Goal: Task Accomplishment & Management: Complete application form

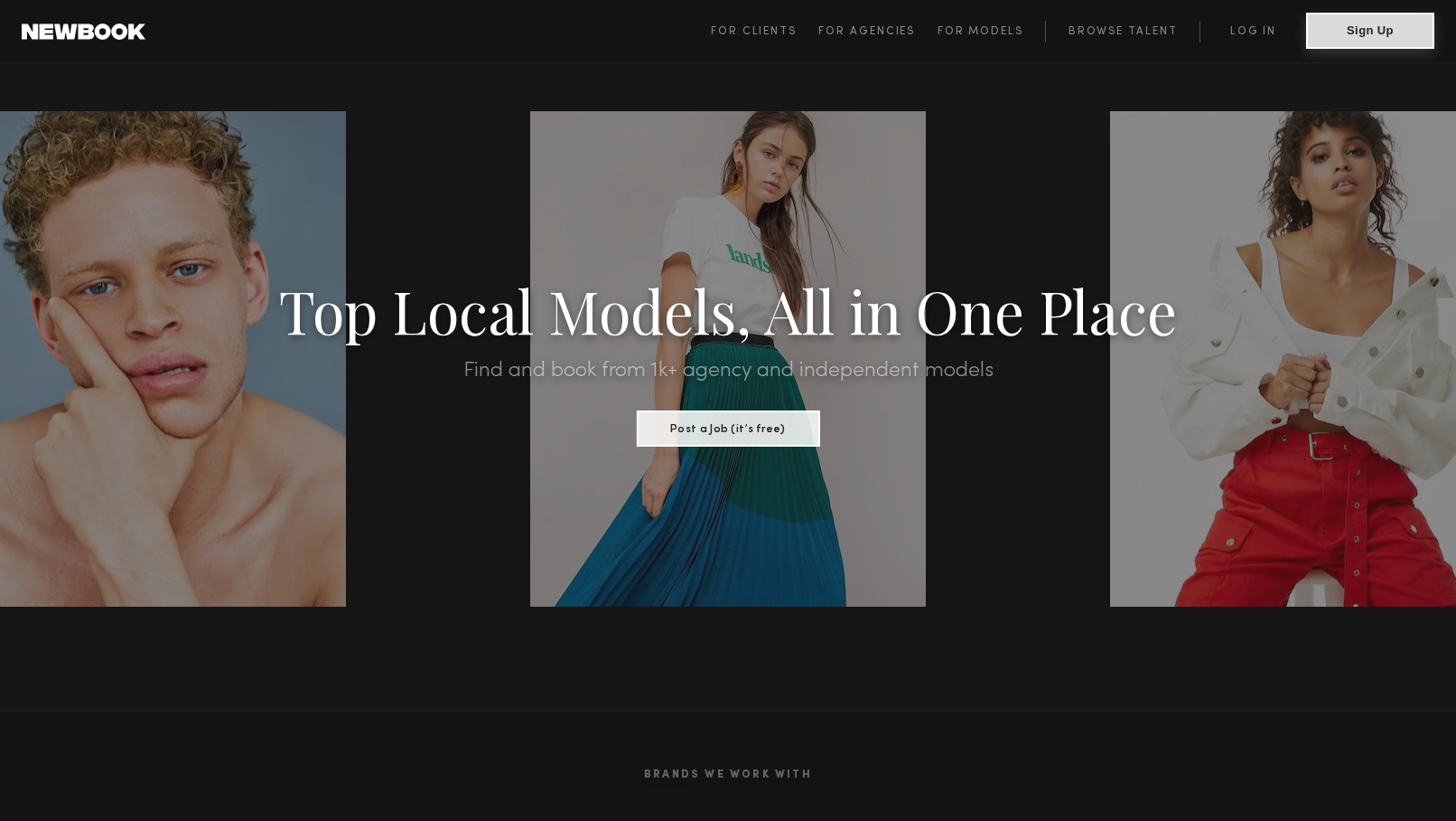
click at [1369, 27] on button "Sign Up" at bounding box center [1371, 31] width 129 height 37
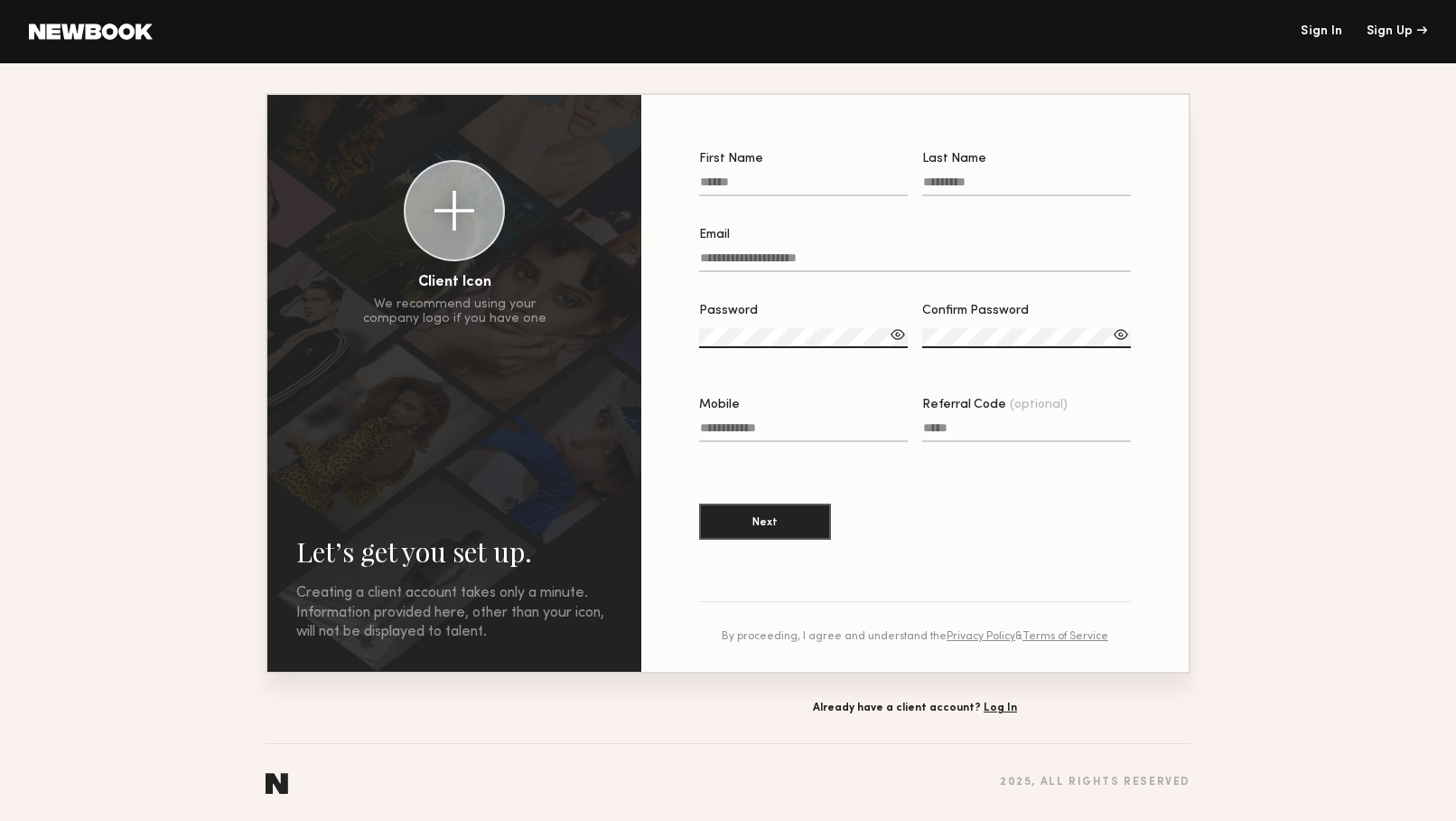
scroll to position [10, 0]
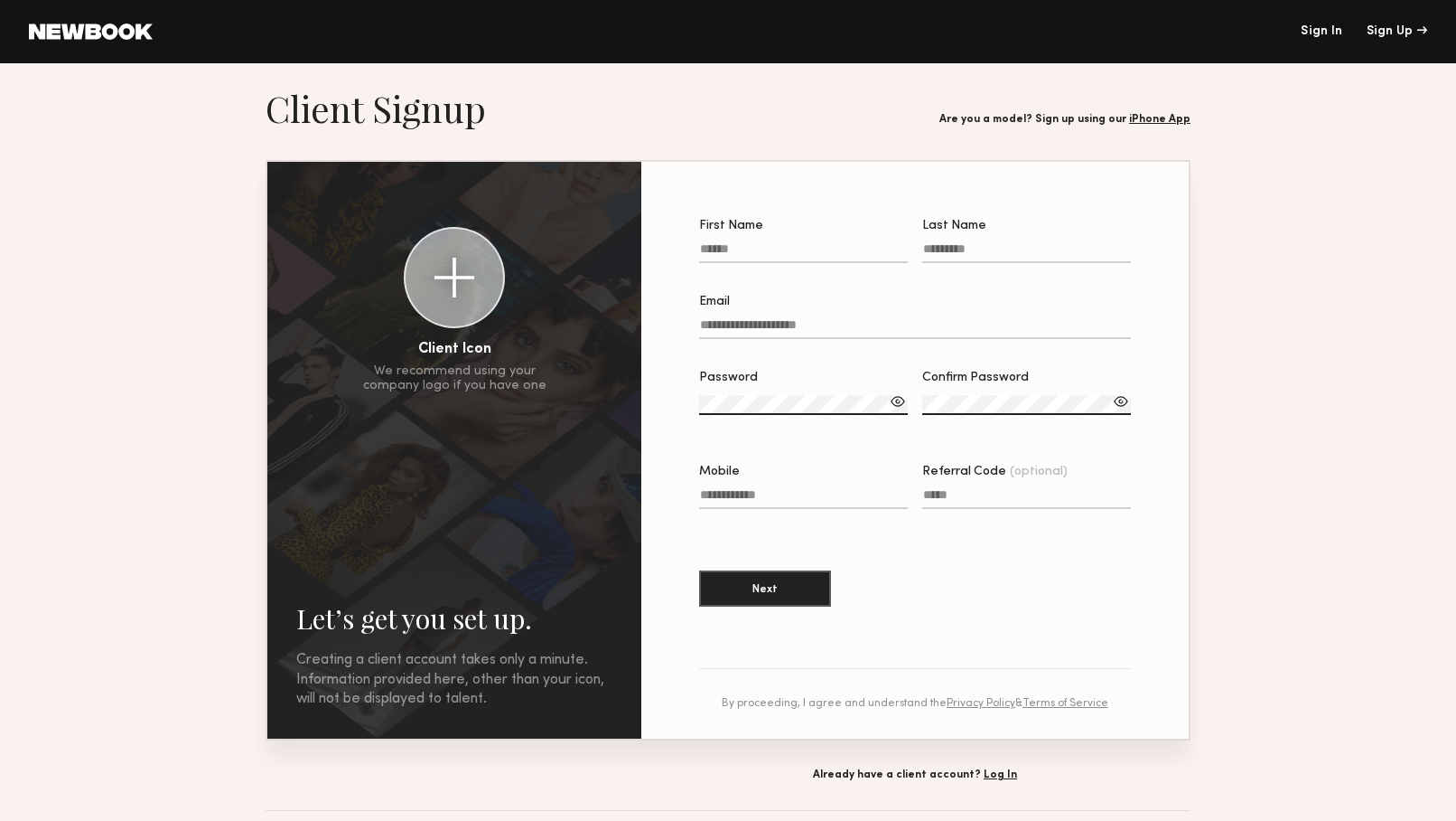
click at [1327, 32] on link "Sign In" at bounding box center [1321, 32] width 42 height 13
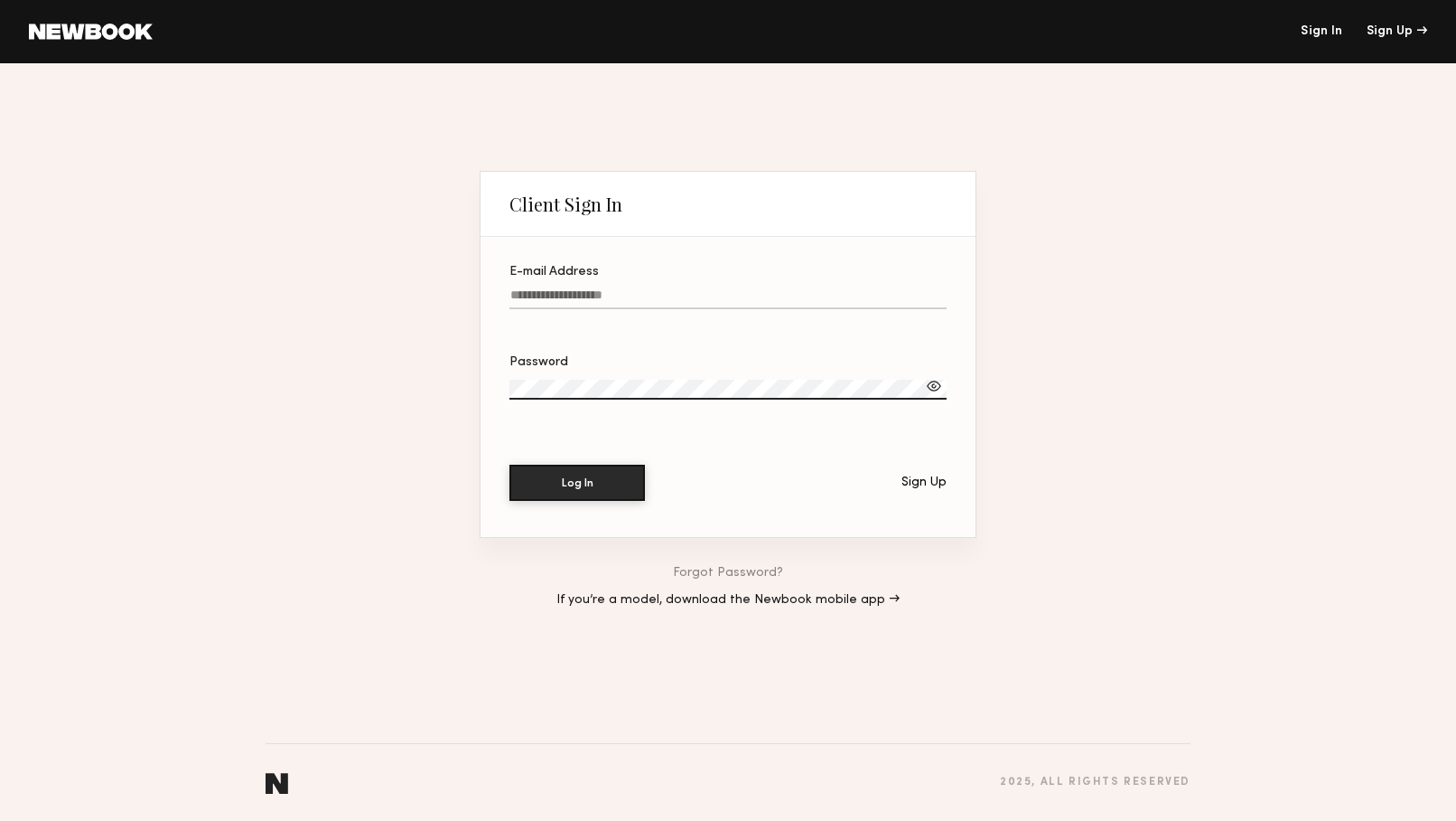
click at [122, 26] on link at bounding box center [90, 32] width 124 height 16
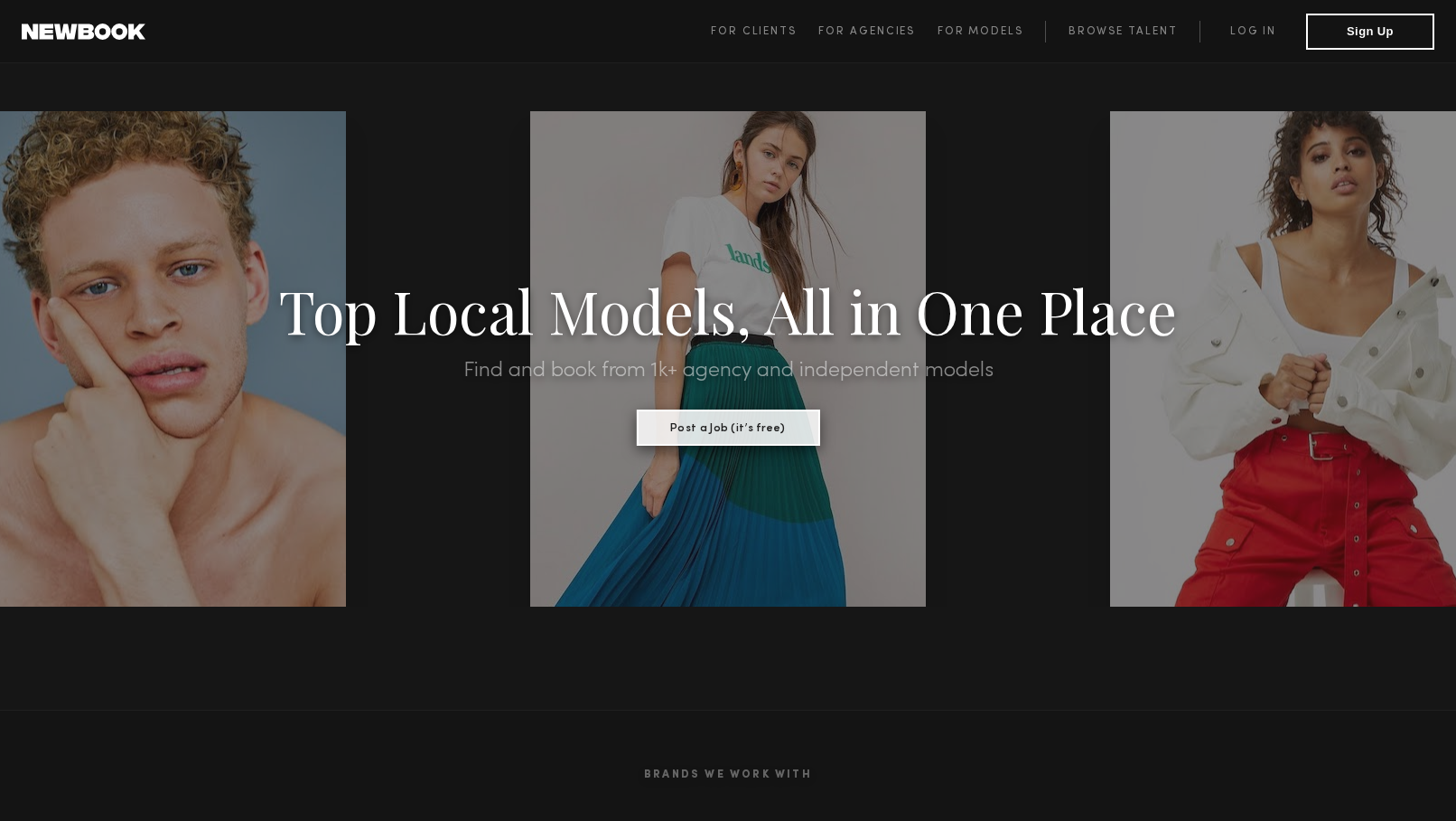
click at [765, 423] on button "Post a Job (it’s free)" at bounding box center [728, 428] width 183 height 37
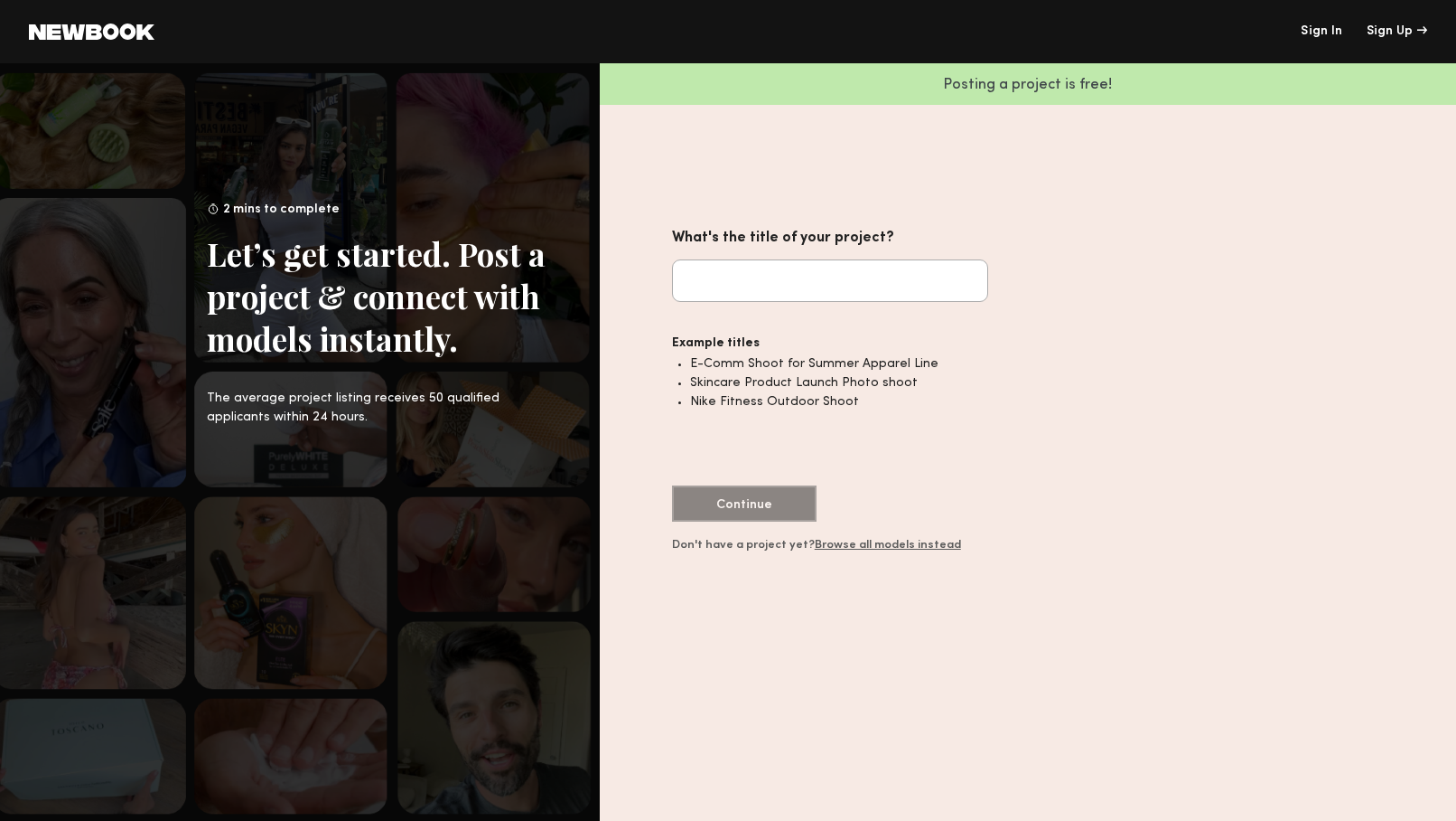
click at [889, 542] on link "Browse all models instead" at bounding box center [888, 545] width 146 height 11
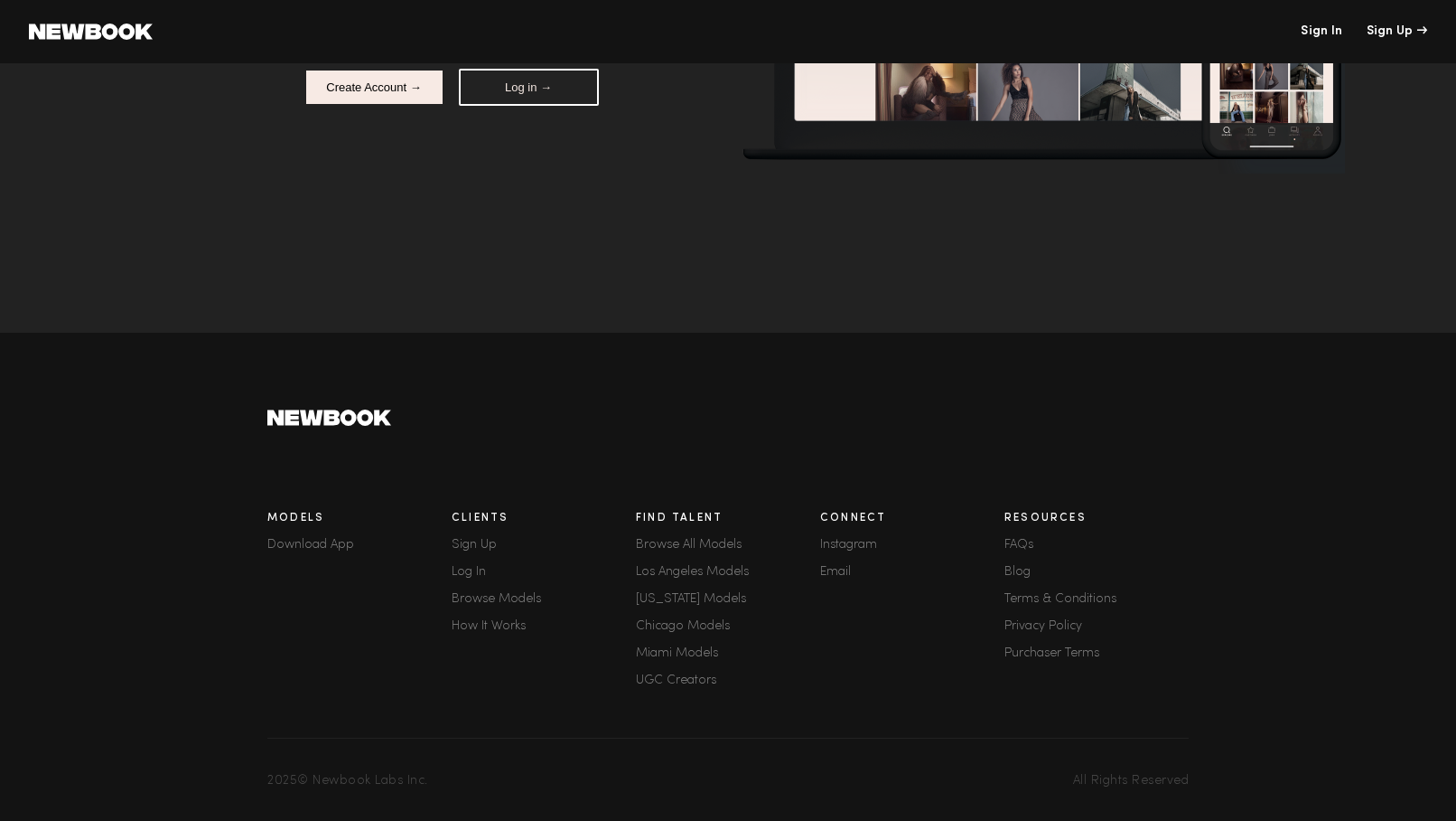
scroll to position [264, 0]
click at [477, 552] on div "Sign Up" at bounding box center [543, 546] width 184 height 13
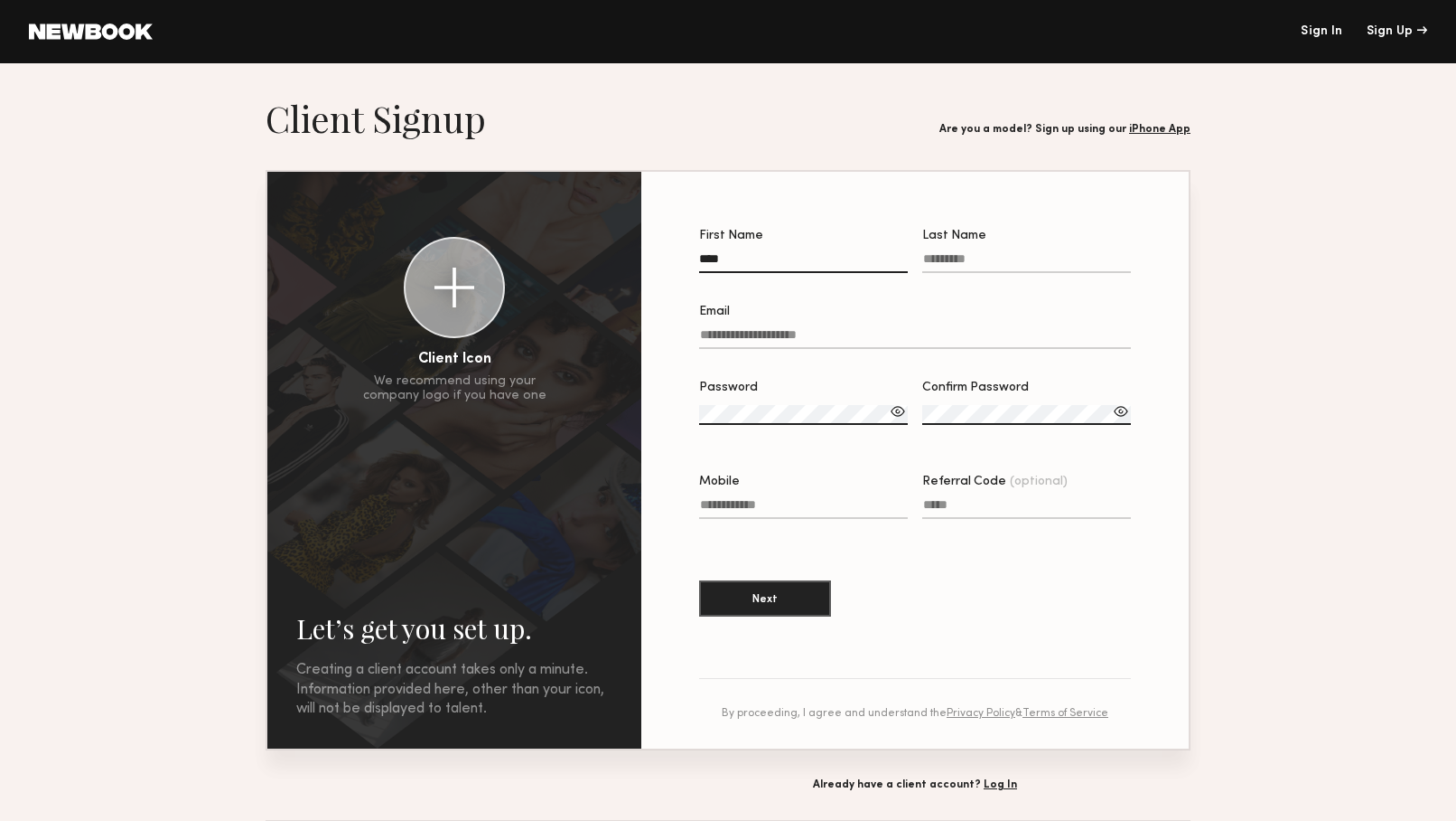
type input "****"
type input "*****"
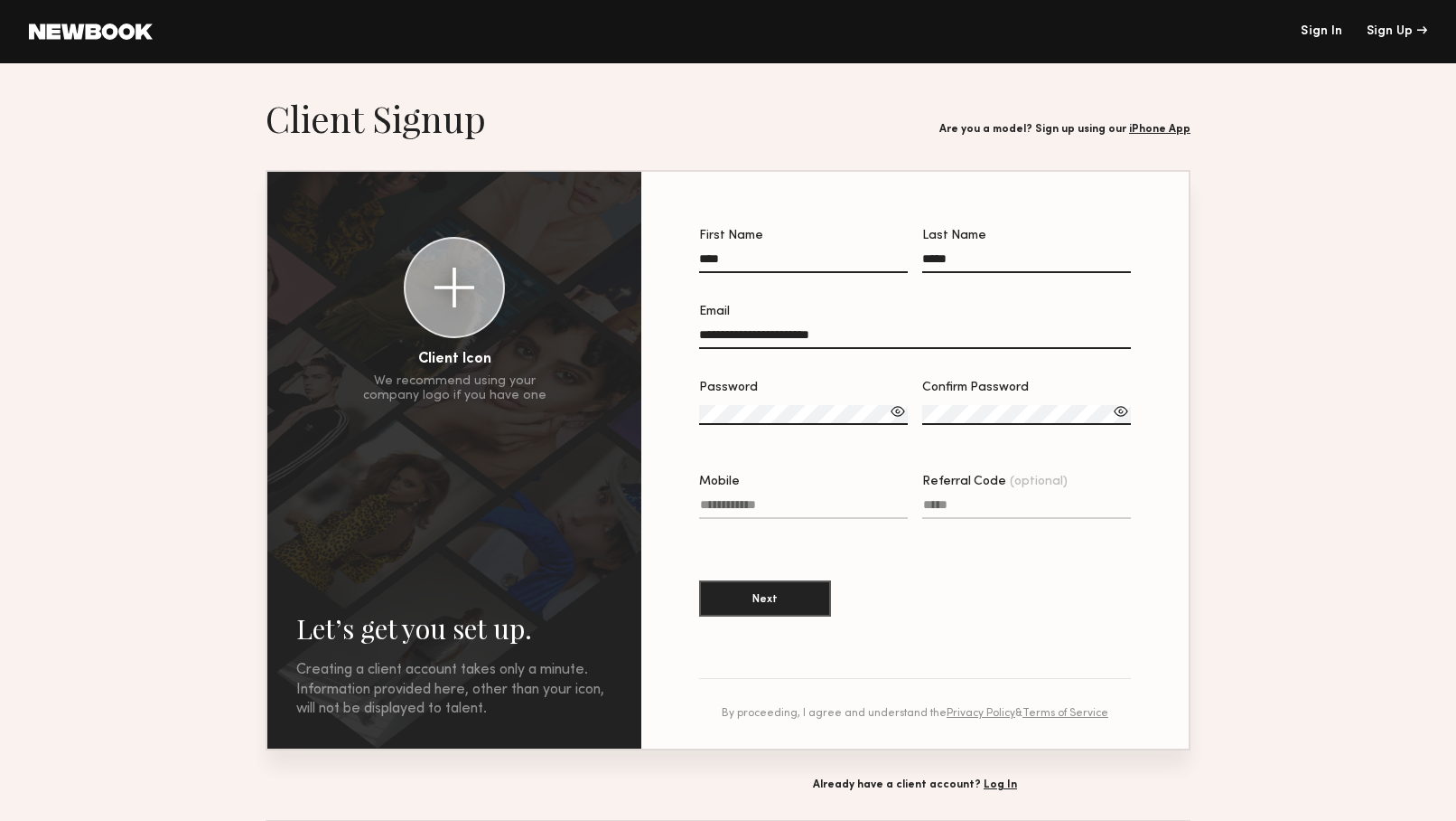
type input "**********"
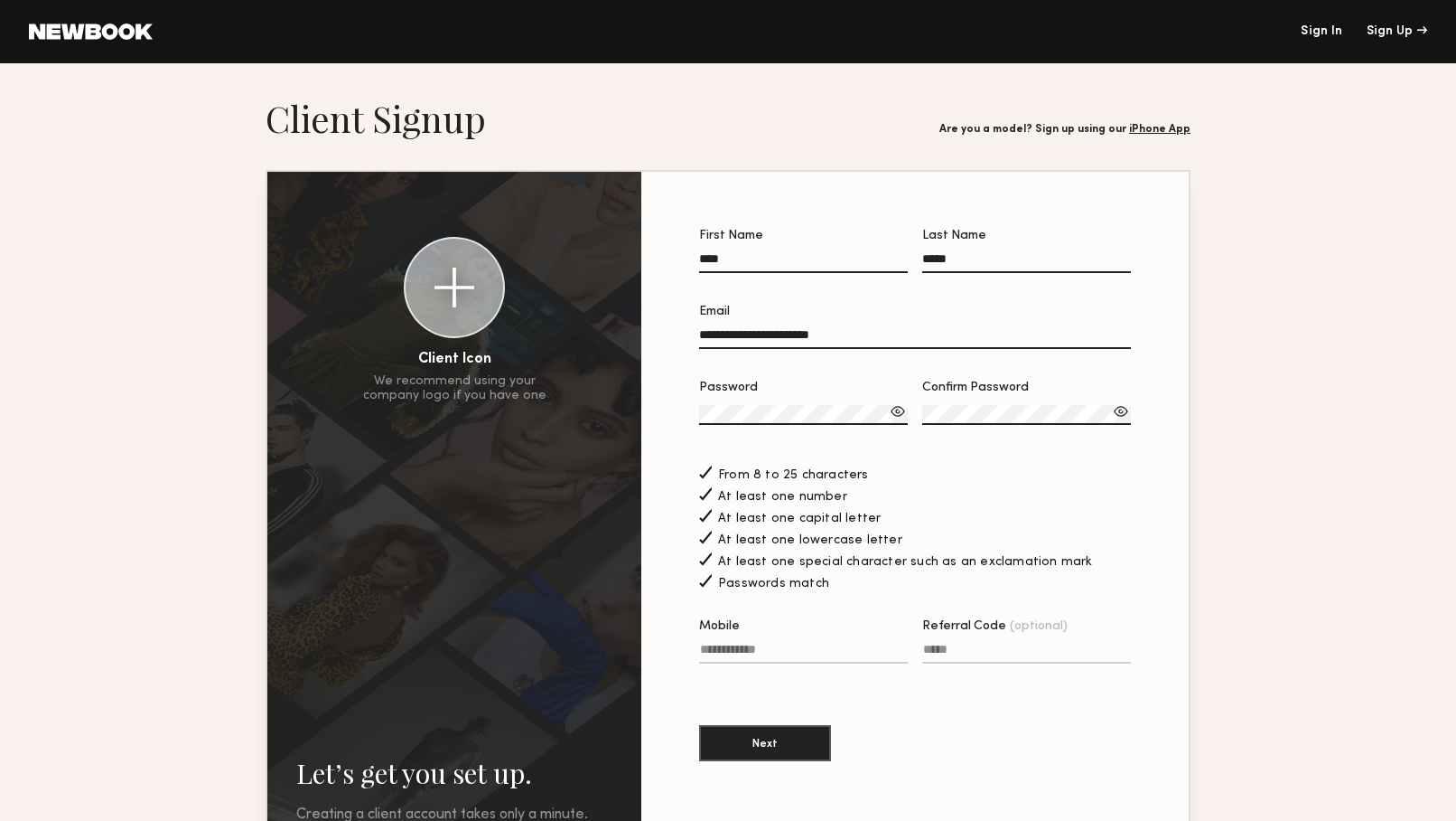
click at [962, 508] on div "At least one capital letter" at bounding box center [916, 516] width 432 height 20
type input "**********"
click at [968, 654] on input "Referral Code (optional)" at bounding box center [1026, 653] width 209 height 21
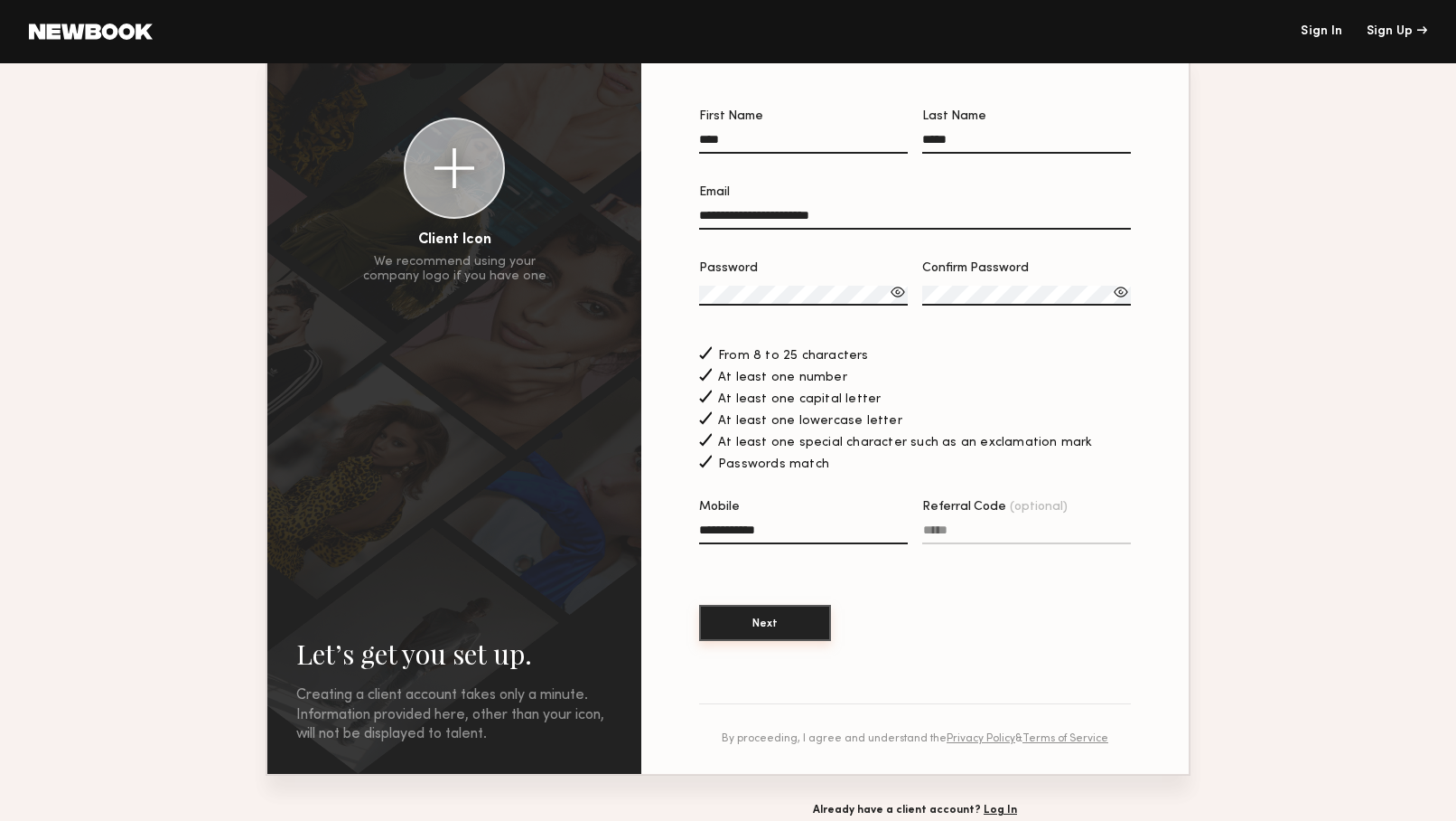
click at [795, 640] on button "Next" at bounding box center [765, 623] width 132 height 37
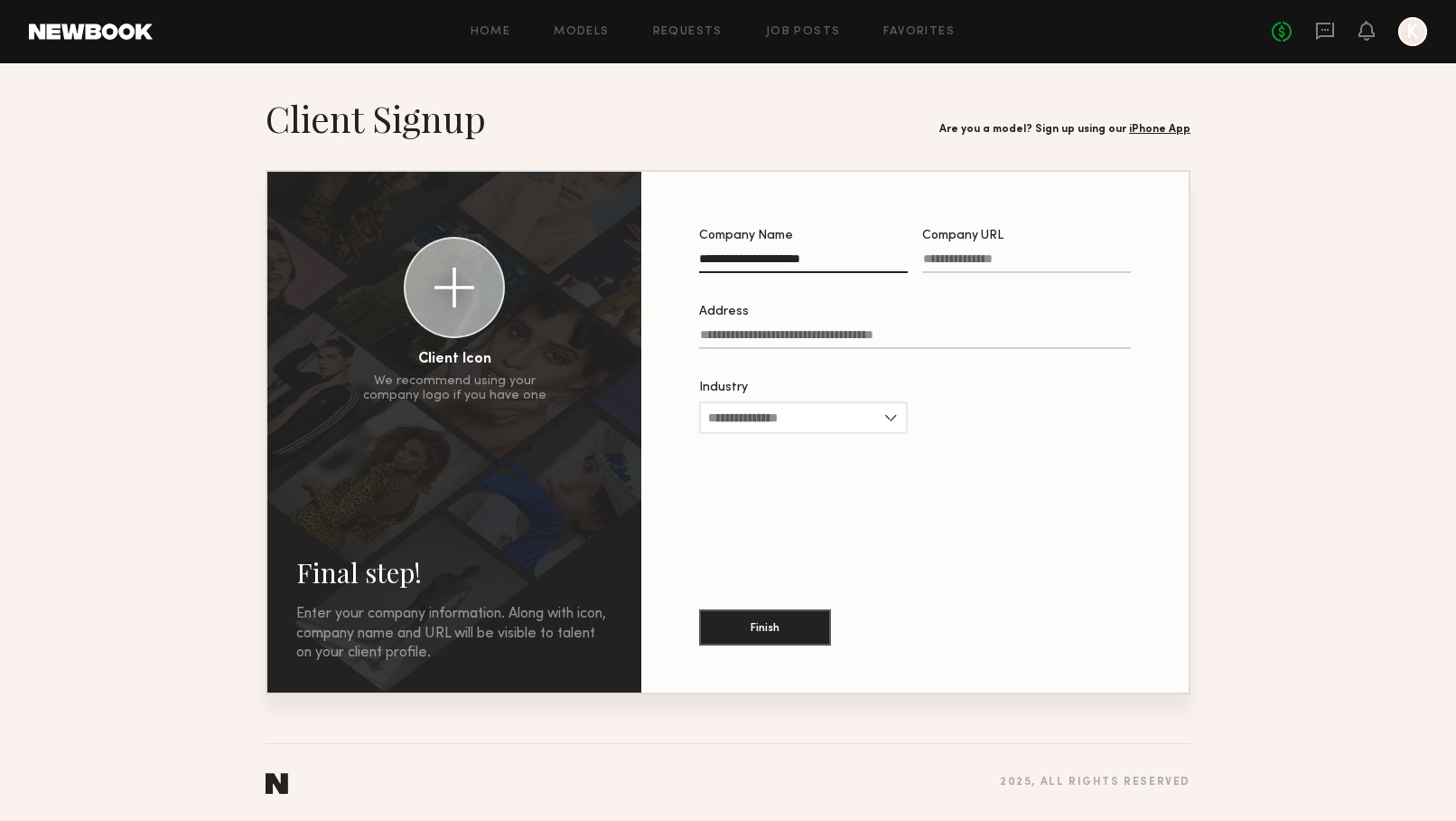
type input "**********"
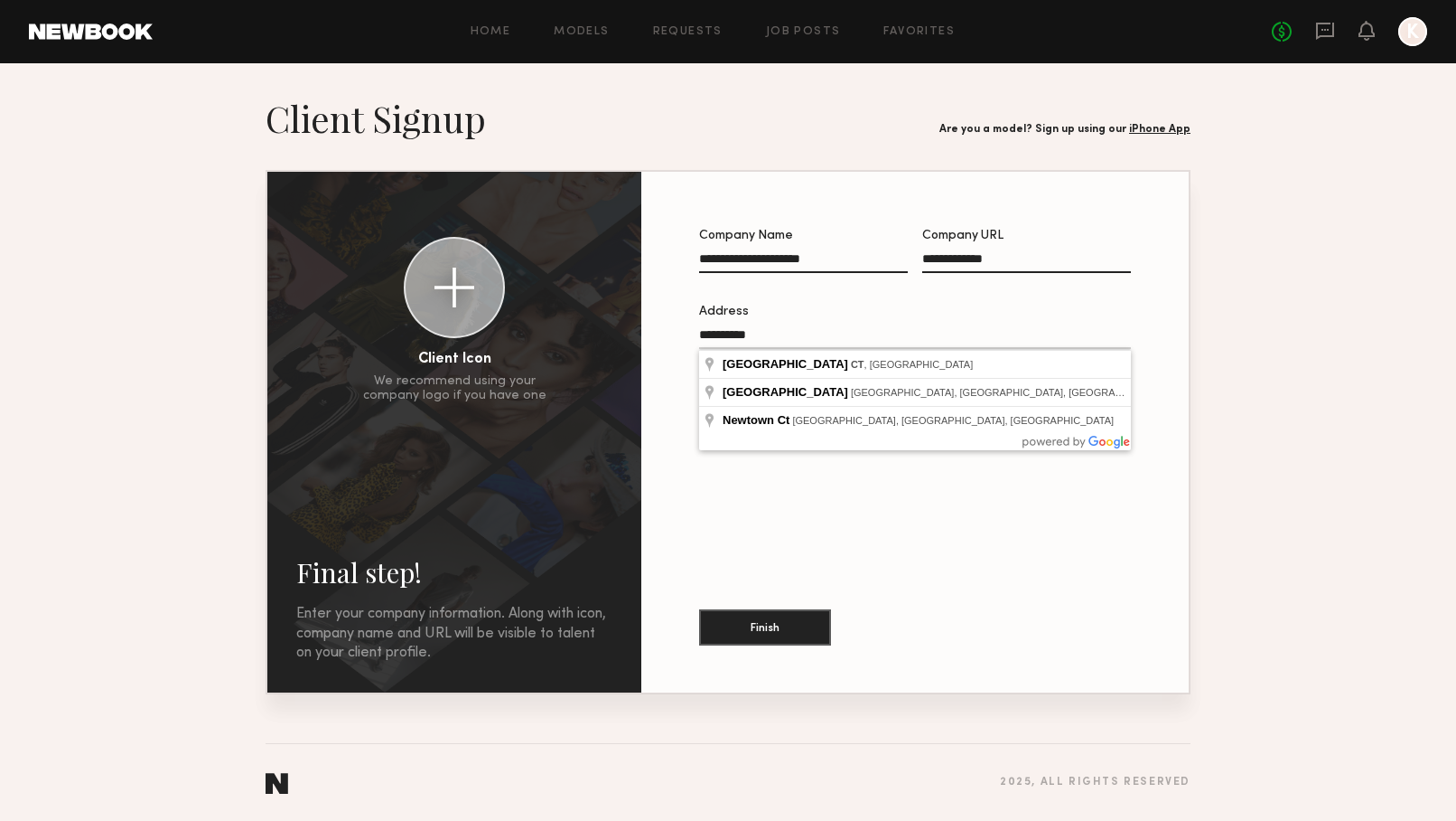
click at [897, 536] on div "**********" at bounding box center [915, 432] width 490 height 462
click at [839, 338] on input "**********" at bounding box center [916, 338] width 432 height 21
click at [886, 528] on div "**********" at bounding box center [915, 432] width 490 height 462
click at [838, 336] on input "**********" at bounding box center [916, 338] width 432 height 21
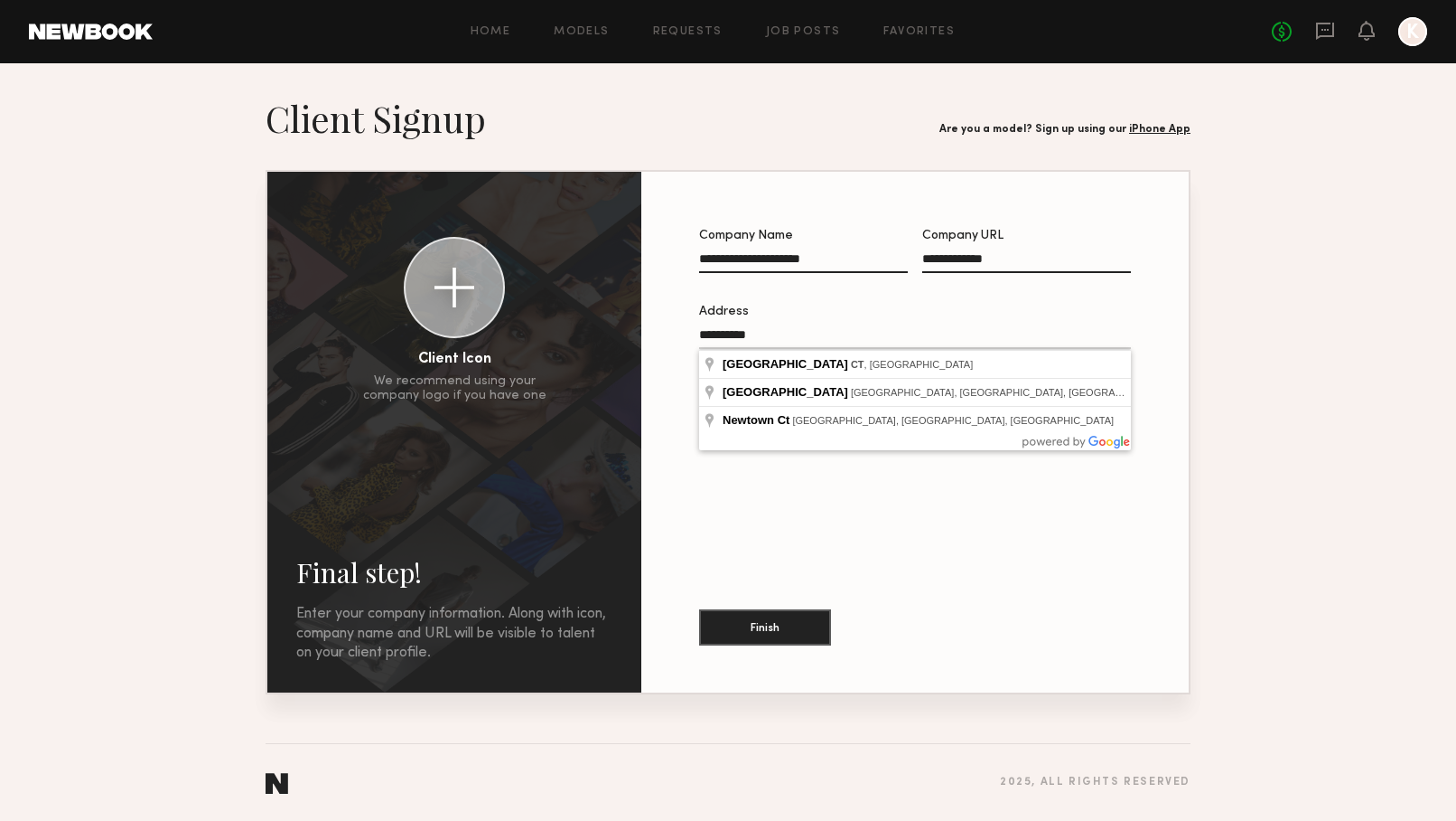
click at [838, 336] on input "**********" at bounding box center [916, 338] width 432 height 21
type input "**********"
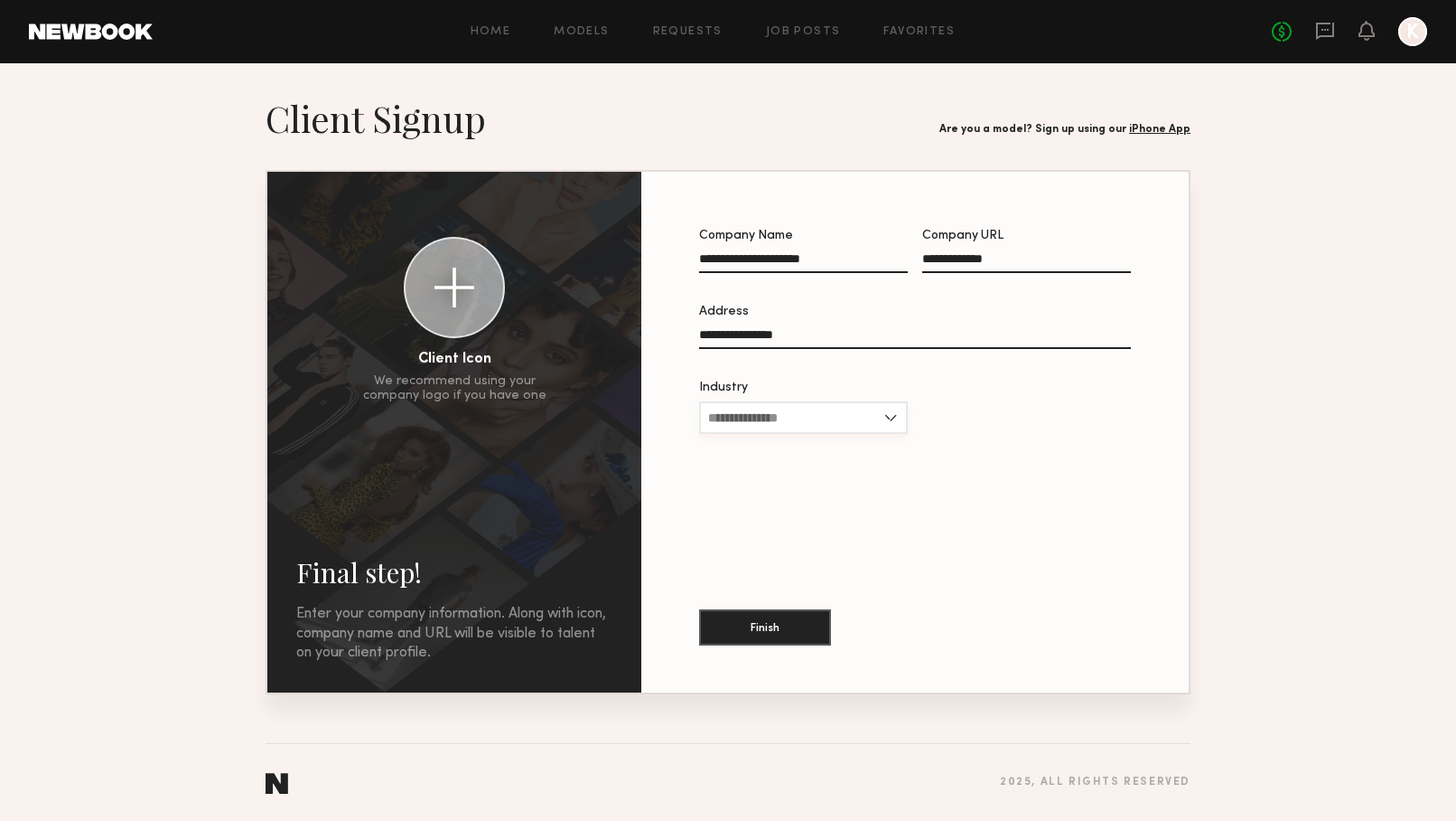
click at [848, 421] on input "Industry" at bounding box center [804, 417] width 209 height 33
click at [771, 609] on div "Other" at bounding box center [803, 621] width 205 height 29
type input "*****"
click at [895, 418] on input "*****" at bounding box center [804, 417] width 209 height 33
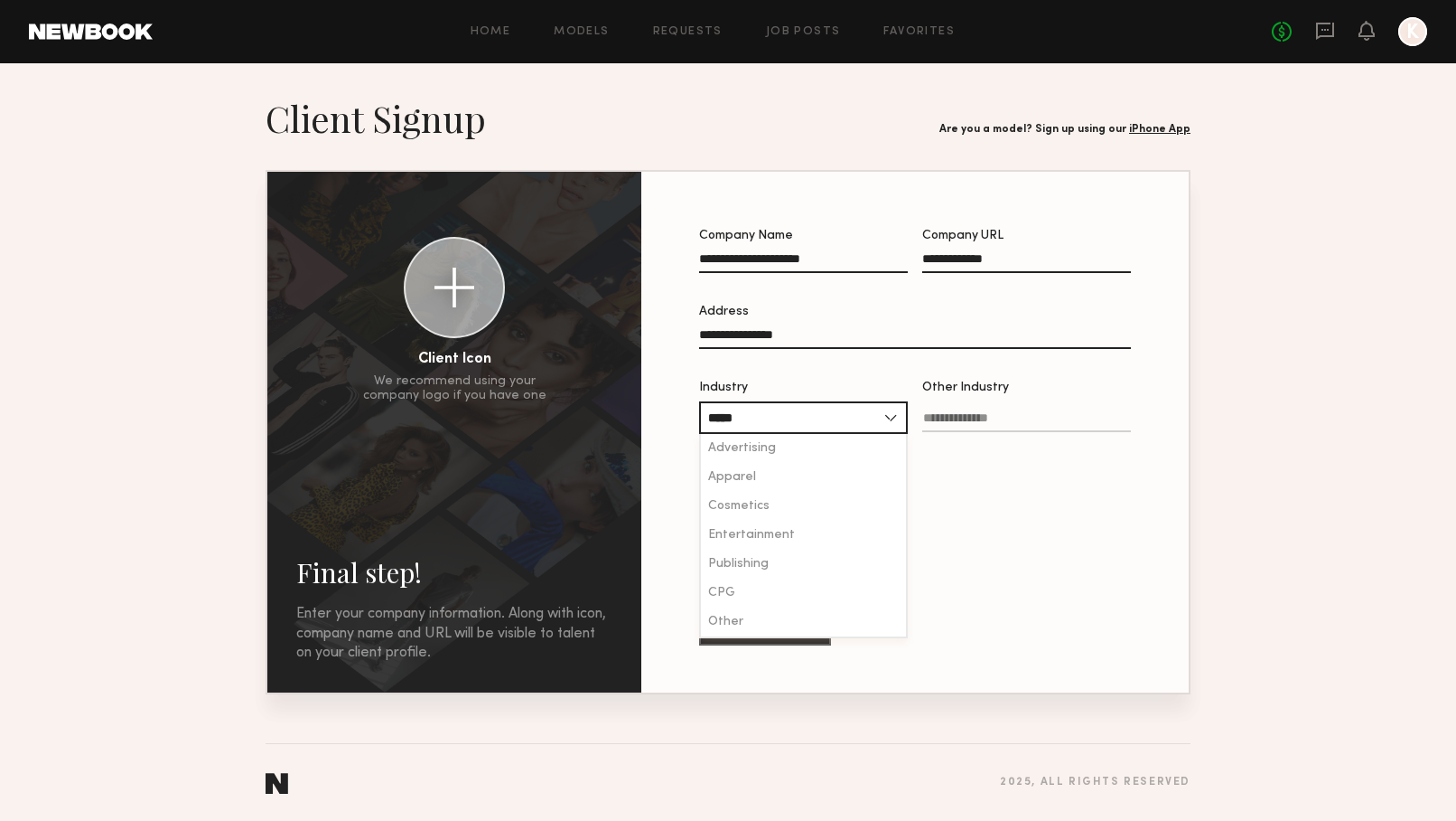
click at [984, 413] on input "Other Industry" at bounding box center [1026, 421] width 209 height 21
type input "****"
click at [1010, 463] on div "**********" at bounding box center [915, 432] width 490 height 462
click at [764, 616] on button "Finish" at bounding box center [765, 626] width 132 height 37
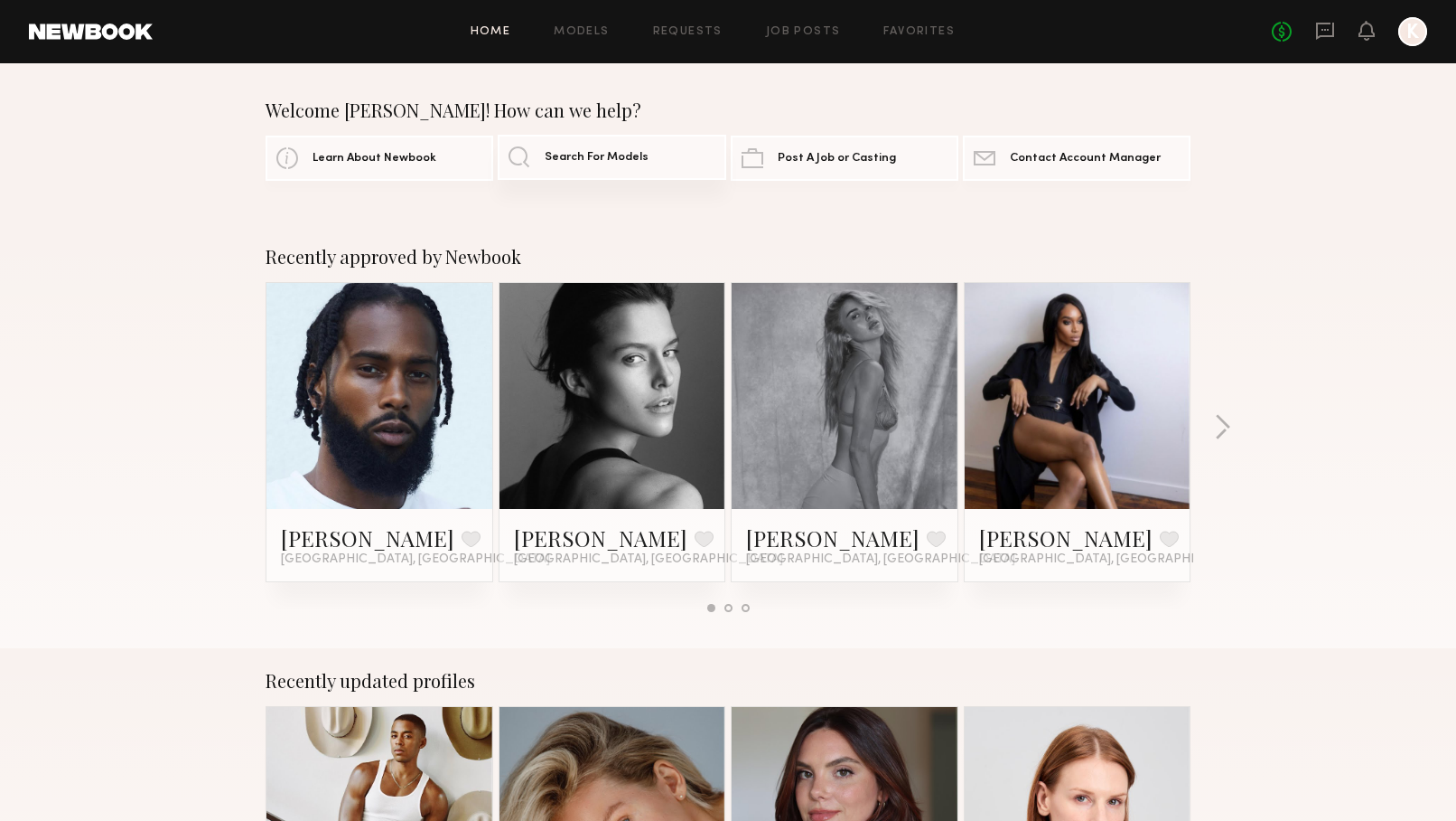
click at [567, 160] on span "Search For Models" at bounding box center [596, 157] width 104 height 12
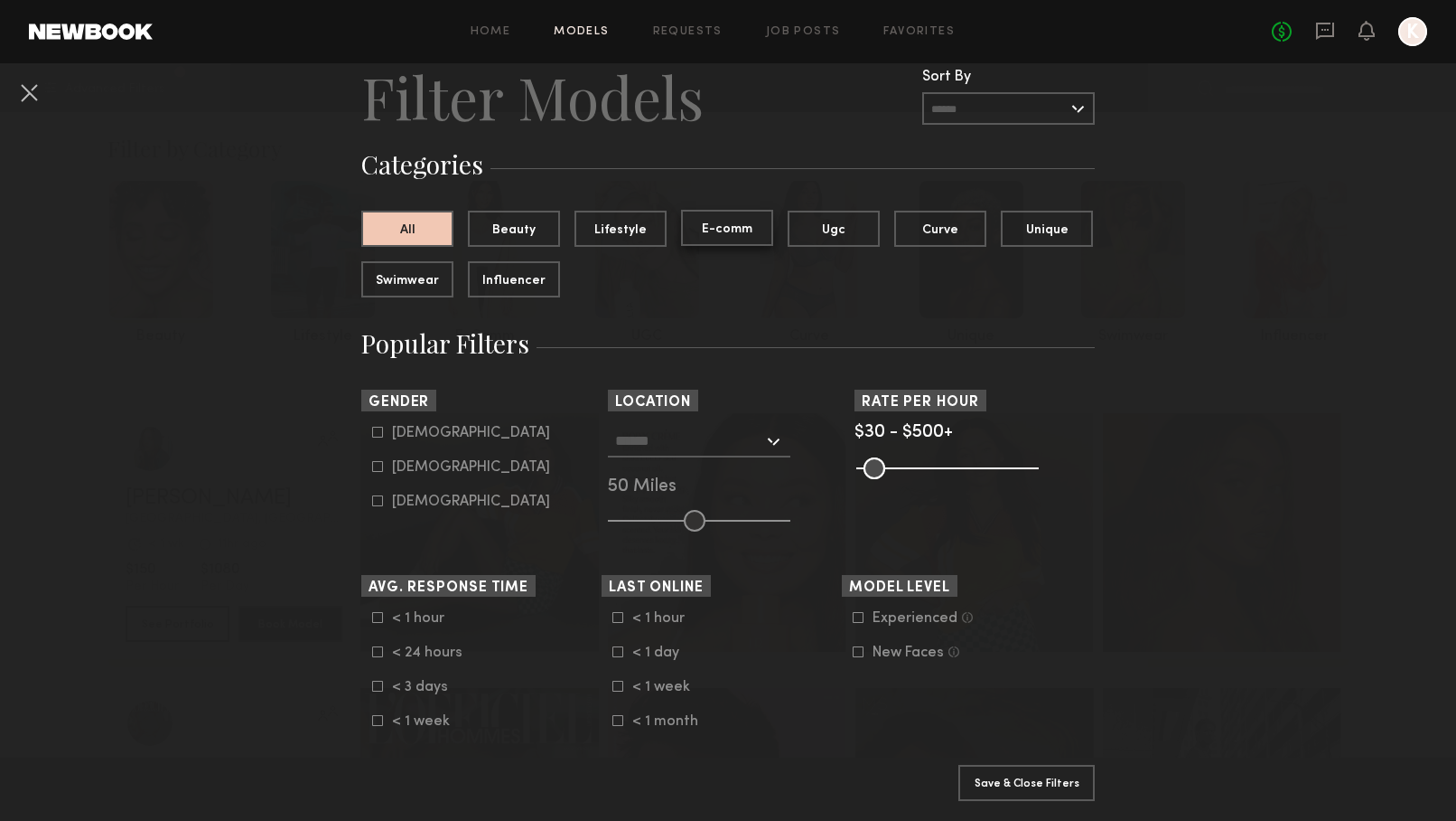
scroll to position [64, 0]
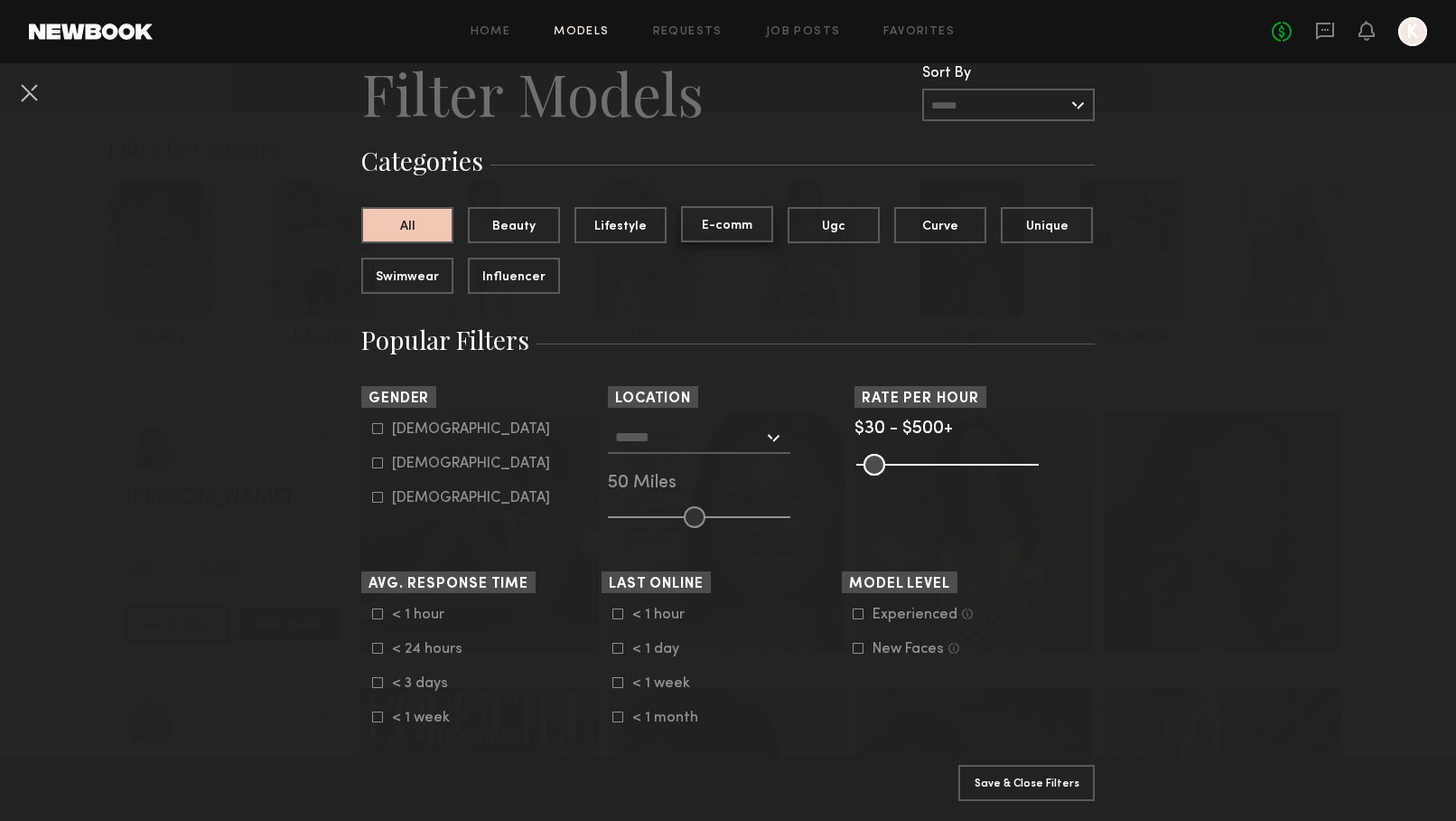
click at [743, 228] on button "E-comm" at bounding box center [727, 224] width 92 height 37
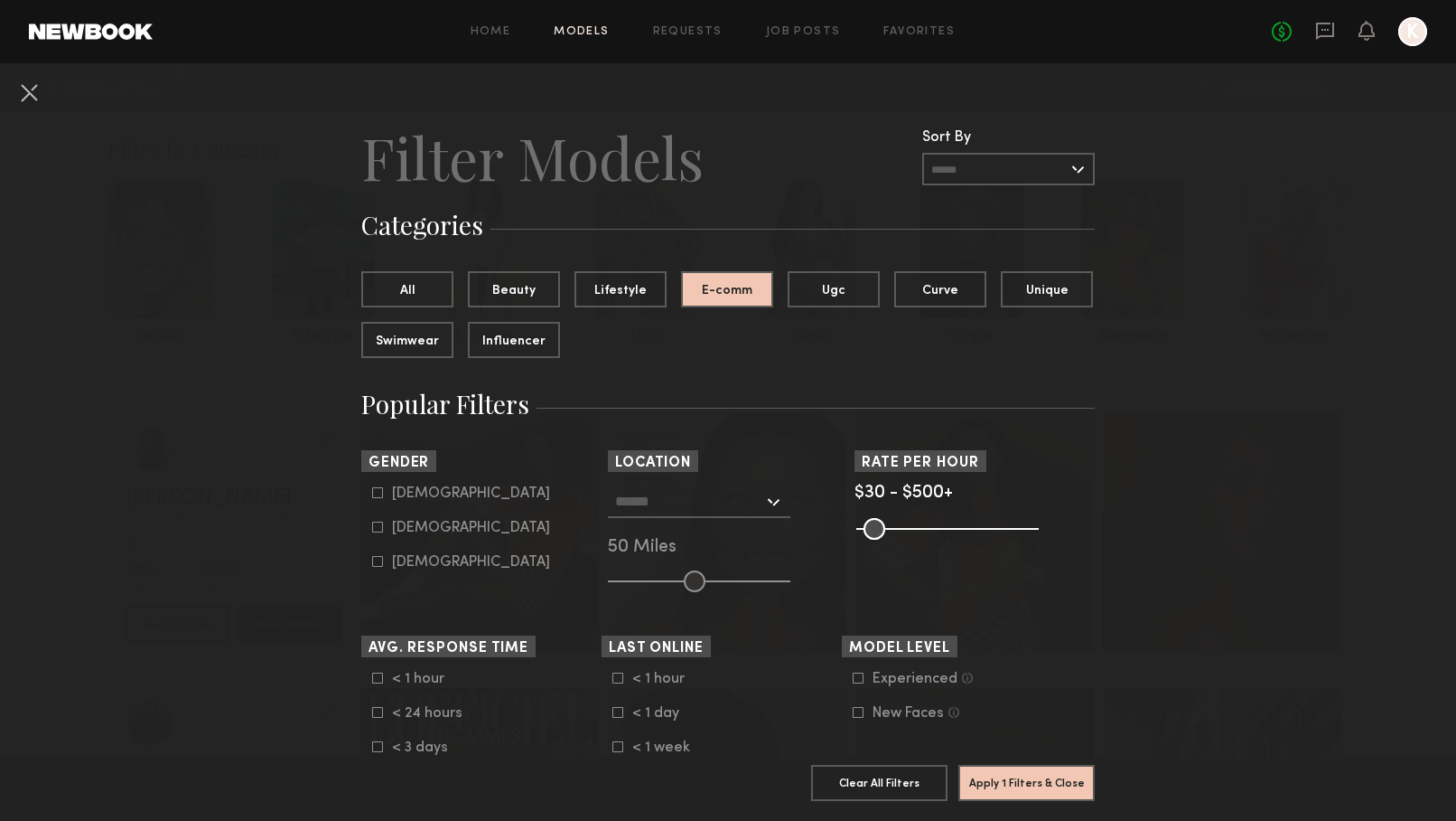
scroll to position [0, 0]
click at [1045, 164] on input "text" at bounding box center [1009, 168] width 172 height 33
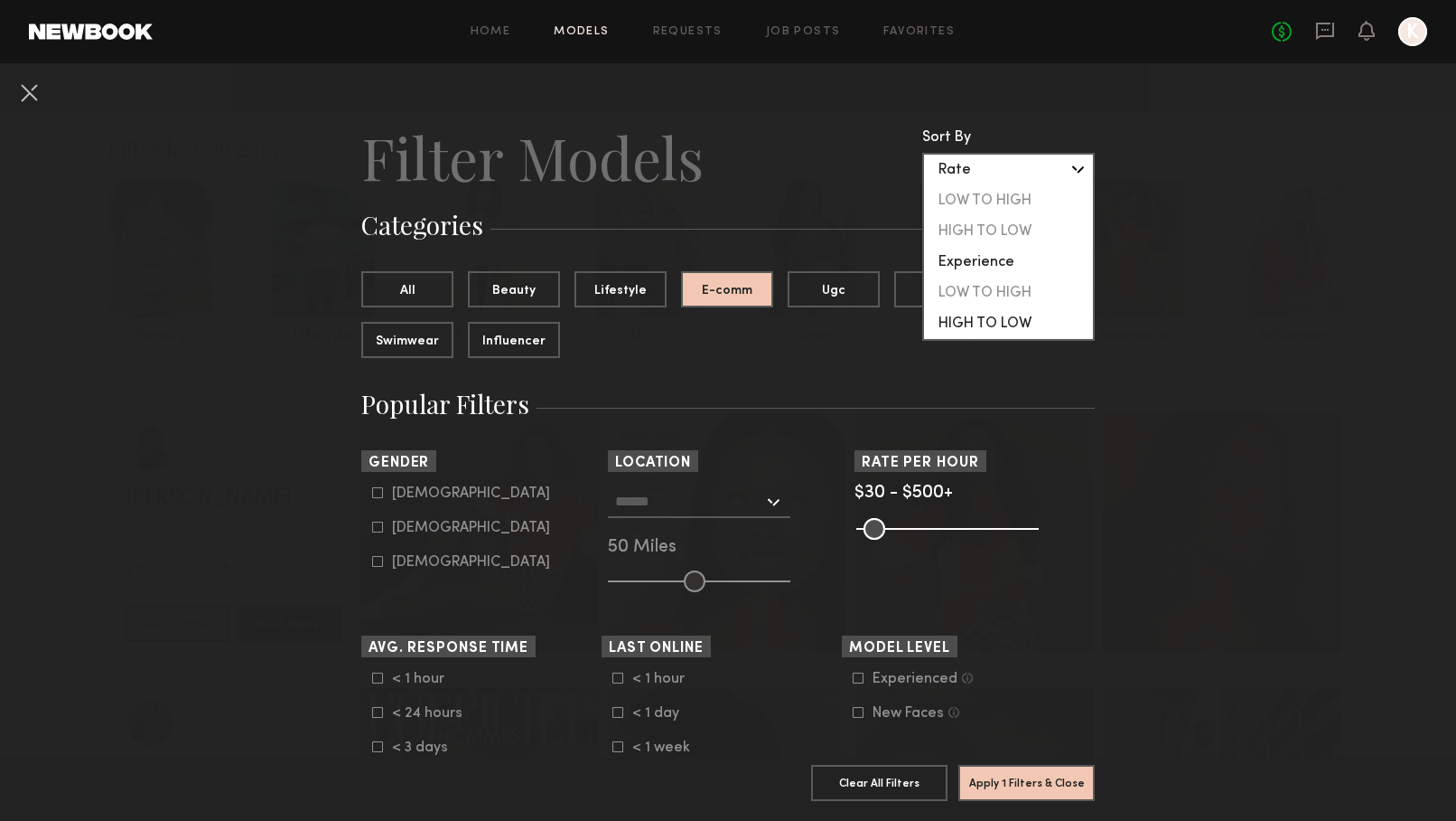
click at [1020, 321] on div "HIGH TO LOW" at bounding box center [1009, 323] width 169 height 31
type input "**********"
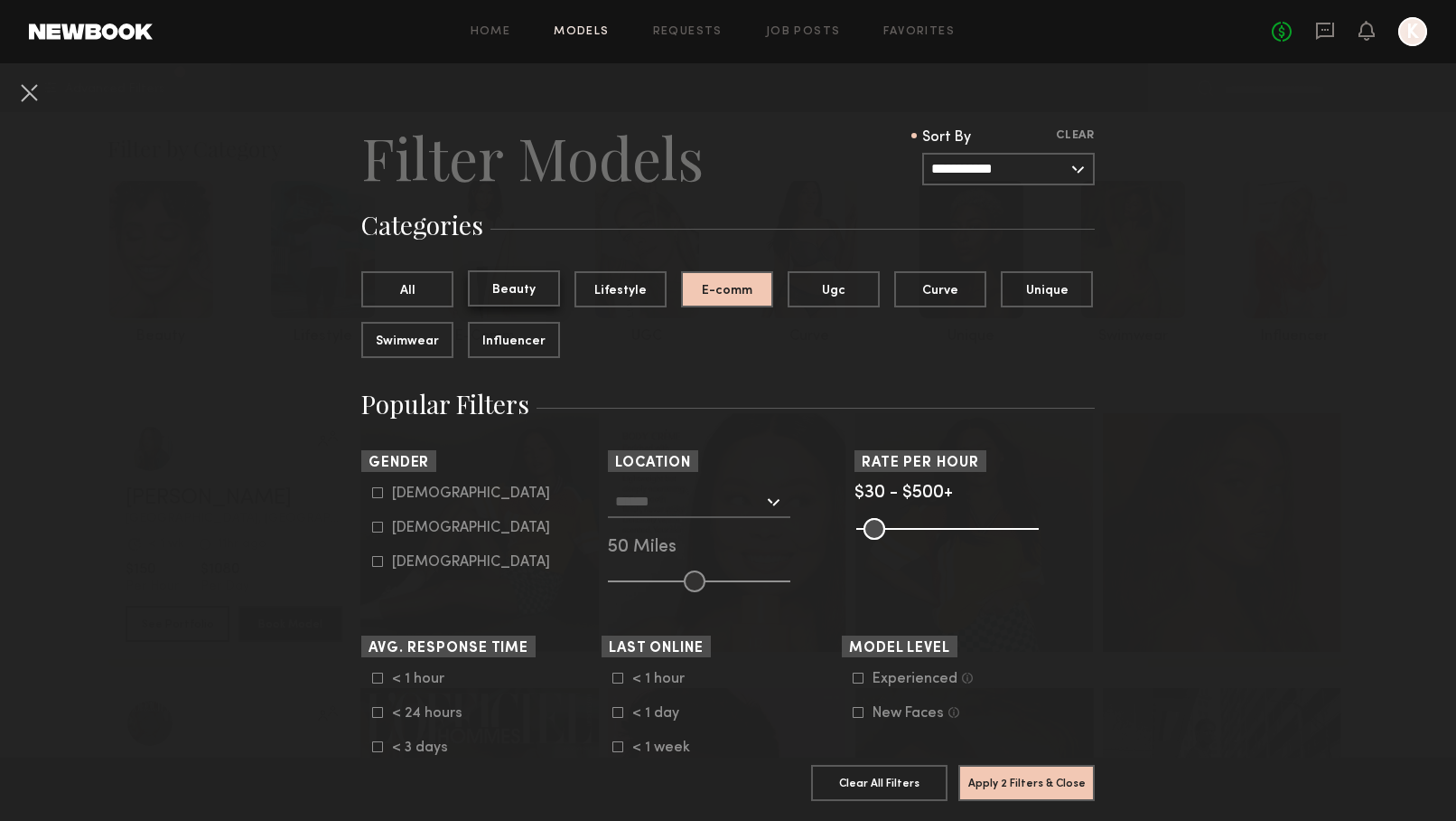
click at [518, 299] on button "Beauty" at bounding box center [514, 288] width 92 height 37
click at [431, 291] on button "All" at bounding box center [407, 288] width 92 height 37
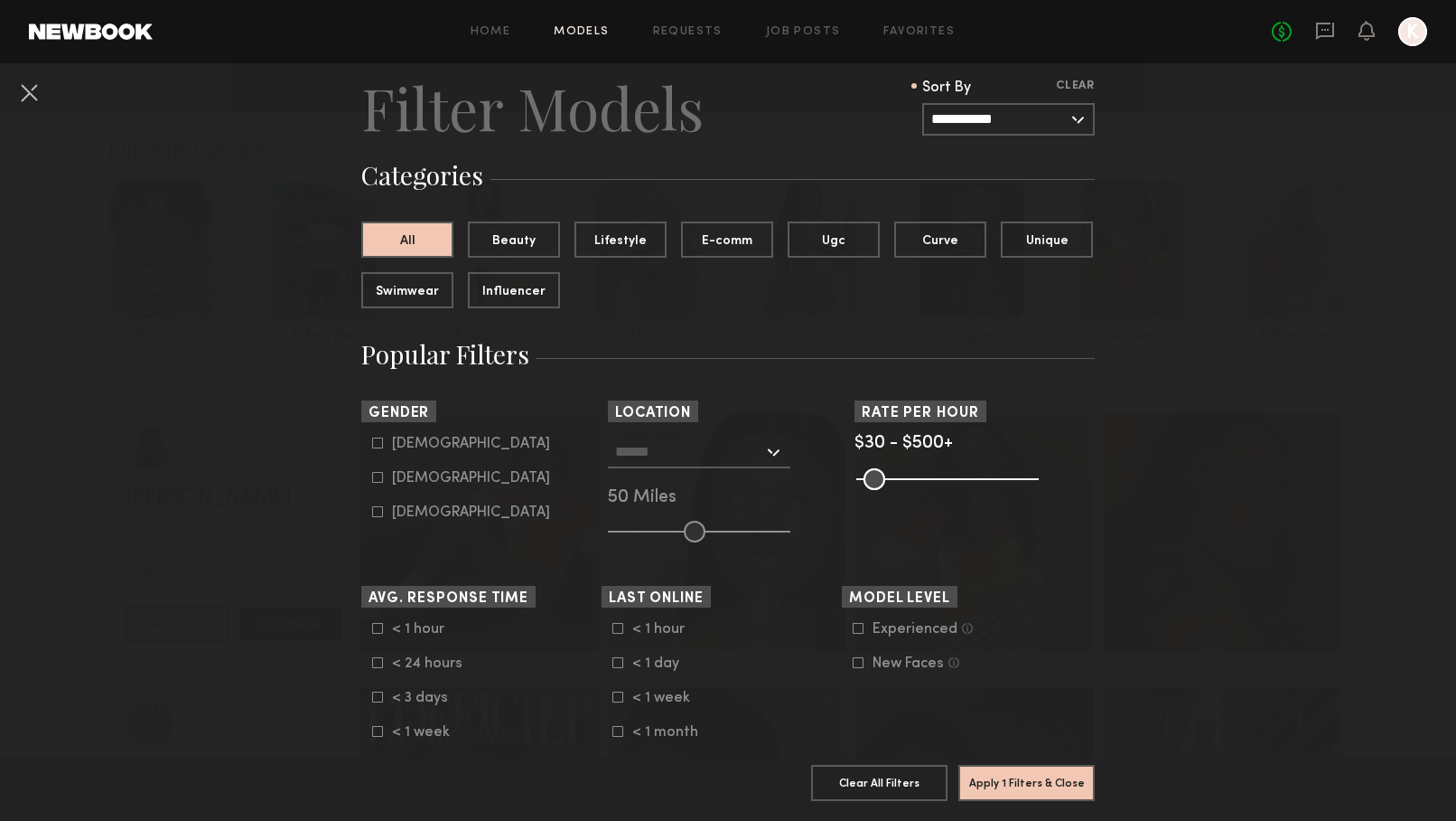
scroll to position [54, 0]
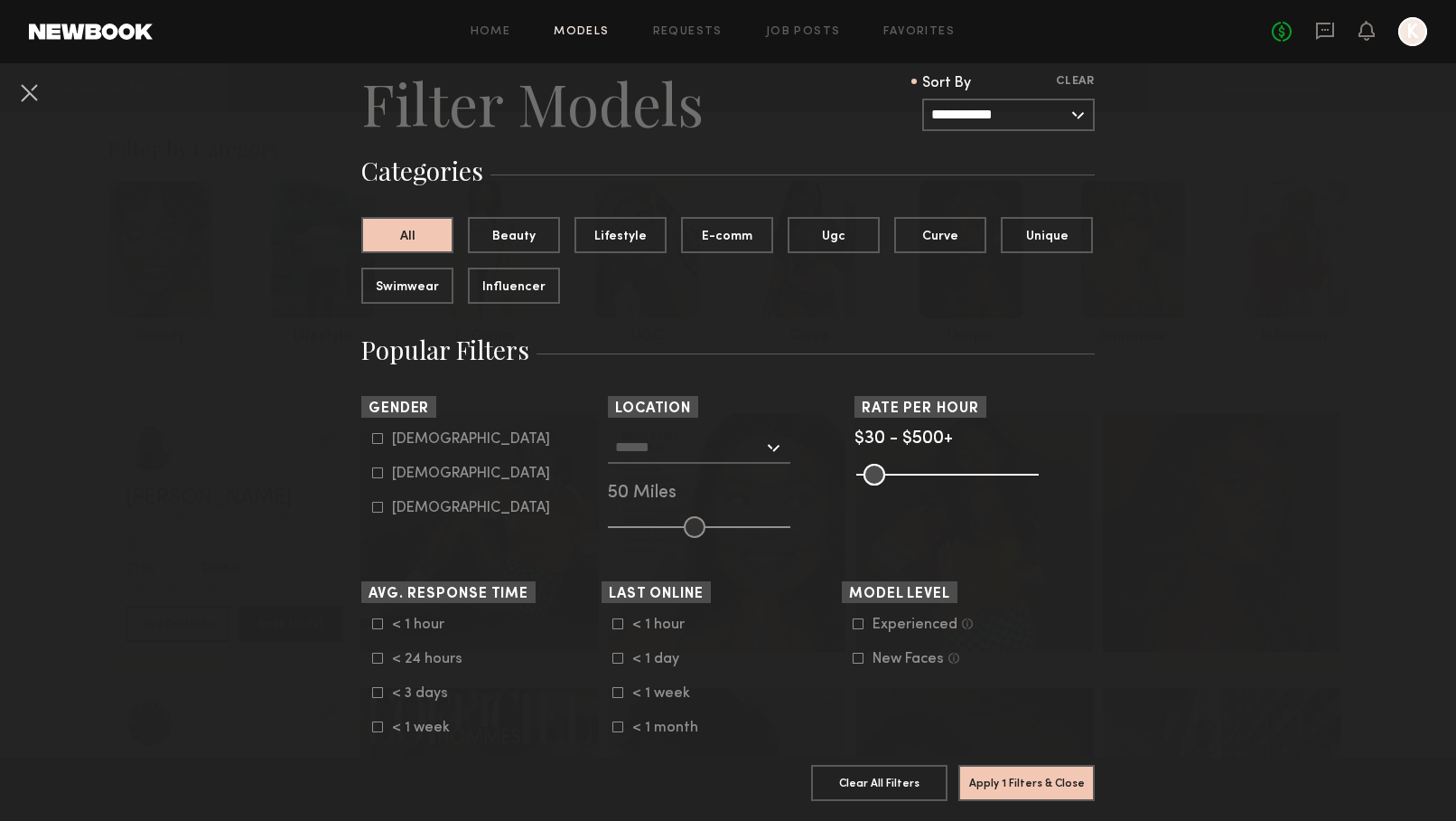
click at [382, 470] on icon at bounding box center [378, 473] width 10 height 10
type input "**"
click at [763, 449] on div at bounding box center [699, 447] width 182 height 33
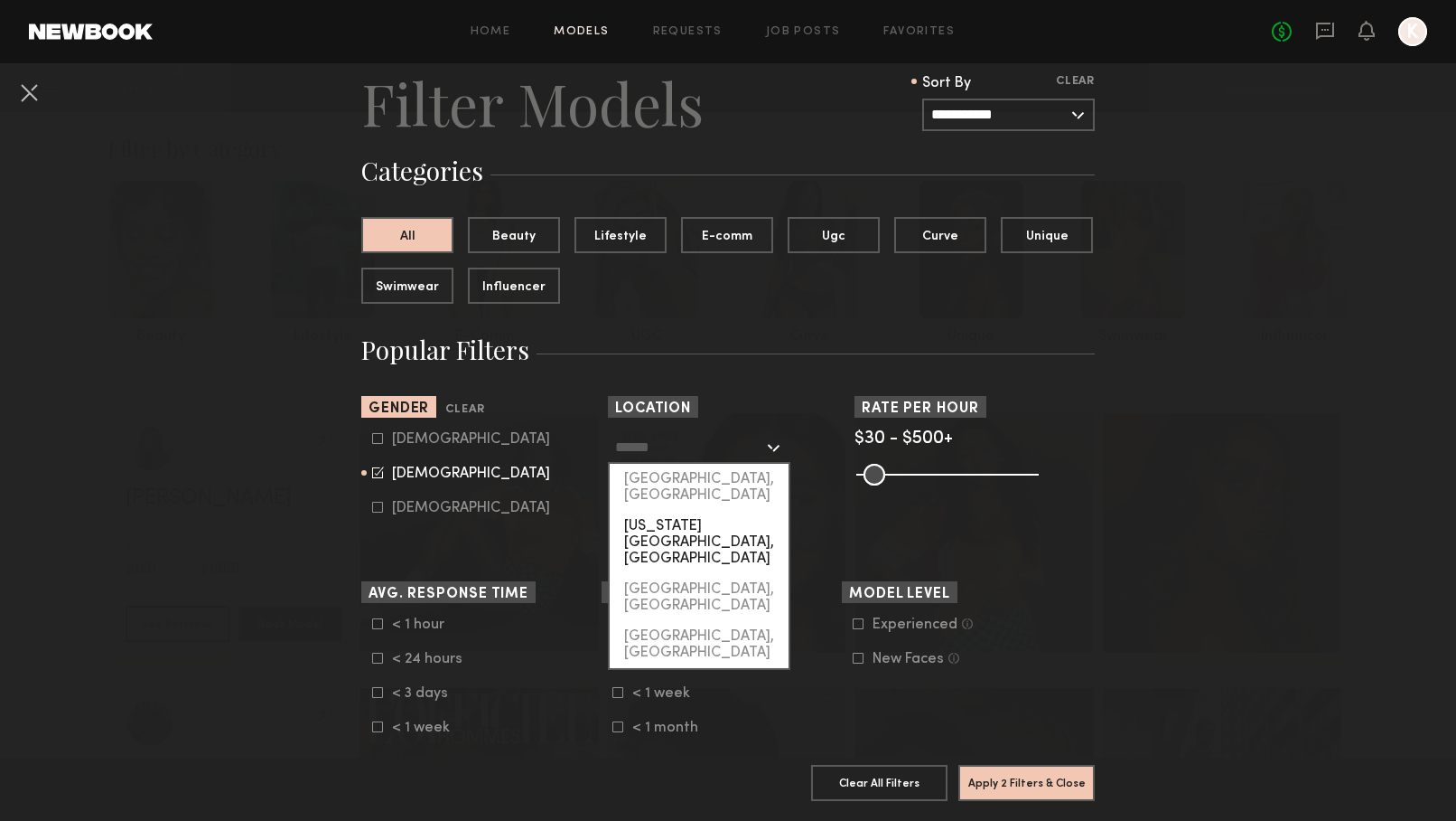
click at [700, 511] on div "New York City, NY" at bounding box center [699, 543] width 179 height 63
type input "**********"
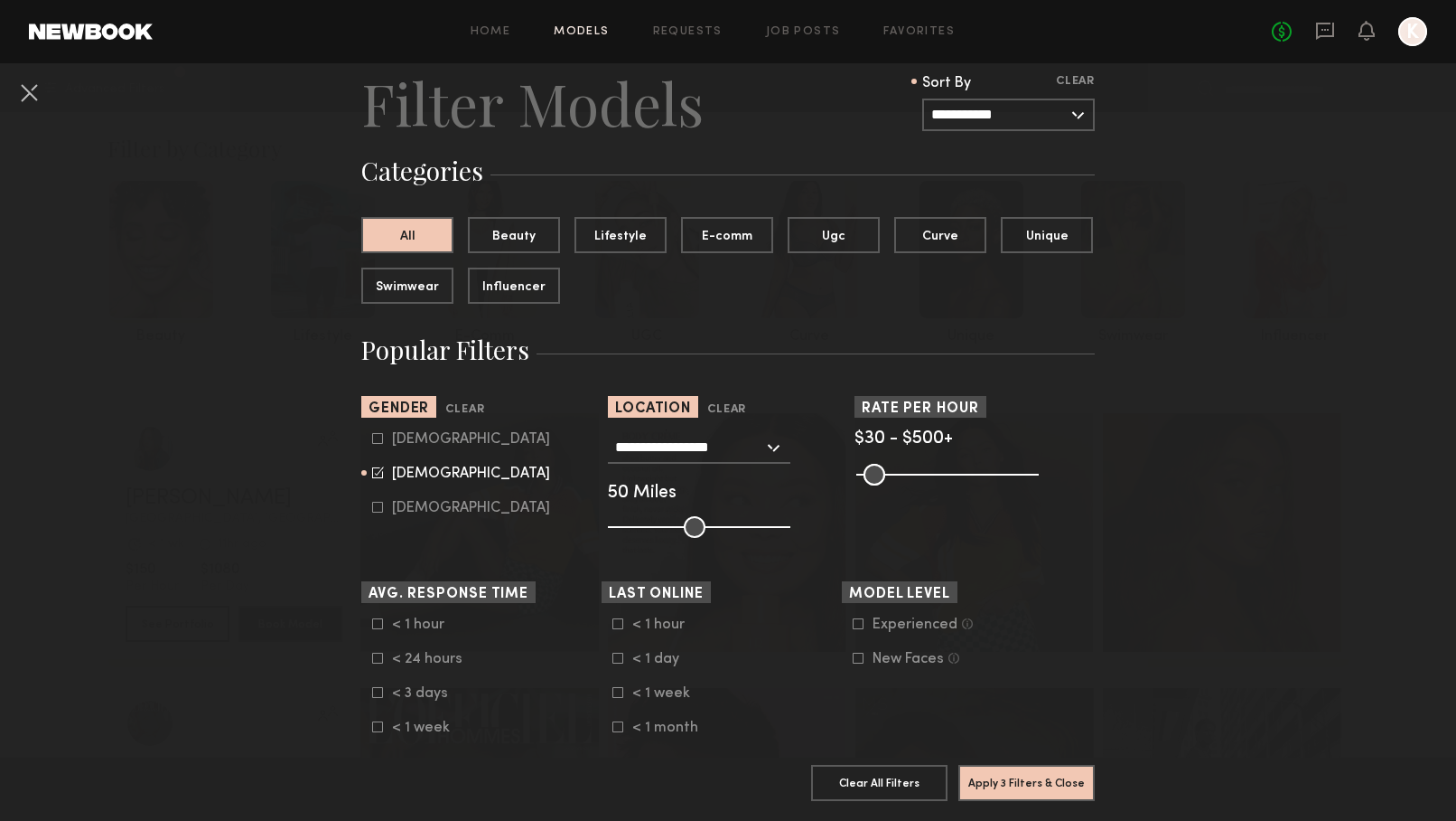
click at [768, 450] on div "**********" at bounding box center [699, 447] width 182 height 33
click at [789, 426] on nb-browse-filter "**********" at bounding box center [728, 466] width 241 height 142
type input "**"
drag, startPoint x: 865, startPoint y: 471, endPoint x: 812, endPoint y: 484, distance: 54.6
click at [812, 484] on section "**********" at bounding box center [728, 466] width 733 height 142
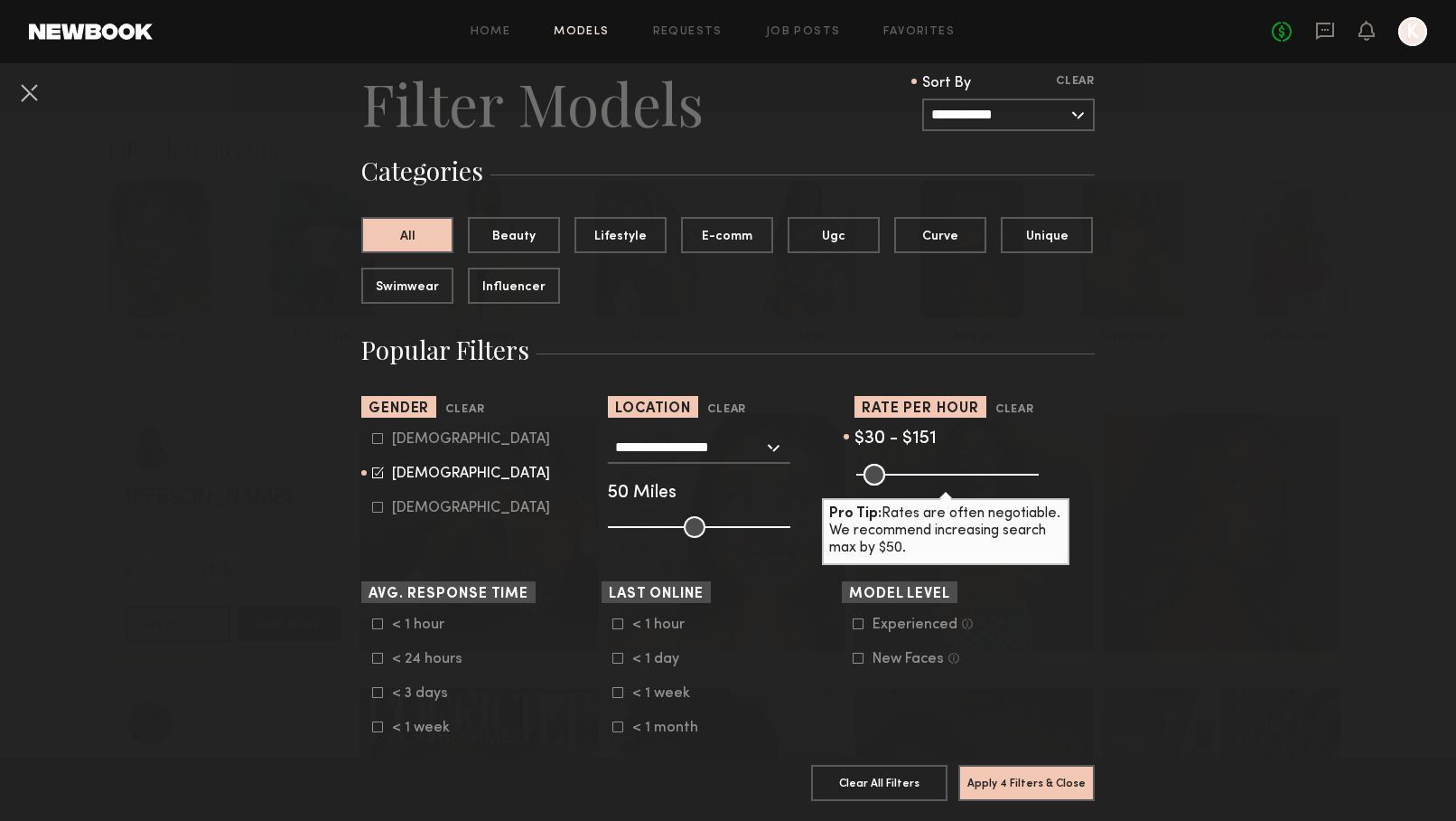
drag, startPoint x: 1025, startPoint y: 472, endPoint x: 908, endPoint y: 460, distance: 117.6
type input "***"
click at [908, 461] on nb-browse-filter "Rate per Hour Clear $30 - $151 Pro Tip: Rates are often negotiable. We recommen…" at bounding box center [975, 440] width 241 height 88
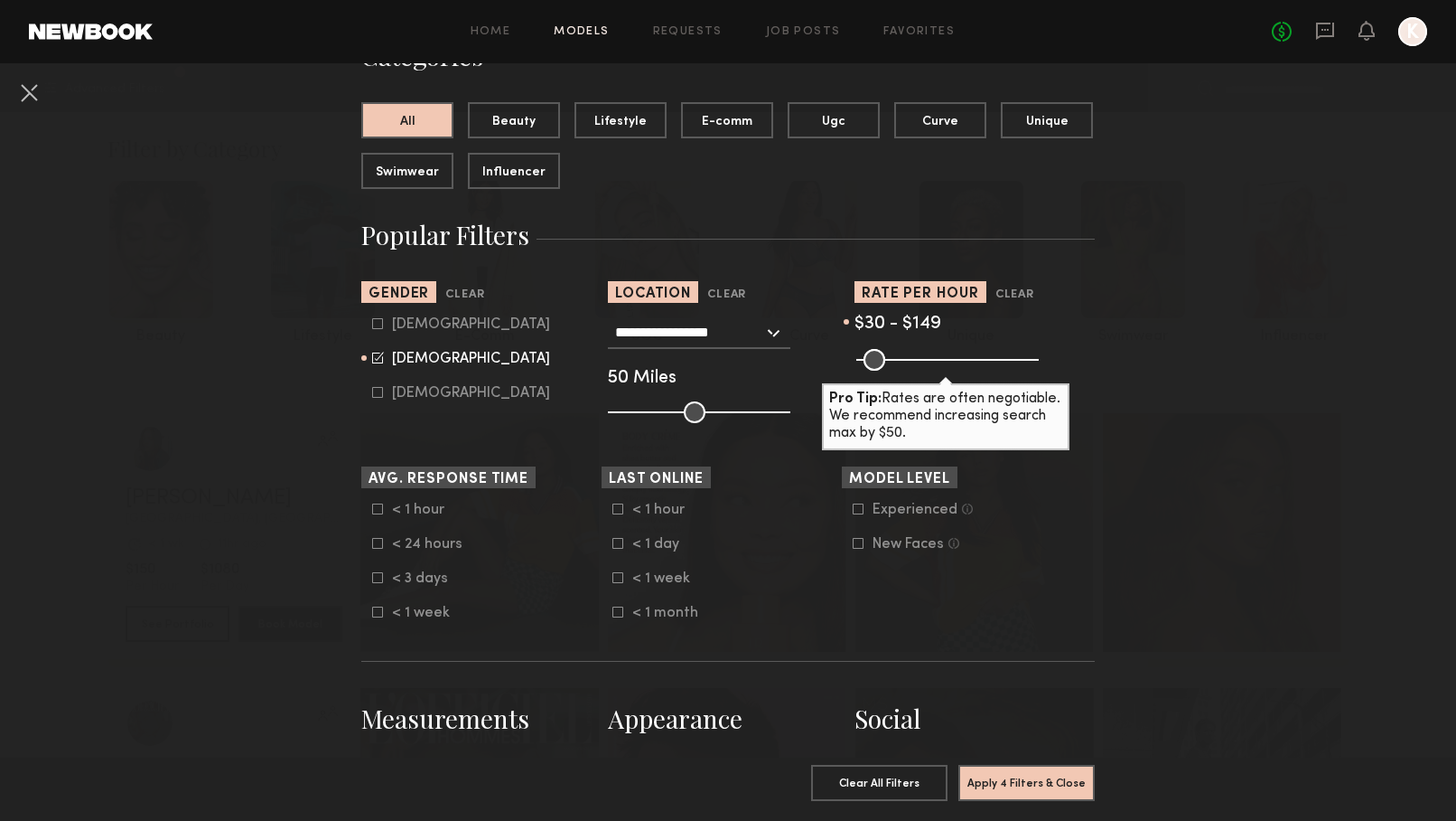
scroll to position [171, 0]
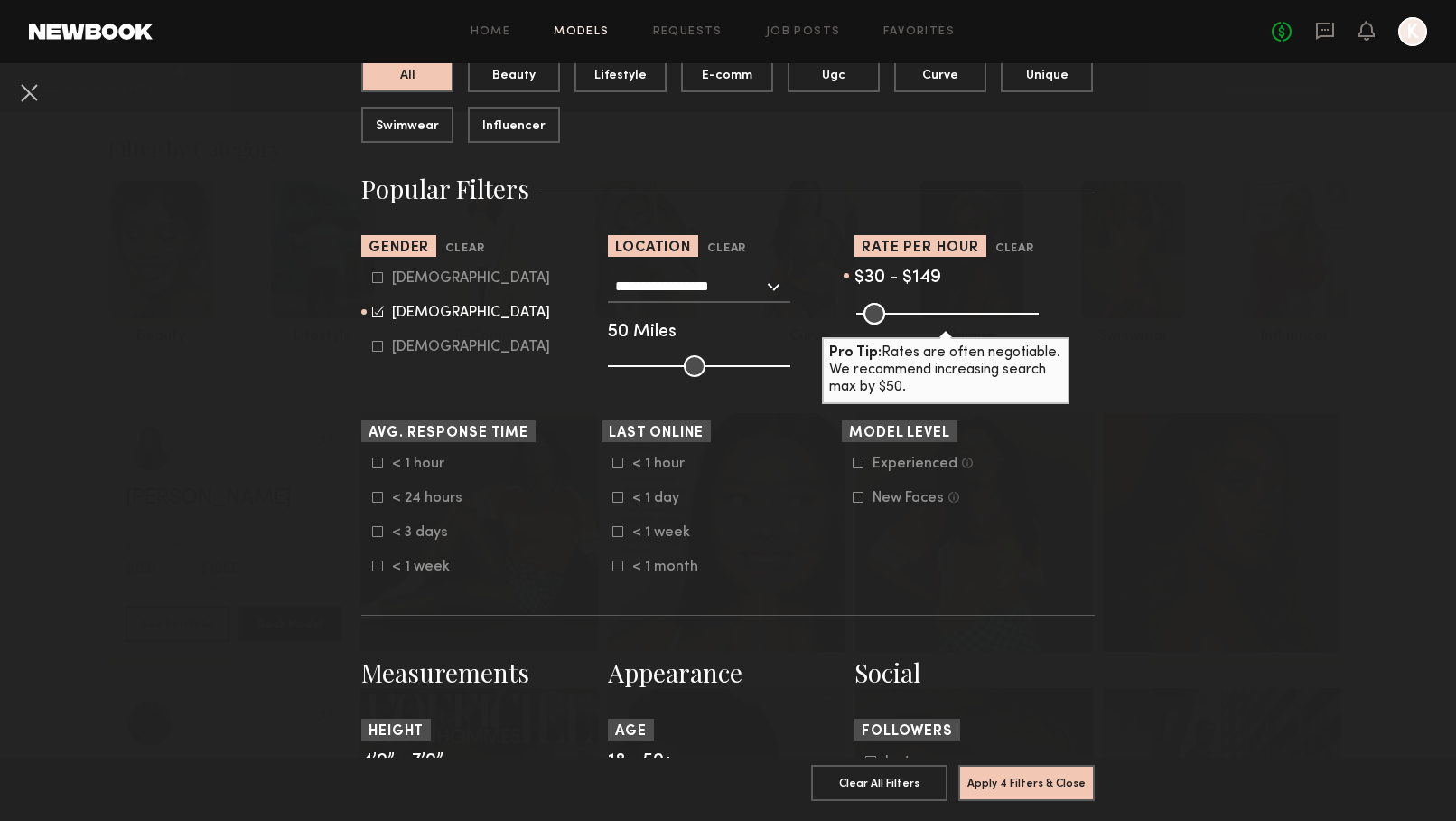
scroll to position [223, 0]
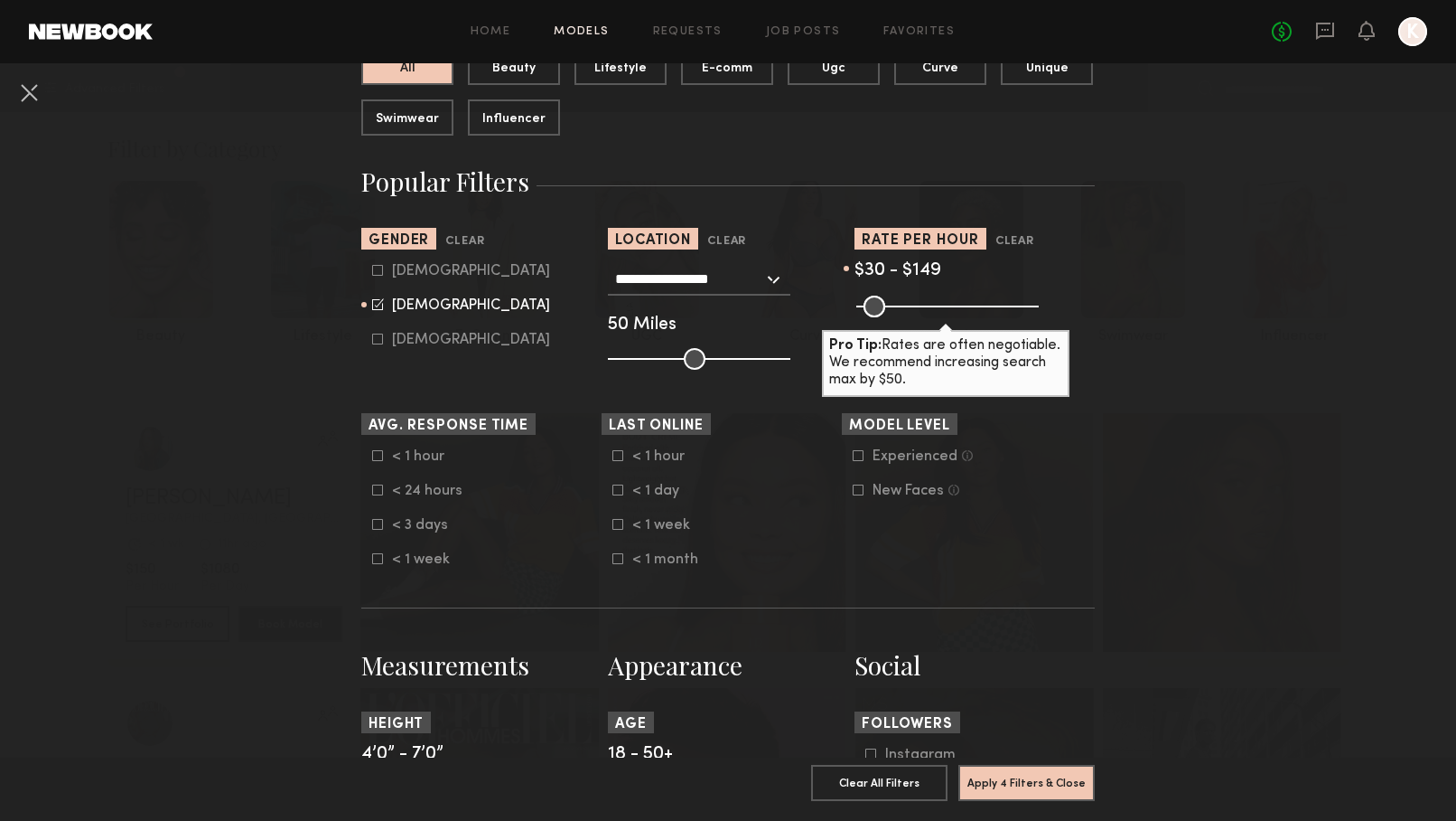
click at [379, 520] on icon at bounding box center [378, 525] width 10 height 10
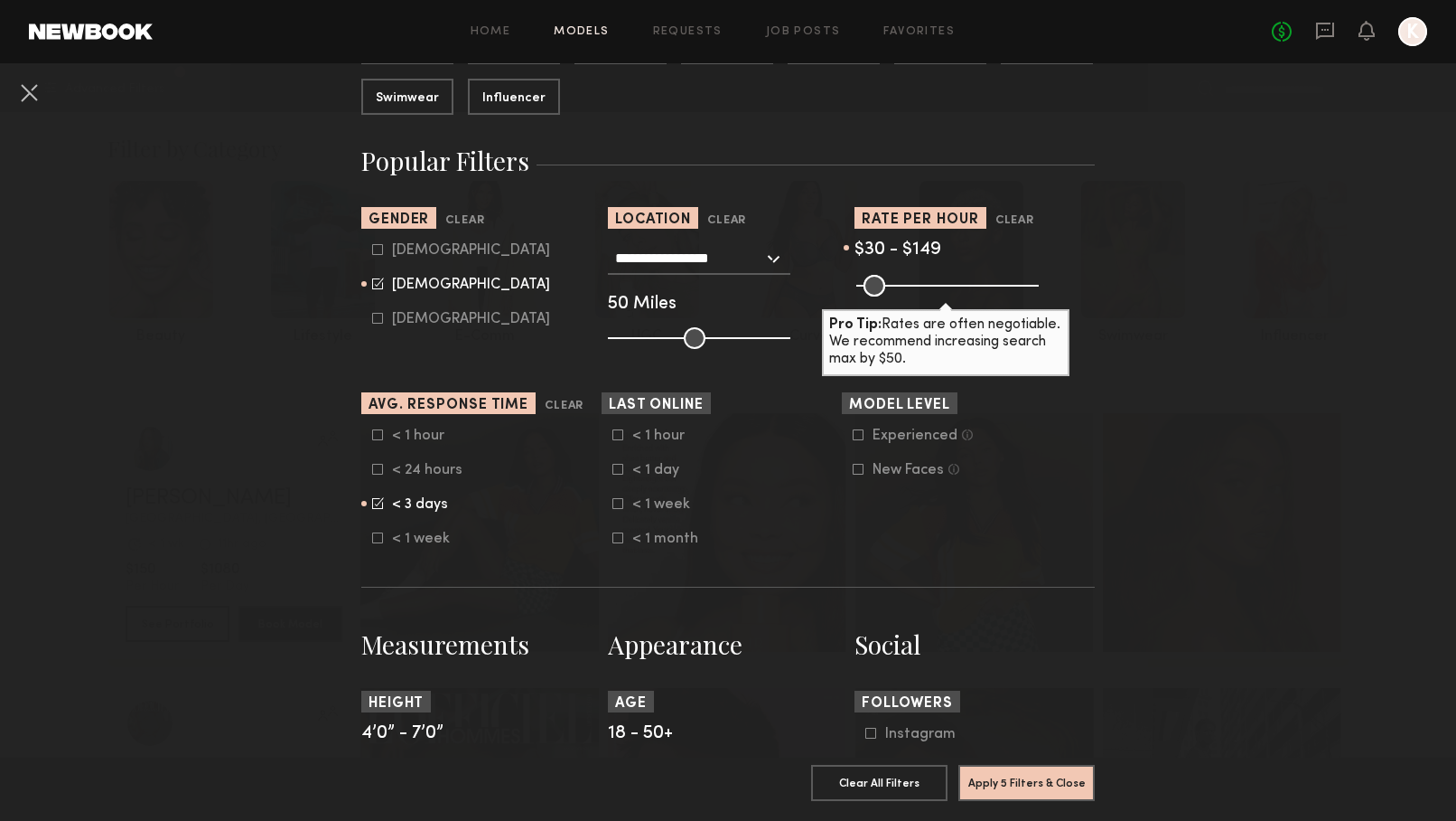
scroll to position [250, 0]
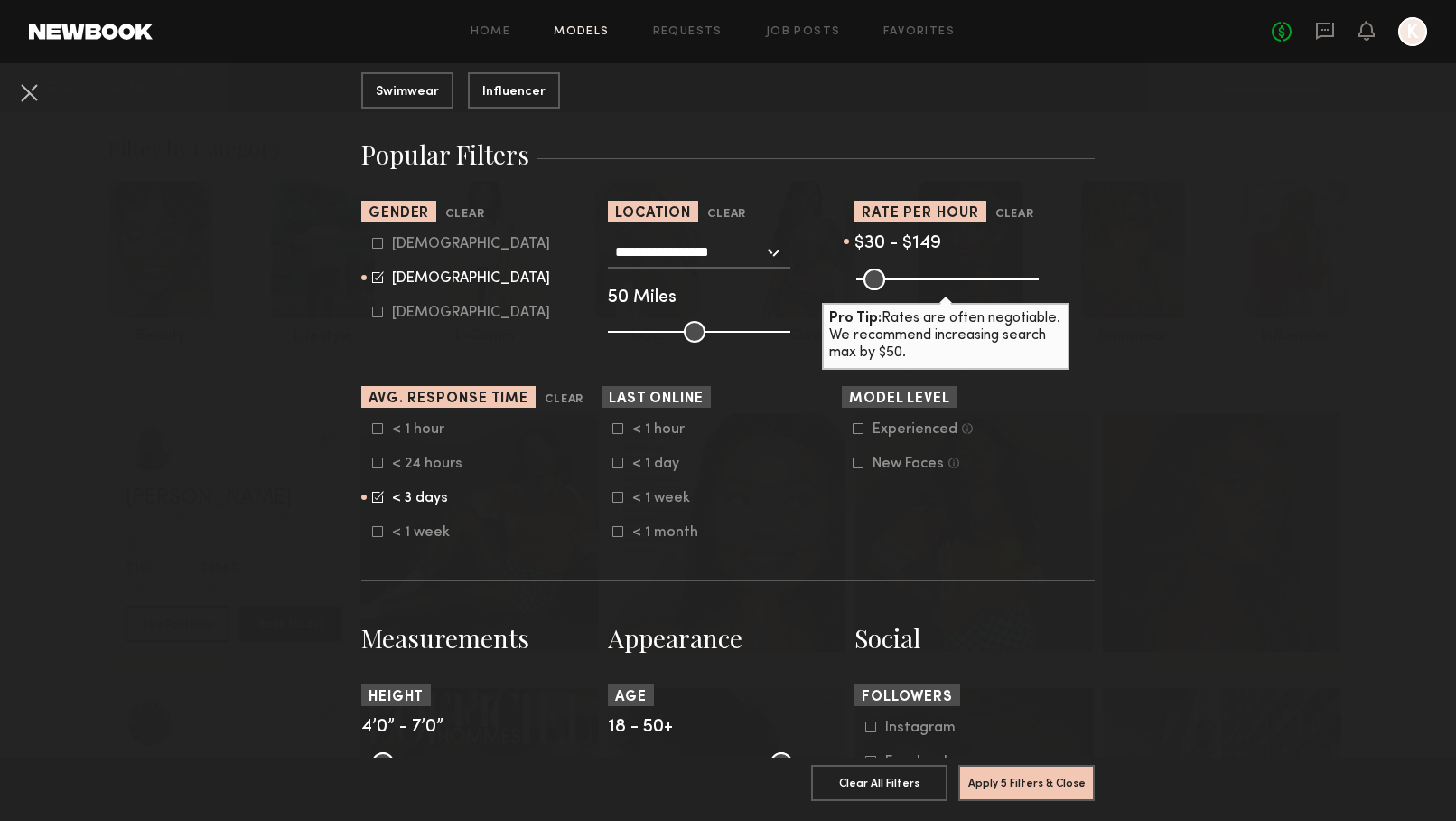
click at [1104, 268] on nb-browse-filters "**********" at bounding box center [728, 805] width 1456 height 1983
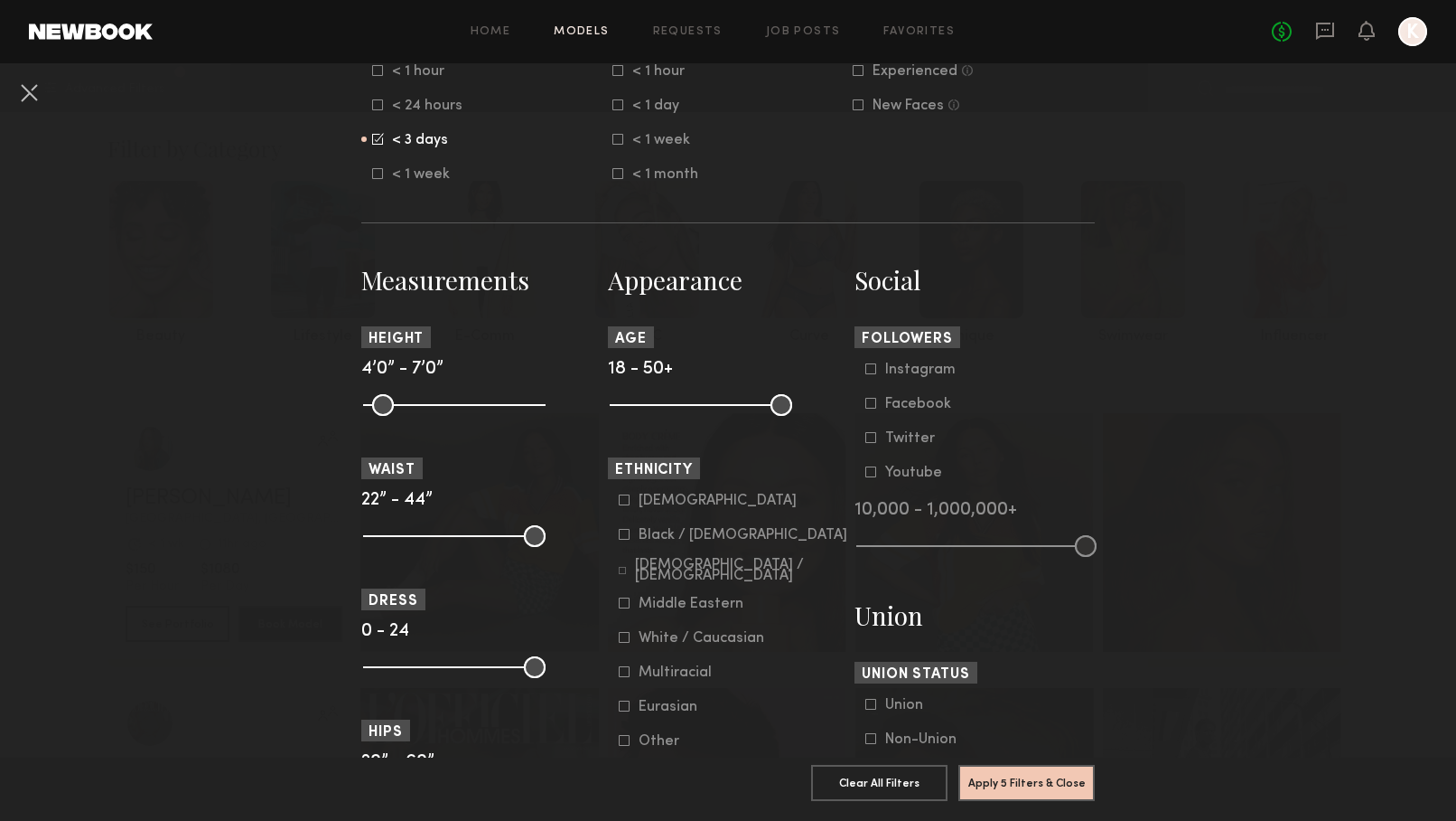
scroll to position [610, 0]
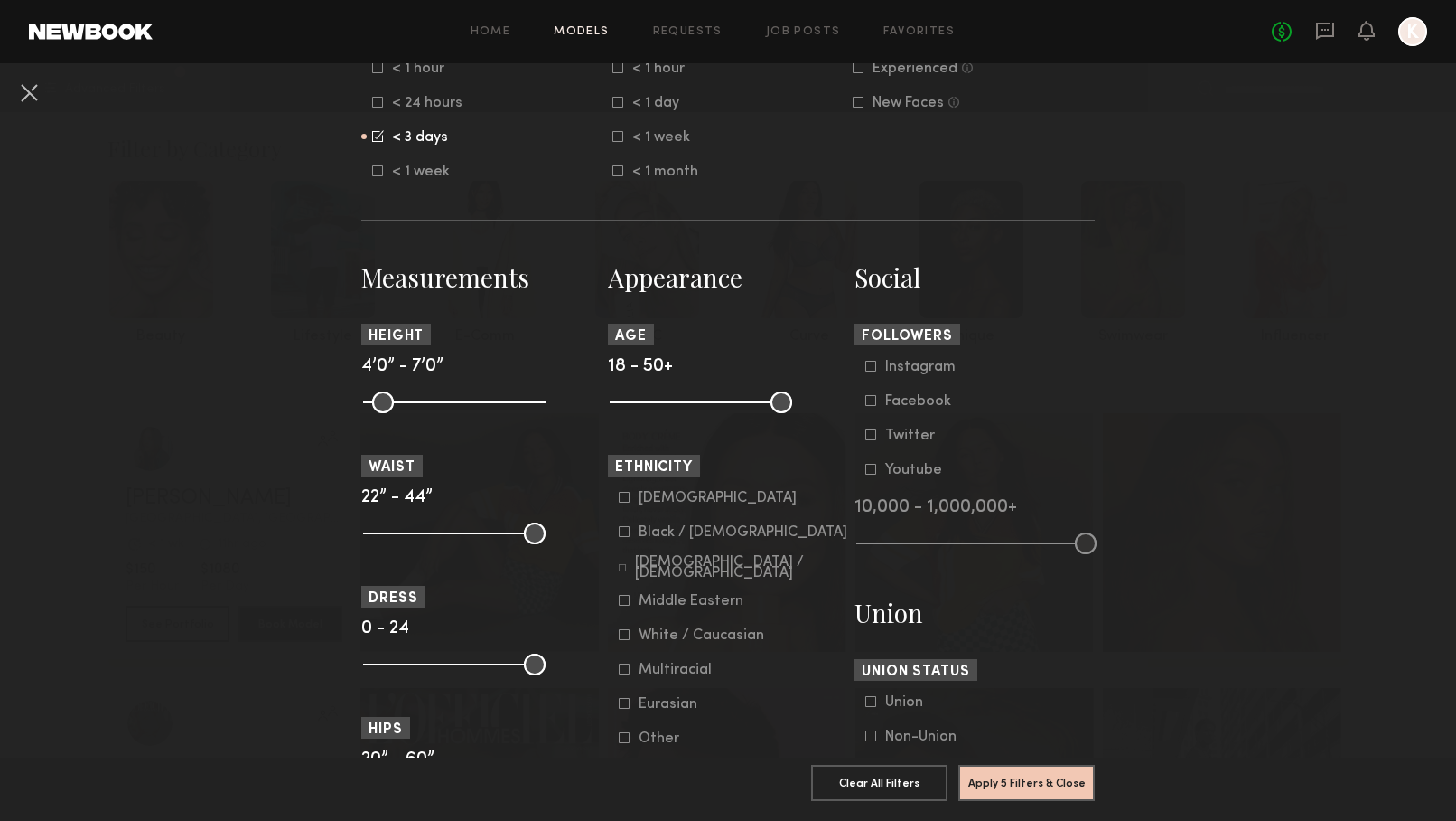
click at [626, 527] on icon at bounding box center [625, 532] width 10 height 10
click at [626, 560] on common-framework-checkbox "Hispanic / Latino" at bounding box center [733, 566] width 230 height 16
click at [627, 565] on icon at bounding box center [622, 567] width 7 height 7
click at [625, 494] on icon at bounding box center [624, 497] width 11 height 11
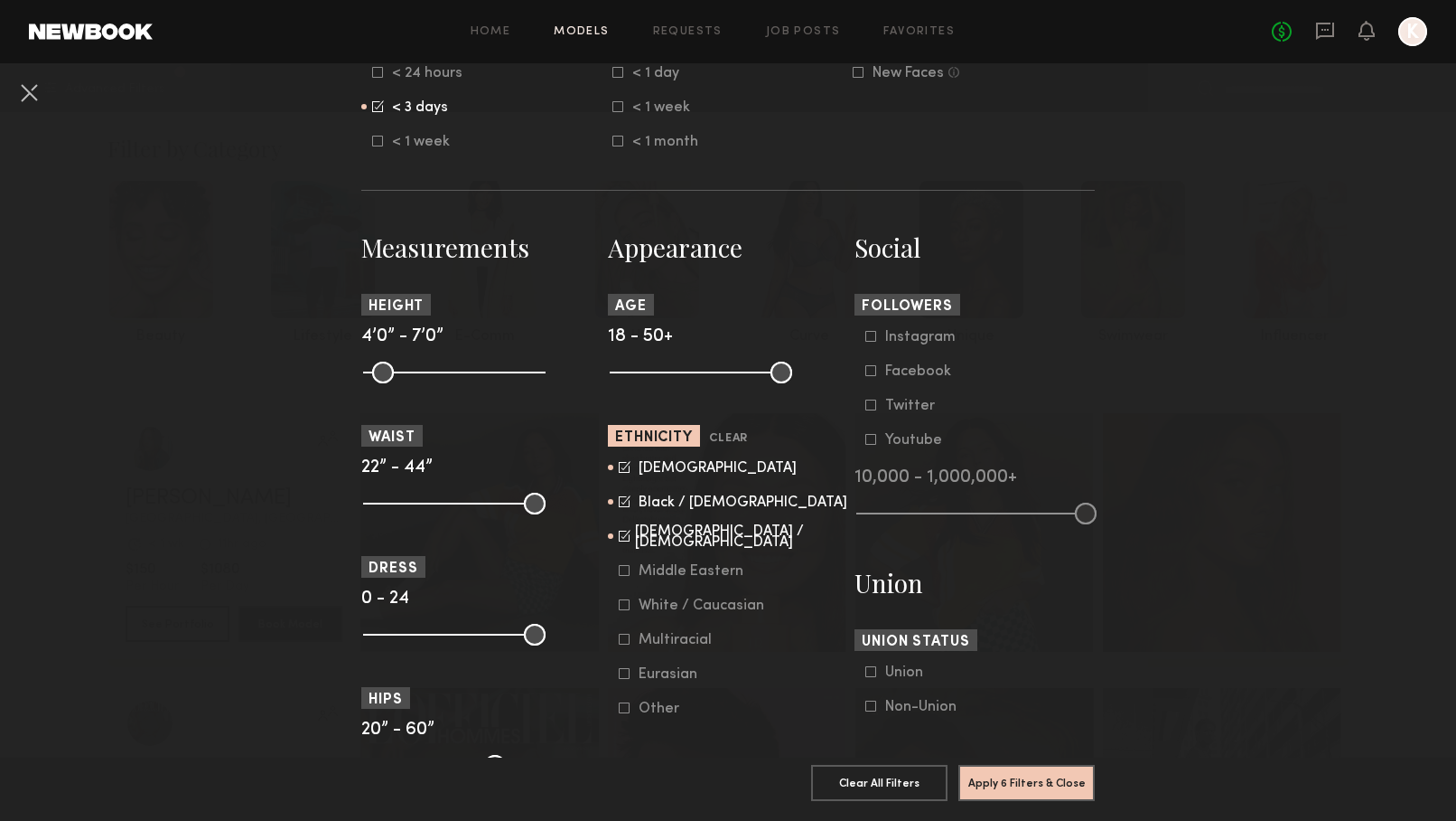
scroll to position [650, 0]
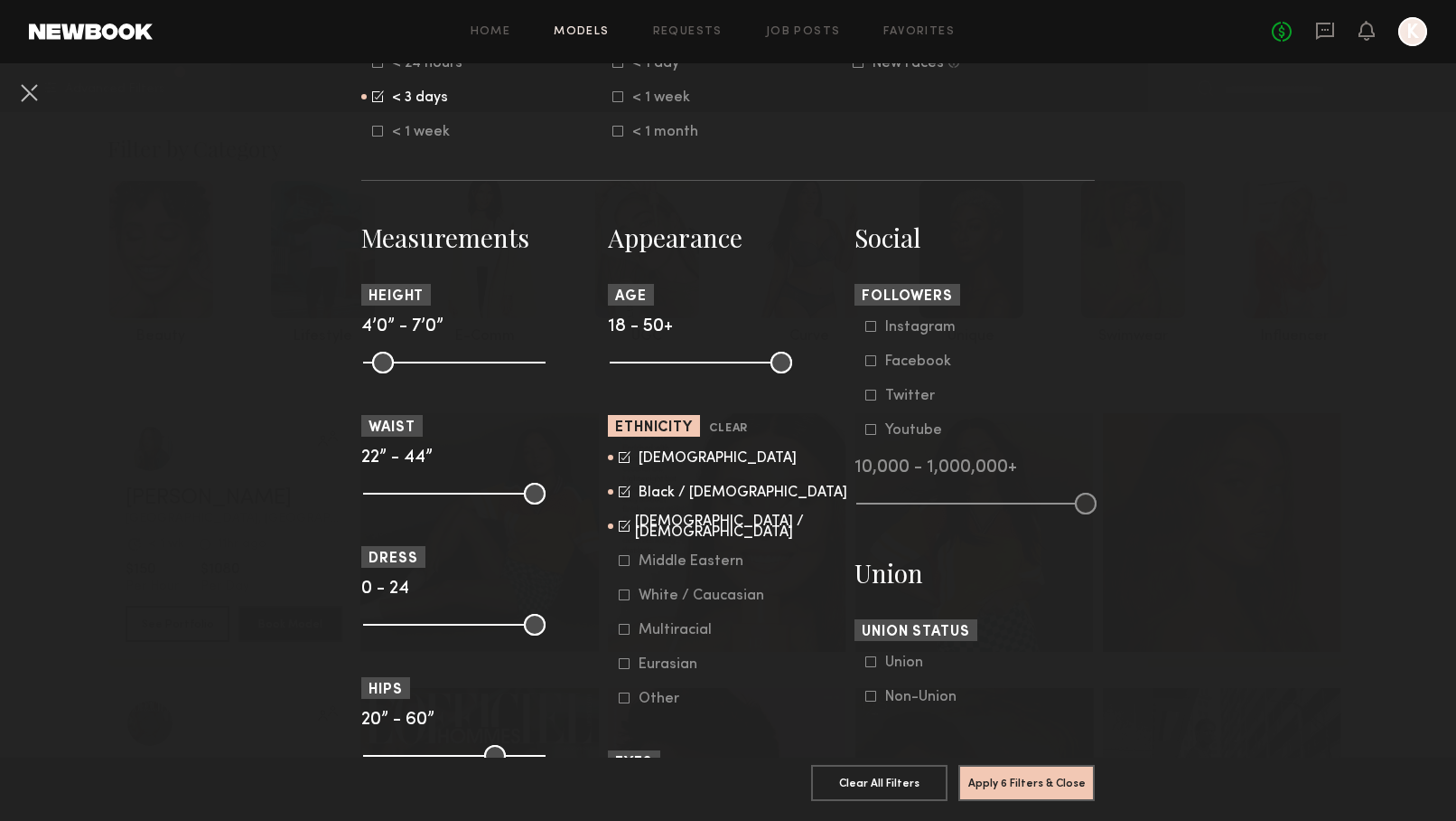
click at [622, 626] on icon at bounding box center [624, 629] width 11 height 11
click at [626, 562] on icon at bounding box center [624, 560] width 11 height 11
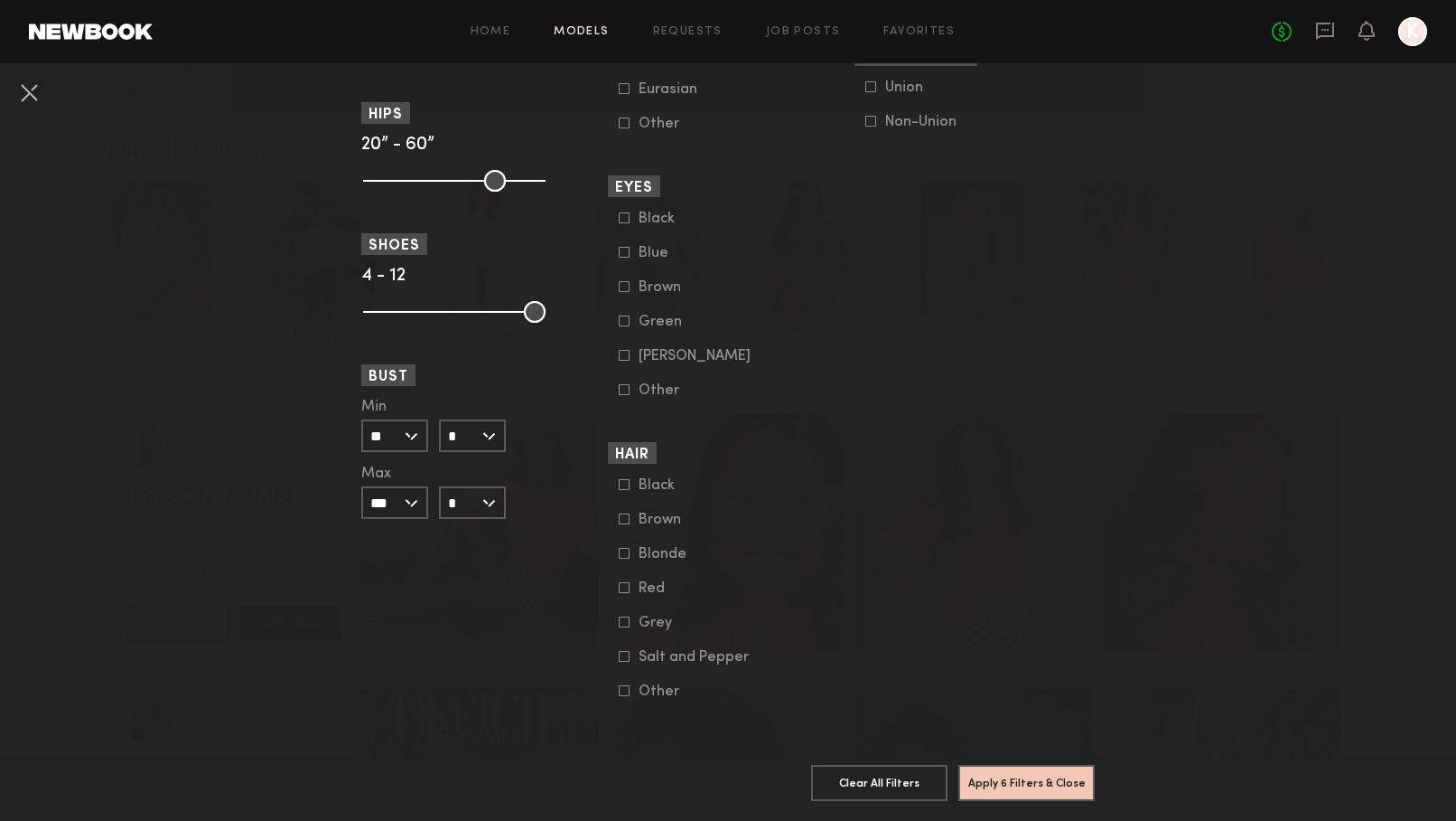
scroll to position [1225, 0]
click at [1024, 785] on button "Apply 6 Filters & Close" at bounding box center [1027, 781] width 137 height 37
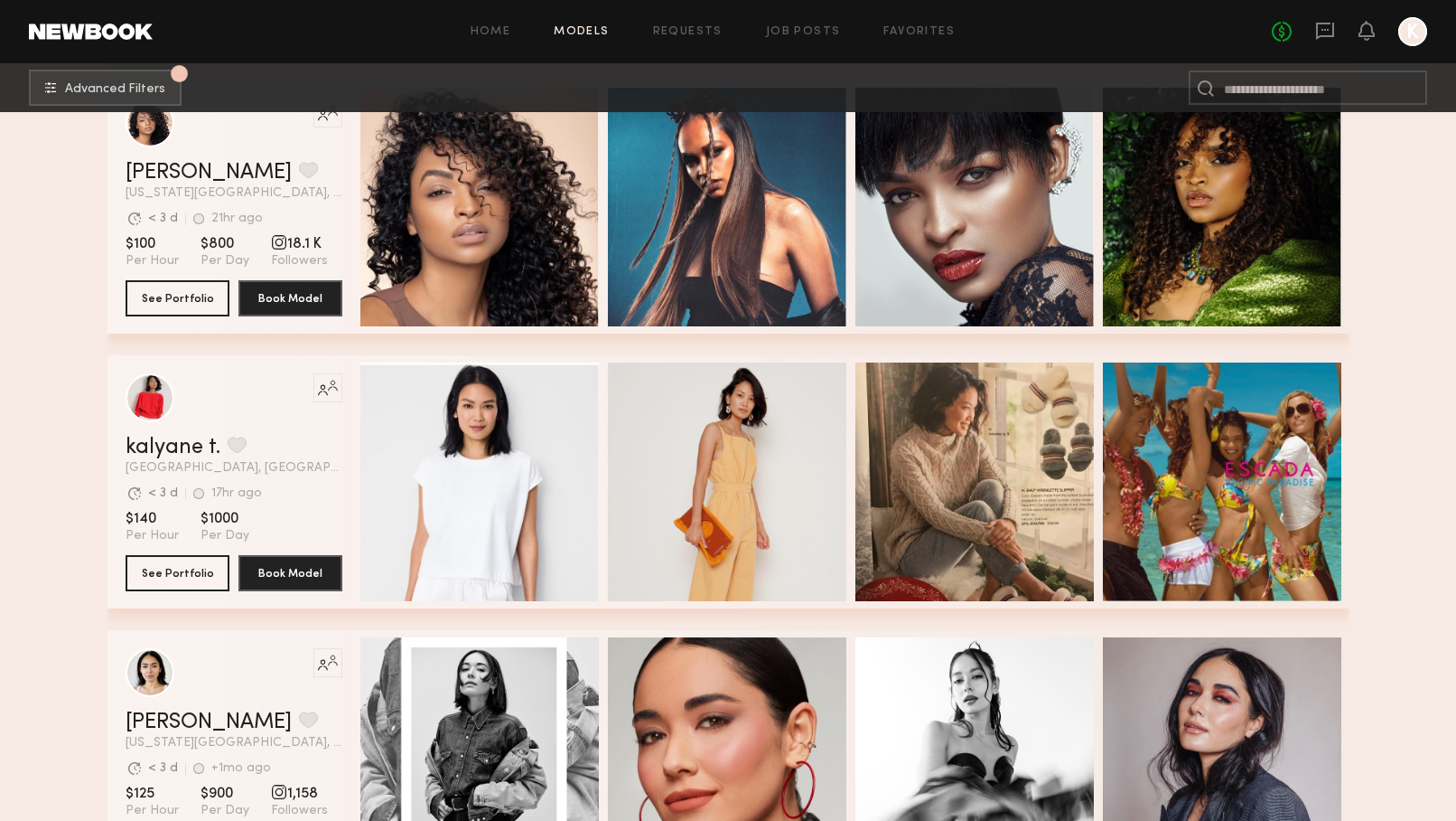
scroll to position [892, 0]
click at [182, 567] on button "See Portfolio" at bounding box center [177, 571] width 104 height 37
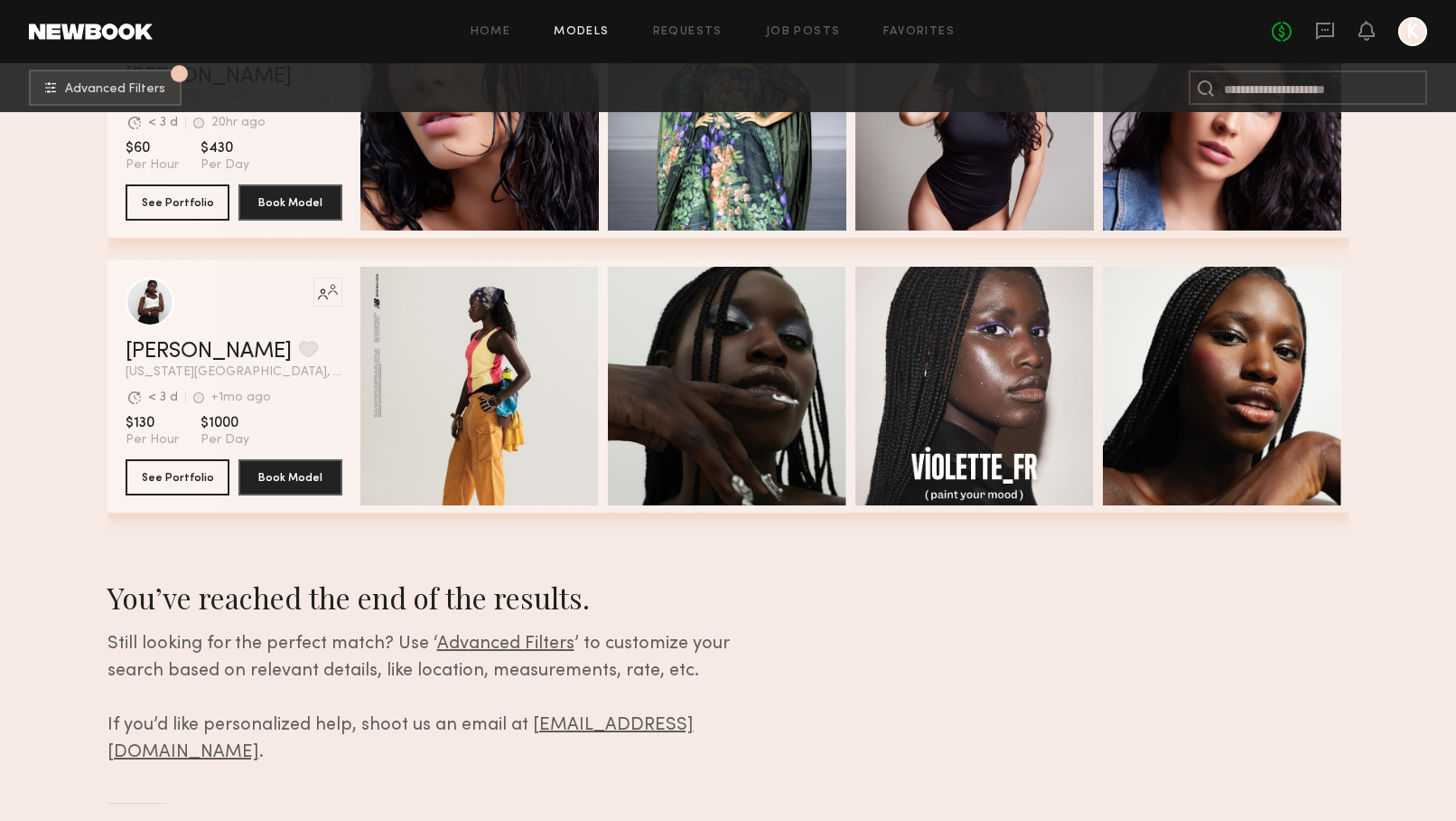
scroll to position [2635, 0]
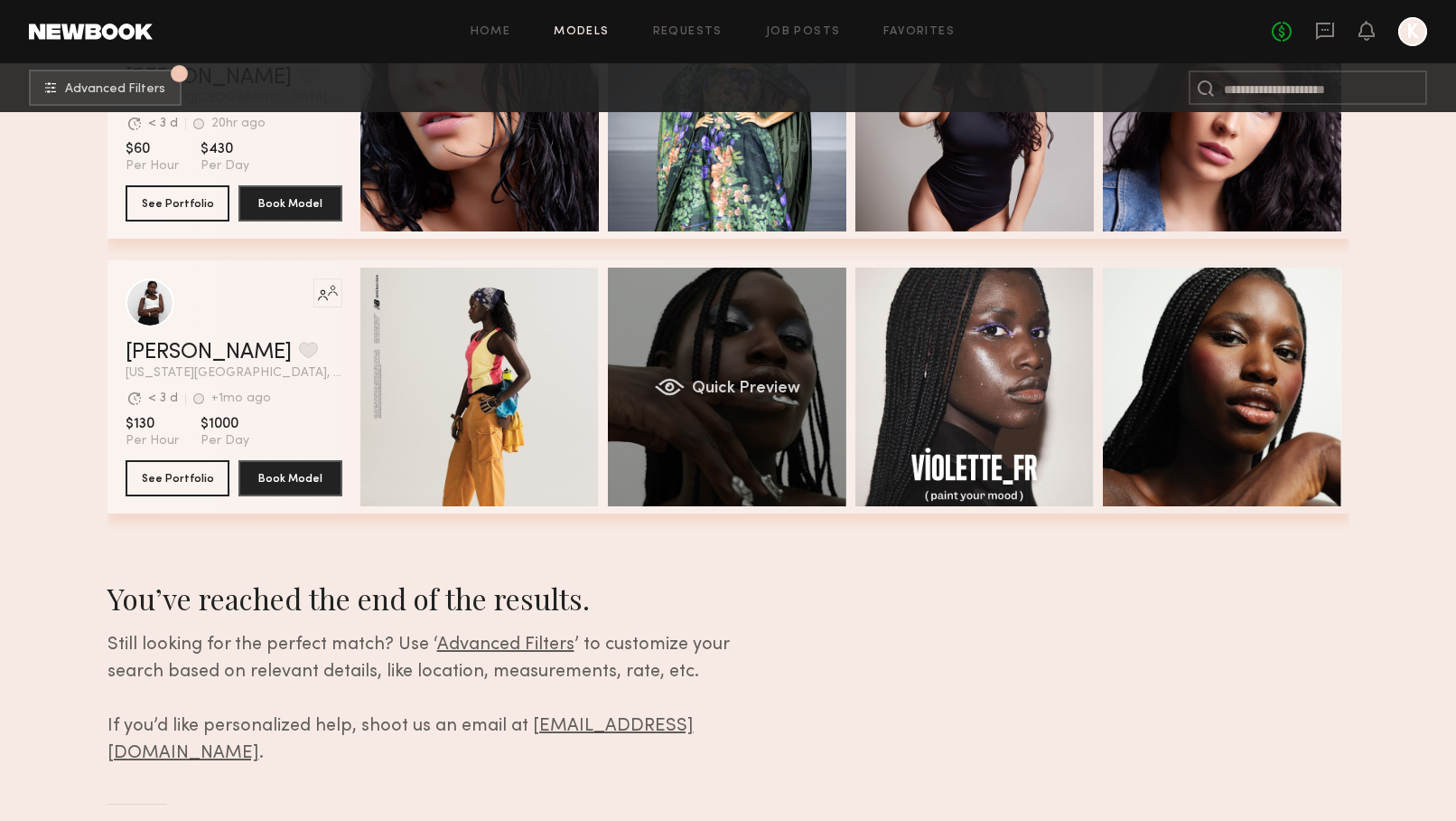
click at [710, 383] on span "Quick Preview" at bounding box center [745, 388] width 109 height 16
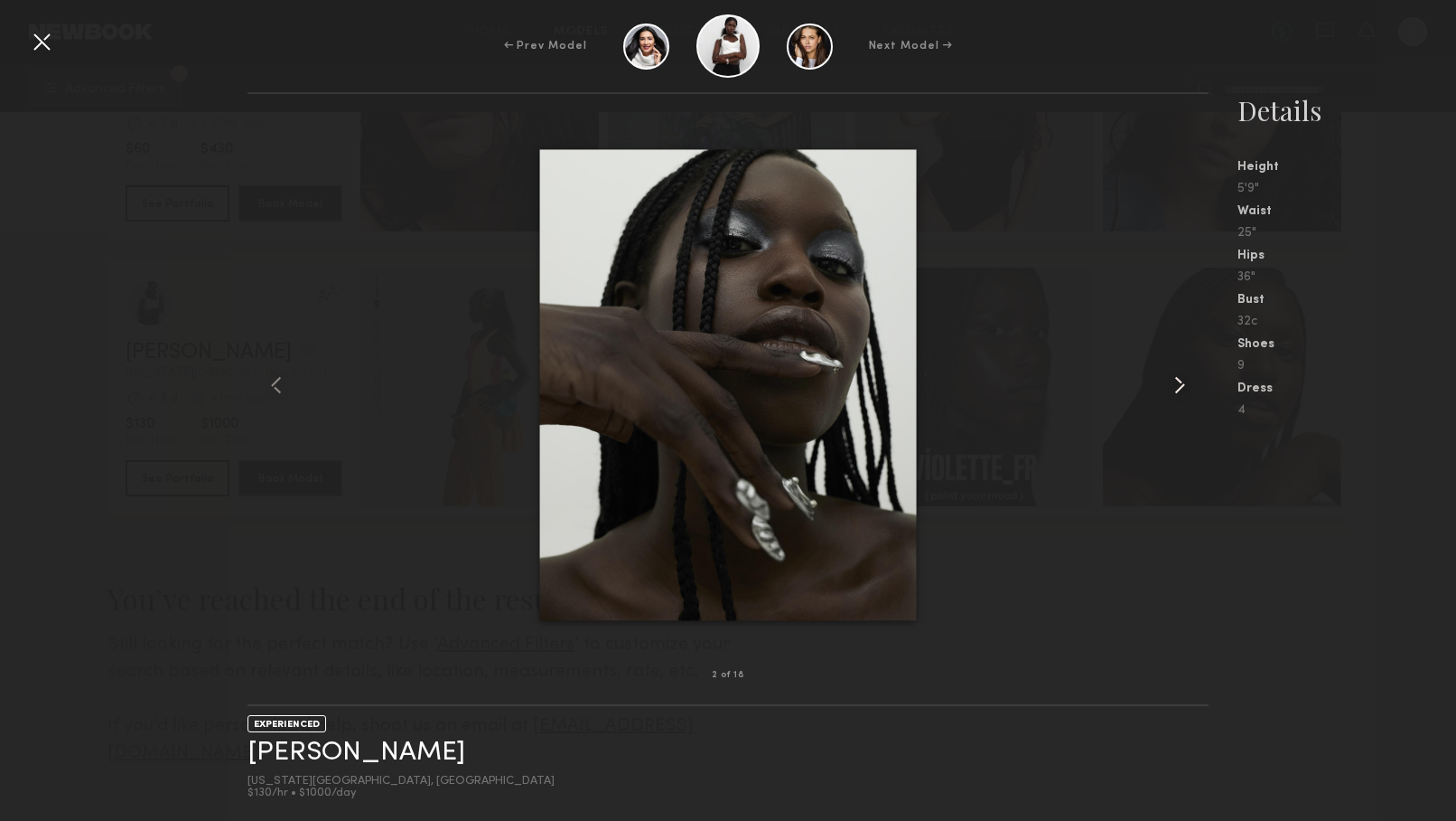
click at [1177, 381] on common-icon at bounding box center [1180, 384] width 29 height 29
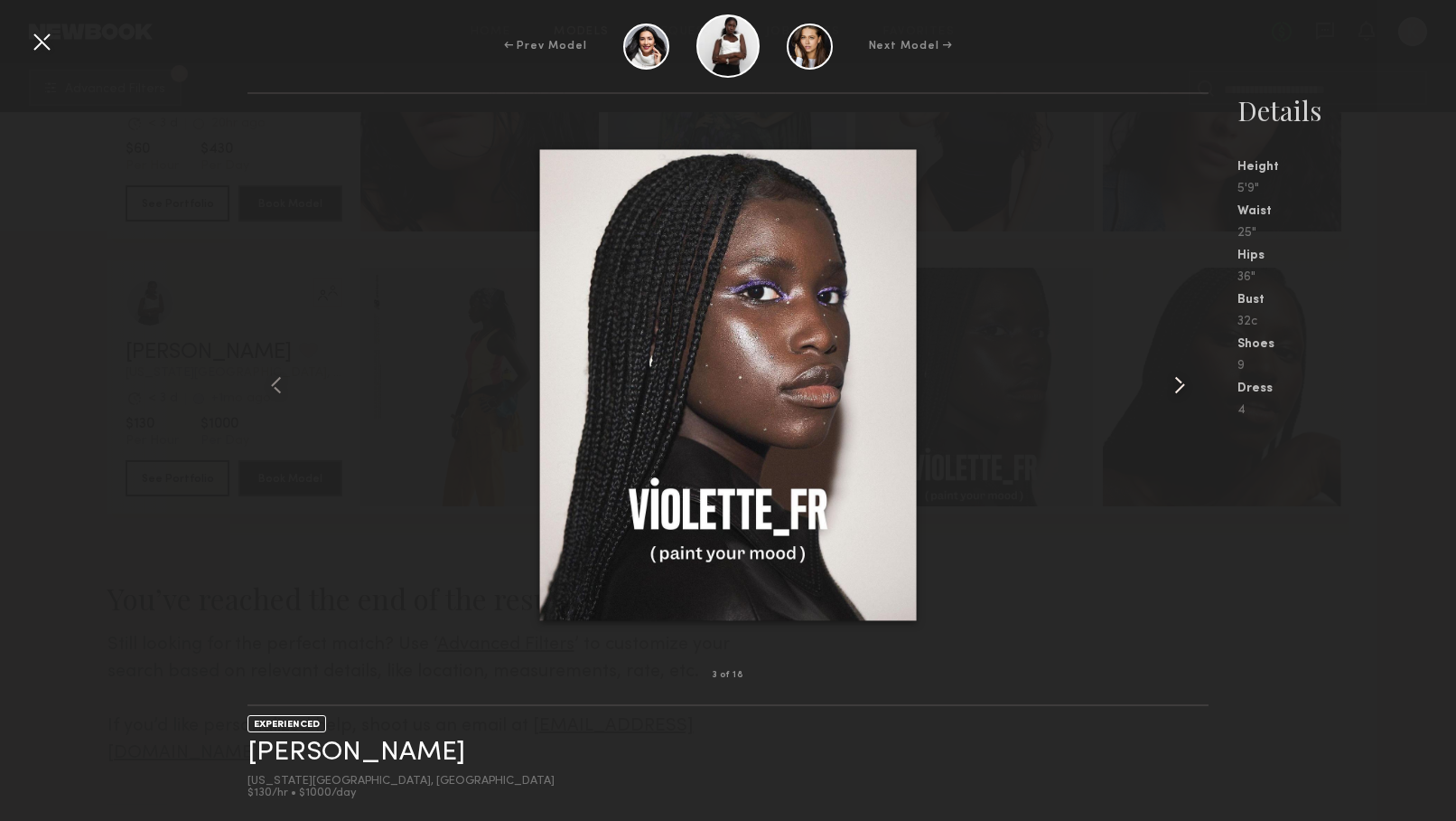
click at [1177, 381] on common-icon at bounding box center [1180, 384] width 29 height 29
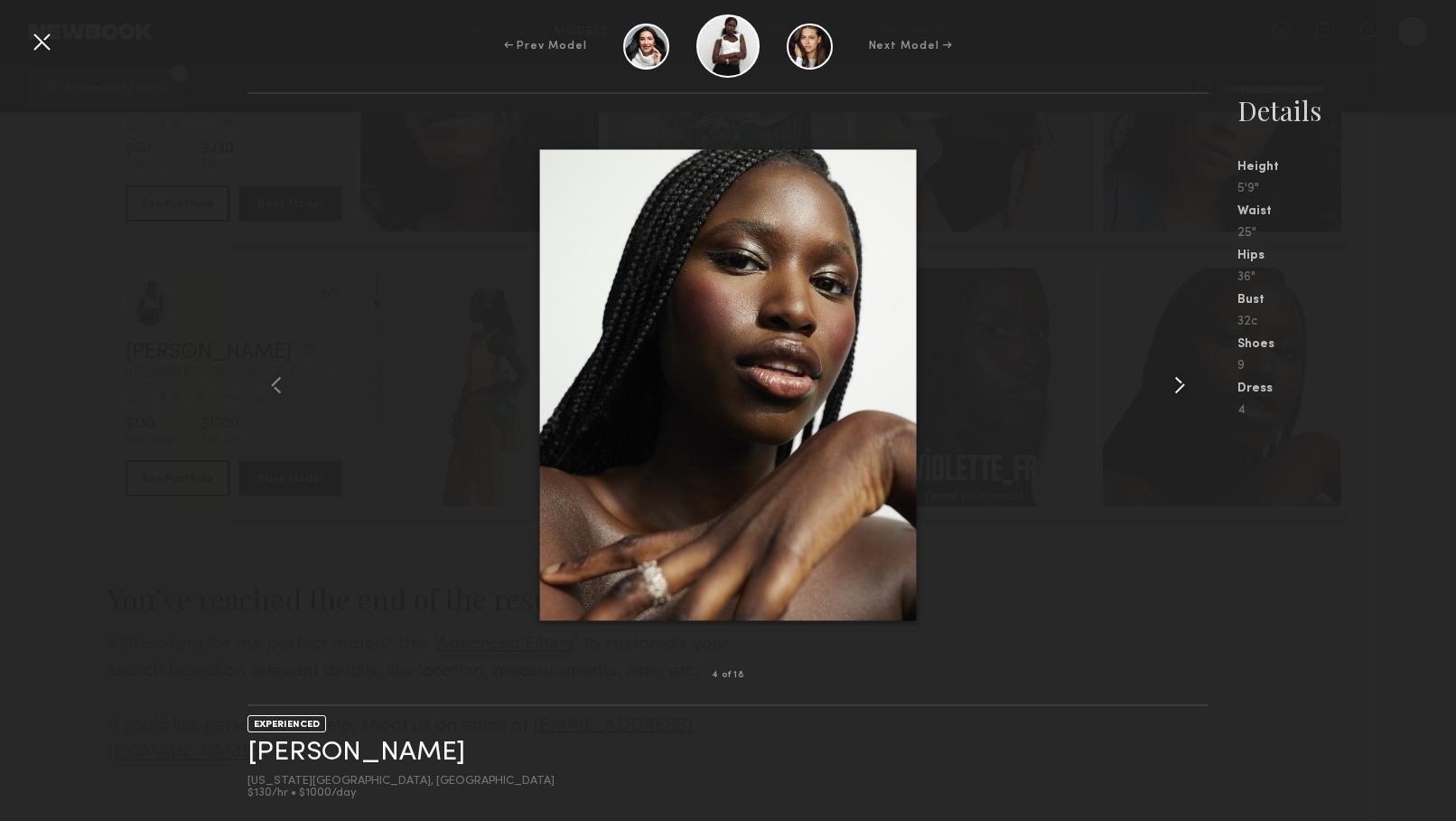
click at [1177, 381] on common-icon at bounding box center [1180, 384] width 29 height 29
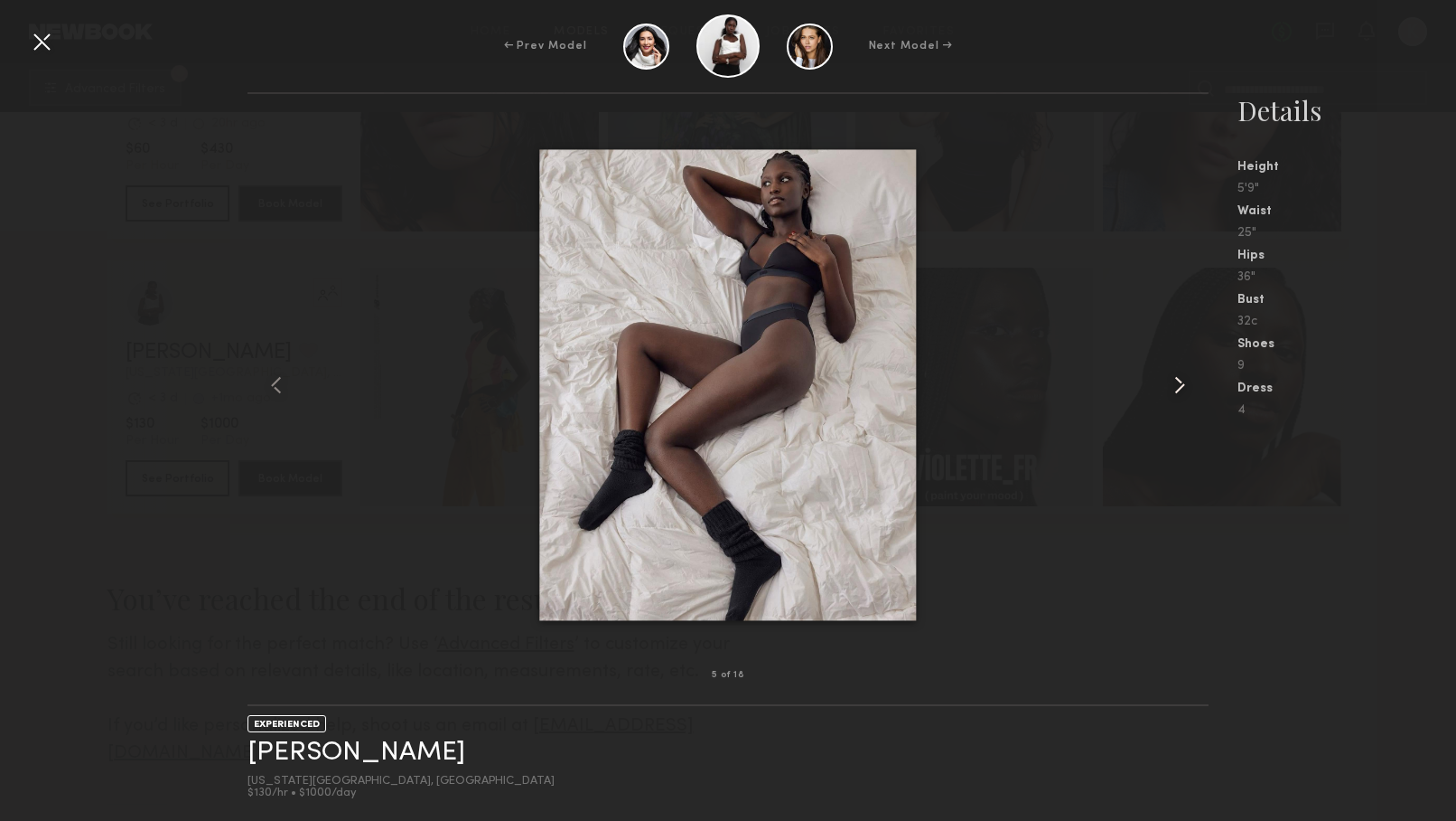
click at [1177, 381] on common-icon at bounding box center [1180, 384] width 29 height 29
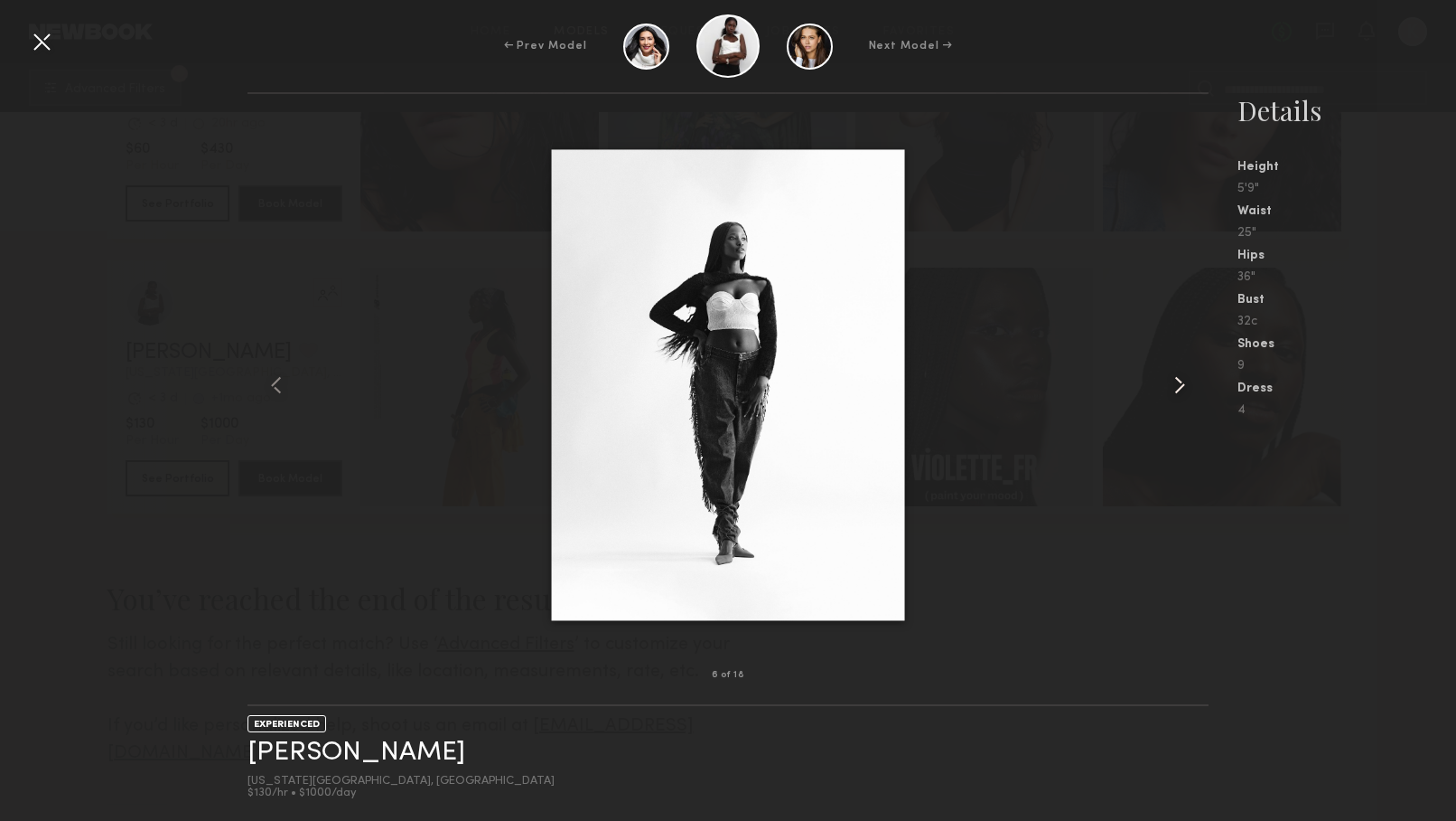
click at [1177, 381] on common-icon at bounding box center [1180, 384] width 29 height 29
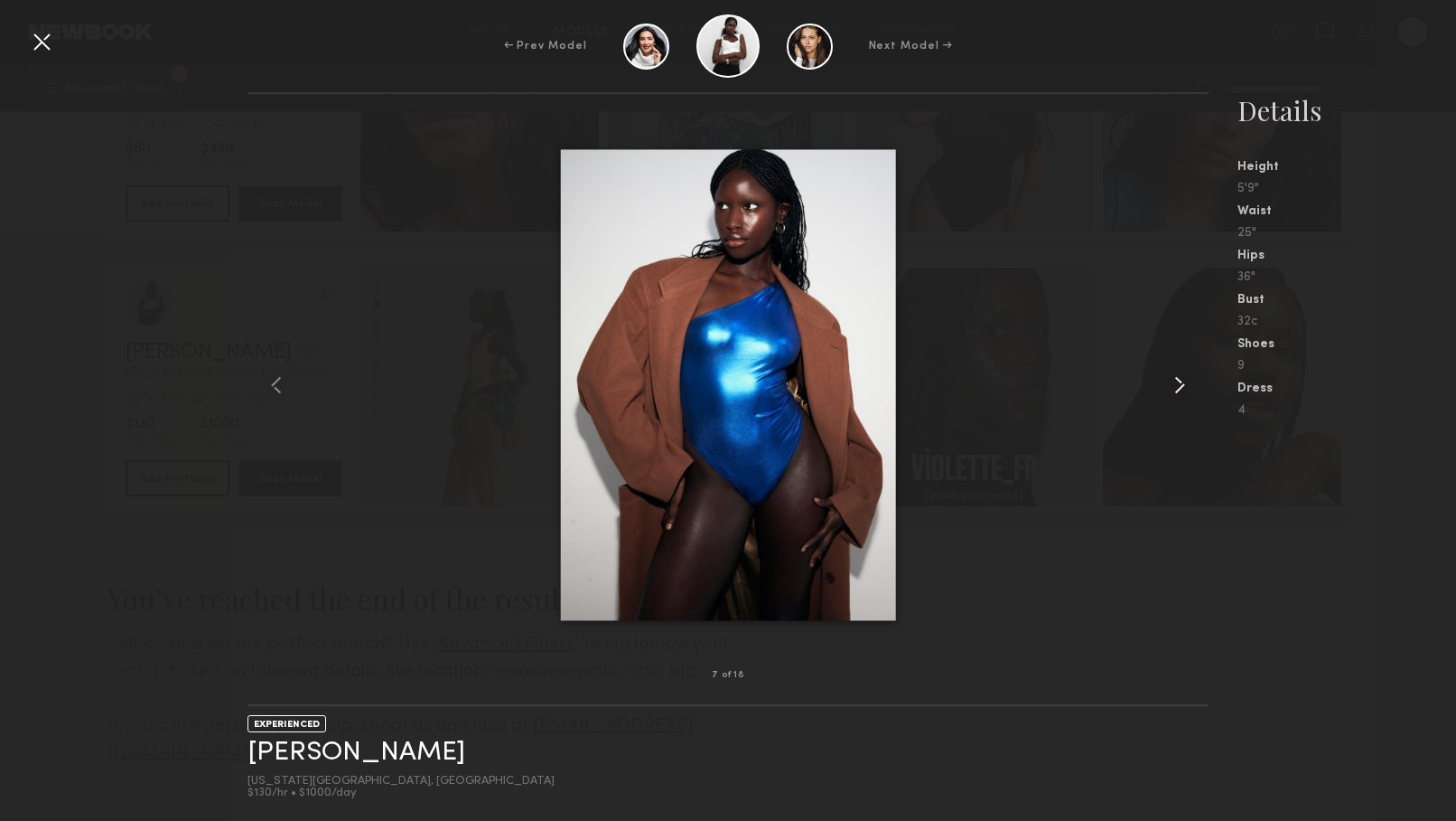
click at [1177, 381] on common-icon at bounding box center [1180, 384] width 29 height 29
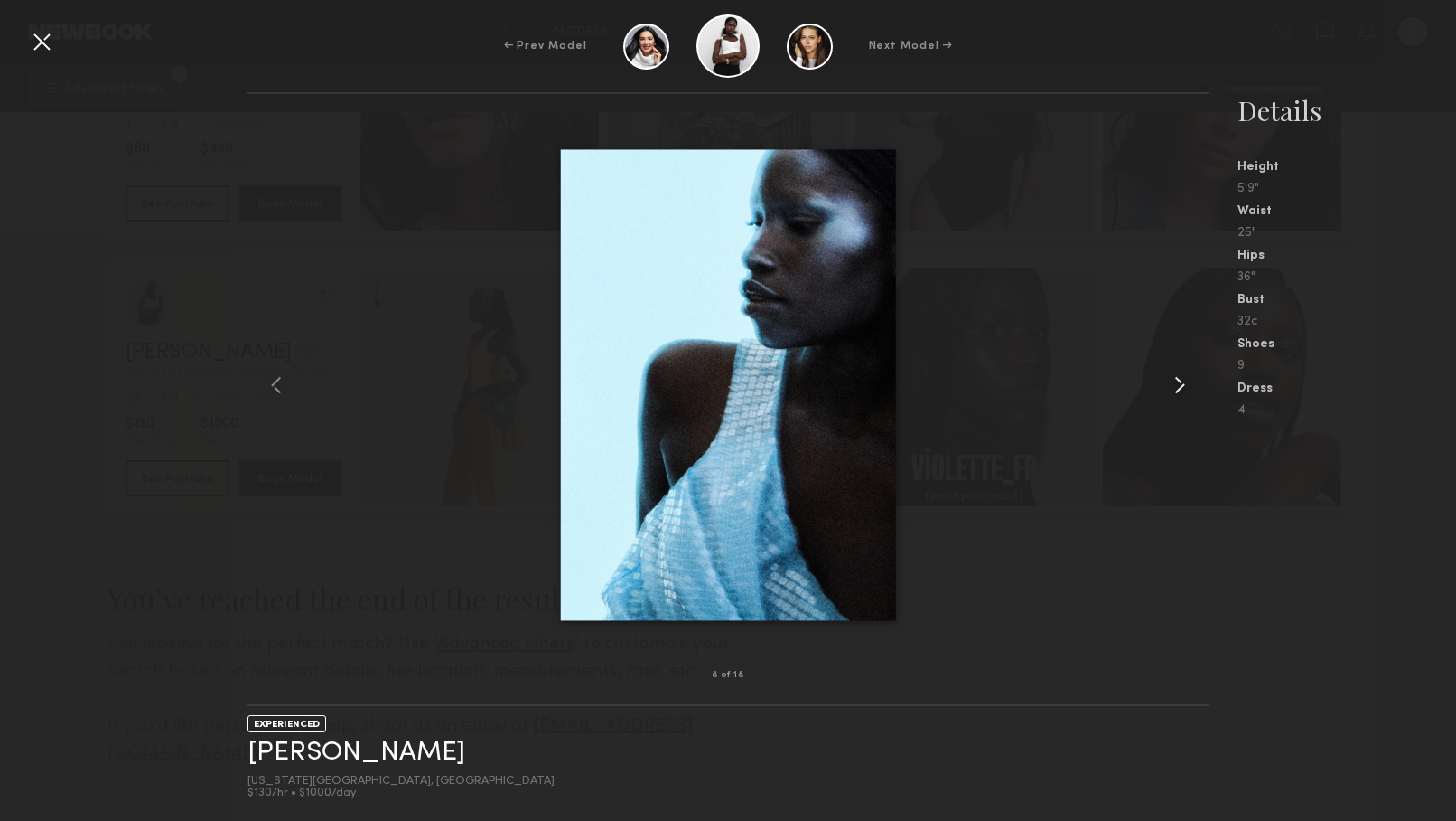
click at [1177, 381] on common-icon at bounding box center [1180, 384] width 29 height 29
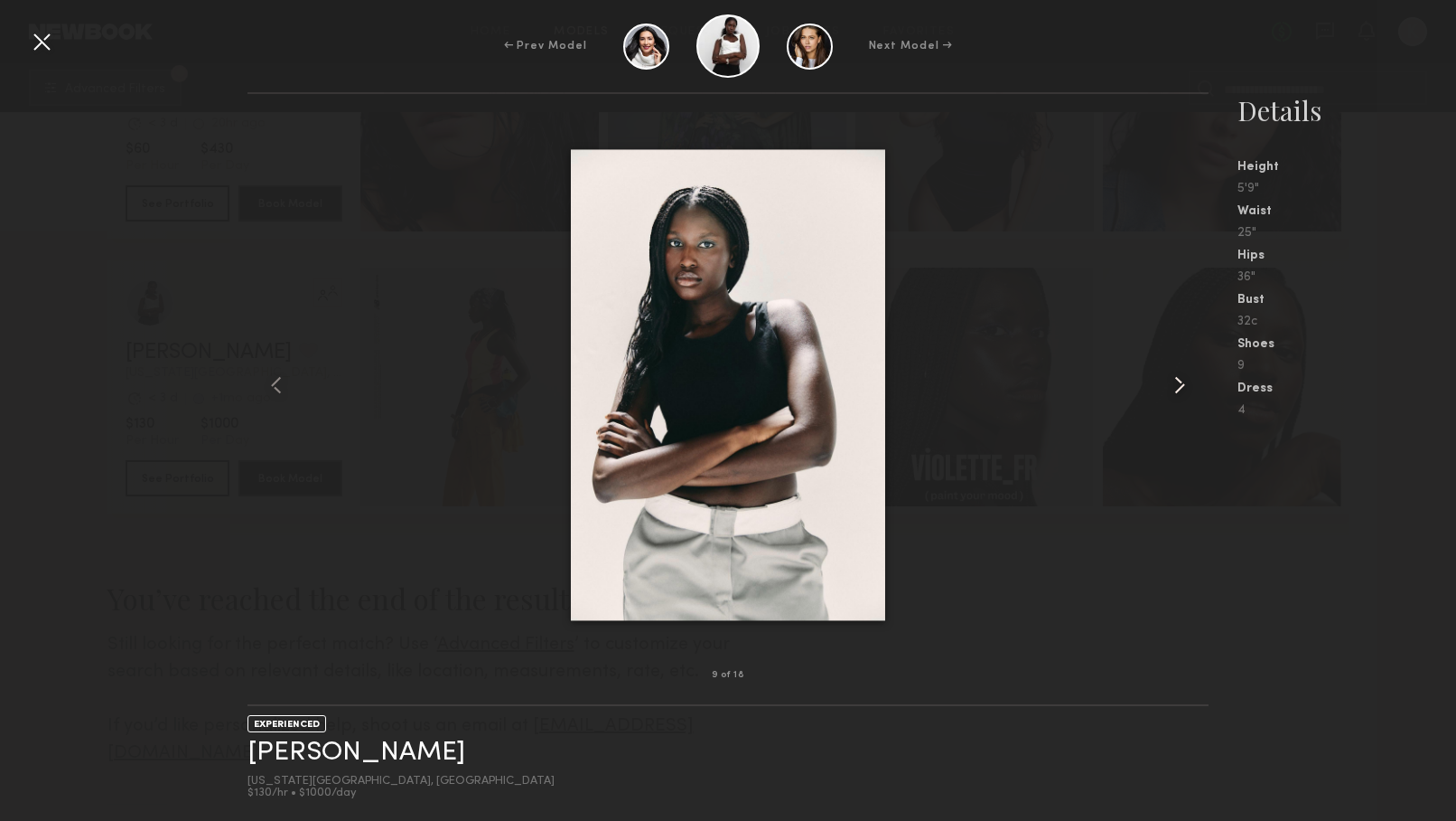
click at [1181, 380] on common-icon at bounding box center [1180, 384] width 29 height 29
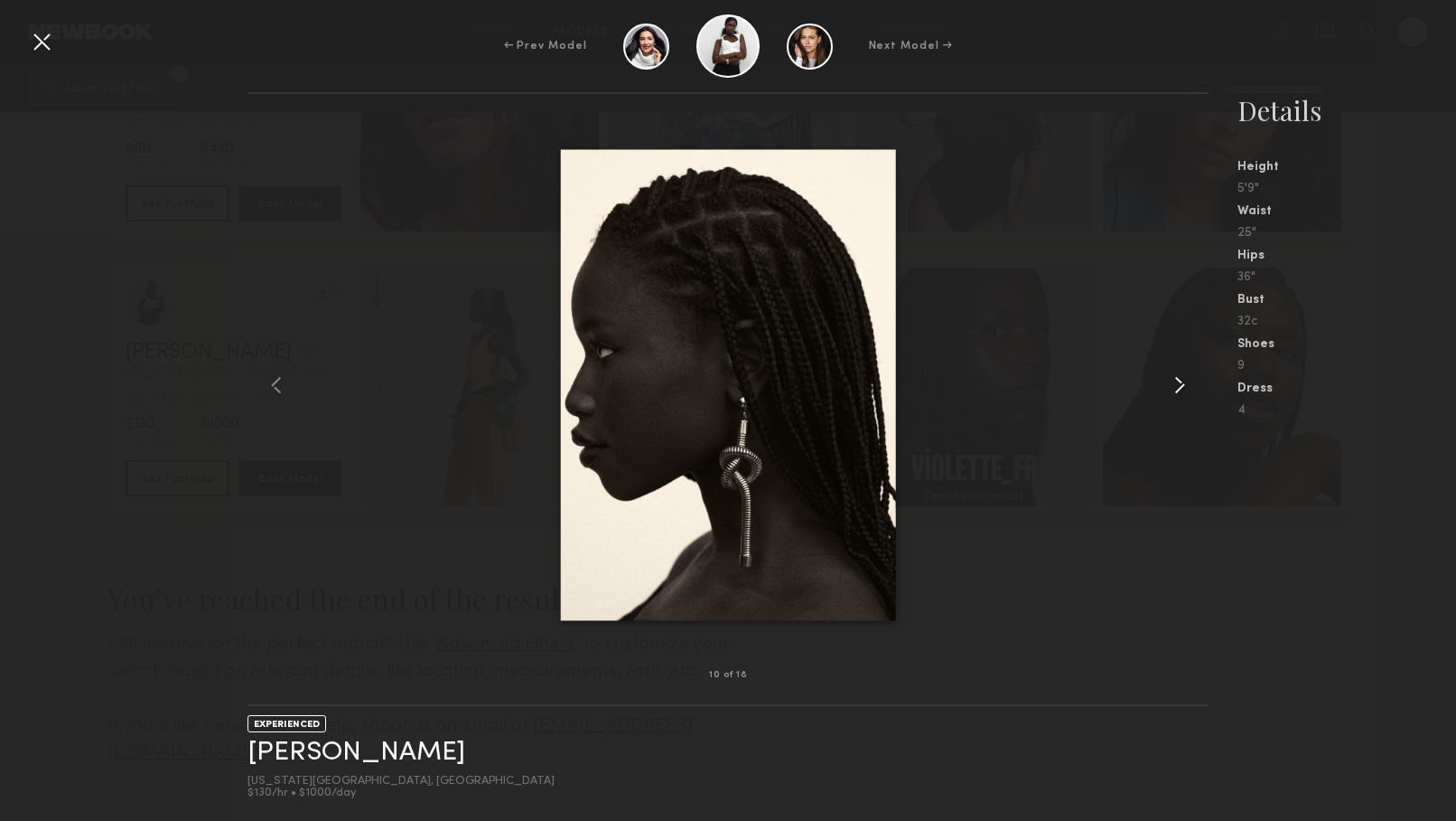
click at [1181, 380] on common-icon at bounding box center [1180, 384] width 29 height 29
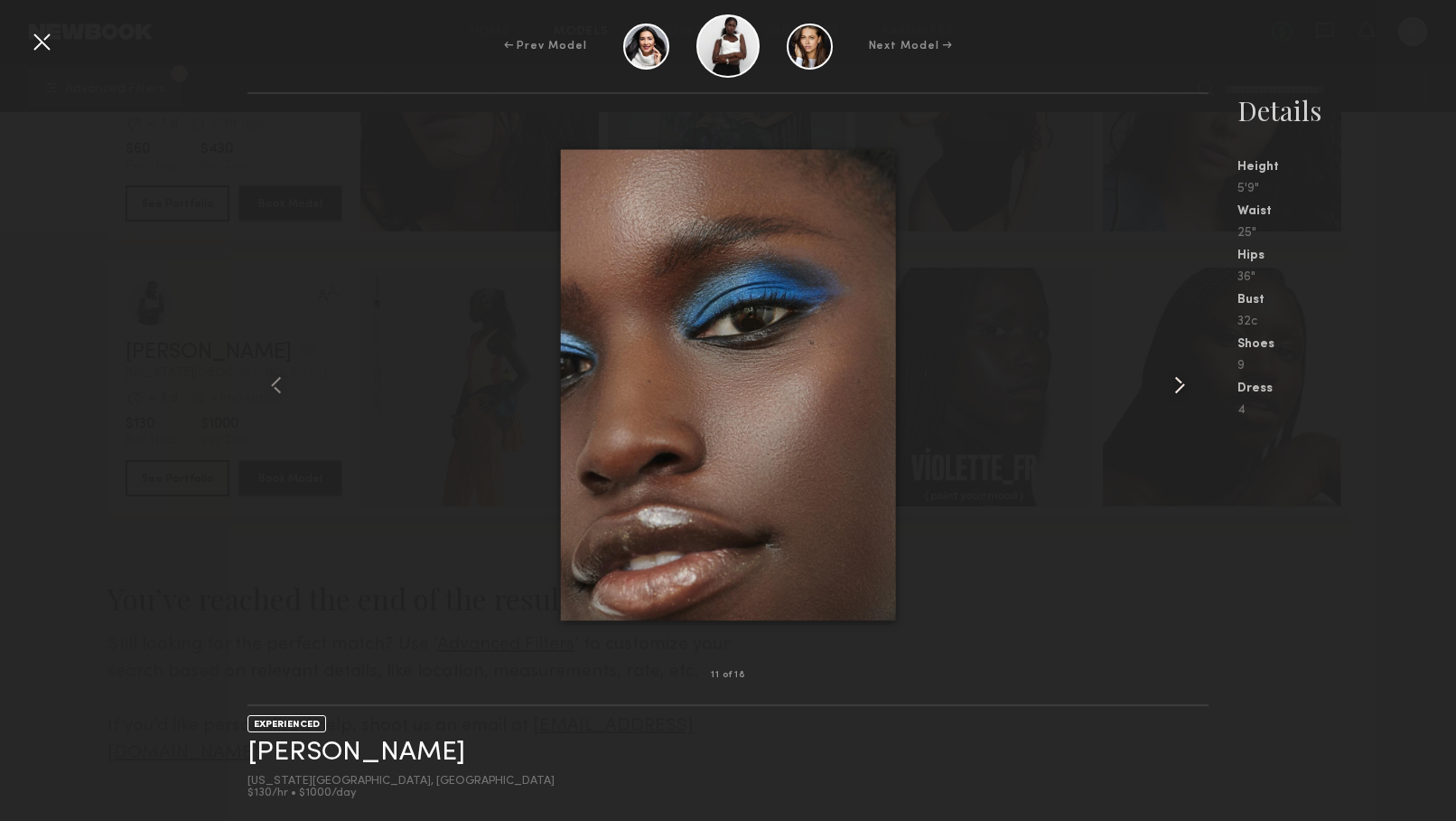
click at [1181, 380] on common-icon at bounding box center [1180, 384] width 29 height 29
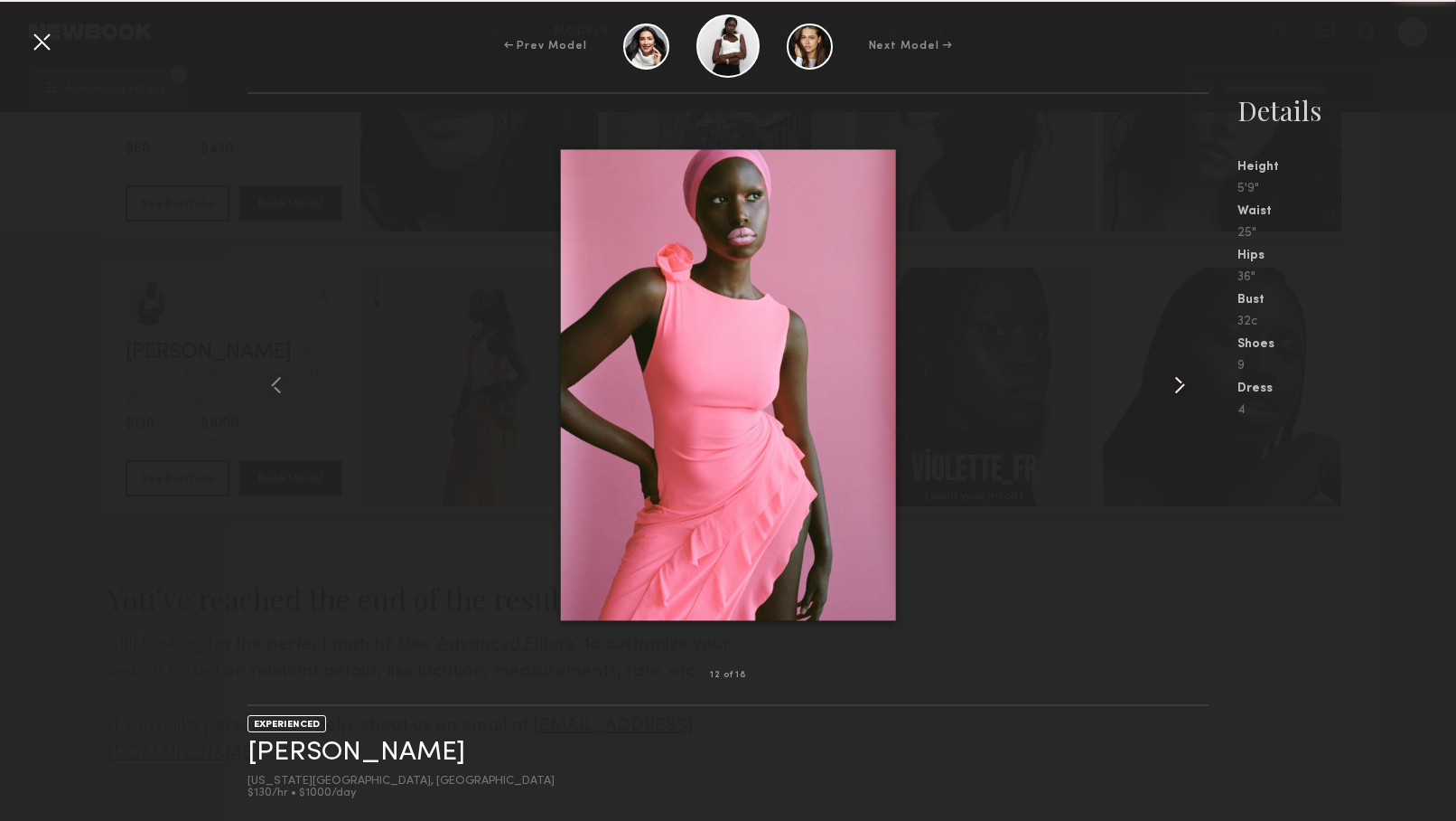
click at [1181, 380] on common-icon at bounding box center [1180, 384] width 29 height 29
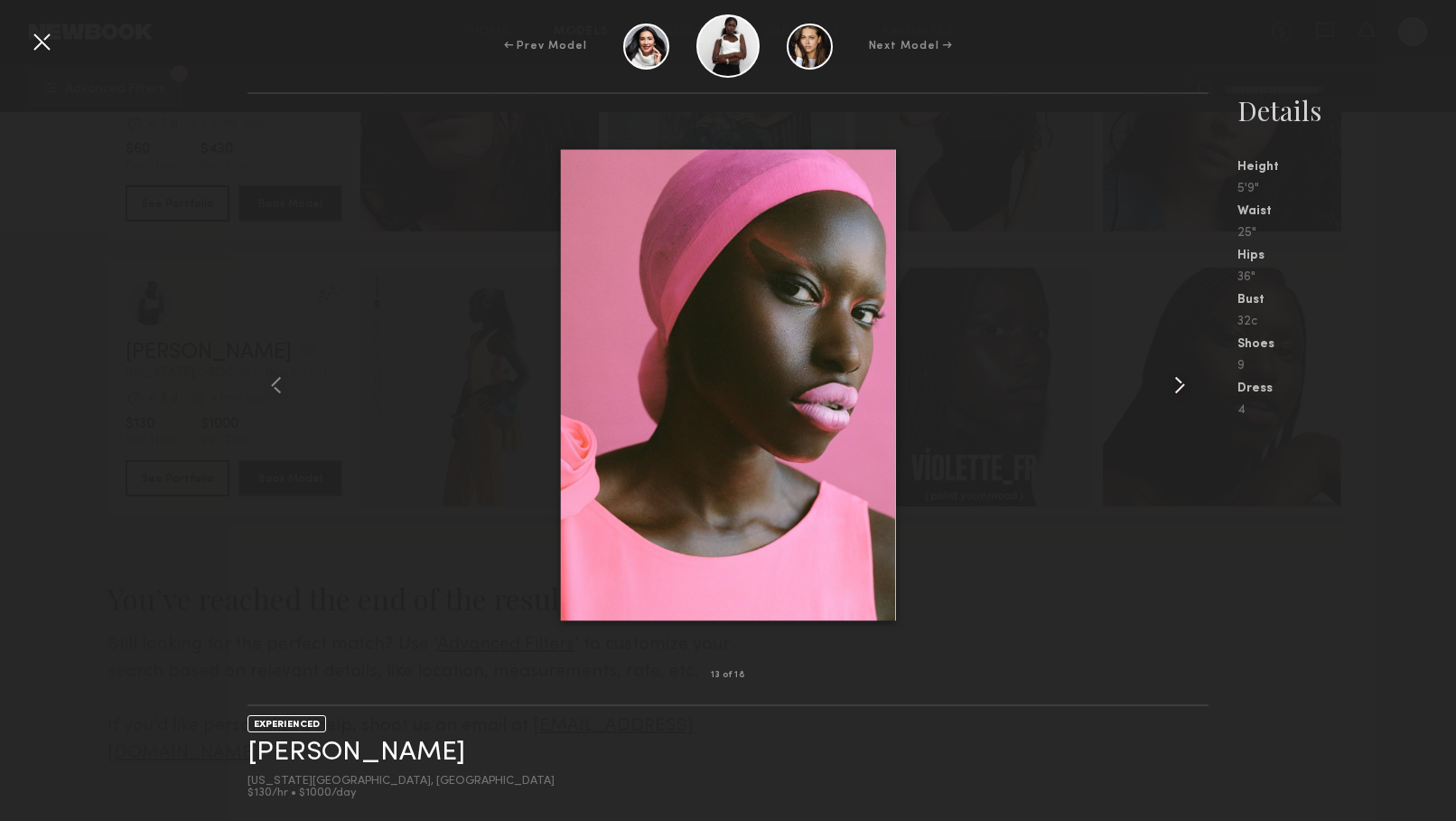
click at [1181, 380] on common-icon at bounding box center [1180, 384] width 29 height 29
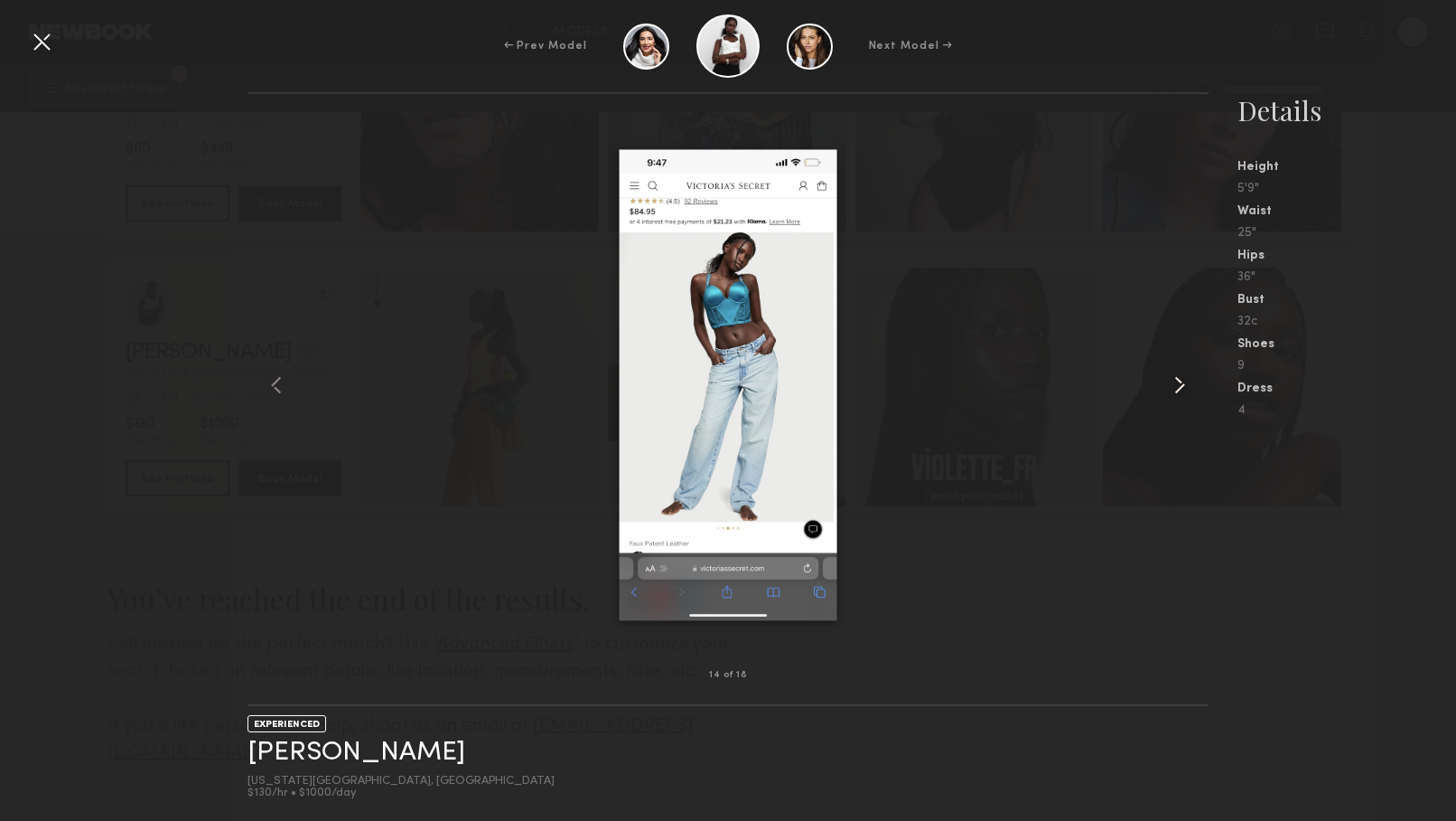
click at [1181, 380] on common-icon at bounding box center [1180, 384] width 29 height 29
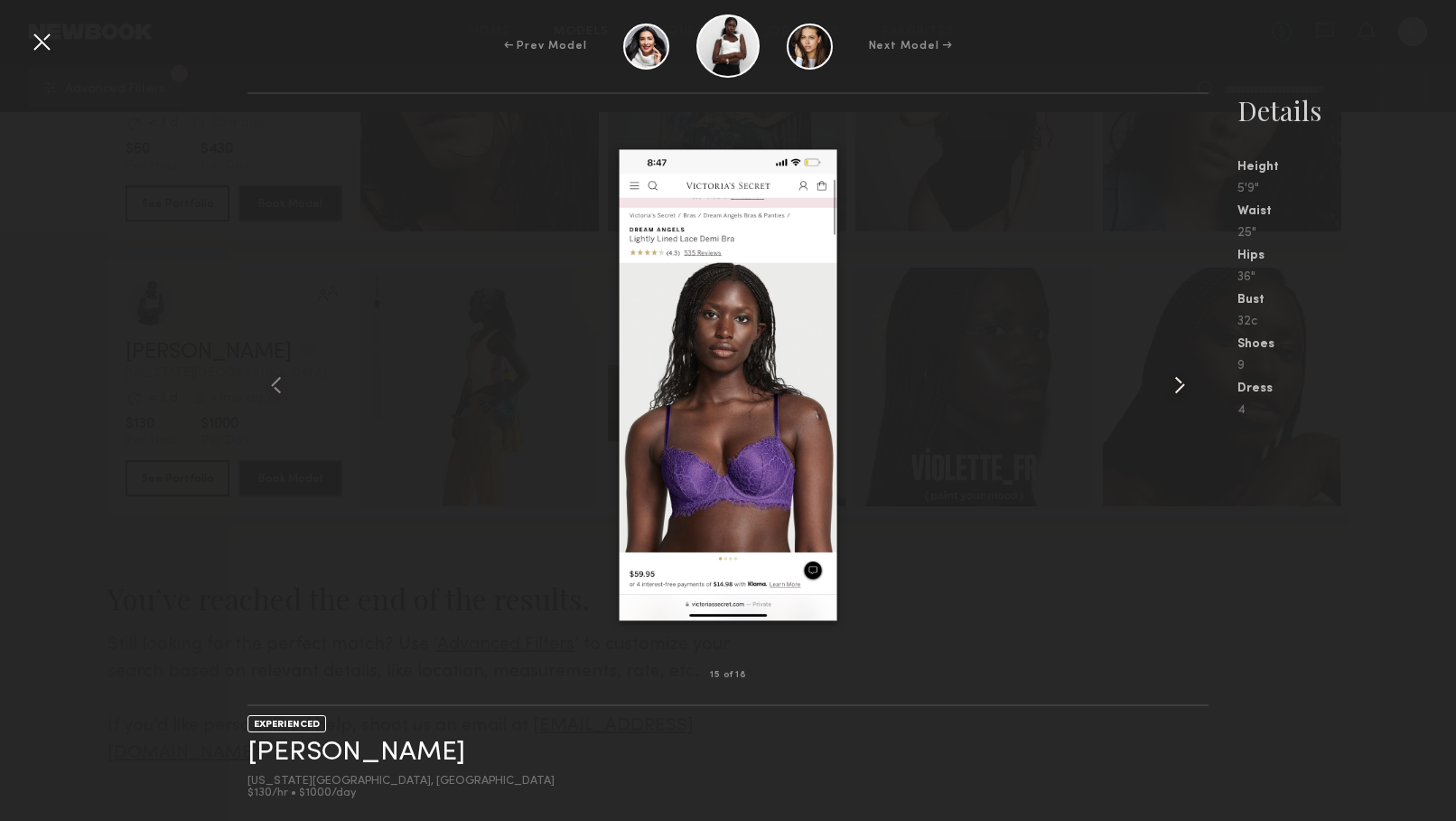
click at [1181, 380] on common-icon at bounding box center [1180, 384] width 29 height 29
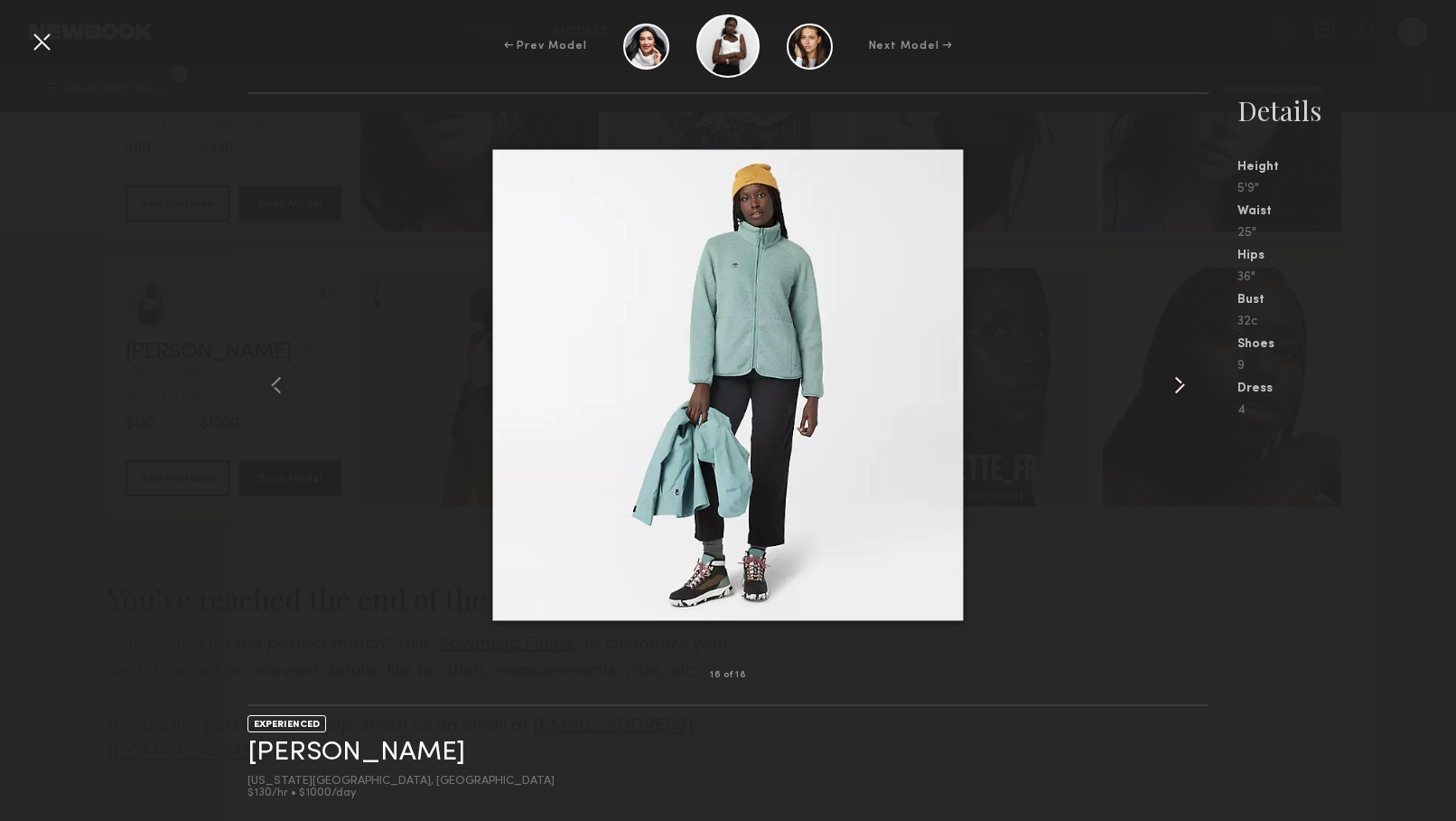
click at [1181, 380] on common-icon at bounding box center [1180, 384] width 29 height 29
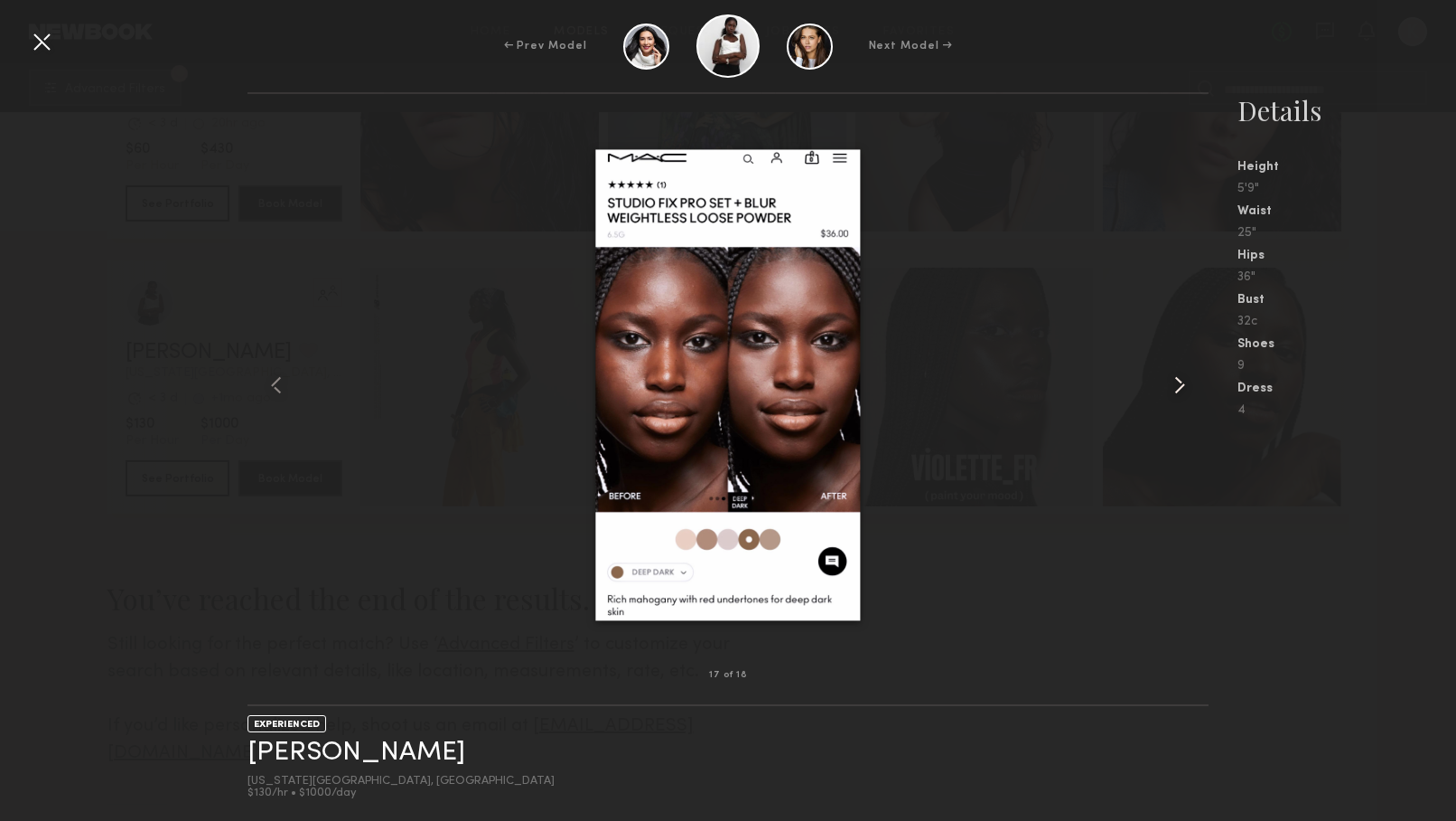
click at [1181, 380] on common-icon at bounding box center [1180, 384] width 29 height 29
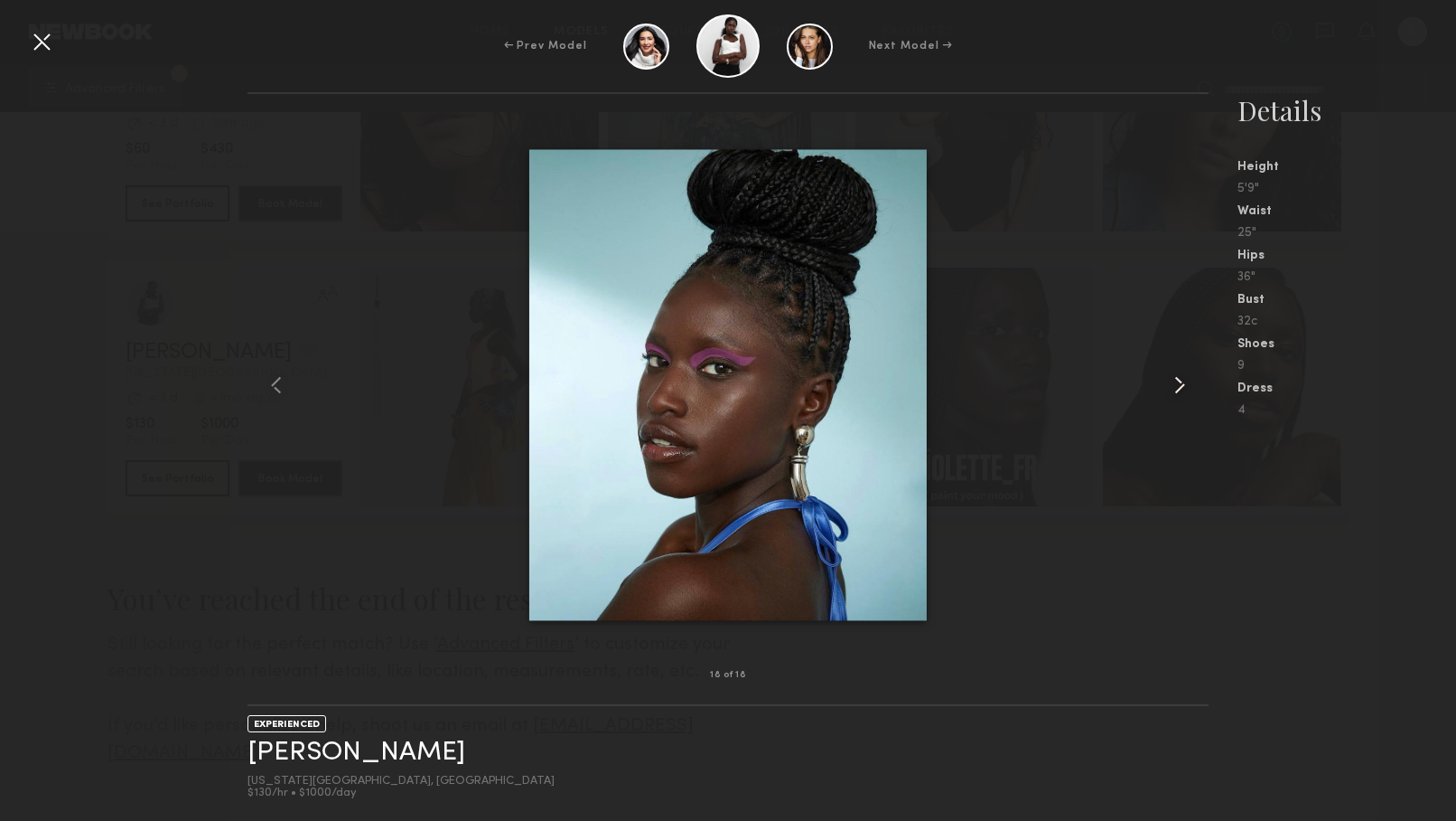
click at [1181, 380] on common-icon at bounding box center [1180, 384] width 29 height 29
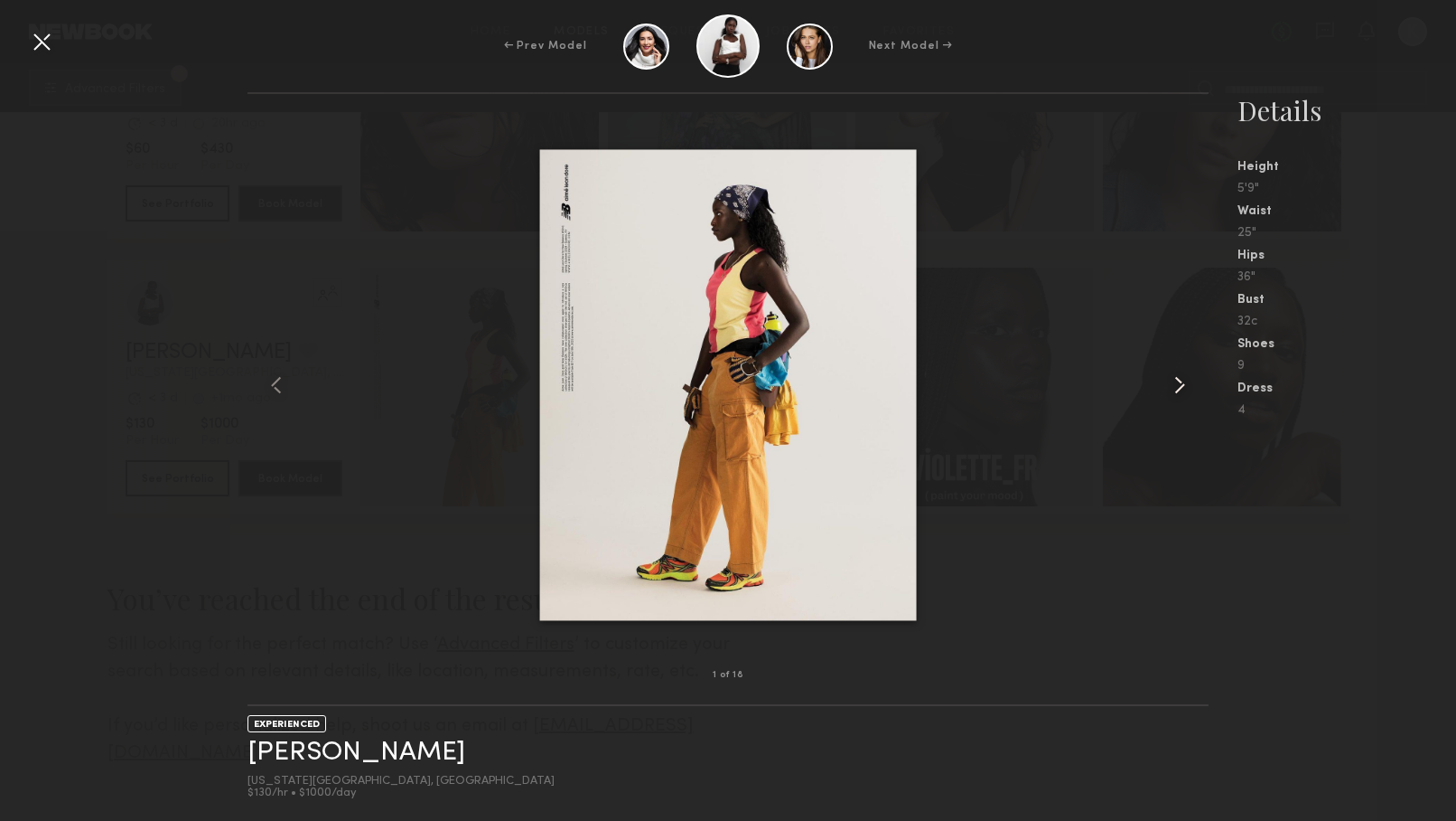
click at [1181, 380] on common-icon at bounding box center [1180, 384] width 29 height 29
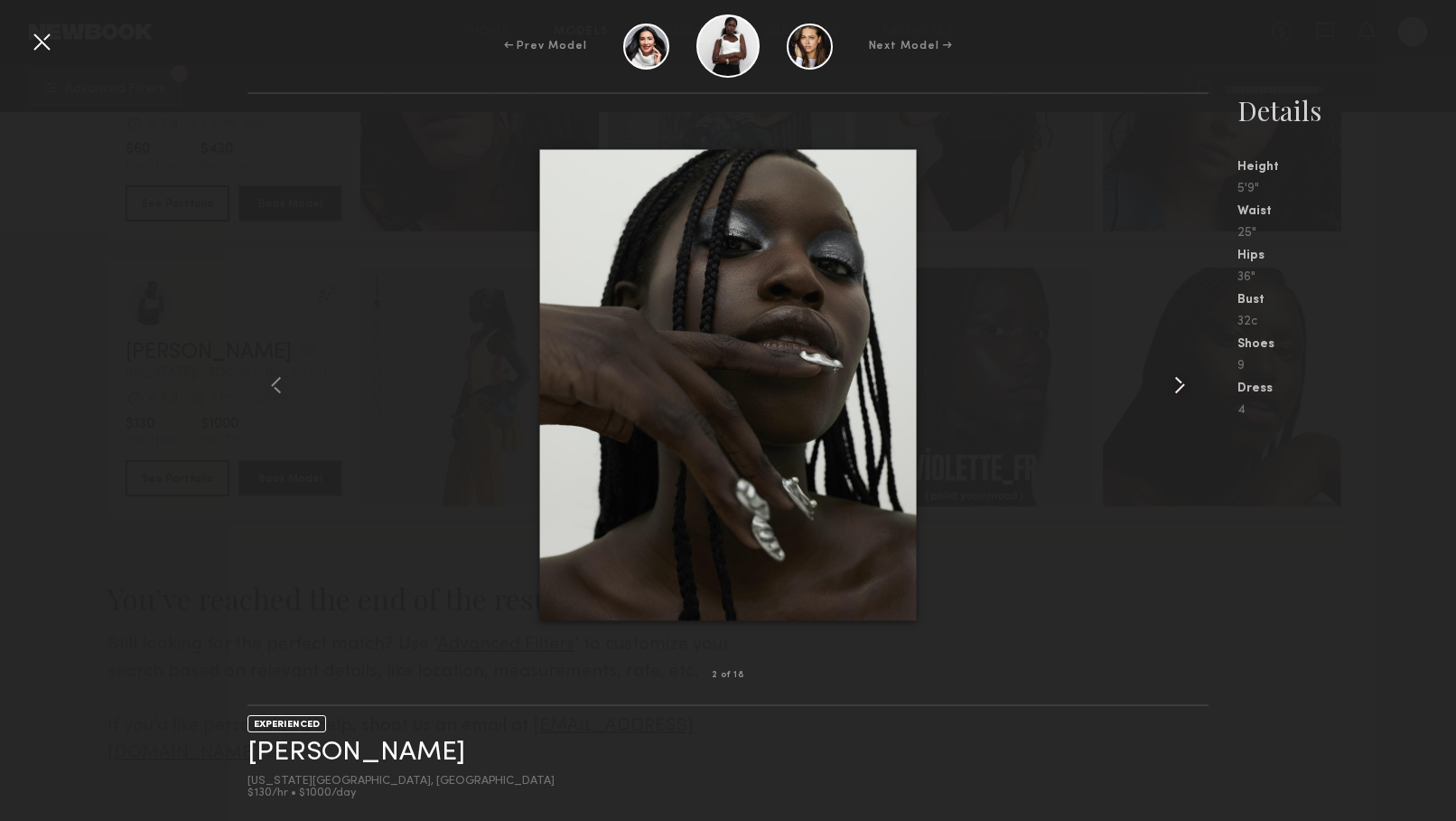
click at [1181, 380] on common-icon at bounding box center [1180, 384] width 29 height 29
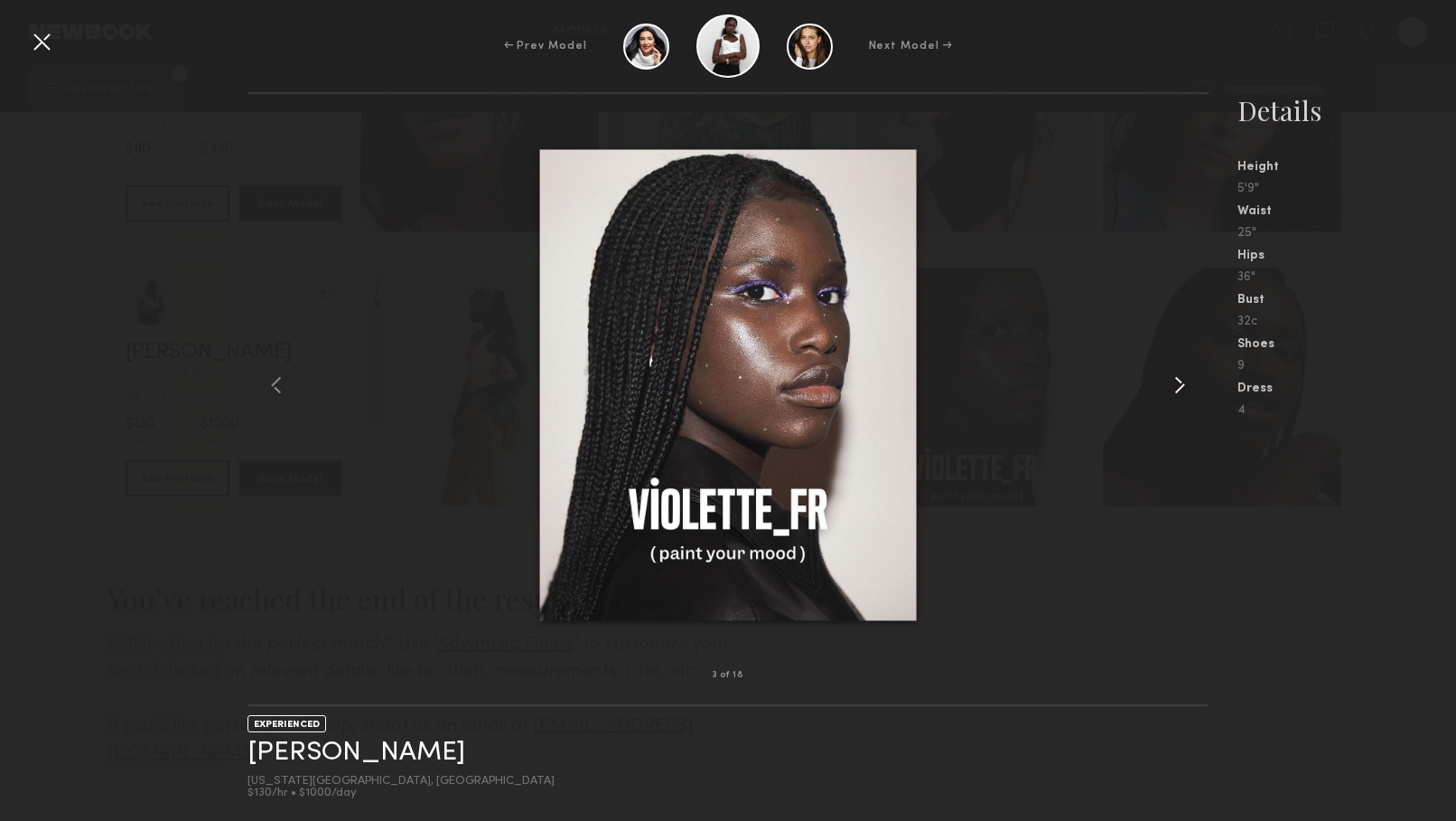
click at [1181, 380] on common-icon at bounding box center [1180, 384] width 29 height 29
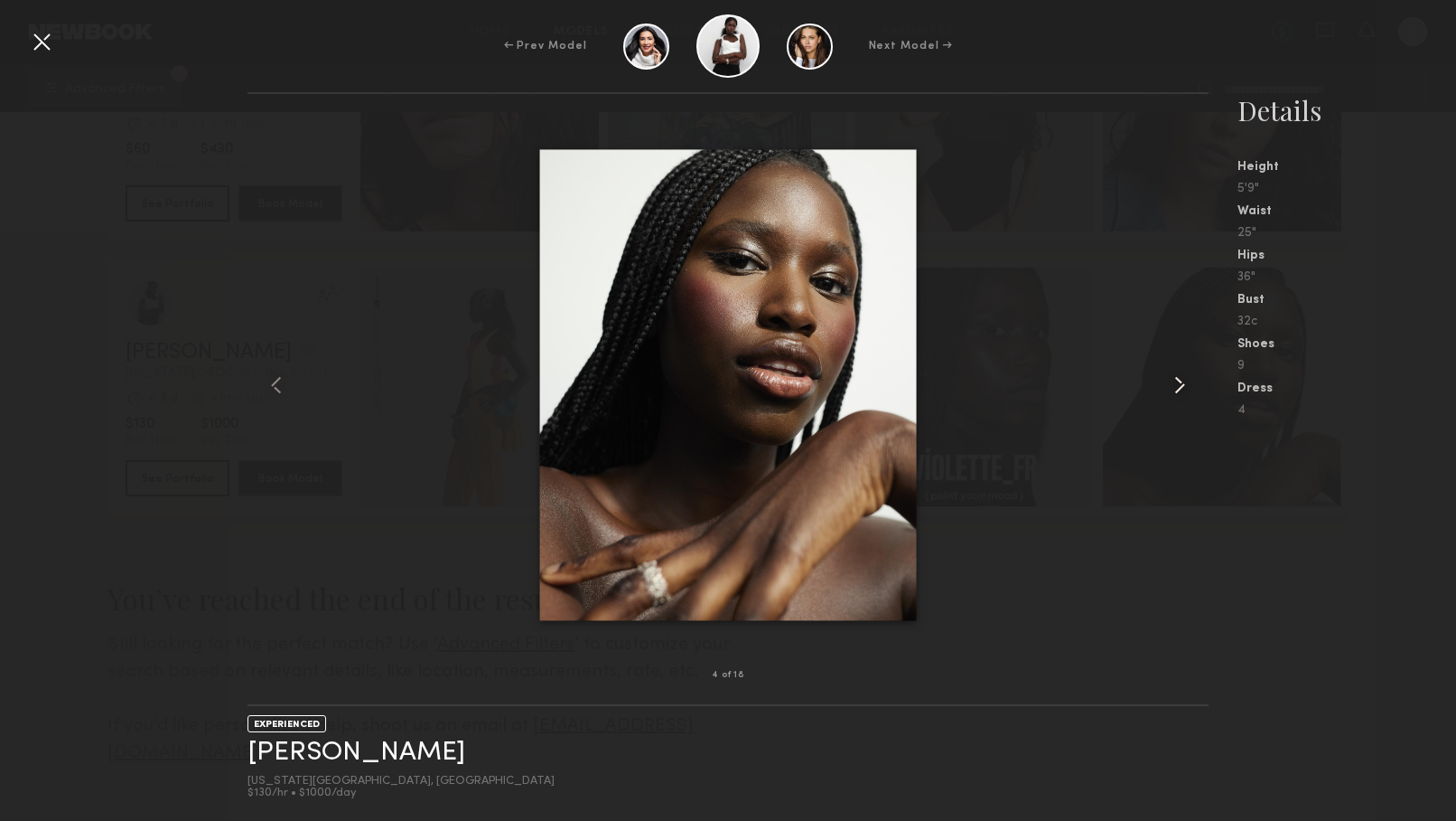
click at [1181, 380] on common-icon at bounding box center [1180, 384] width 29 height 29
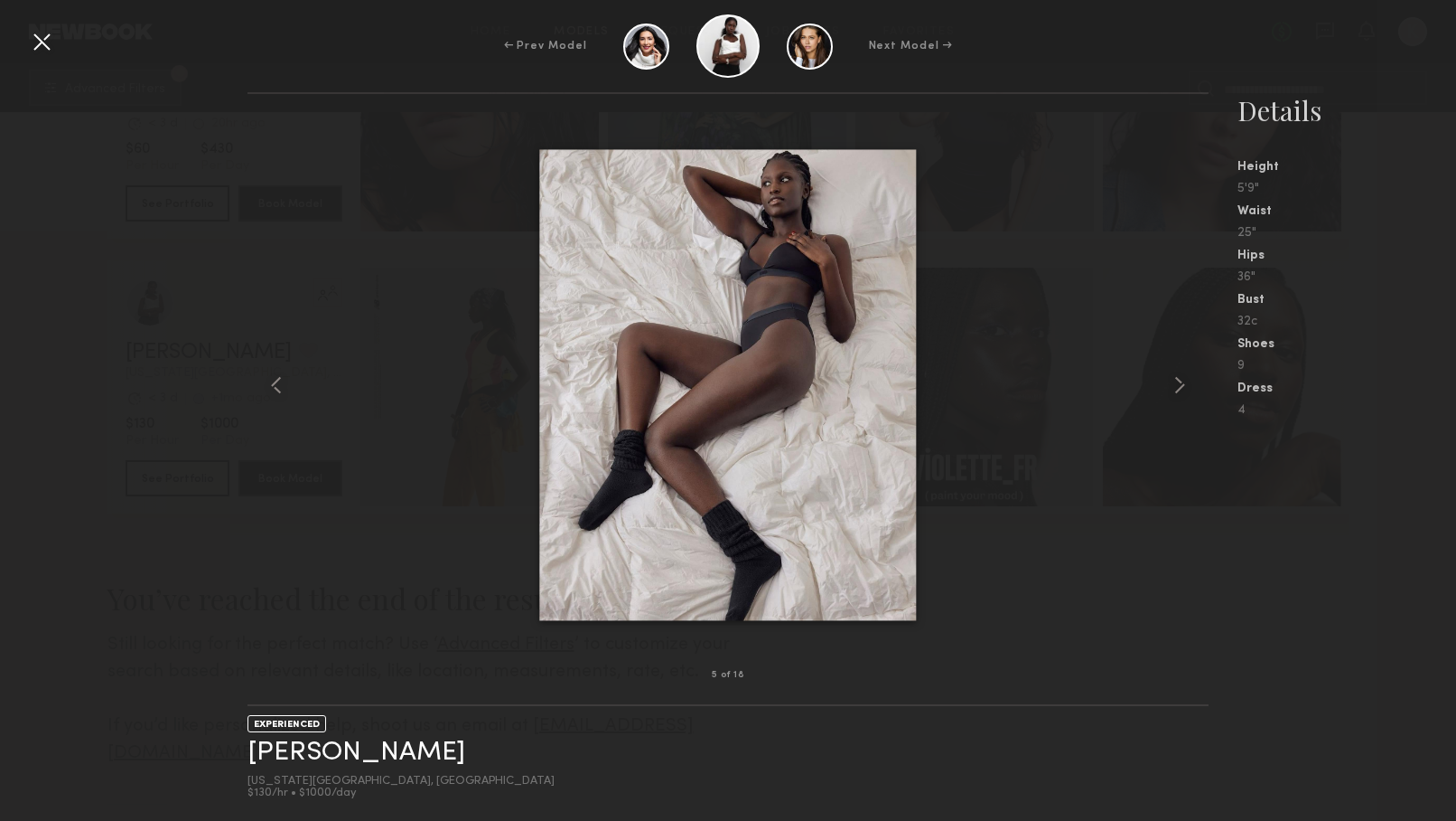
click at [908, 50] on div "Next Model →" at bounding box center [911, 46] width 84 height 16
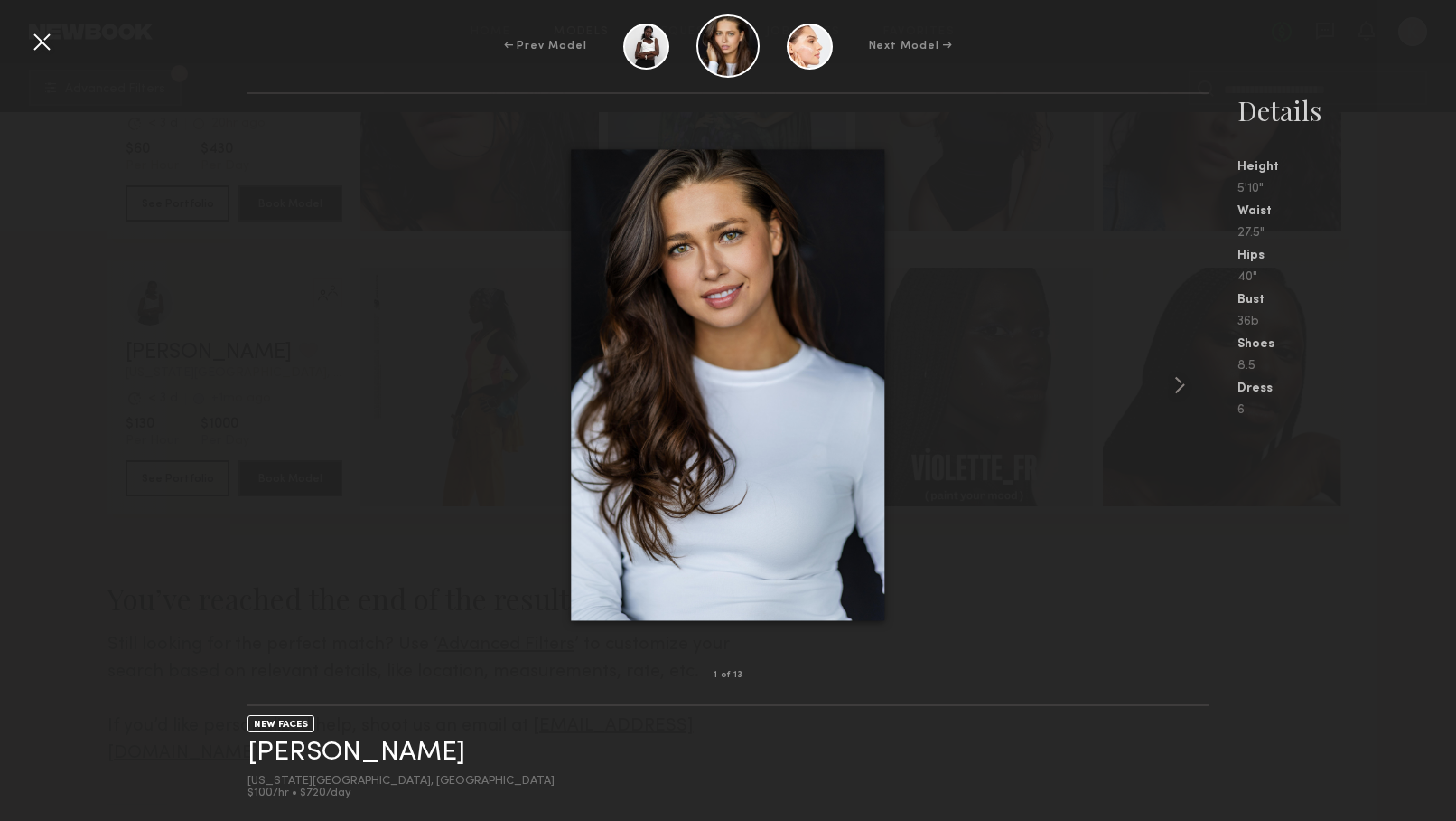
click at [41, 46] on div at bounding box center [41, 41] width 29 height 29
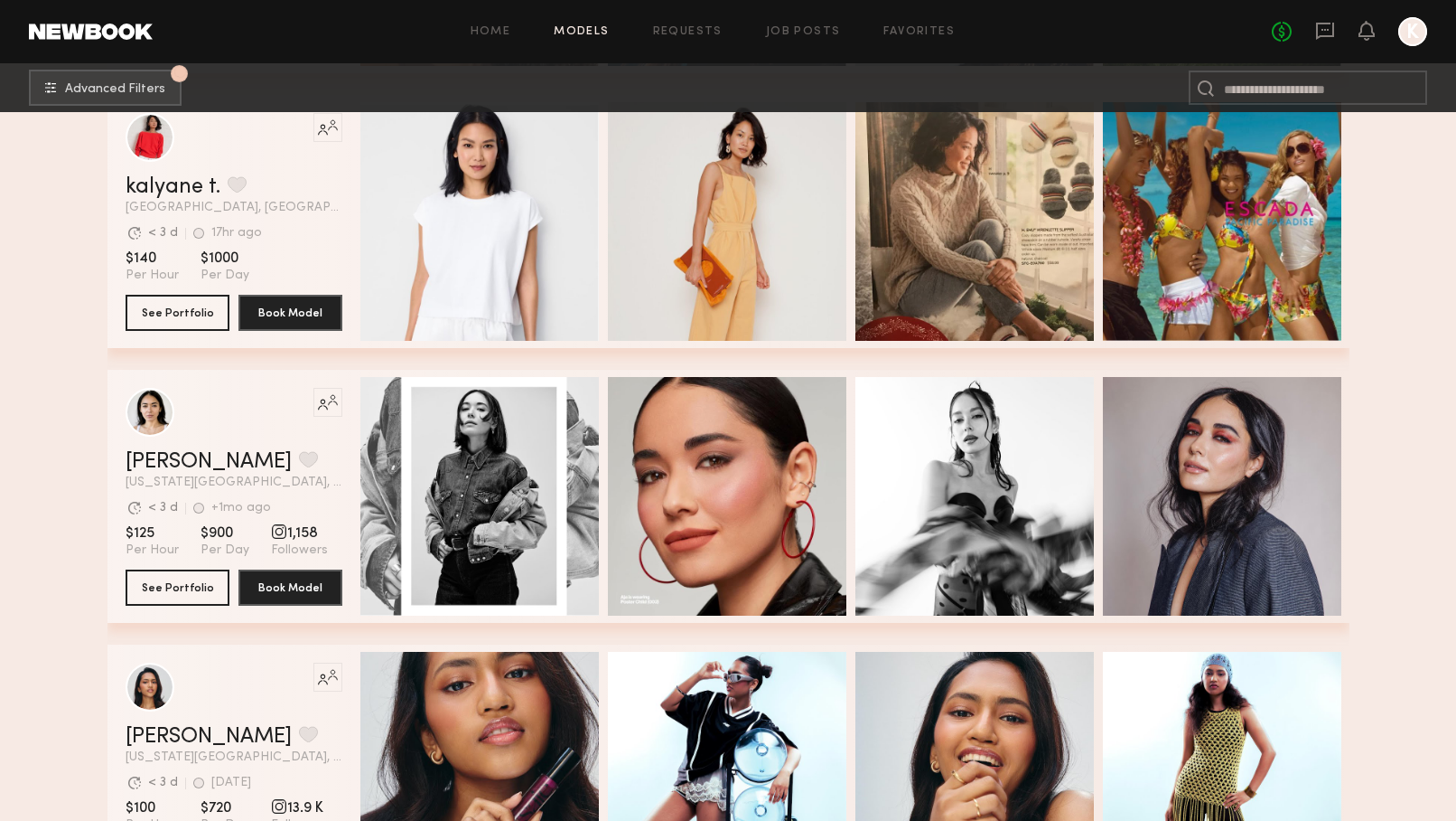
scroll to position [1148, 0]
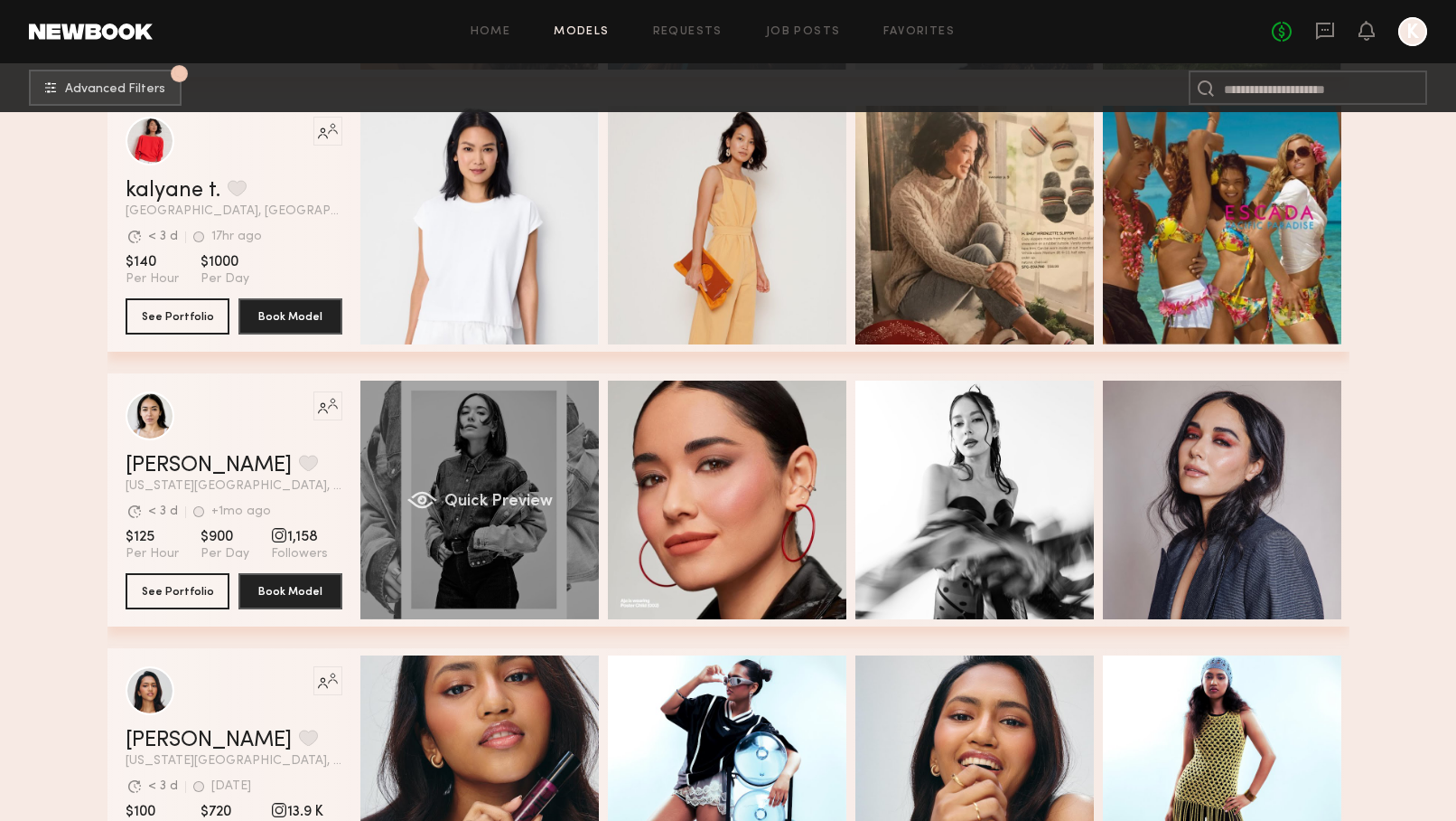
click at [462, 487] on div "Quick Preview" at bounding box center [479, 499] width 239 height 239
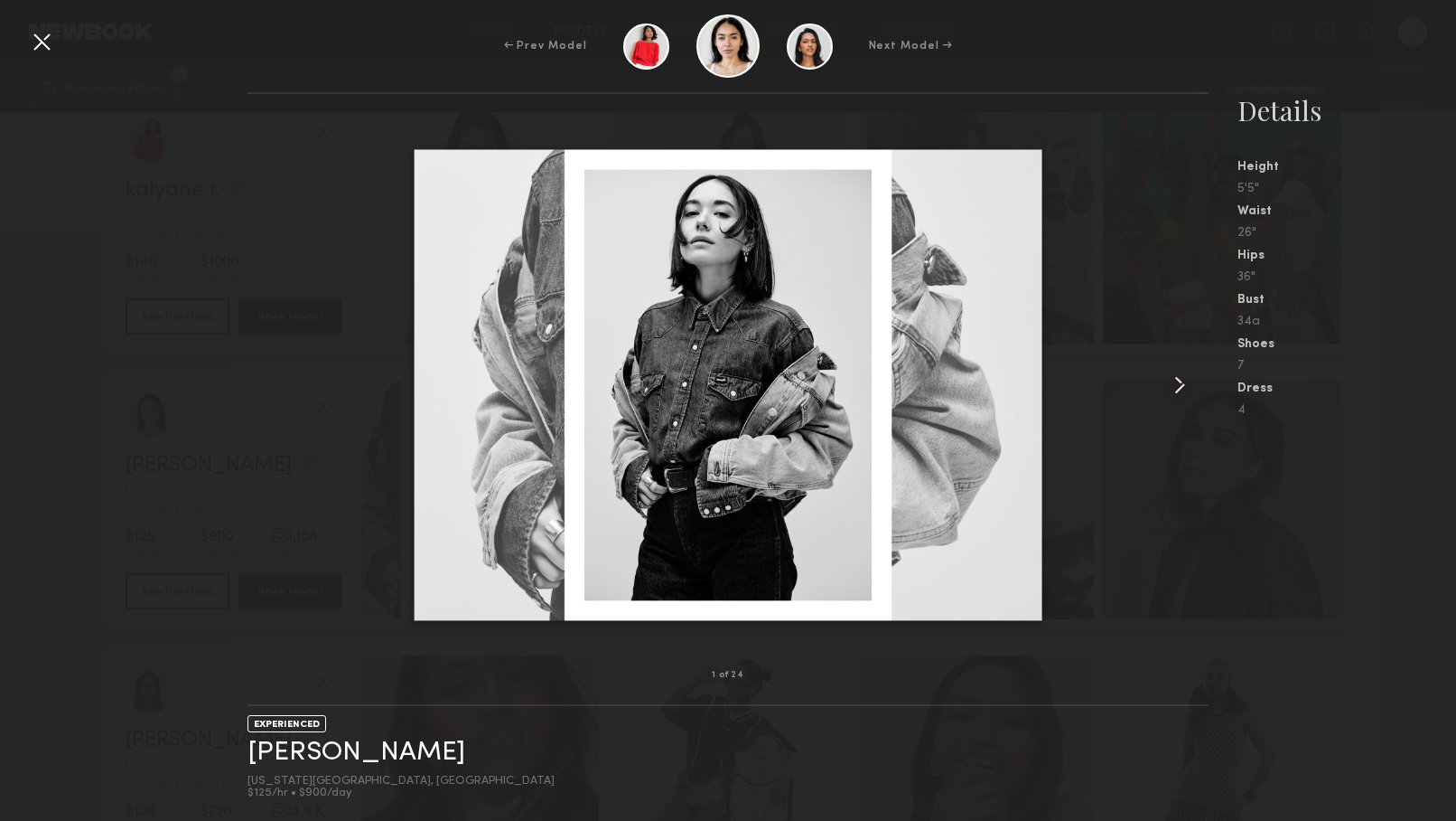
click at [1182, 383] on common-icon at bounding box center [1180, 384] width 29 height 29
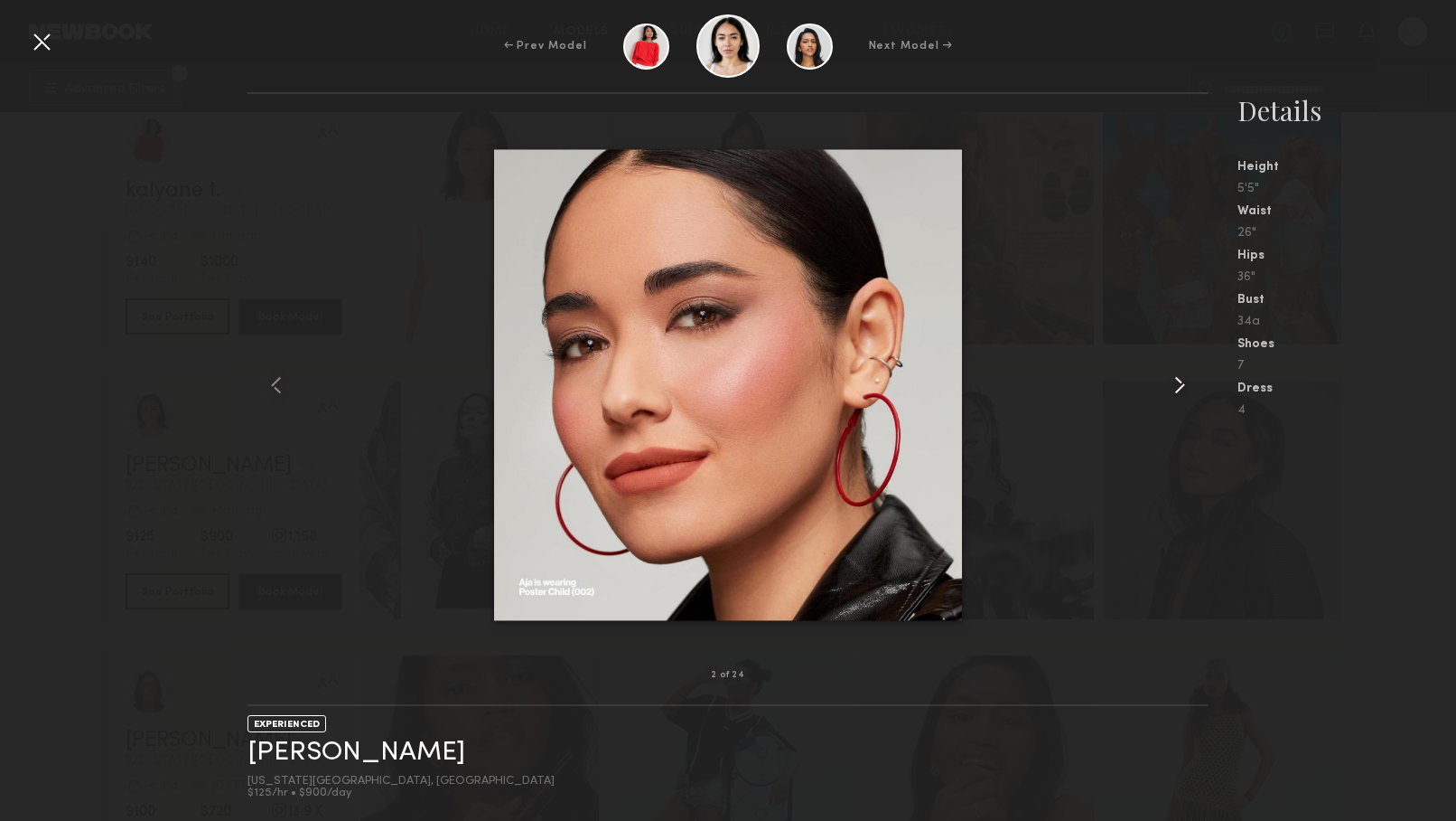
click at [1182, 382] on common-icon at bounding box center [1180, 384] width 29 height 29
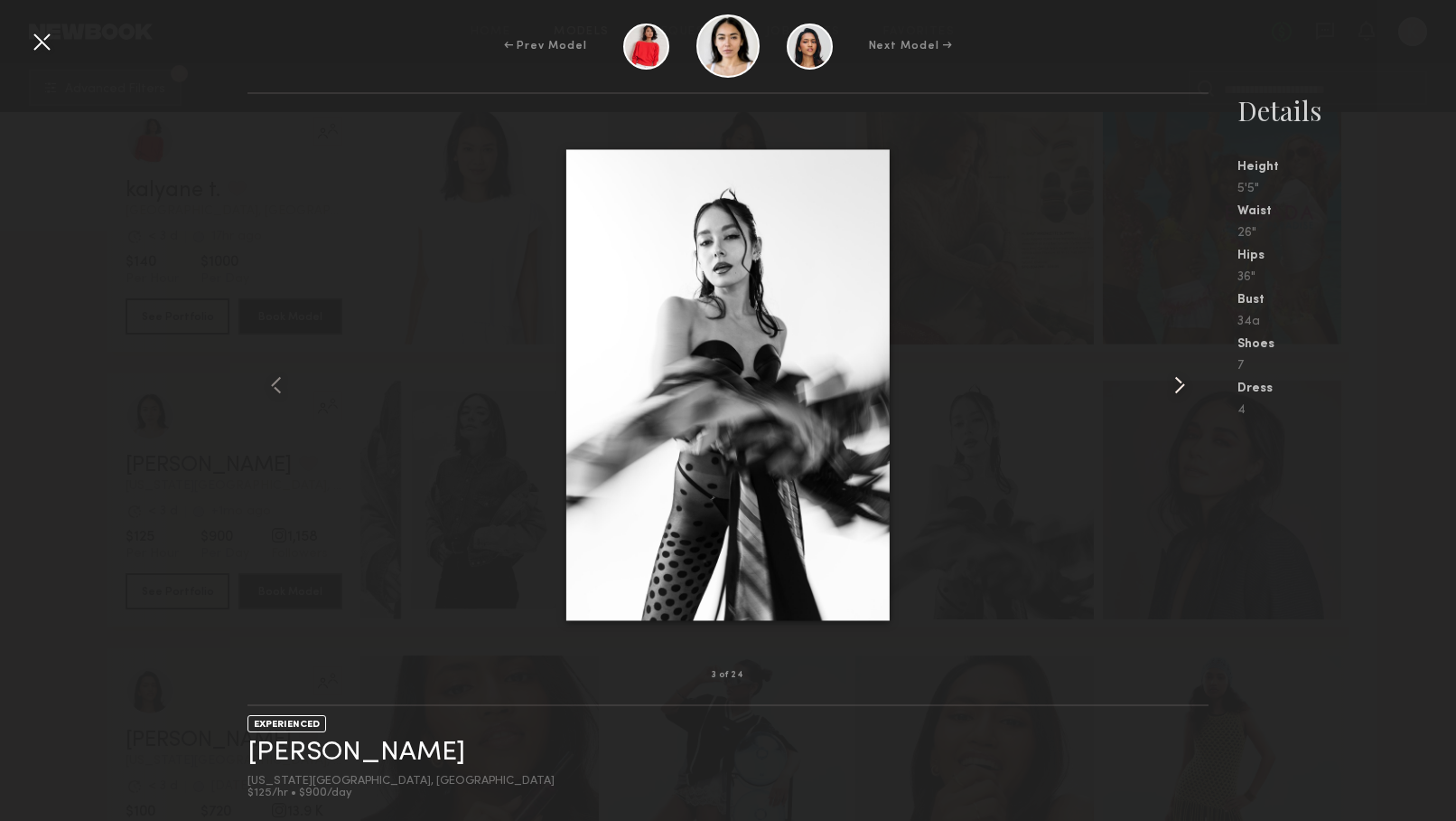
click at [1182, 382] on common-icon at bounding box center [1180, 384] width 29 height 29
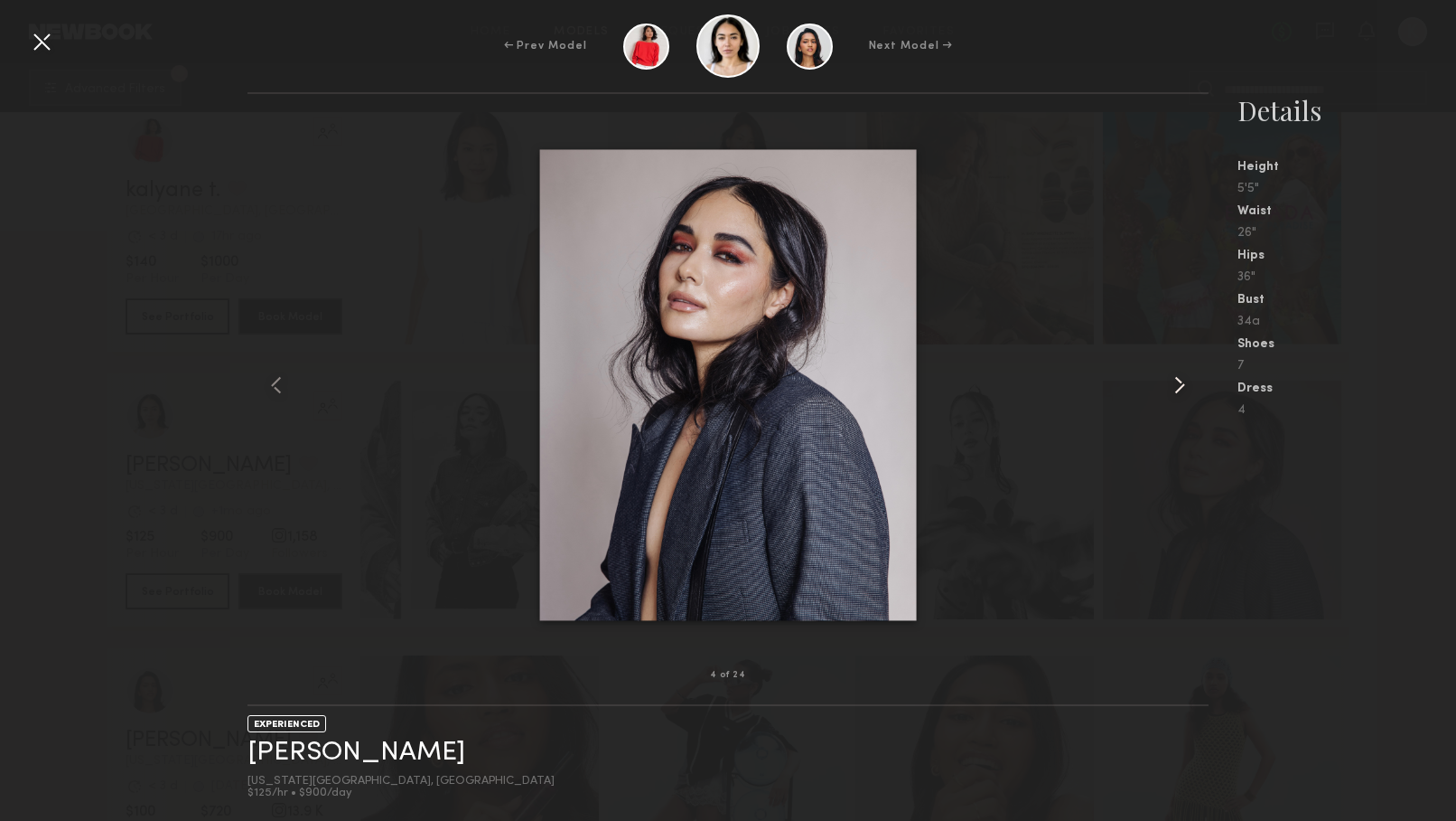
click at [1182, 382] on common-icon at bounding box center [1180, 384] width 29 height 29
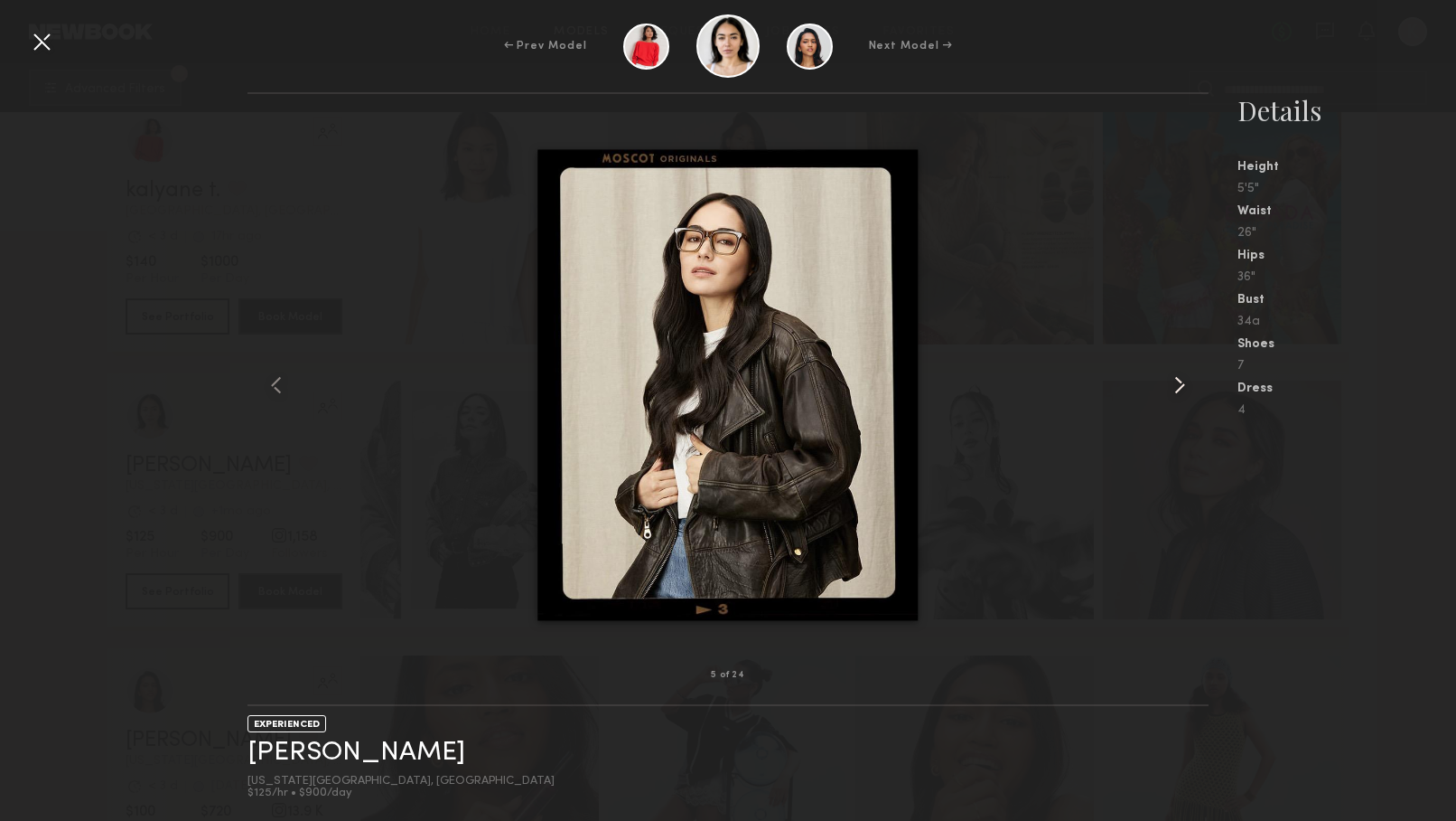
click at [1182, 382] on common-icon at bounding box center [1180, 384] width 29 height 29
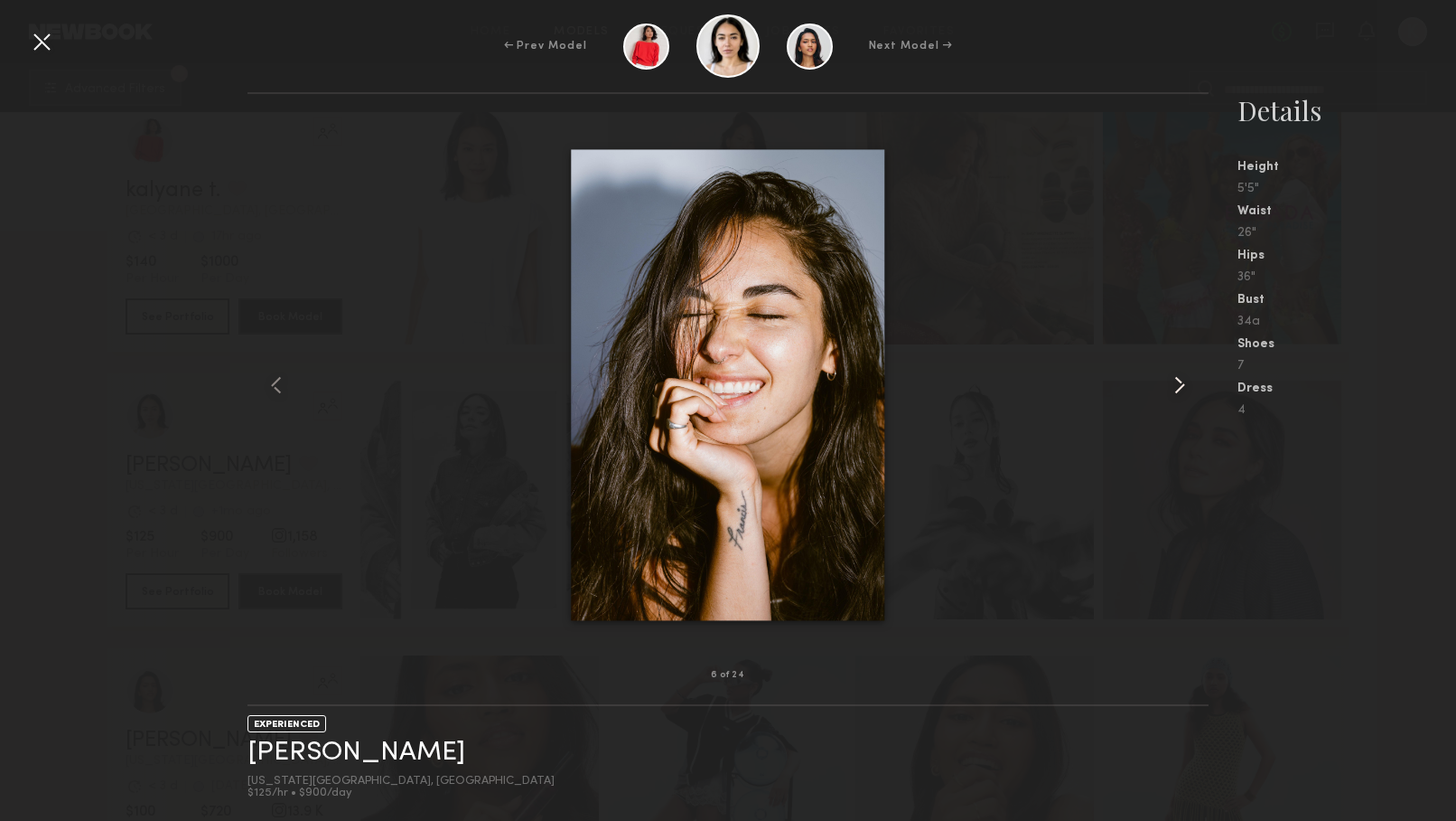
click at [1182, 382] on common-icon at bounding box center [1180, 384] width 29 height 29
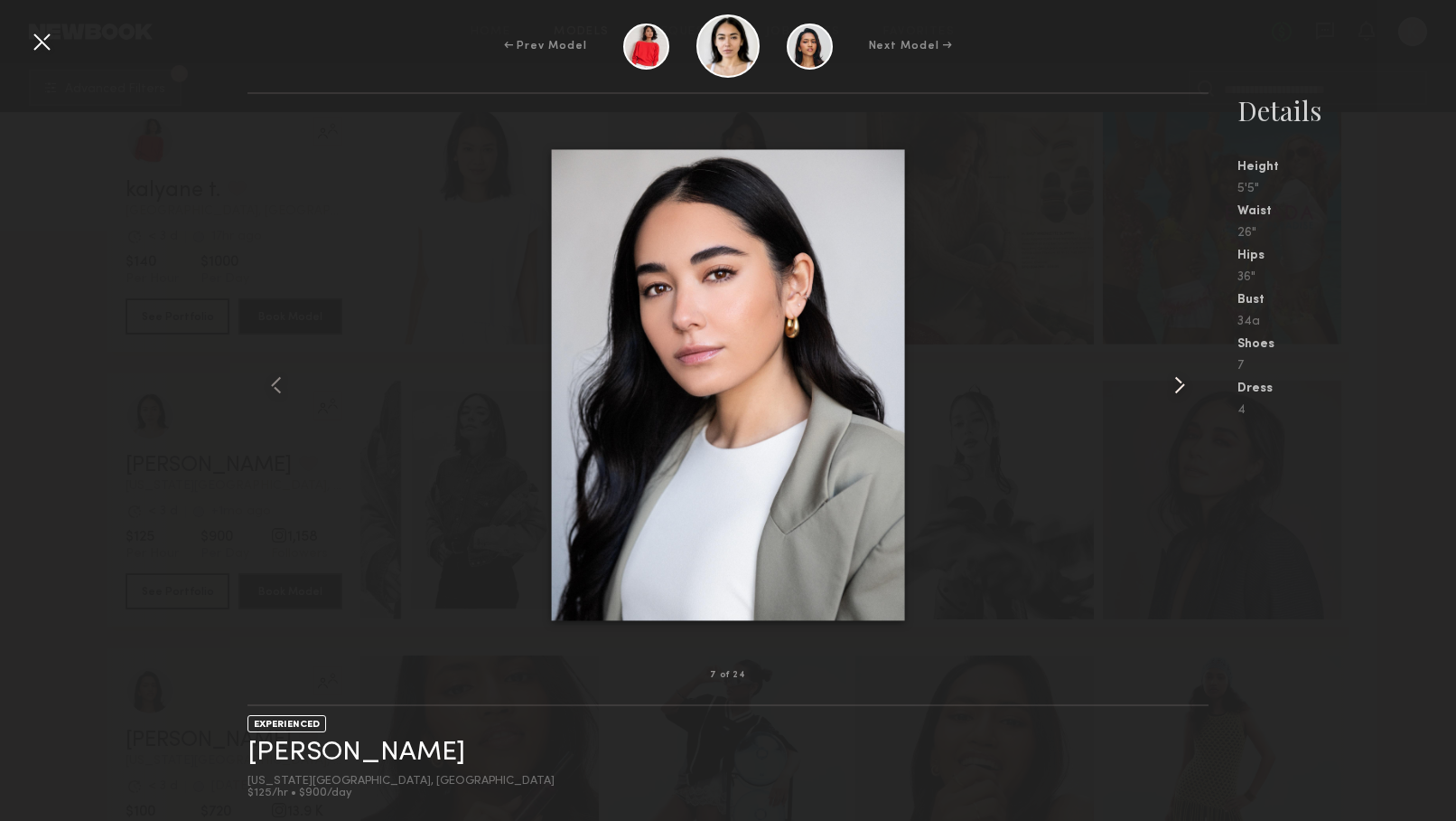
click at [1182, 382] on common-icon at bounding box center [1180, 384] width 29 height 29
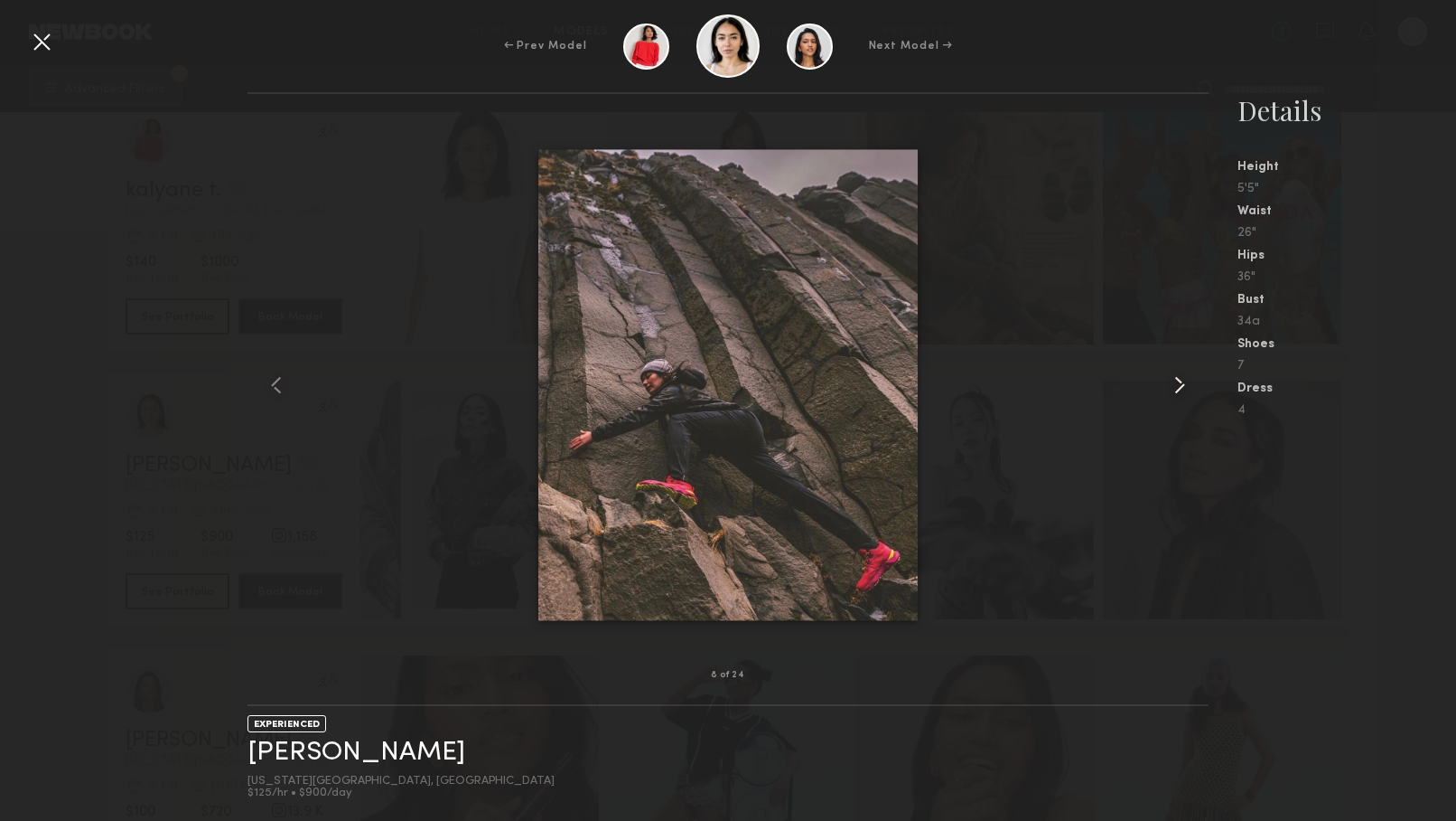
click at [1182, 382] on common-icon at bounding box center [1180, 384] width 29 height 29
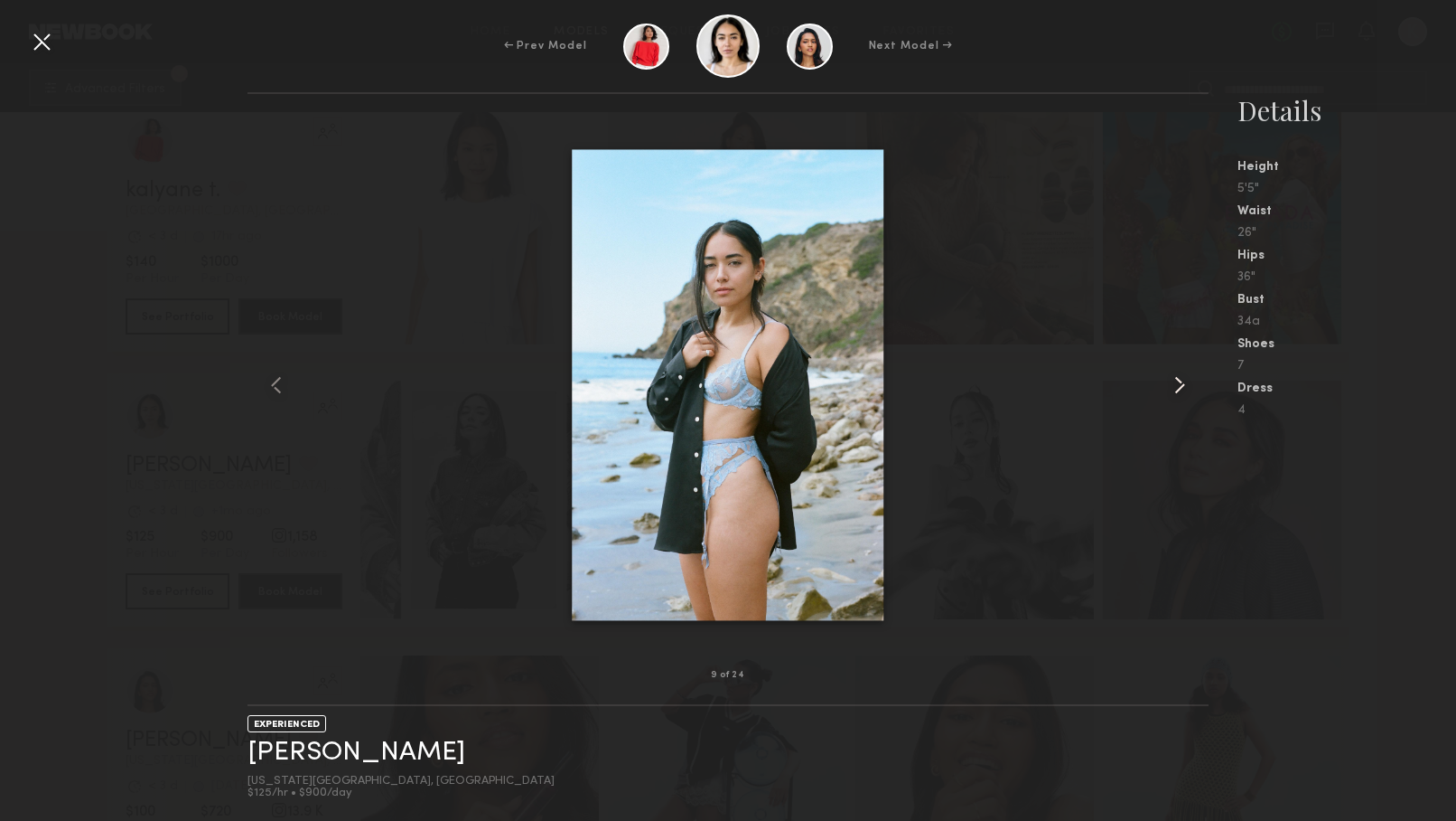
click at [1182, 382] on common-icon at bounding box center [1180, 384] width 29 height 29
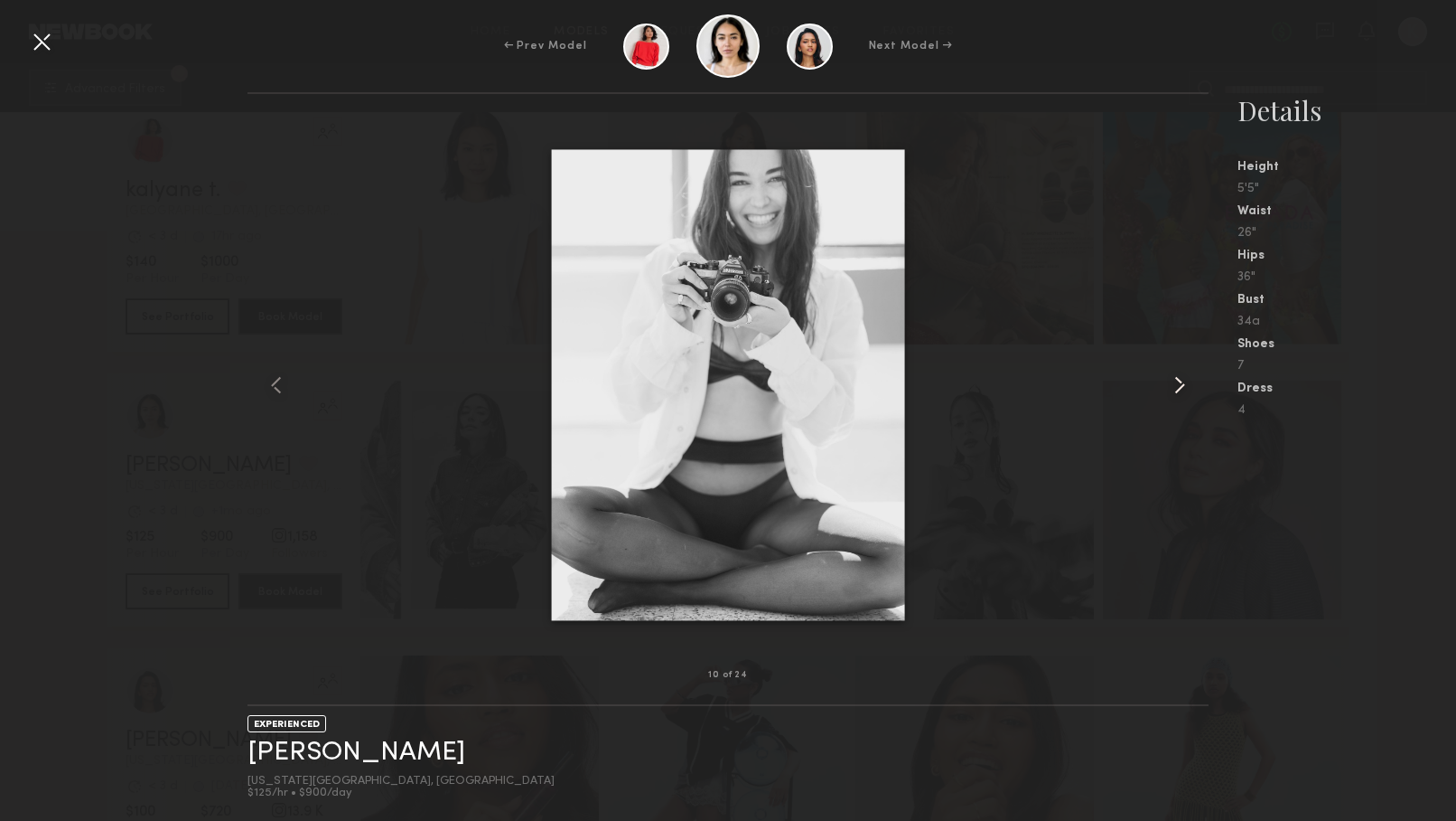
click at [1182, 382] on common-icon at bounding box center [1180, 384] width 29 height 29
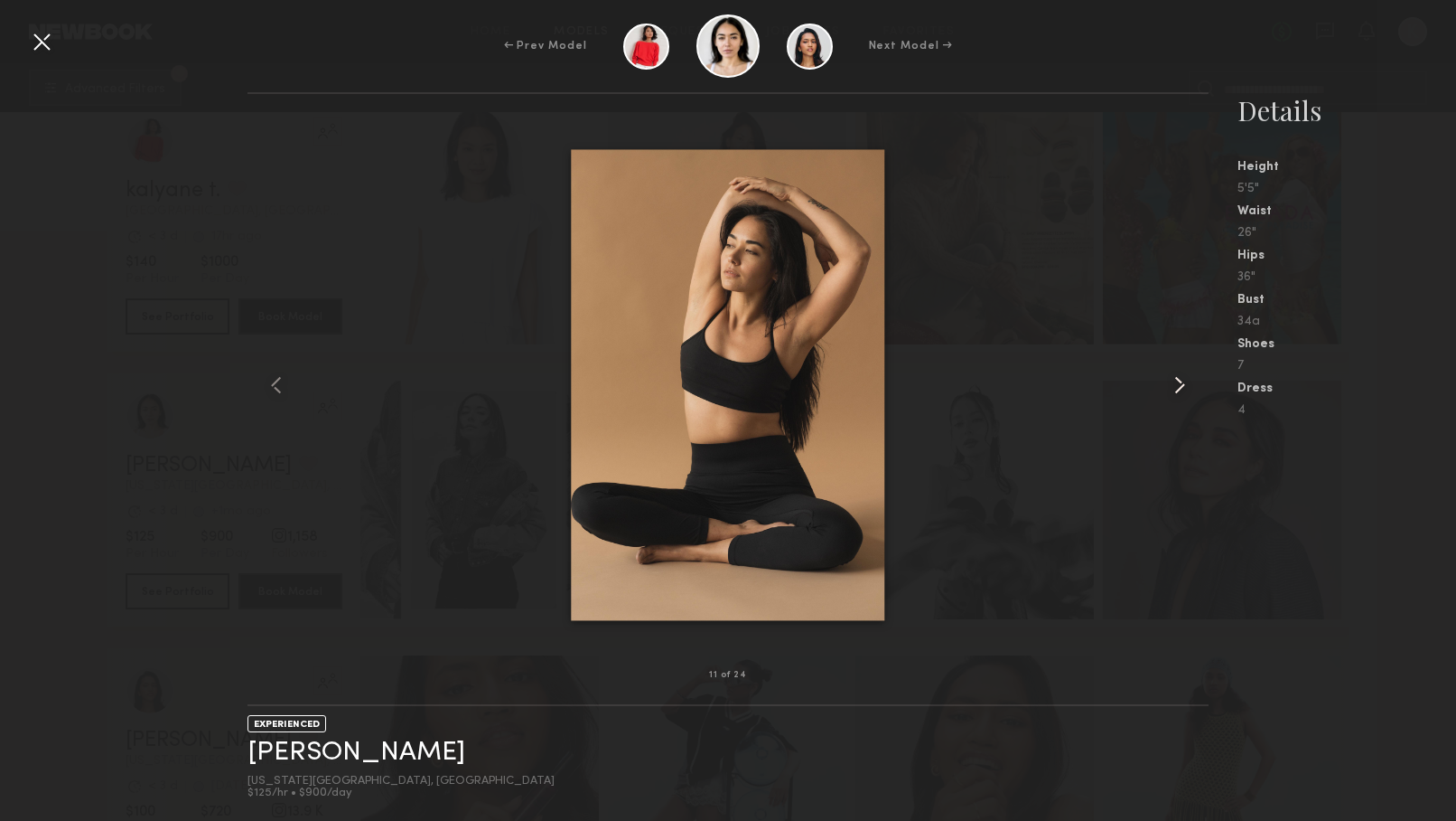
click at [1182, 382] on common-icon at bounding box center [1180, 384] width 29 height 29
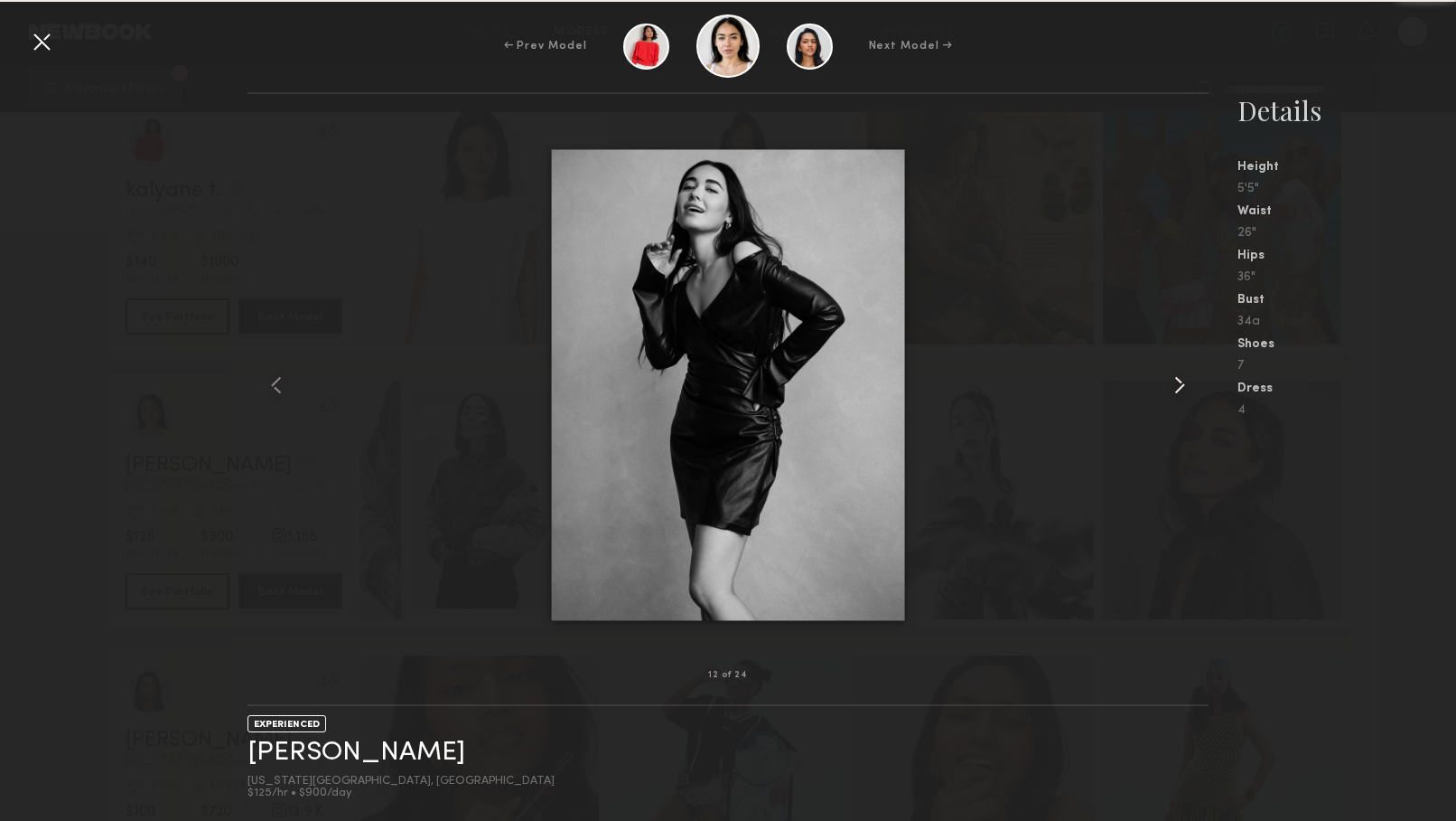
click at [1182, 383] on common-icon at bounding box center [1180, 384] width 29 height 29
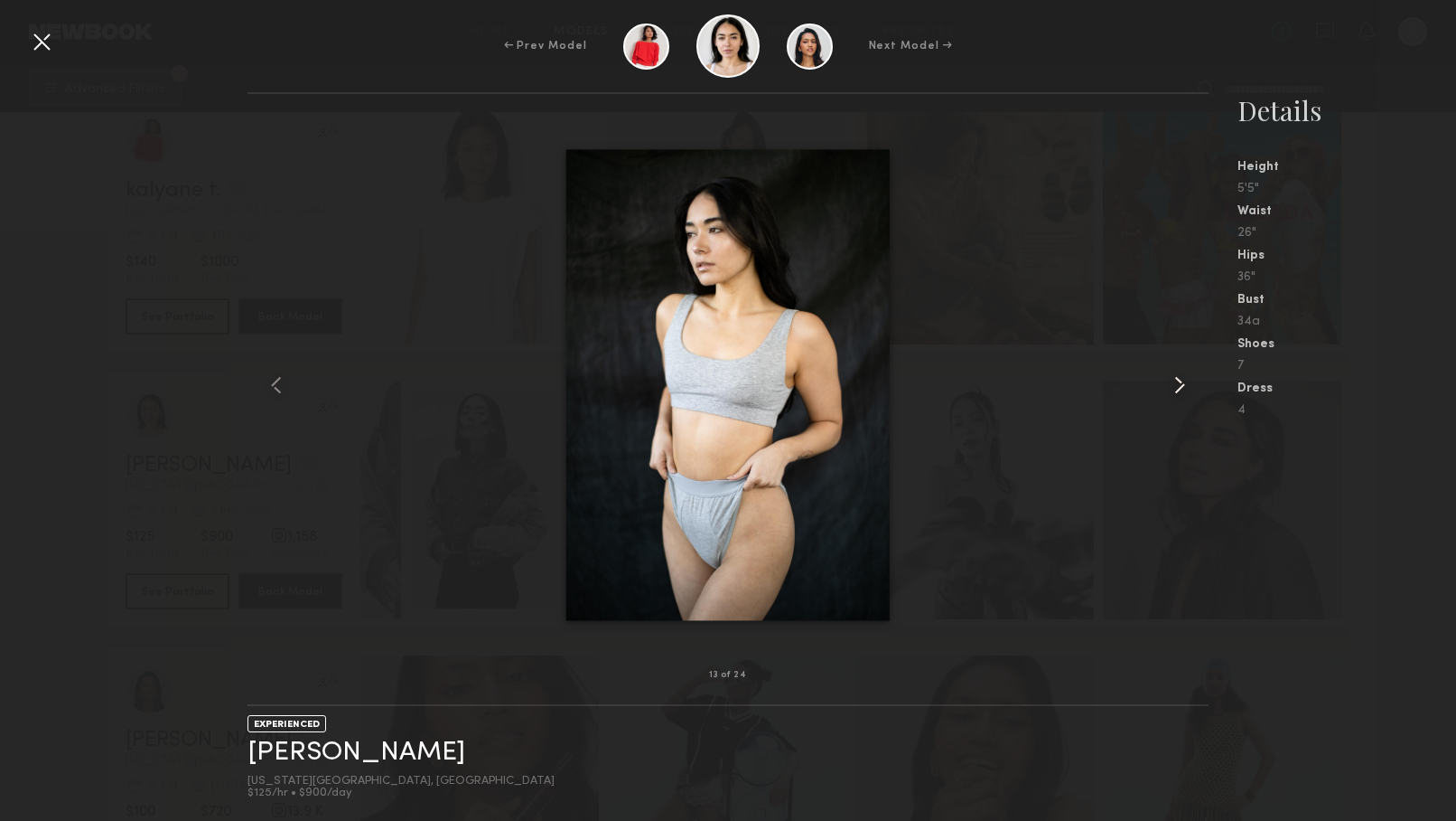
click at [1182, 383] on common-icon at bounding box center [1180, 384] width 29 height 29
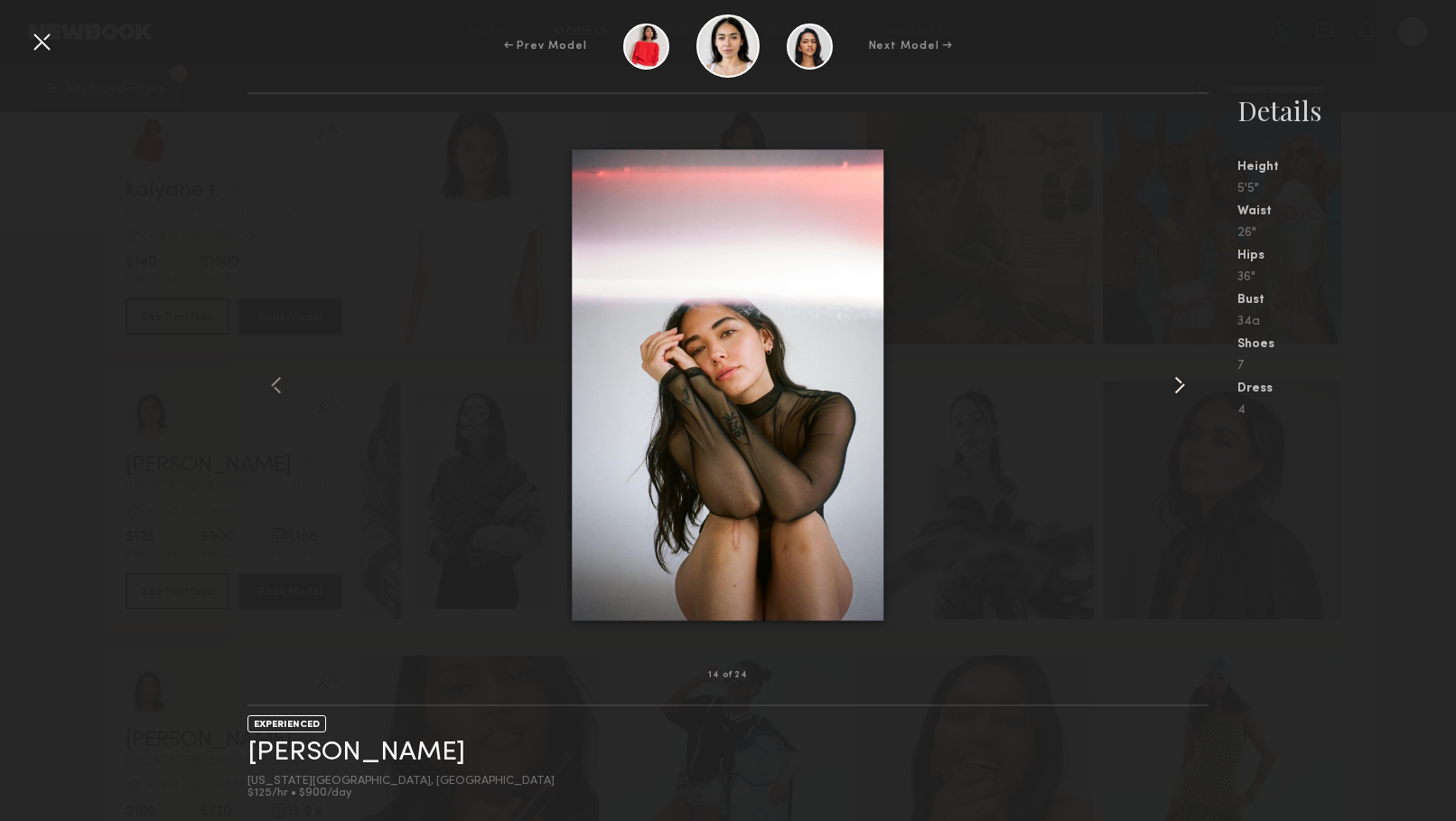
click at [1182, 383] on common-icon at bounding box center [1180, 384] width 29 height 29
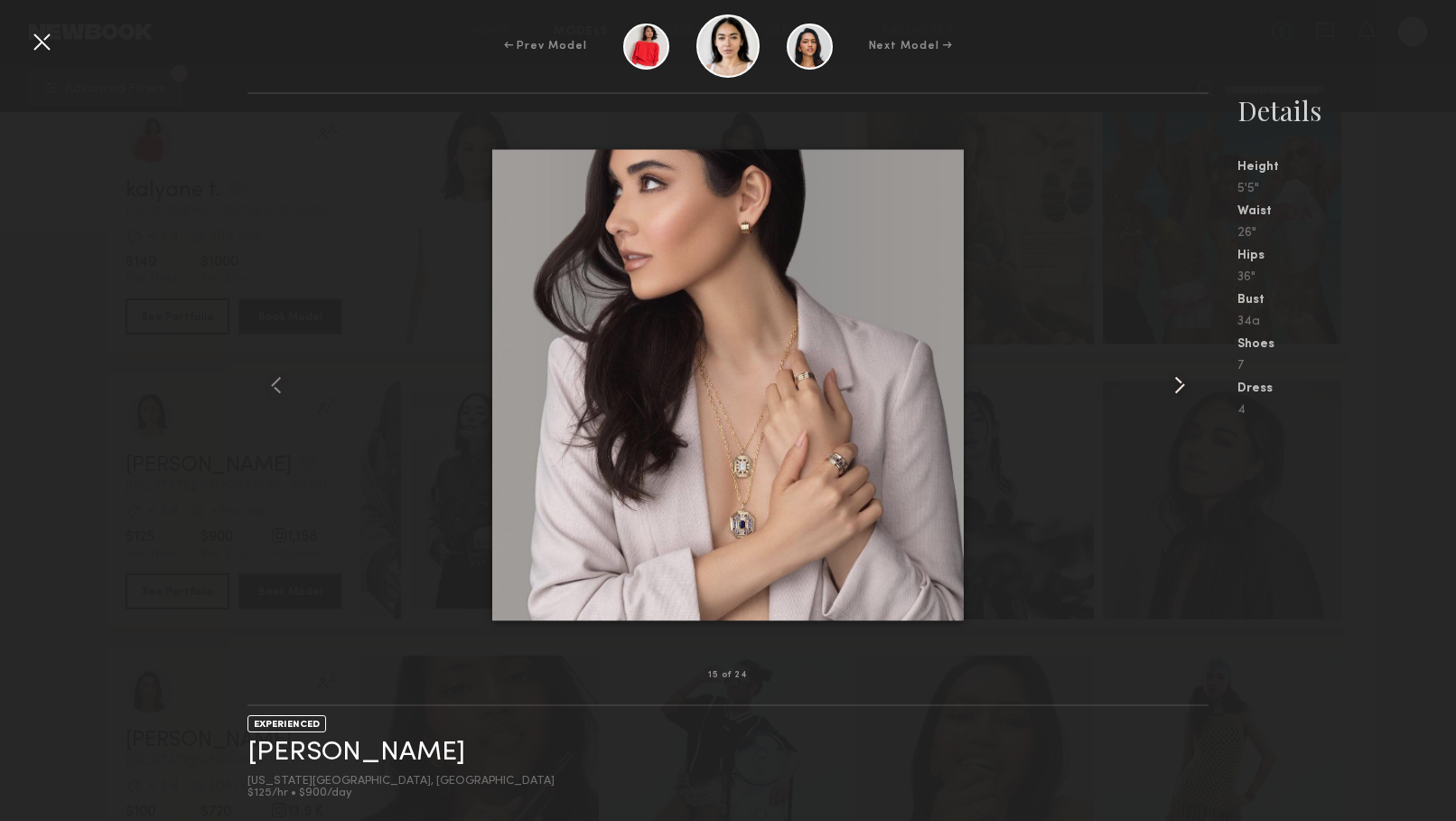
click at [1182, 383] on common-icon at bounding box center [1180, 384] width 29 height 29
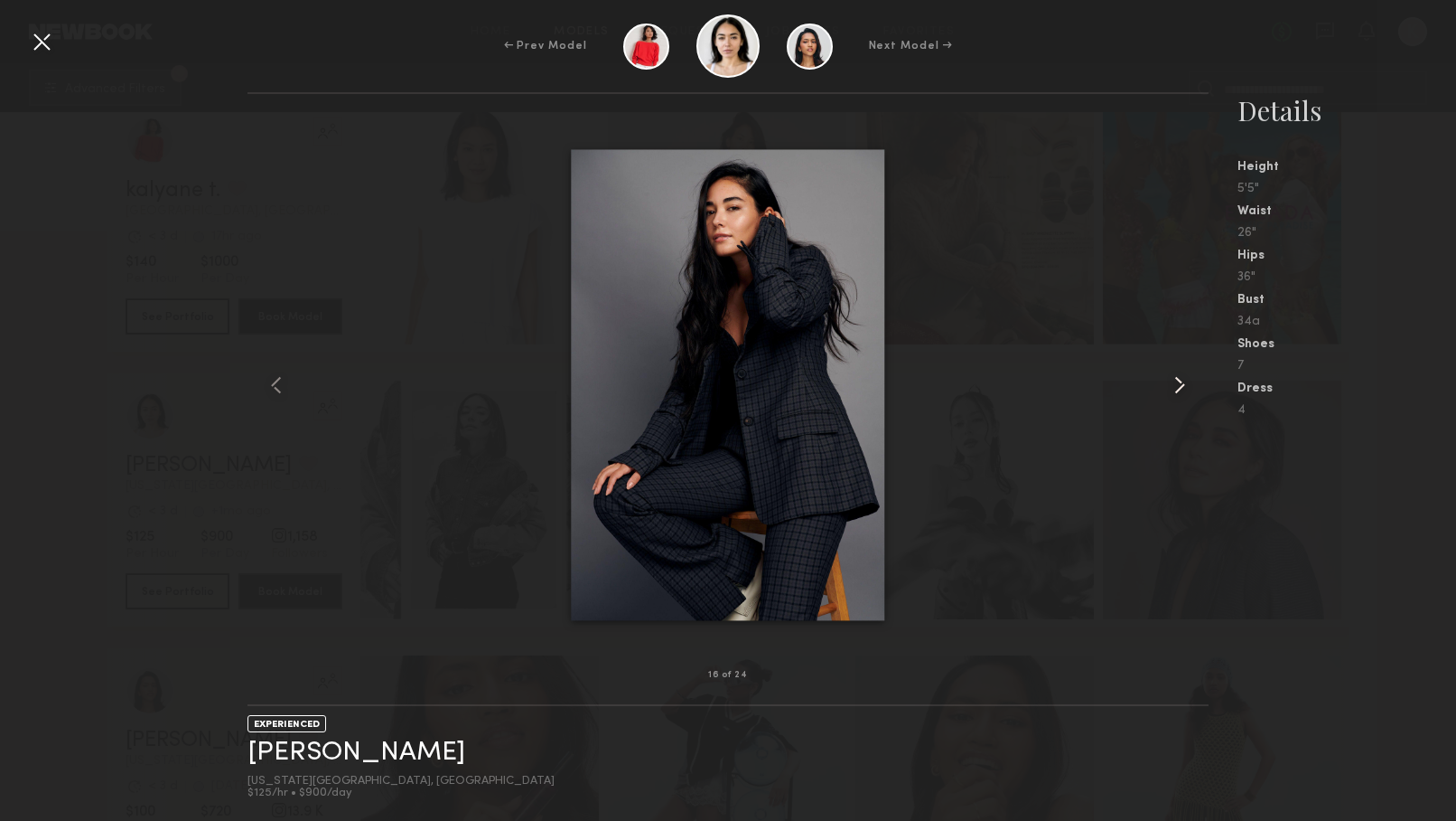
click at [1182, 383] on common-icon at bounding box center [1180, 384] width 29 height 29
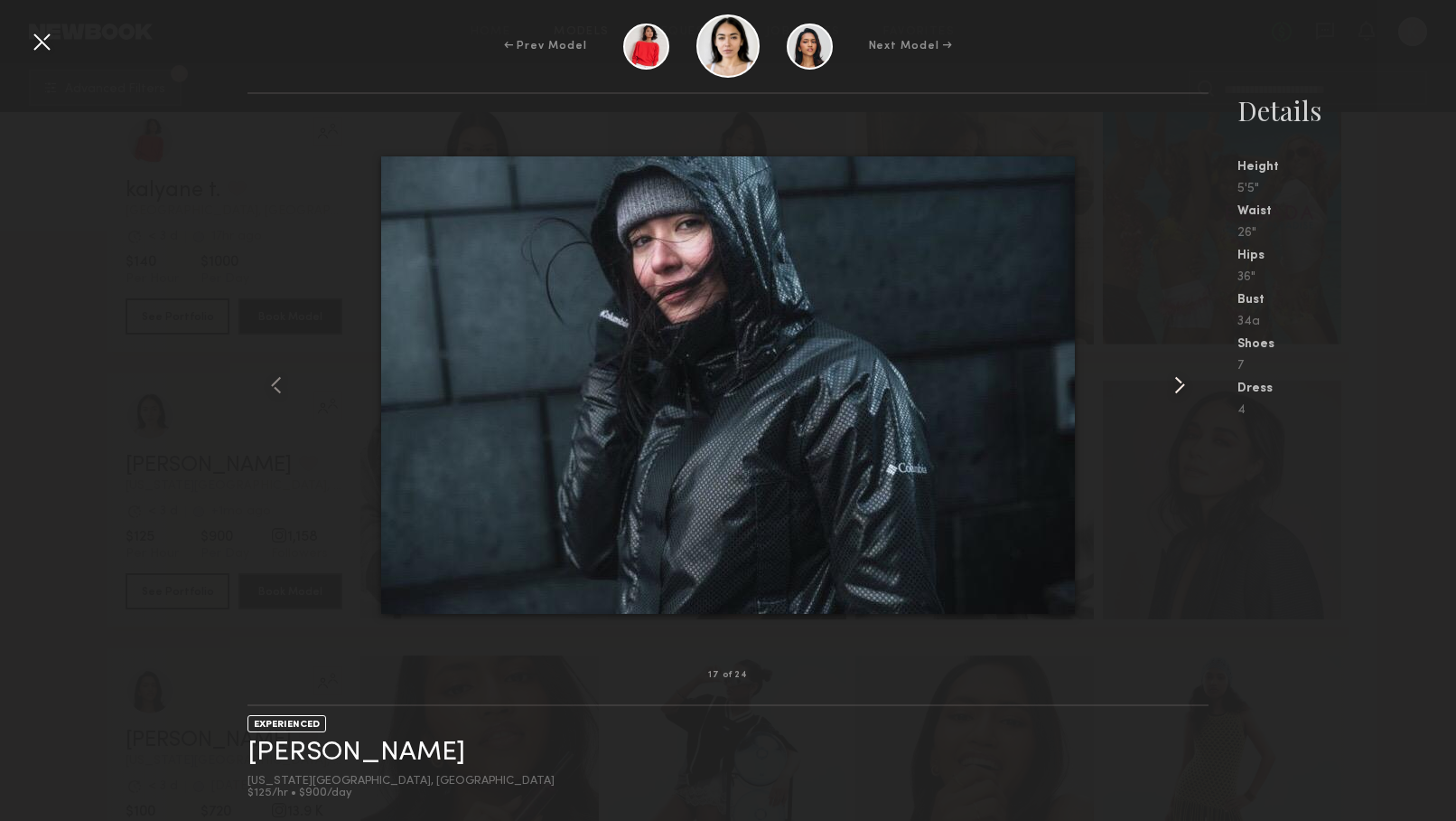
click at [1182, 383] on common-icon at bounding box center [1180, 384] width 29 height 29
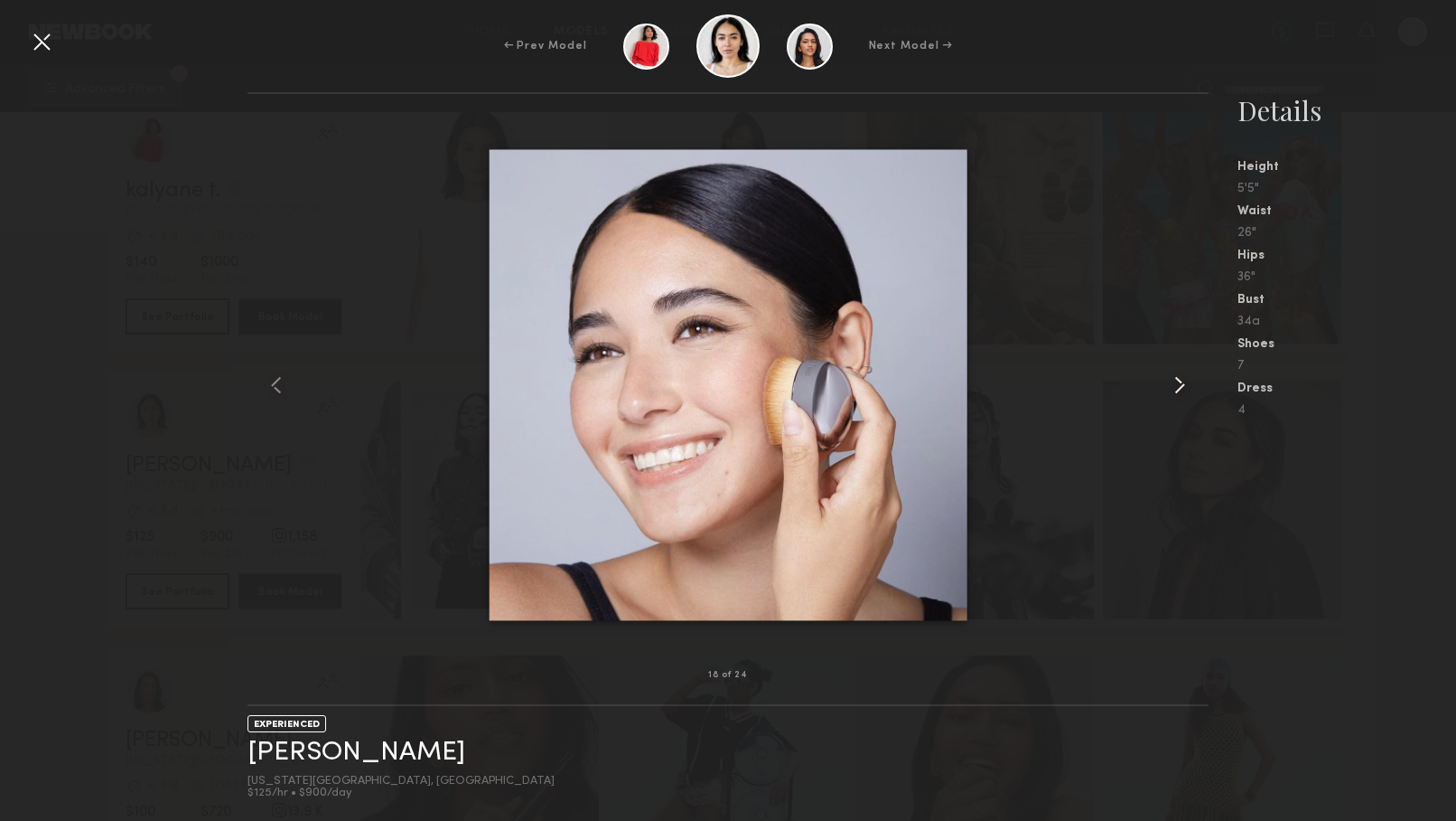
click at [1182, 382] on common-icon at bounding box center [1180, 384] width 29 height 29
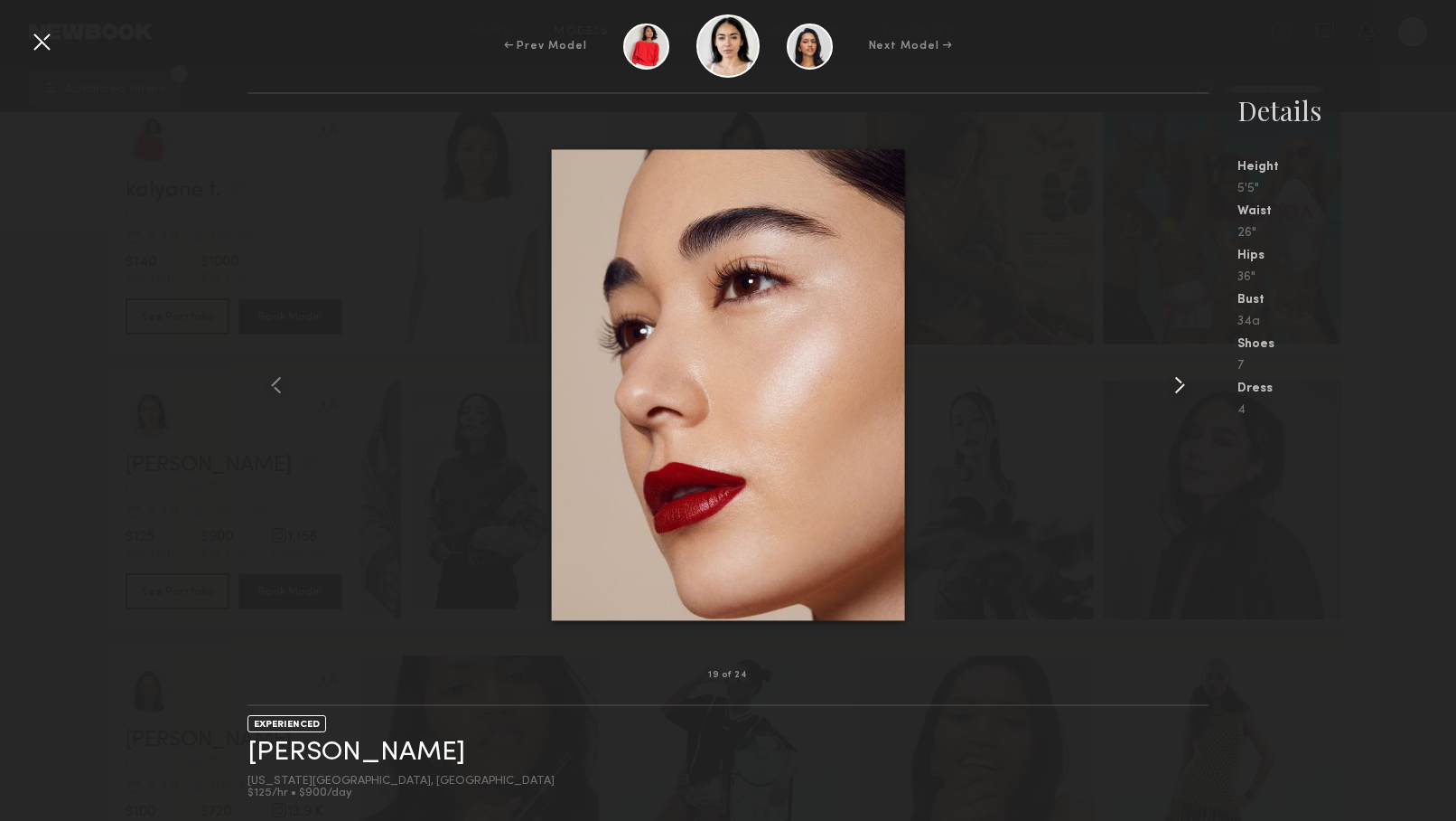
click at [1183, 383] on common-icon at bounding box center [1180, 384] width 29 height 29
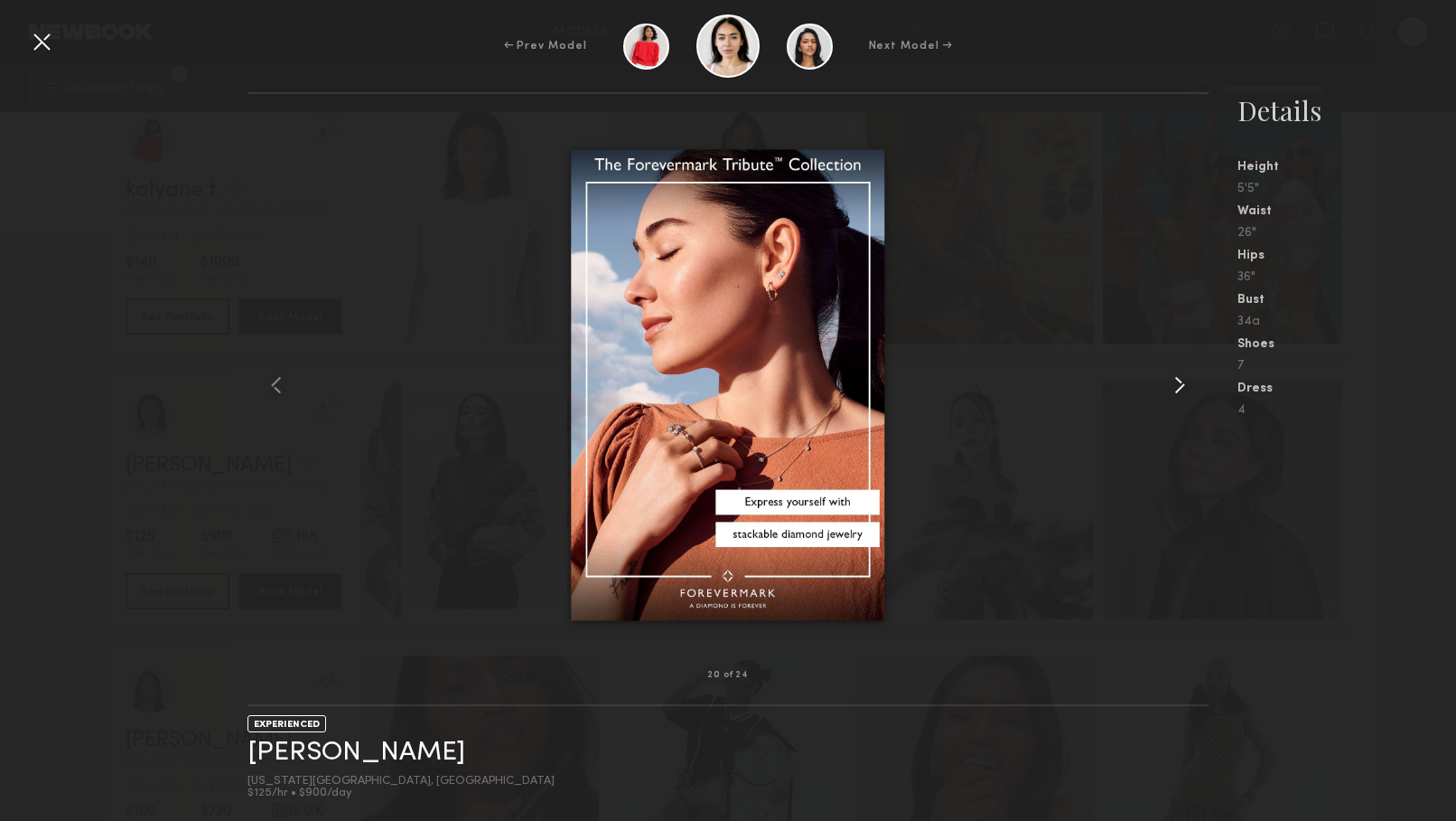
click at [1183, 384] on common-icon at bounding box center [1180, 384] width 29 height 29
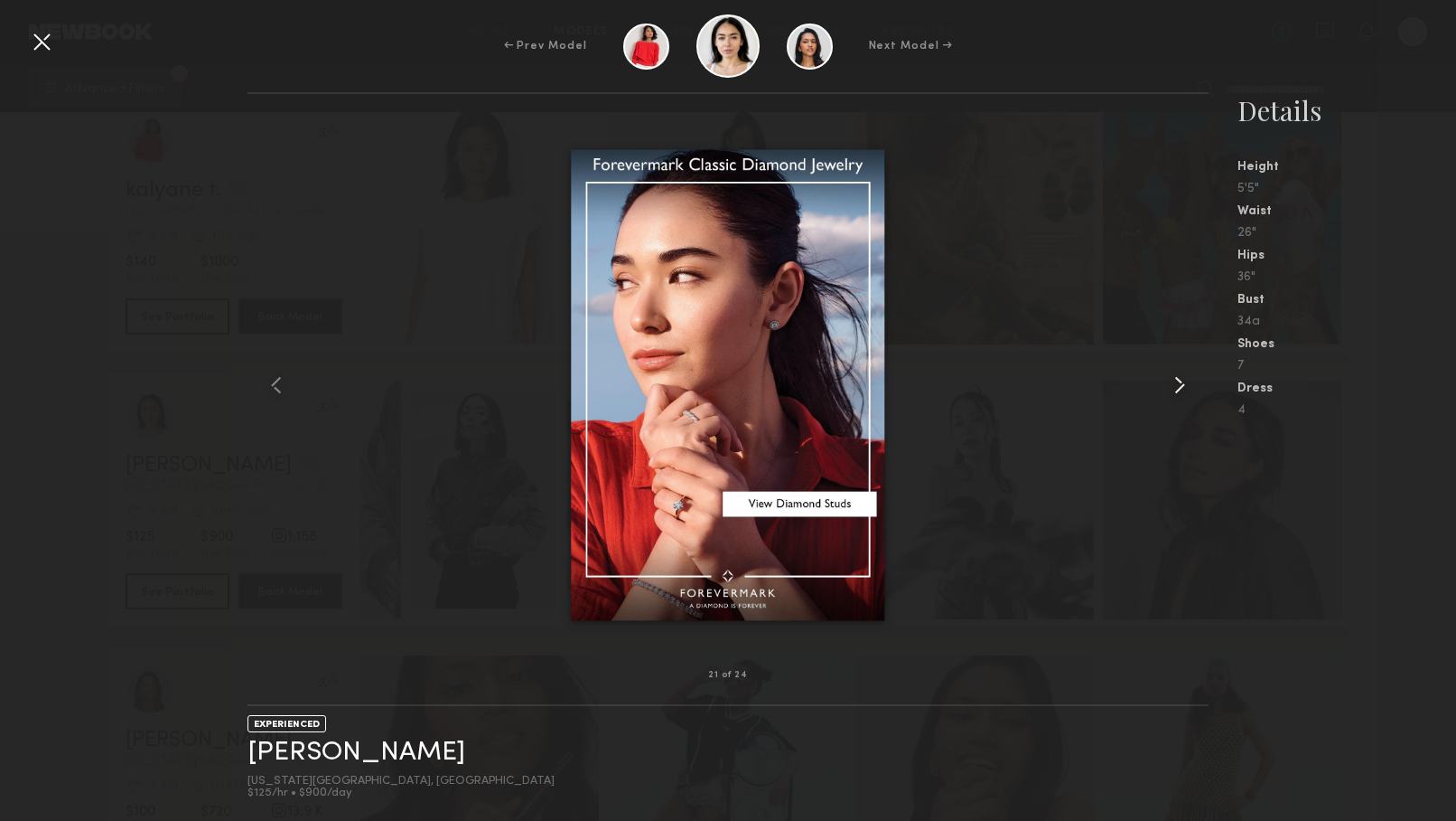
click at [1183, 384] on common-icon at bounding box center [1180, 384] width 29 height 29
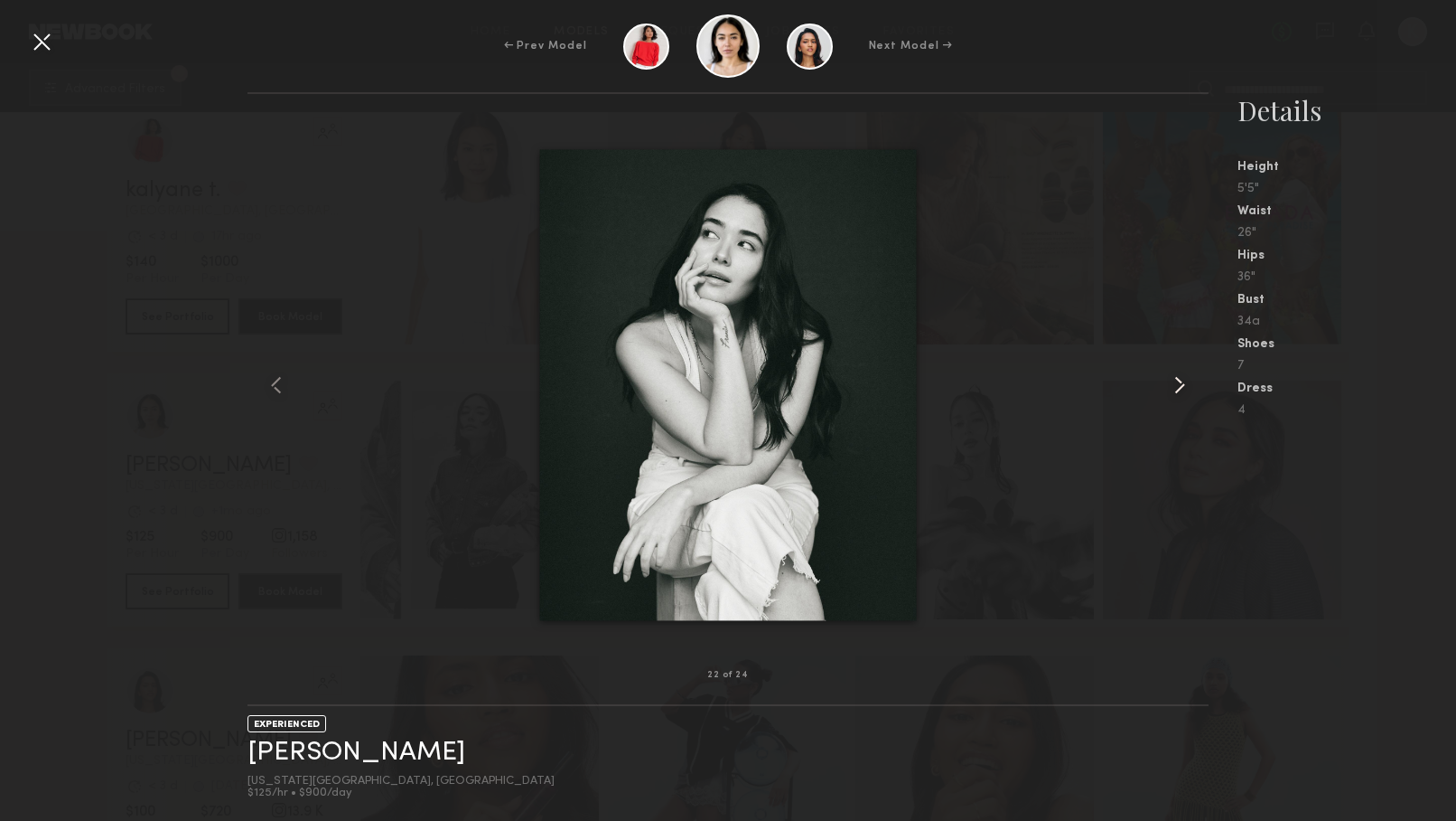
click at [1183, 384] on common-icon at bounding box center [1180, 384] width 29 height 29
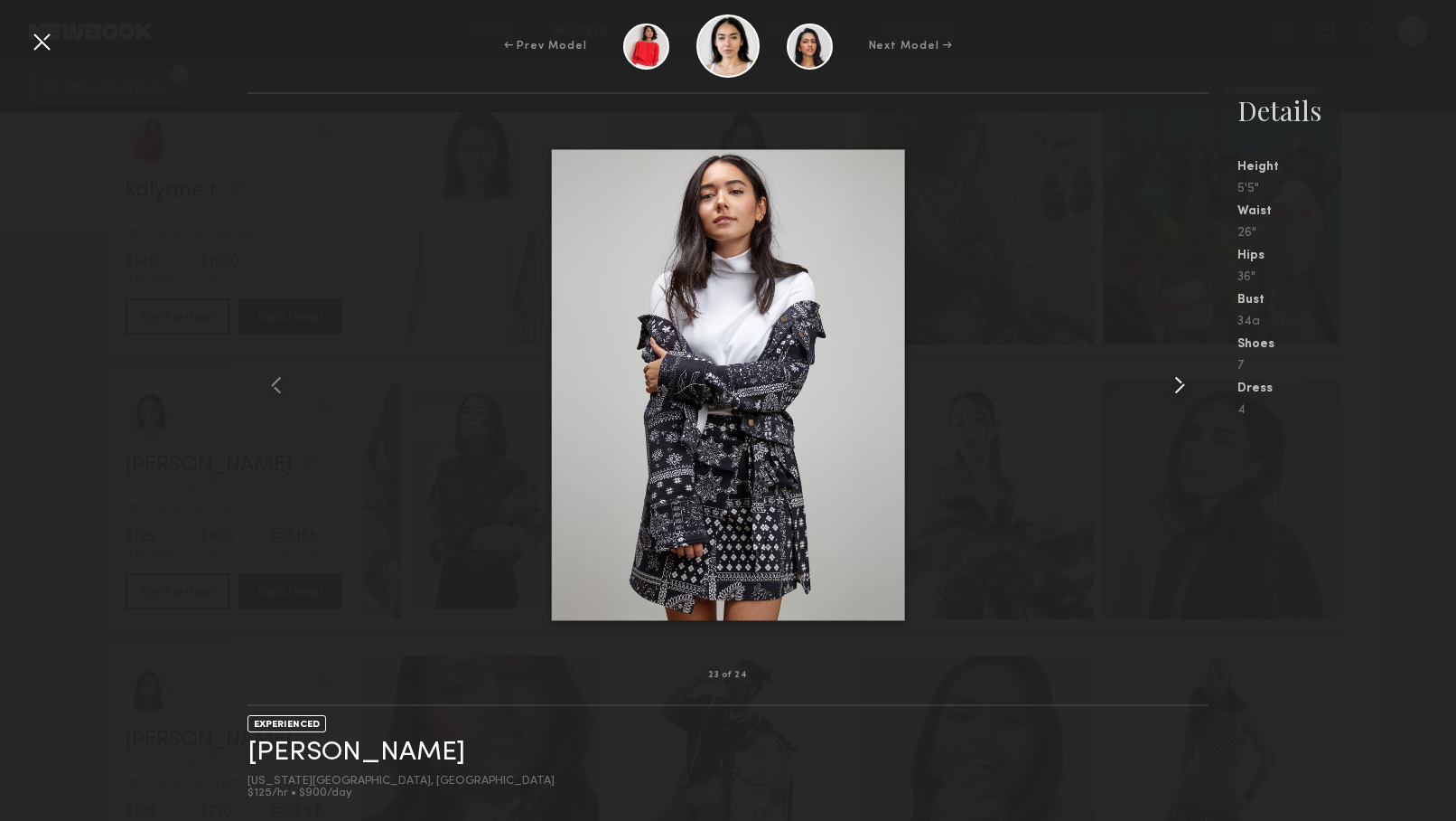
click at [1183, 384] on common-icon at bounding box center [1180, 384] width 29 height 29
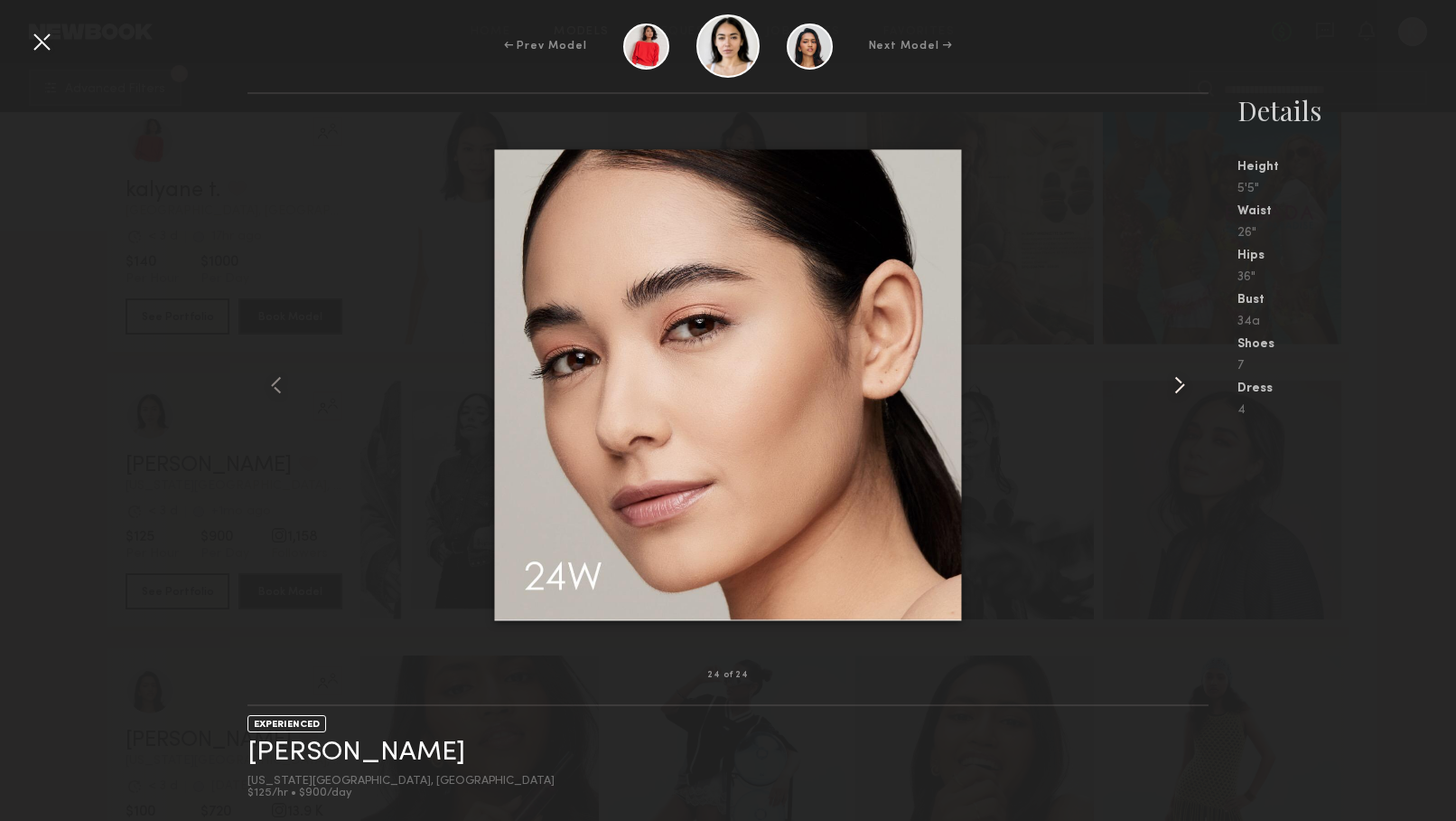
click at [1183, 383] on common-icon at bounding box center [1180, 384] width 29 height 29
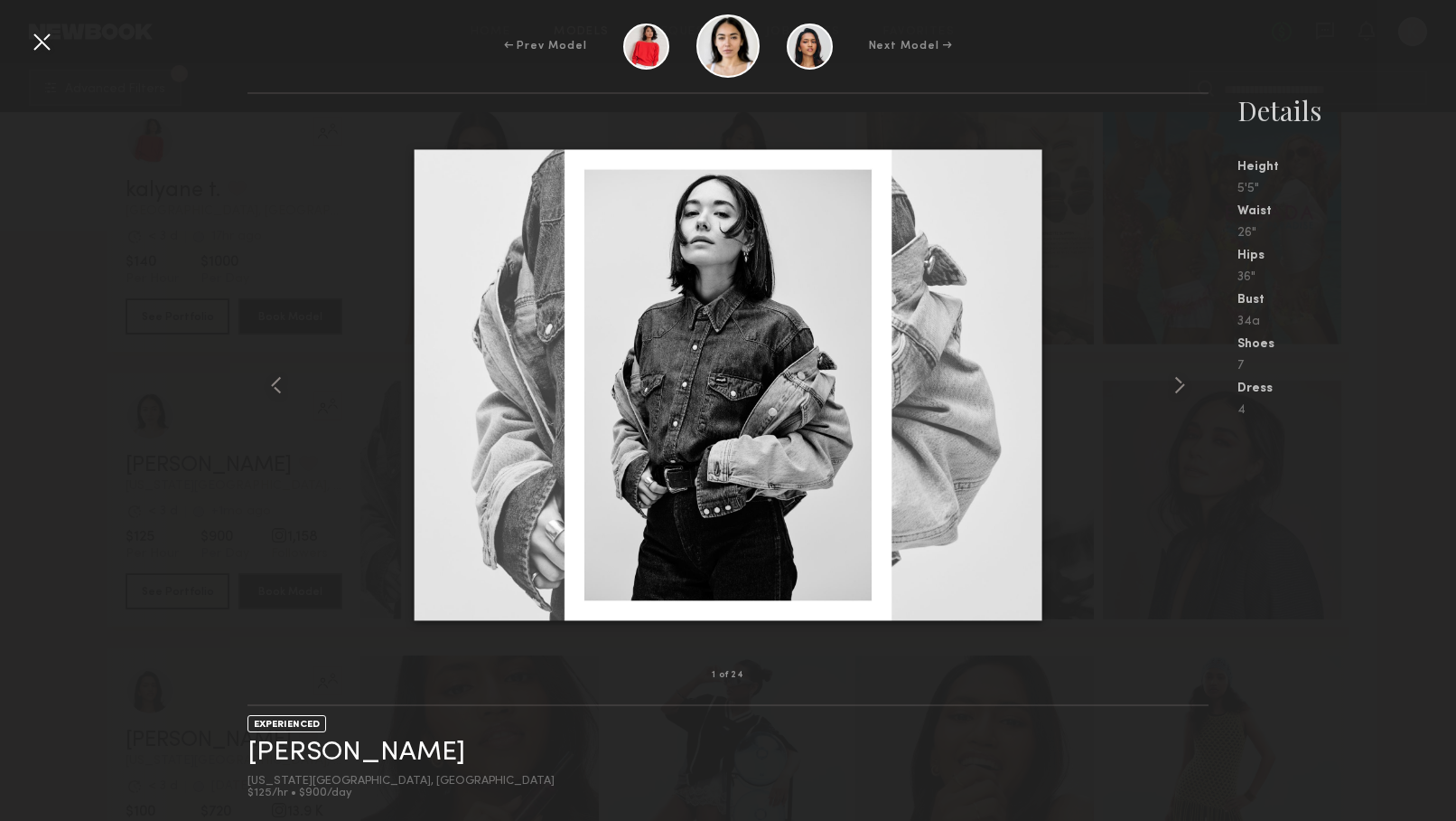
click at [911, 44] on div "Next Model →" at bounding box center [911, 46] width 84 height 16
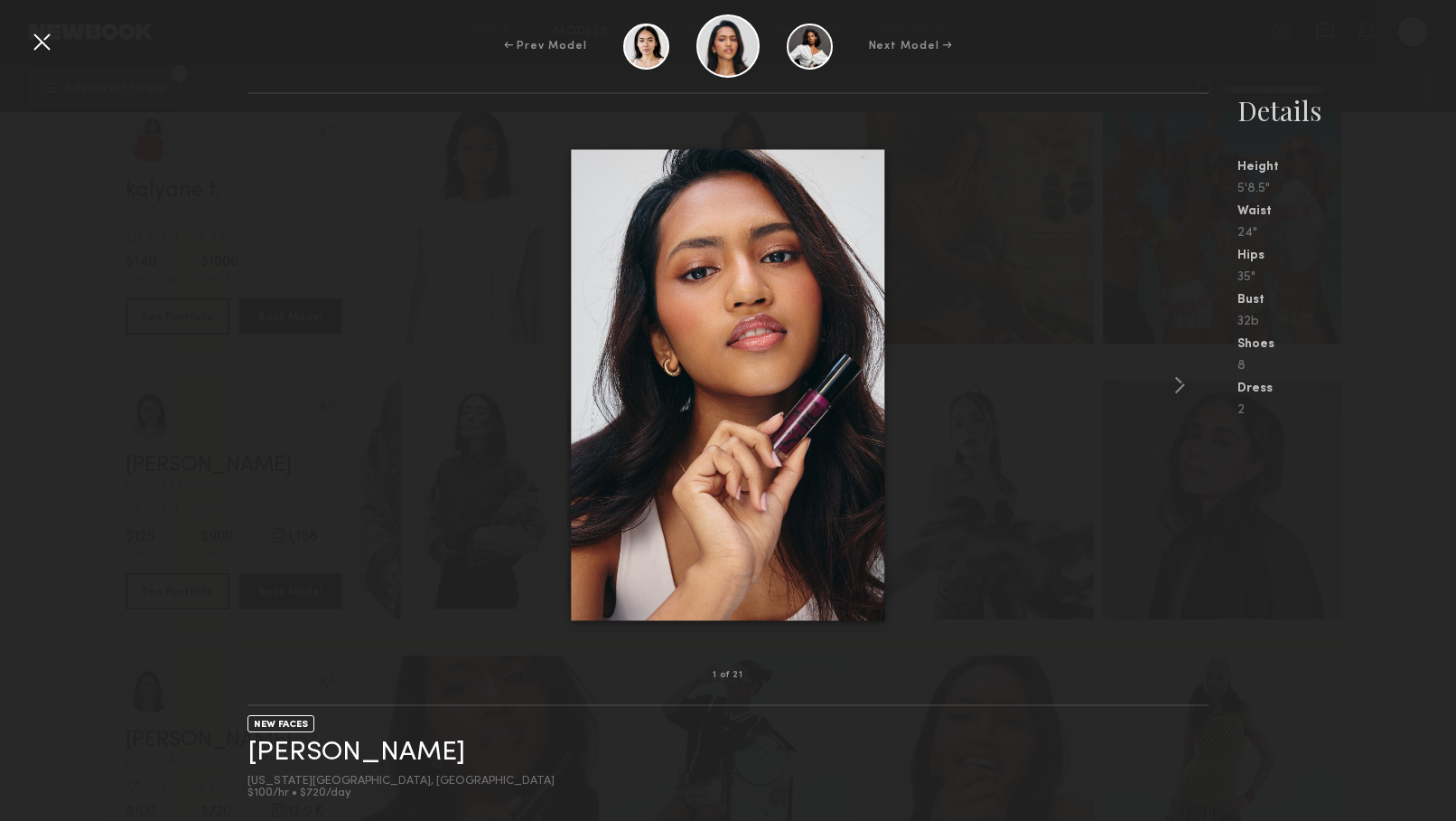
click at [38, 33] on div at bounding box center [41, 41] width 29 height 29
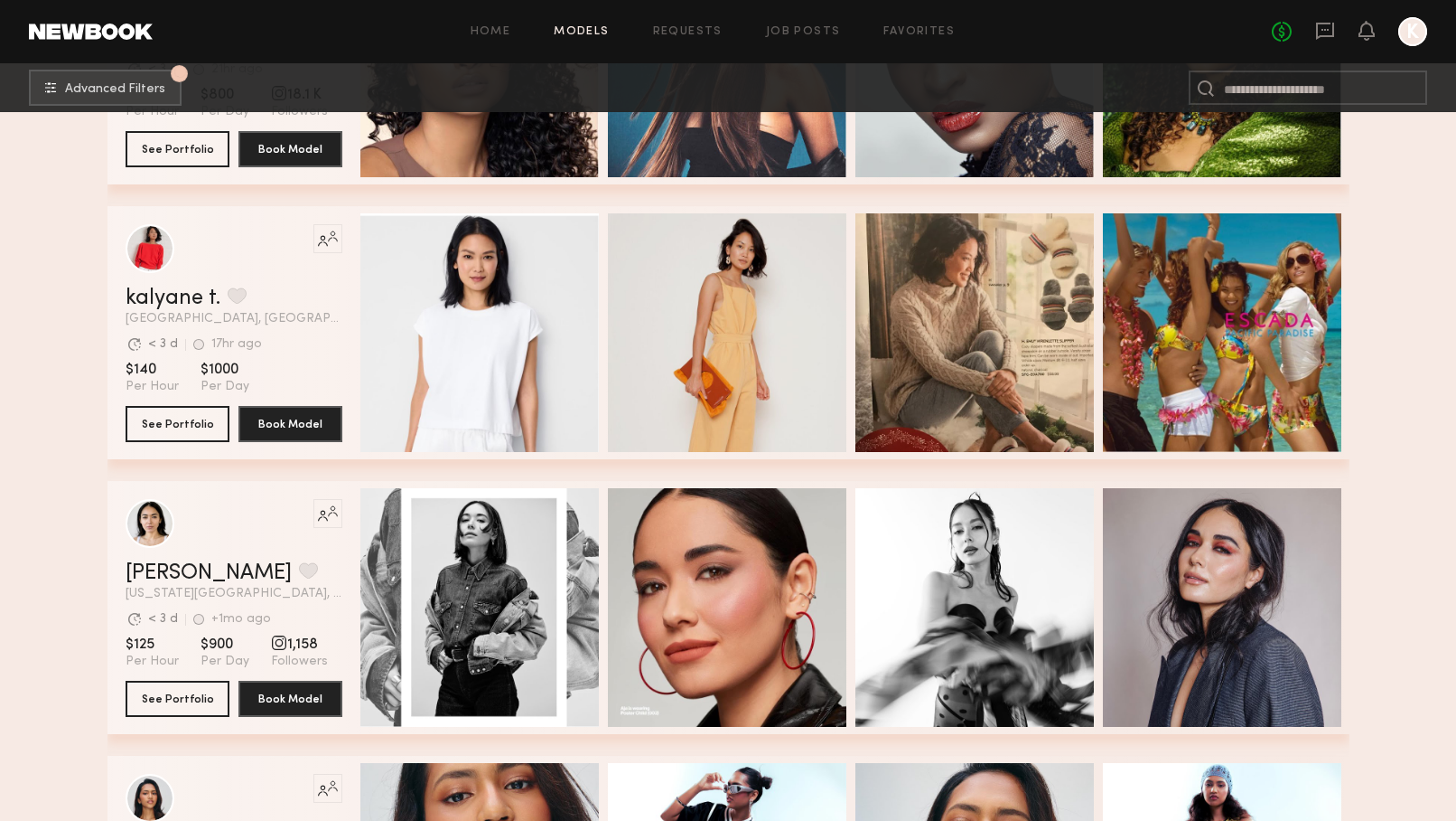
scroll to position [869, 0]
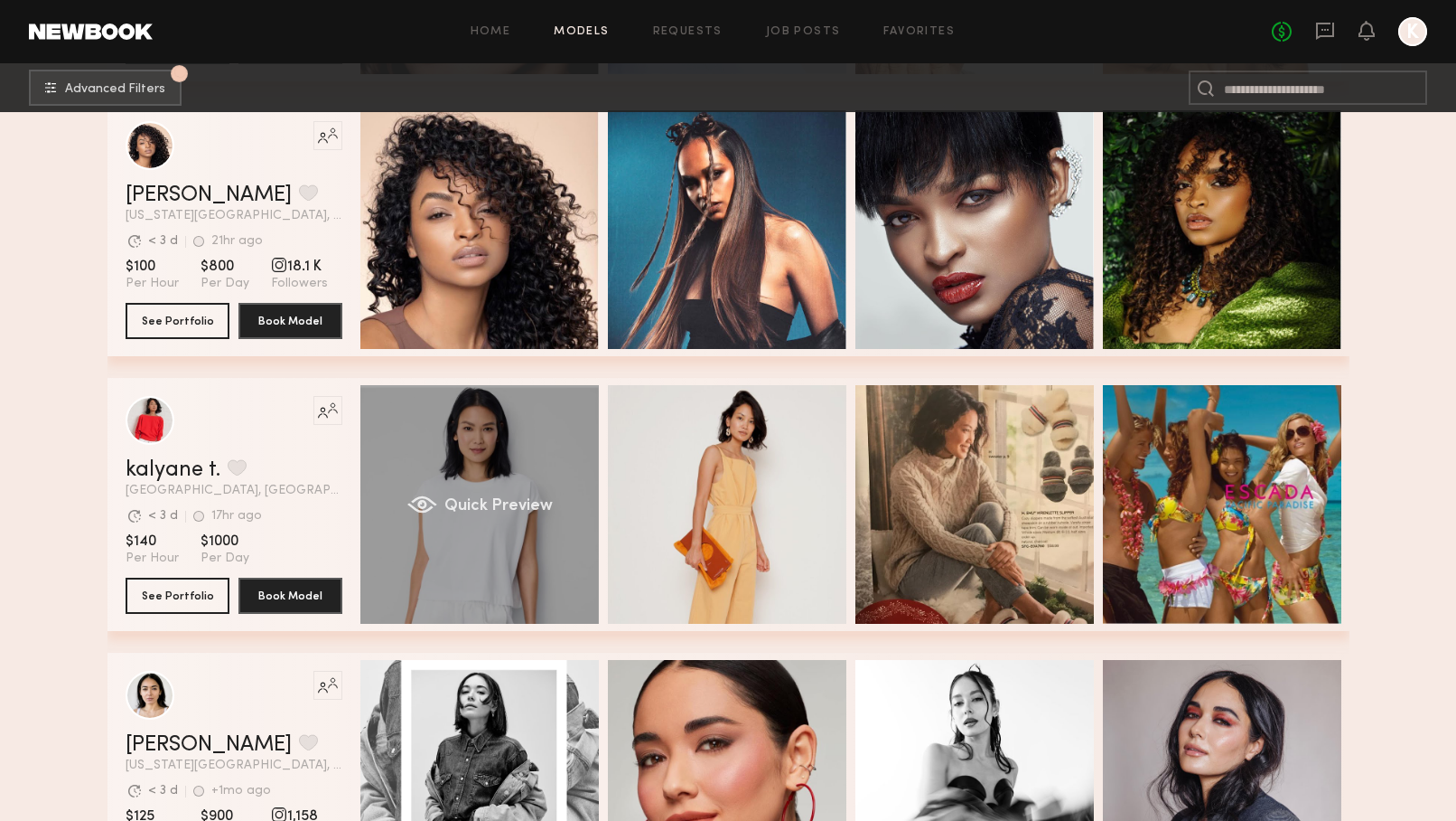
click at [489, 517] on div "Quick Preview" at bounding box center [479, 504] width 239 height 239
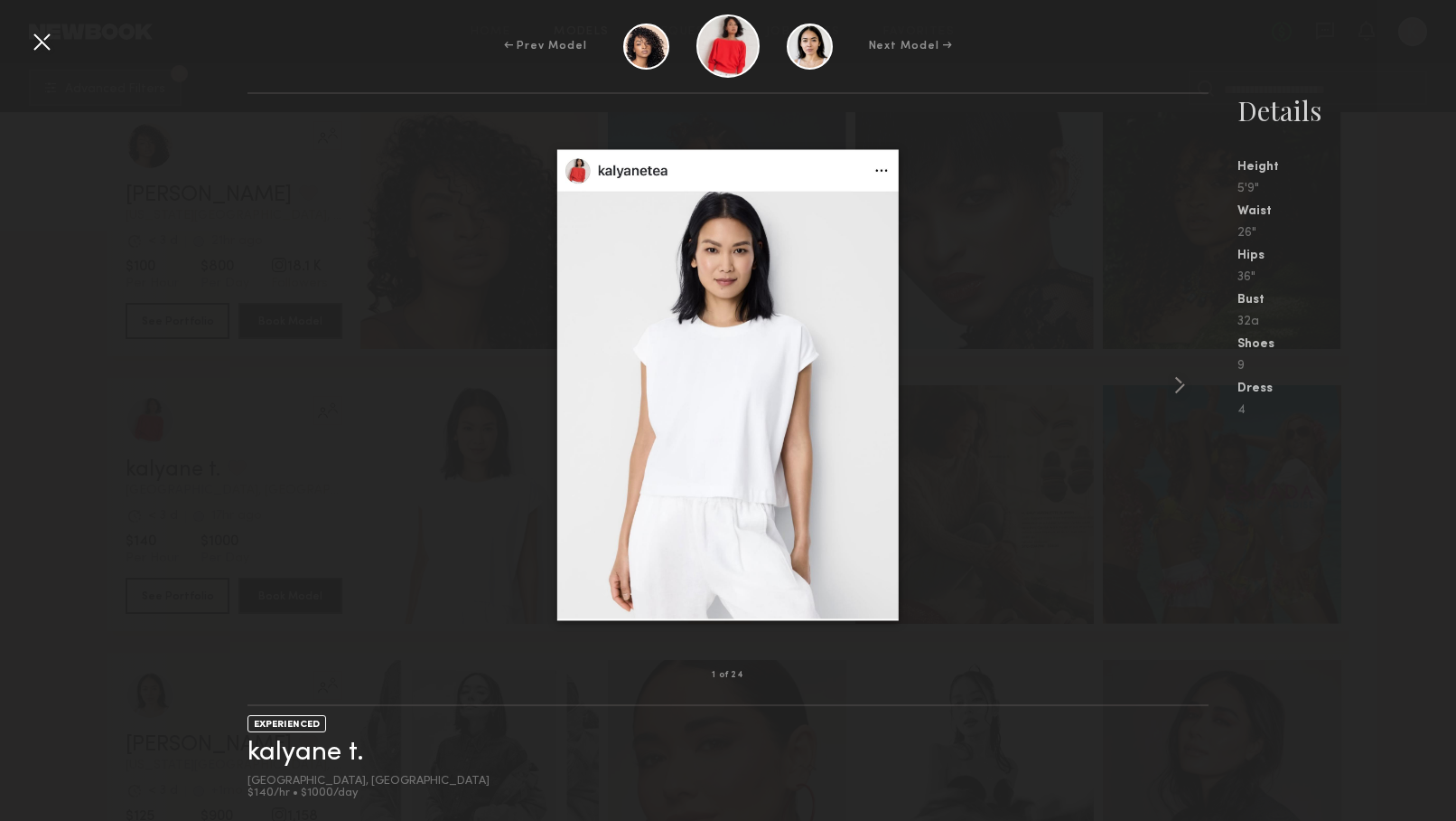
click at [802, 420] on img at bounding box center [728, 385] width 341 height 471
click at [1178, 384] on common-icon at bounding box center [1180, 384] width 29 height 29
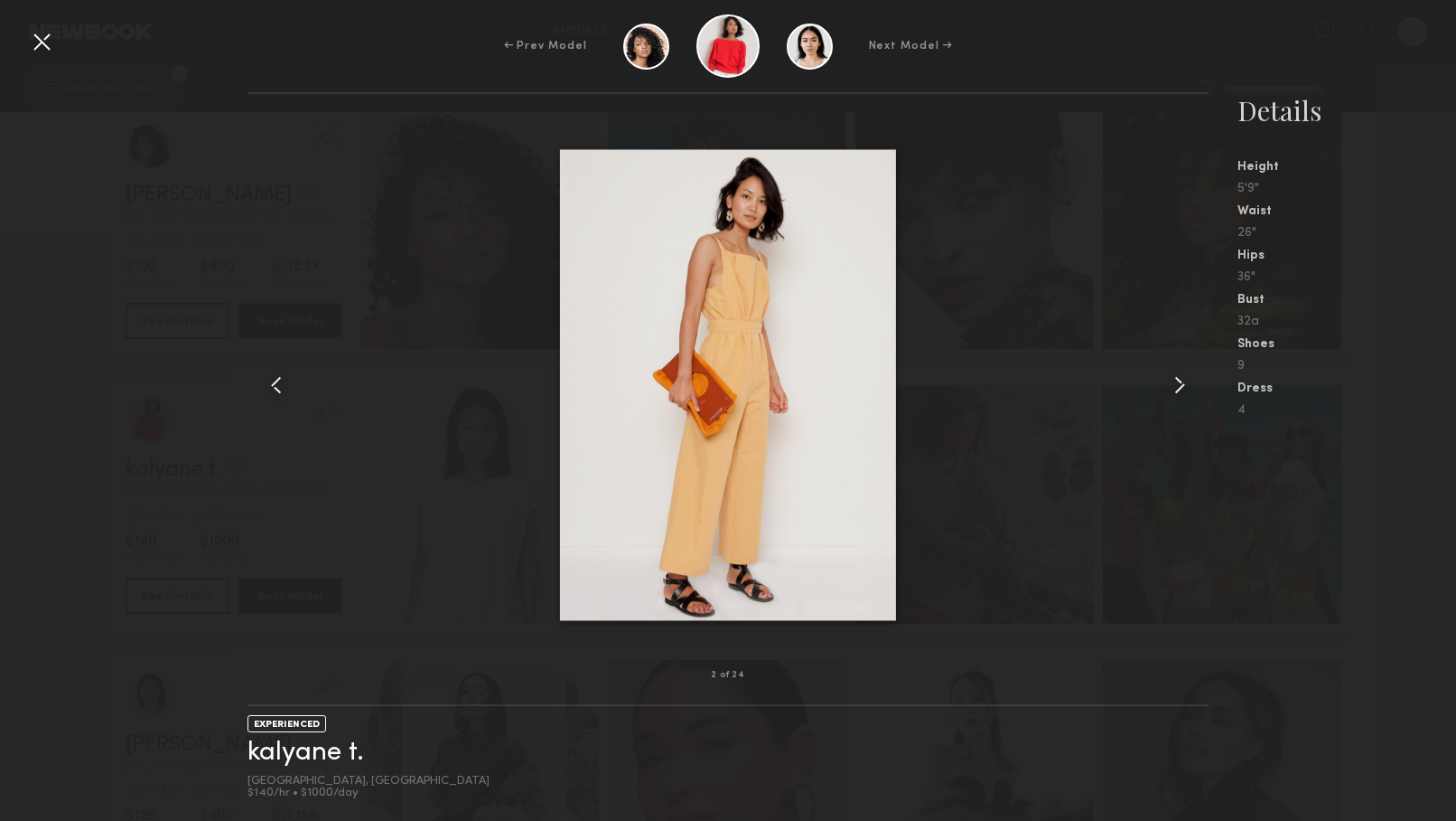
click at [1178, 384] on common-icon at bounding box center [1180, 384] width 29 height 29
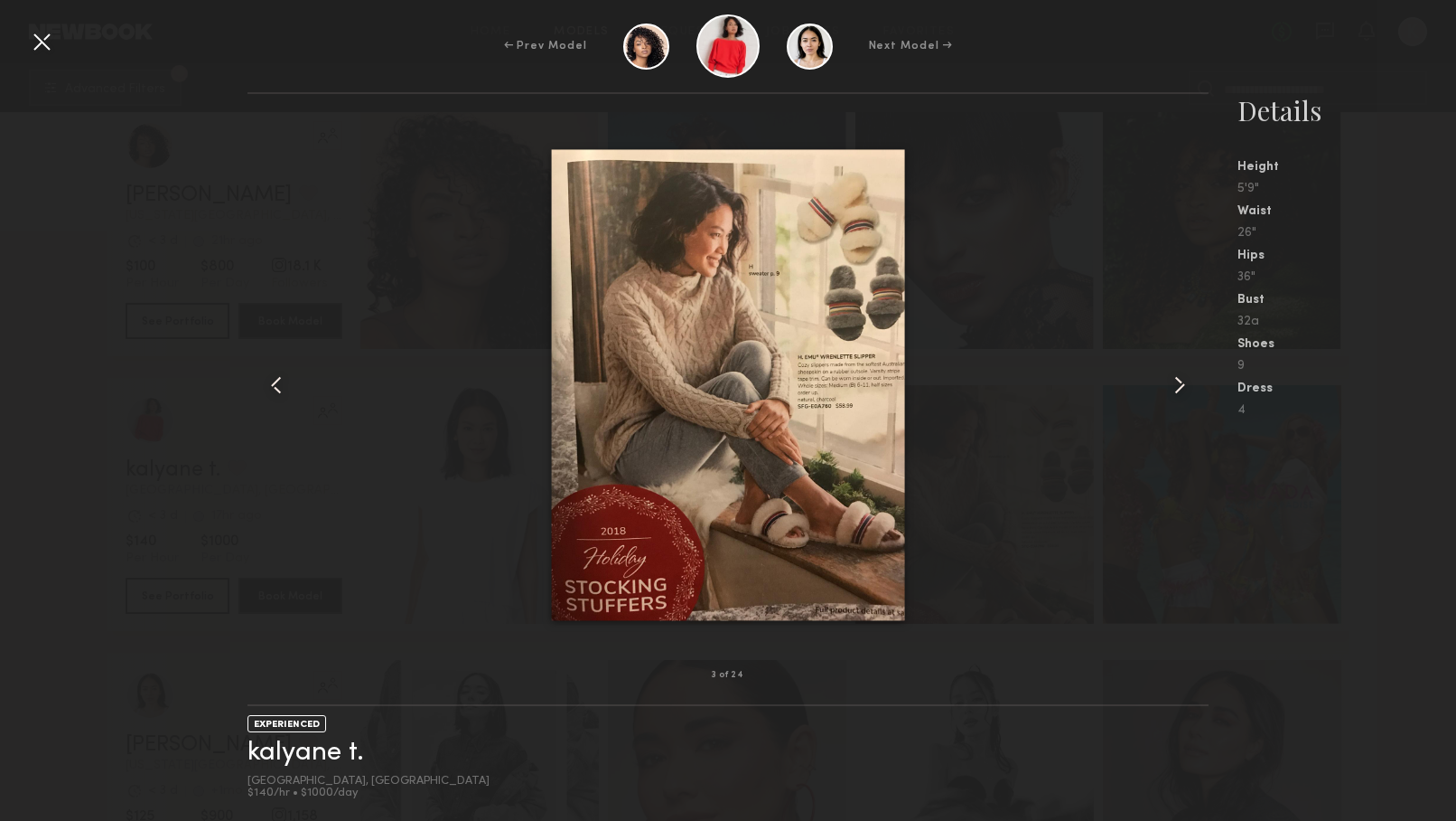
click at [655, 431] on img at bounding box center [728, 385] width 353 height 471
click at [1178, 385] on common-icon at bounding box center [1180, 384] width 29 height 29
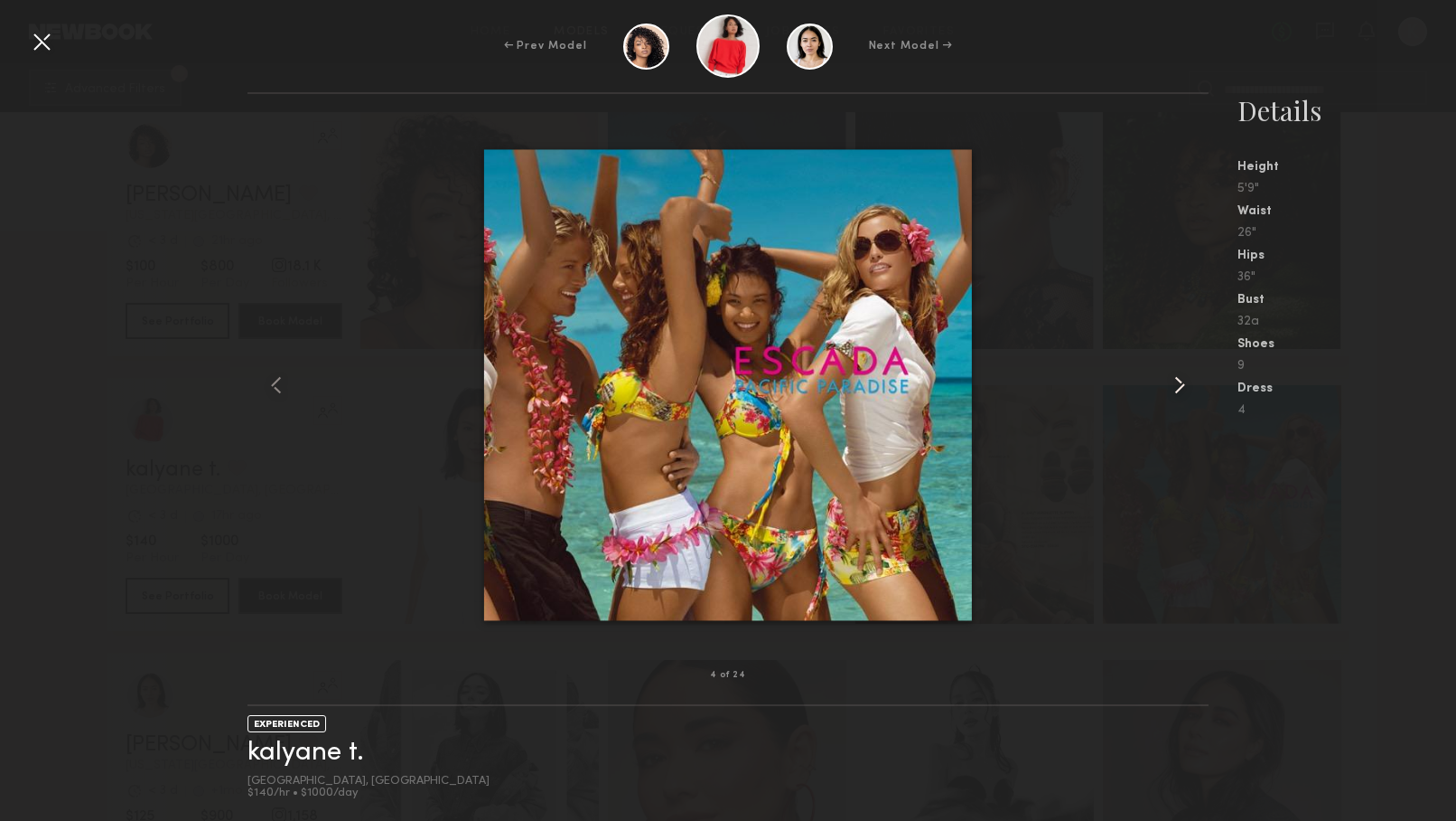
click at [1178, 385] on common-icon at bounding box center [1180, 384] width 29 height 29
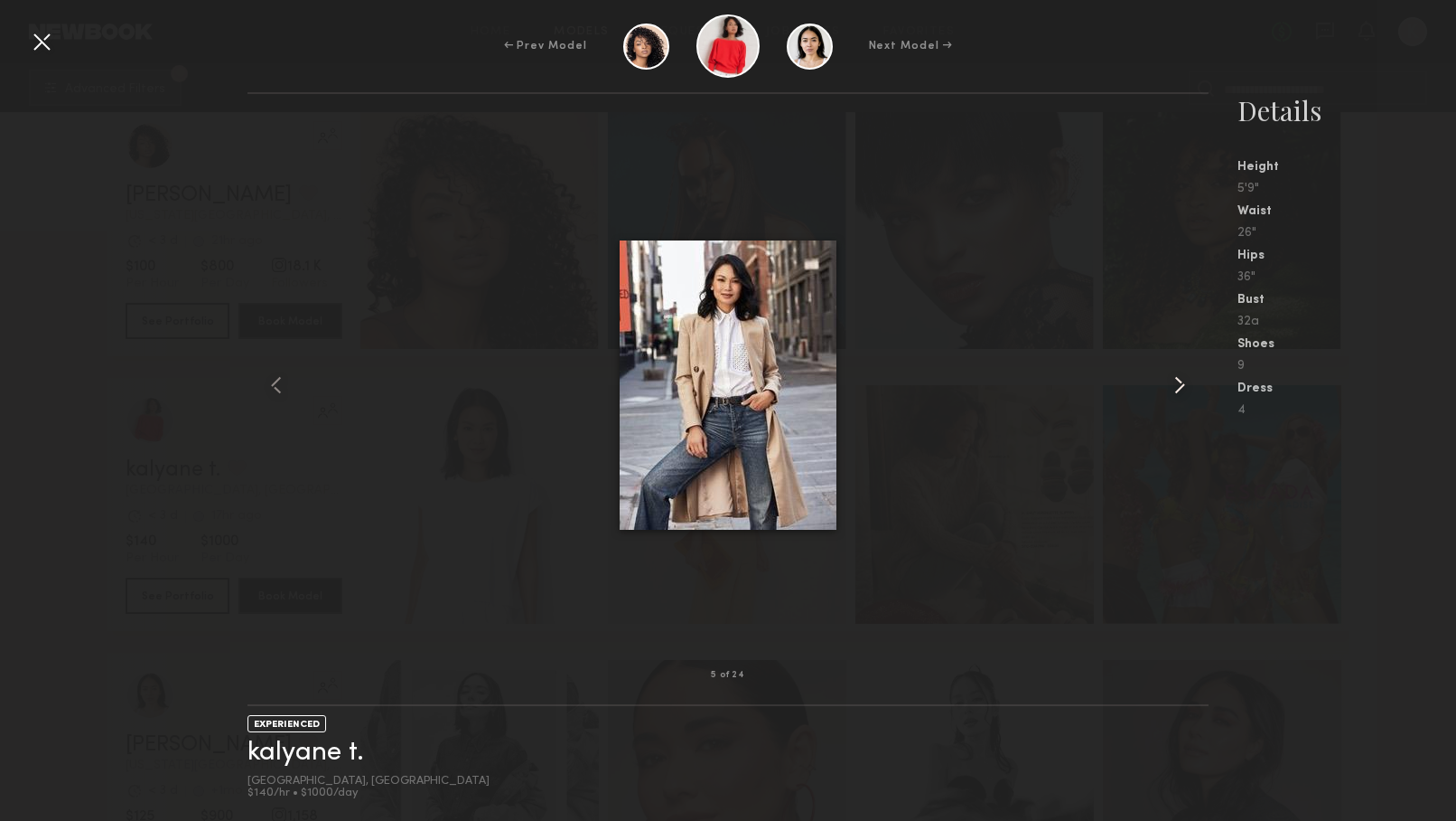
click at [1177, 384] on common-icon at bounding box center [1180, 384] width 29 height 29
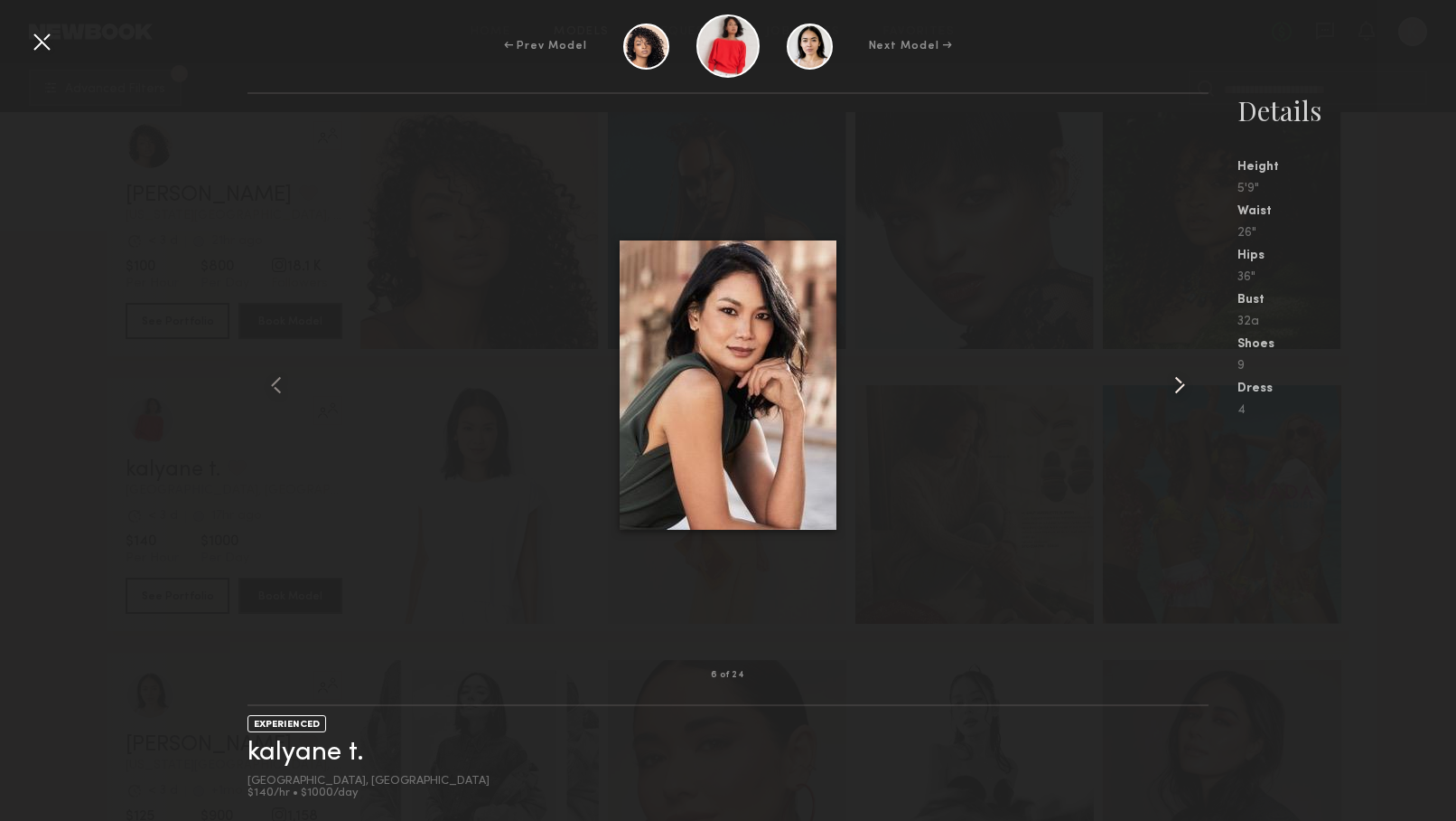
click at [1177, 384] on common-icon at bounding box center [1180, 384] width 29 height 29
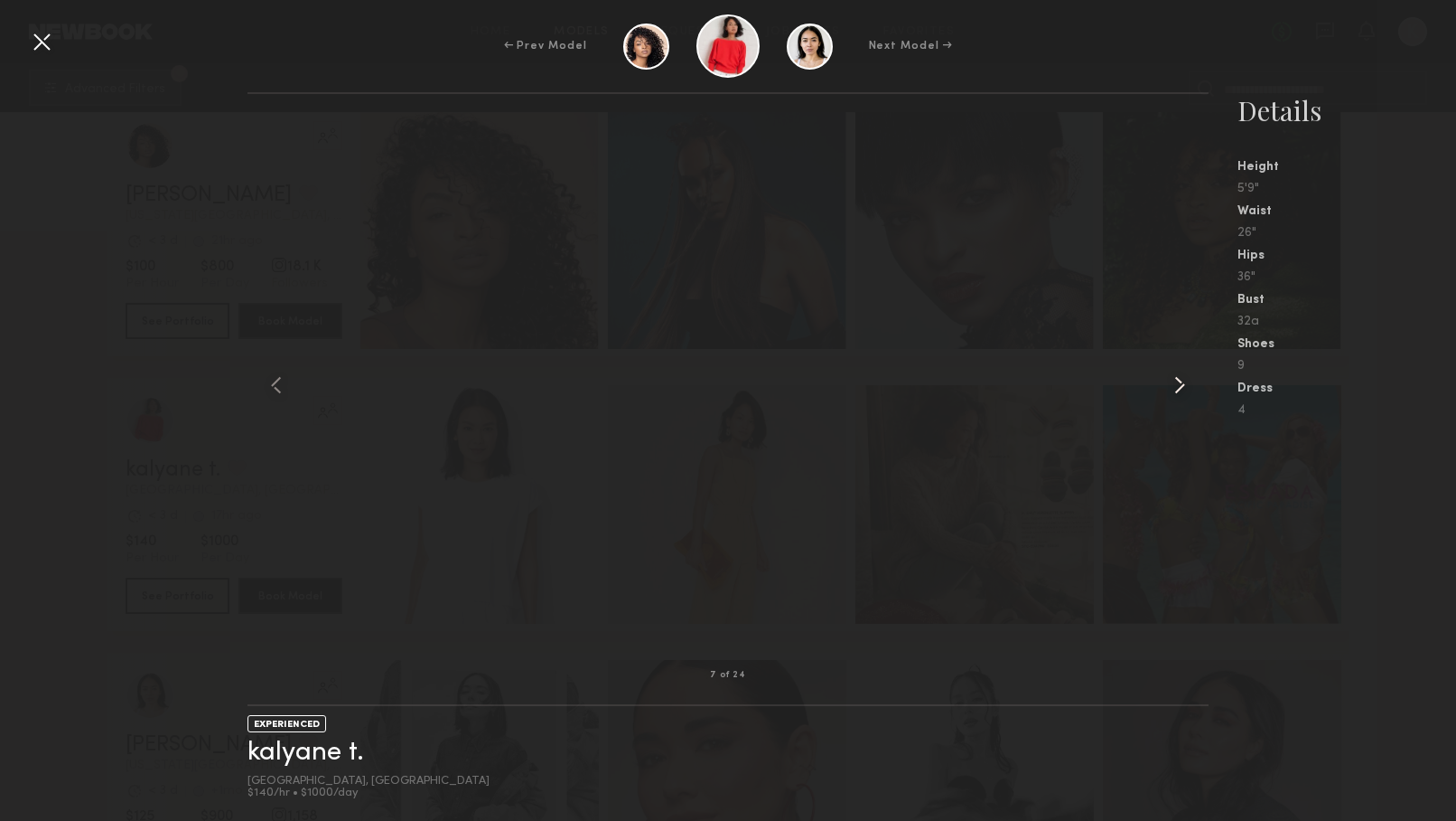
click at [1177, 382] on common-icon at bounding box center [1180, 384] width 29 height 29
click at [1181, 378] on common-icon at bounding box center [1180, 384] width 29 height 29
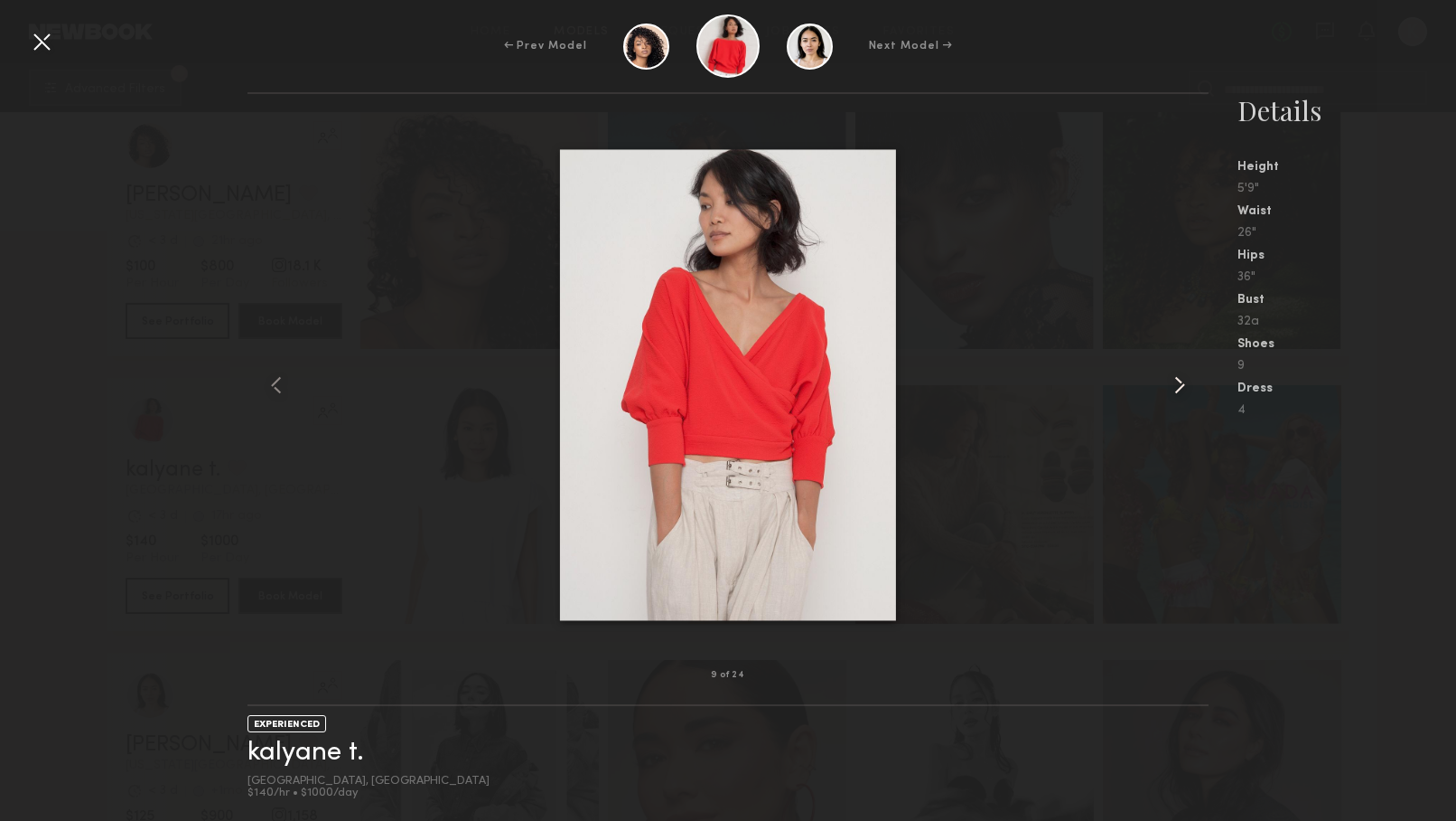
click at [1181, 379] on common-icon at bounding box center [1180, 384] width 29 height 29
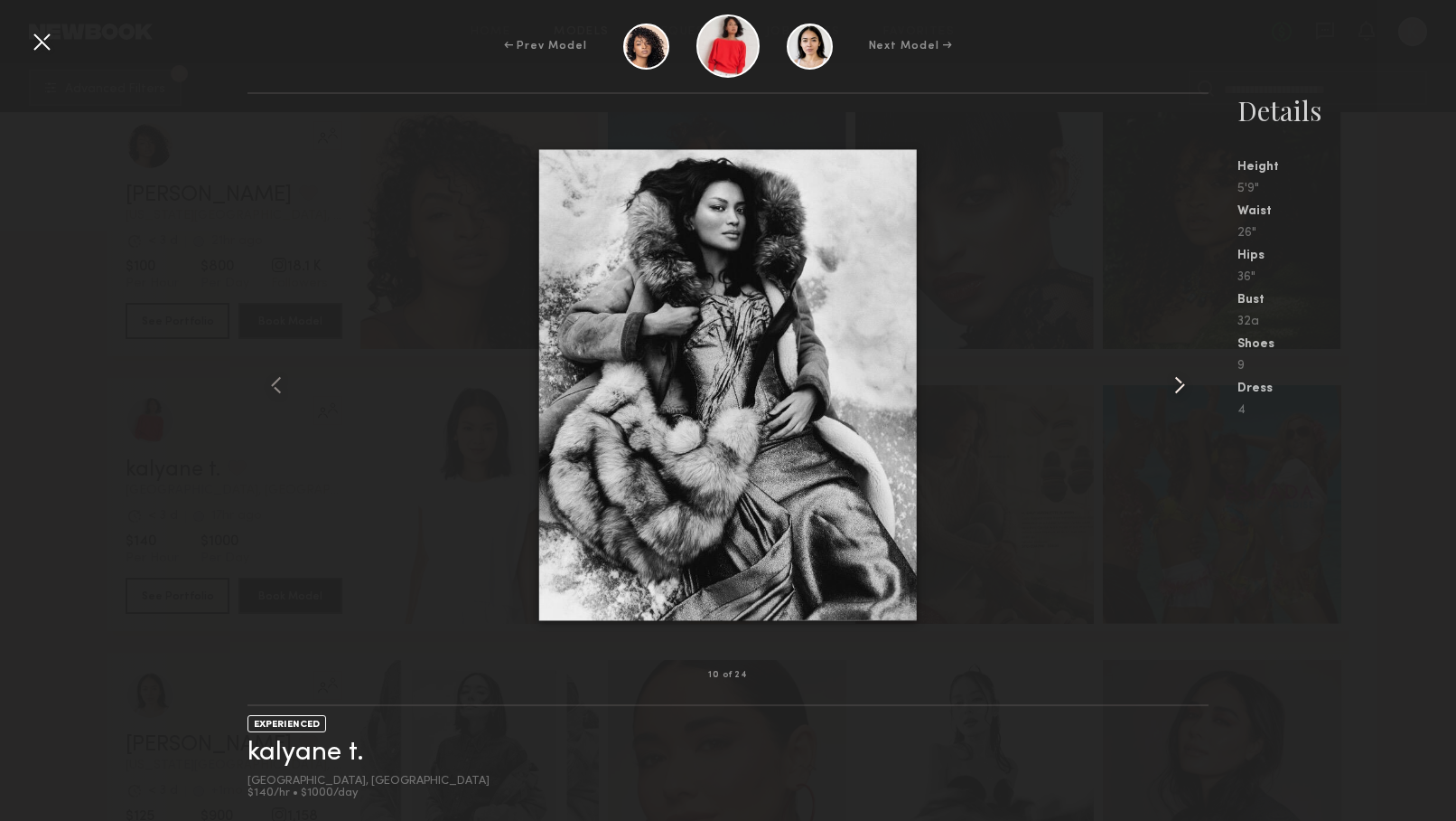
click at [1181, 379] on common-icon at bounding box center [1180, 384] width 29 height 29
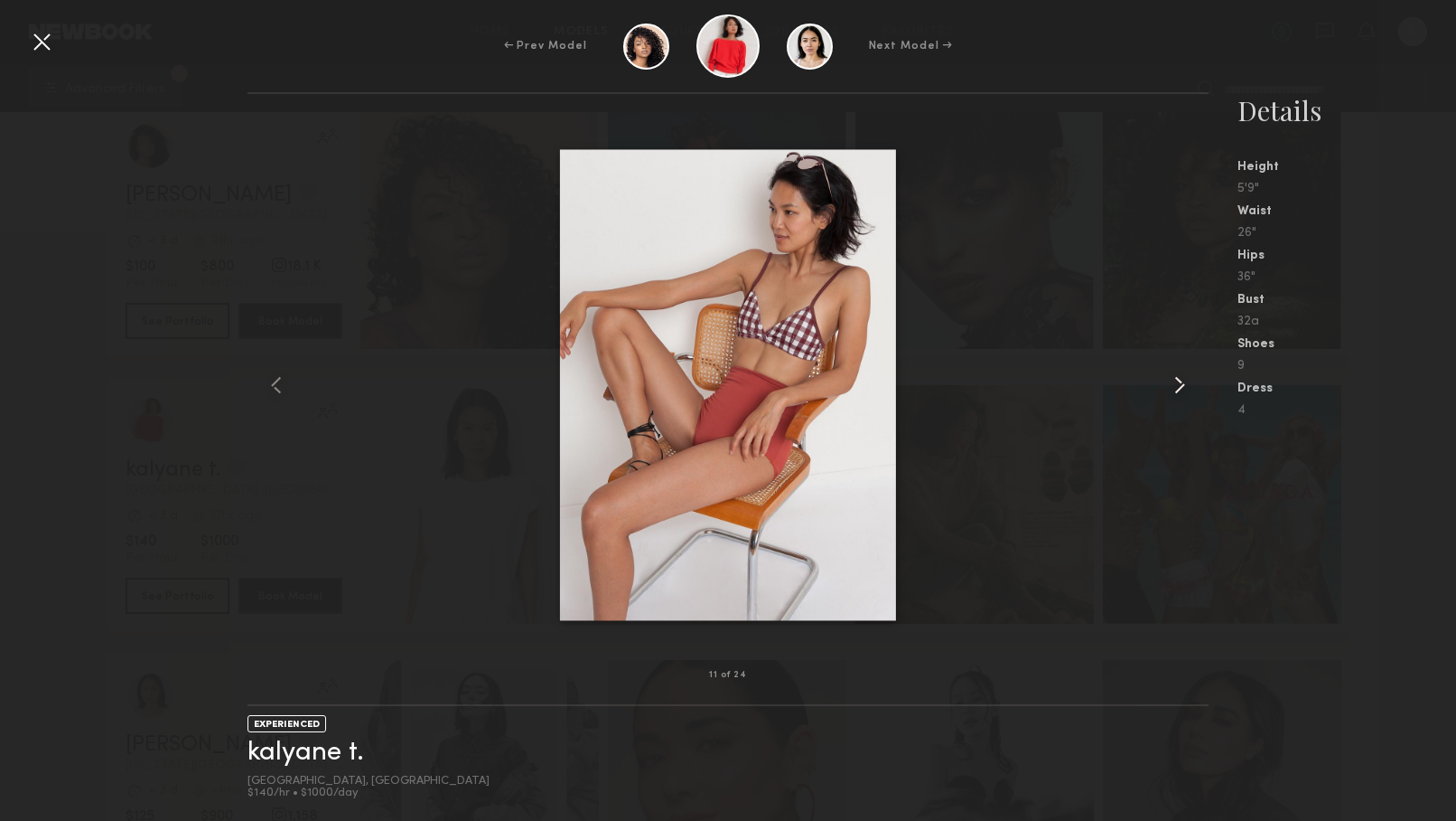
click at [1181, 379] on common-icon at bounding box center [1180, 384] width 29 height 29
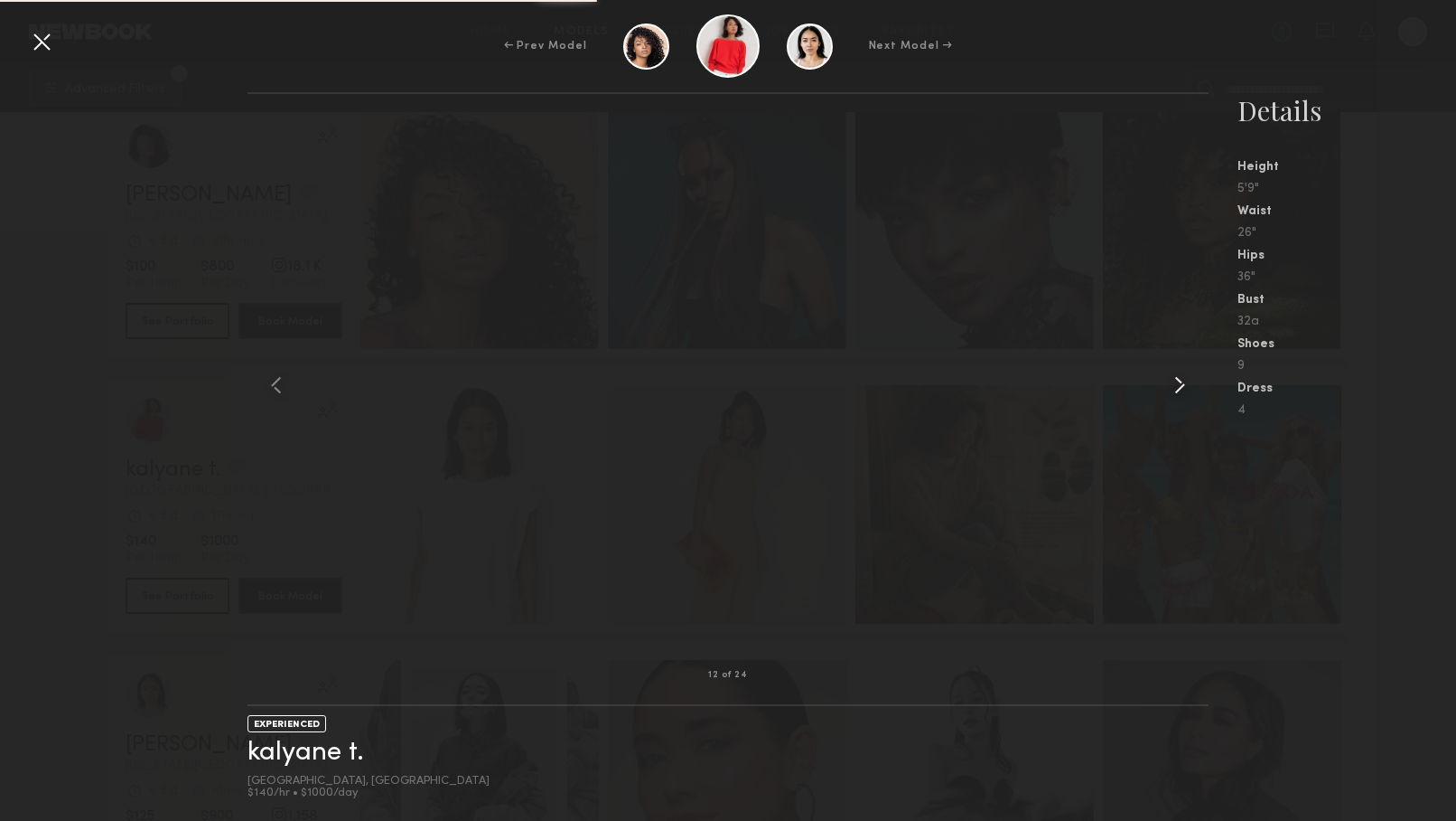
click at [1180, 380] on common-icon at bounding box center [1180, 384] width 29 height 29
click at [46, 40] on div at bounding box center [41, 41] width 29 height 29
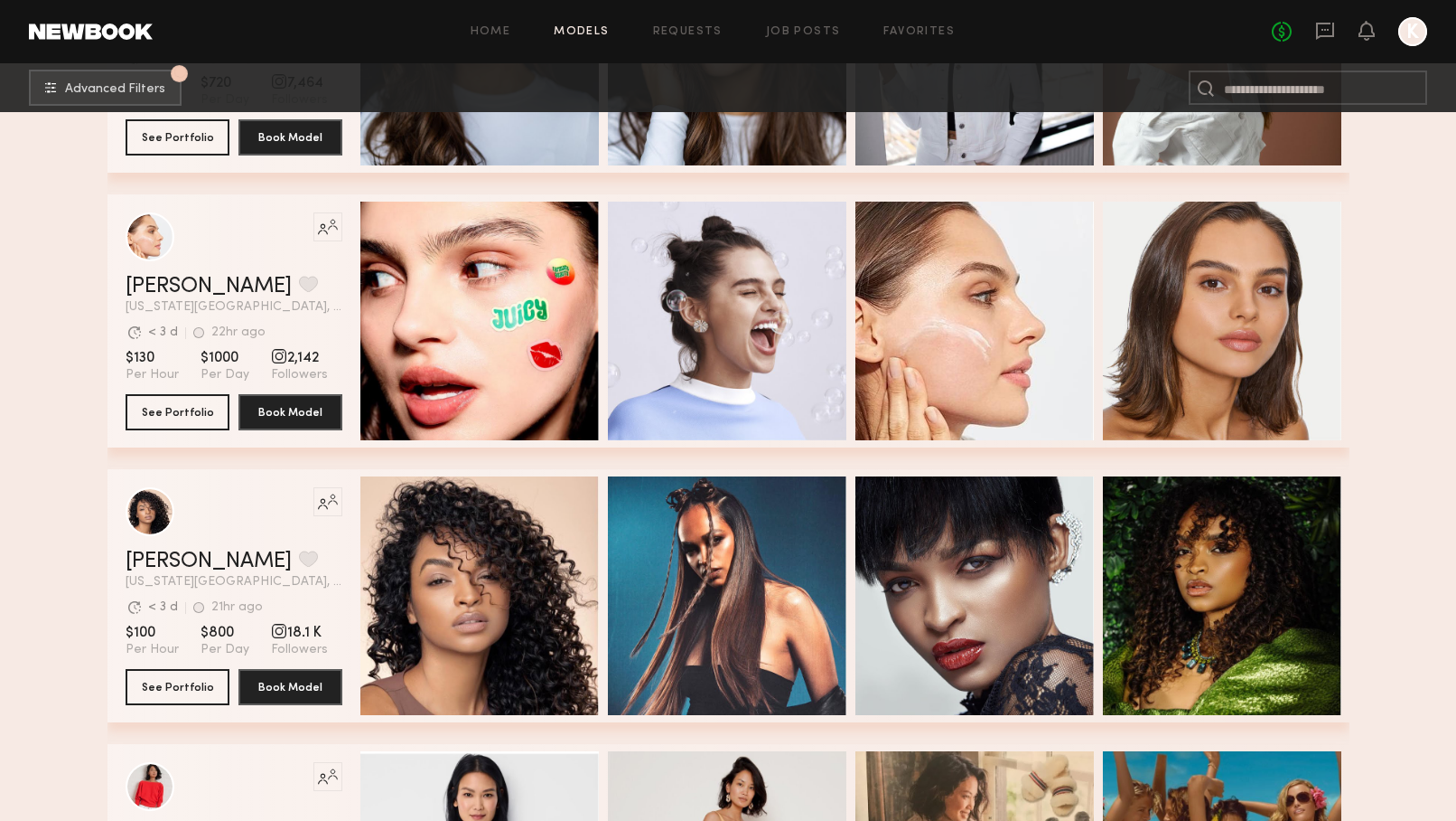
scroll to position [505, 0]
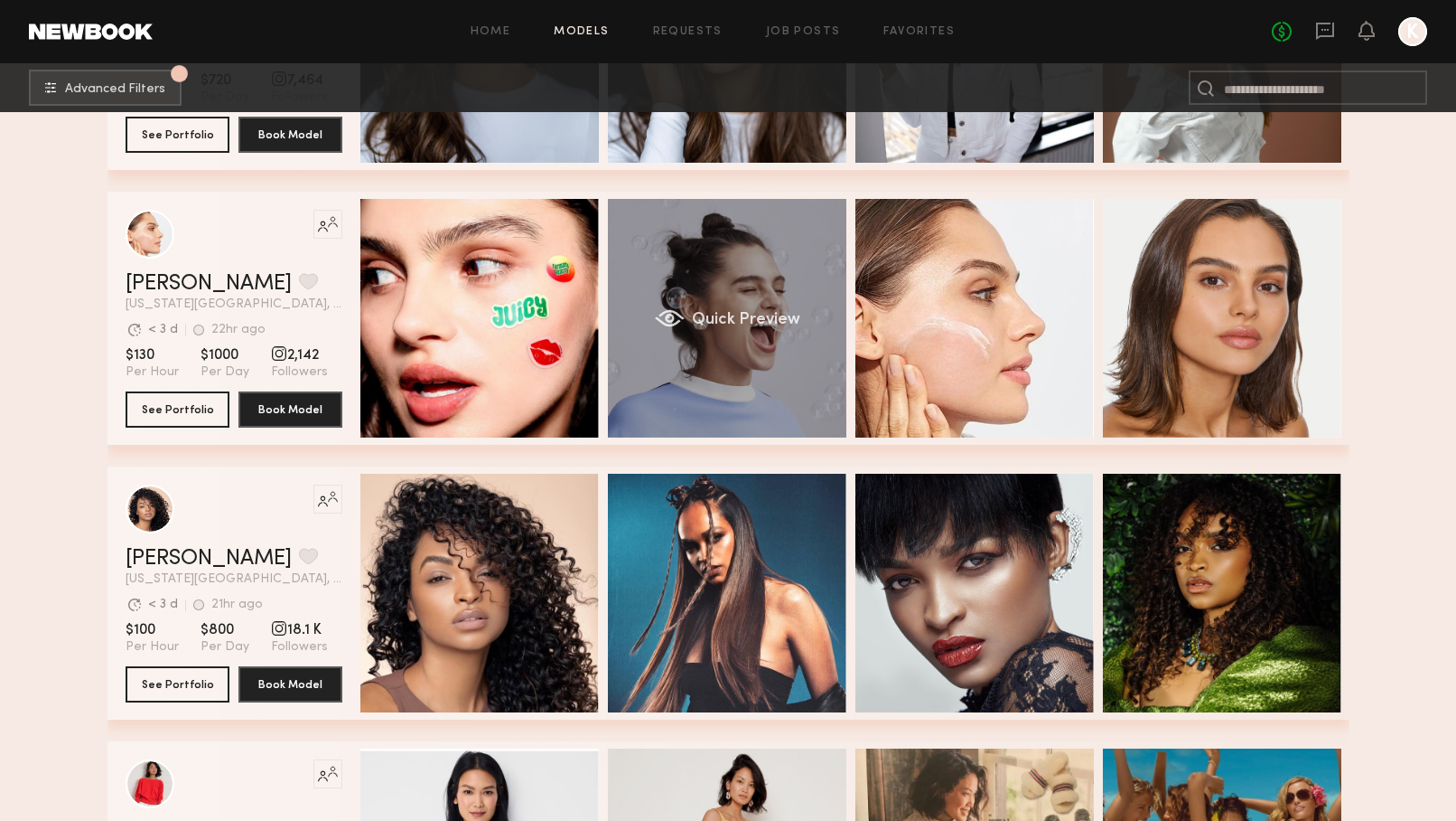
click at [793, 342] on div "Quick Preview" at bounding box center [727, 318] width 239 height 239
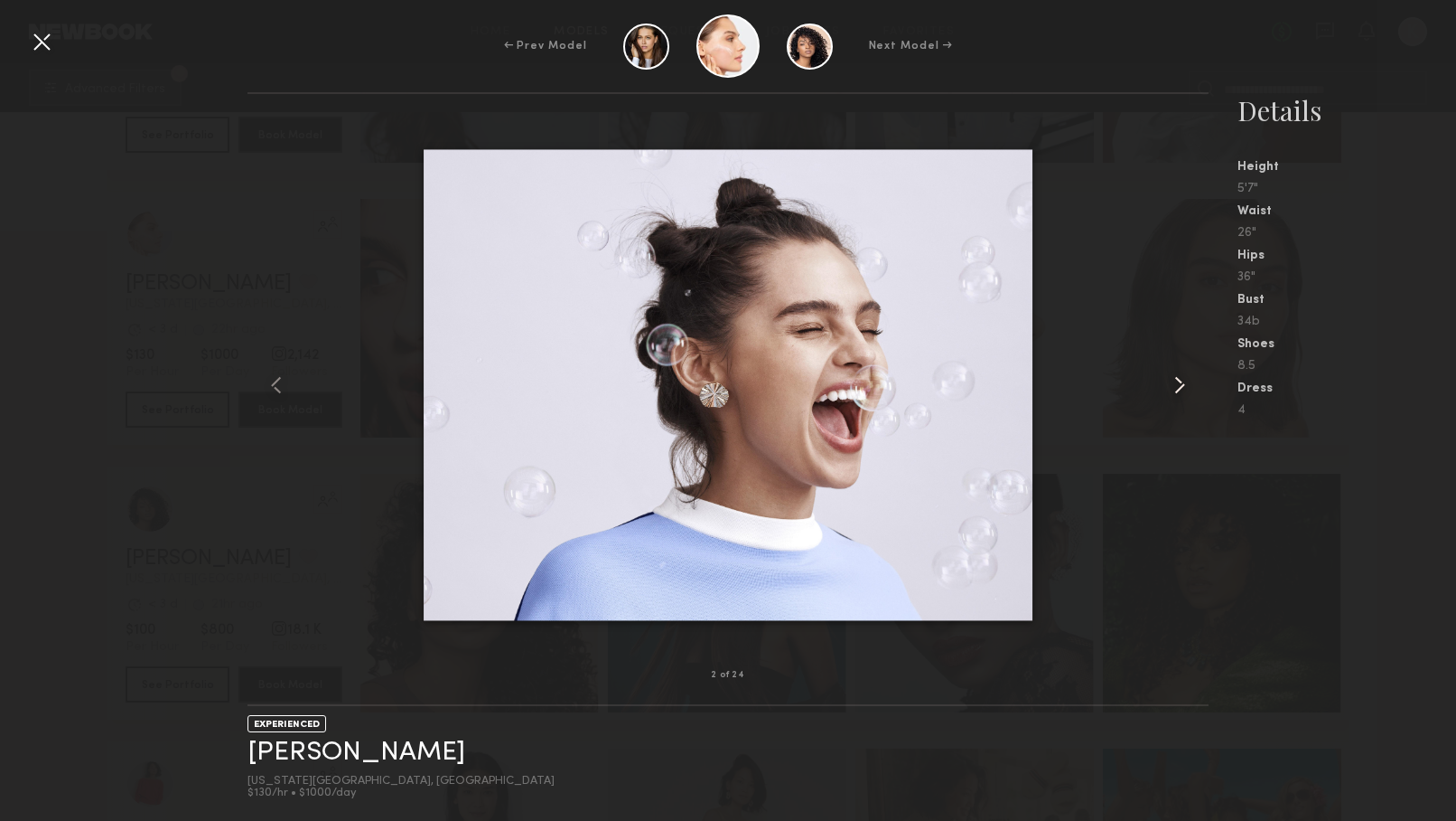
click at [1182, 386] on common-icon at bounding box center [1180, 384] width 29 height 29
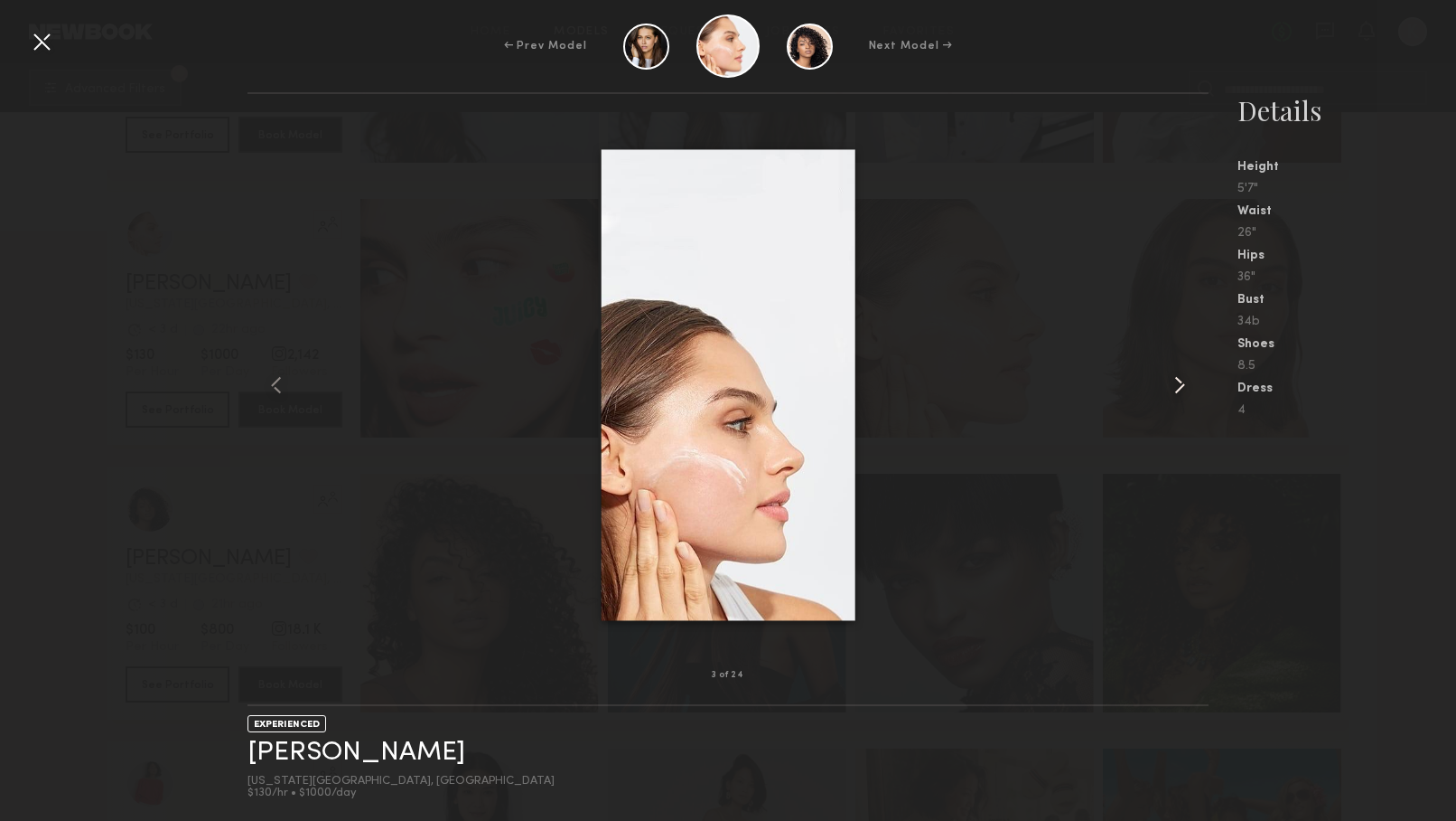
click at [1182, 386] on common-icon at bounding box center [1180, 384] width 29 height 29
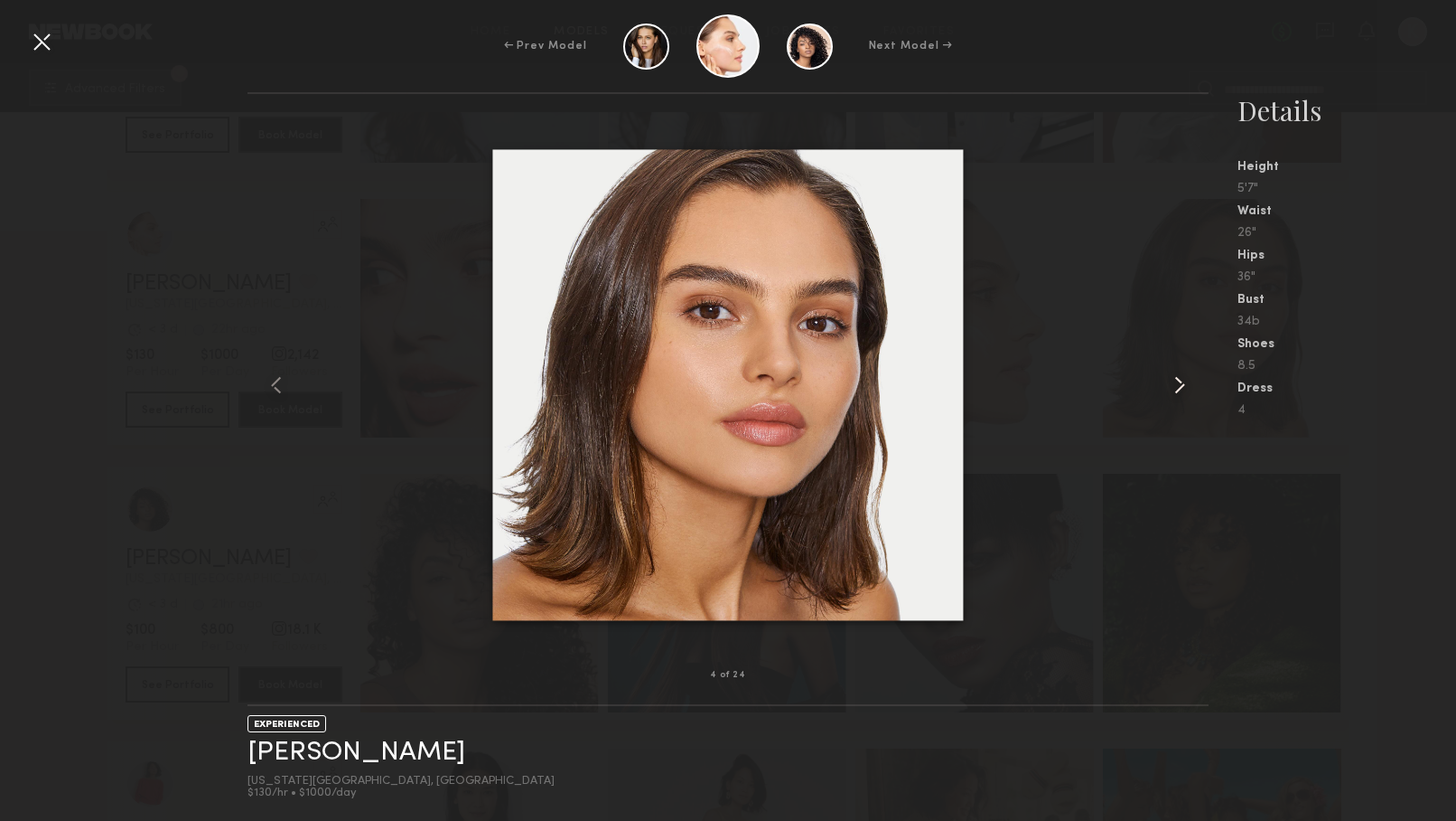
click at [1182, 386] on common-icon at bounding box center [1180, 384] width 29 height 29
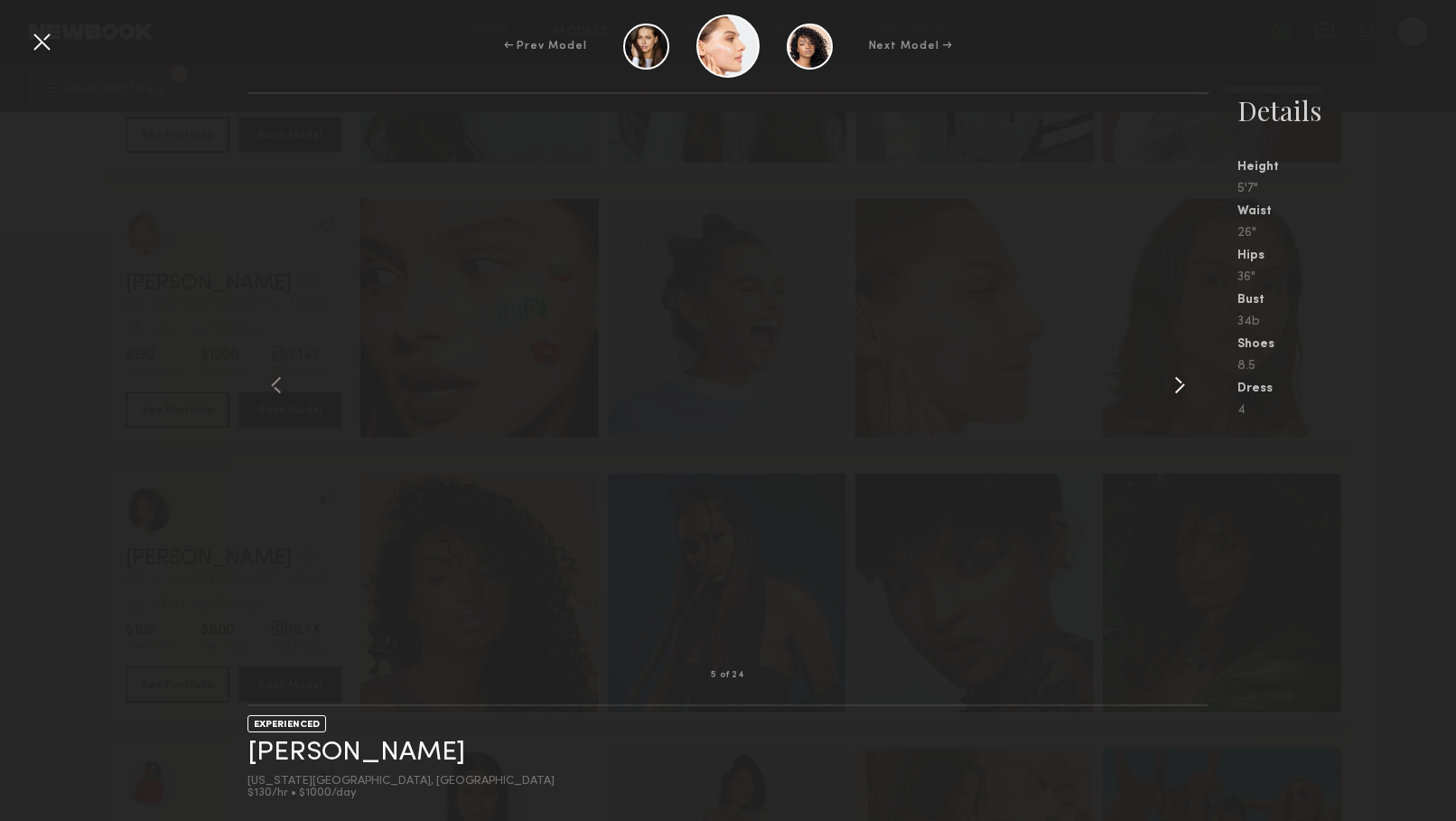
click at [1178, 383] on common-icon at bounding box center [1180, 384] width 29 height 29
click at [1180, 392] on common-icon at bounding box center [1180, 384] width 29 height 29
click at [1177, 380] on common-icon at bounding box center [1180, 384] width 29 height 29
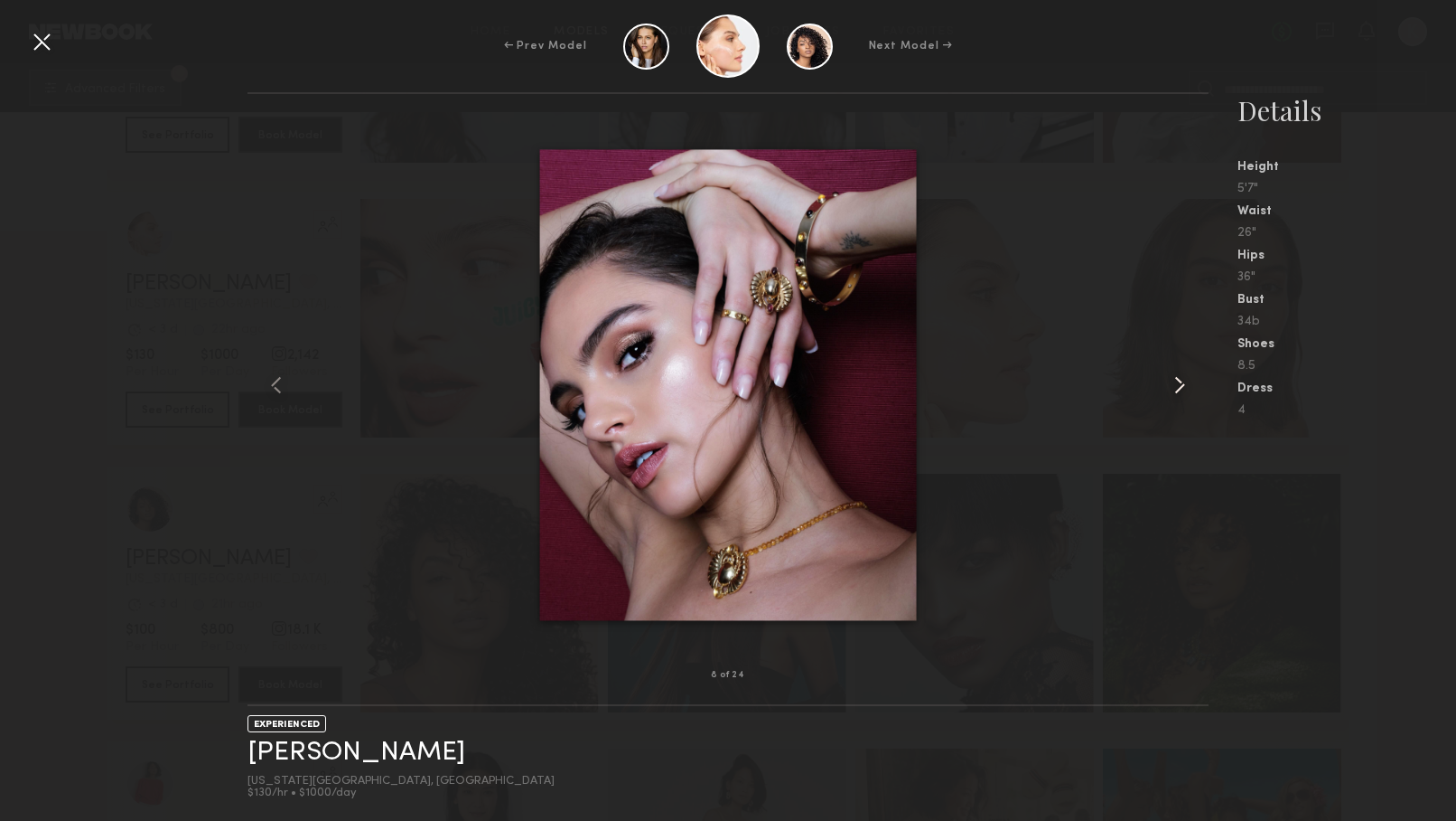
click at [1179, 380] on common-icon at bounding box center [1180, 384] width 29 height 29
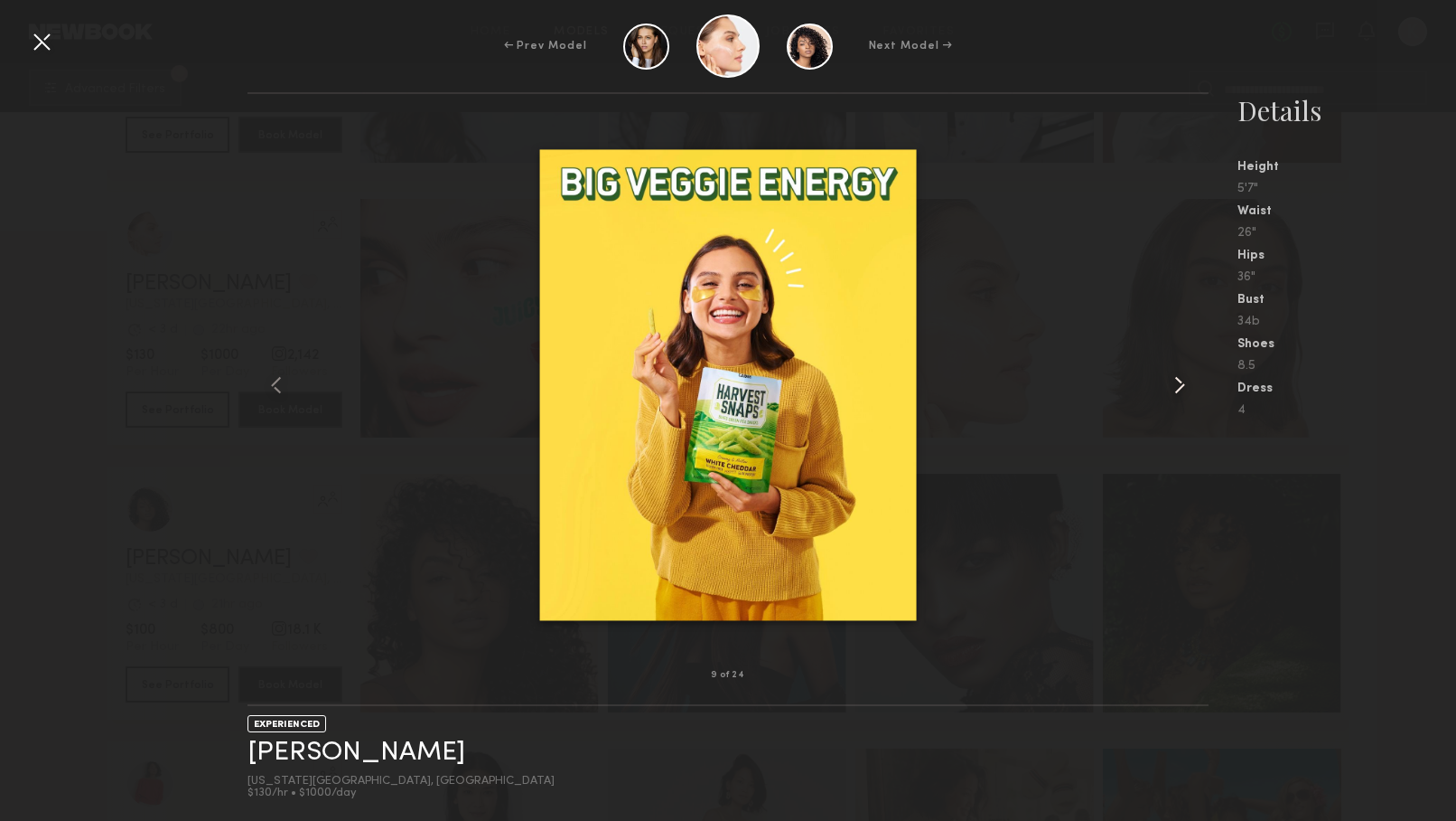
click at [1179, 380] on common-icon at bounding box center [1180, 384] width 29 height 29
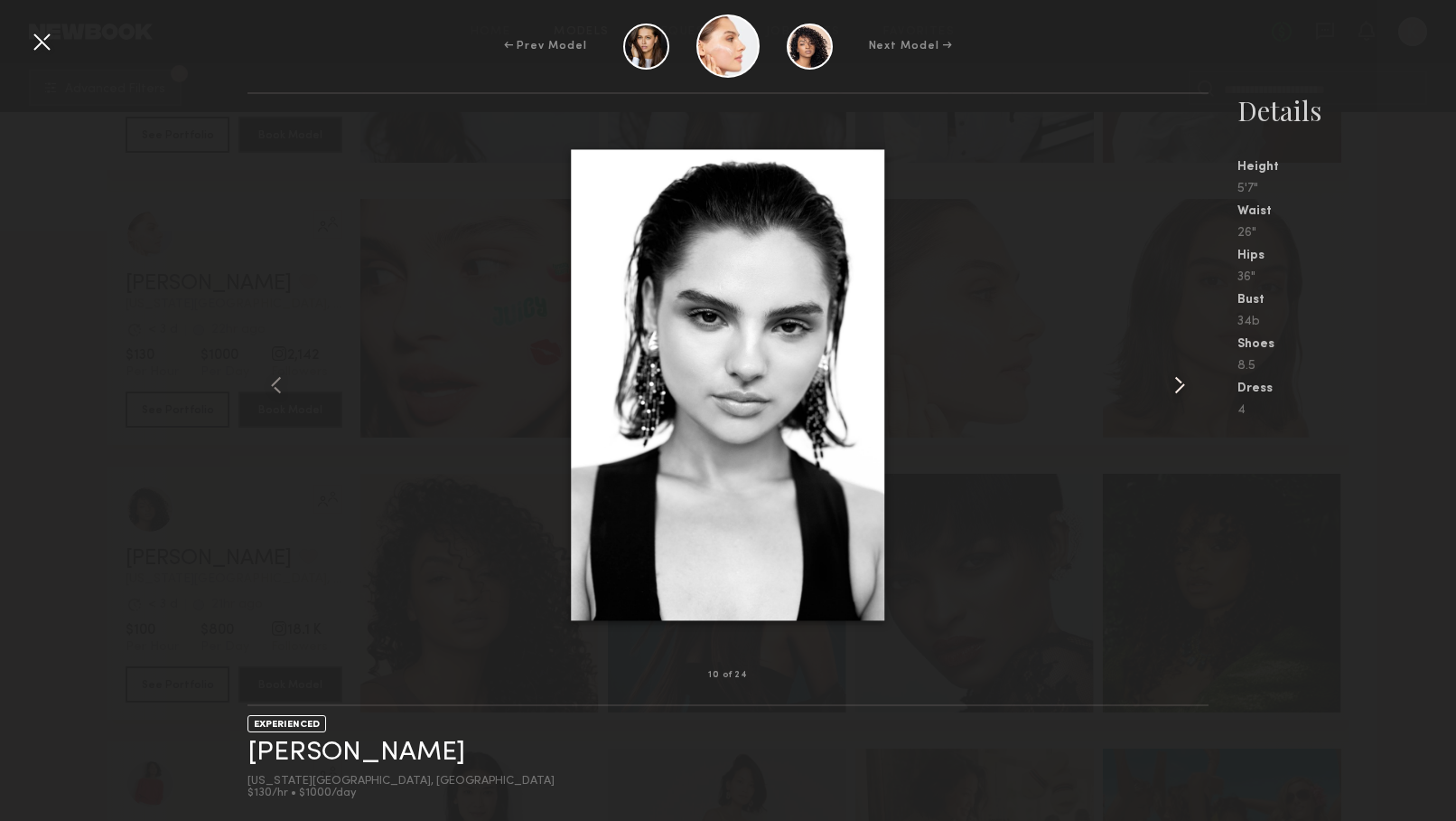
click at [1179, 380] on common-icon at bounding box center [1180, 384] width 29 height 29
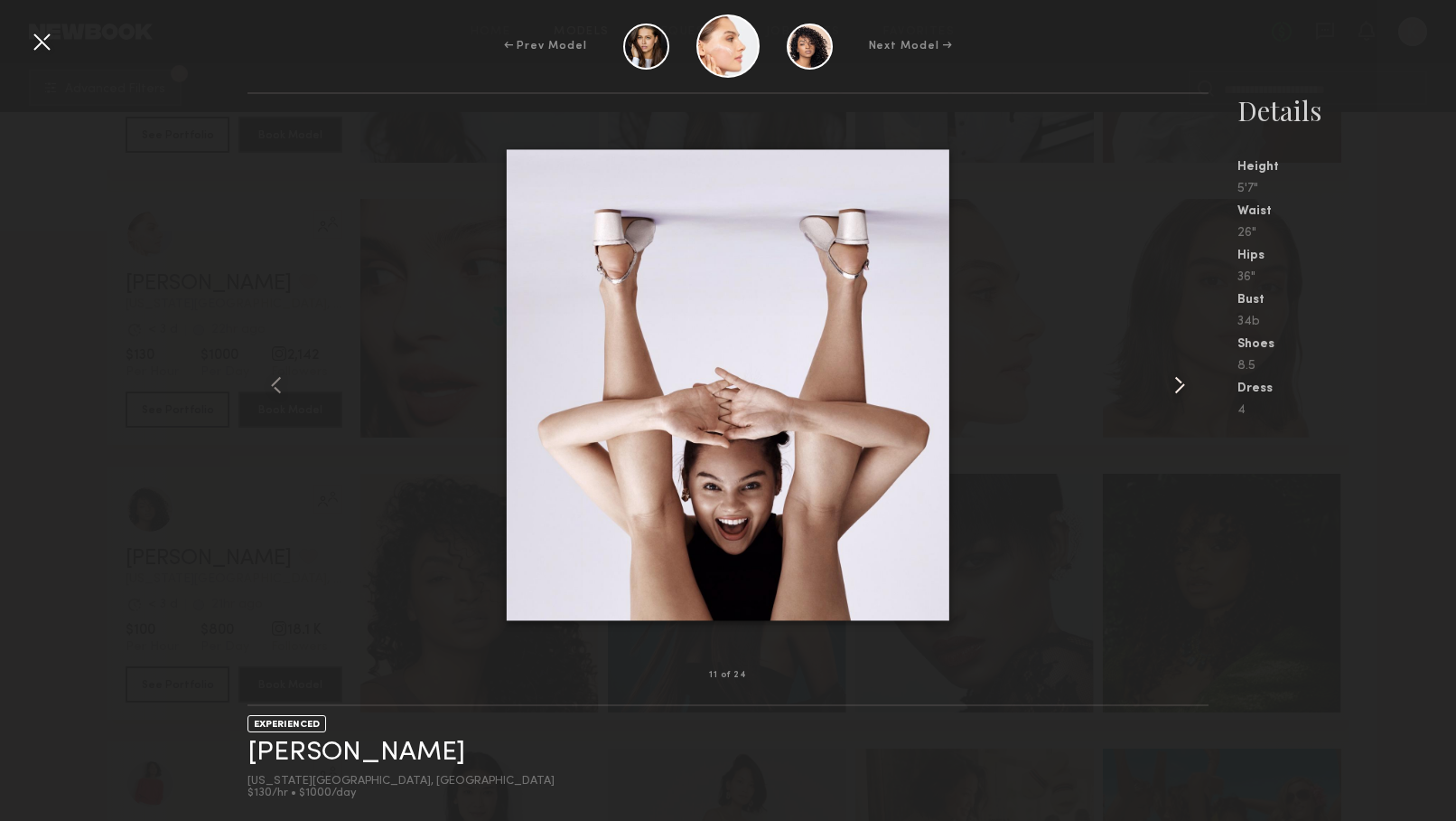
click at [1177, 383] on common-icon at bounding box center [1180, 384] width 29 height 29
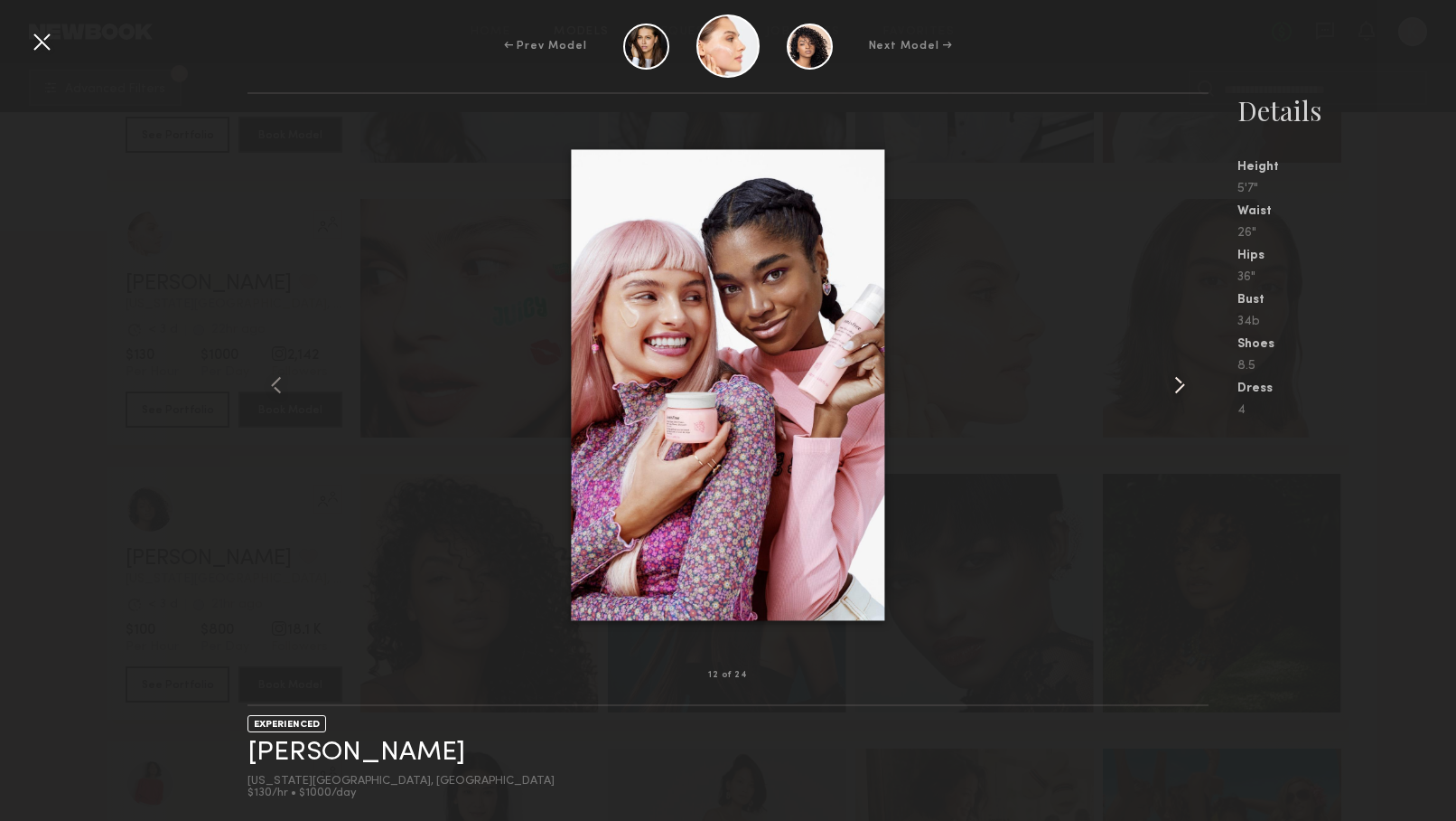
click at [1177, 383] on common-icon at bounding box center [1180, 384] width 29 height 29
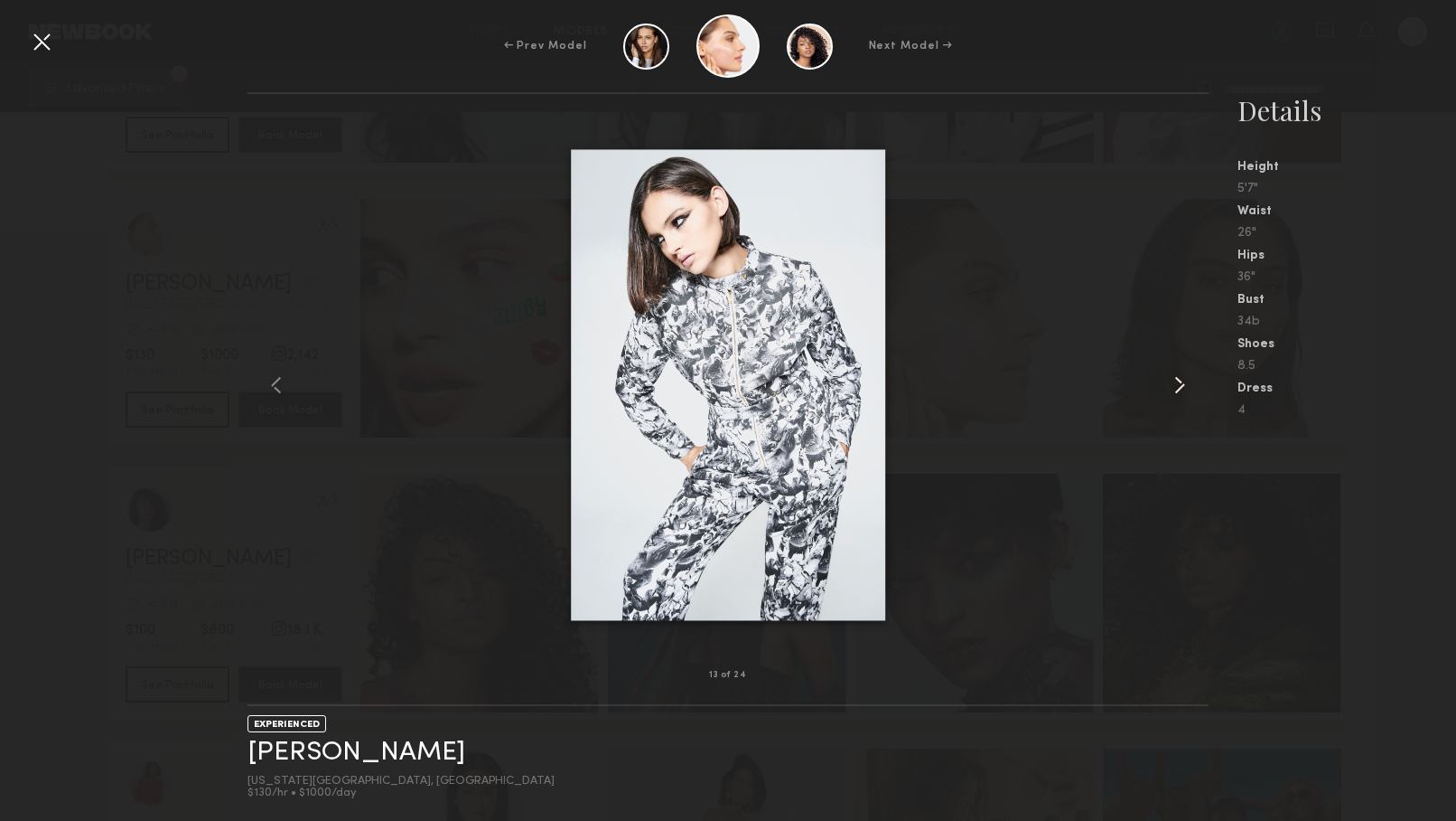
click at [1177, 383] on common-icon at bounding box center [1180, 384] width 29 height 29
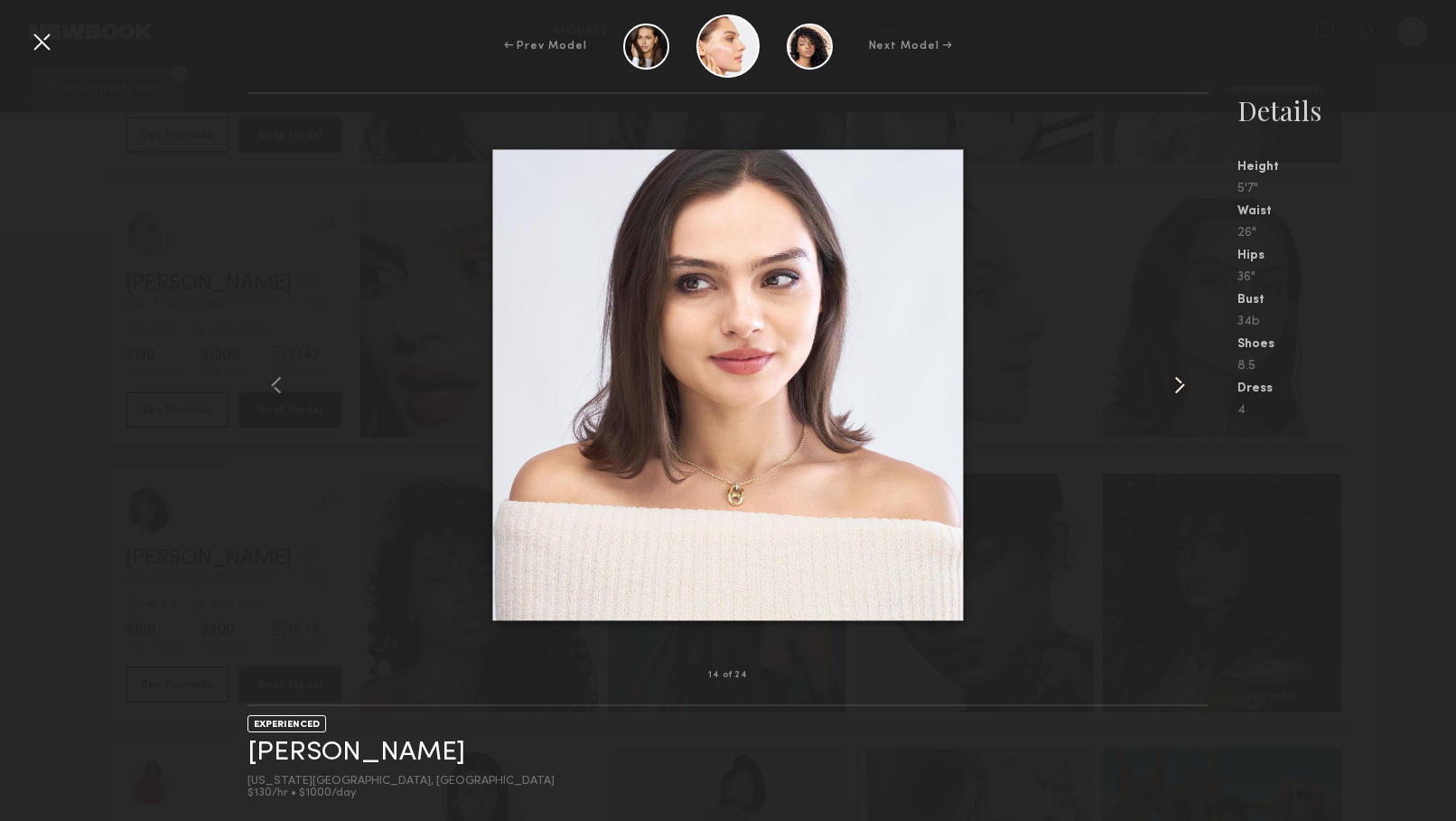
click at [1177, 383] on common-icon at bounding box center [1180, 384] width 29 height 29
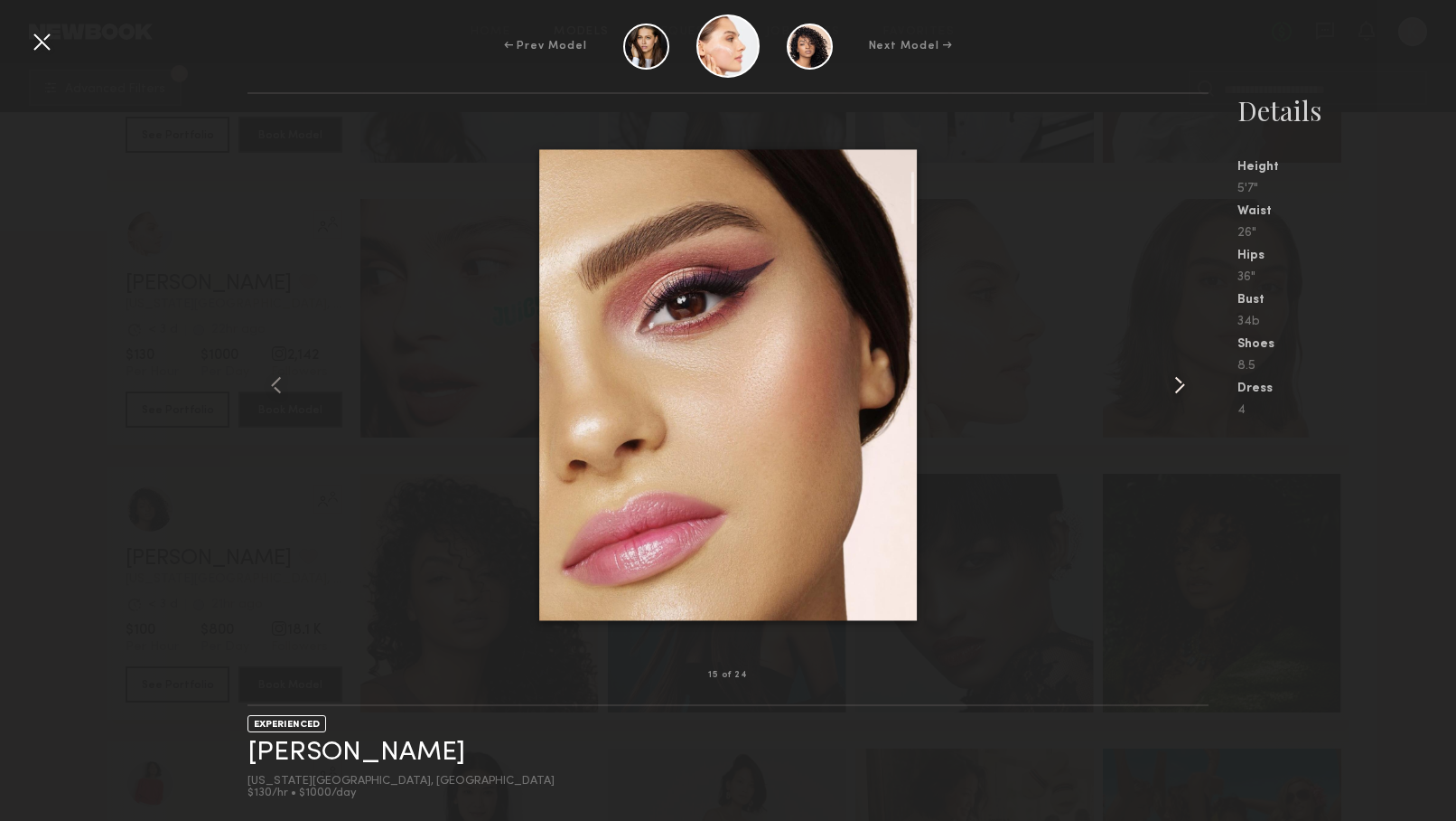
click at [1177, 383] on common-icon at bounding box center [1180, 384] width 29 height 29
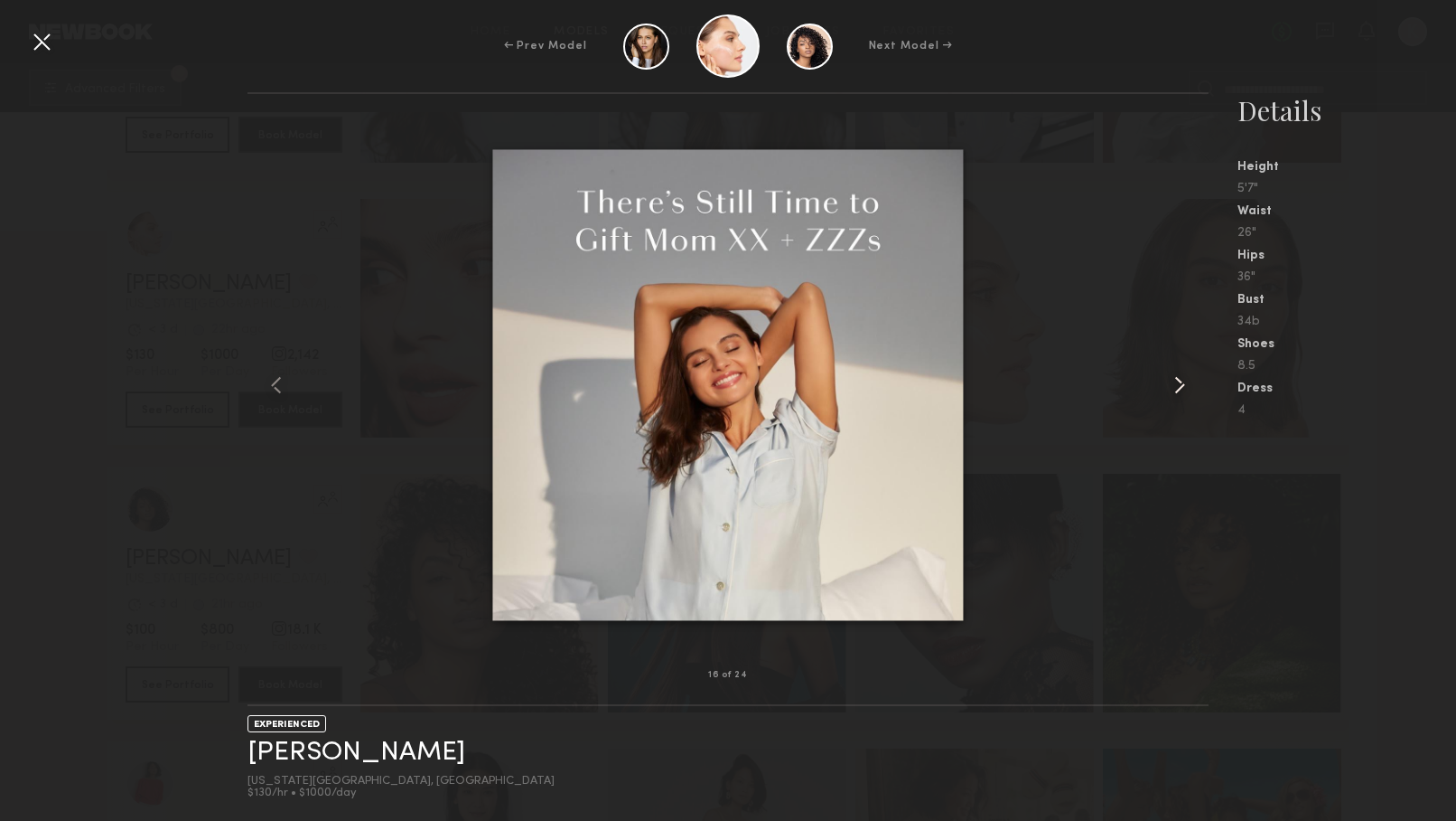
click at [1177, 383] on common-icon at bounding box center [1180, 384] width 29 height 29
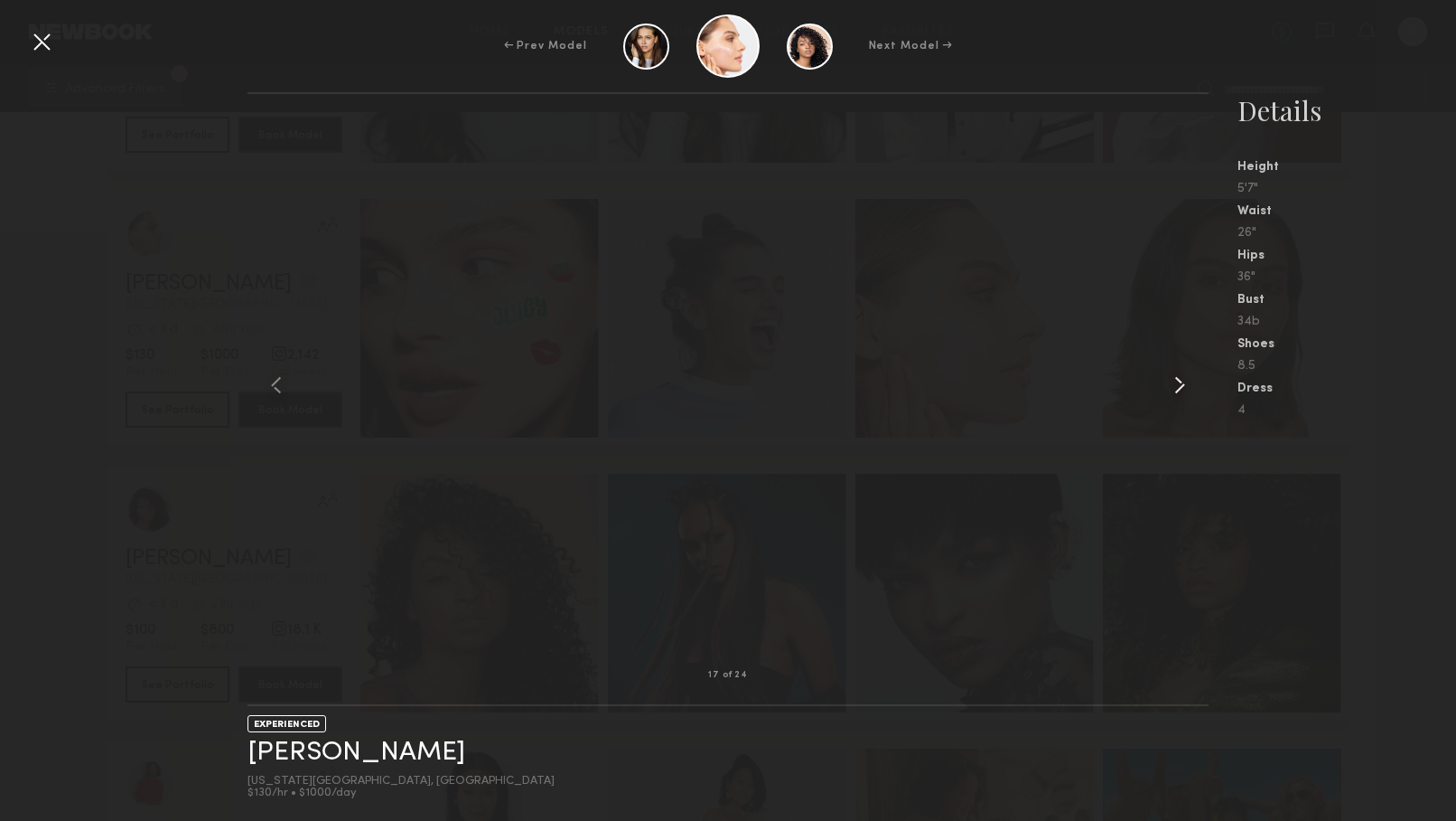
click at [1177, 383] on common-icon at bounding box center [1180, 384] width 29 height 29
click at [1176, 380] on common-icon at bounding box center [1180, 384] width 29 height 29
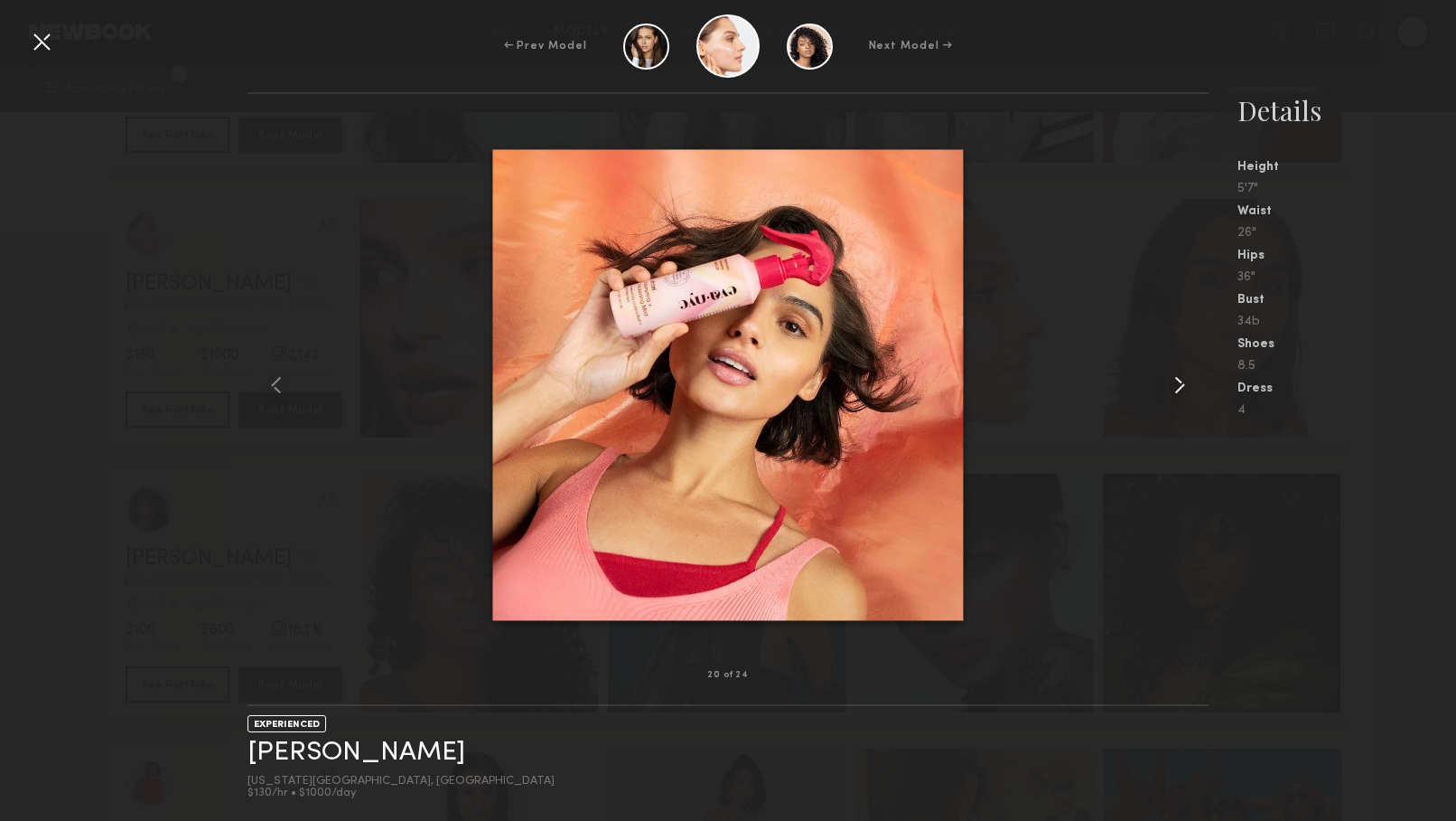
click at [1173, 385] on common-icon at bounding box center [1180, 384] width 29 height 29
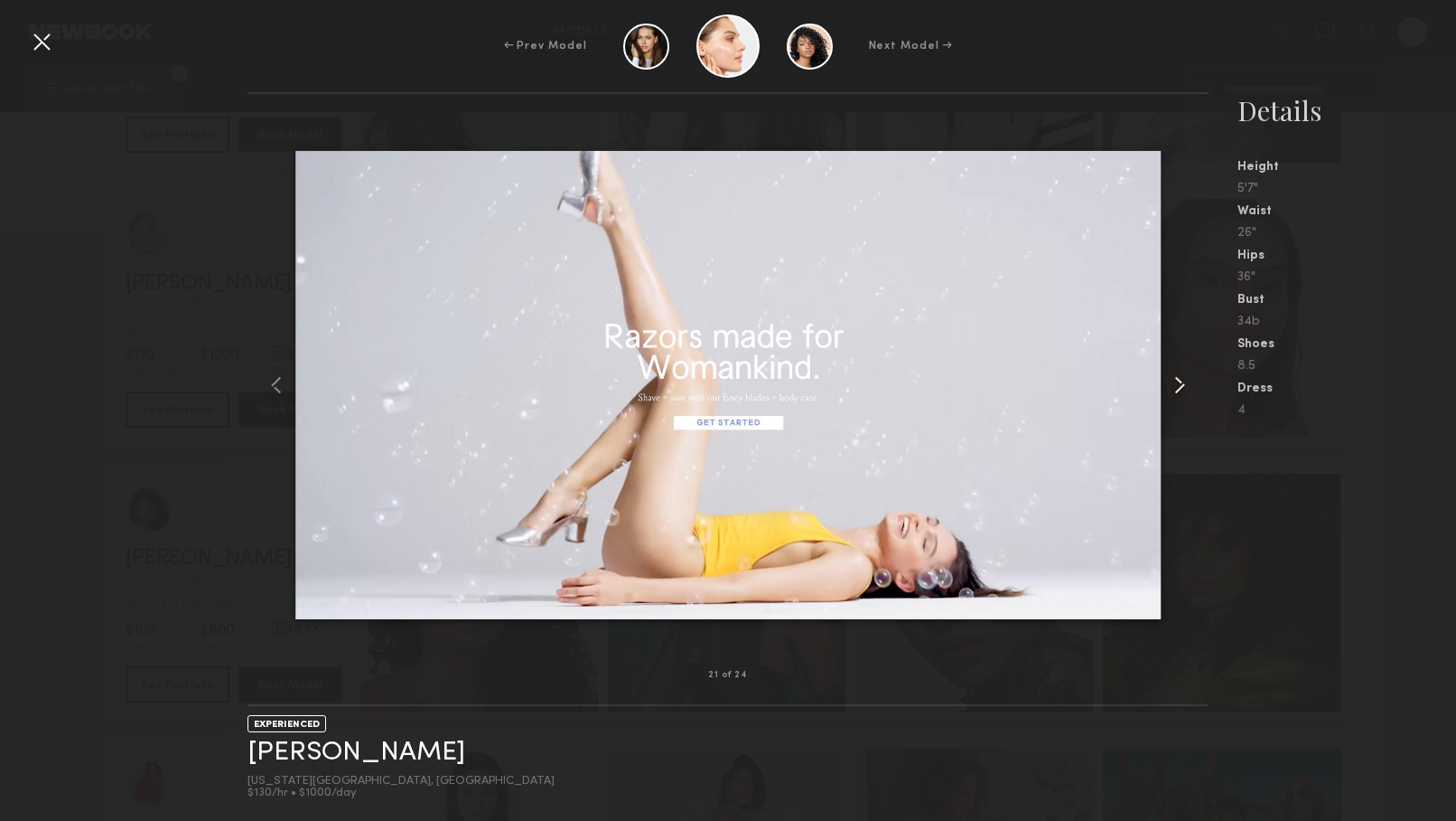
click at [1173, 385] on common-icon at bounding box center [1180, 384] width 29 height 29
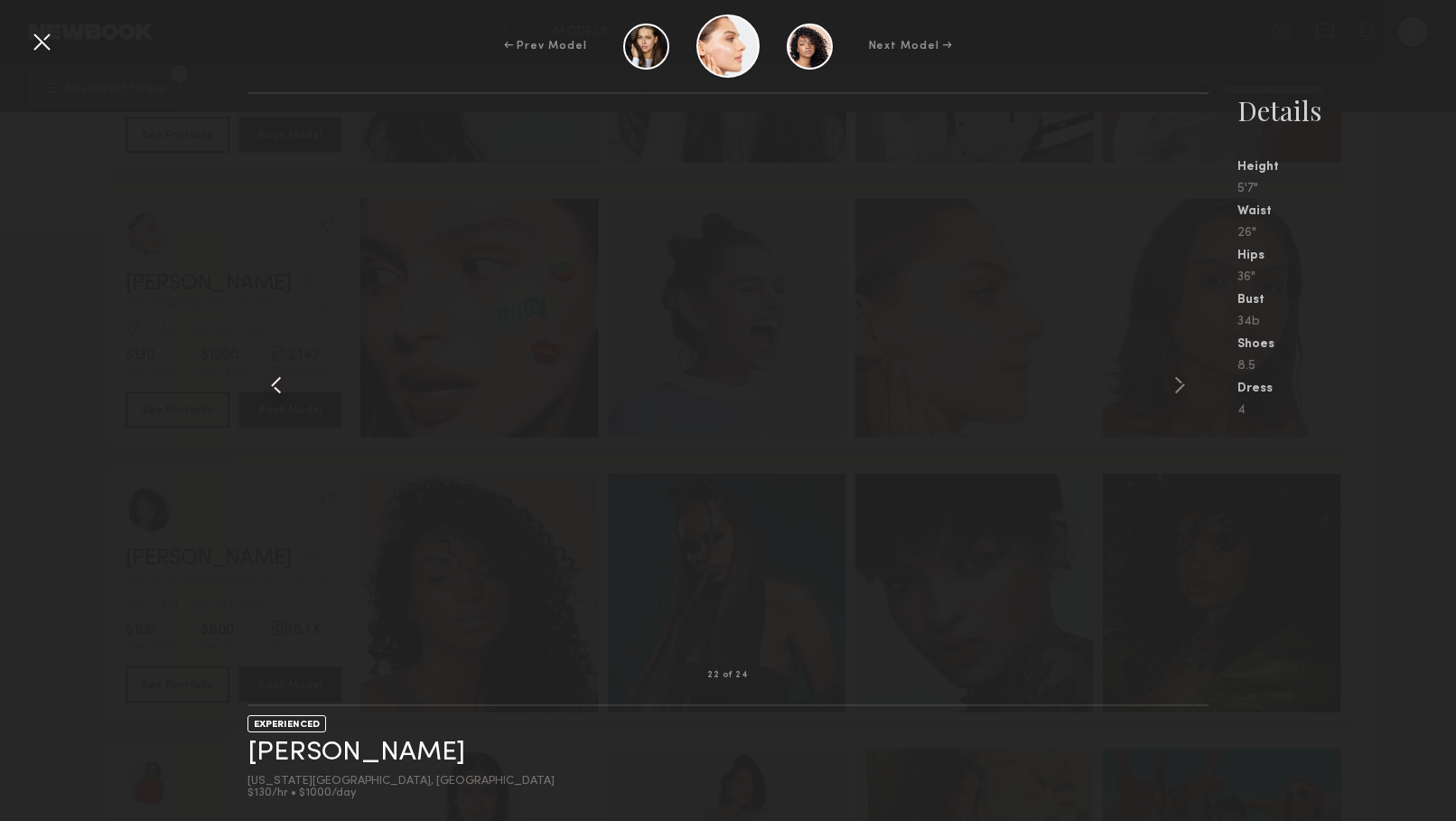
click at [271, 382] on common-icon at bounding box center [276, 384] width 29 height 29
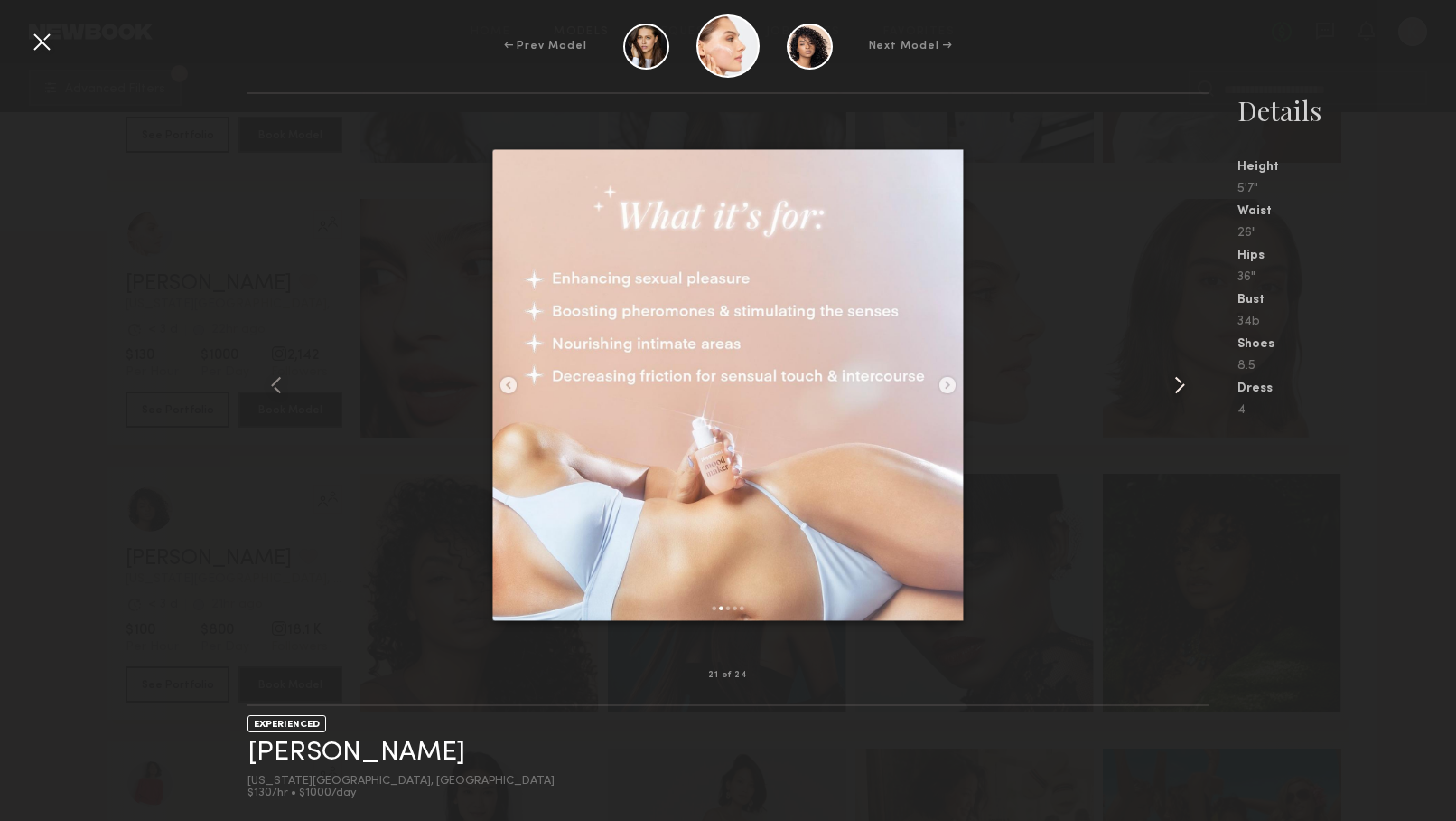
click at [1183, 383] on common-icon at bounding box center [1180, 384] width 29 height 29
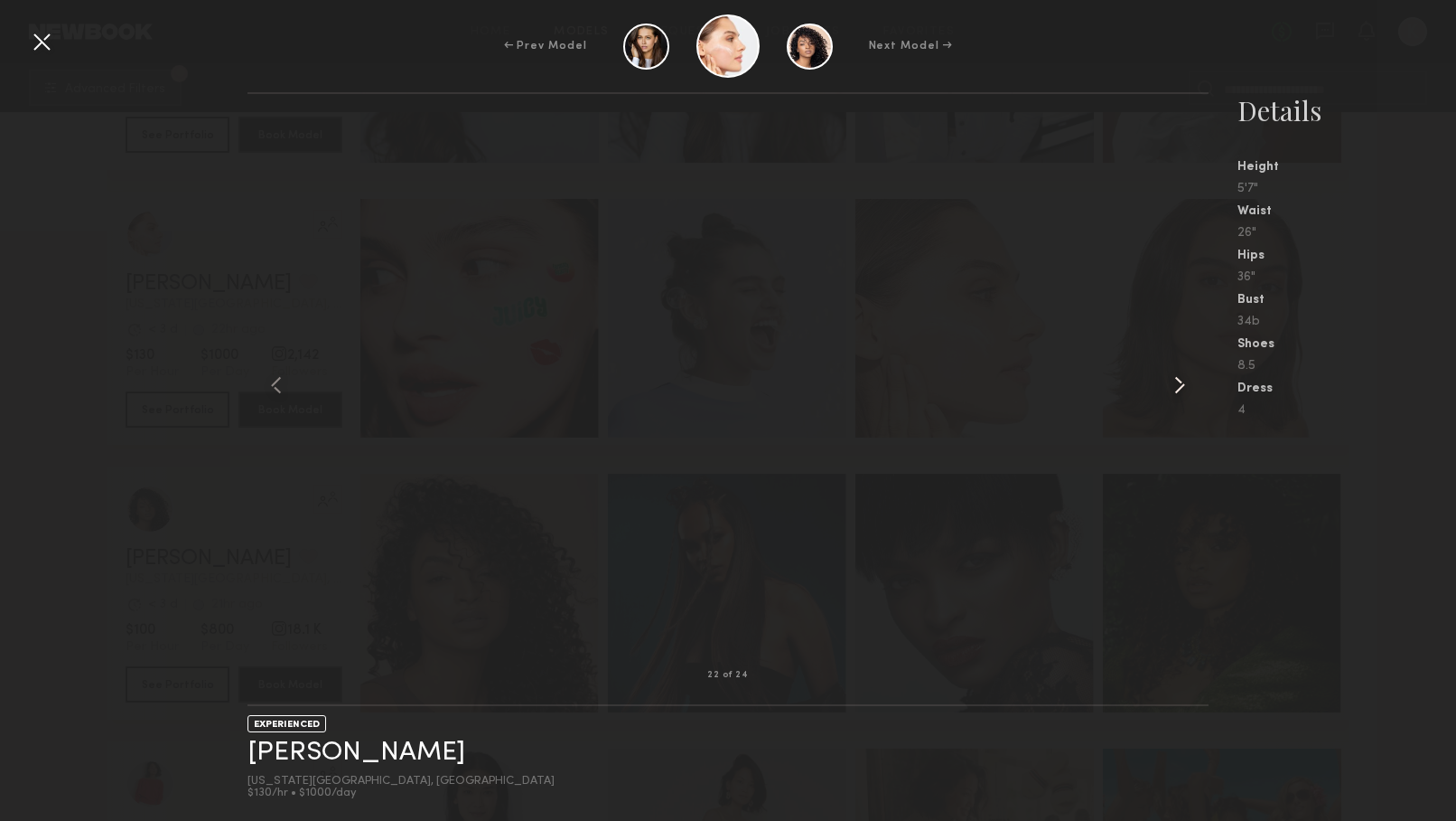
click at [1181, 378] on common-icon at bounding box center [1180, 384] width 29 height 29
click at [1177, 387] on common-icon at bounding box center [1180, 384] width 29 height 29
click at [921, 47] on div "Next Model →" at bounding box center [911, 46] width 84 height 16
click at [40, 38] on div at bounding box center [41, 41] width 29 height 29
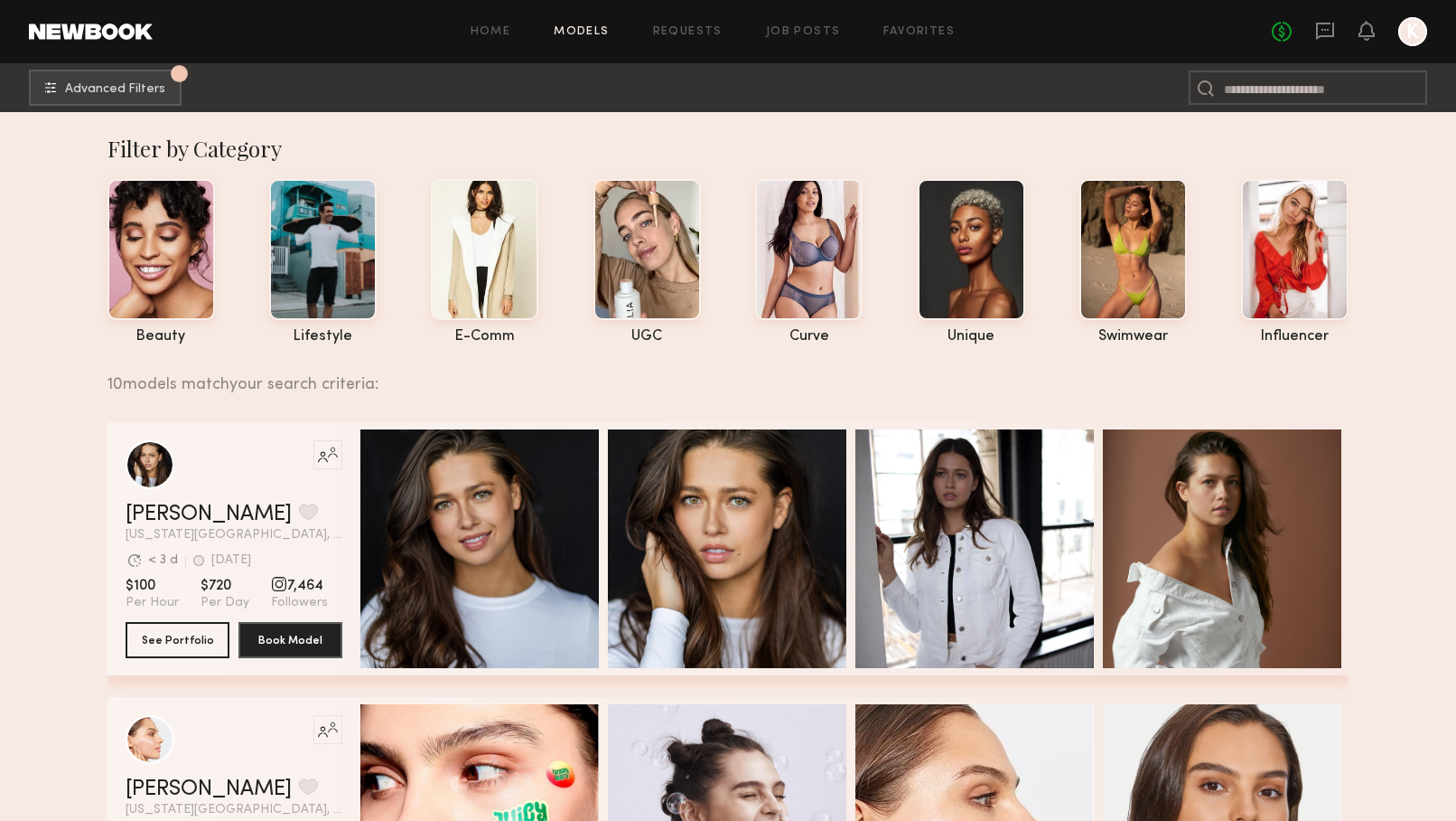
scroll to position [0, 0]
click at [327, 275] on div at bounding box center [323, 248] width 108 height 141
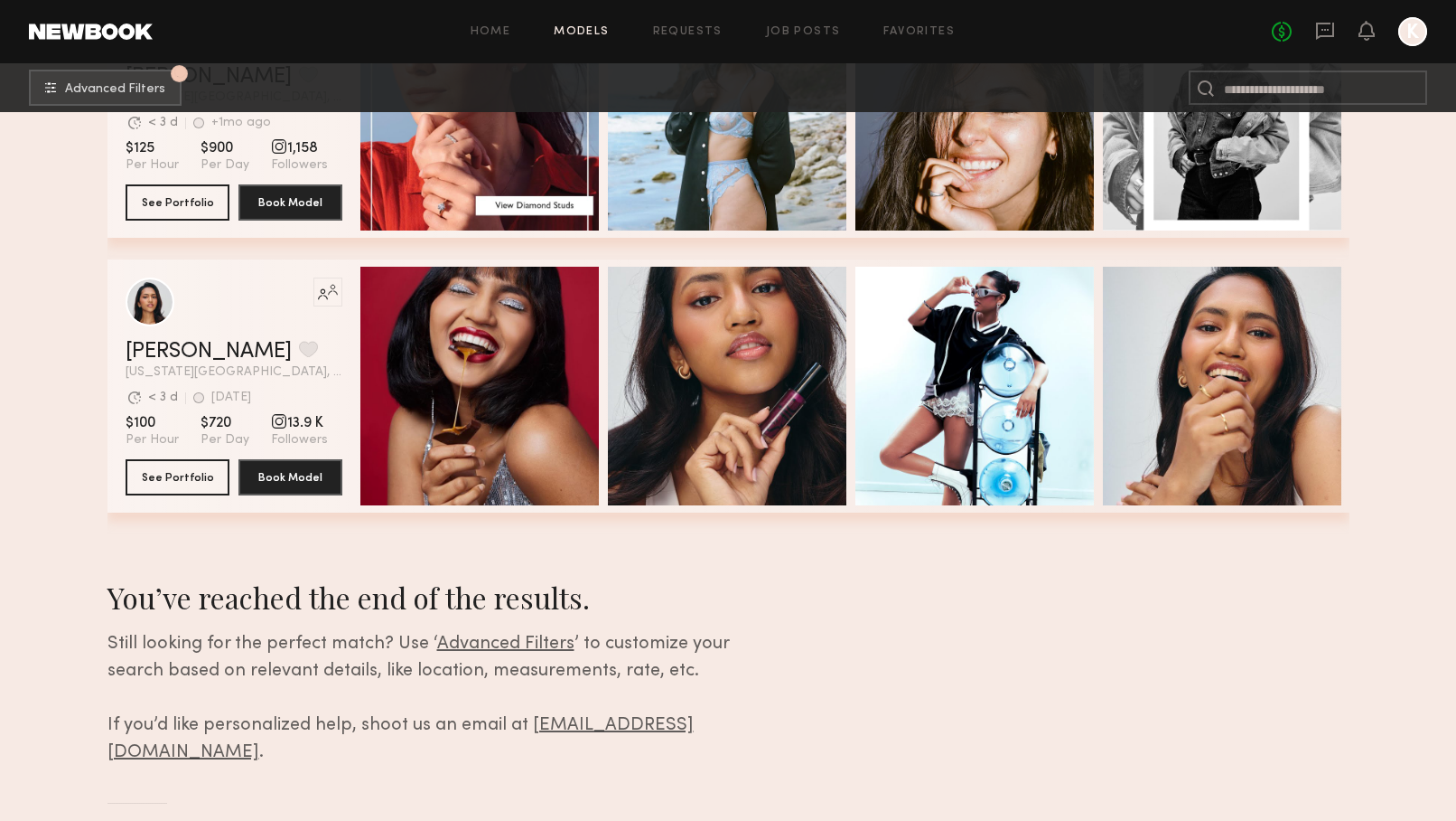
scroll to position [1261, 0]
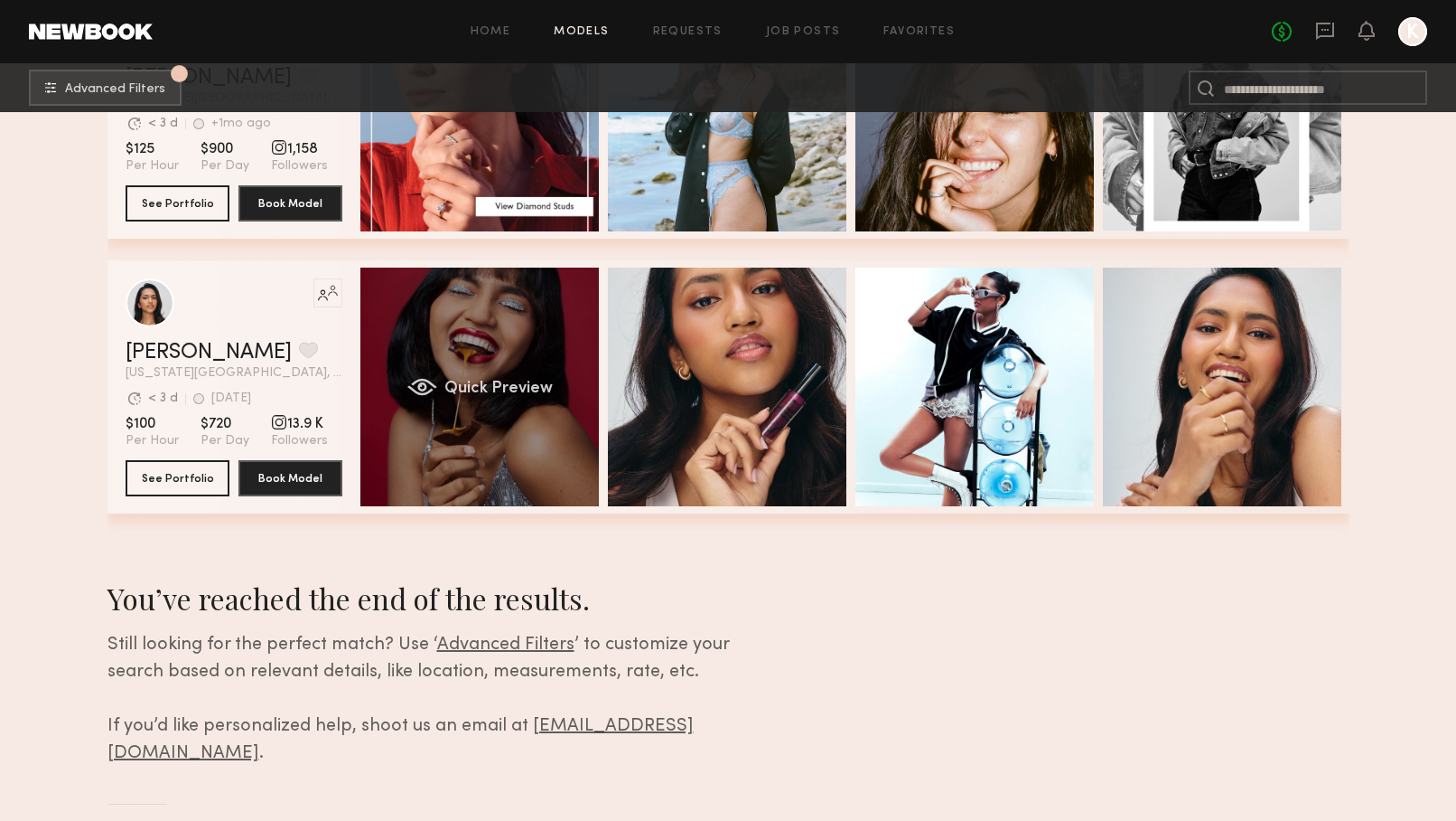
click at [547, 369] on div "Quick Preview" at bounding box center [479, 386] width 239 height 239
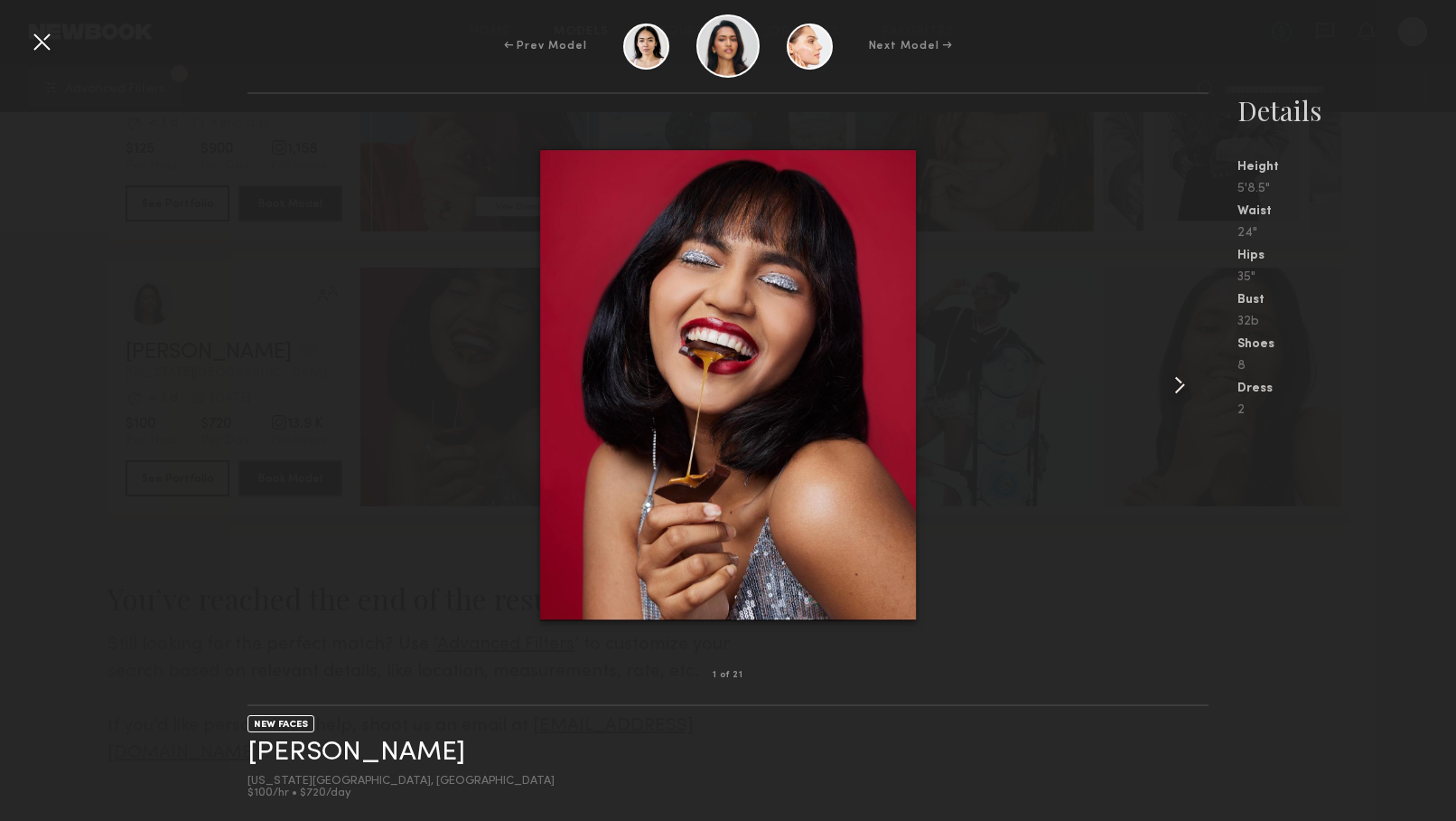
click at [1179, 378] on common-icon at bounding box center [1180, 384] width 29 height 29
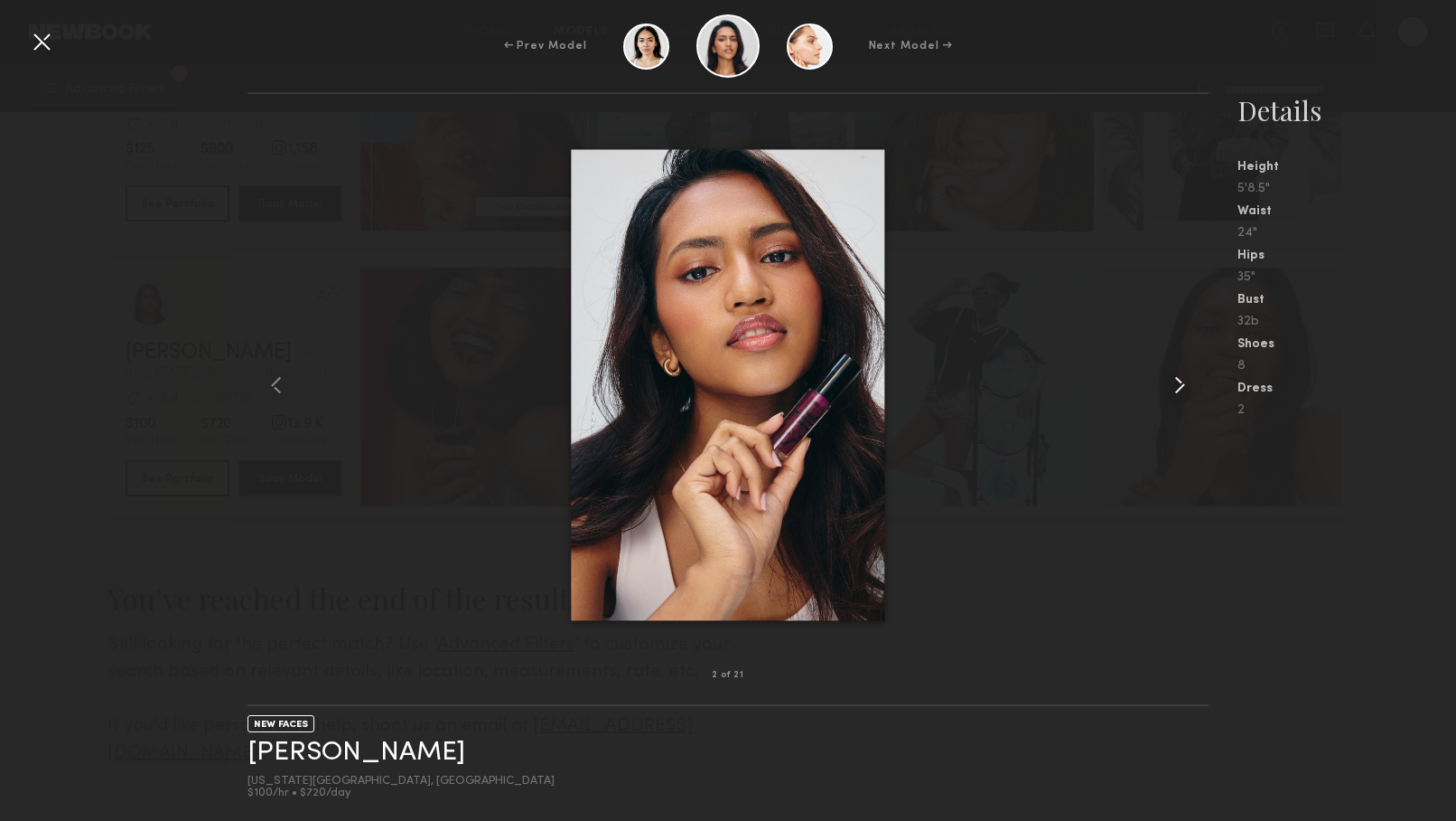
click at [1179, 378] on common-icon at bounding box center [1180, 384] width 29 height 29
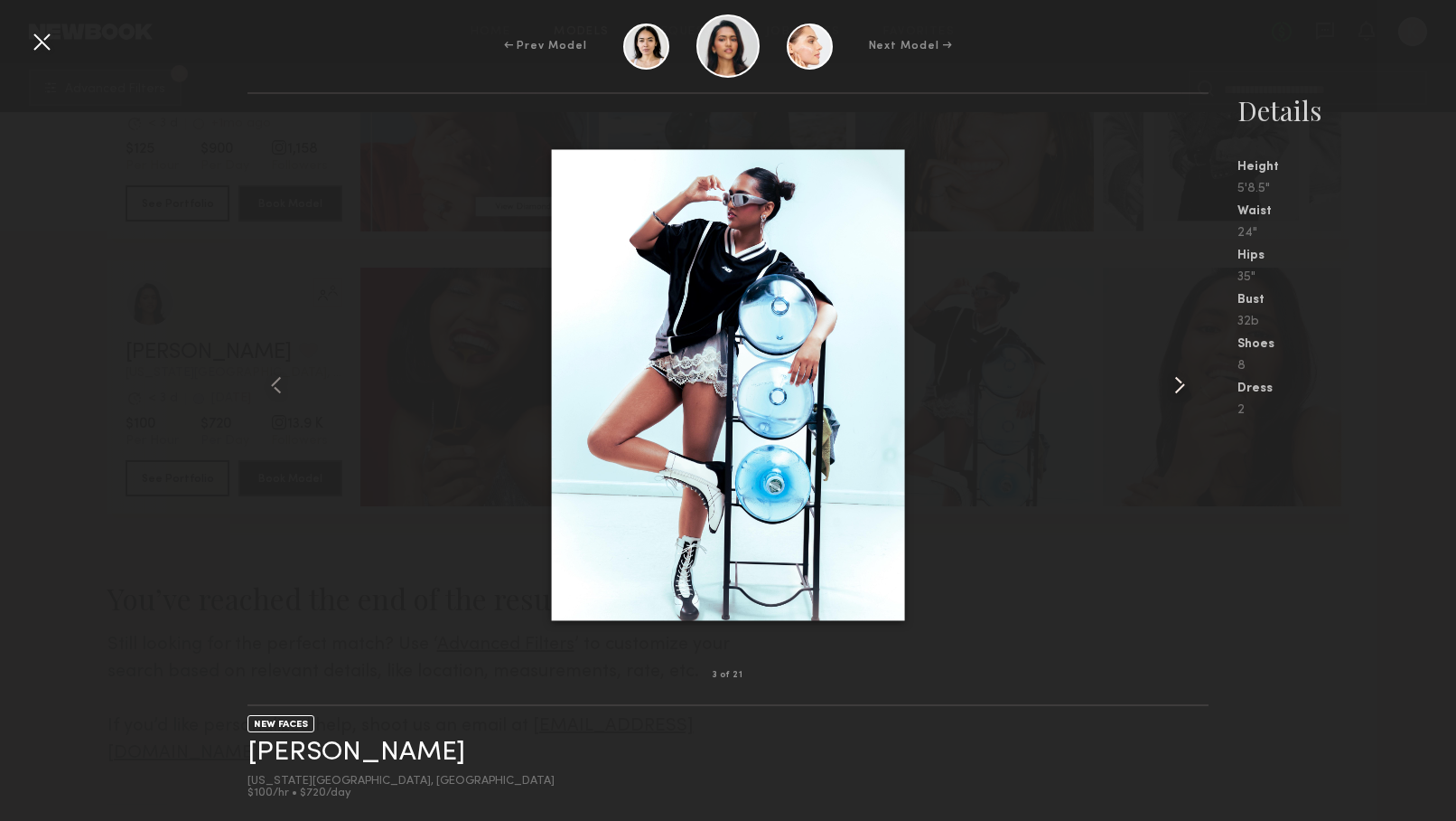
click at [1179, 378] on common-icon at bounding box center [1180, 384] width 29 height 29
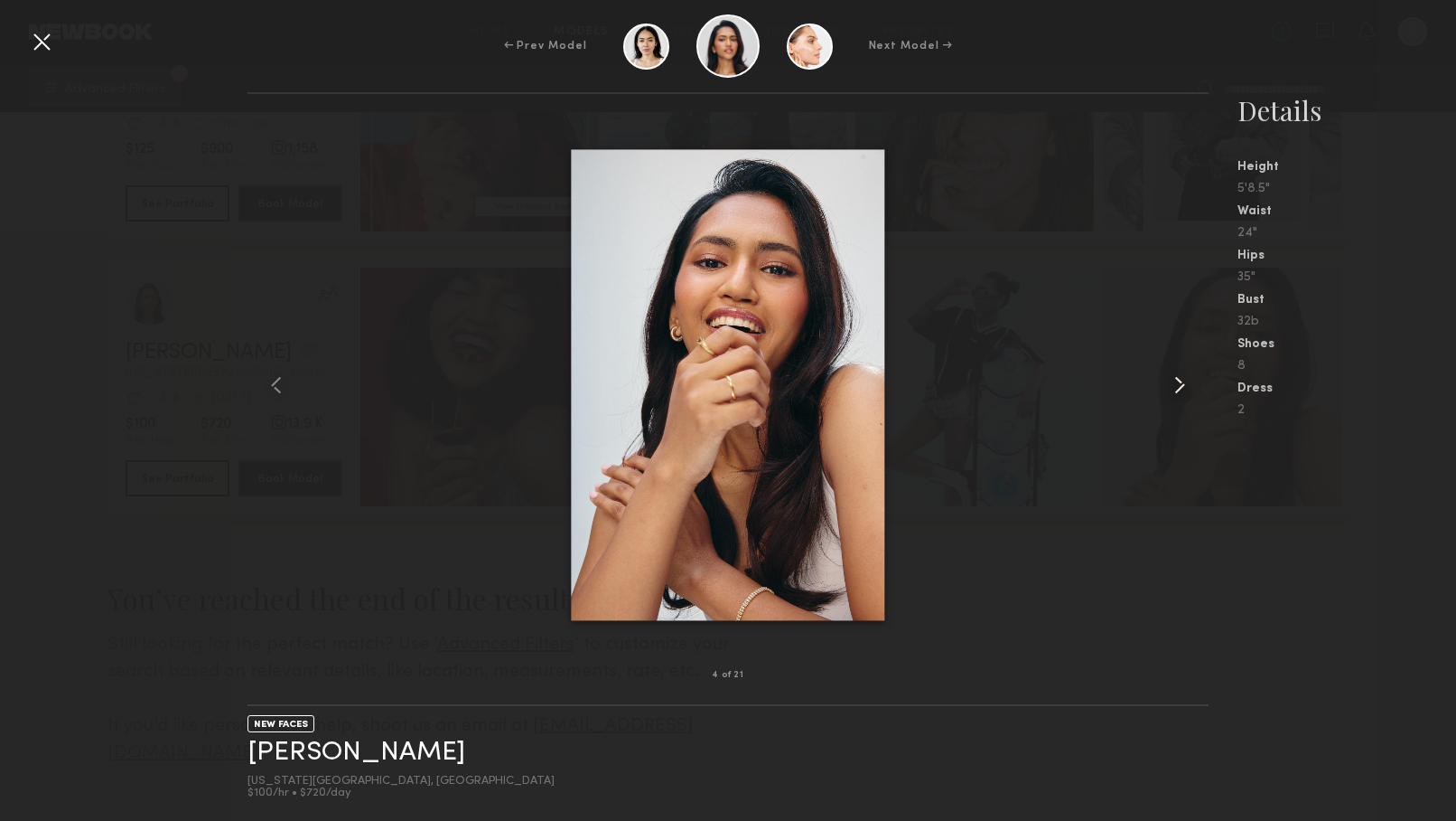
click at [1179, 378] on common-icon at bounding box center [1180, 384] width 29 height 29
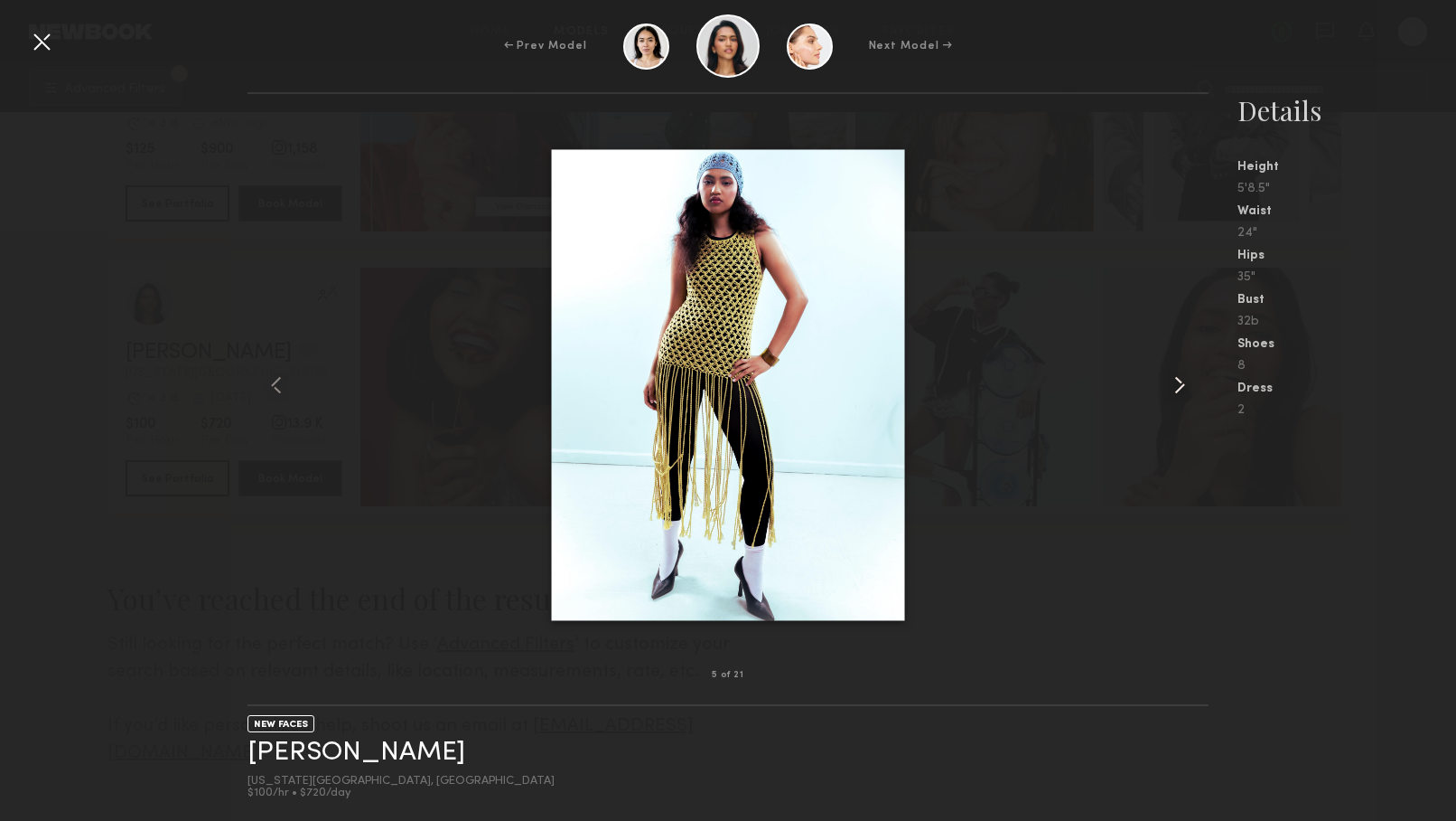
click at [1179, 378] on common-icon at bounding box center [1180, 384] width 29 height 29
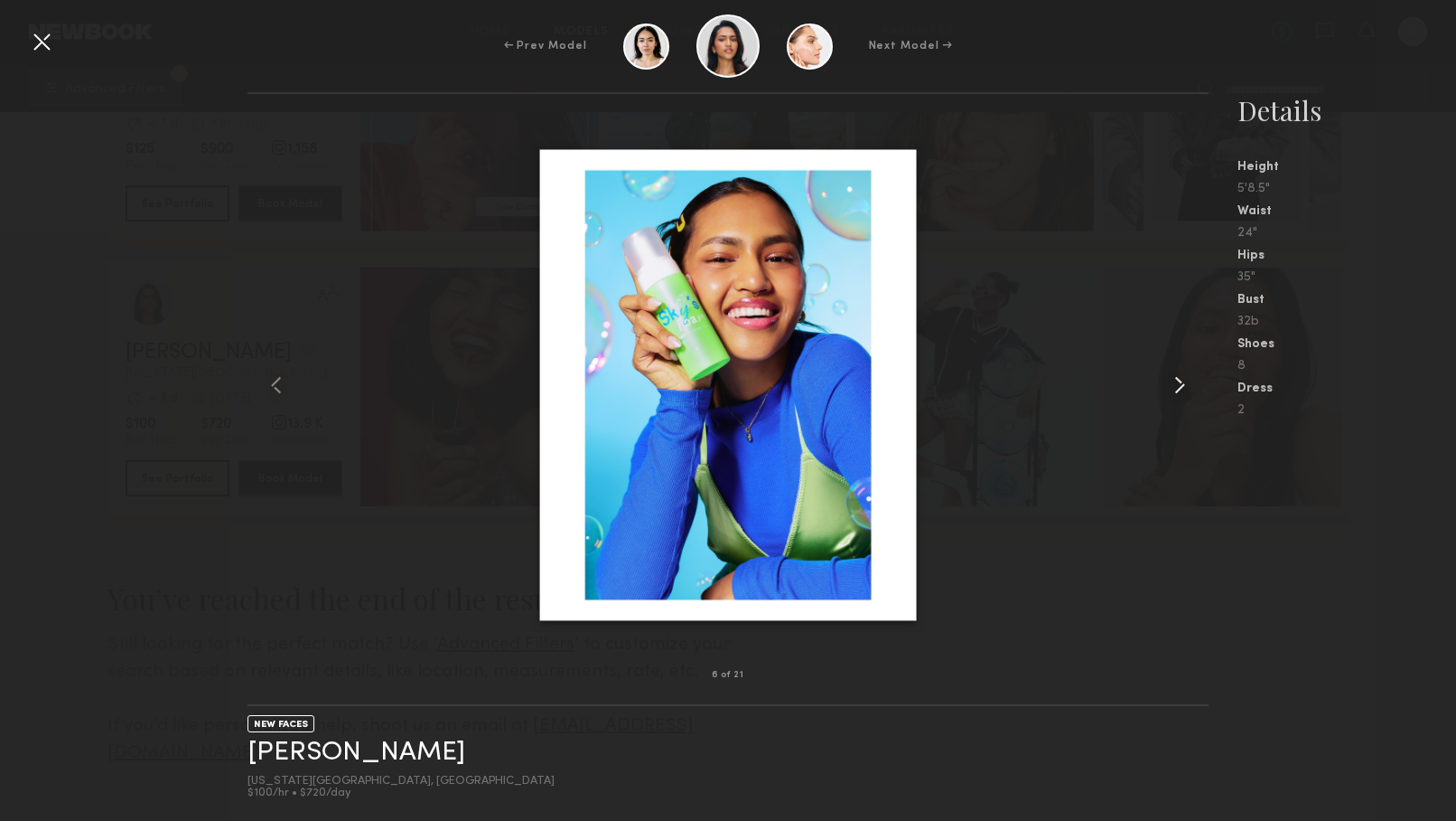
click at [1179, 378] on common-icon at bounding box center [1180, 384] width 29 height 29
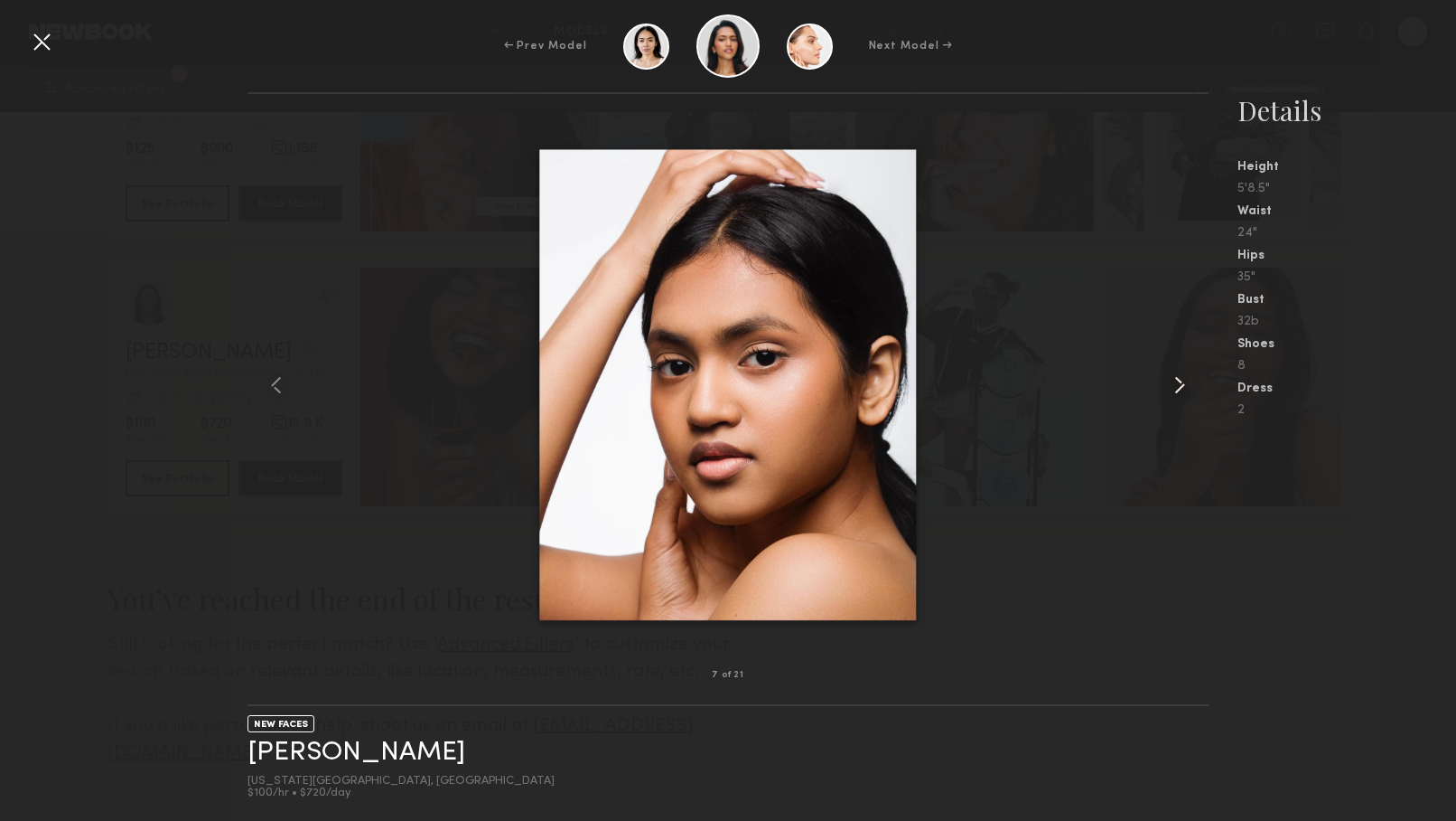
click at [1179, 378] on common-icon at bounding box center [1180, 384] width 29 height 29
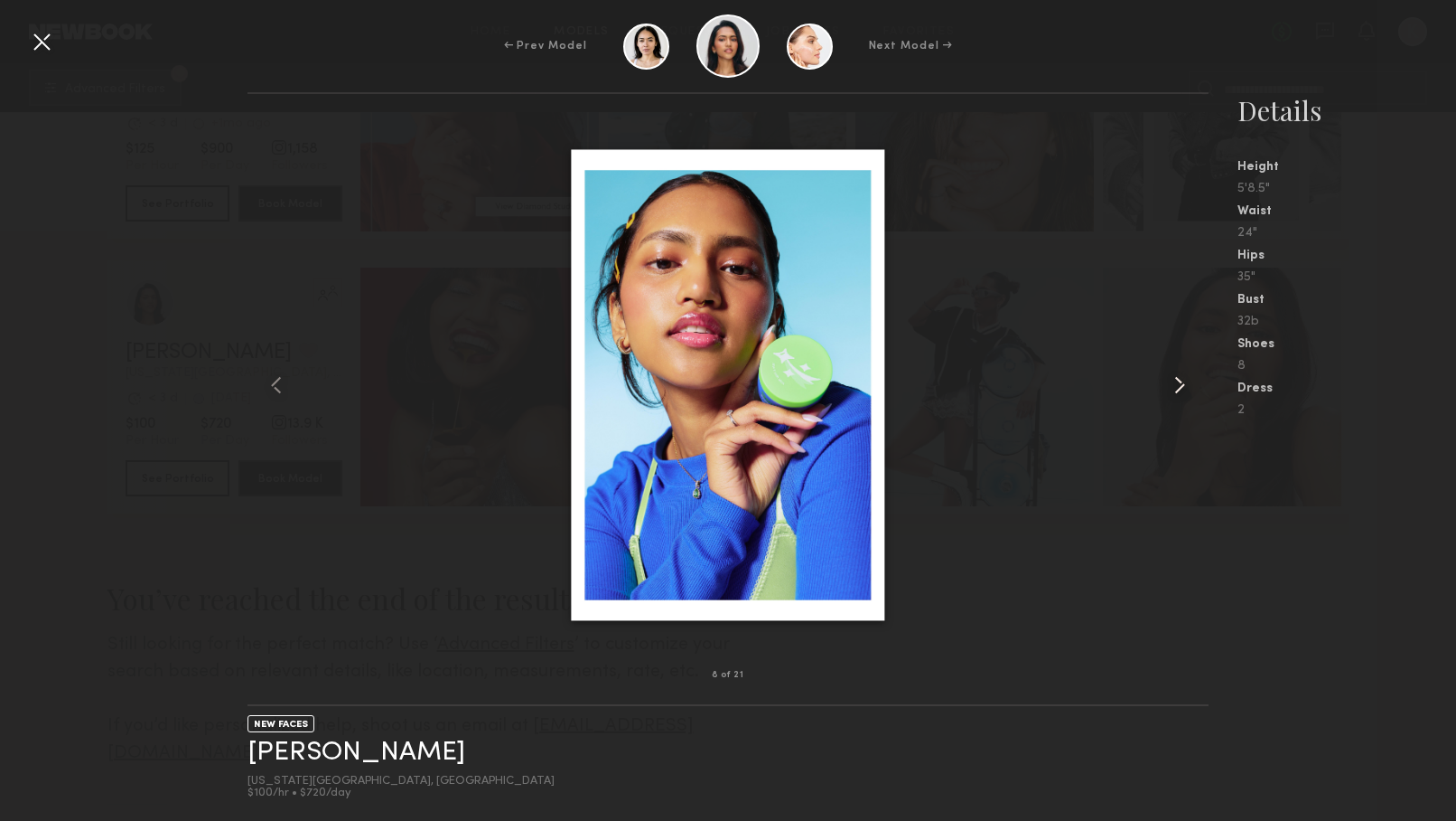
click at [1179, 378] on common-icon at bounding box center [1180, 384] width 29 height 29
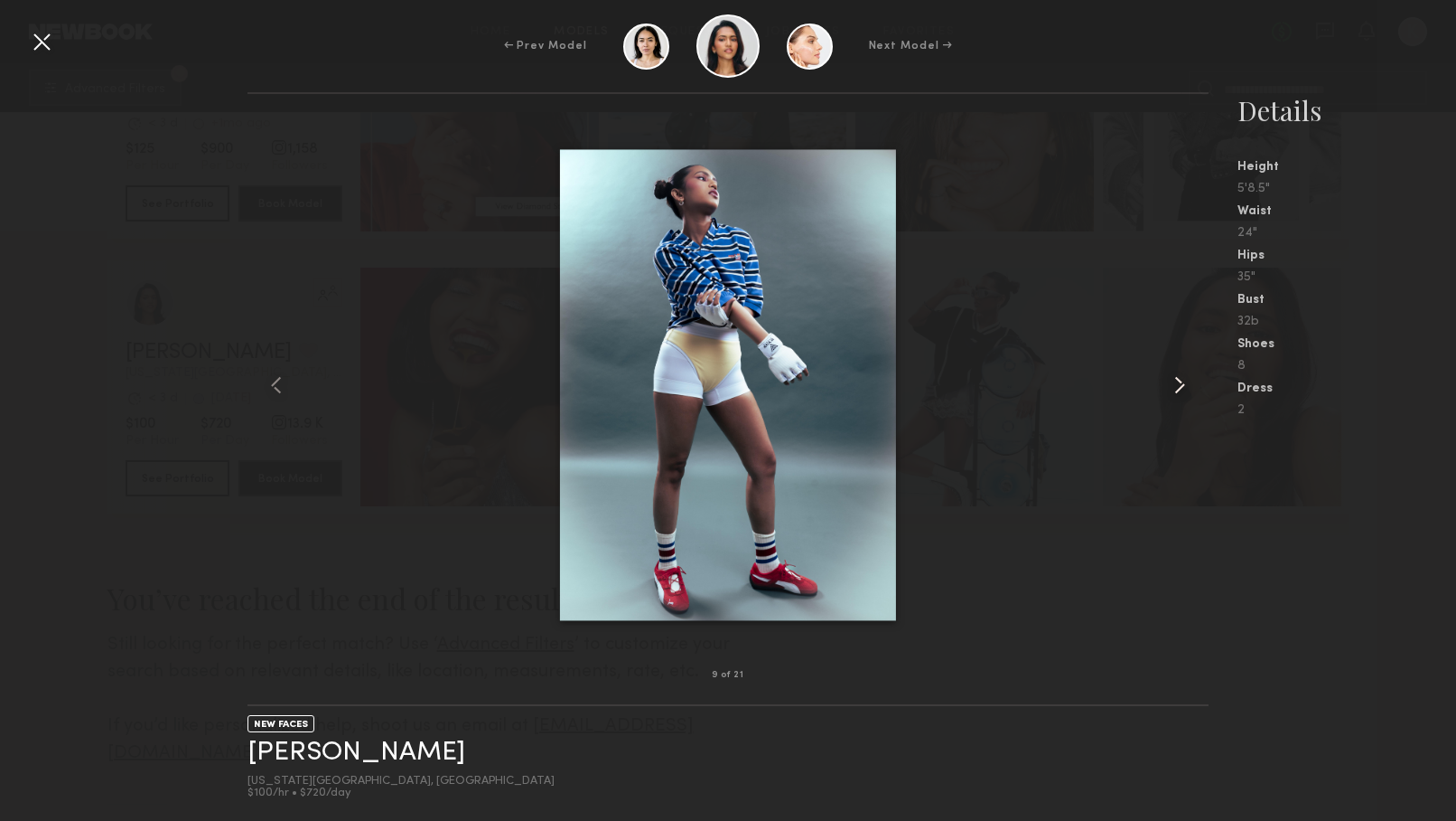
click at [1179, 378] on common-icon at bounding box center [1180, 384] width 29 height 29
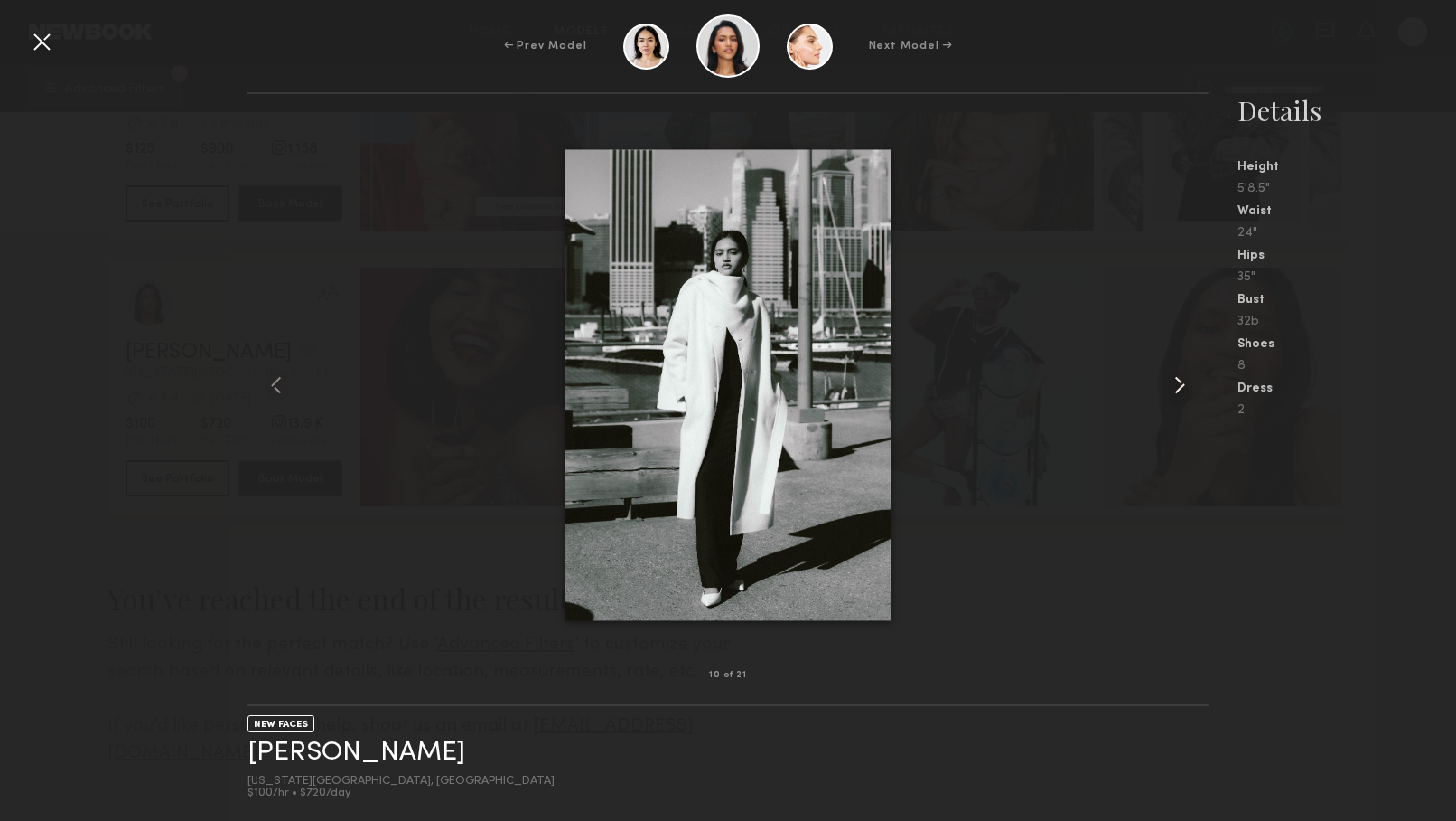
click at [1179, 378] on common-icon at bounding box center [1180, 384] width 29 height 29
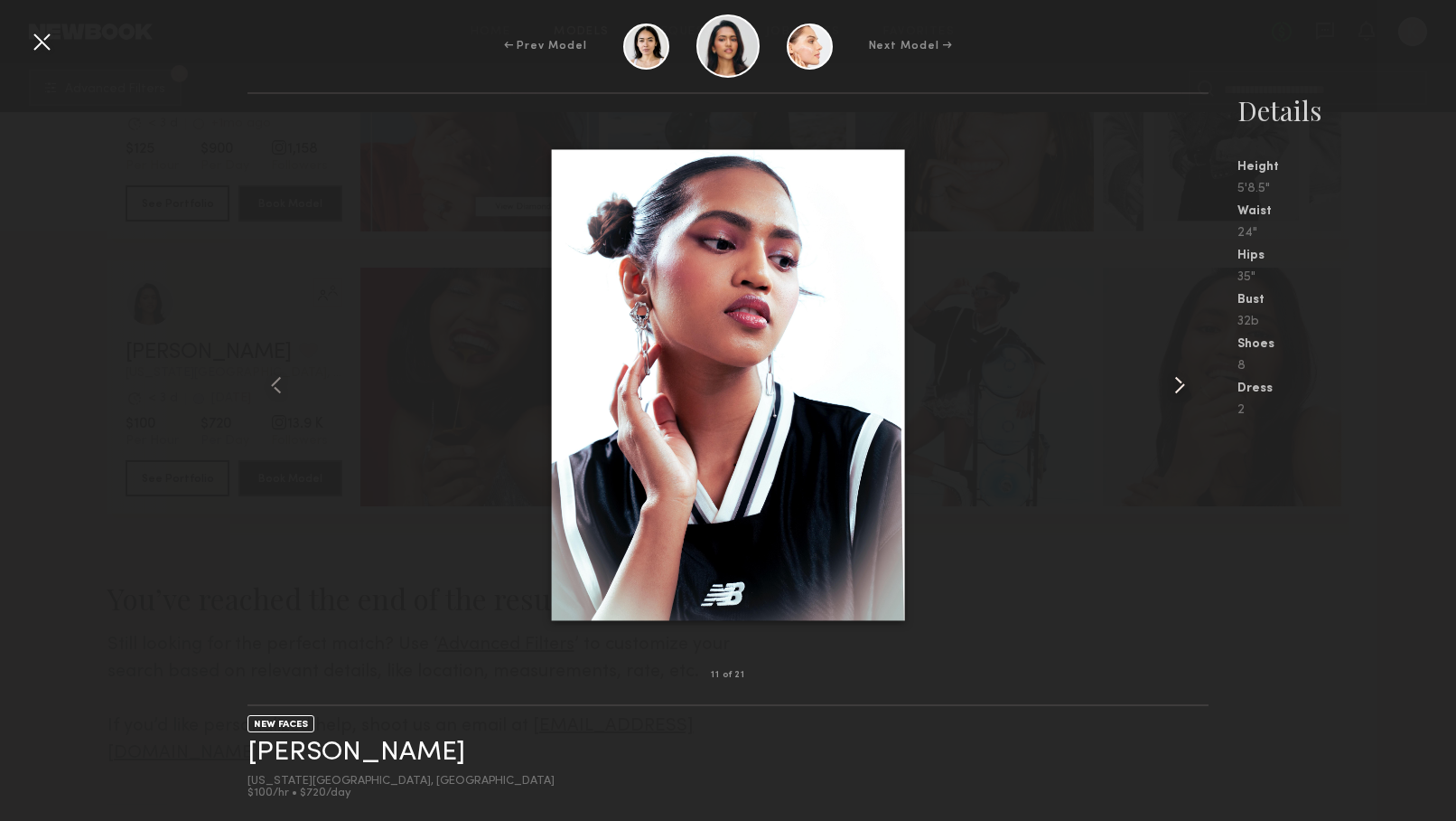
click at [1179, 378] on common-icon at bounding box center [1180, 384] width 29 height 29
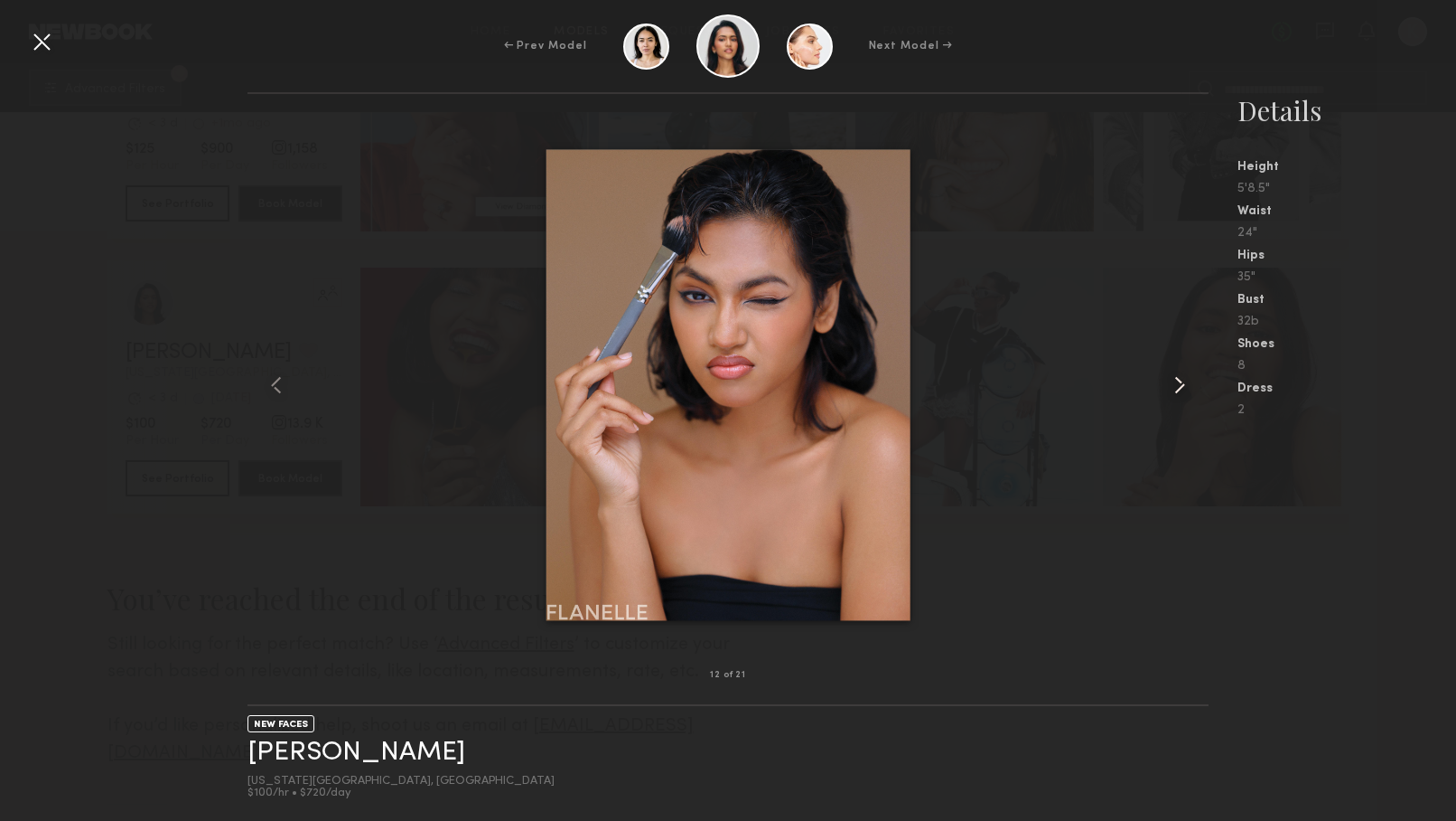
click at [1179, 378] on common-icon at bounding box center [1180, 384] width 29 height 29
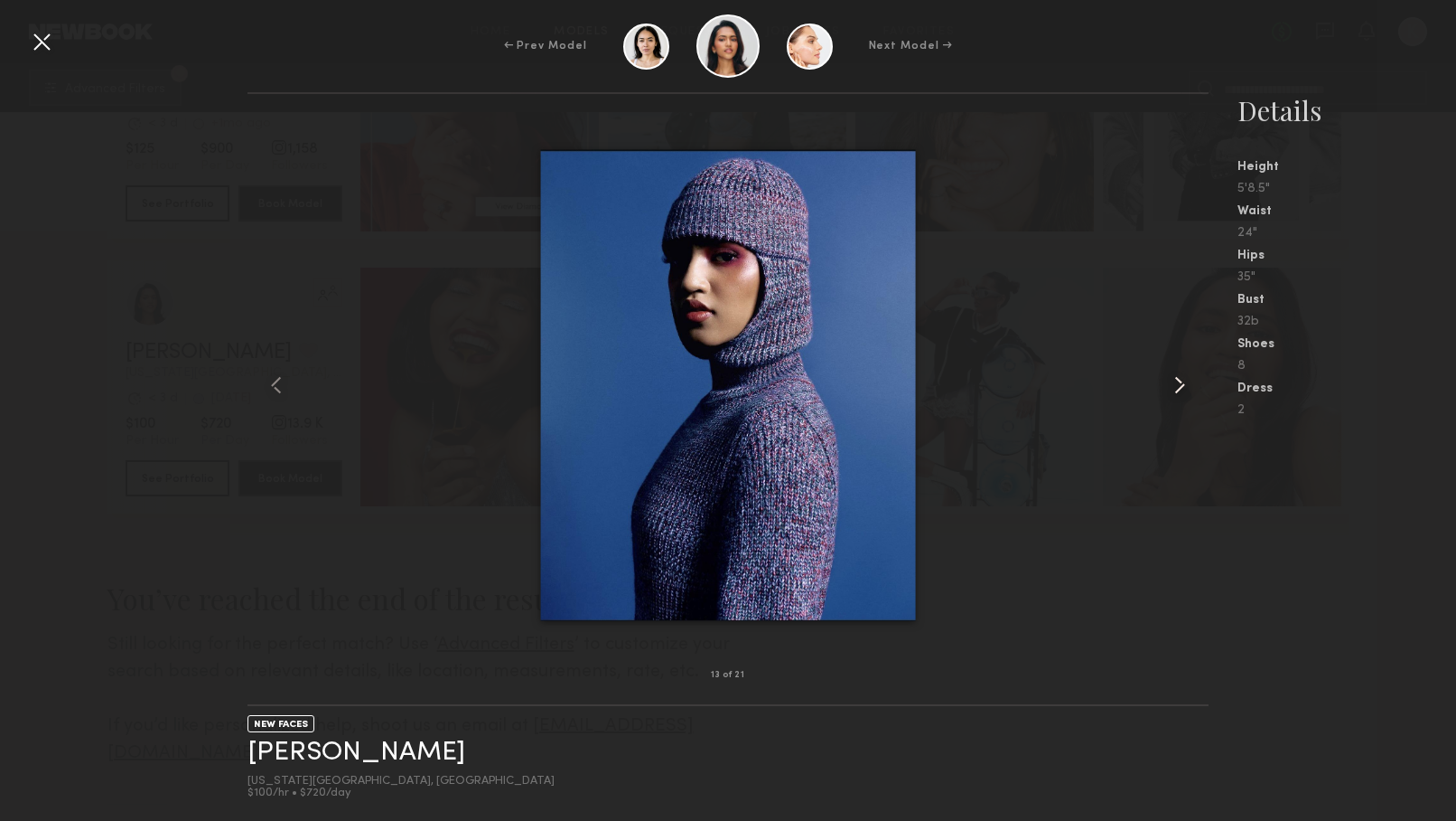
click at [1179, 378] on common-icon at bounding box center [1180, 384] width 29 height 29
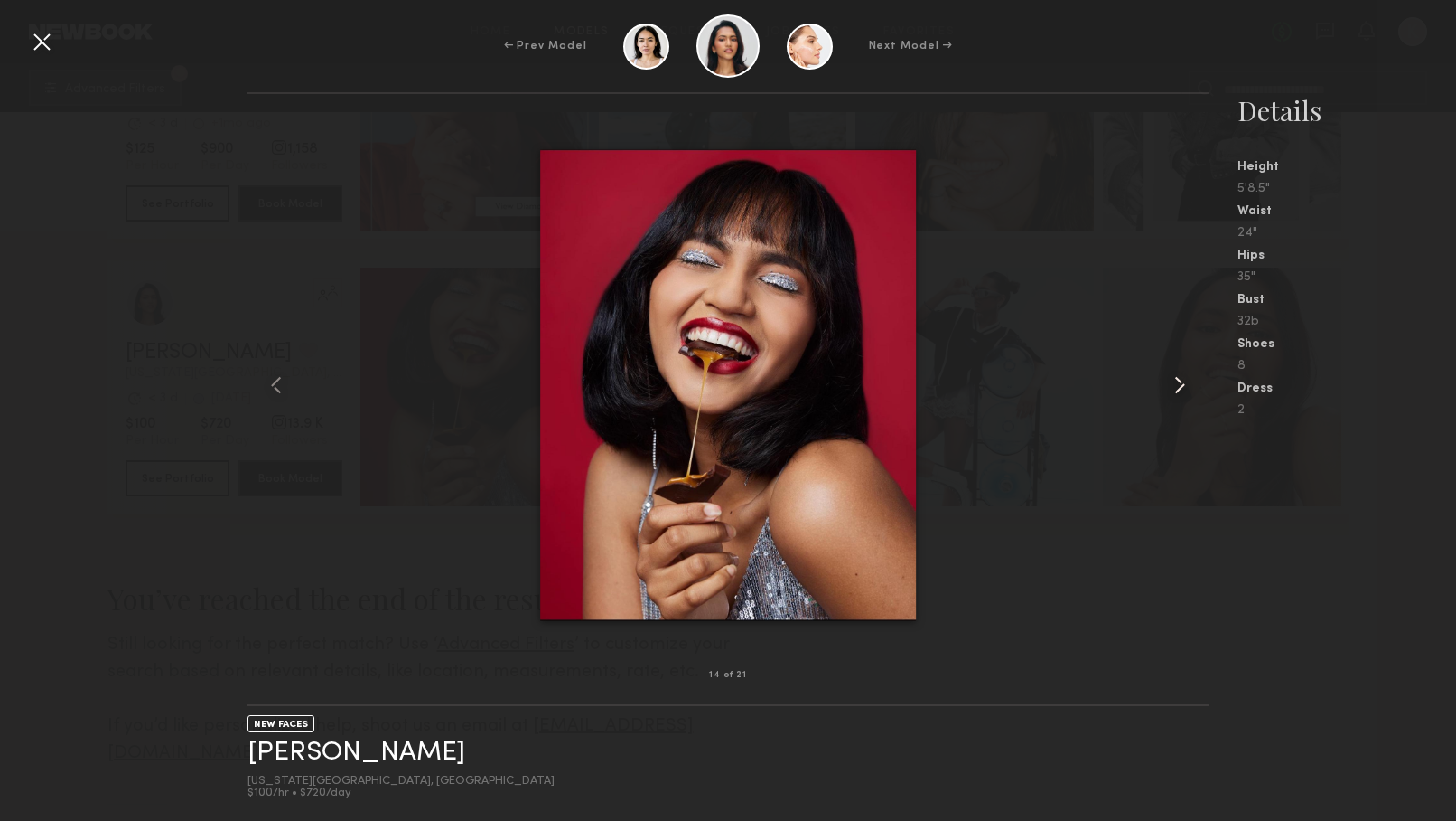
click at [1179, 378] on common-icon at bounding box center [1180, 384] width 29 height 29
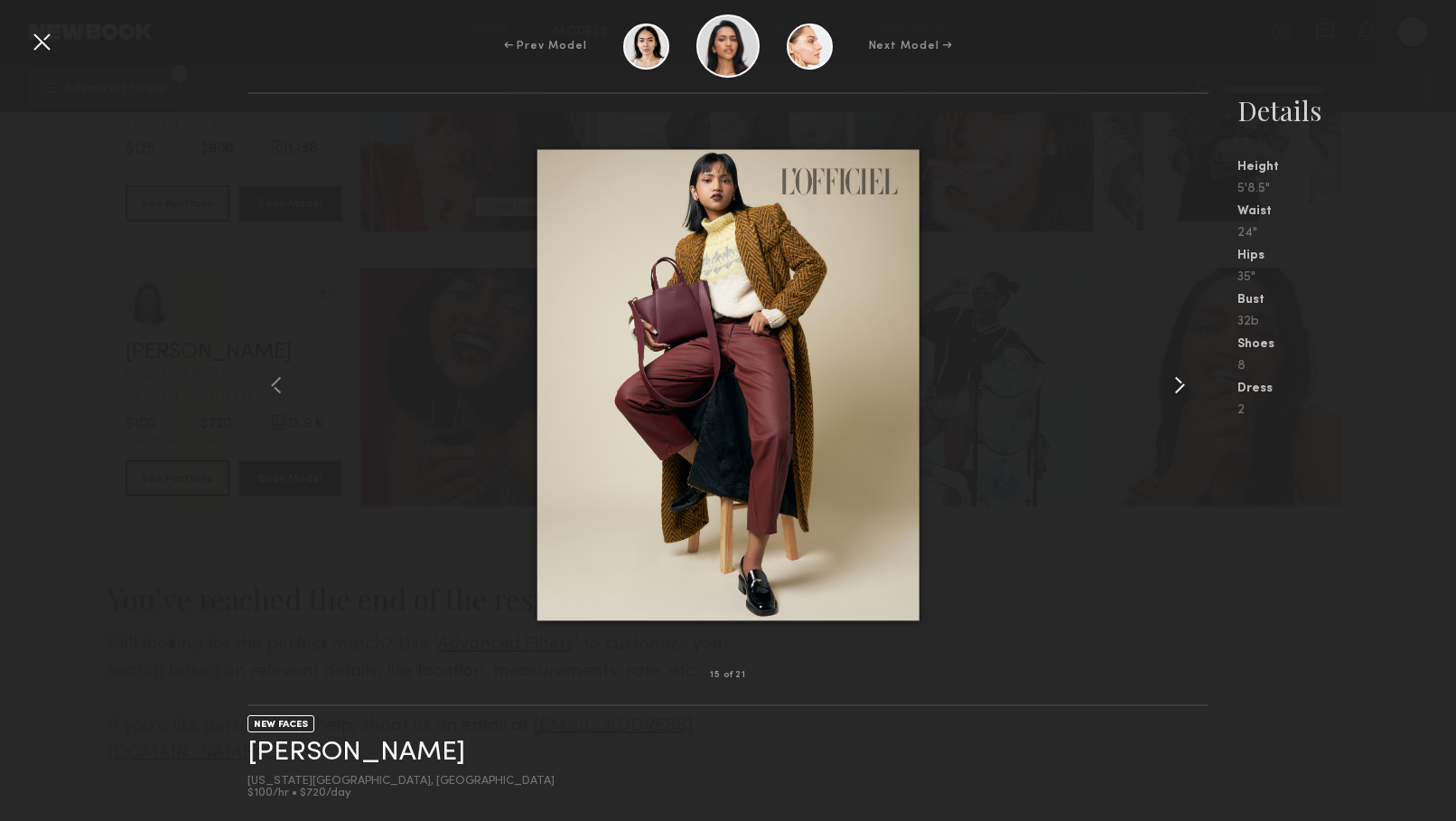
click at [1180, 387] on common-icon at bounding box center [1180, 384] width 29 height 29
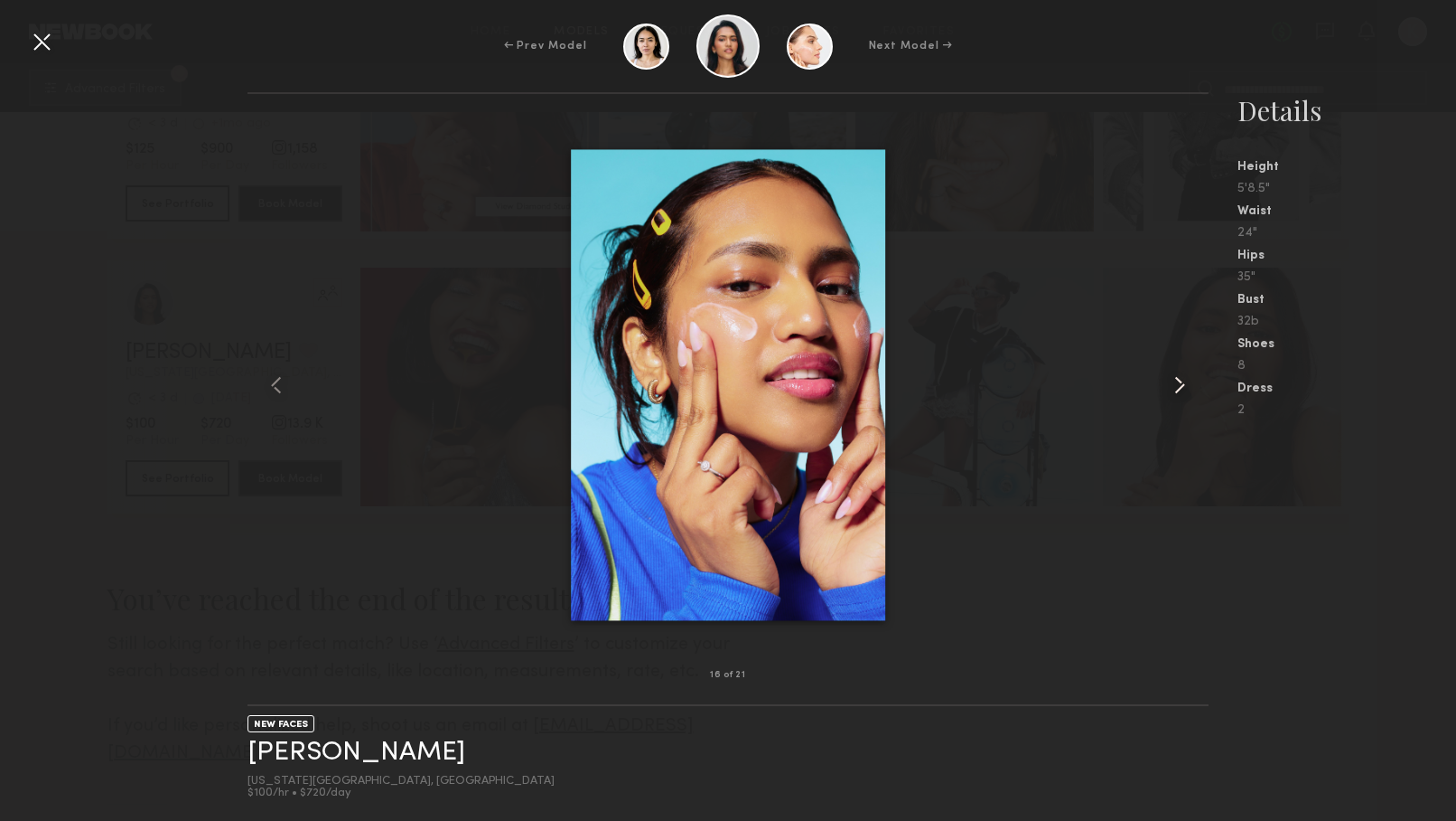
click at [1170, 388] on common-icon at bounding box center [1180, 384] width 29 height 29
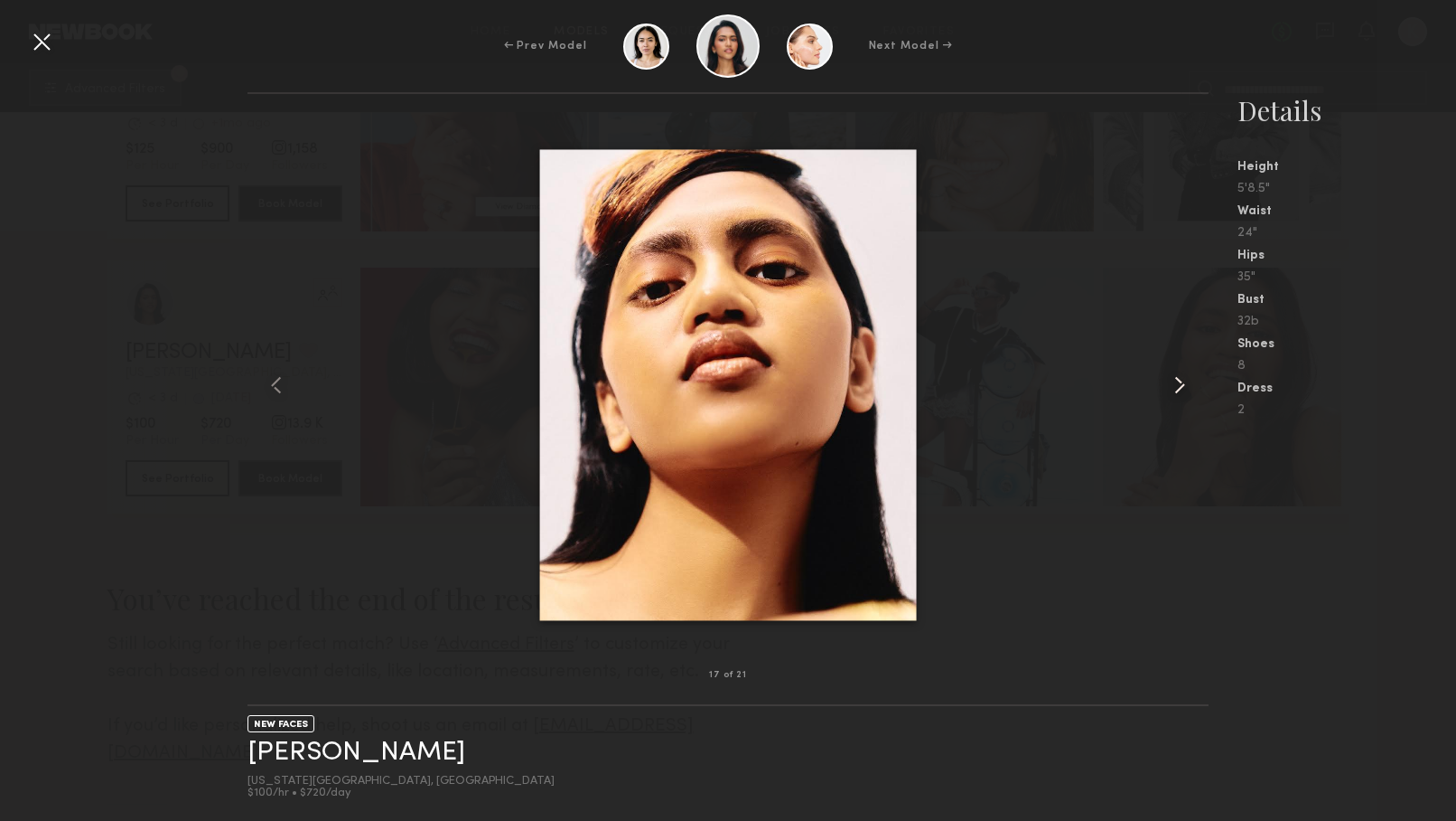
click at [1170, 388] on common-icon at bounding box center [1180, 384] width 29 height 29
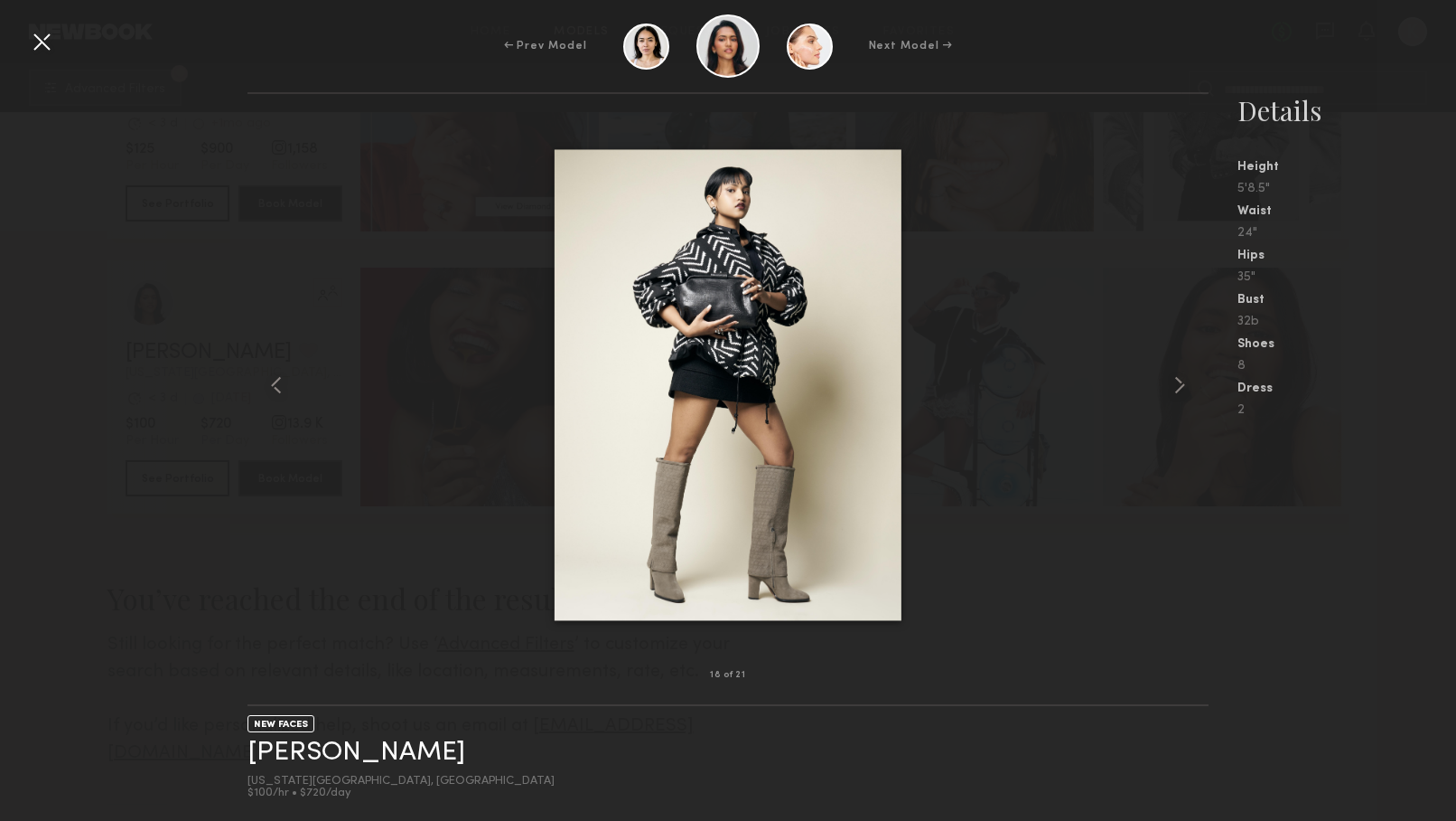
click at [36, 37] on div at bounding box center [41, 41] width 29 height 29
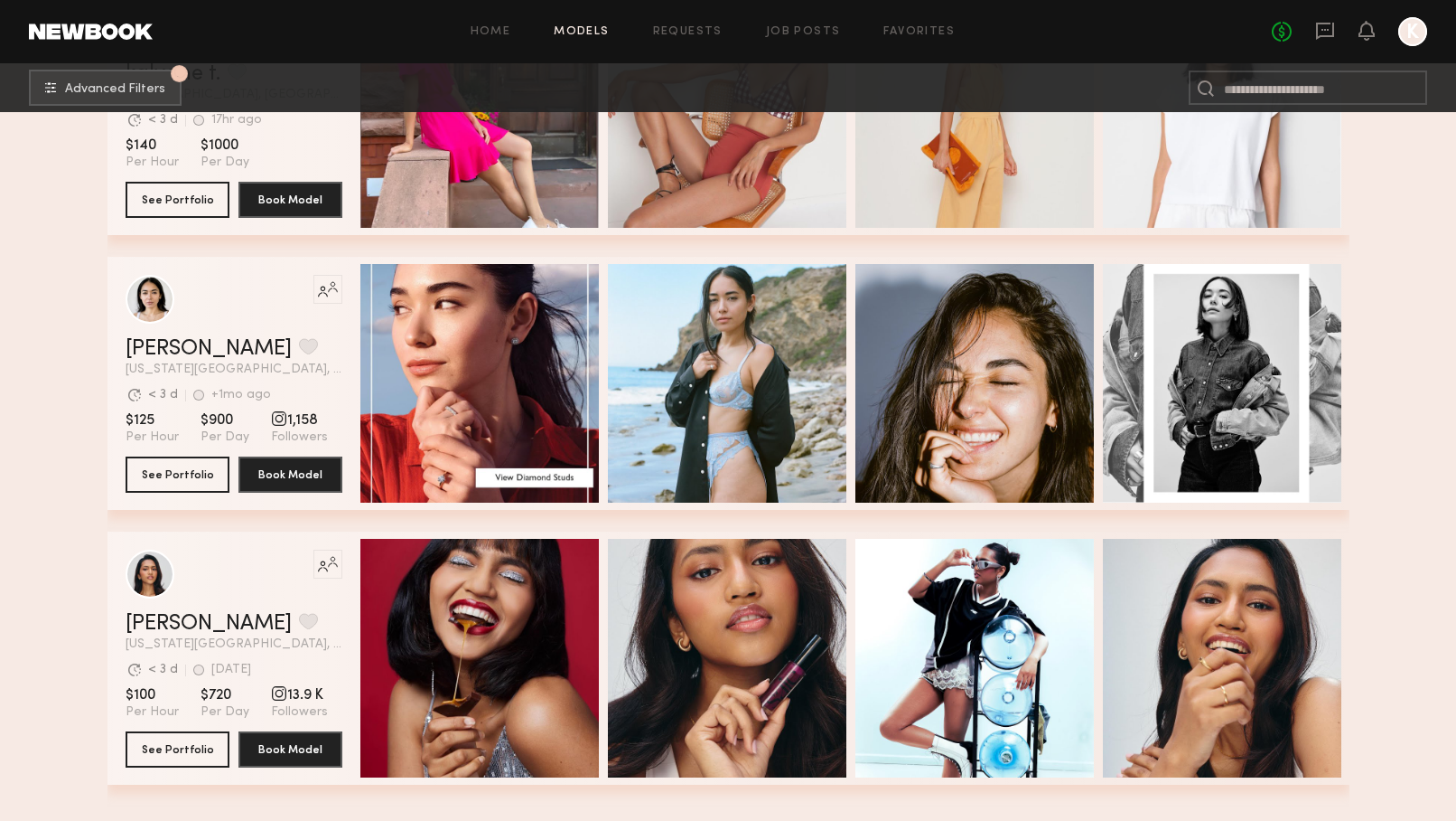
scroll to position [989, 0]
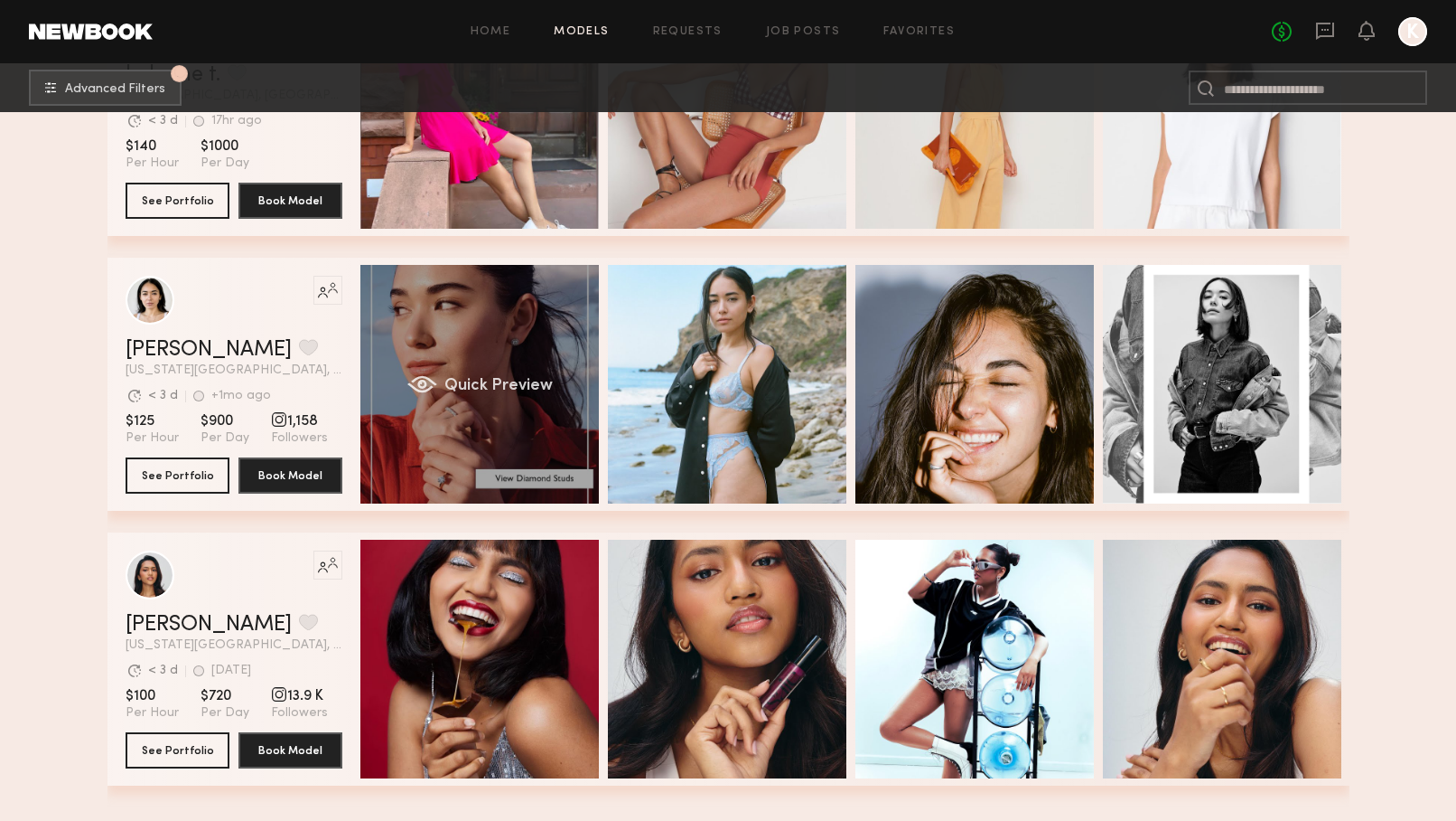
click at [534, 304] on div "Quick Preview" at bounding box center [479, 383] width 239 height 239
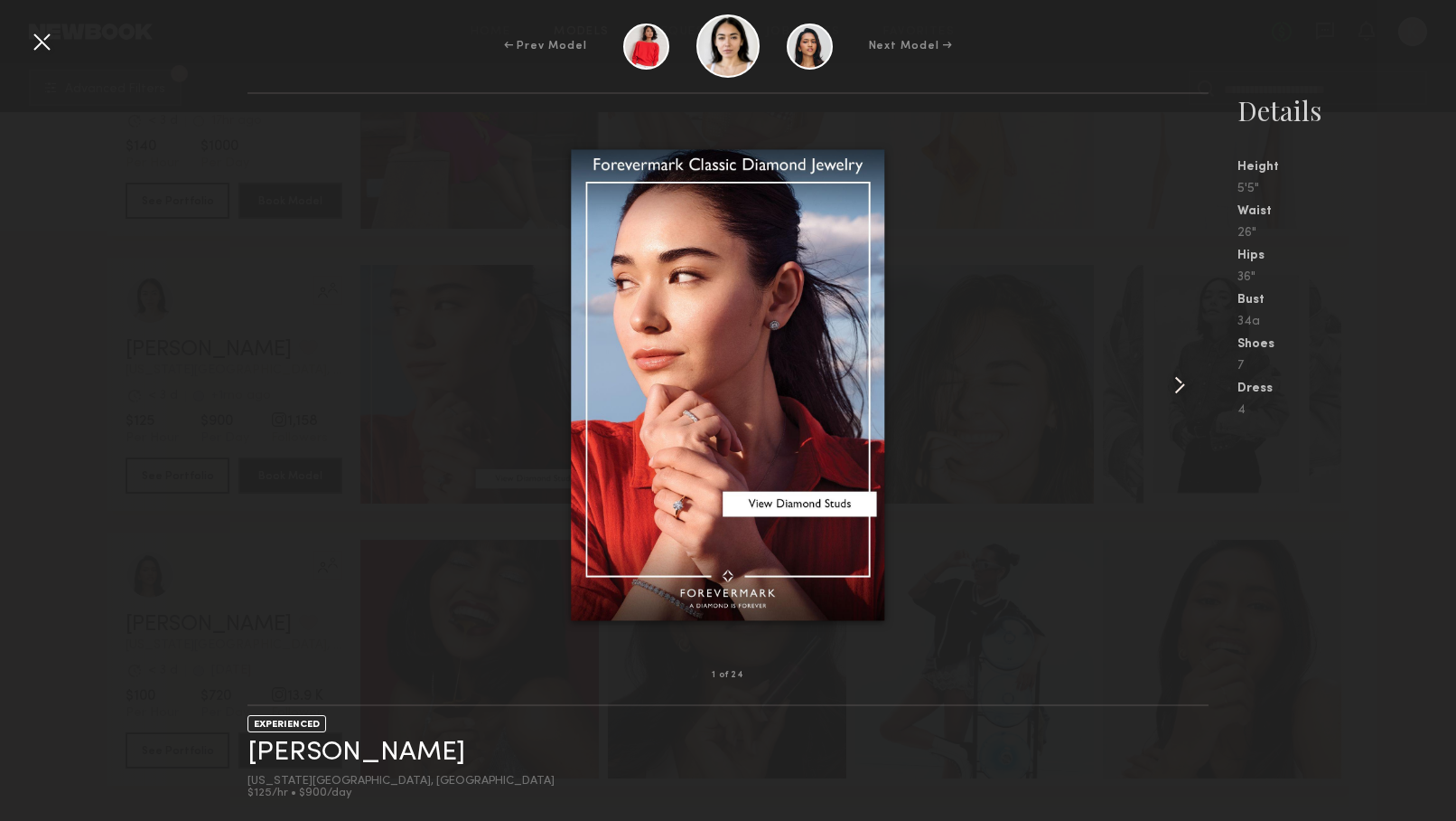
click at [1177, 381] on common-icon at bounding box center [1180, 384] width 29 height 29
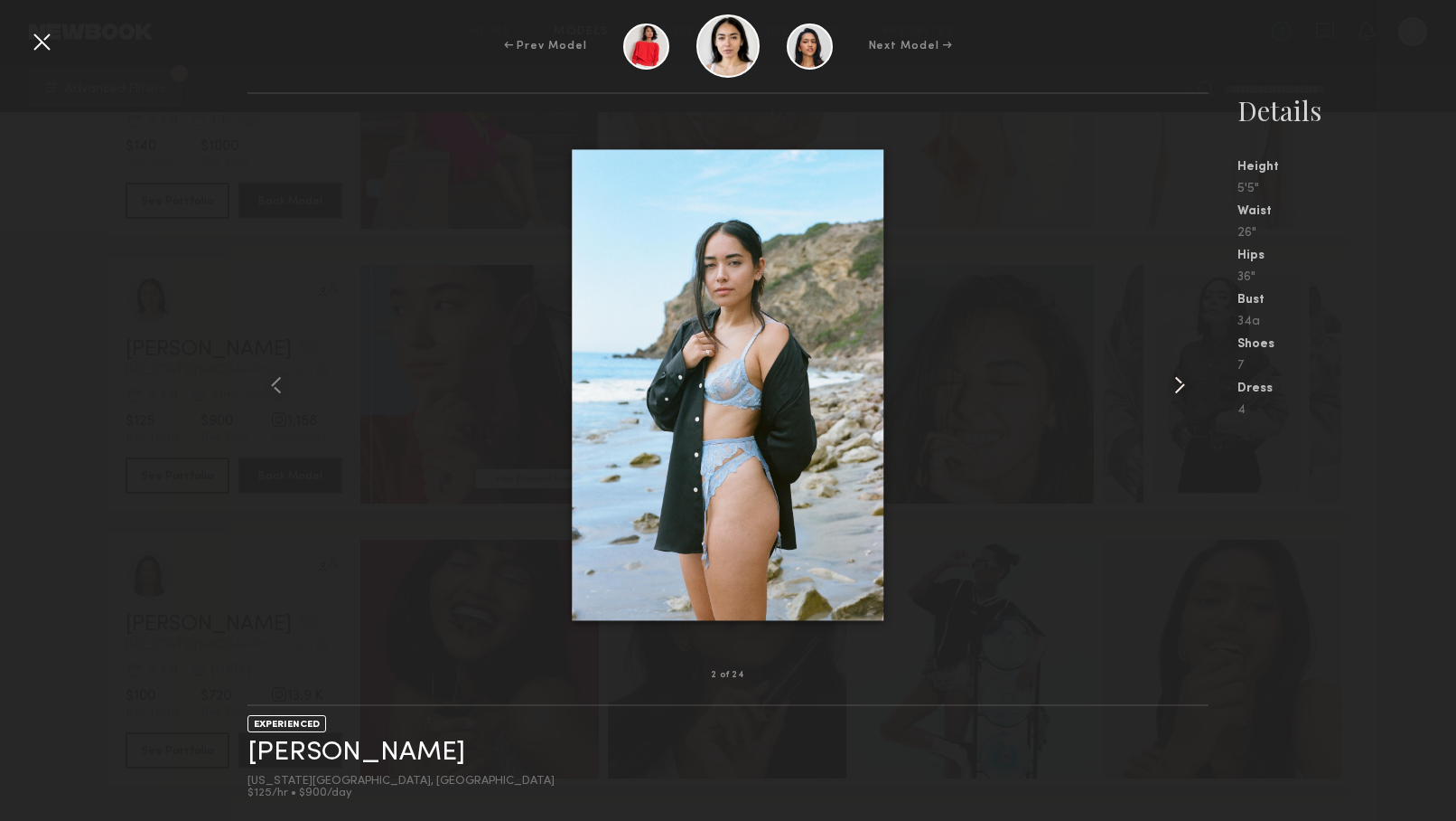
click at [1178, 381] on common-icon at bounding box center [1180, 384] width 29 height 29
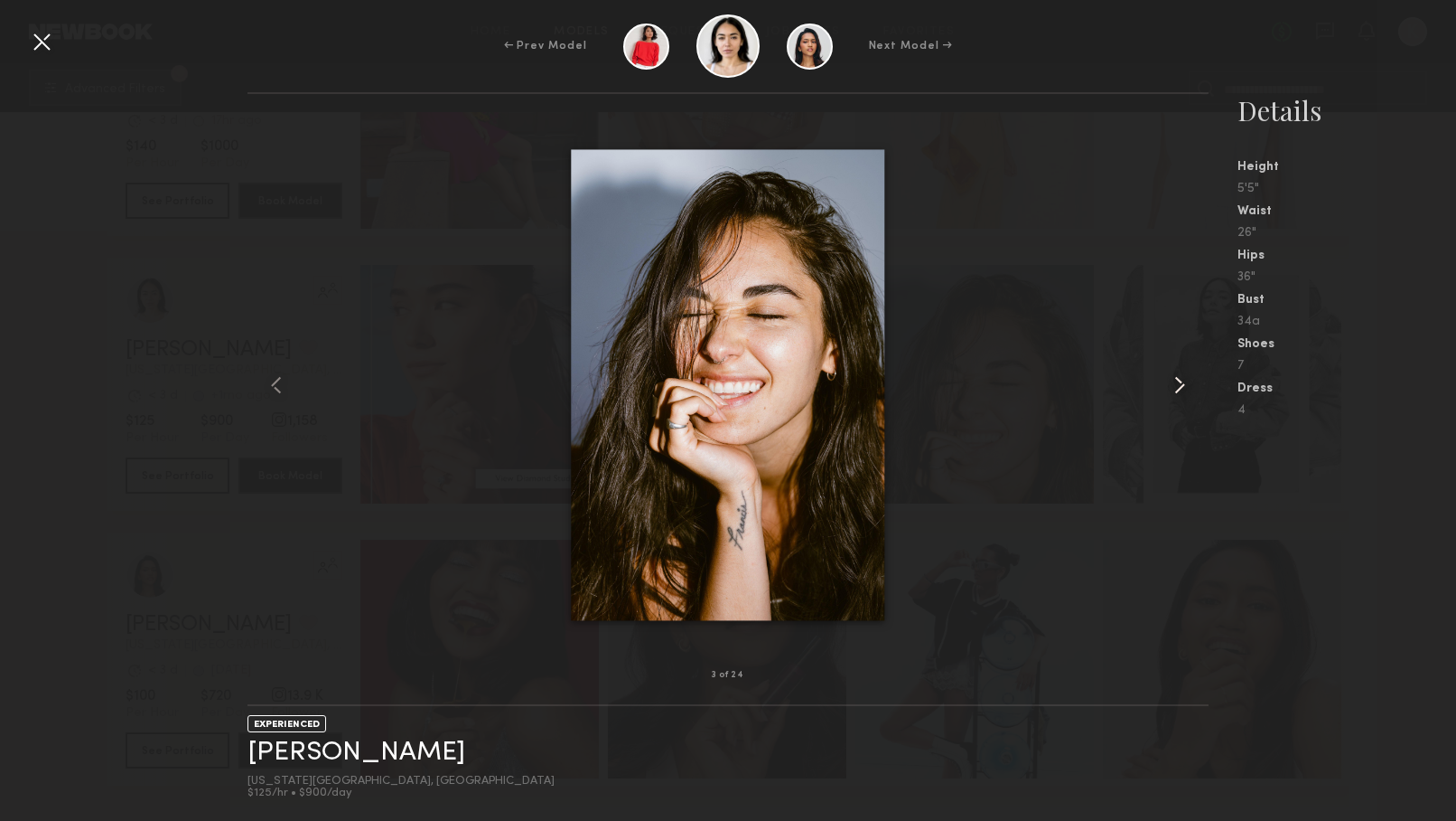
click at [1178, 381] on common-icon at bounding box center [1180, 384] width 29 height 29
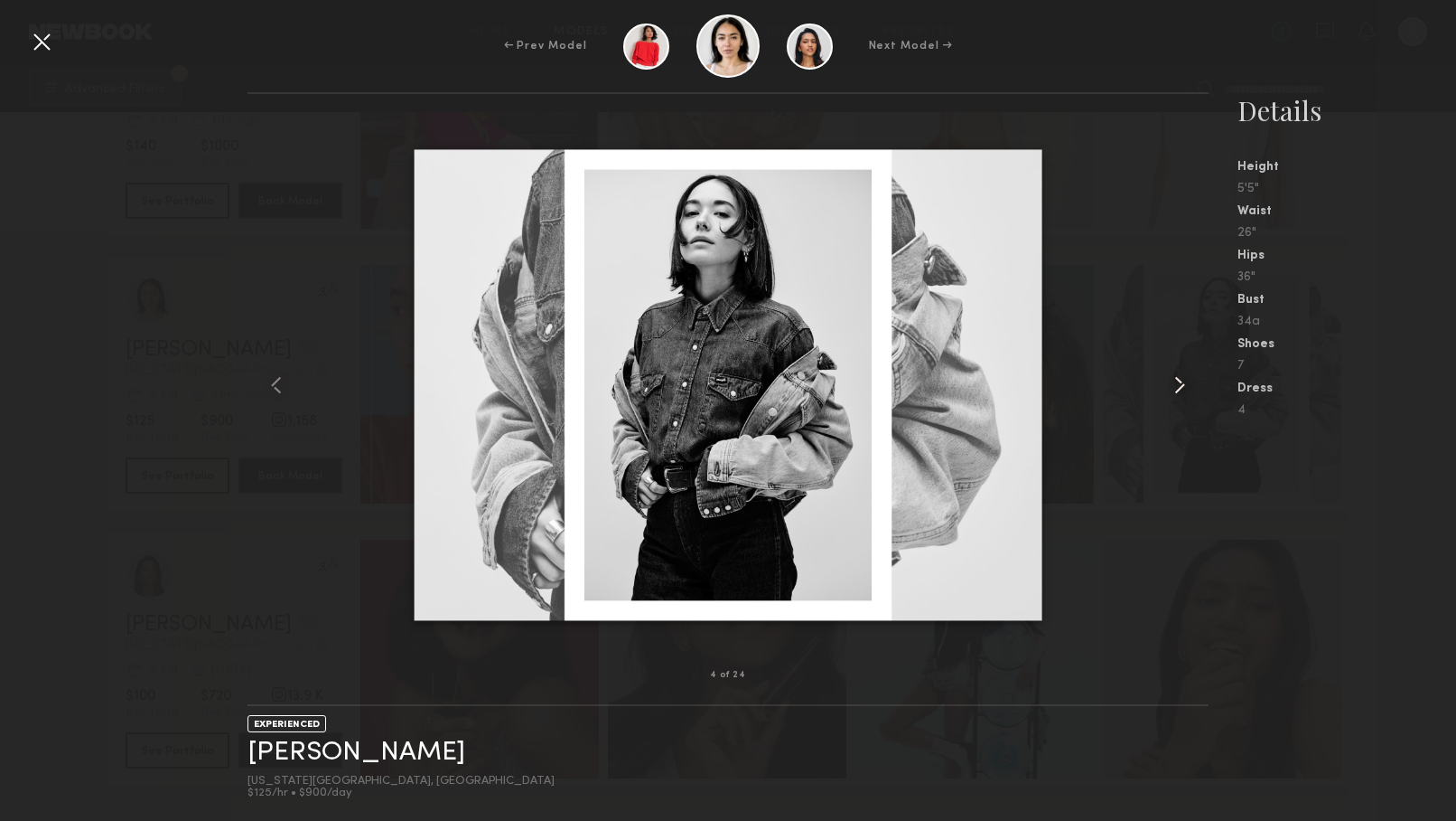
click at [1178, 381] on common-icon at bounding box center [1180, 384] width 29 height 29
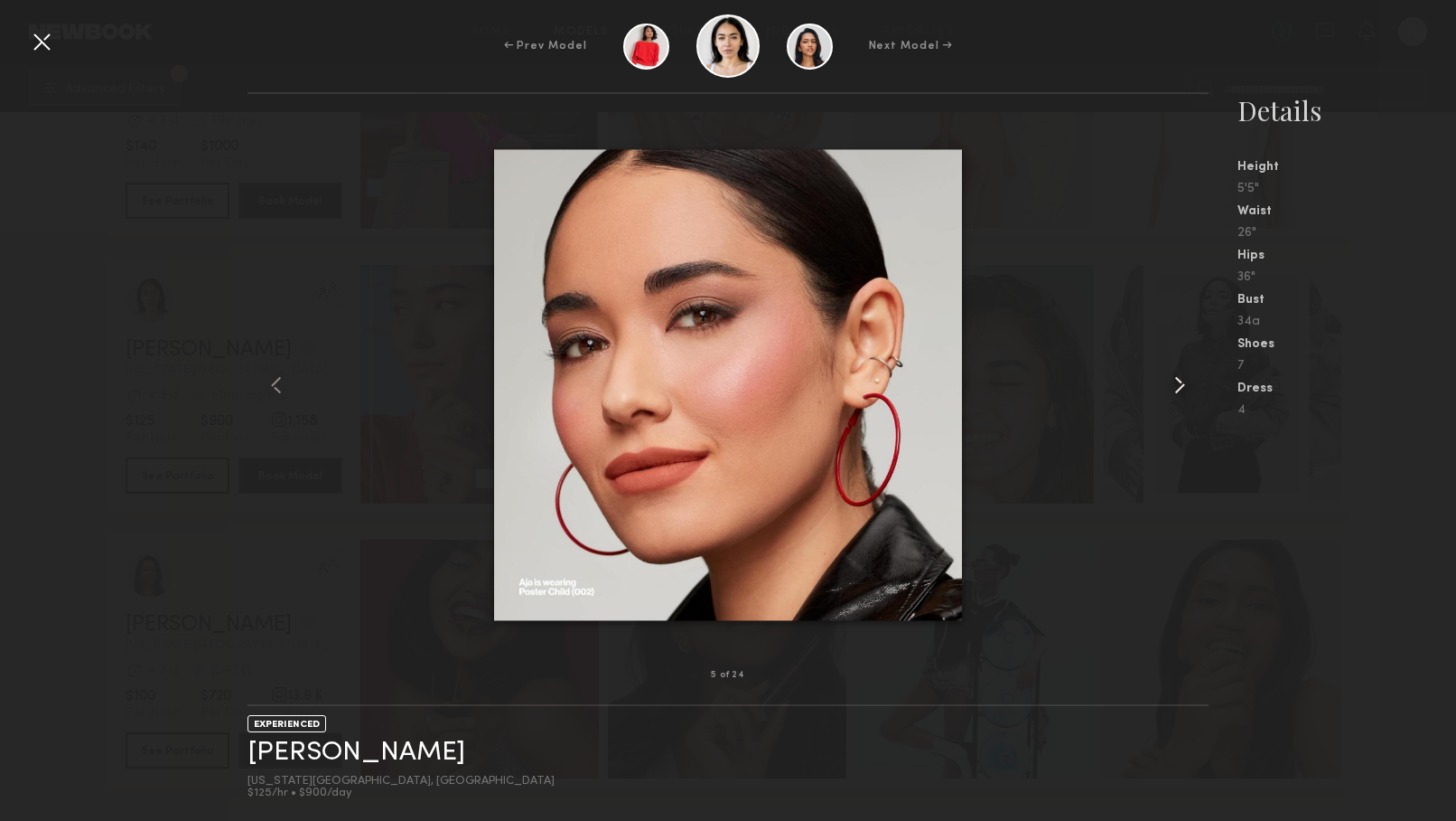
click at [1179, 378] on common-icon at bounding box center [1180, 384] width 29 height 29
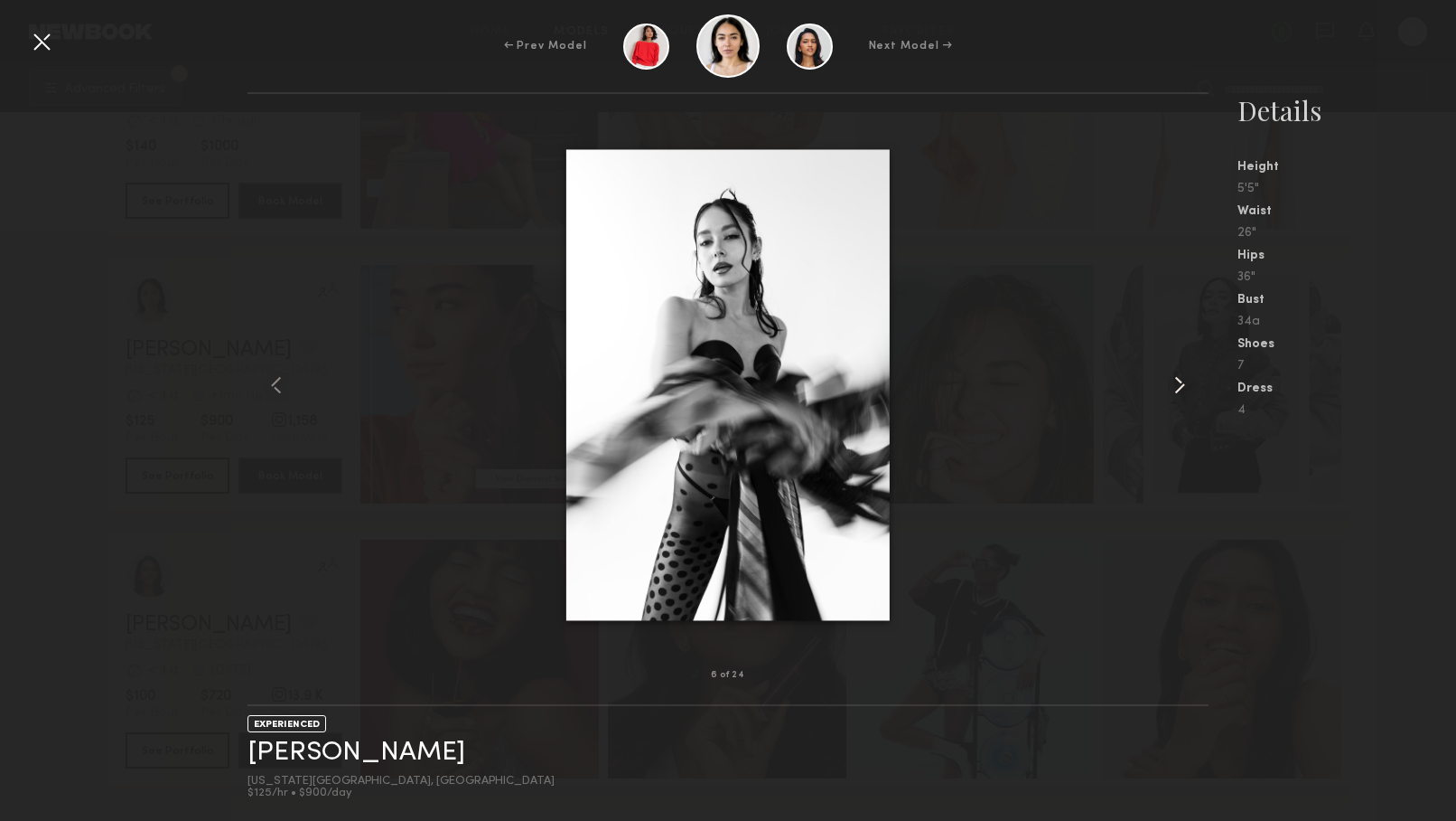
click at [1179, 378] on common-icon at bounding box center [1180, 384] width 29 height 29
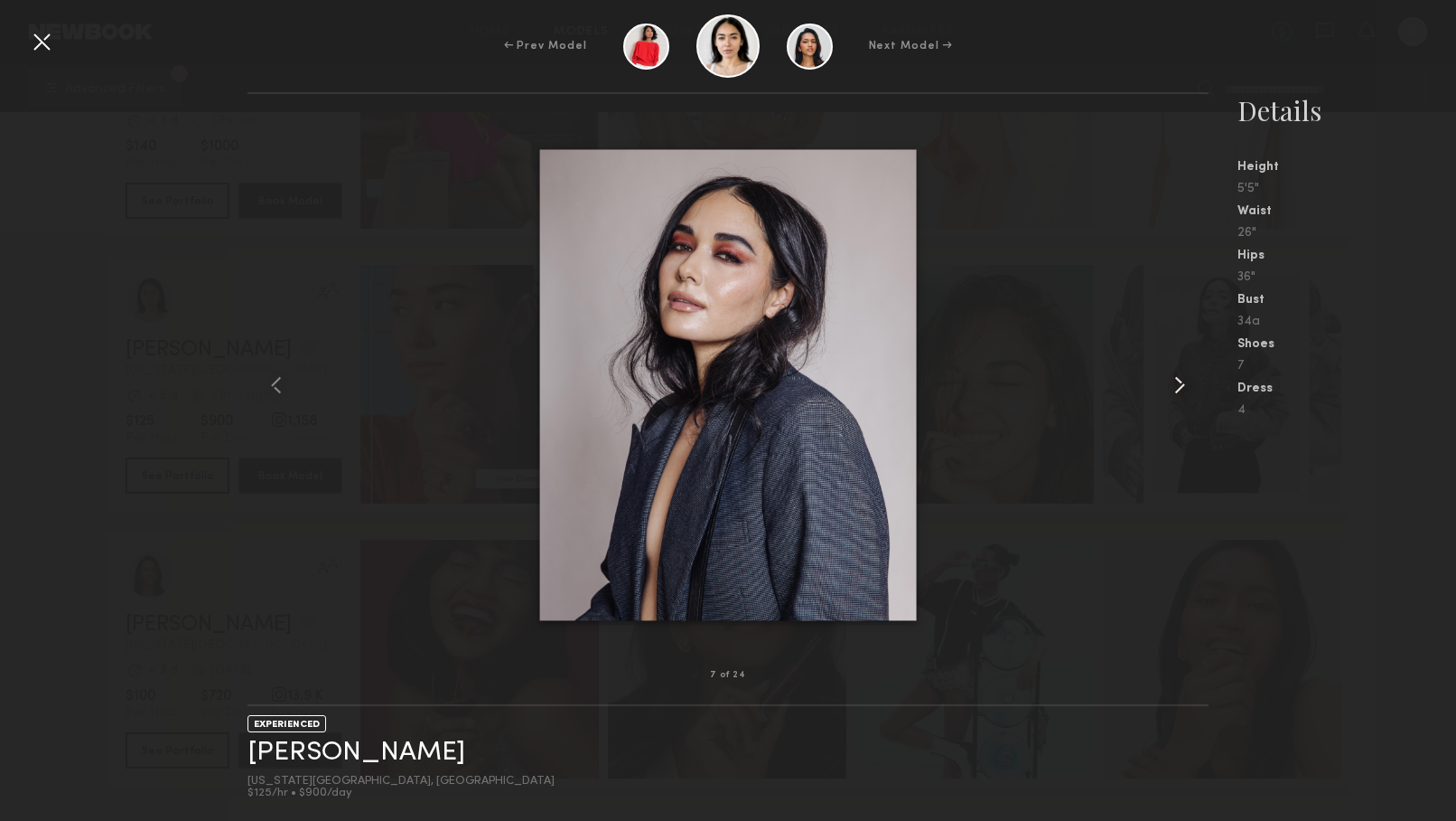
click at [1179, 378] on common-icon at bounding box center [1180, 384] width 29 height 29
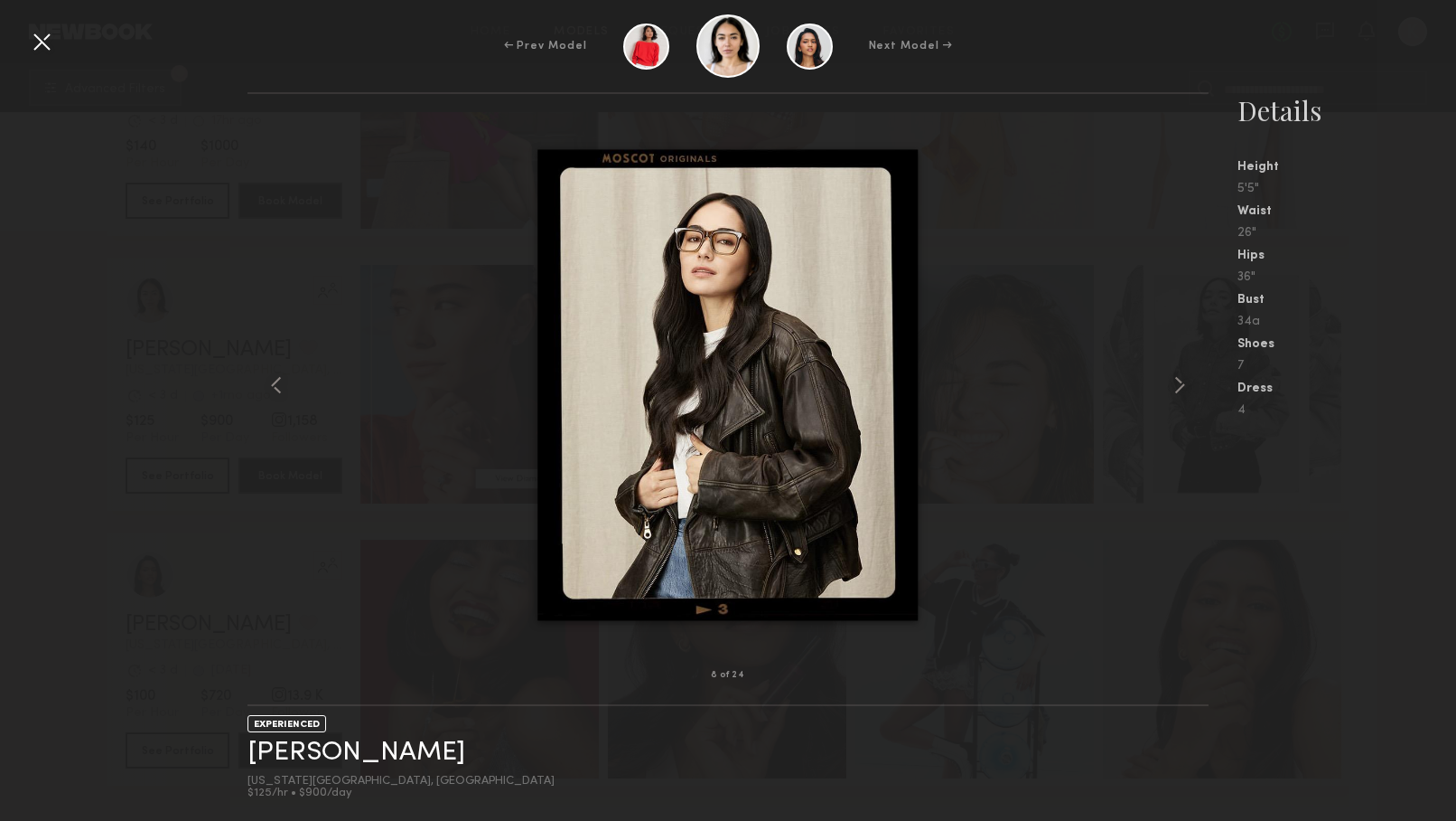
click at [47, 41] on div at bounding box center [41, 41] width 29 height 29
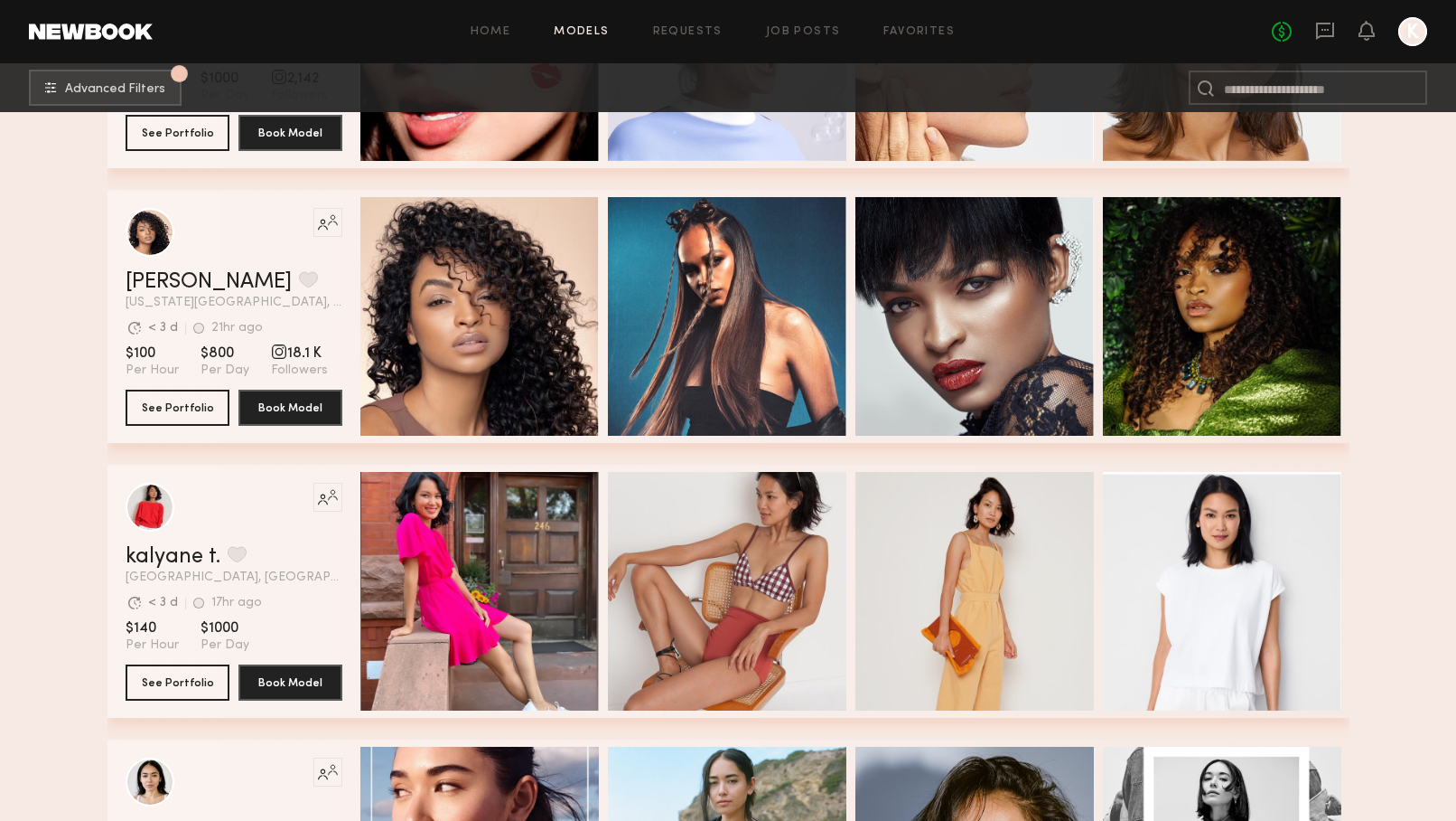
scroll to position [466, 0]
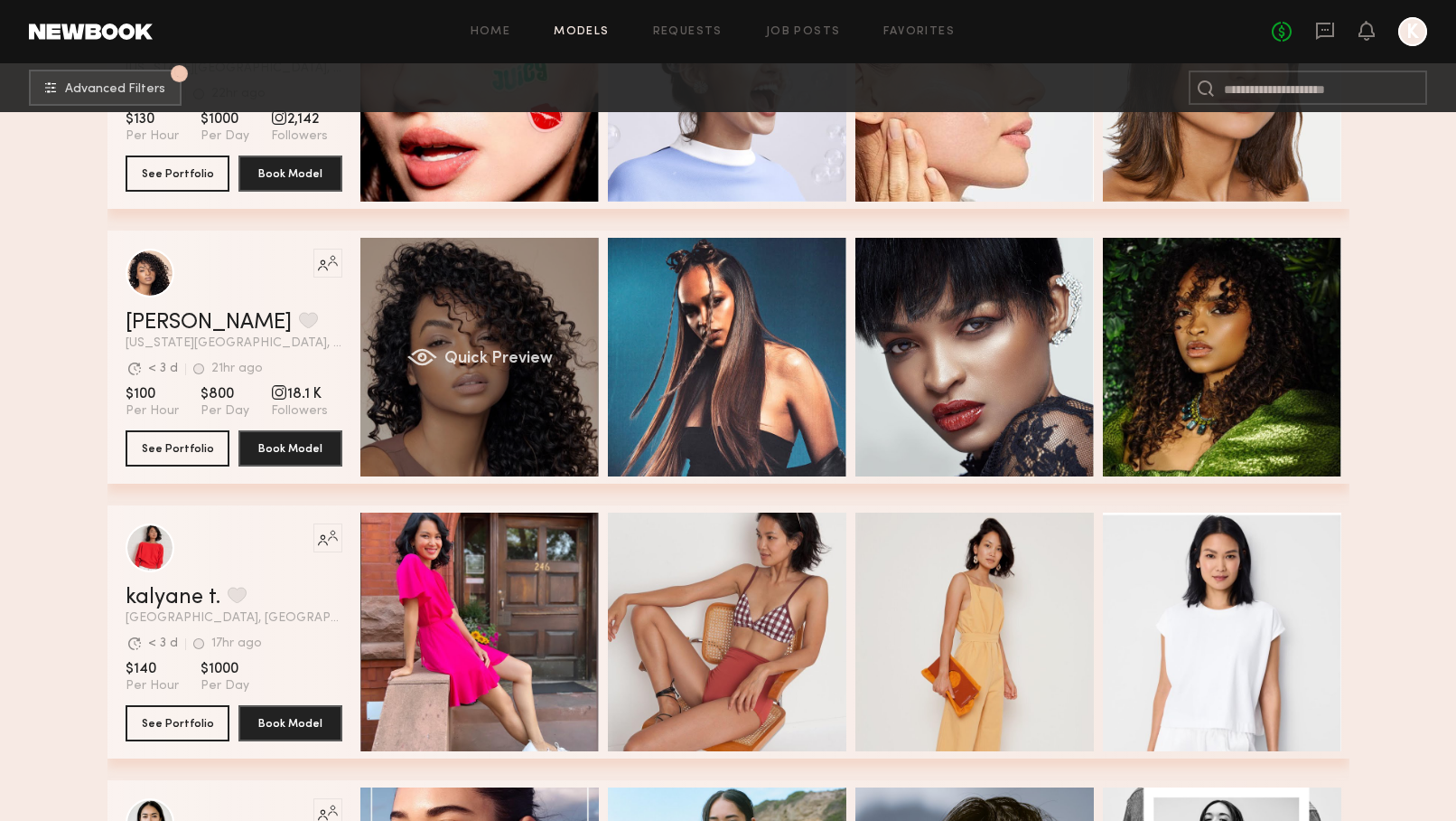
click at [524, 369] on div "Quick Preview" at bounding box center [479, 357] width 239 height 239
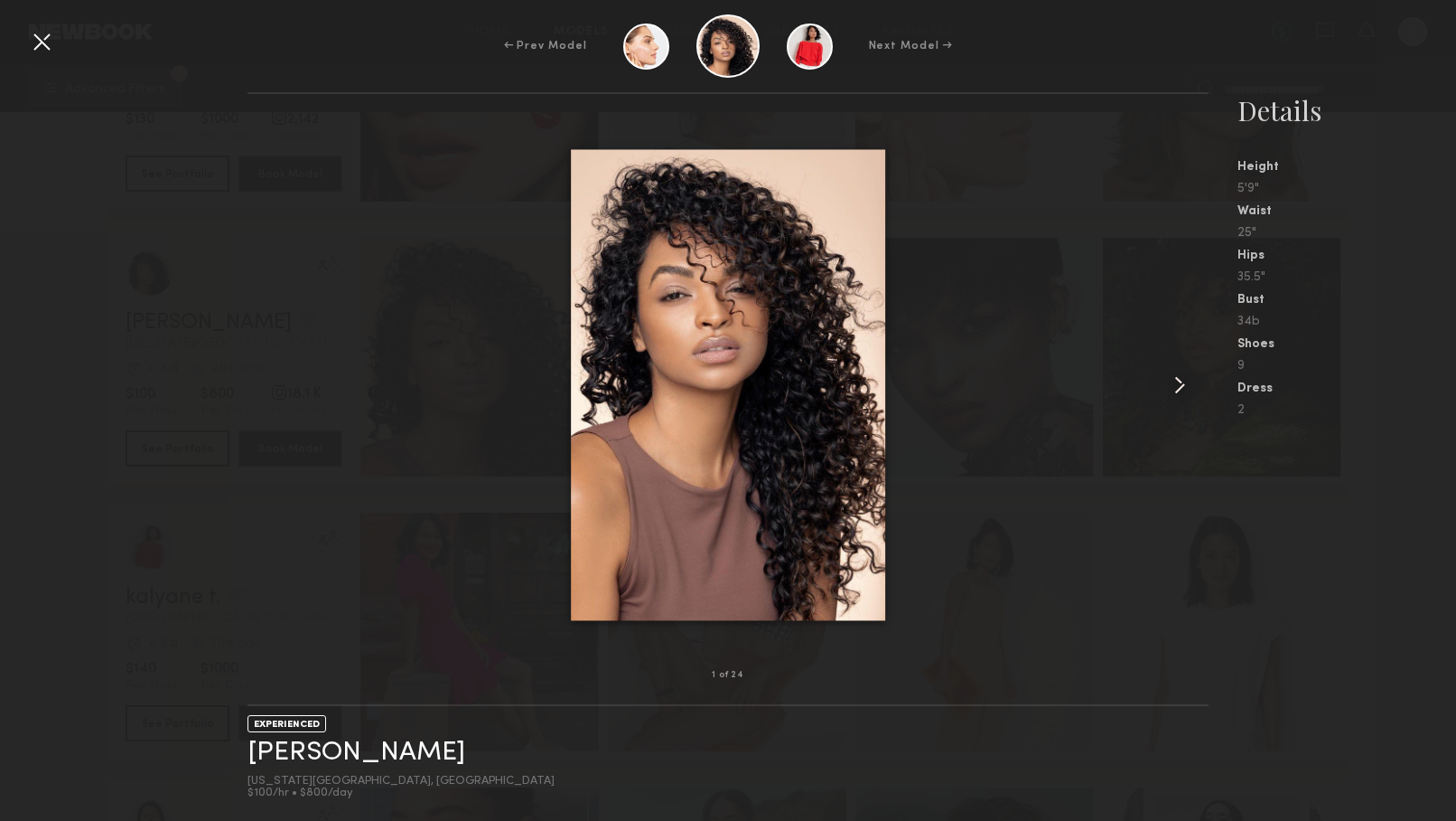
click at [1183, 385] on common-icon at bounding box center [1180, 384] width 29 height 29
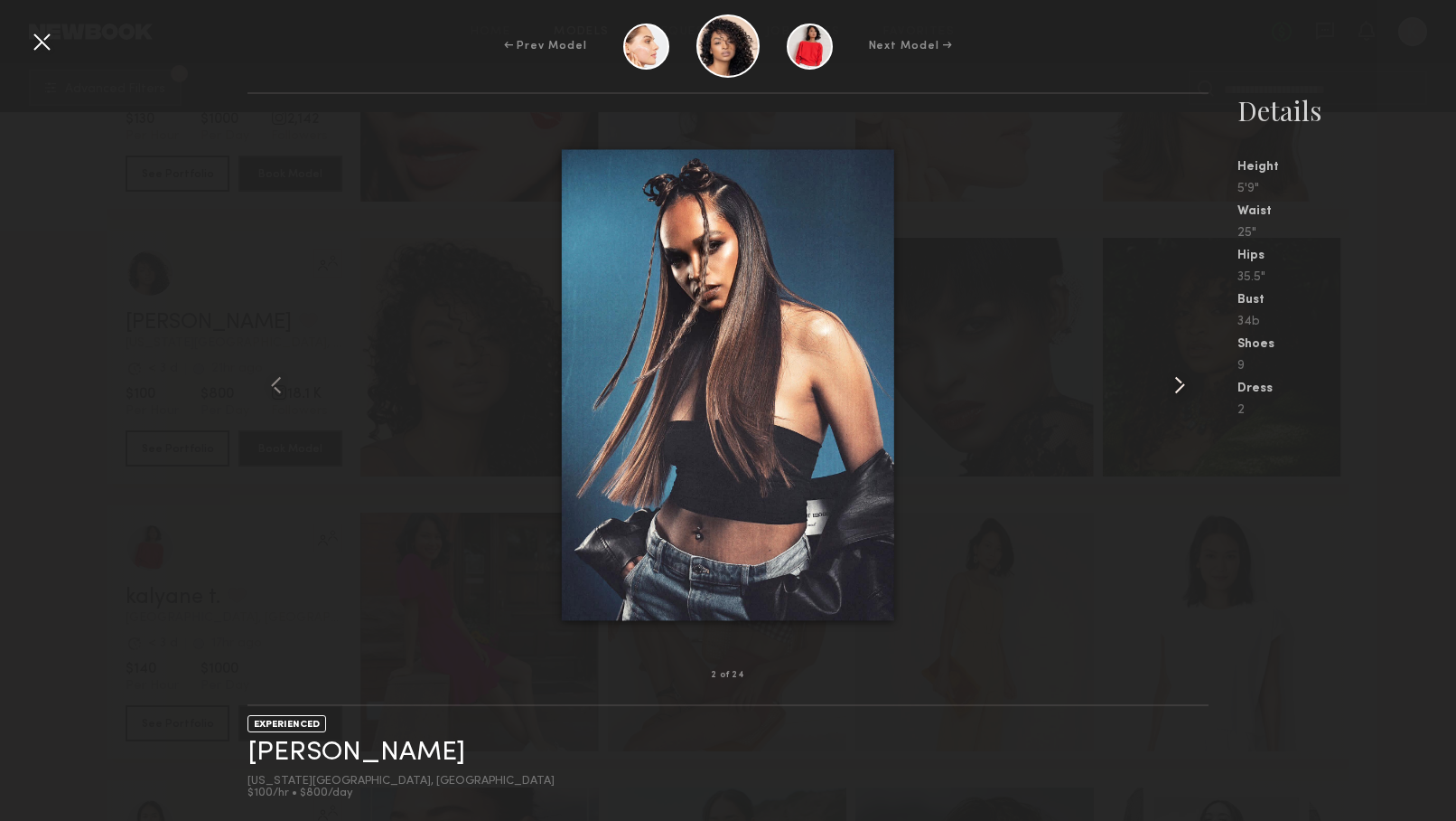
click at [1183, 385] on common-icon at bounding box center [1180, 384] width 29 height 29
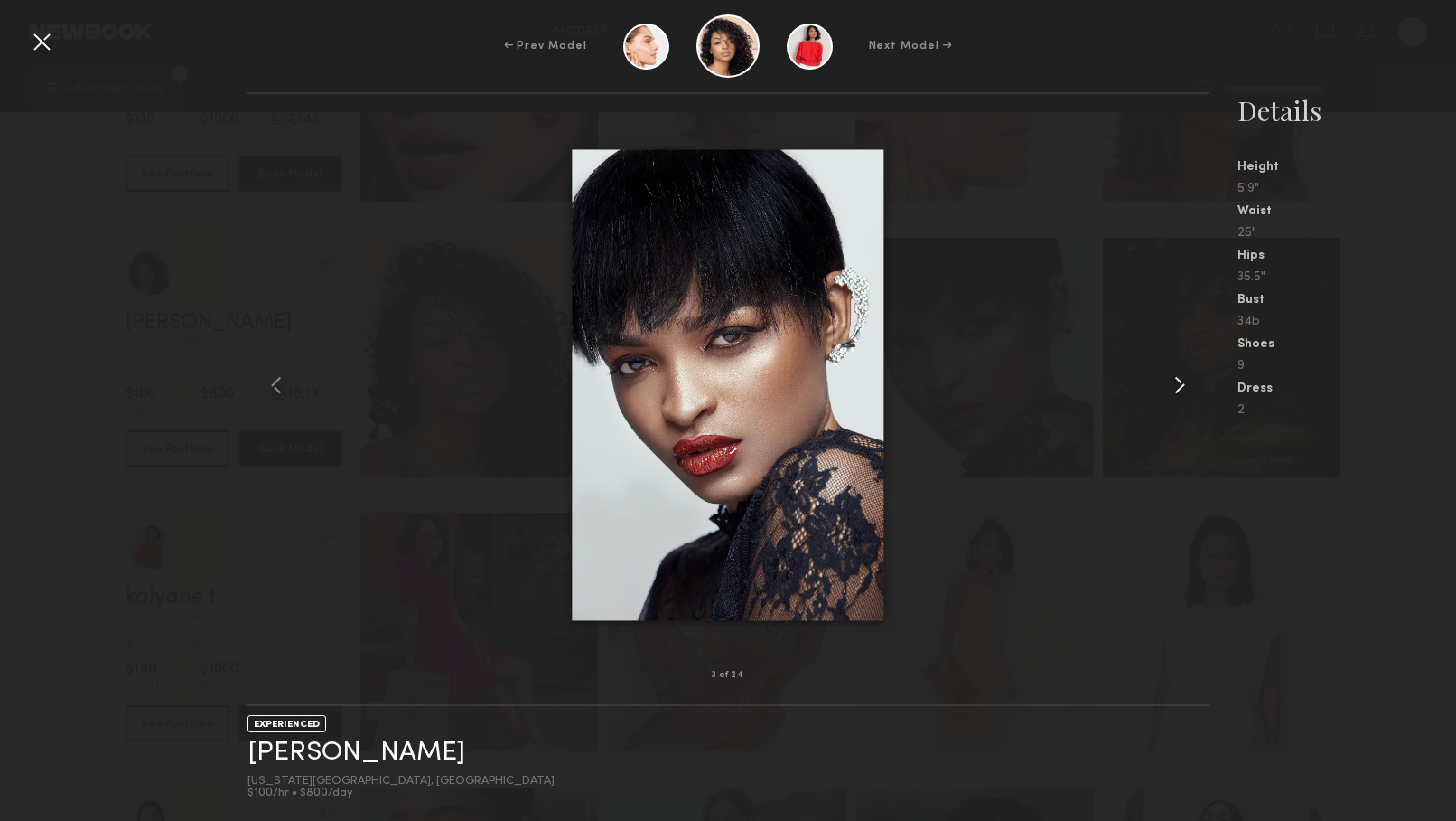
click at [1183, 385] on common-icon at bounding box center [1180, 384] width 29 height 29
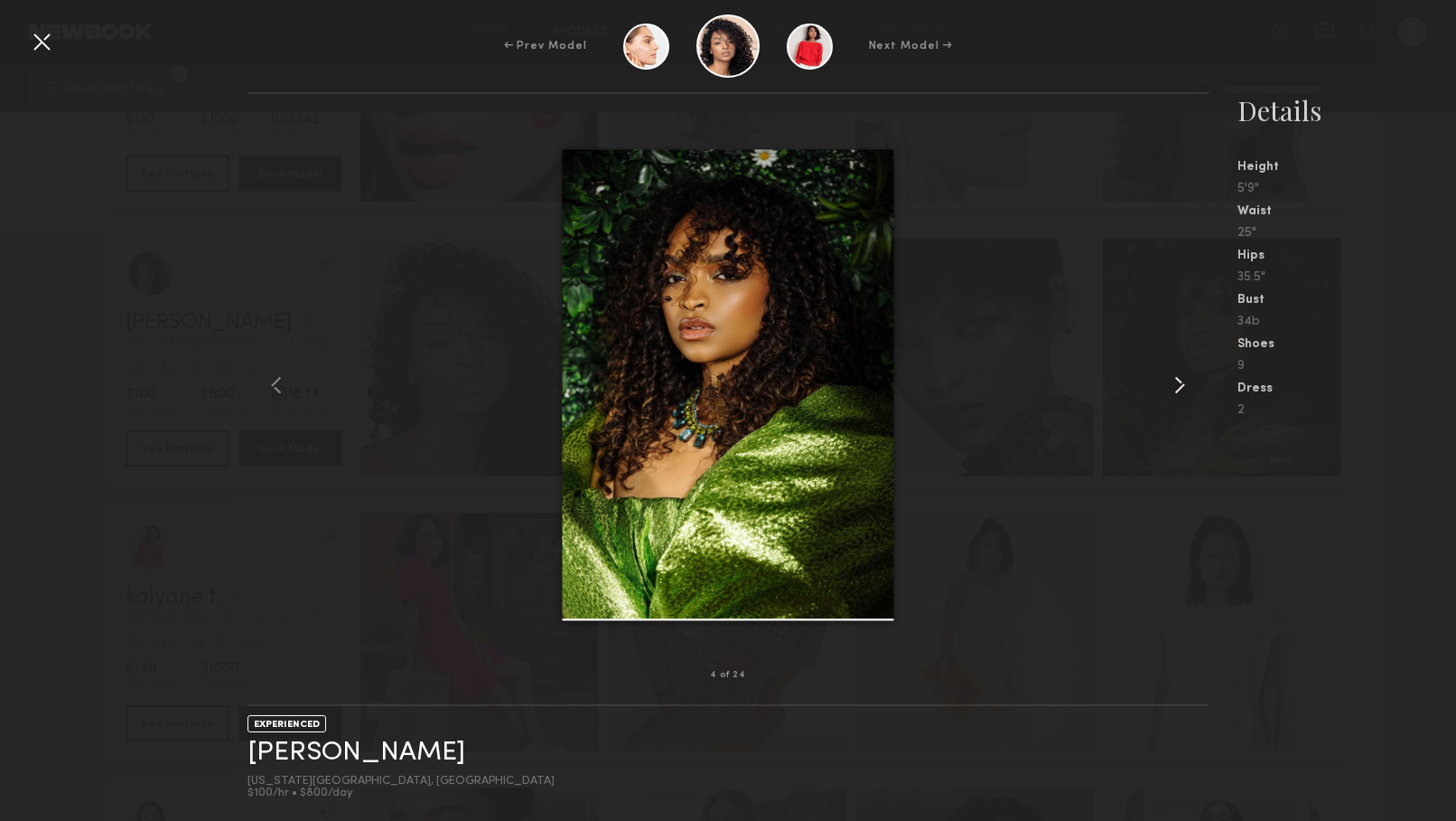
click at [1183, 385] on common-icon at bounding box center [1180, 384] width 29 height 29
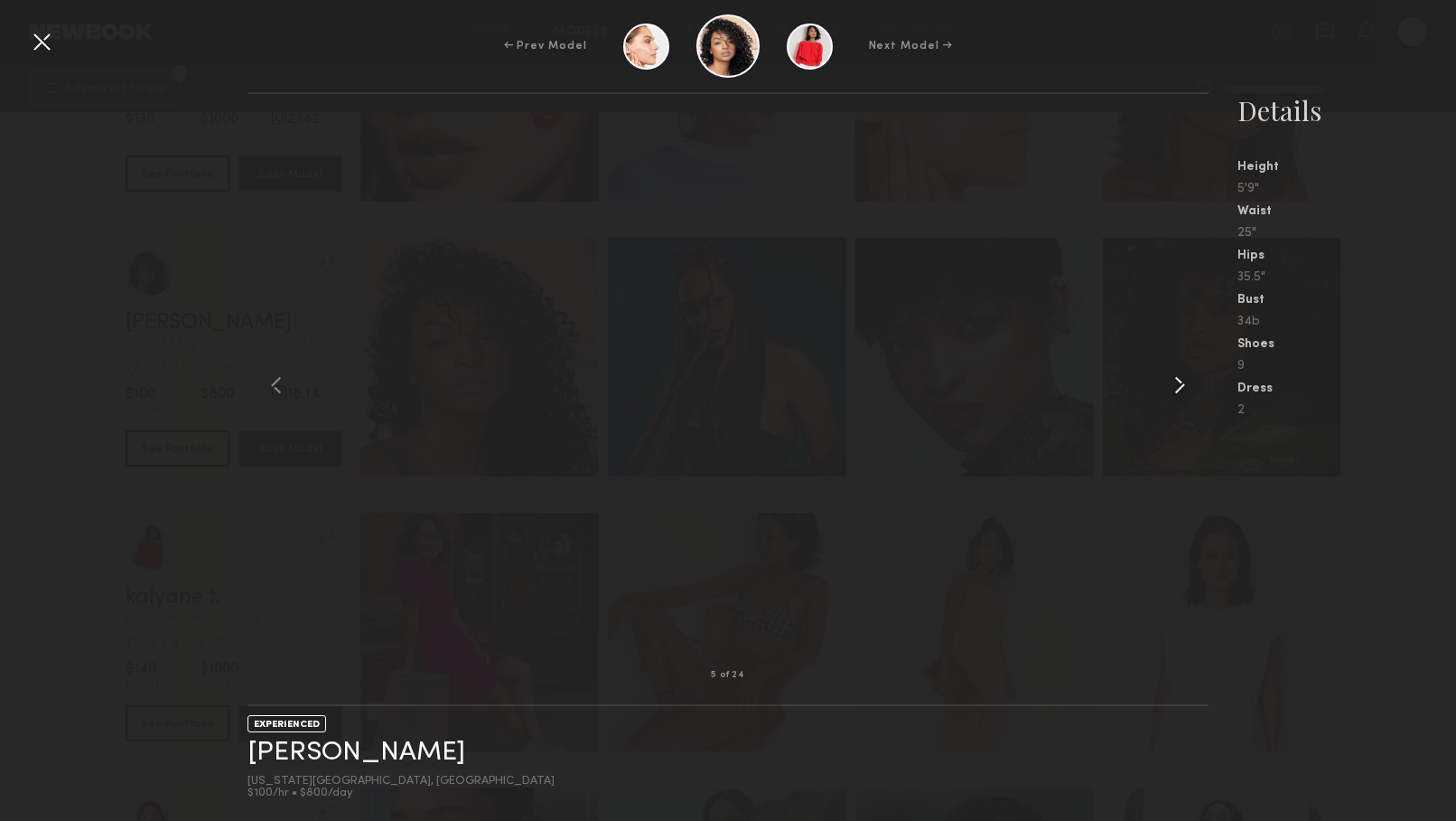
click at [1182, 382] on common-icon at bounding box center [1180, 384] width 29 height 29
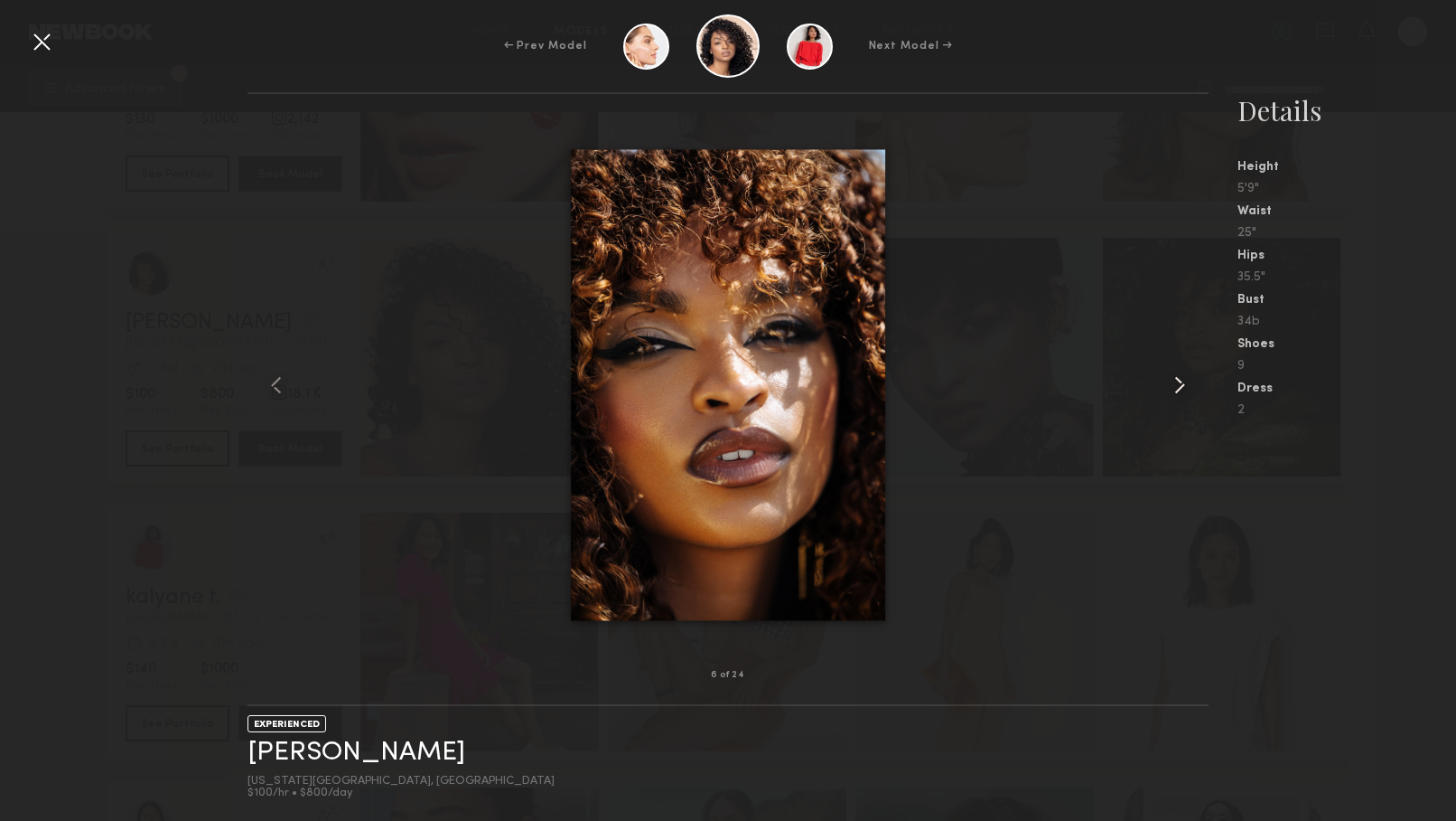
click at [1188, 391] on common-icon at bounding box center [1180, 384] width 29 height 29
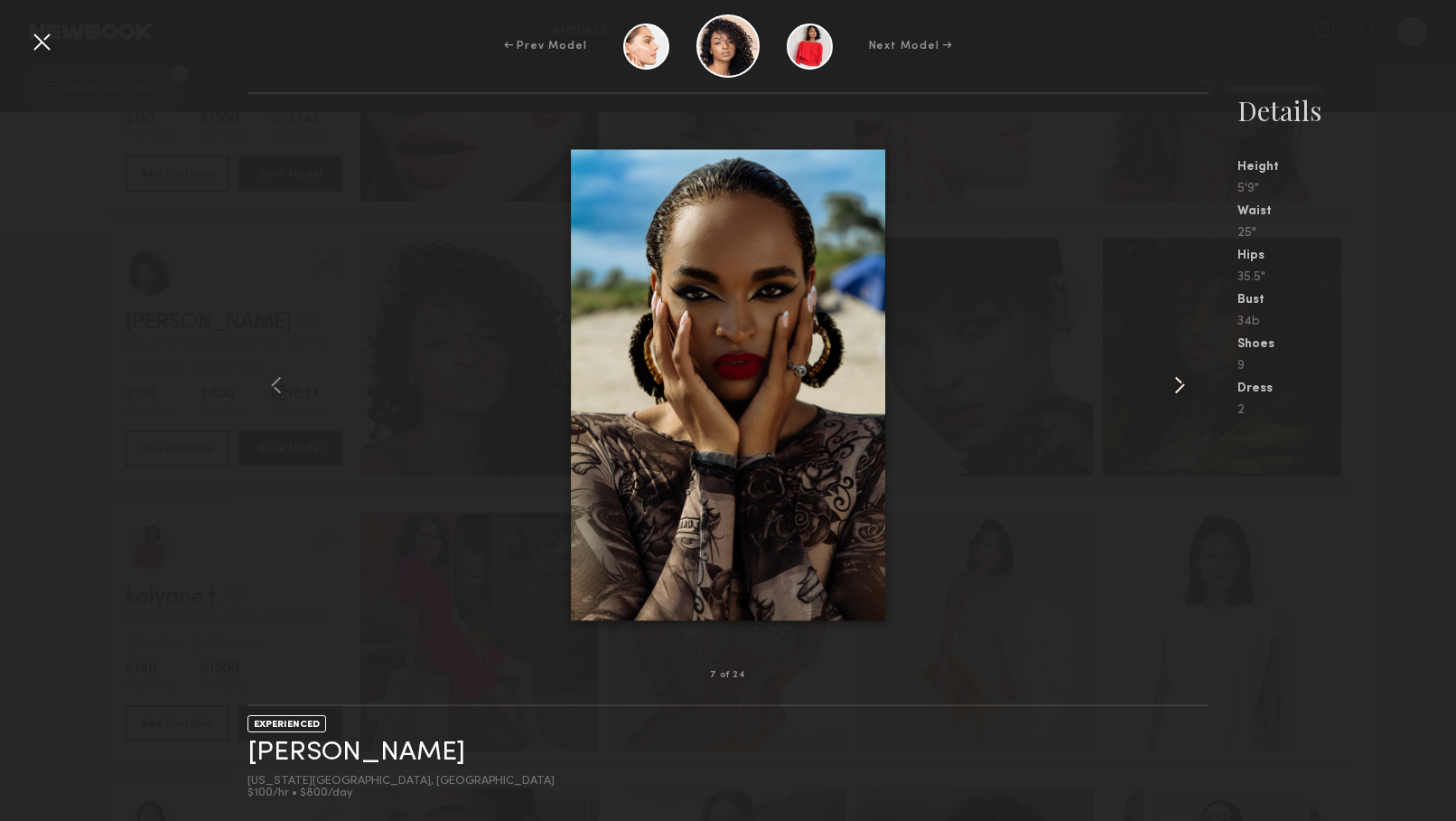
click at [1185, 391] on common-icon at bounding box center [1180, 384] width 29 height 29
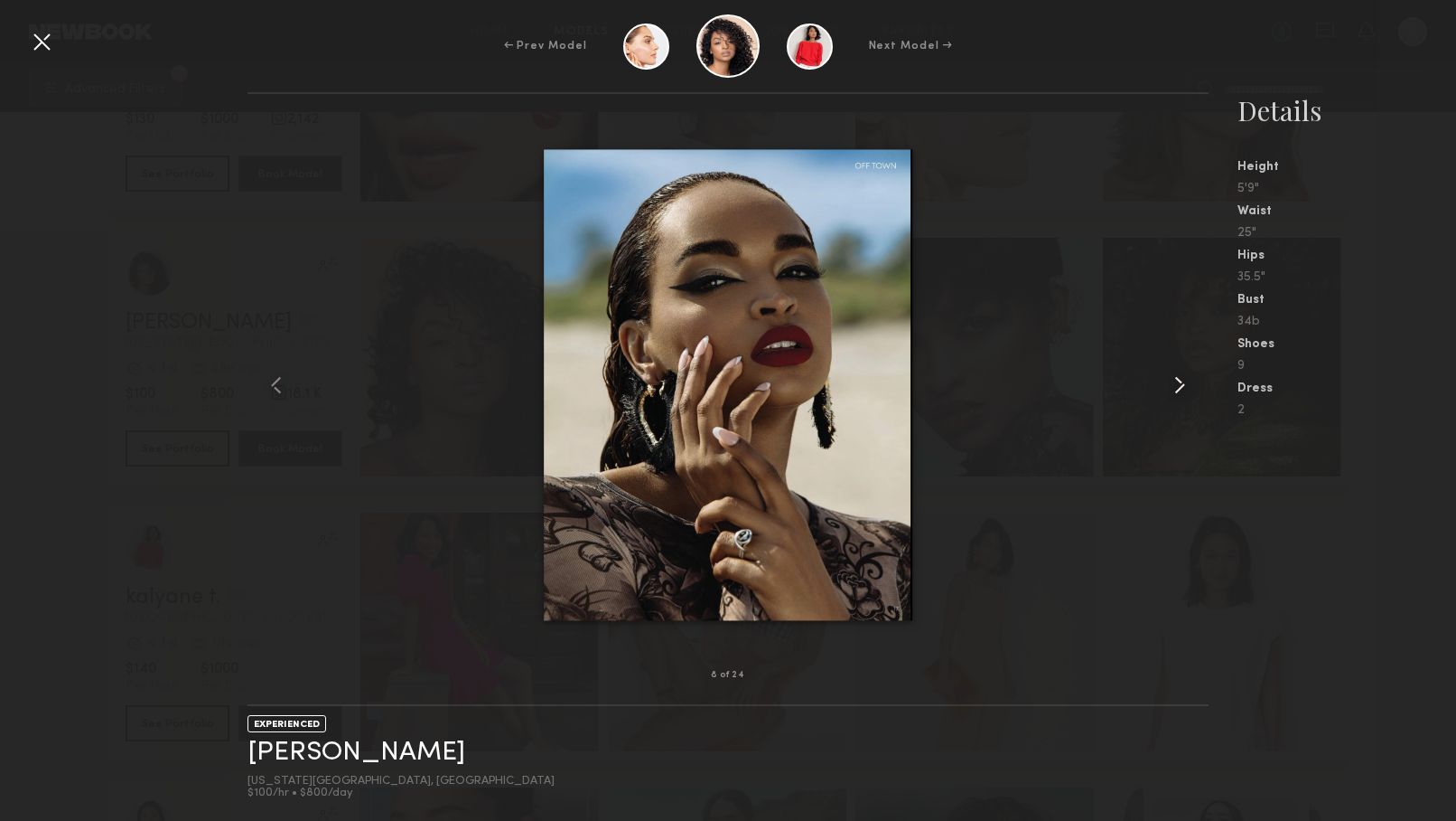
click at [1185, 391] on common-icon at bounding box center [1180, 384] width 29 height 29
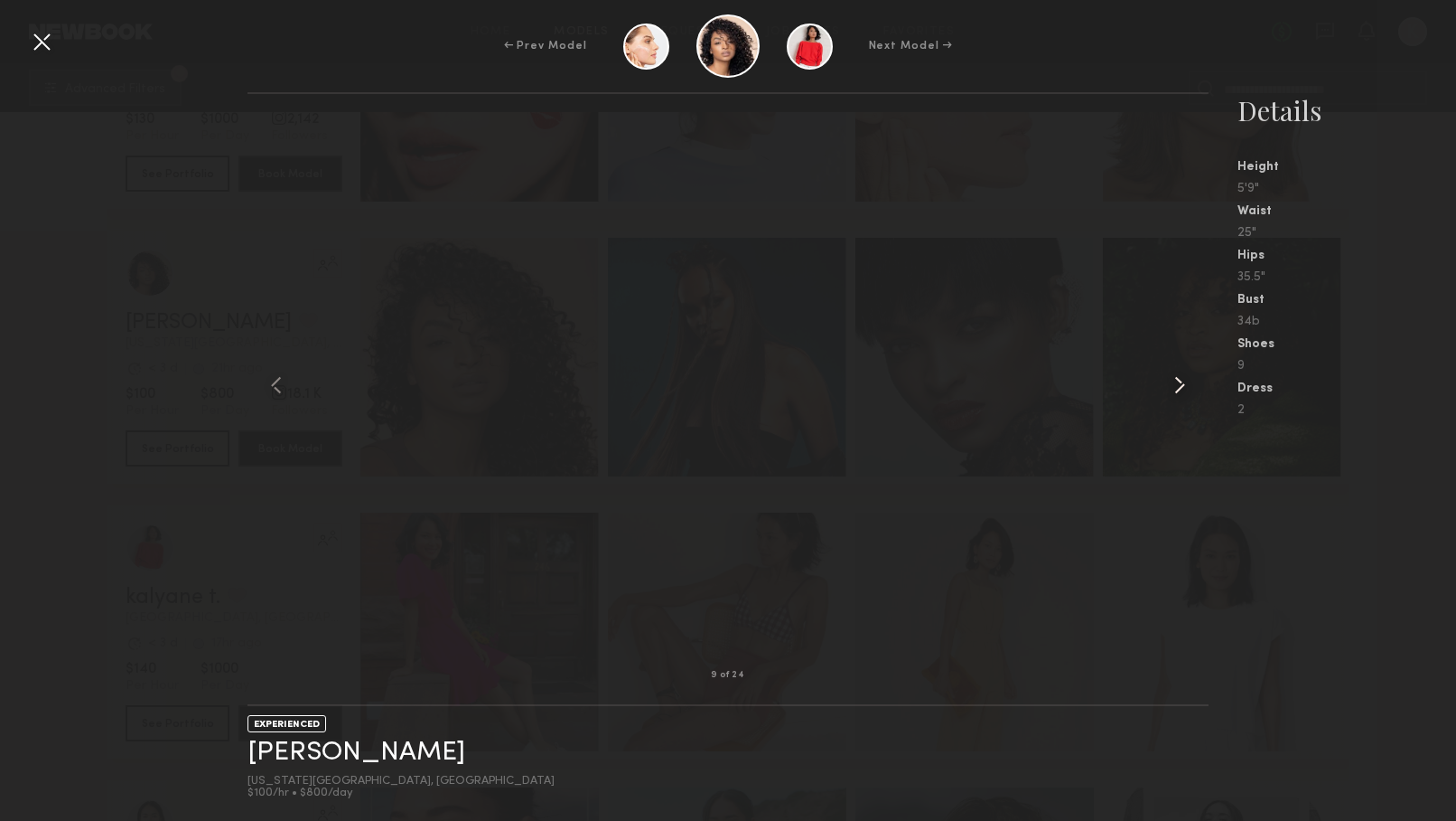
click at [1185, 391] on common-icon at bounding box center [1180, 384] width 29 height 29
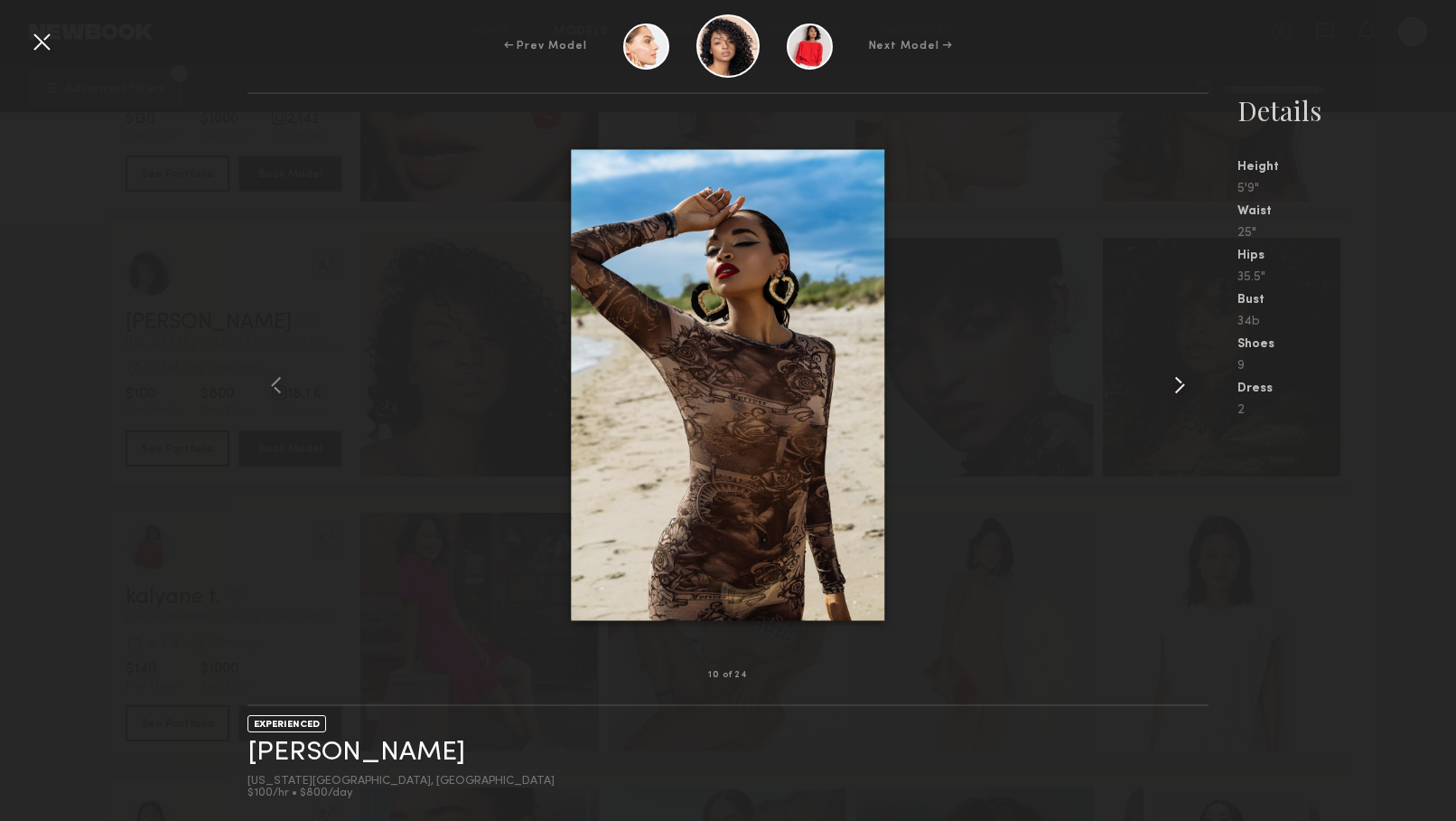
click at [1184, 390] on common-icon at bounding box center [1180, 384] width 29 height 29
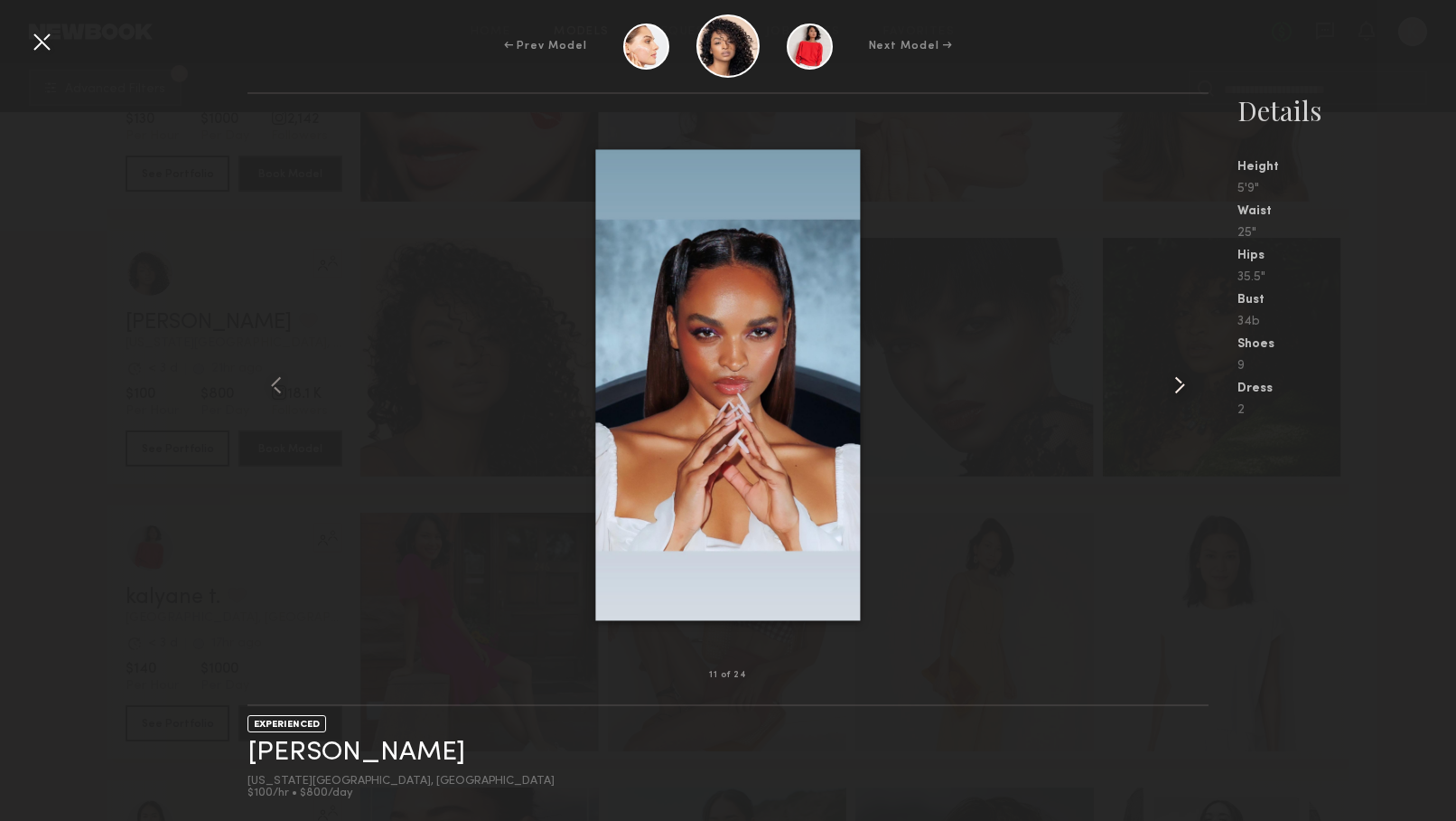
click at [1184, 390] on common-icon at bounding box center [1180, 384] width 29 height 29
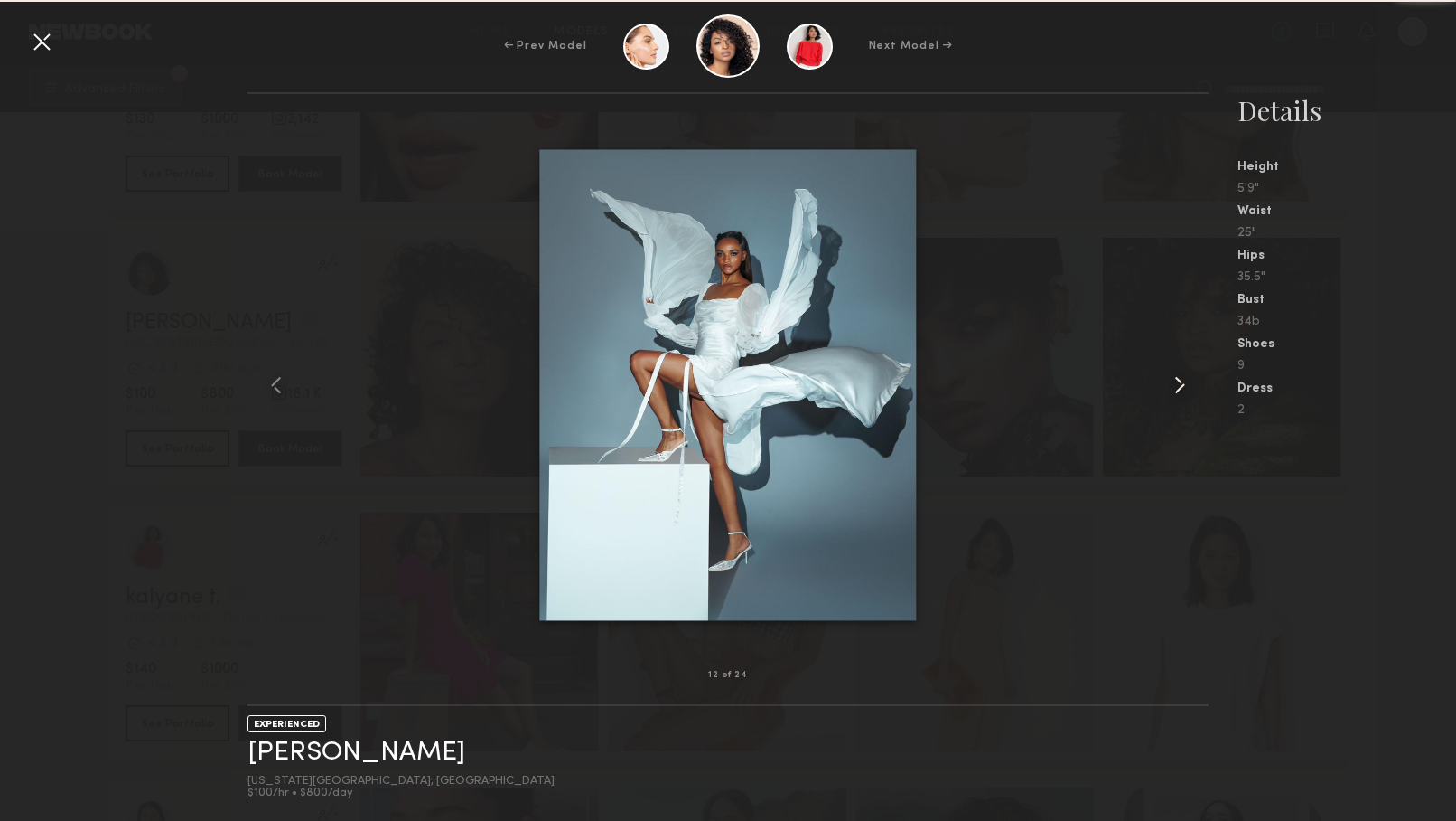
click at [1184, 390] on common-icon at bounding box center [1180, 384] width 29 height 29
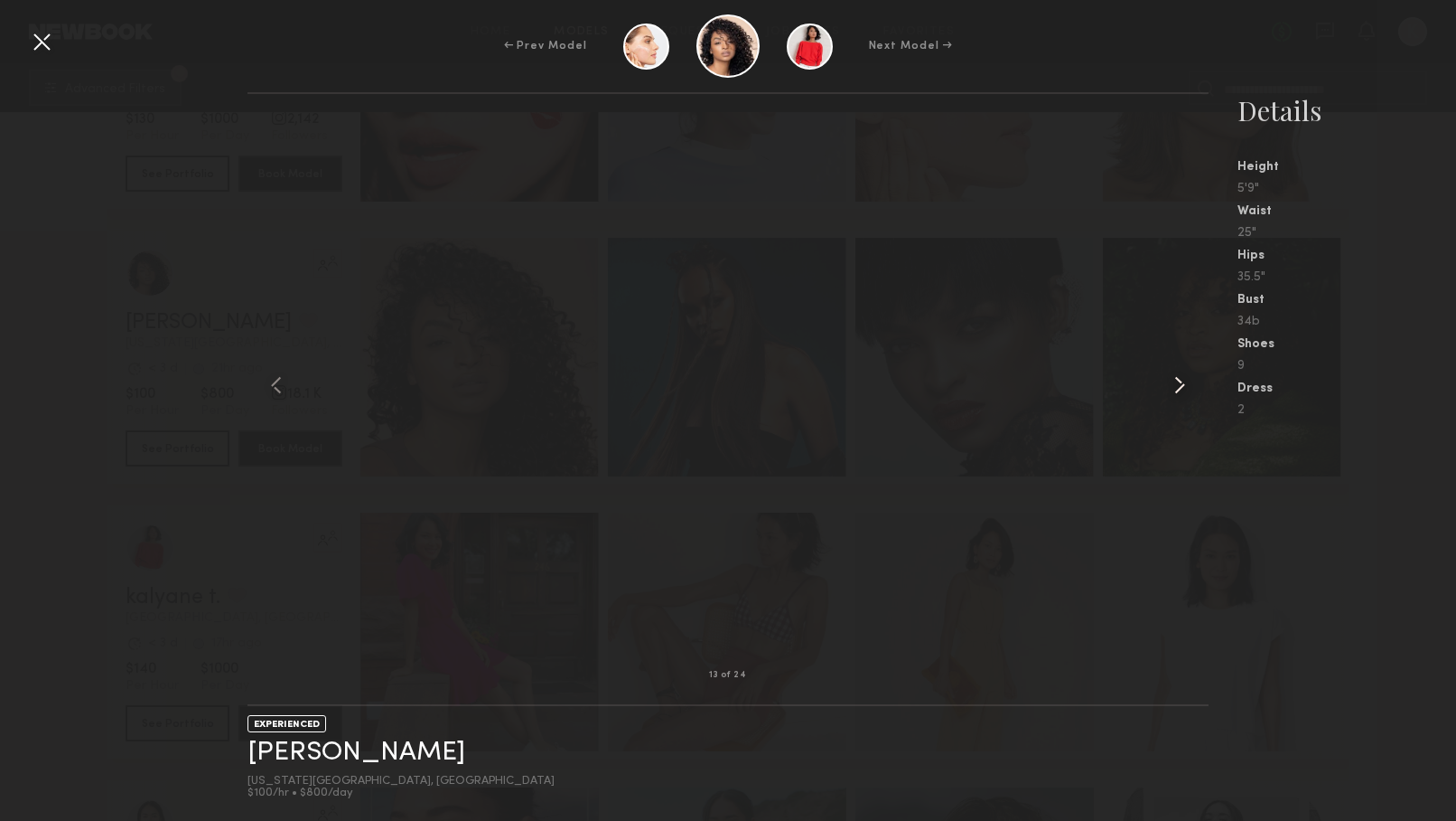
click at [1182, 390] on common-icon at bounding box center [1180, 384] width 29 height 29
click at [41, 33] on div at bounding box center [41, 41] width 29 height 29
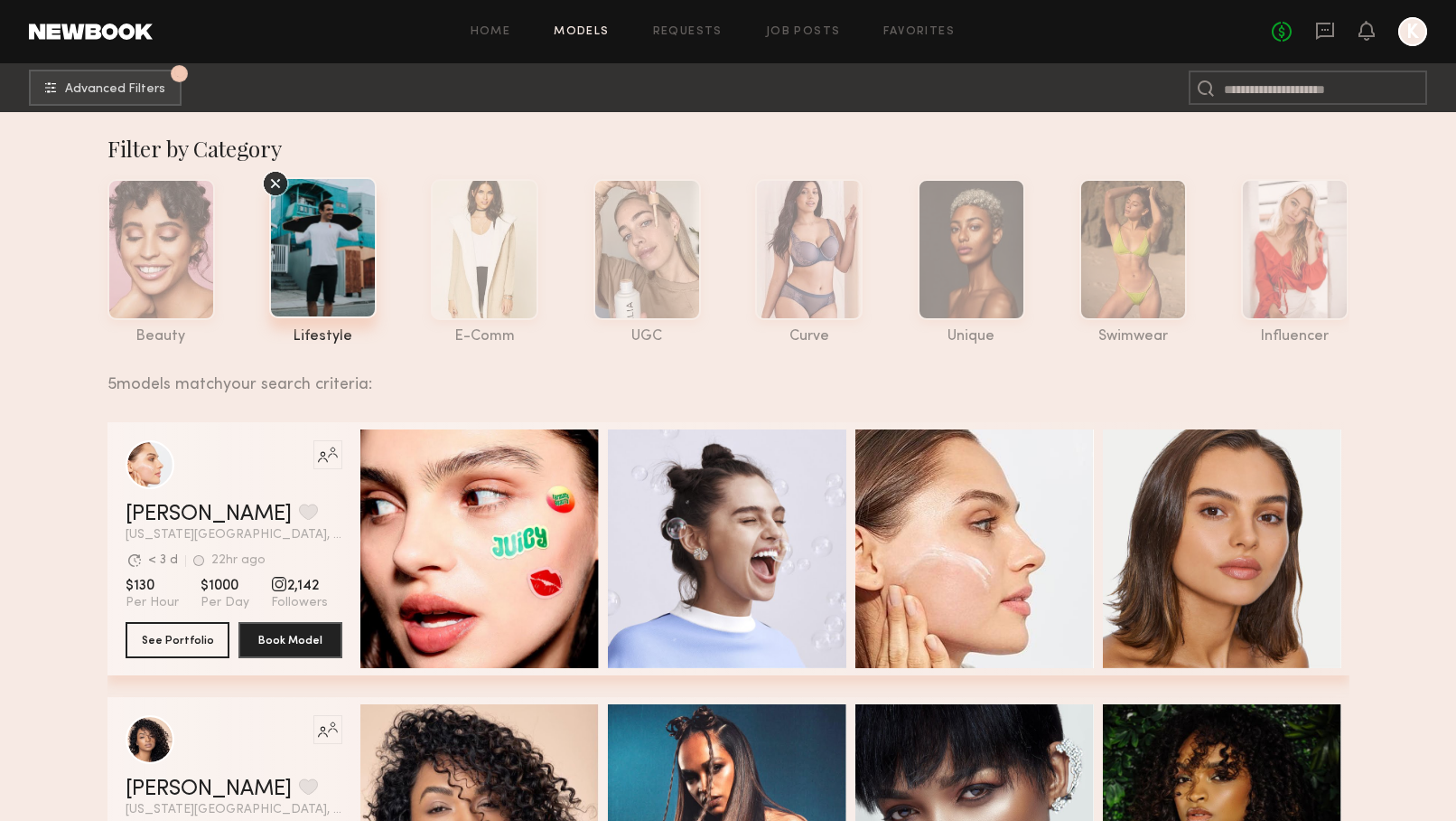
scroll to position [0, 0]
click at [511, 255] on div at bounding box center [484, 248] width 108 height 141
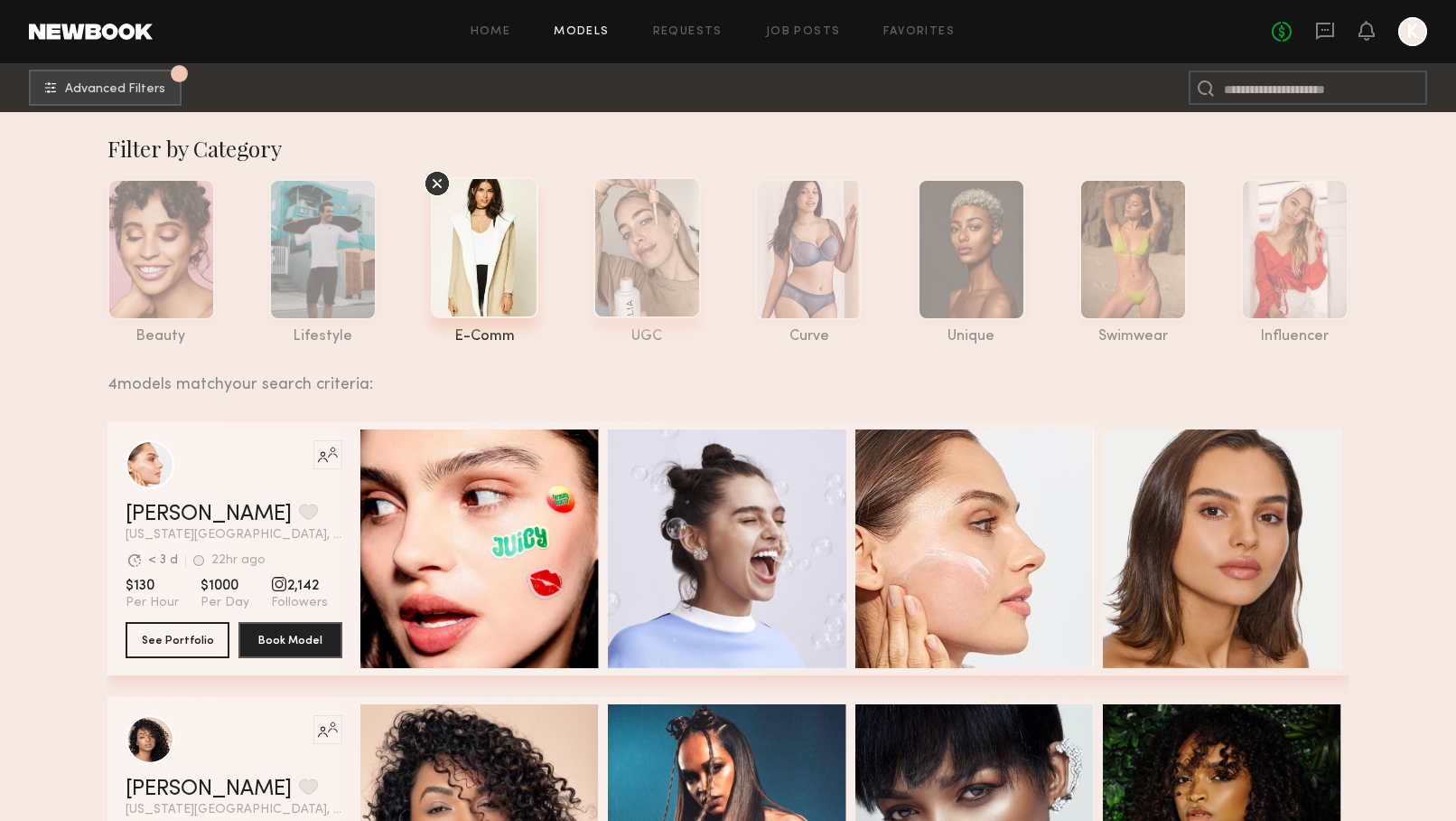
click at [649, 249] on div at bounding box center [647, 248] width 108 height 141
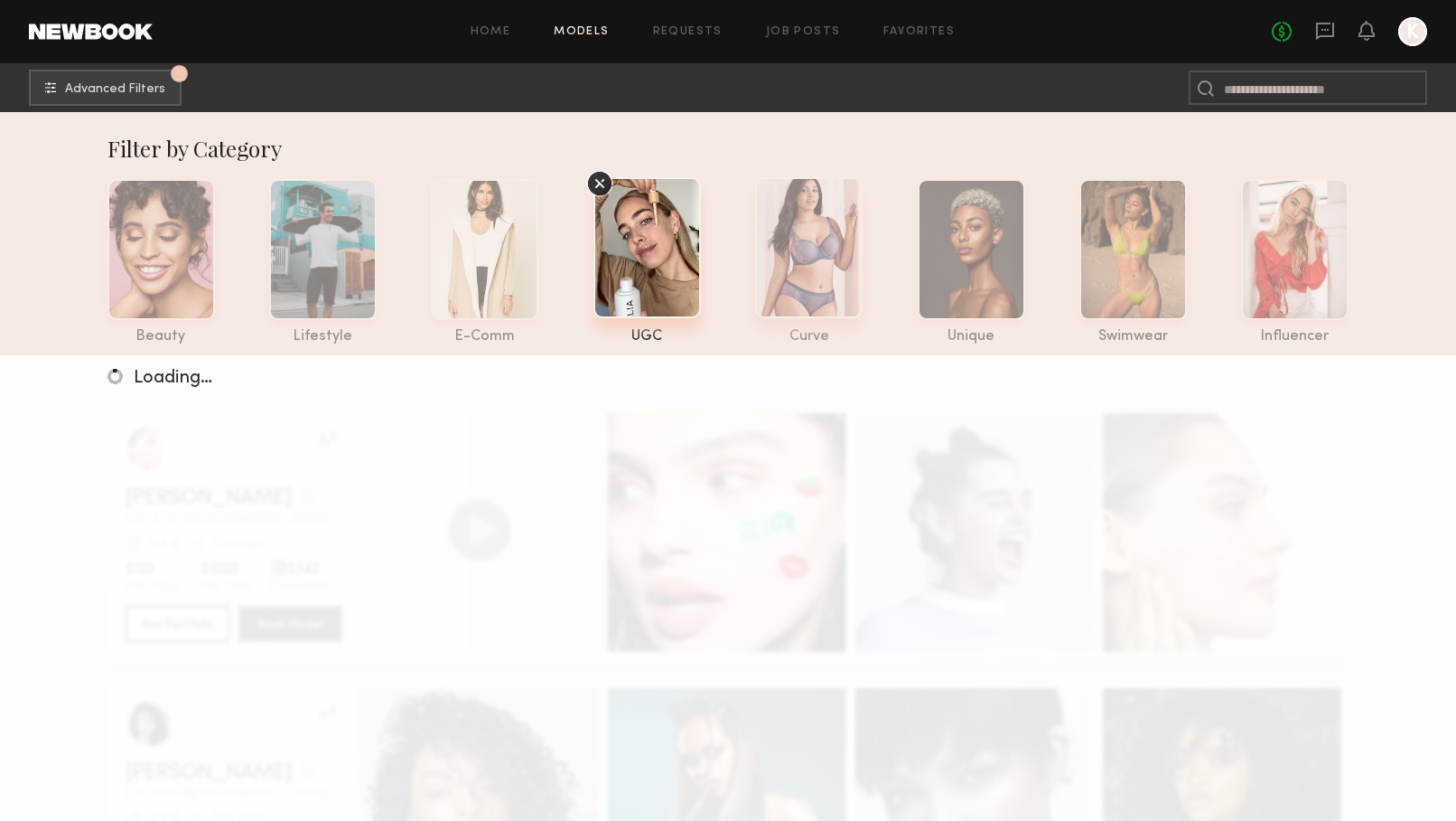
click at [813, 255] on div at bounding box center [809, 248] width 108 height 141
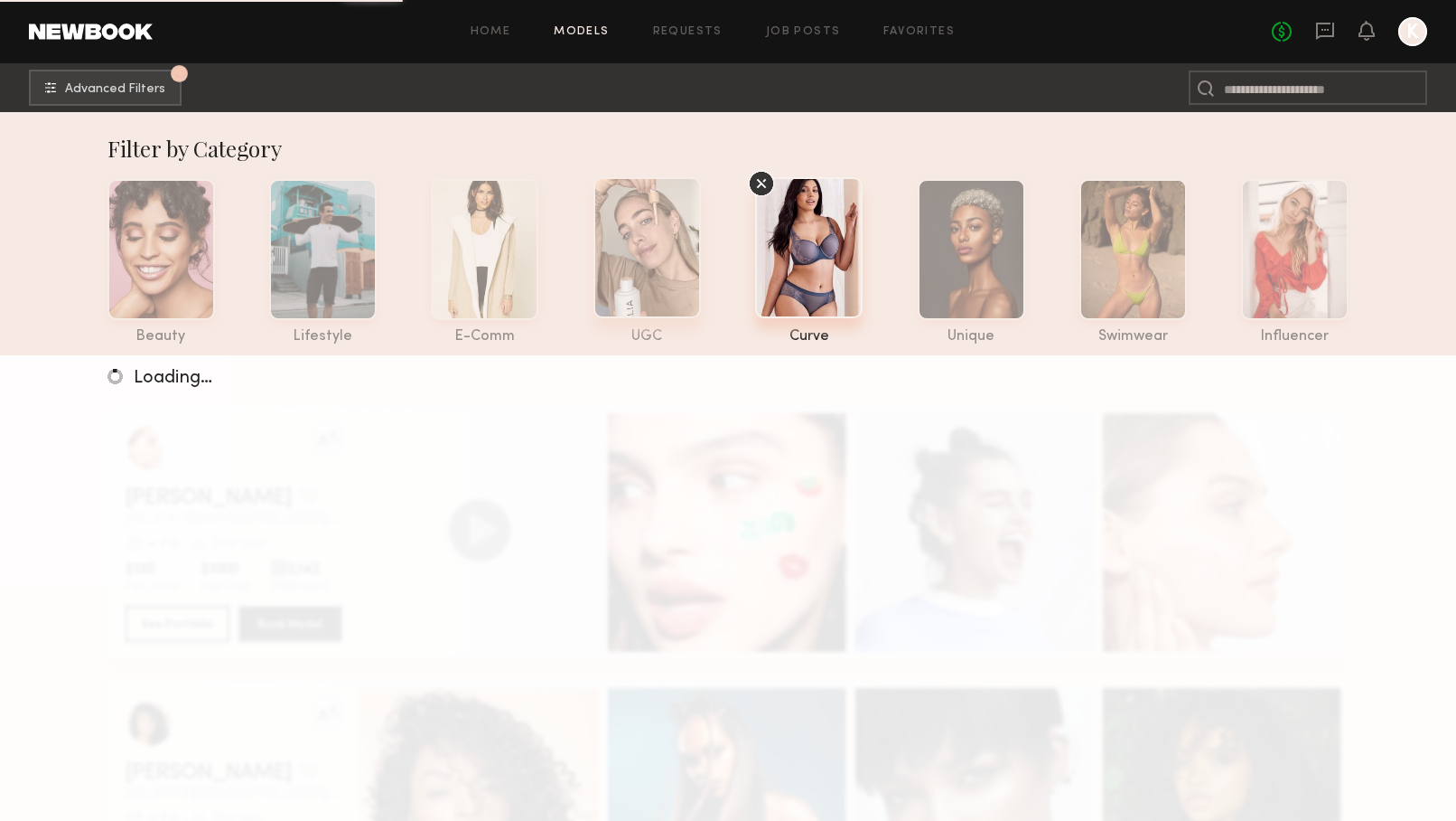
click at [662, 250] on div at bounding box center [647, 248] width 108 height 141
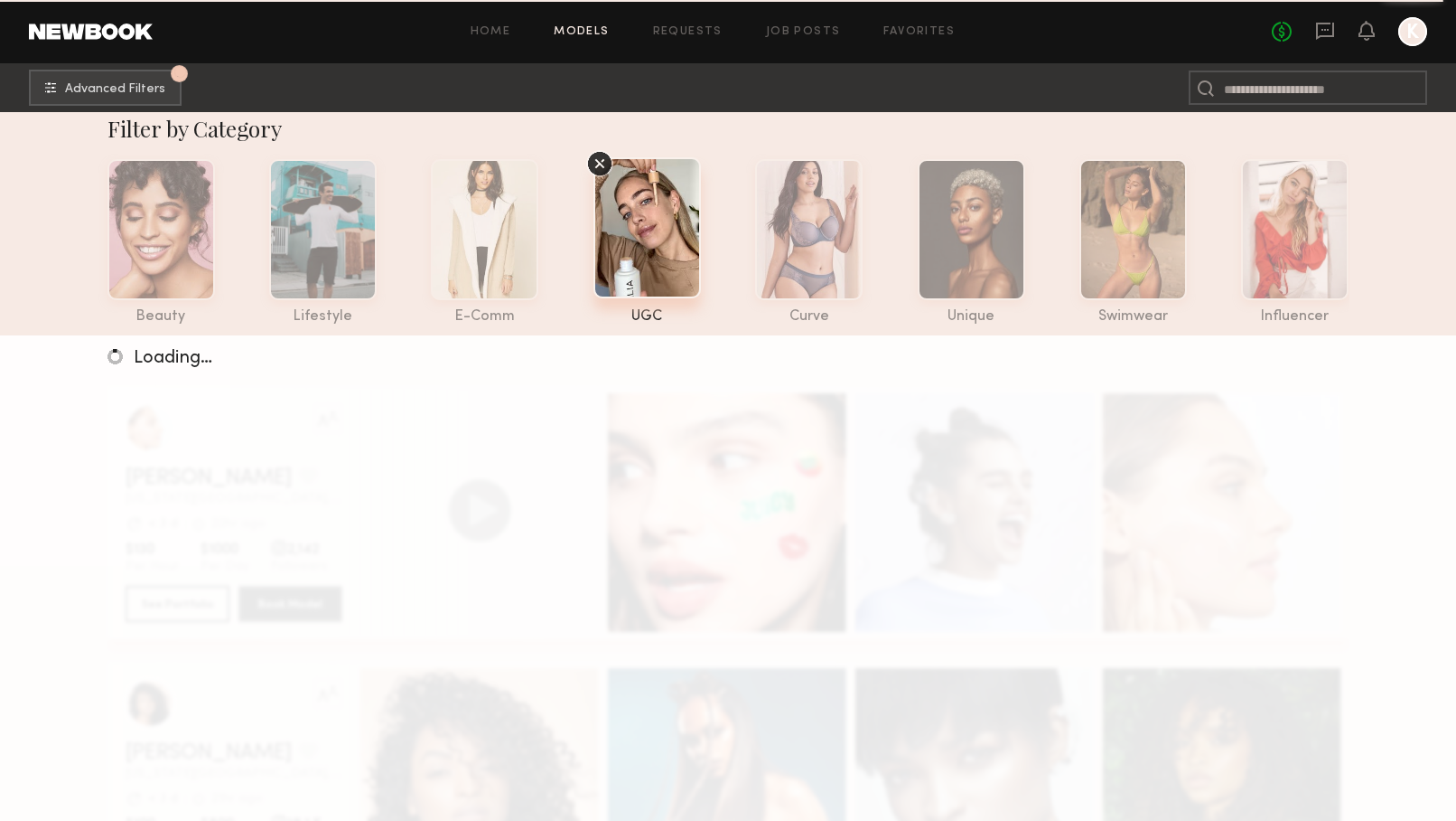
scroll to position [20, 0]
click at [816, 36] on link "Job Posts" at bounding box center [804, 32] width 75 height 12
click at [809, 32] on link "Job Posts" at bounding box center [804, 32] width 75 height 12
click at [801, 32] on link "Job Posts" at bounding box center [804, 32] width 75 height 12
click at [980, 242] on div at bounding box center [971, 228] width 108 height 141
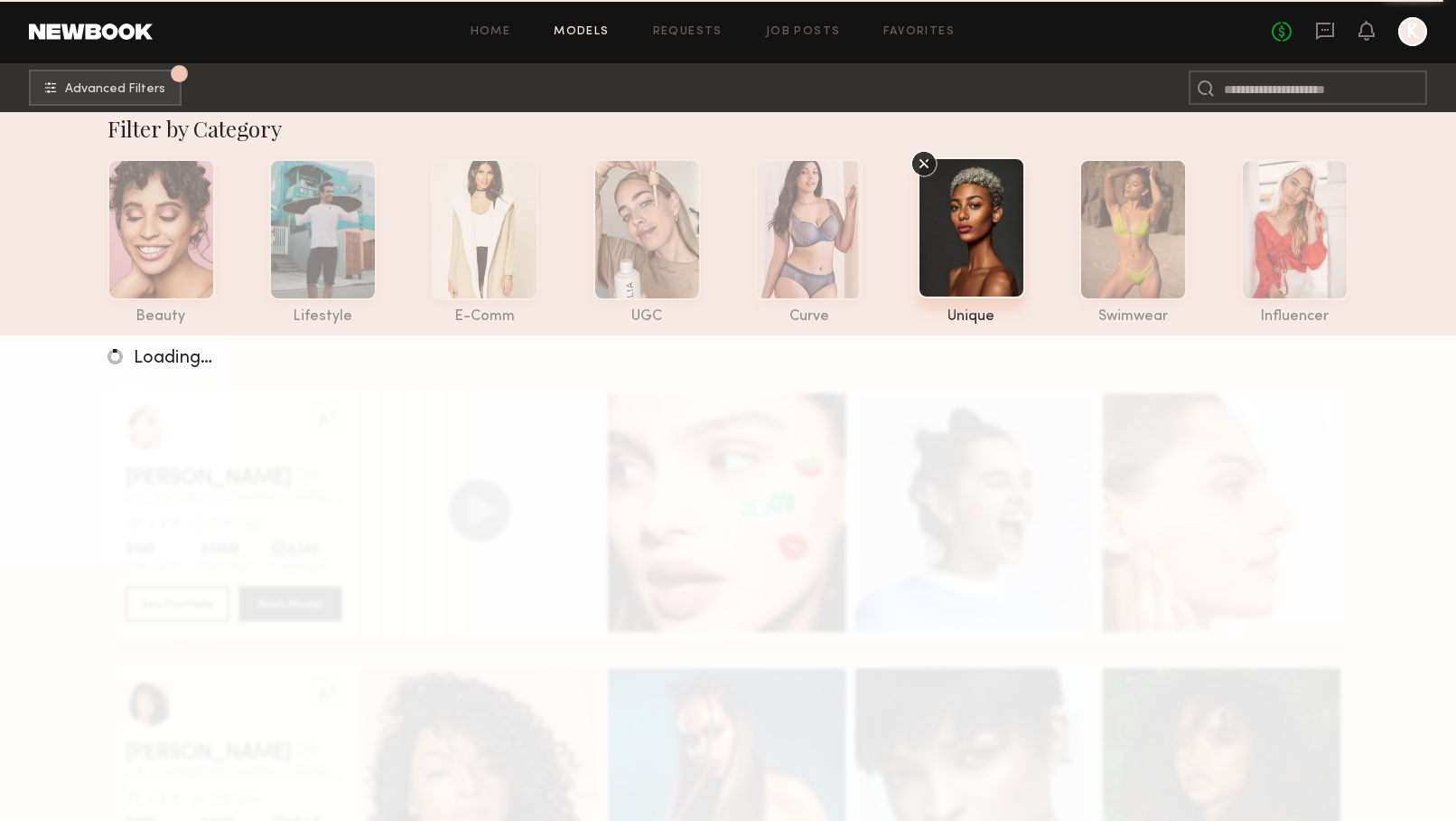
click at [980, 242] on div at bounding box center [971, 228] width 108 height 141
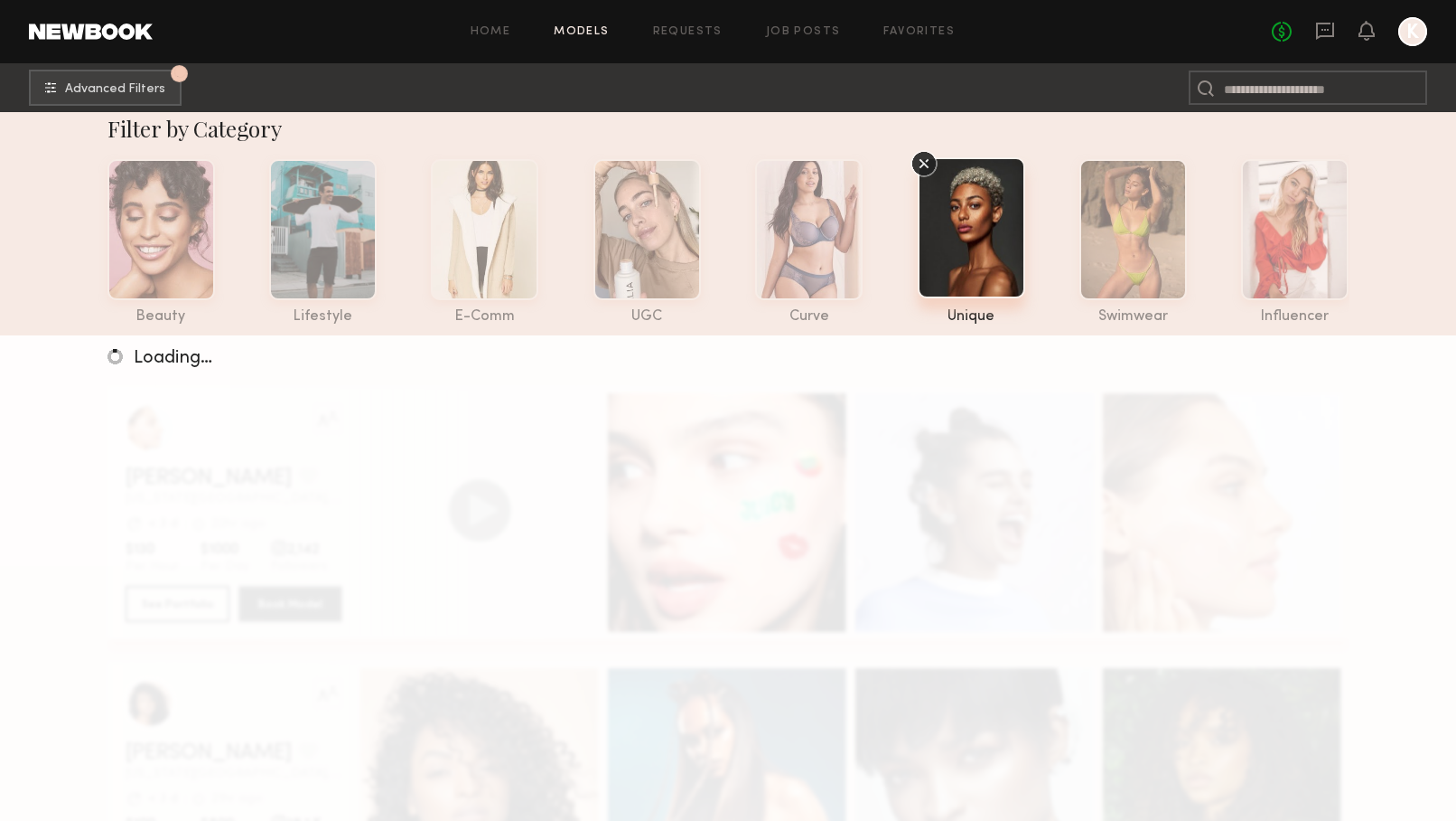
drag, startPoint x: 1060, startPoint y: 77, endPoint x: 529, endPoint y: 447, distance: 647.2
click at [529, 447] on div "Loading…" at bounding box center [728, 746] width 1456 height 821
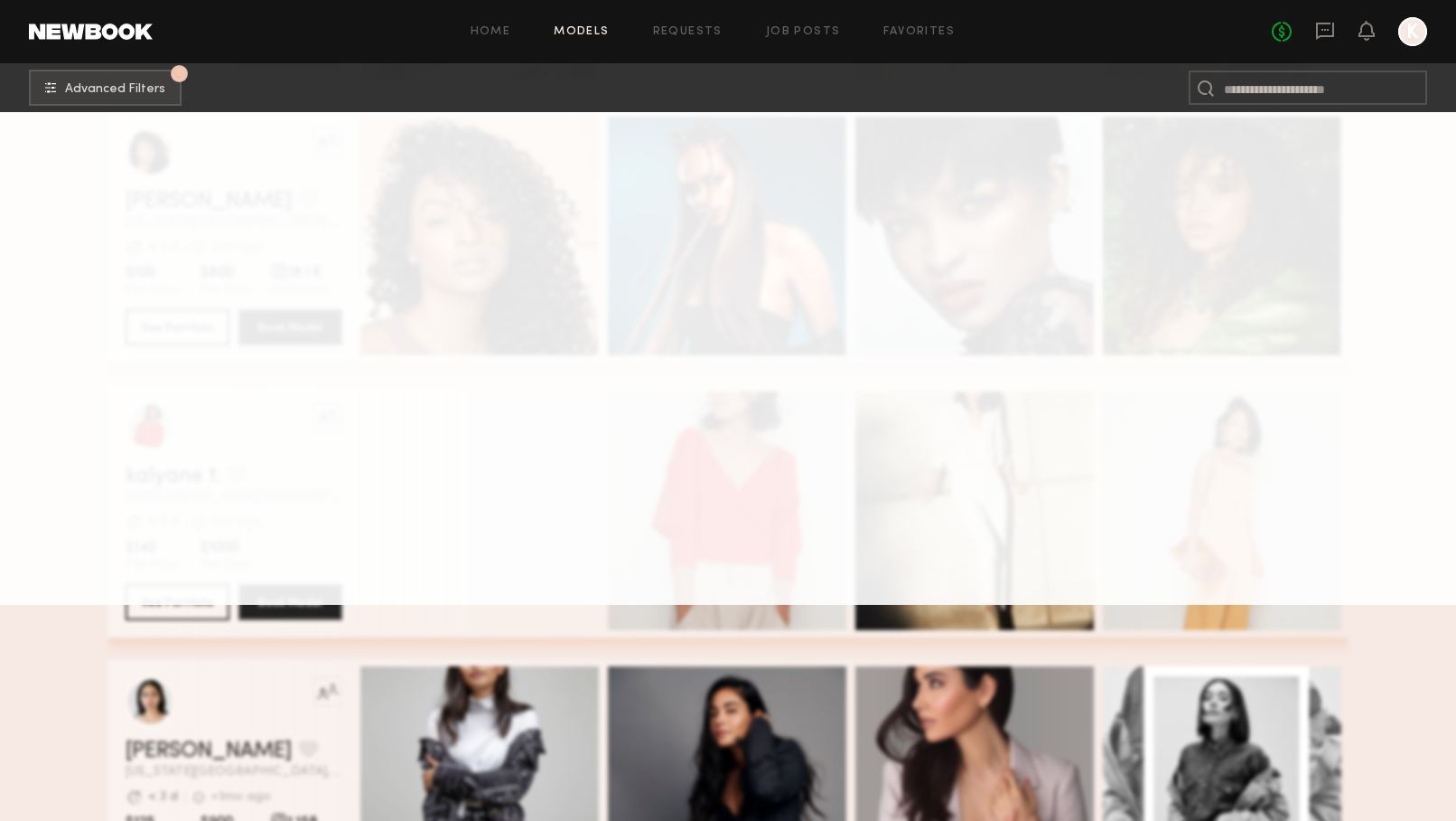
scroll to position [571, 0]
click at [868, 273] on div "Loading…" at bounding box center [728, 194] width 1456 height 821
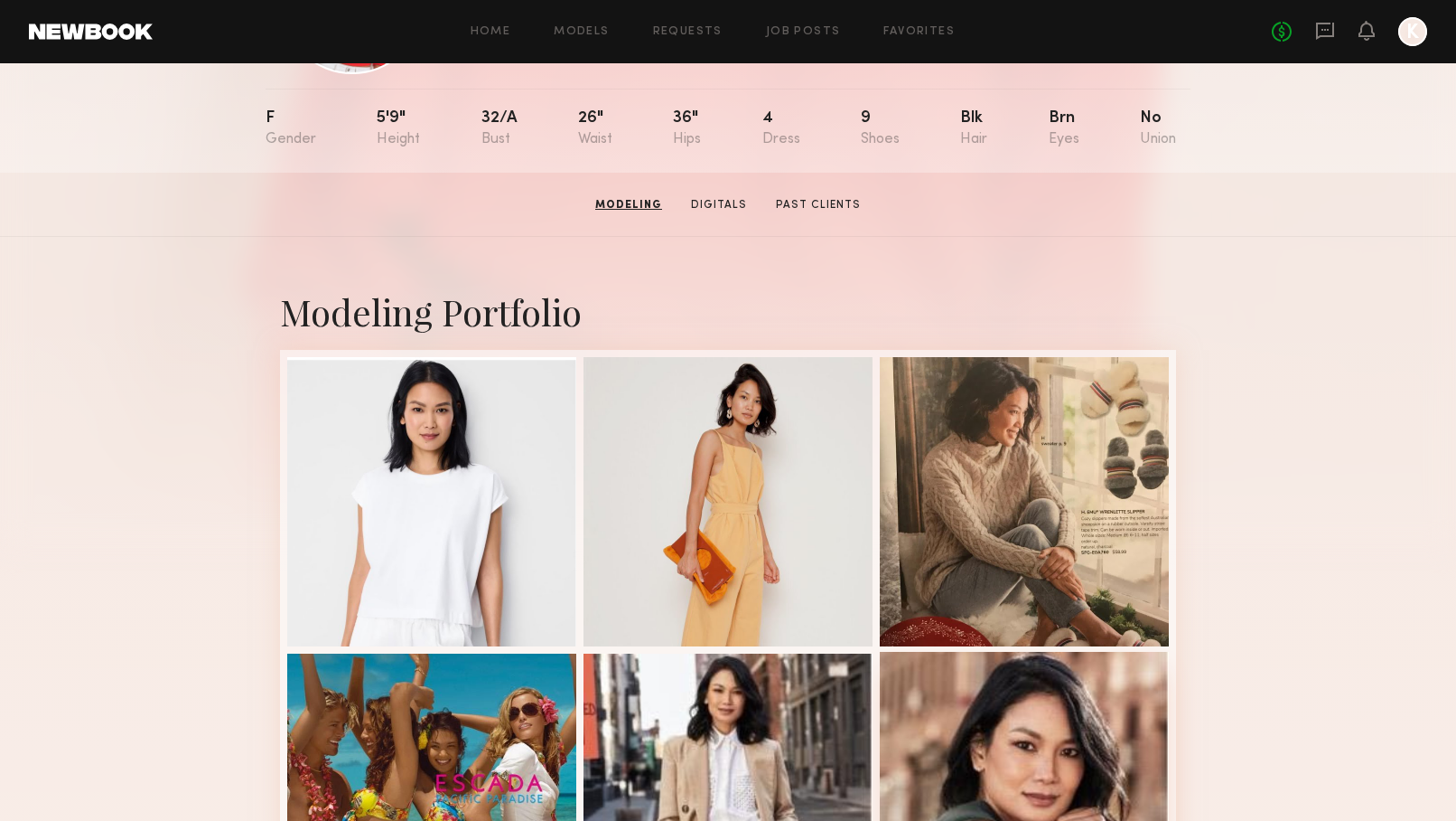
scroll to position [127, 0]
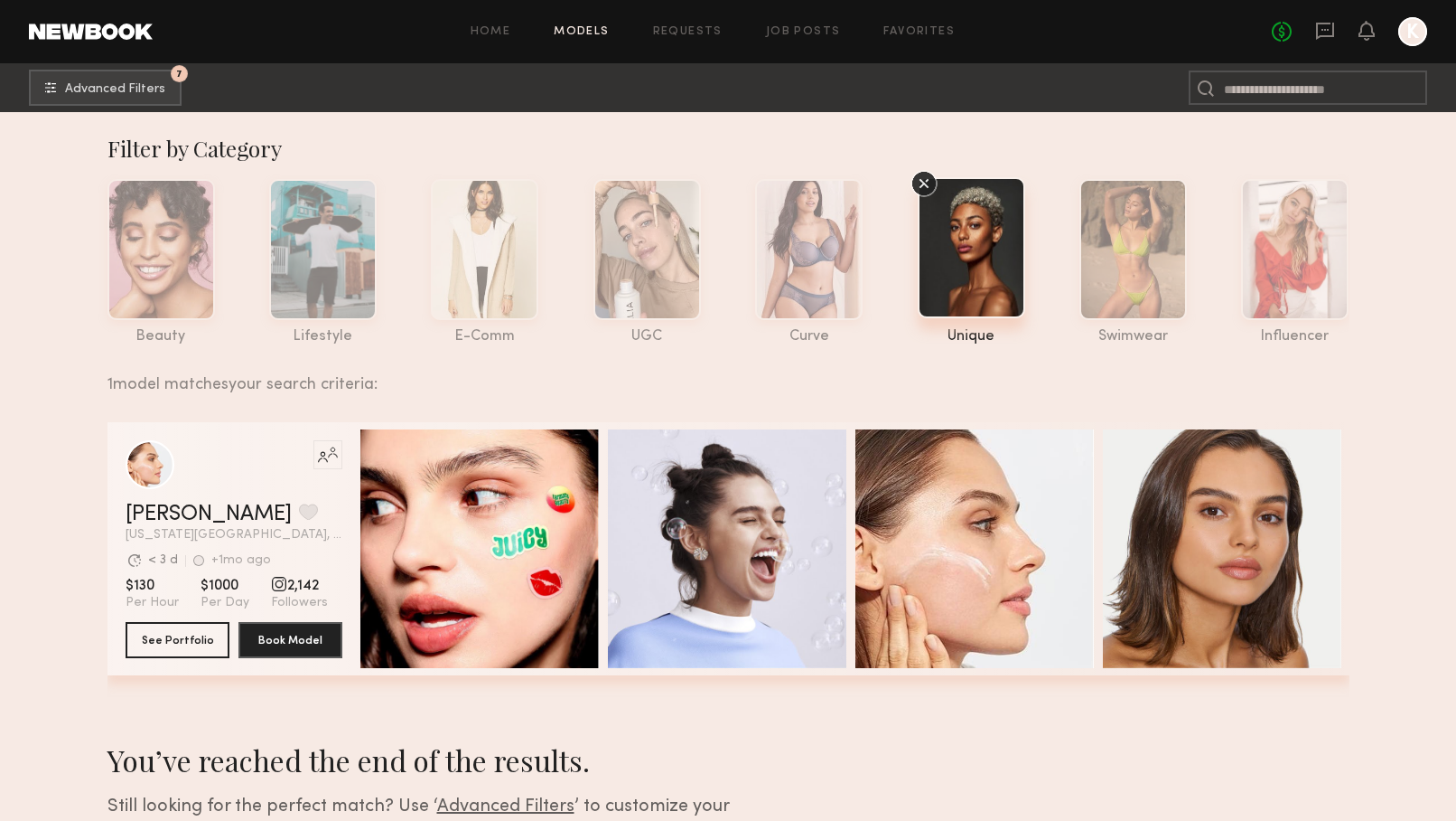
click at [975, 264] on div at bounding box center [971, 248] width 108 height 141
click at [1279, 296] on div at bounding box center [1295, 248] width 108 height 141
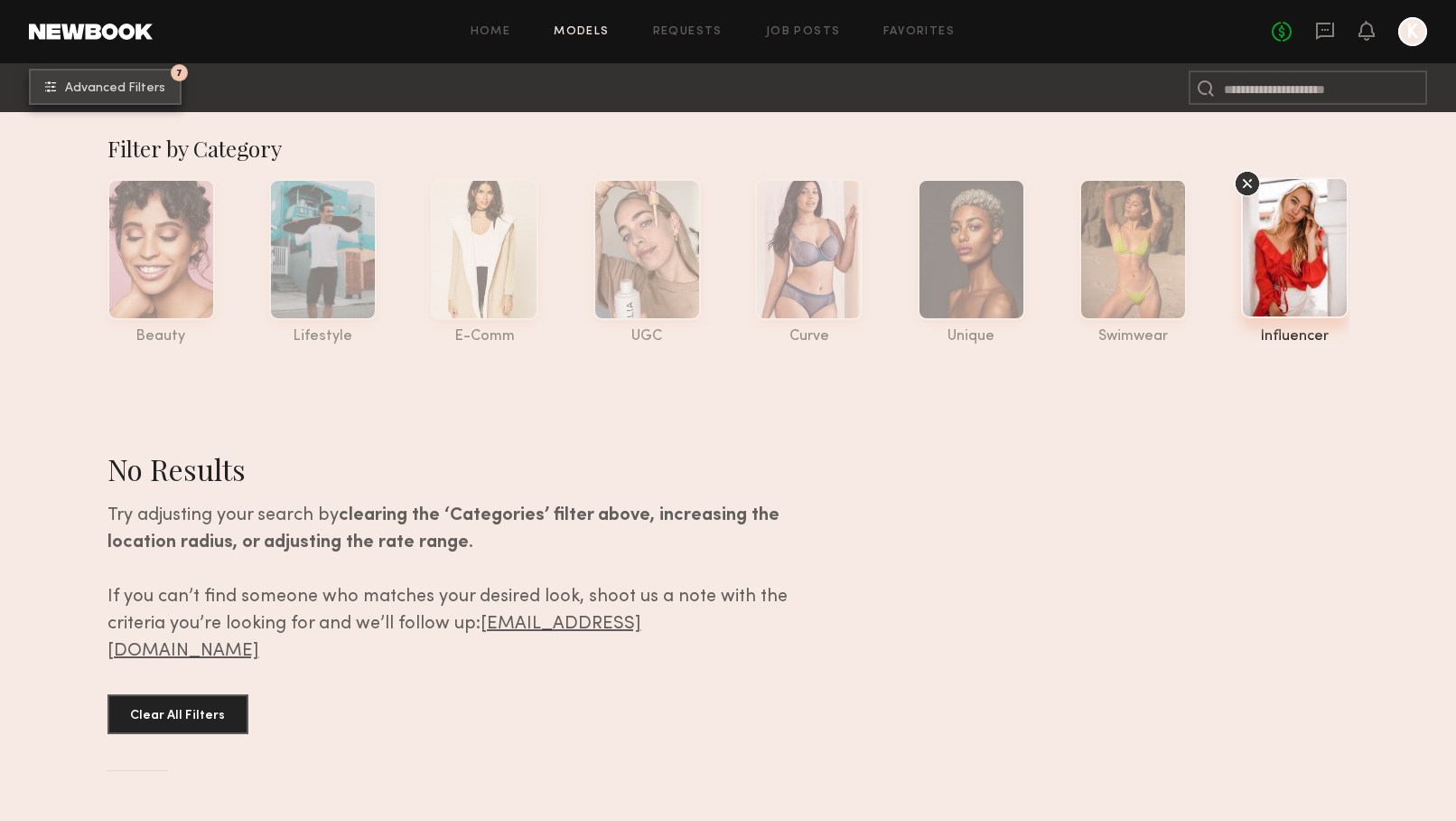
click at [179, 67] on div "7" at bounding box center [179, 72] width 17 height 17
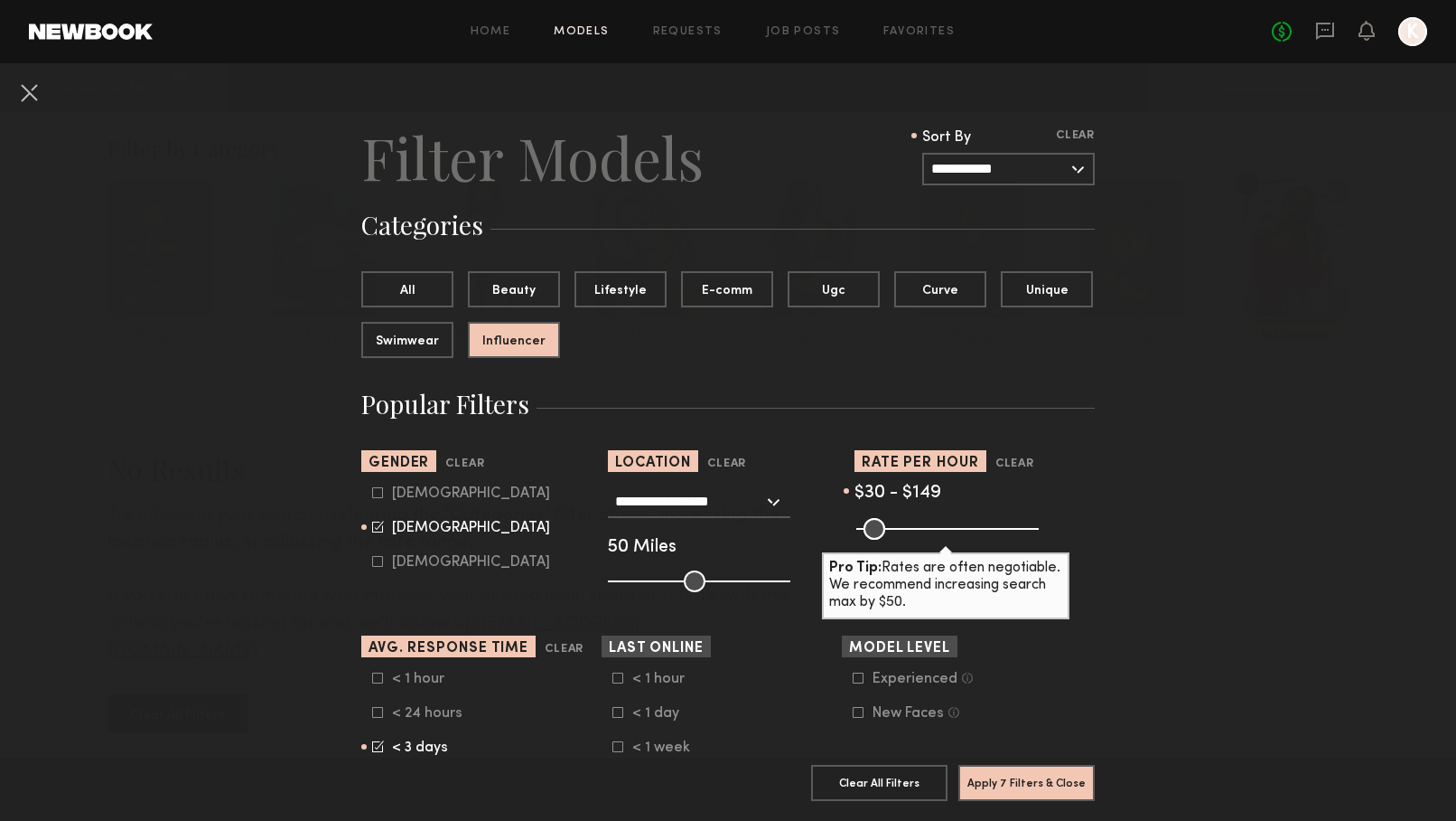
click at [379, 488] on icon at bounding box center [378, 493] width 10 height 10
type input "**"
click at [372, 529] on icon at bounding box center [377, 527] width 11 height 11
type input "*"
click at [1022, 783] on button "Apply 7 Filters & Close" at bounding box center [1027, 781] width 137 height 37
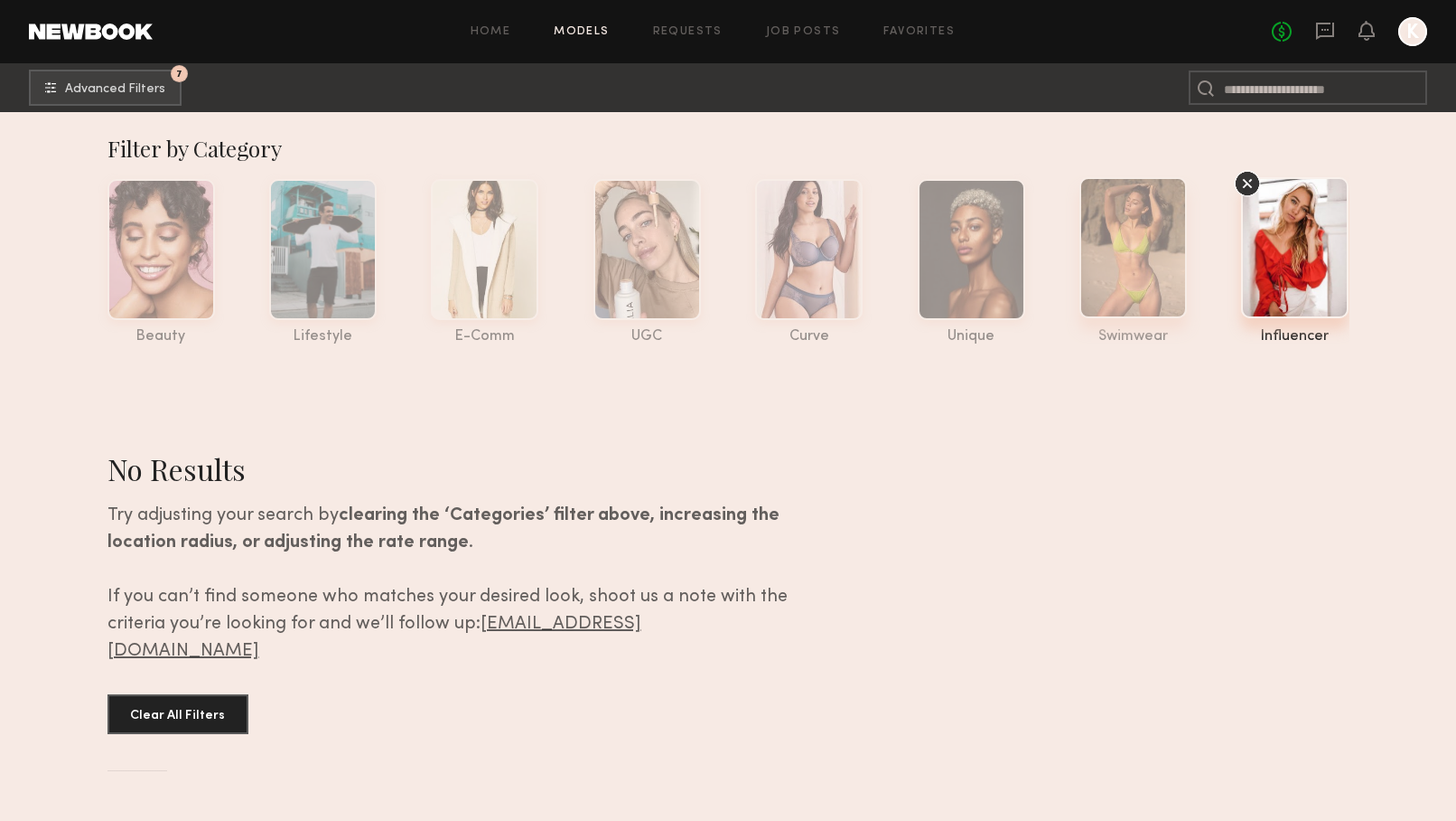
click at [1133, 279] on div at bounding box center [1133, 248] width 108 height 141
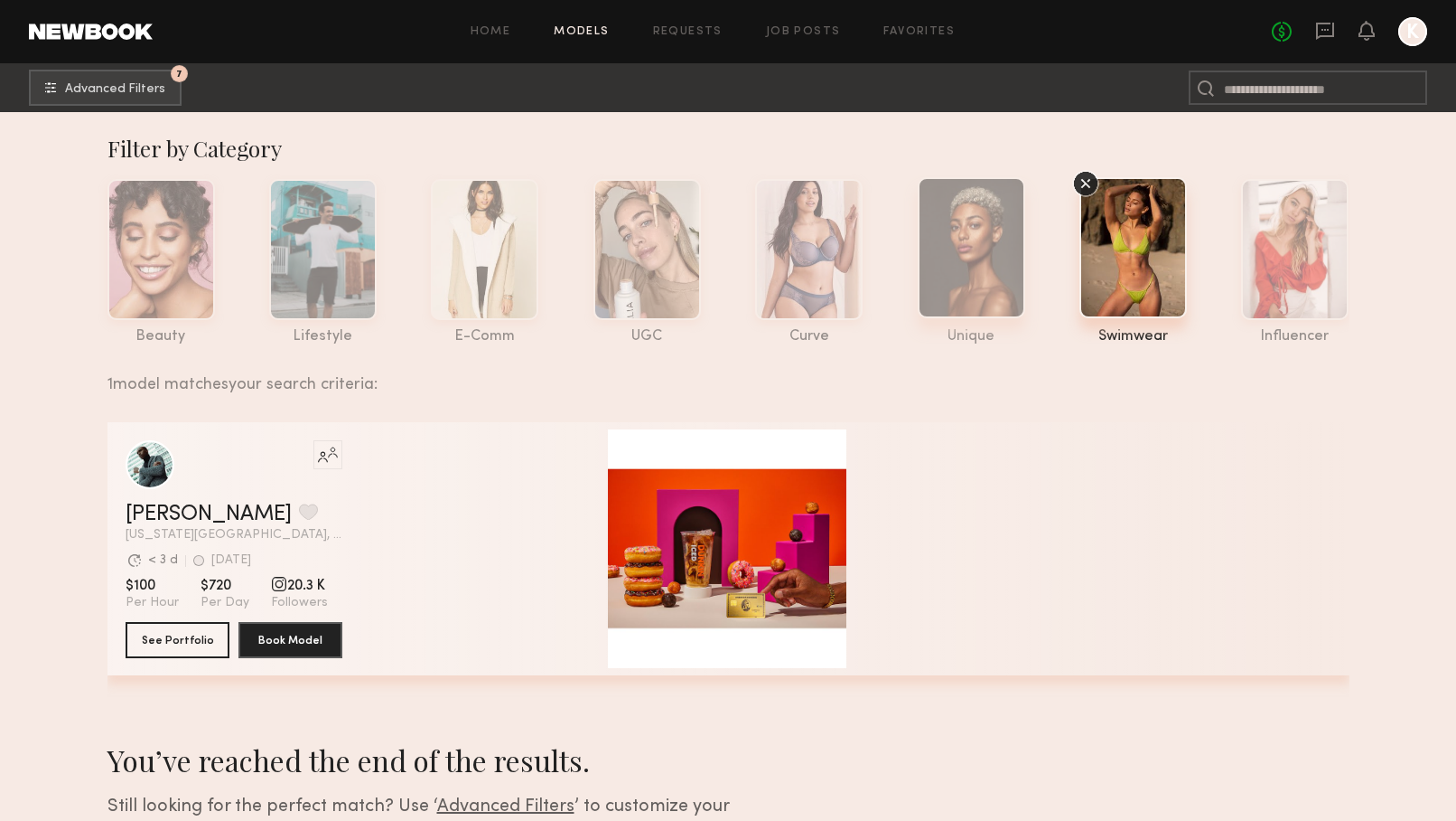
click at [969, 262] on div at bounding box center [971, 248] width 108 height 141
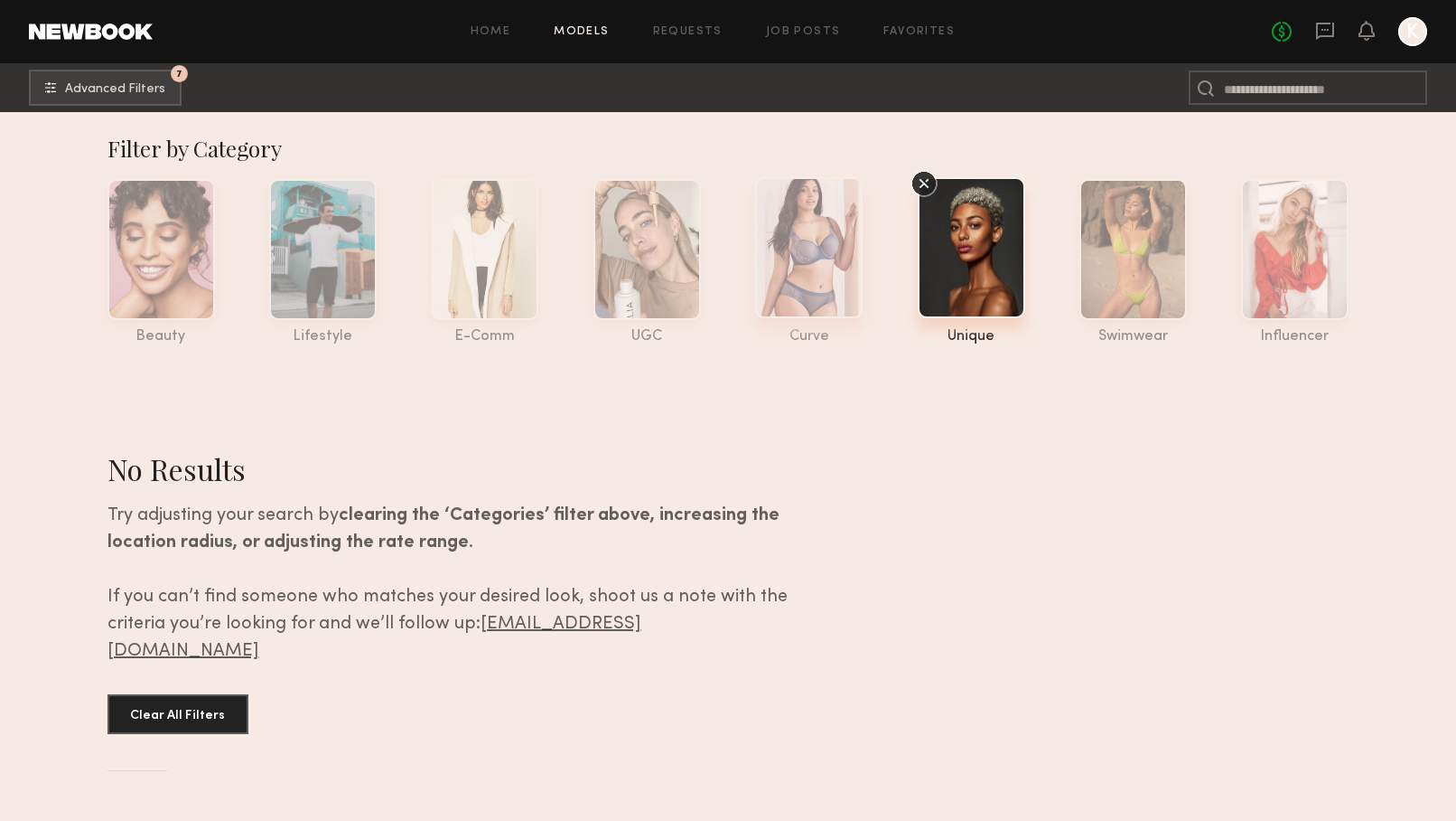
click at [820, 269] on div at bounding box center [809, 248] width 108 height 141
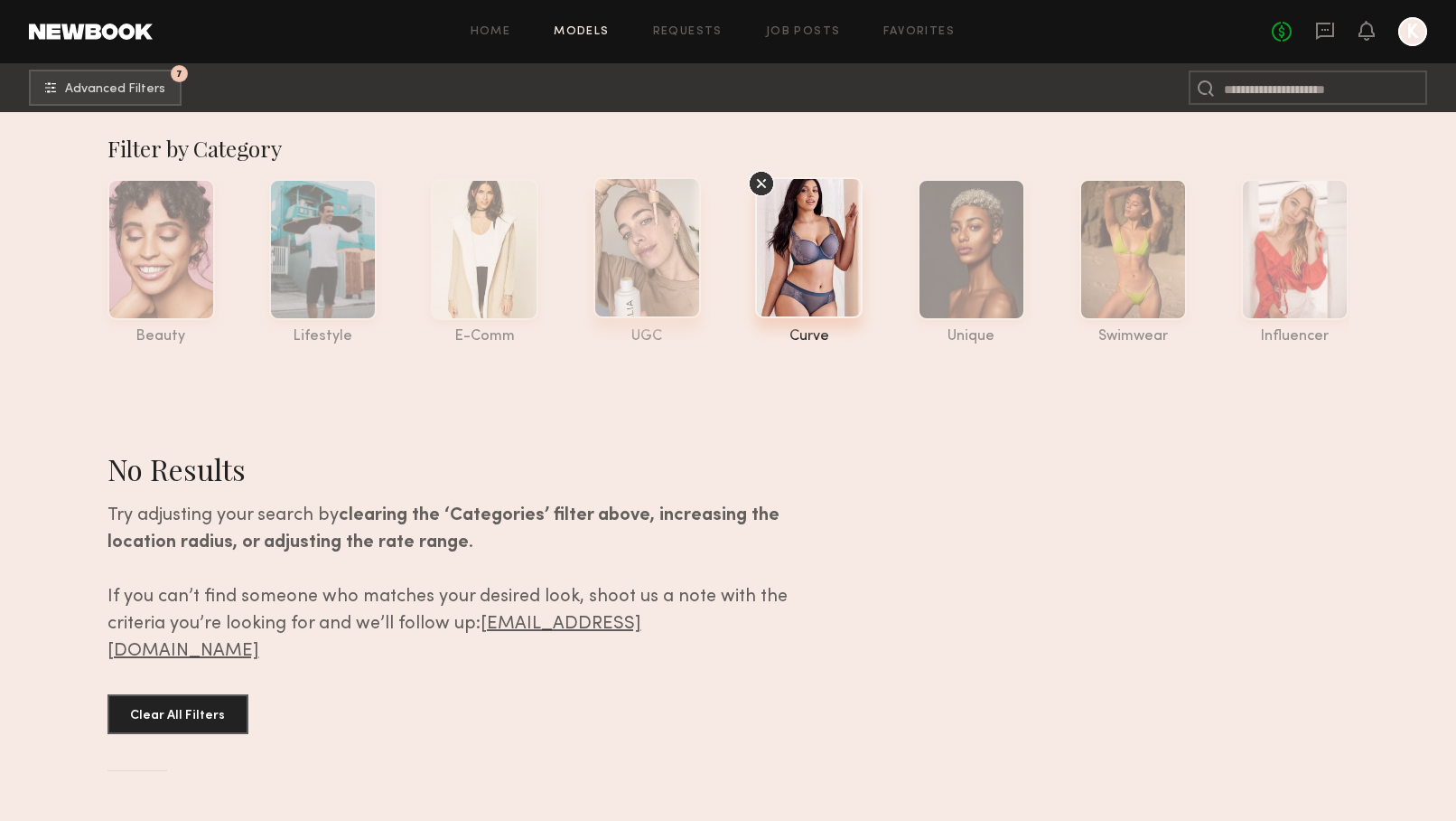
click at [642, 248] on div at bounding box center [647, 248] width 108 height 141
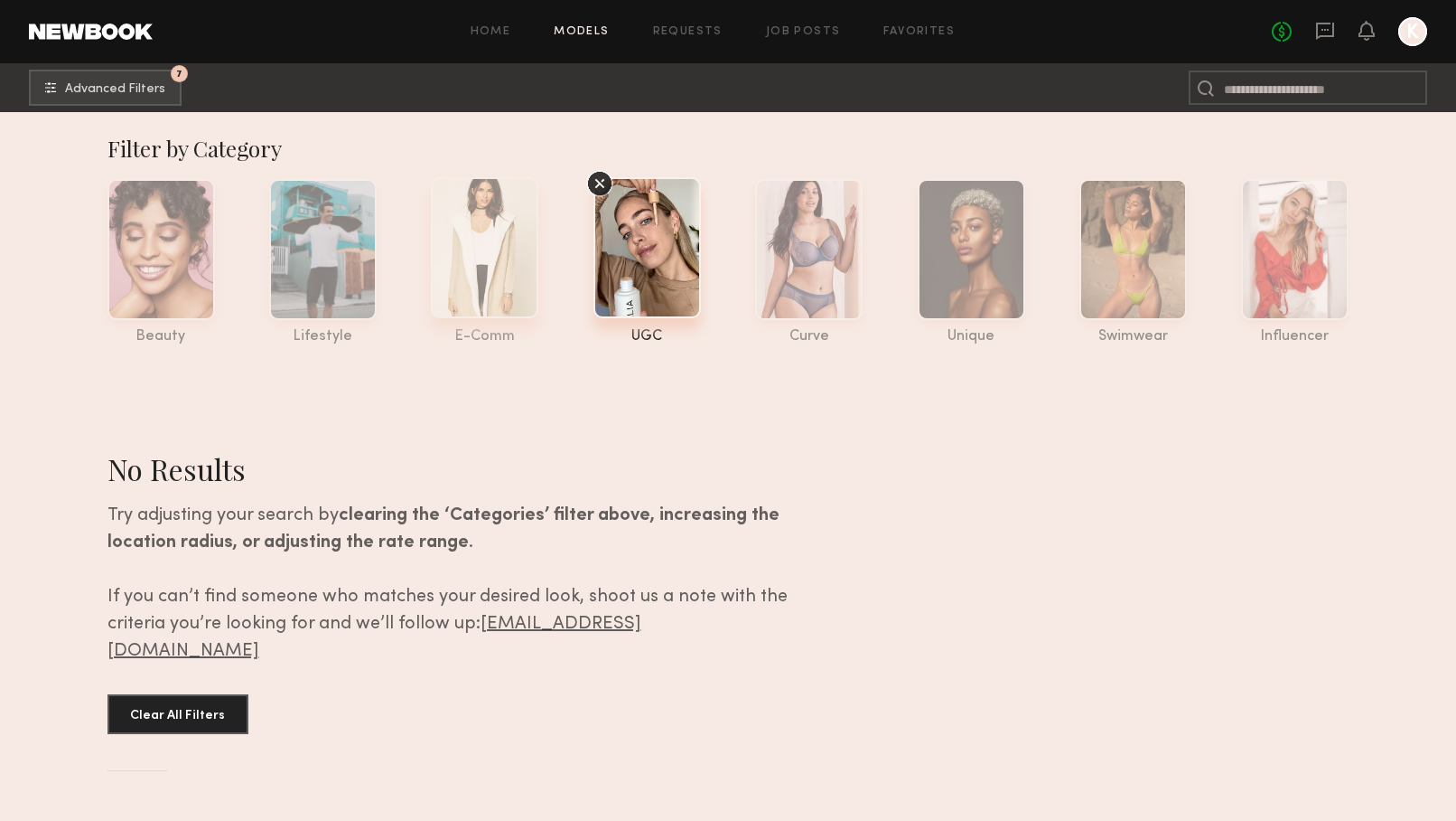
click at [475, 259] on div at bounding box center [484, 248] width 108 height 141
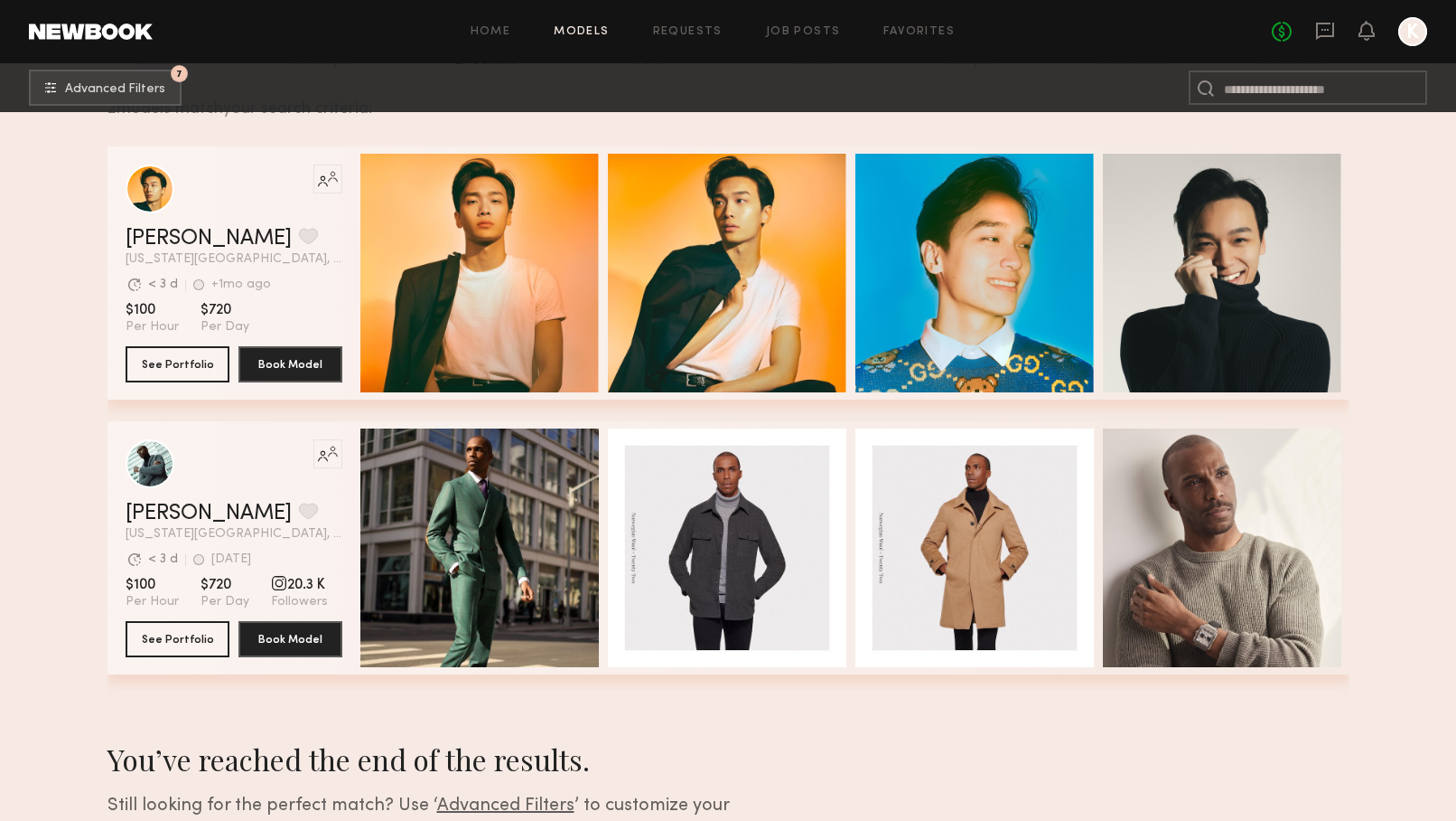
scroll to position [279, 0]
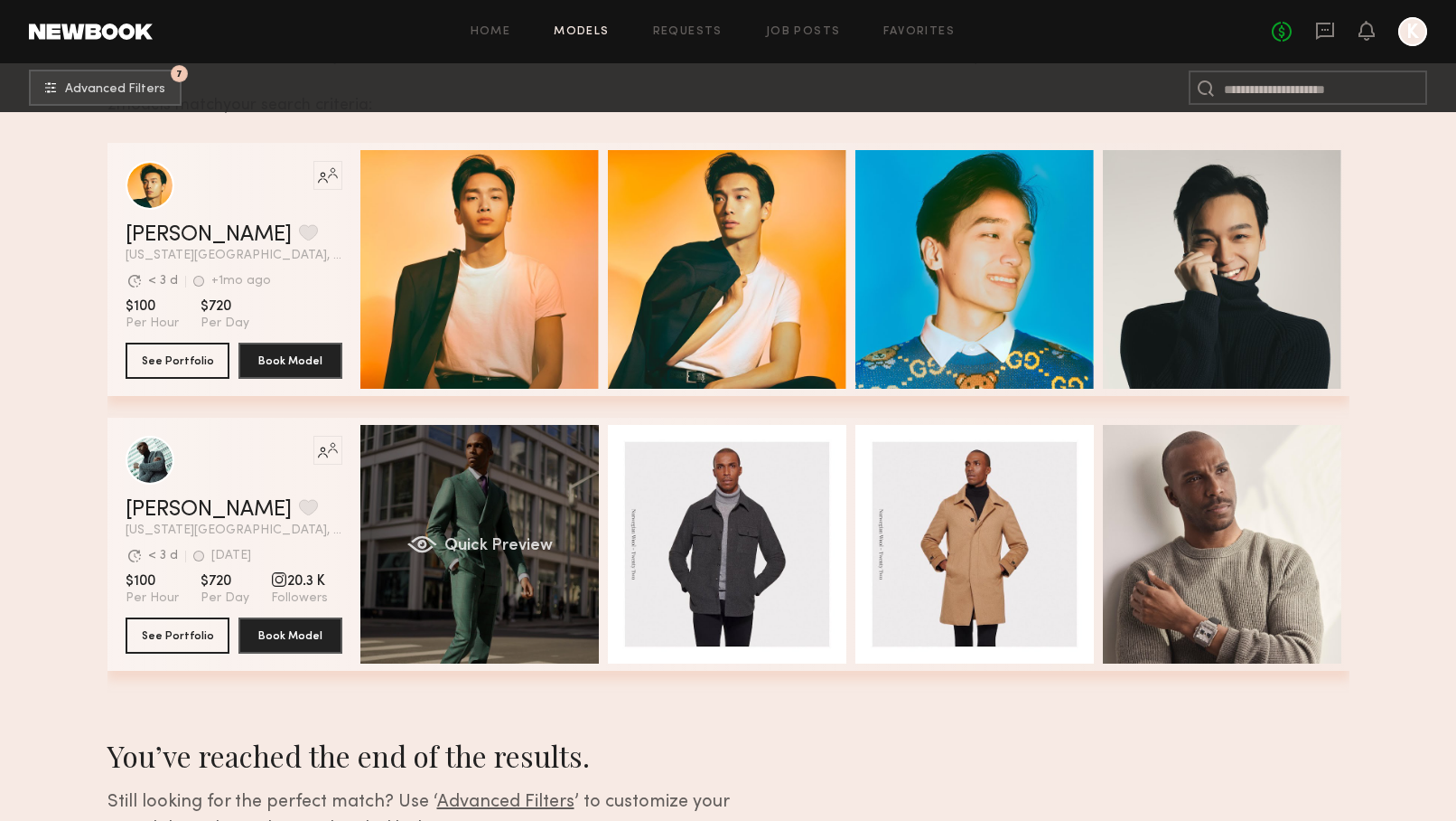
click at [515, 518] on div "Quick Preview" at bounding box center [479, 544] width 239 height 239
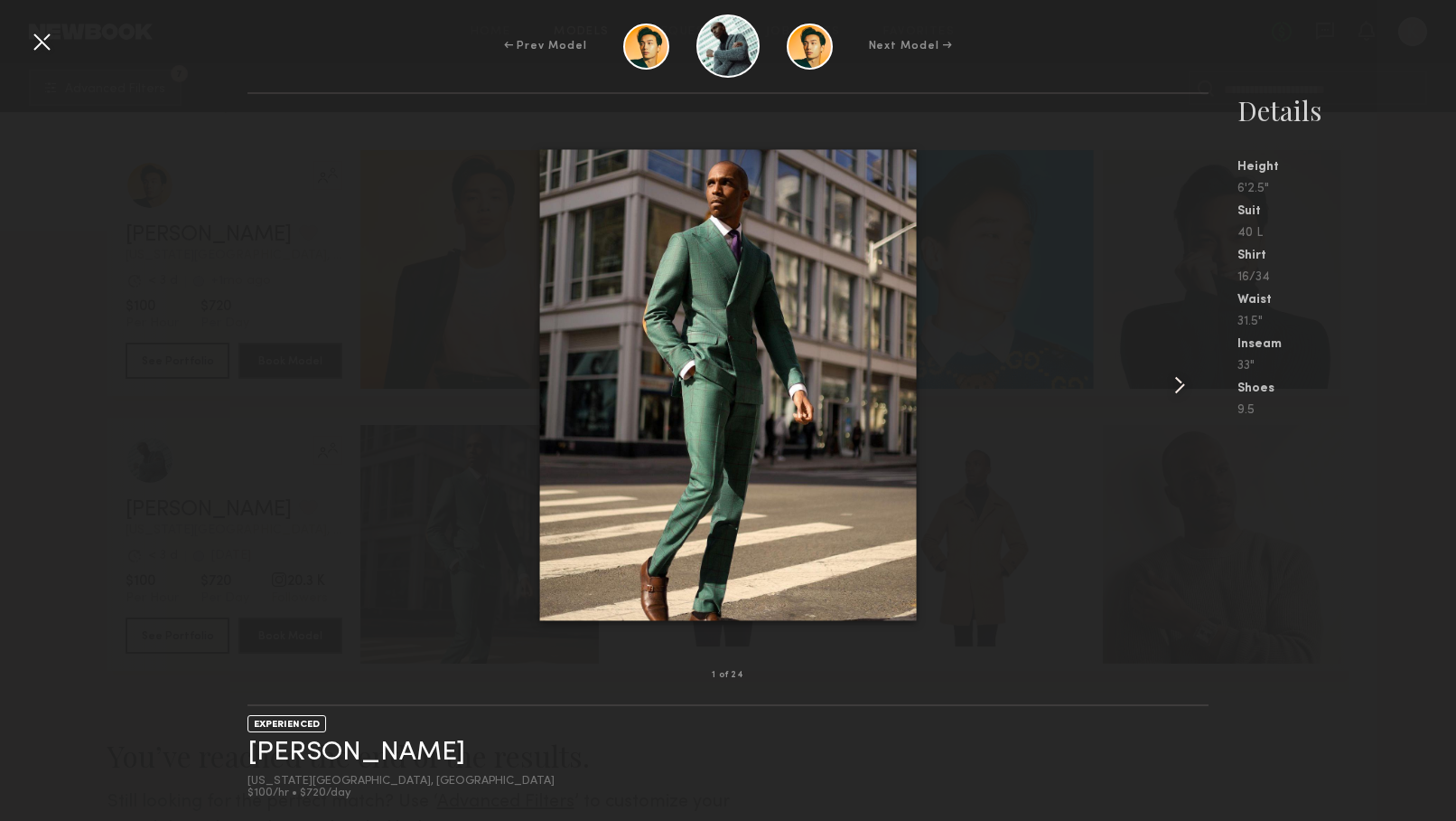
click at [1177, 384] on common-icon at bounding box center [1180, 384] width 29 height 29
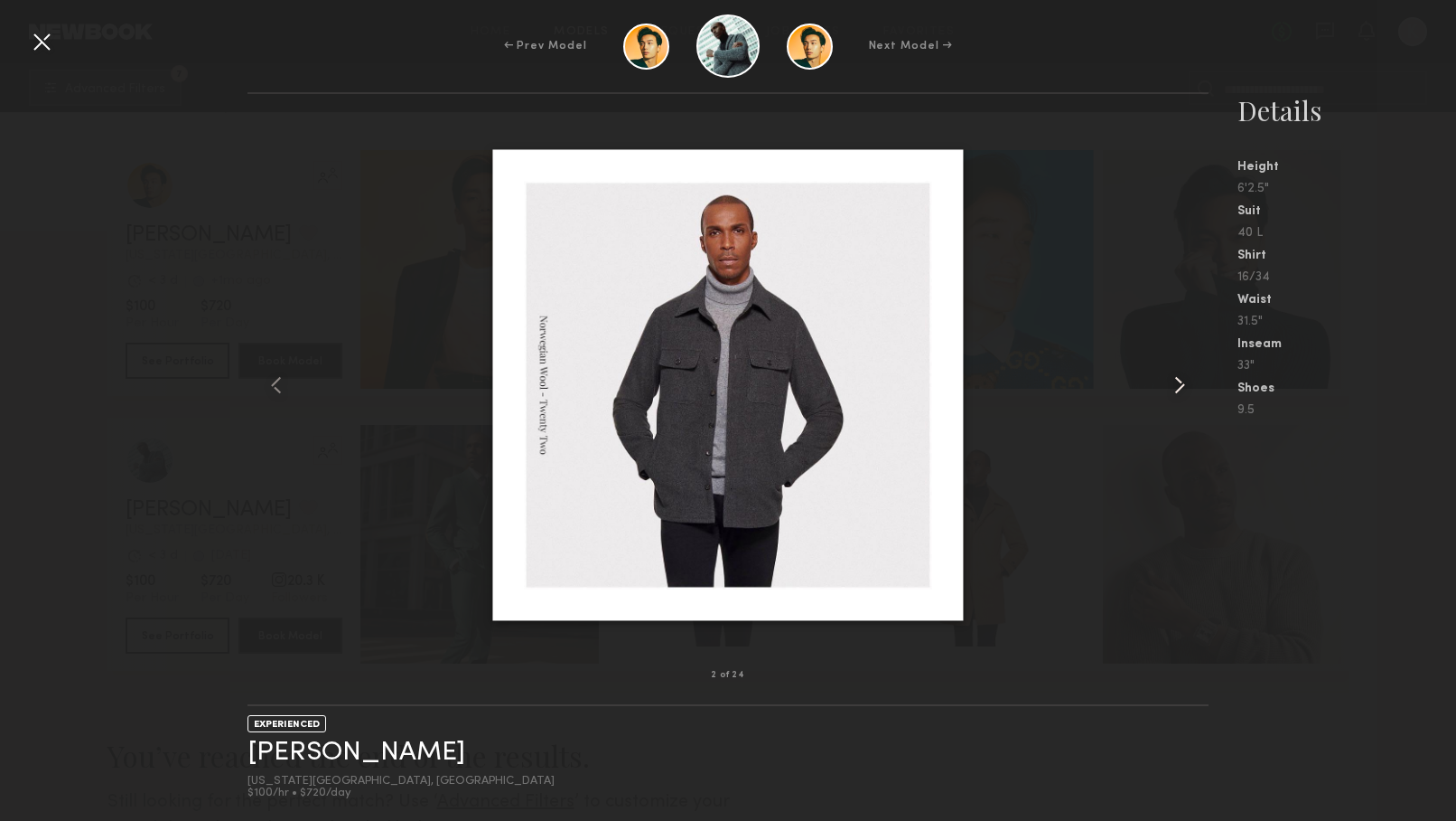
click at [1177, 384] on common-icon at bounding box center [1180, 384] width 29 height 29
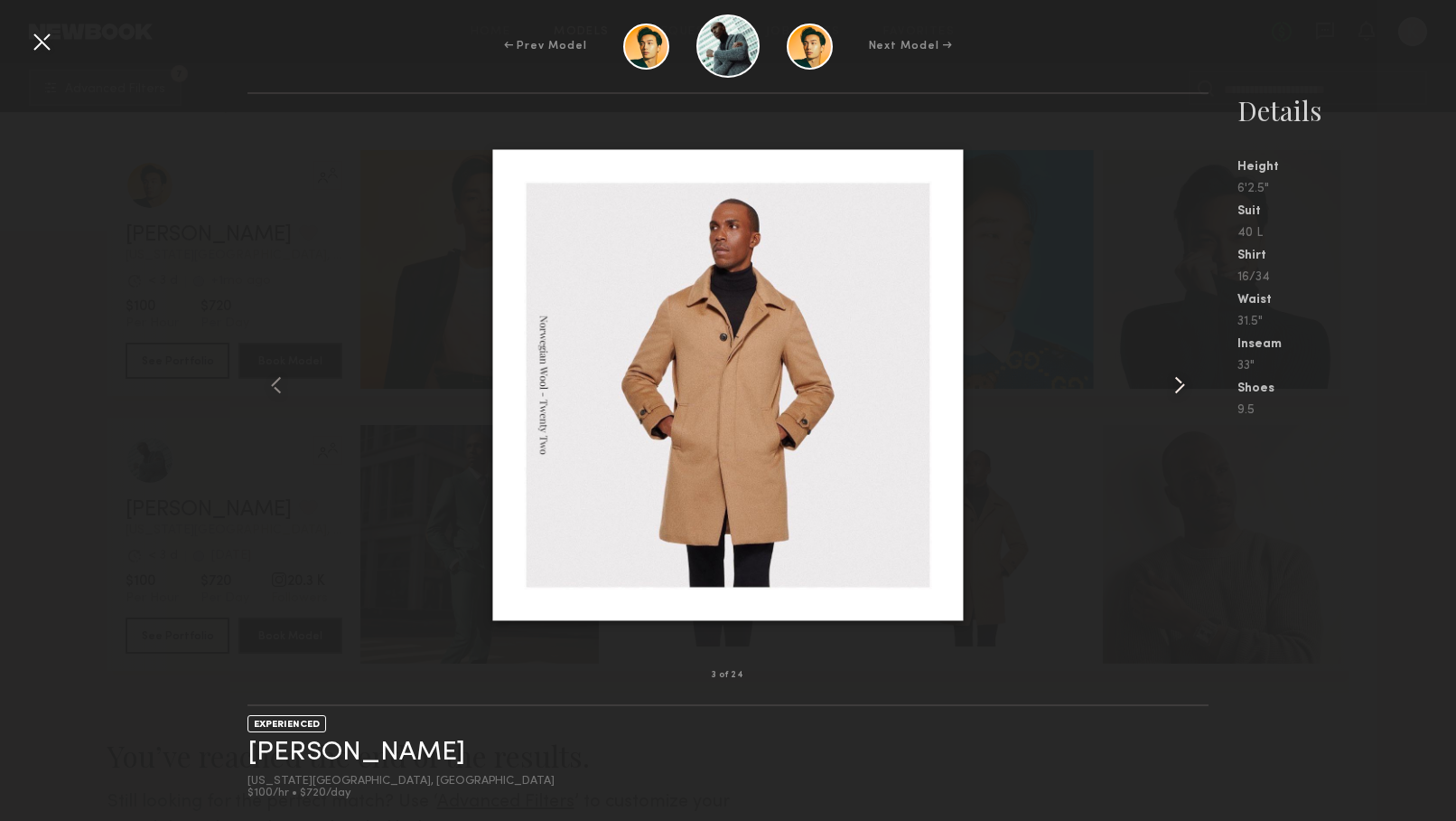
click at [1183, 384] on common-icon at bounding box center [1180, 384] width 29 height 29
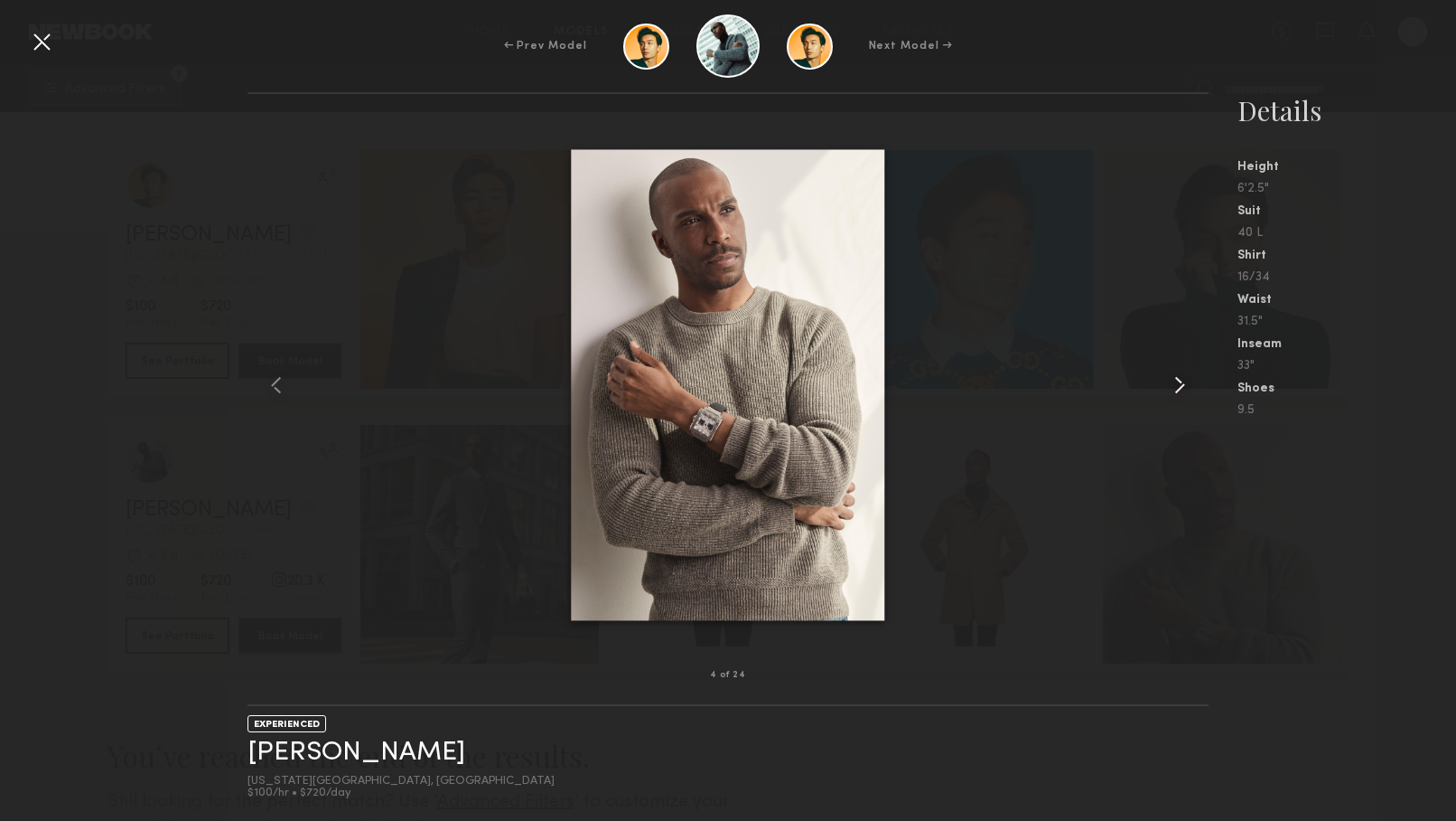
click at [1177, 383] on common-icon at bounding box center [1180, 384] width 29 height 29
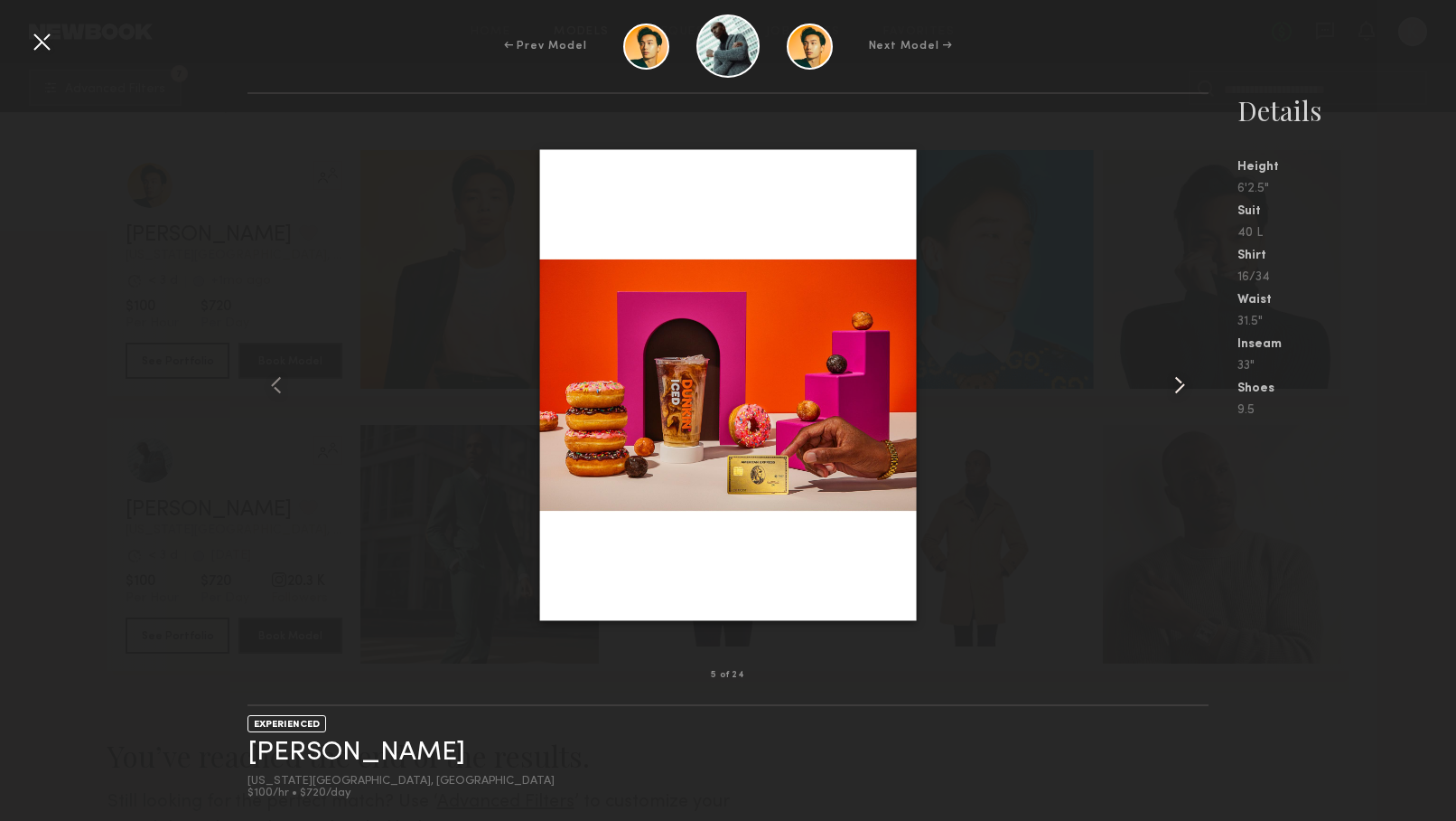
click at [1177, 383] on common-icon at bounding box center [1180, 384] width 29 height 29
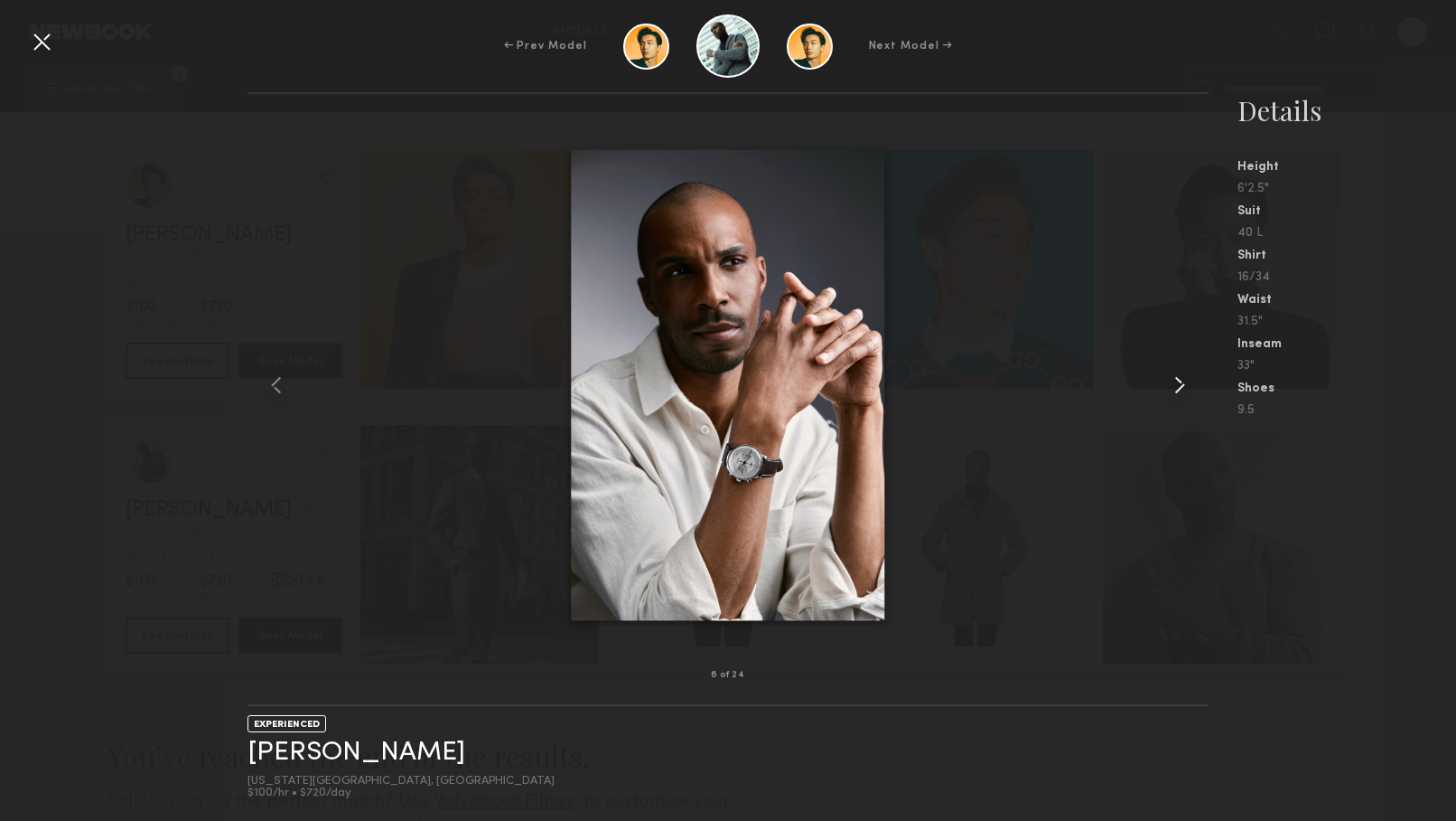
click at [1175, 383] on common-icon at bounding box center [1180, 384] width 29 height 29
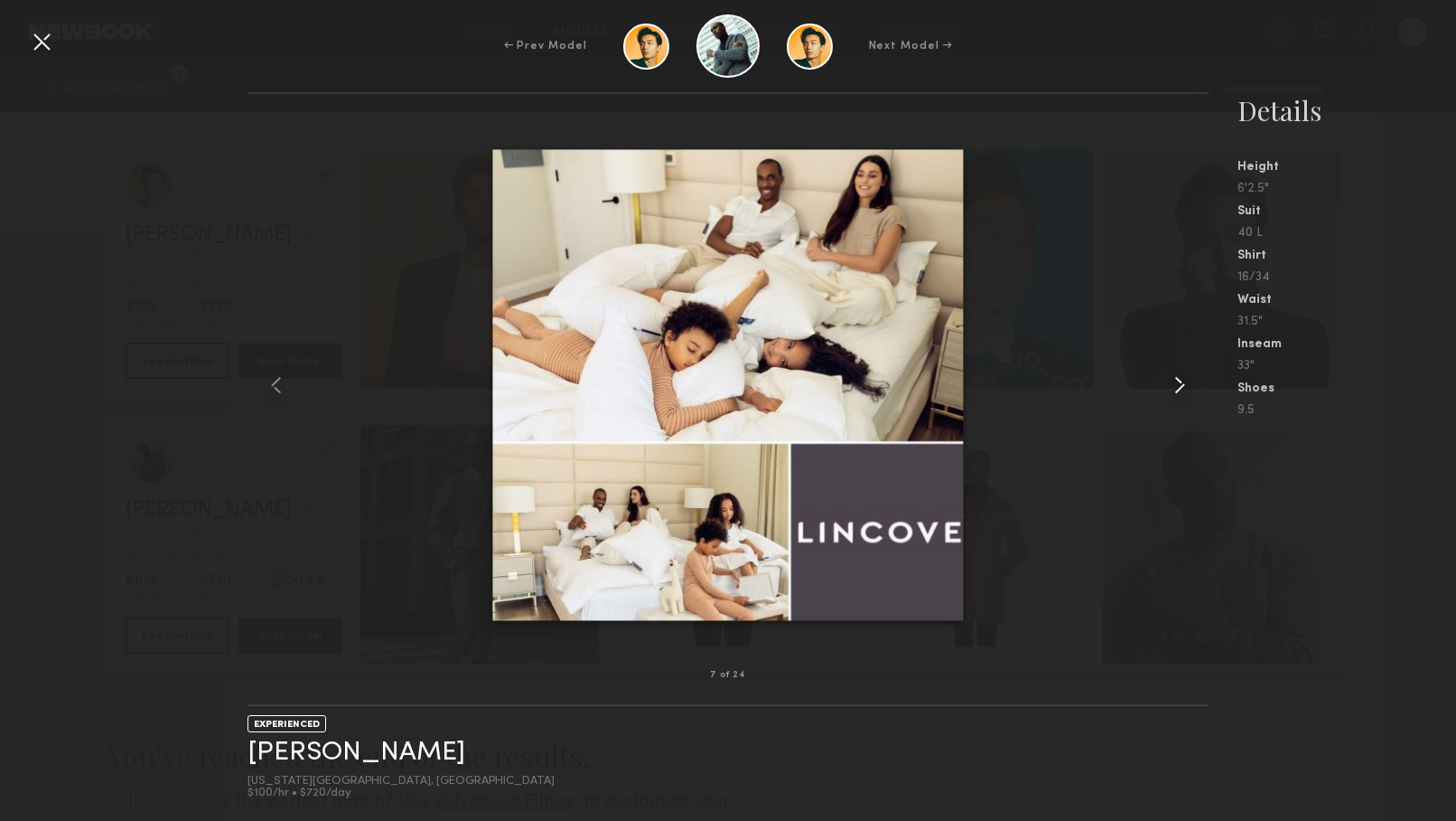
click at [1175, 383] on common-icon at bounding box center [1180, 384] width 29 height 29
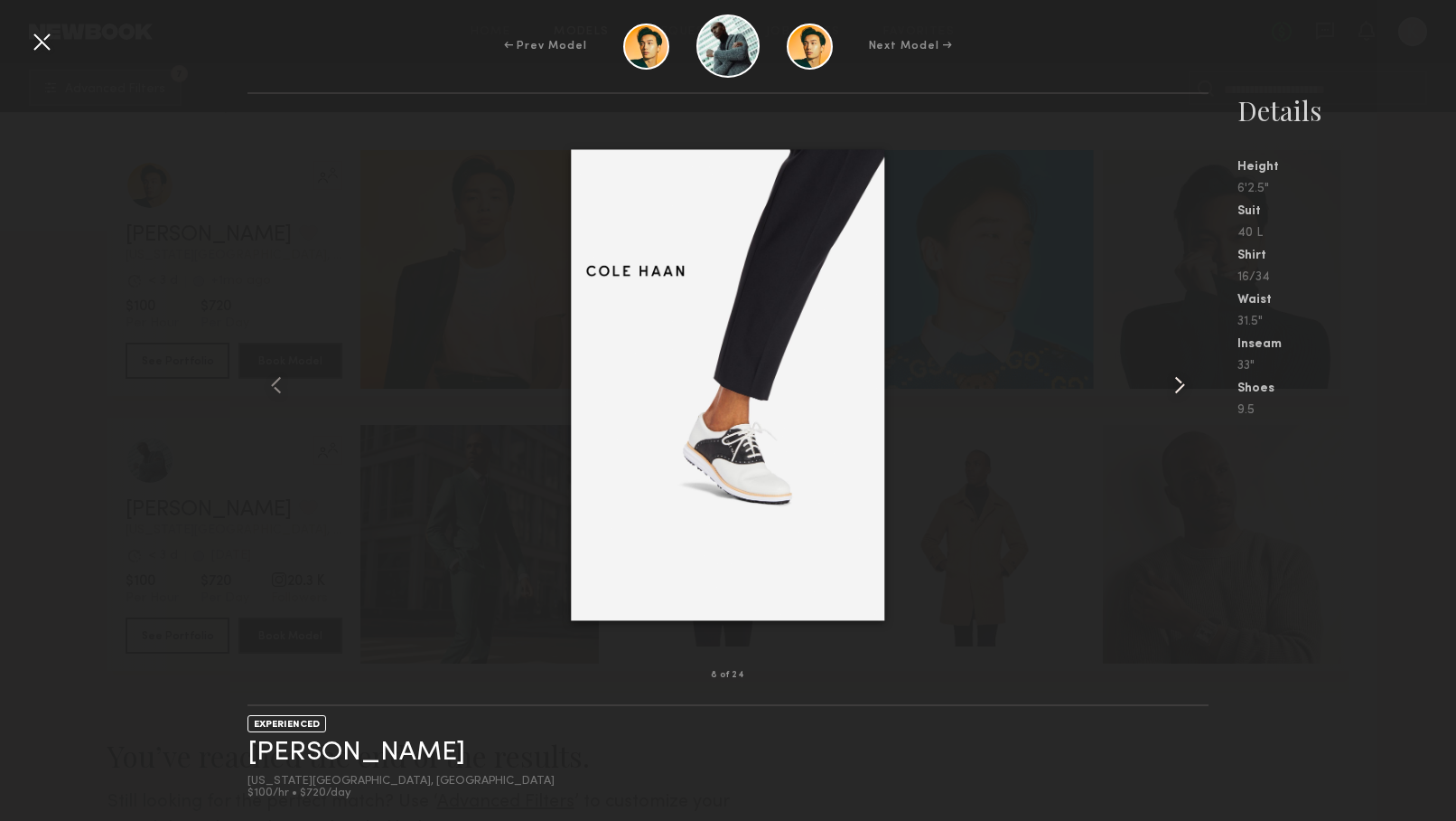
click at [1175, 383] on common-icon at bounding box center [1180, 384] width 29 height 29
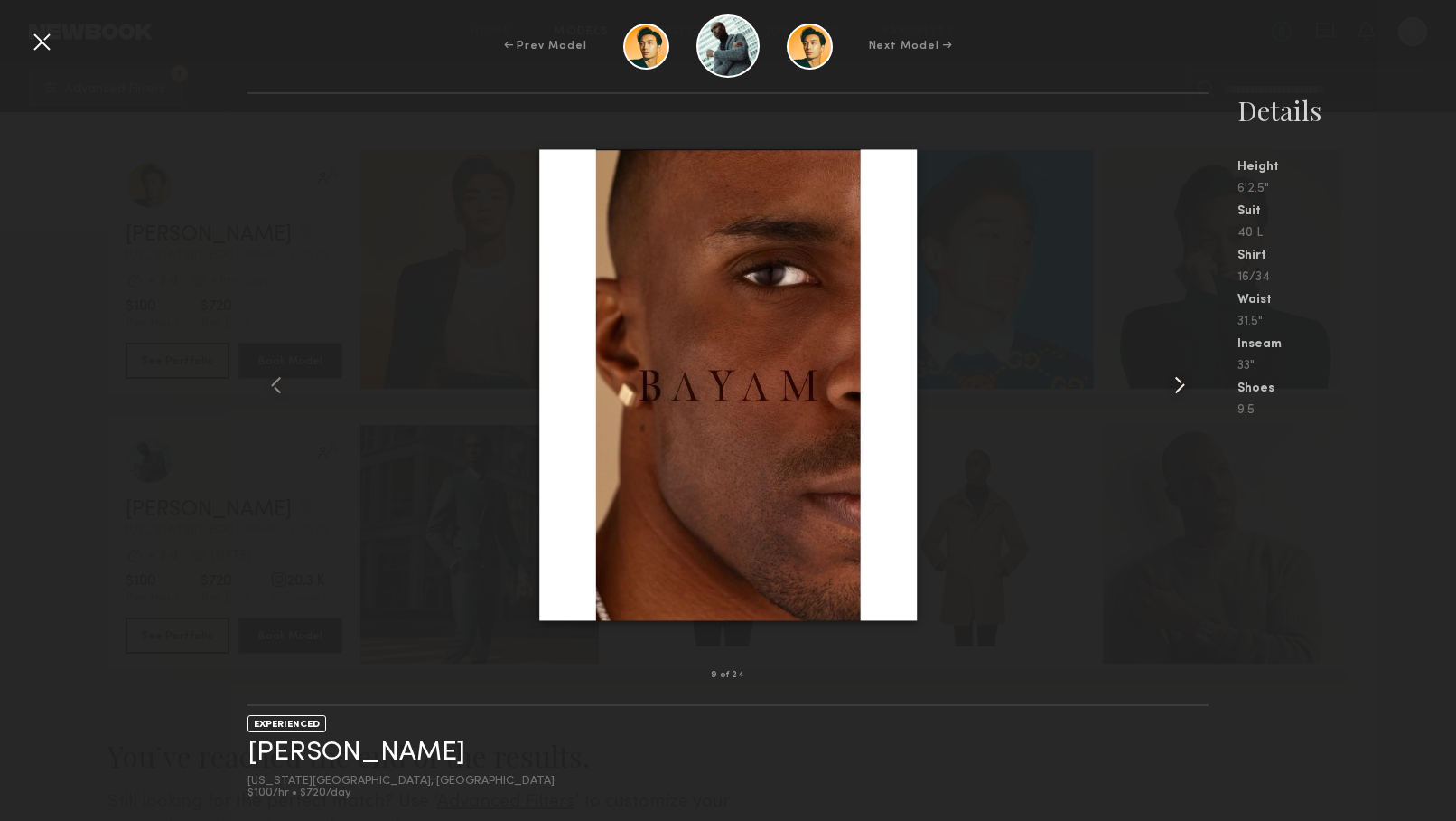
click at [1175, 383] on common-icon at bounding box center [1180, 384] width 29 height 29
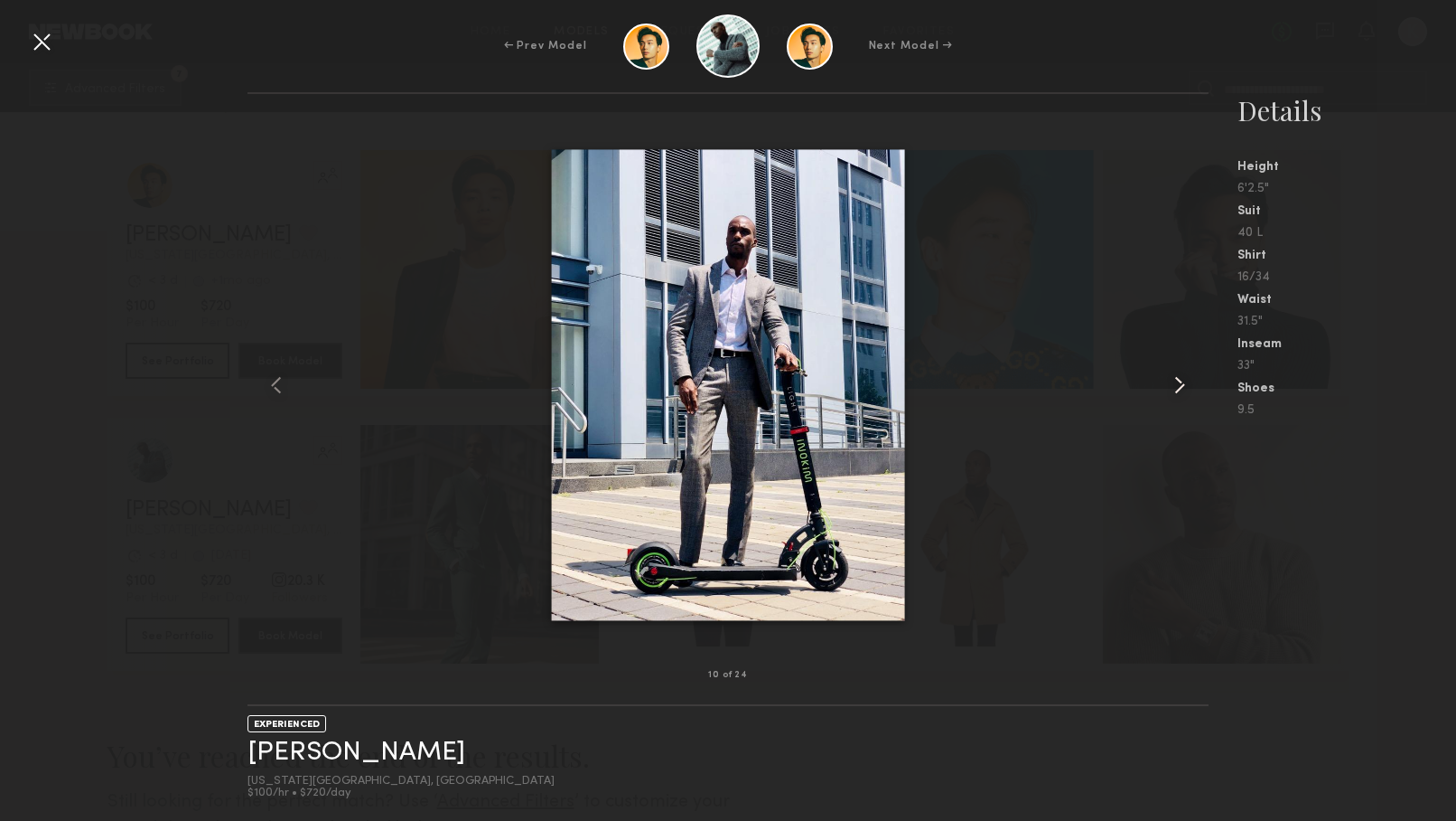
click at [1175, 383] on common-icon at bounding box center [1180, 384] width 29 height 29
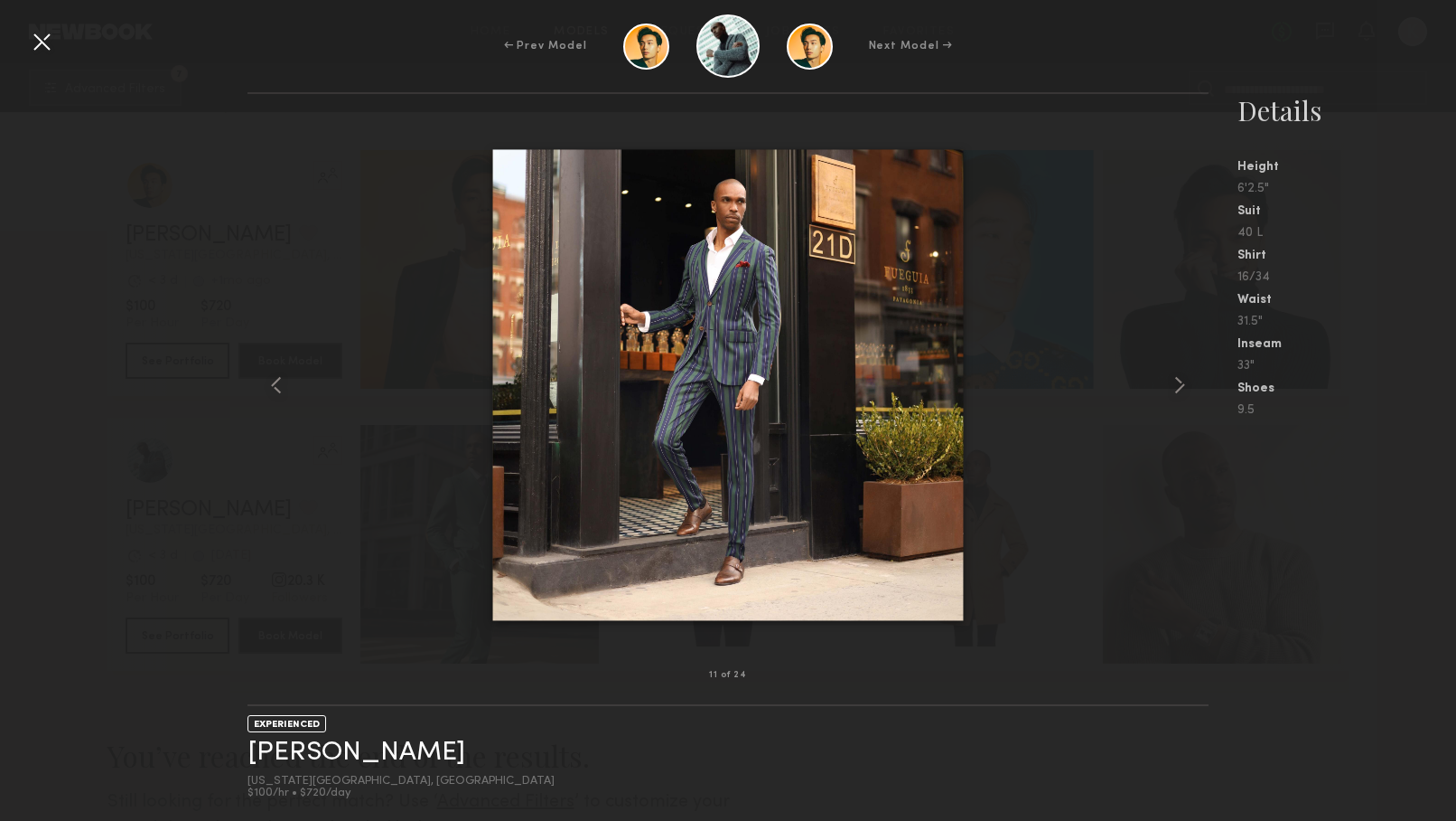
click at [41, 43] on div at bounding box center [41, 41] width 29 height 29
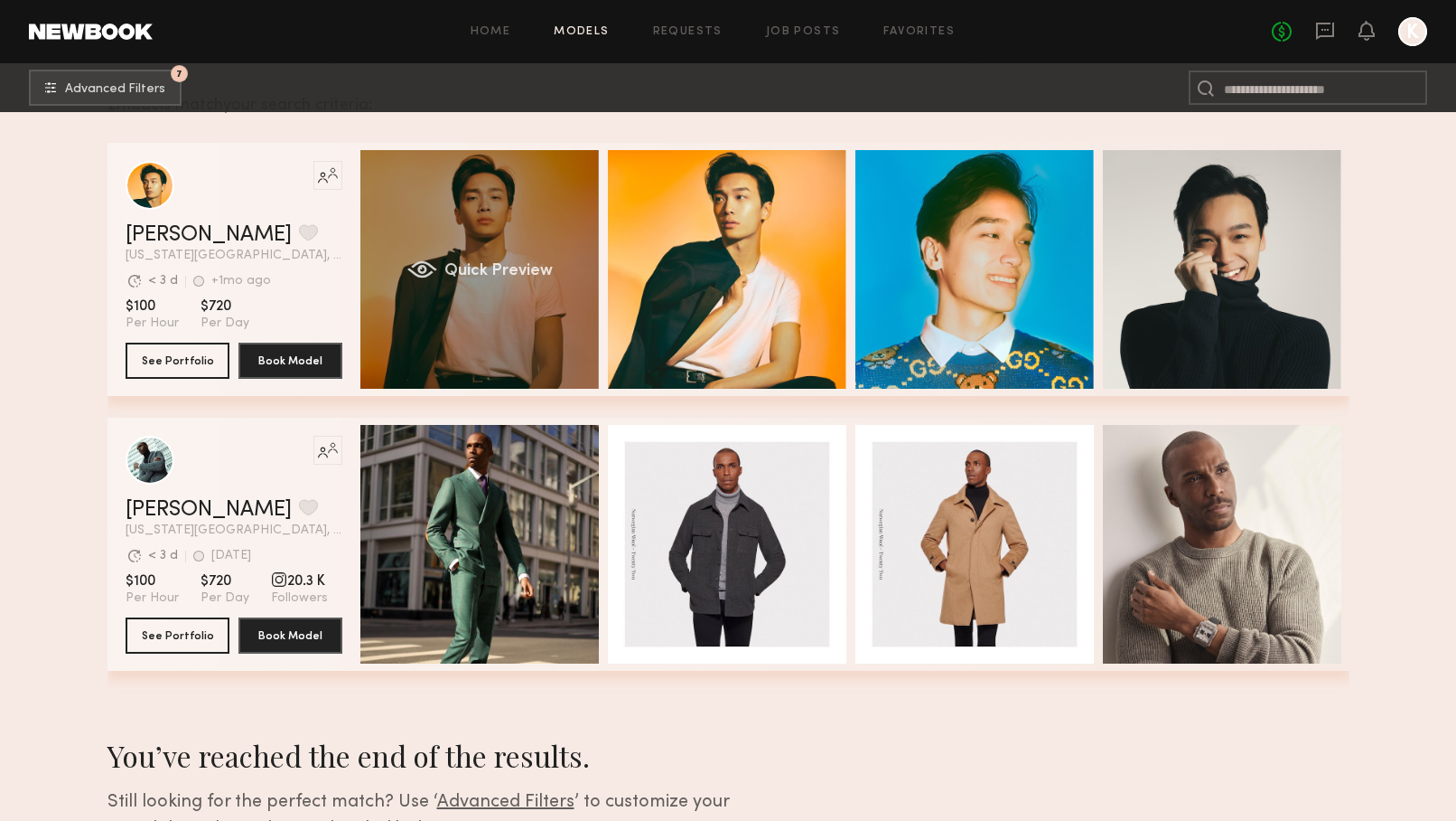
click at [539, 297] on div "Quick Preview" at bounding box center [479, 269] width 239 height 239
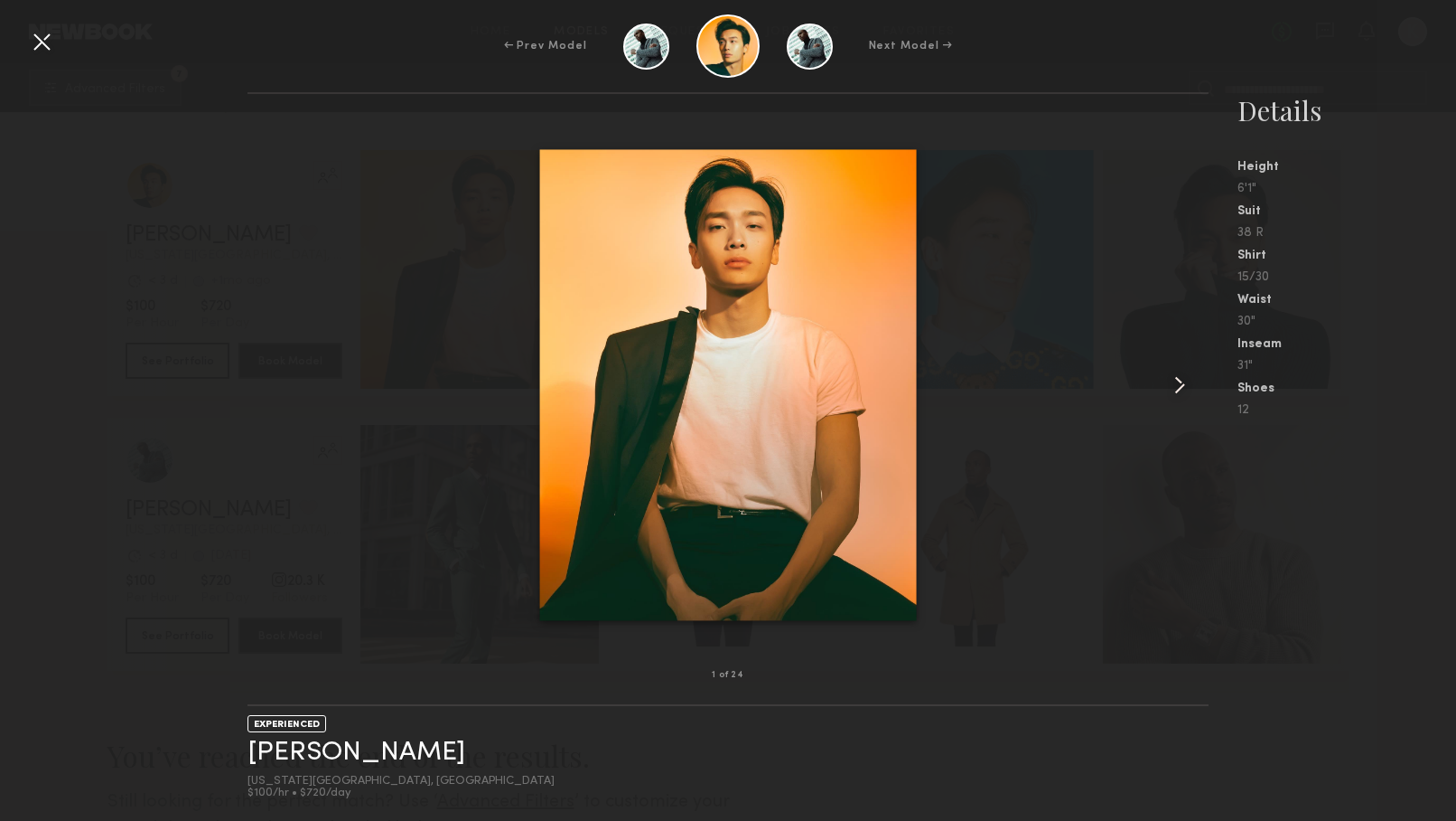
click at [1183, 384] on common-icon at bounding box center [1180, 384] width 29 height 29
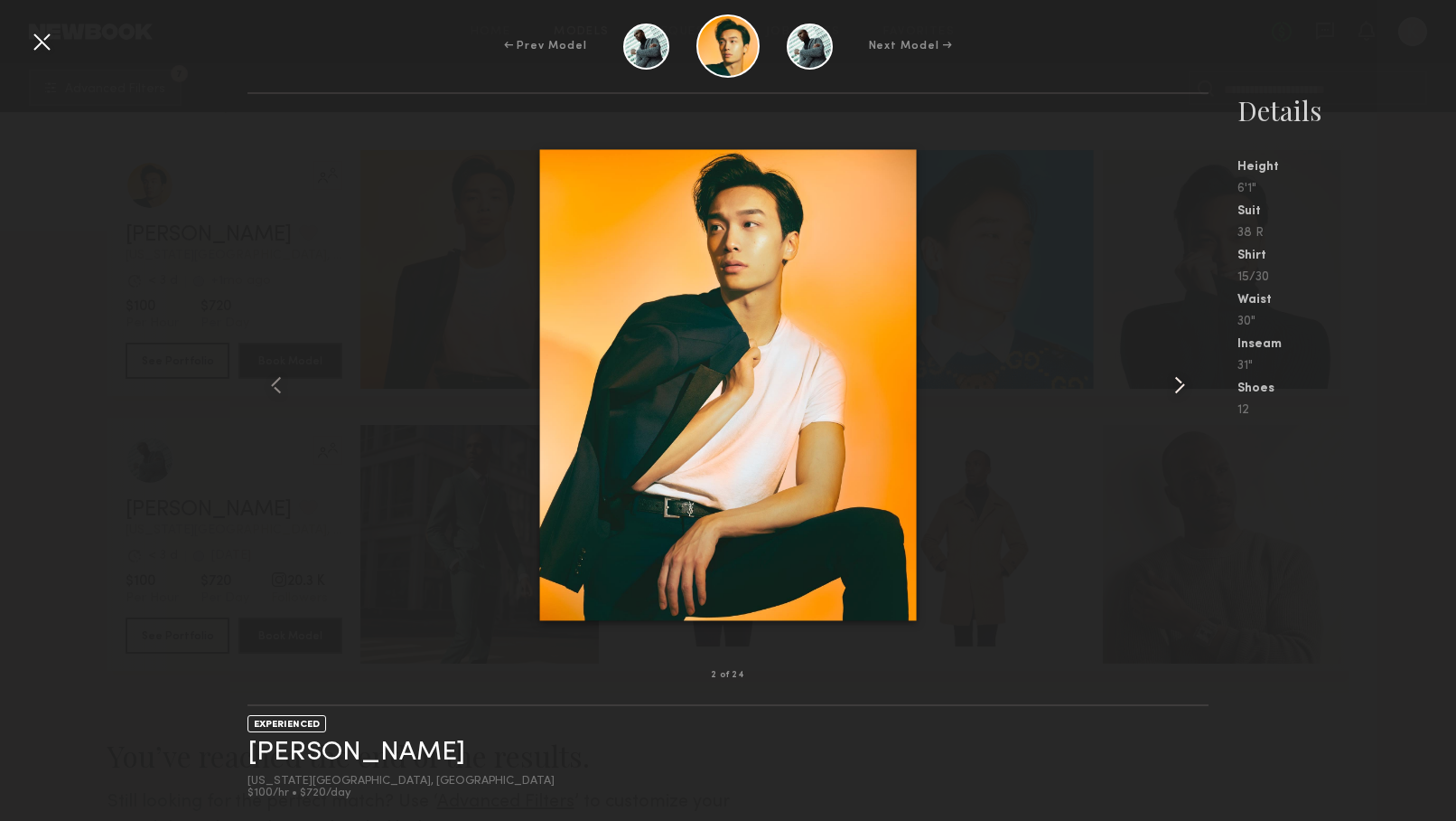
click at [1183, 384] on common-icon at bounding box center [1180, 384] width 29 height 29
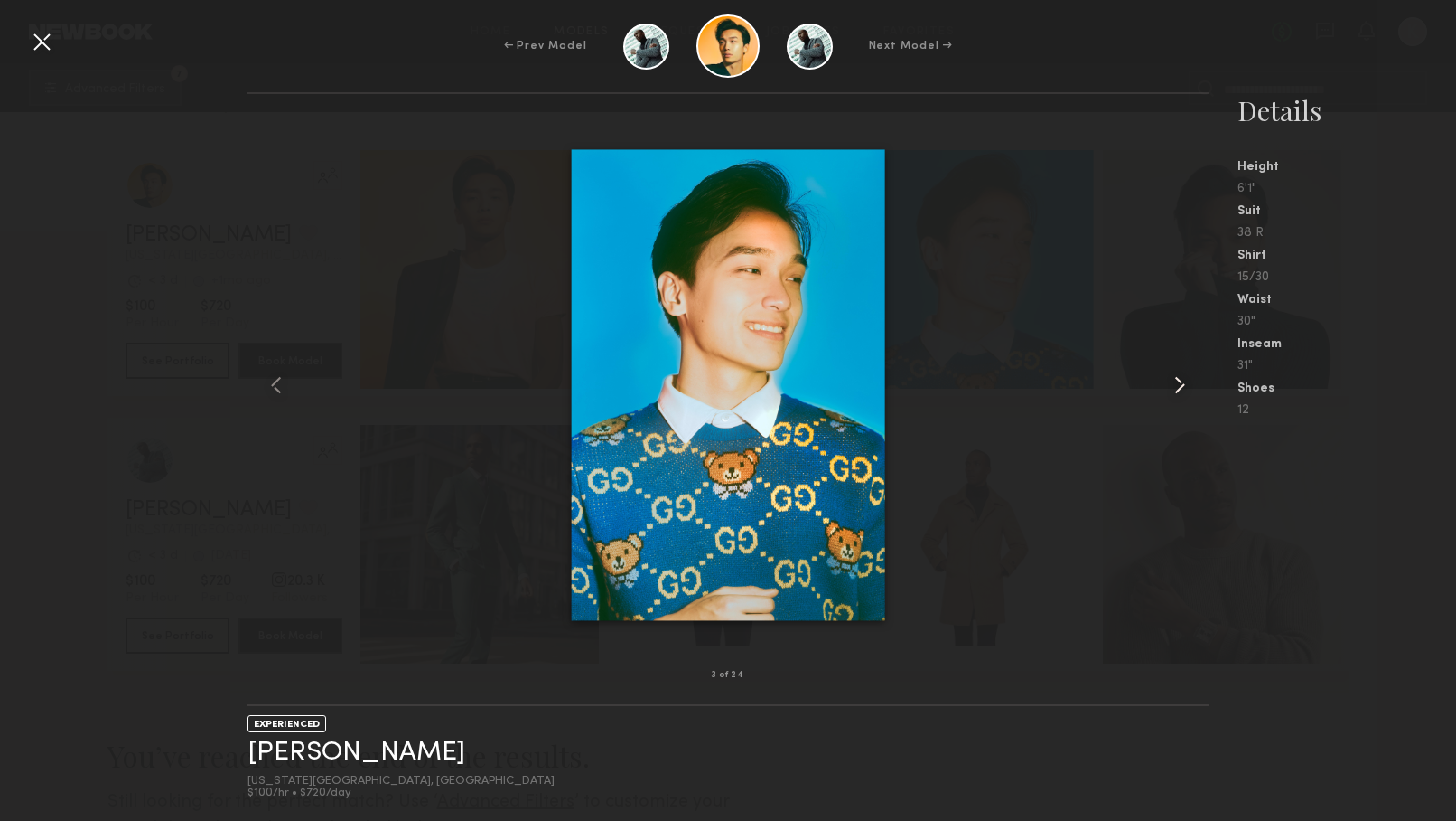
click at [1183, 384] on common-icon at bounding box center [1180, 384] width 29 height 29
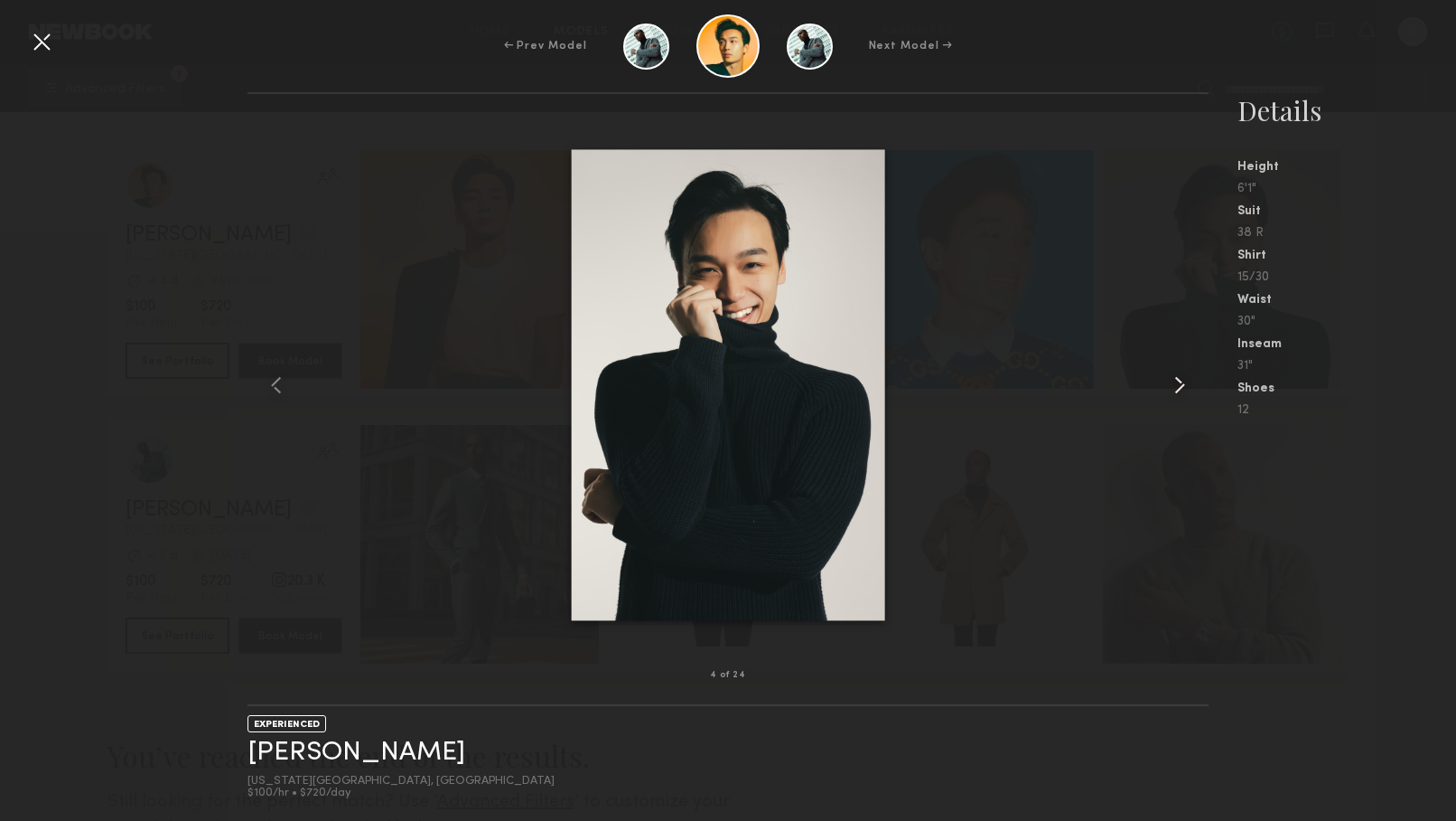
click at [1183, 384] on common-icon at bounding box center [1180, 384] width 29 height 29
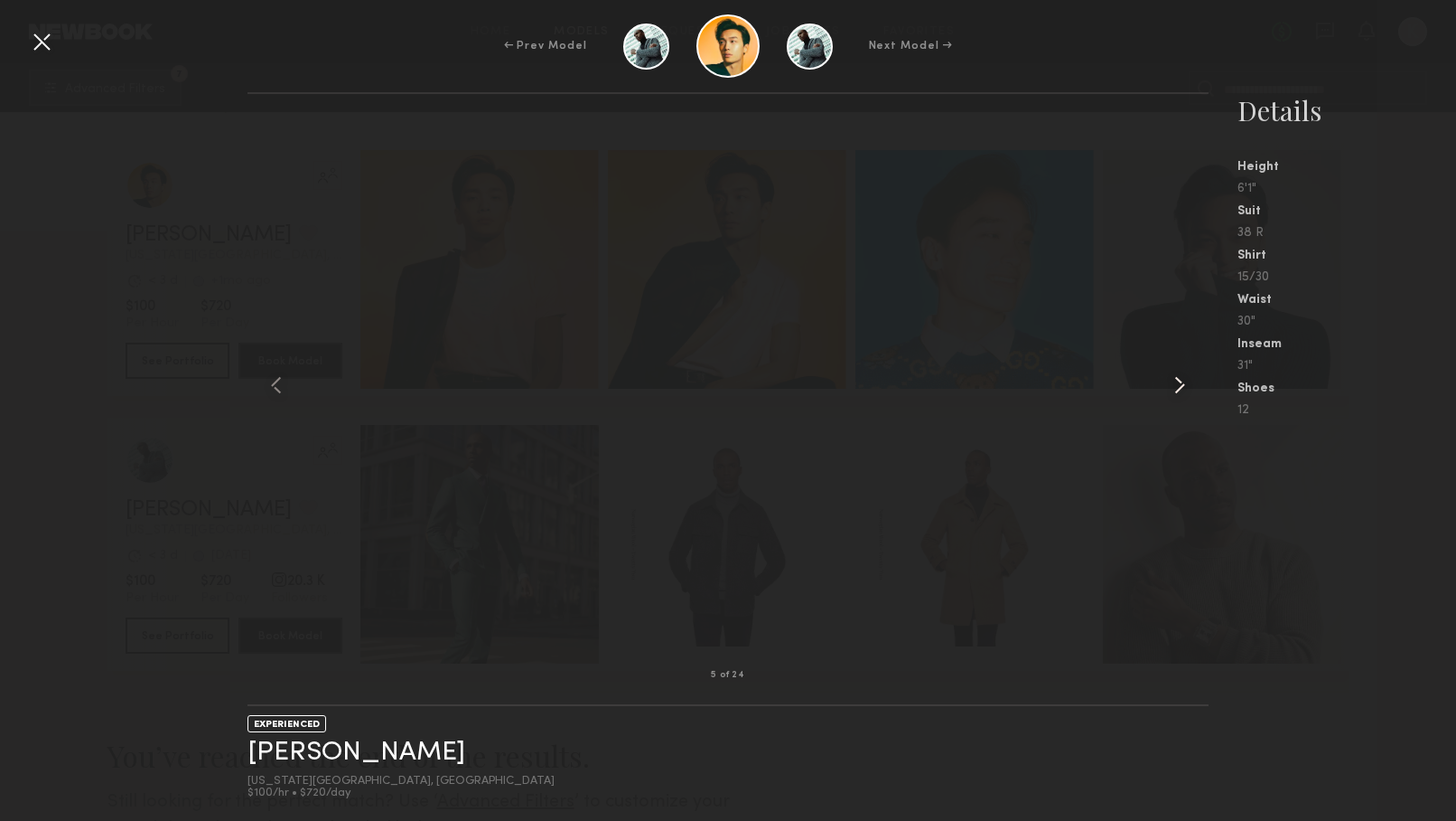
click at [1183, 384] on common-icon at bounding box center [1180, 384] width 29 height 29
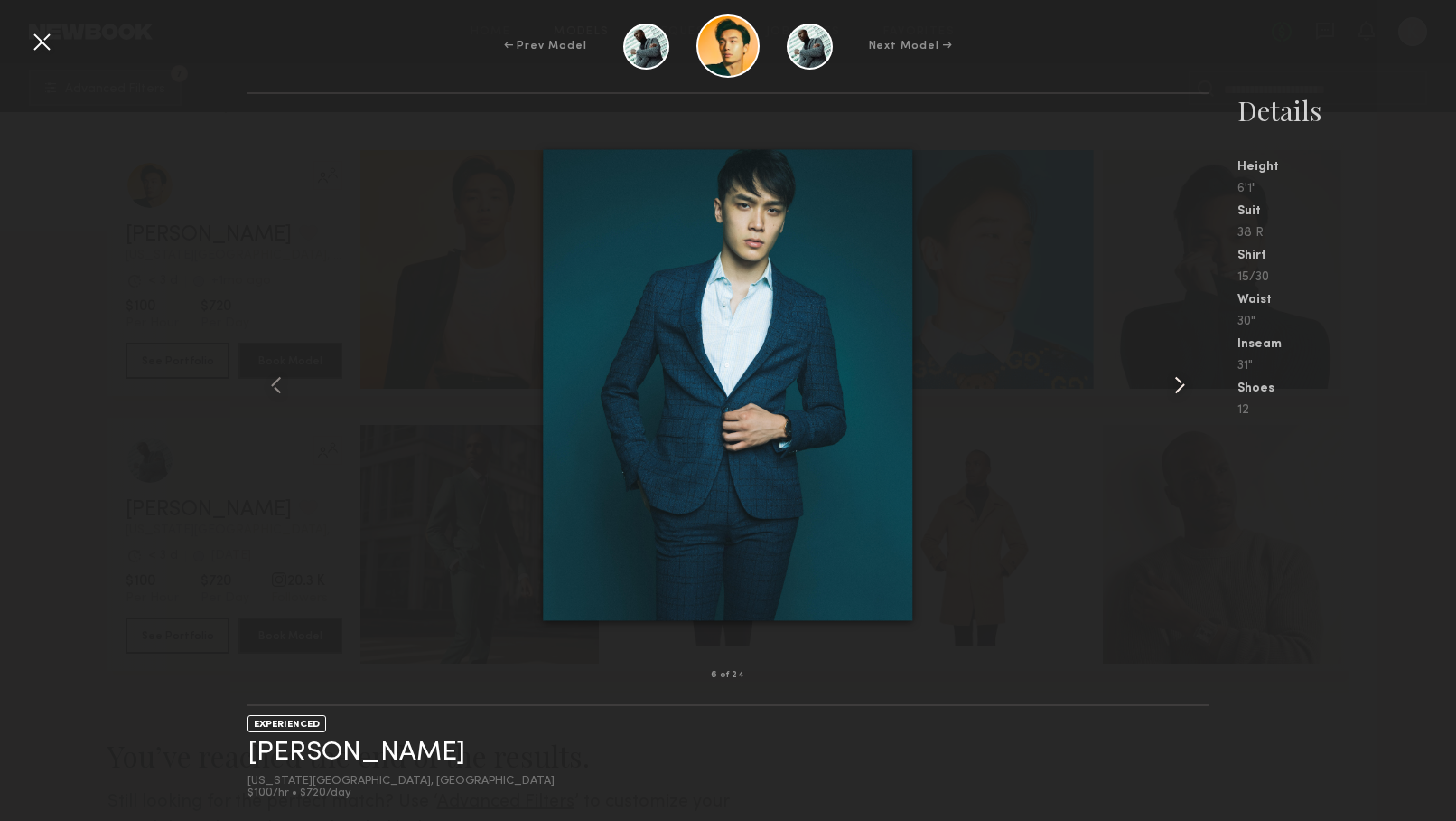
click at [1183, 384] on common-icon at bounding box center [1180, 384] width 29 height 29
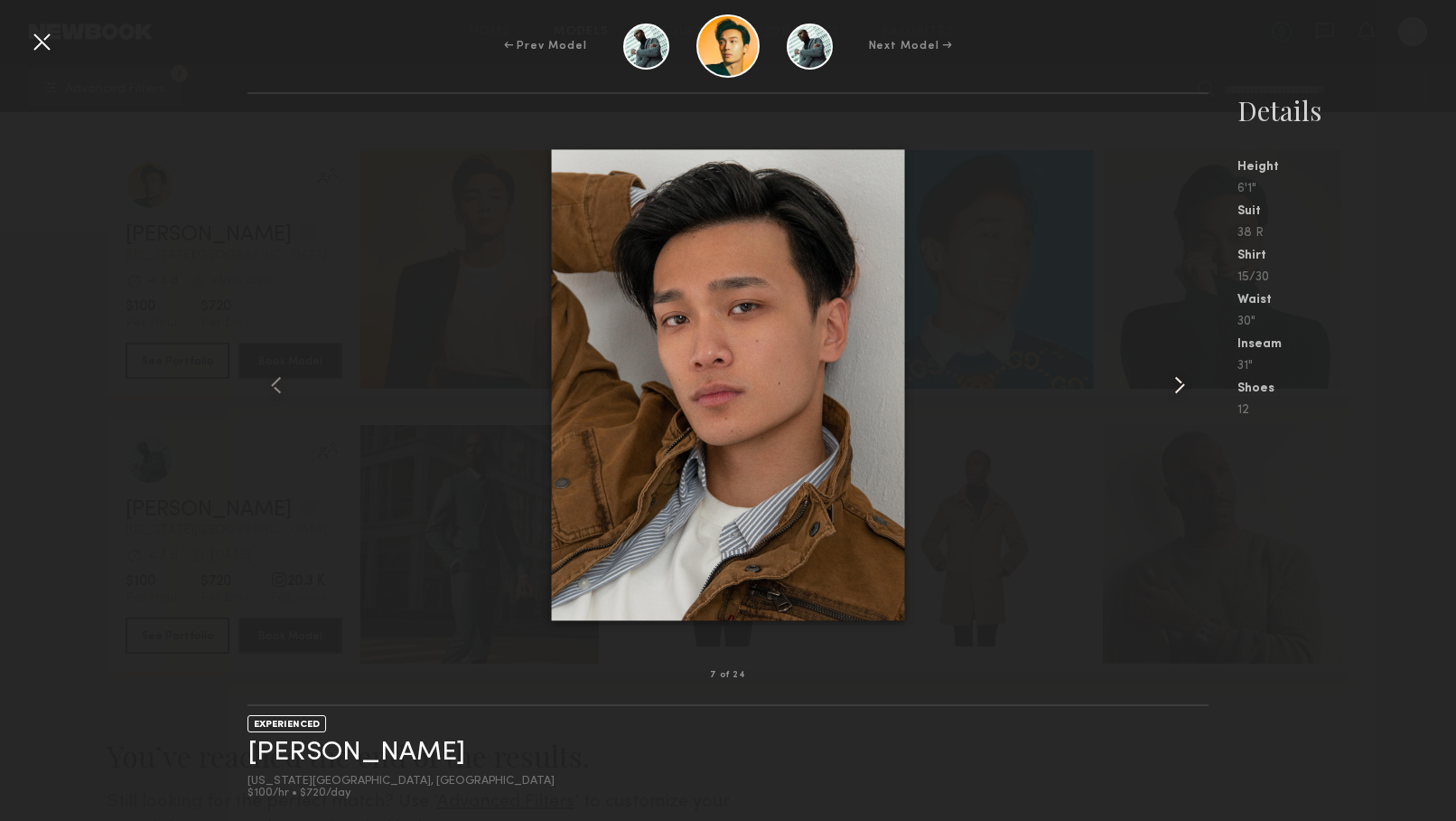
click at [1183, 384] on common-icon at bounding box center [1180, 384] width 29 height 29
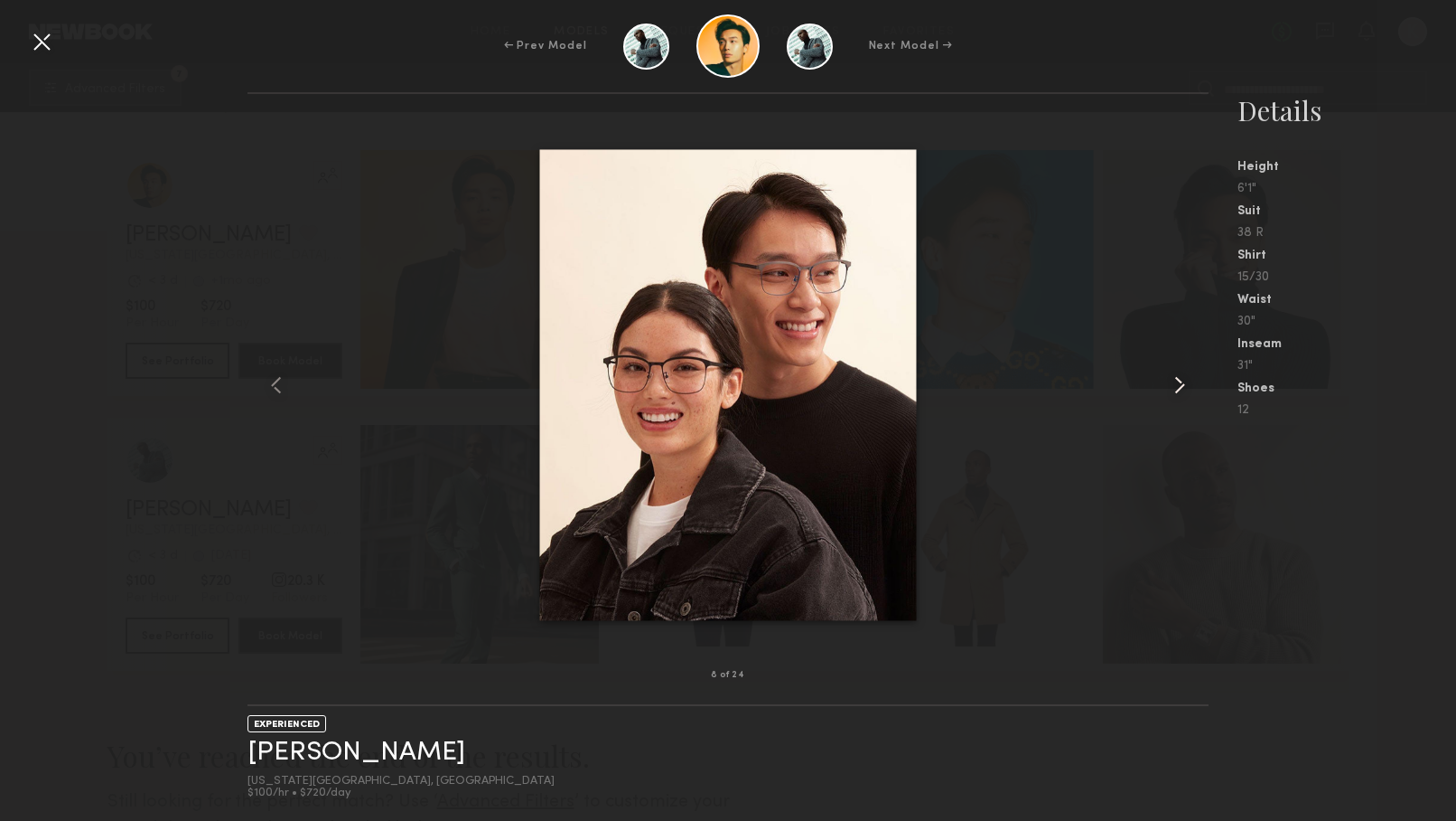
click at [1183, 384] on common-icon at bounding box center [1180, 384] width 29 height 29
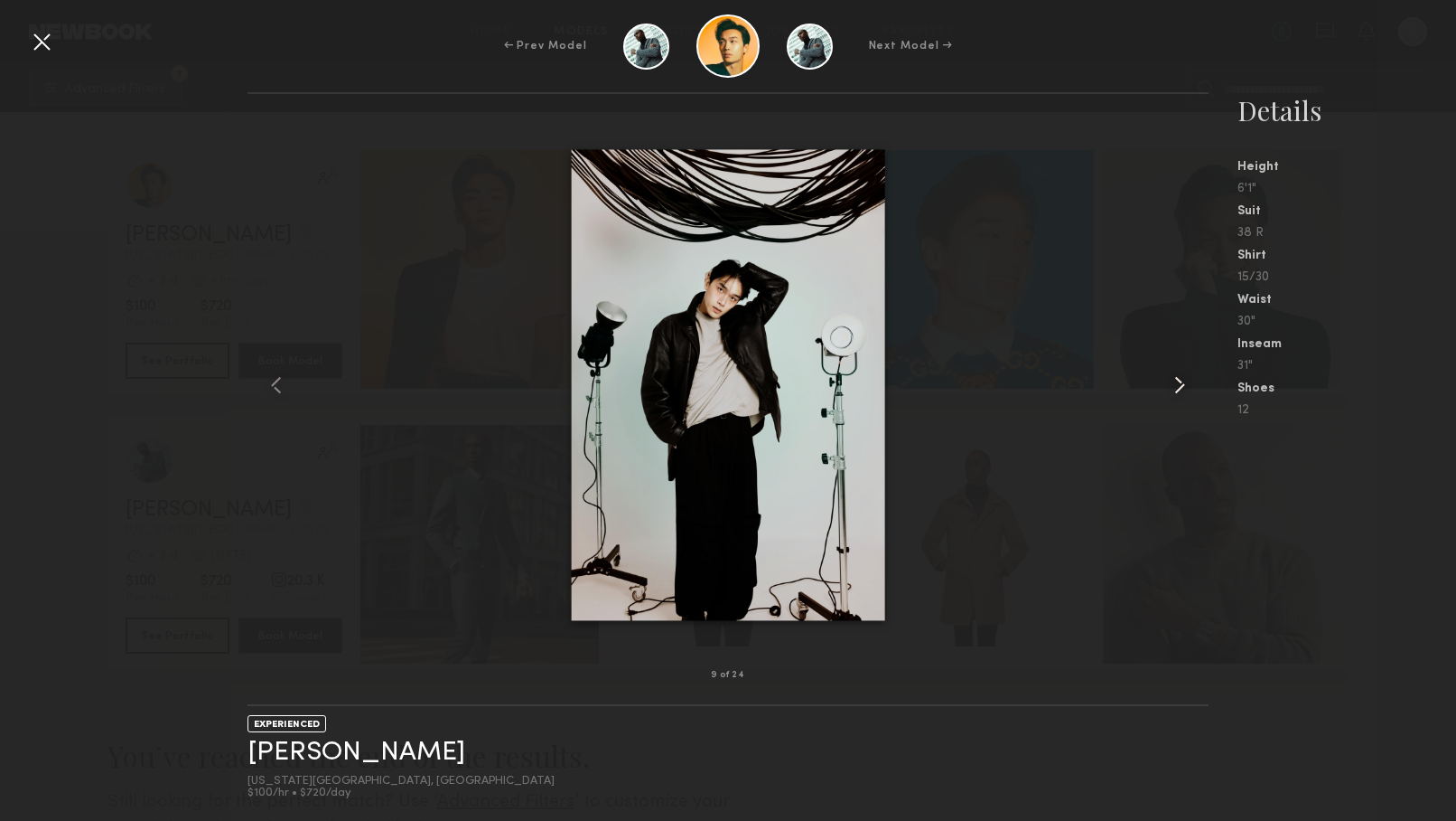
click at [1183, 384] on common-icon at bounding box center [1180, 384] width 29 height 29
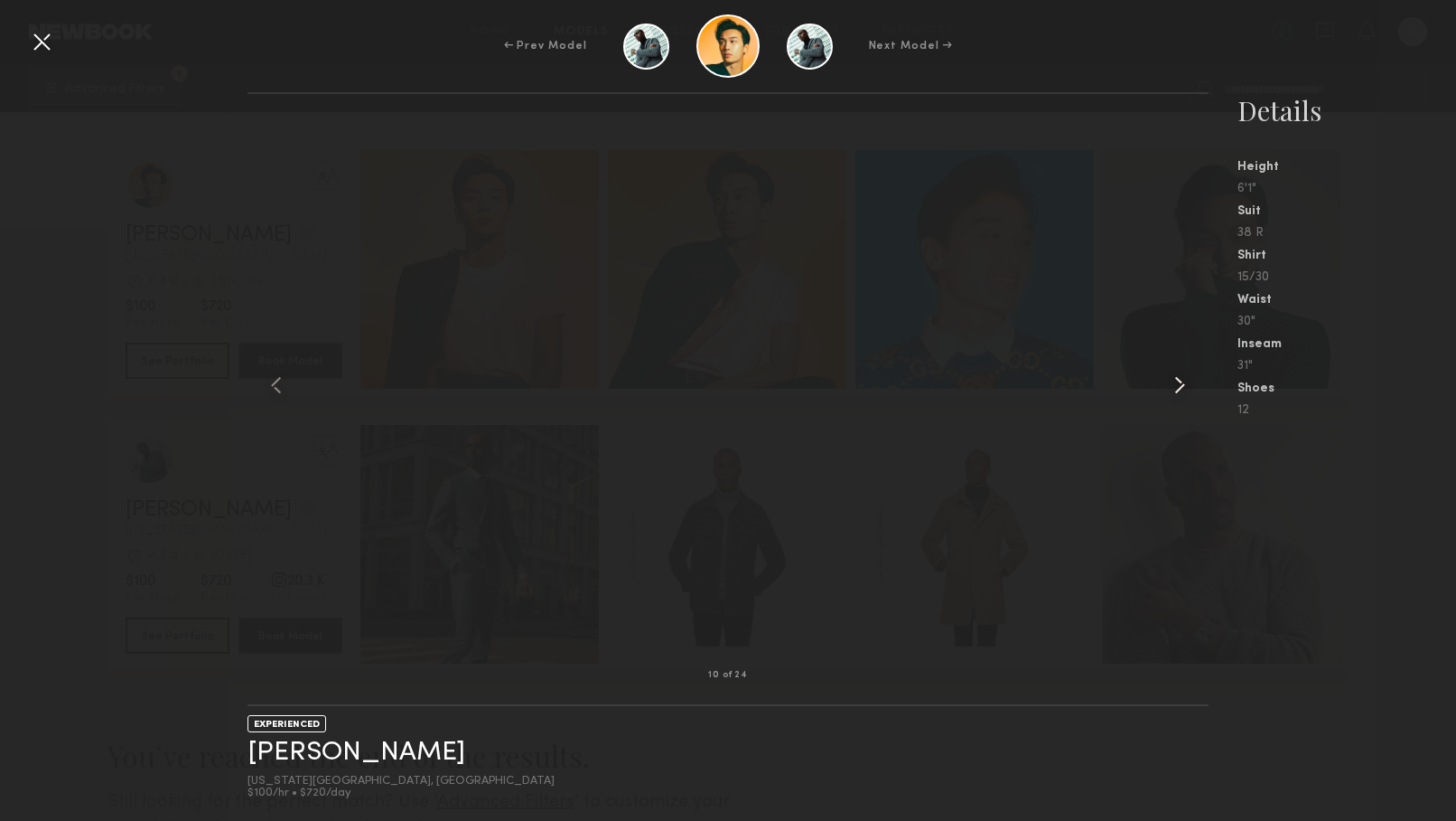
click at [1183, 384] on common-icon at bounding box center [1180, 384] width 29 height 29
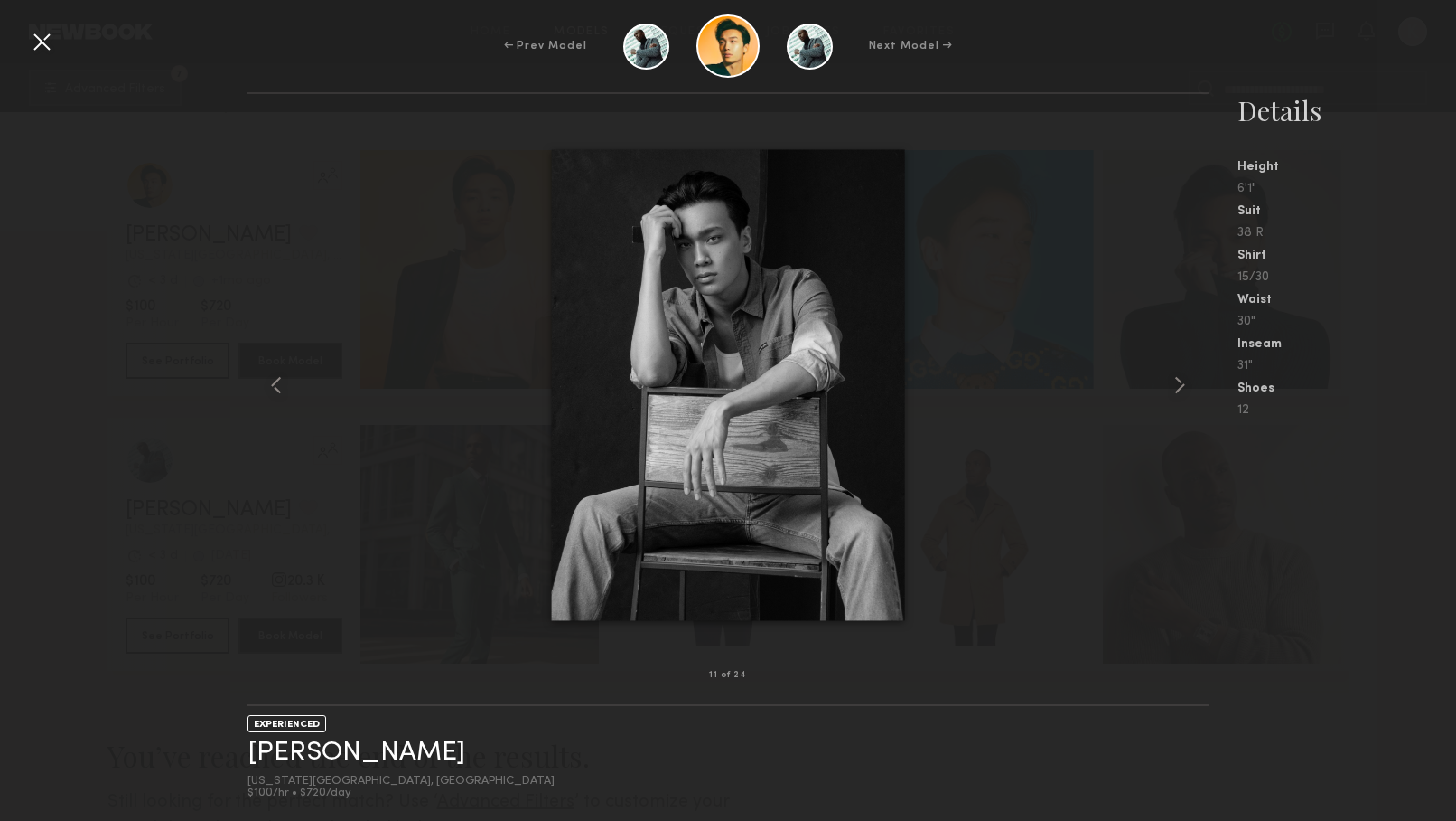
click at [36, 37] on div at bounding box center [41, 41] width 29 height 29
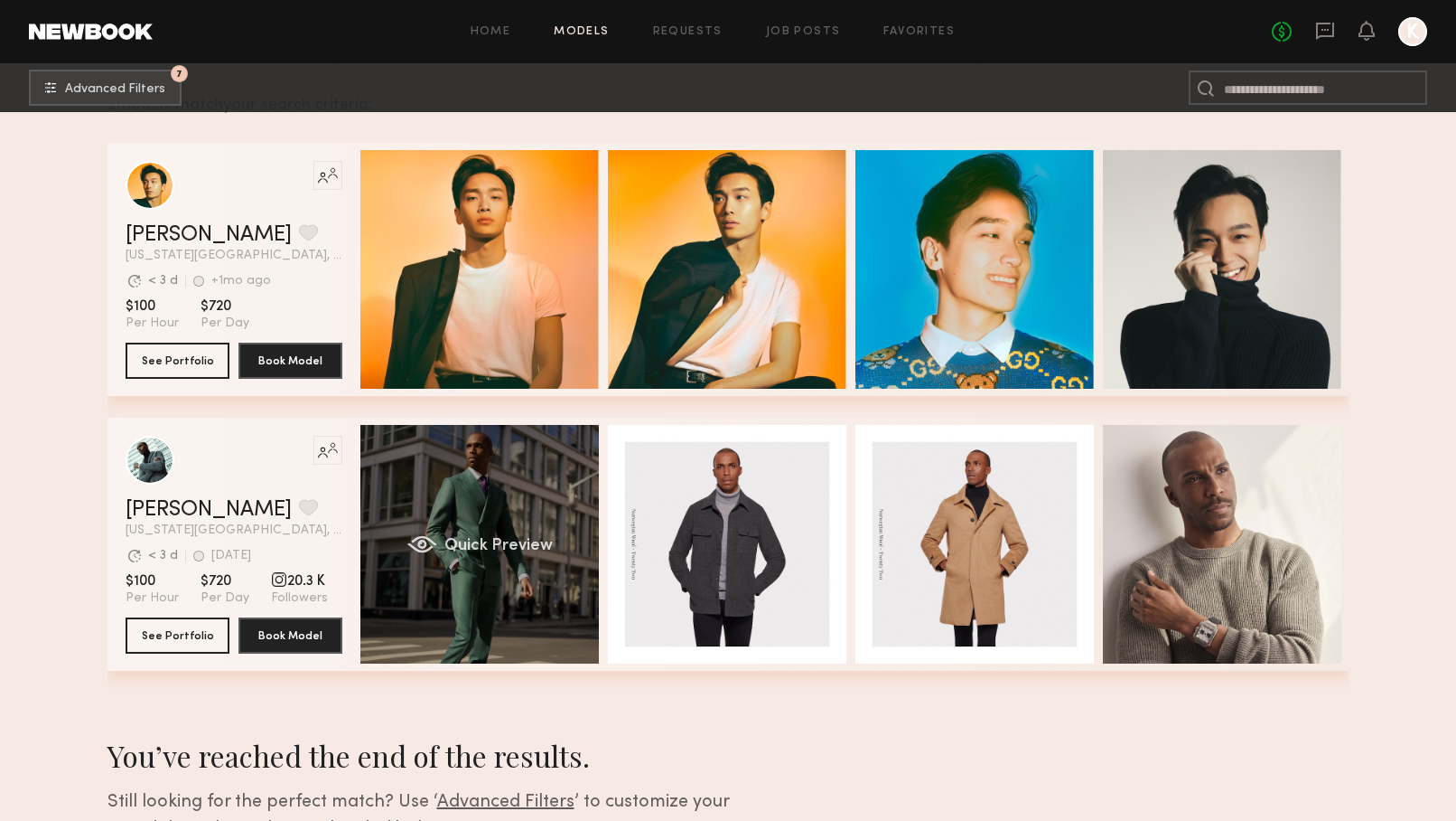
click at [503, 482] on div "Quick Preview" at bounding box center [479, 544] width 239 height 239
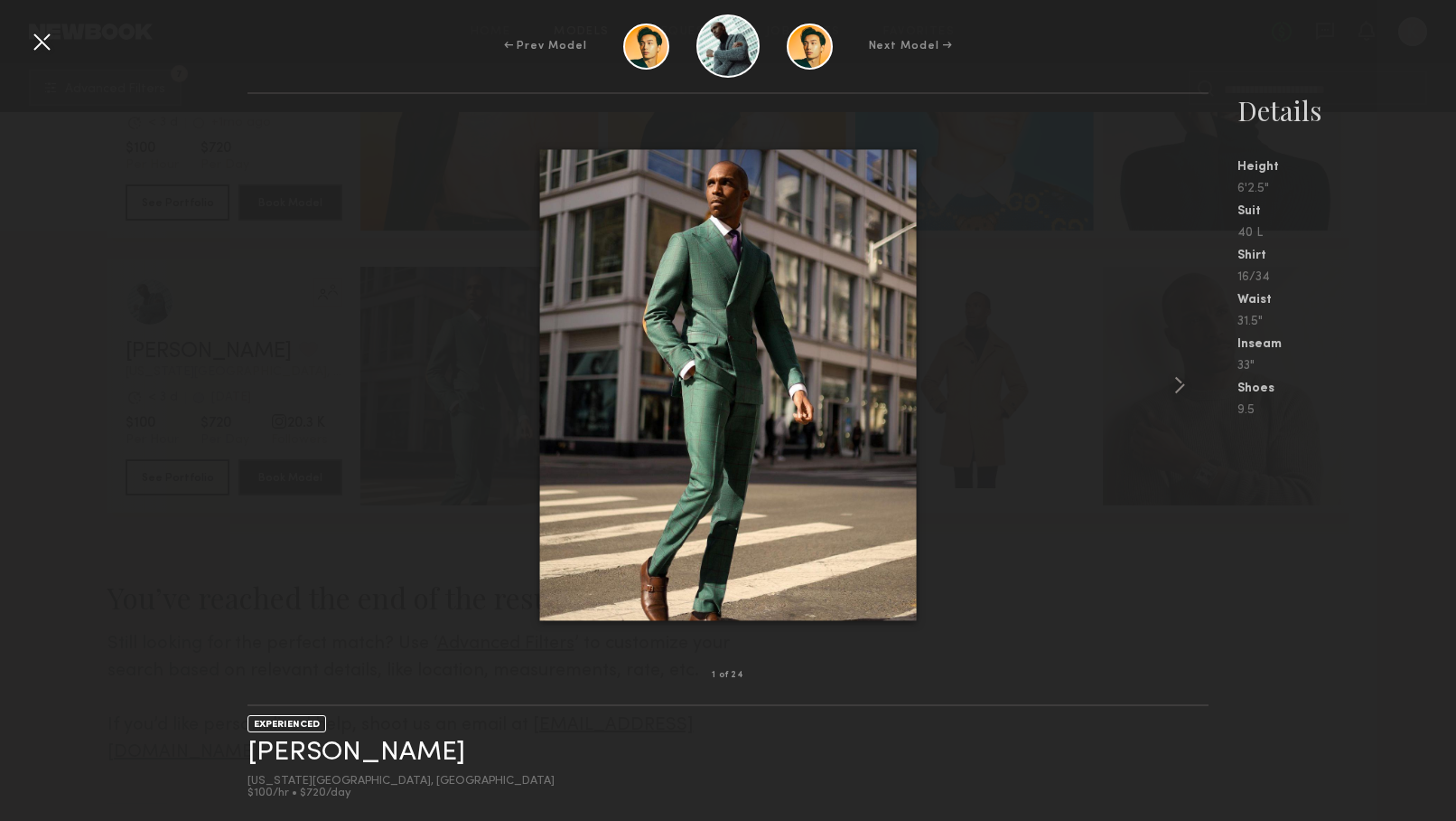
scroll to position [437, 0]
click at [1193, 385] on common-icon at bounding box center [1180, 384] width 29 height 29
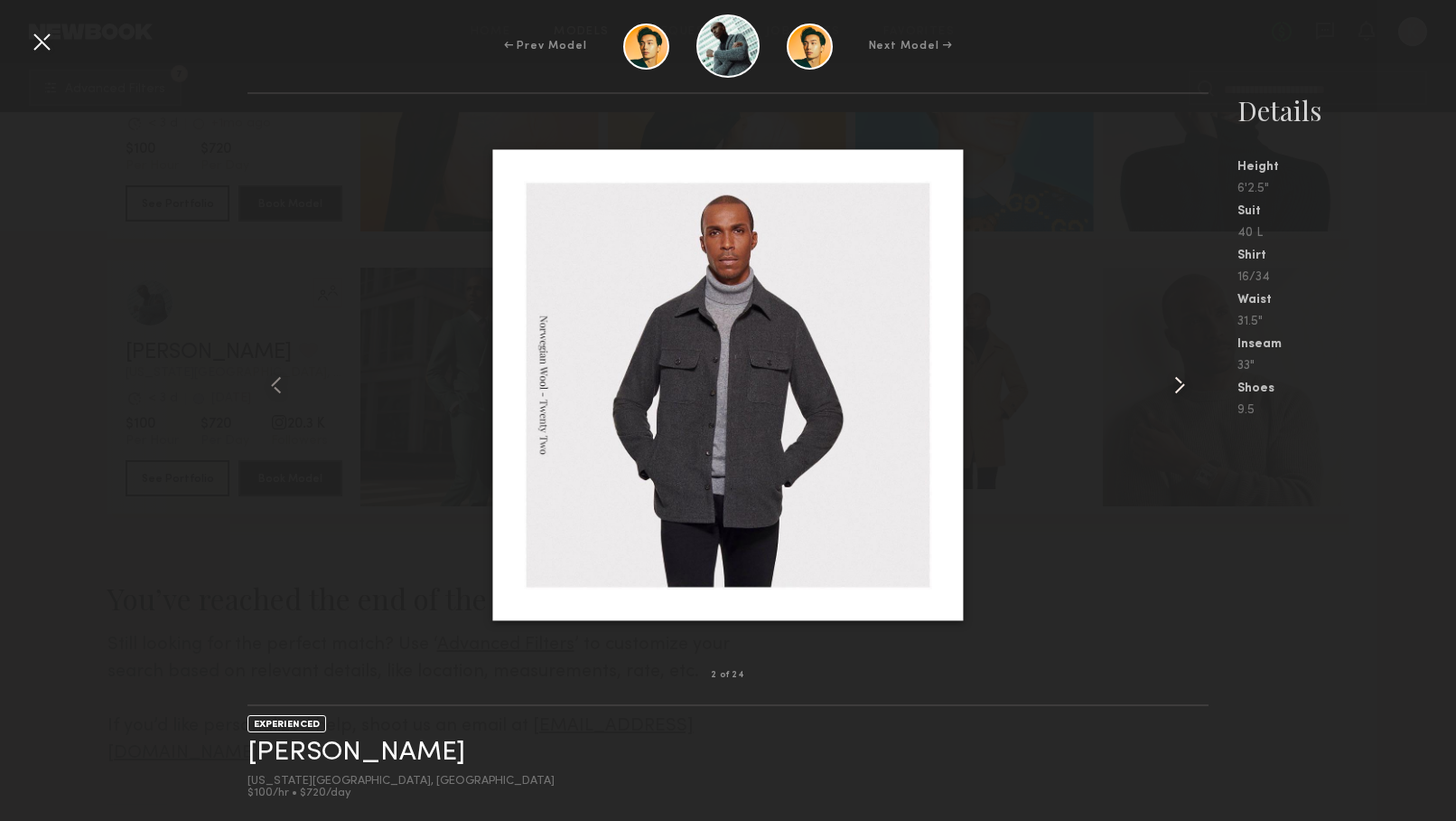
click at [1193, 385] on common-icon at bounding box center [1180, 384] width 29 height 29
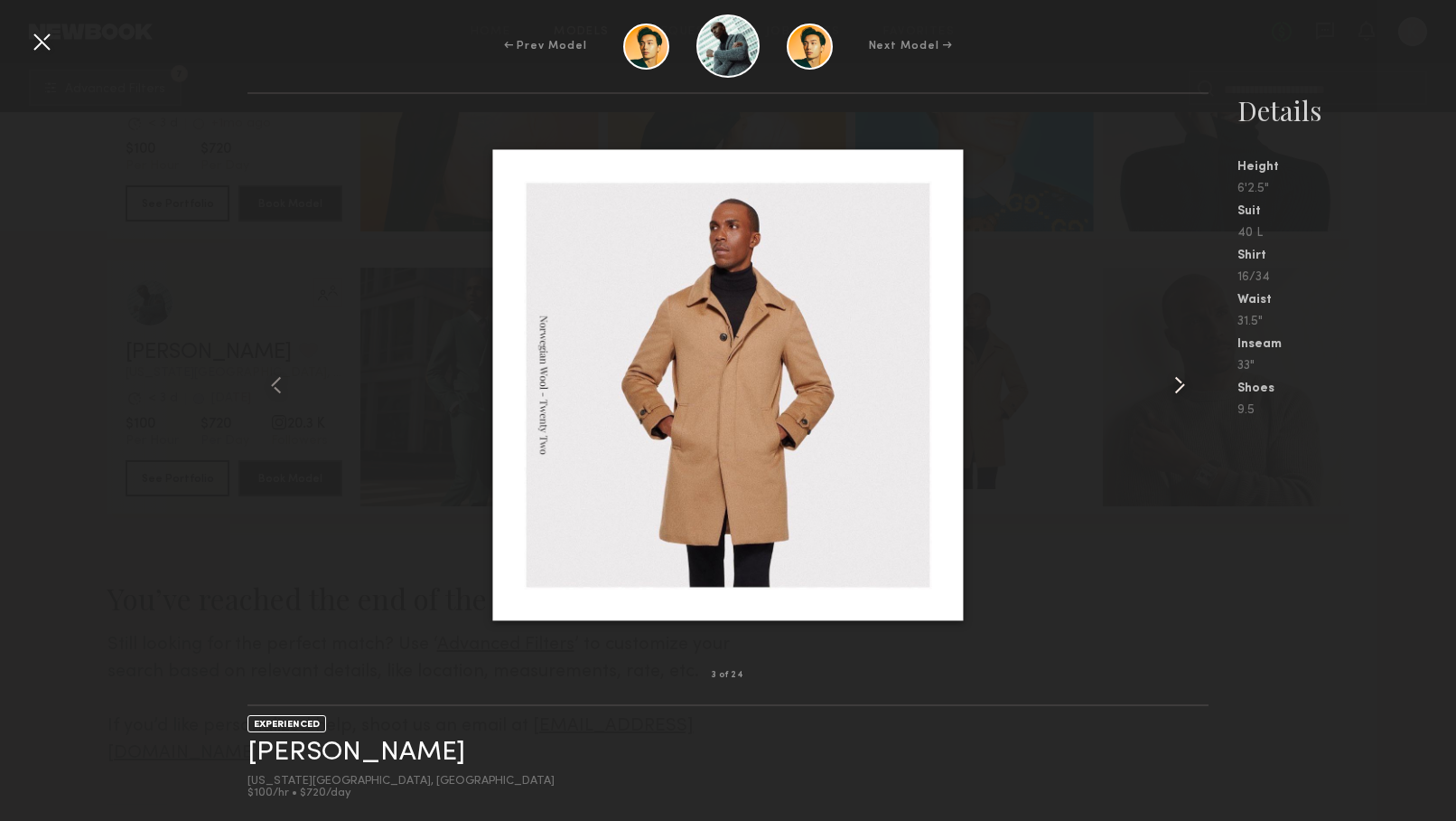
click at [1193, 385] on common-icon at bounding box center [1180, 384] width 29 height 29
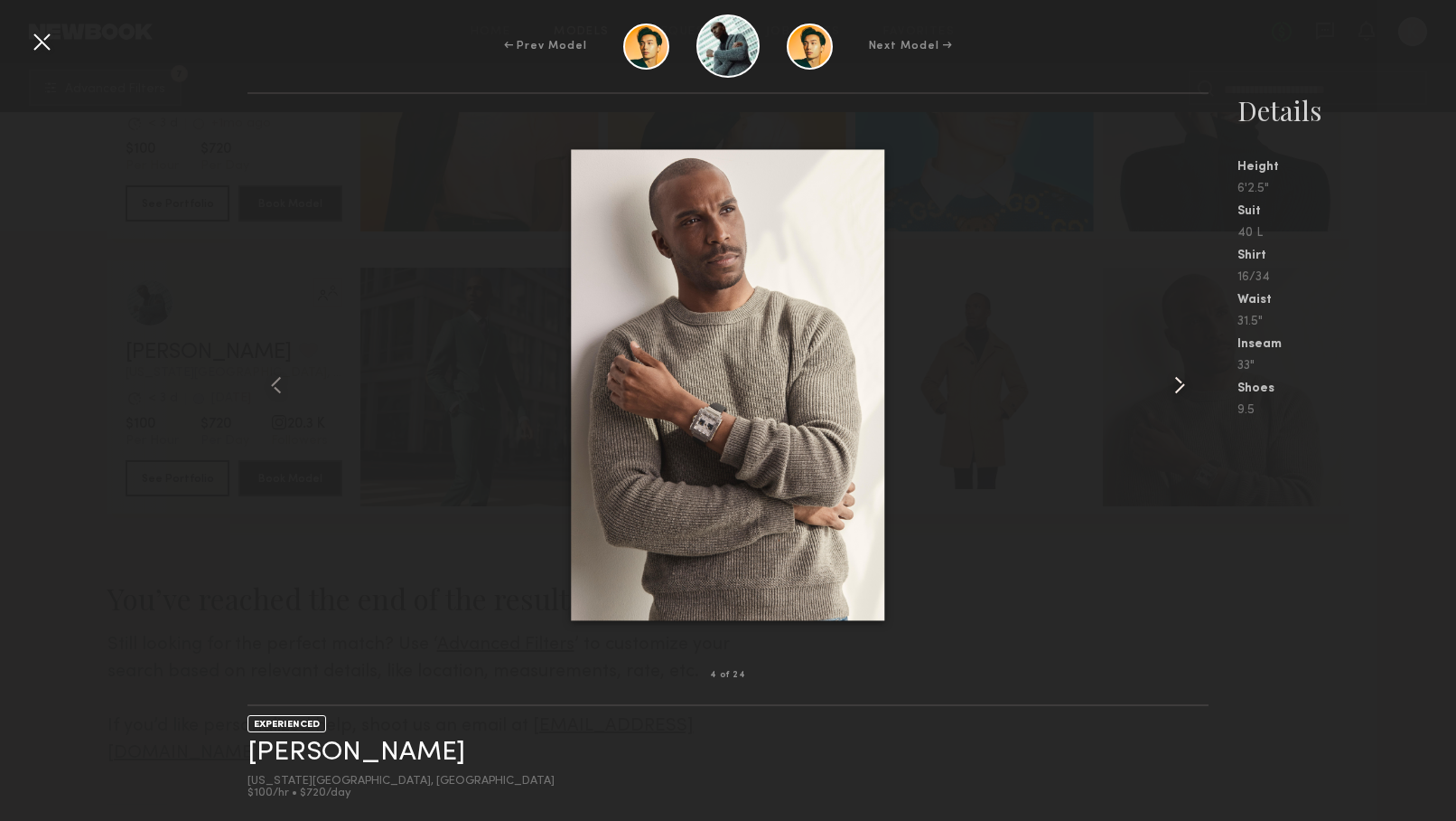
click at [1193, 385] on common-icon at bounding box center [1180, 384] width 29 height 29
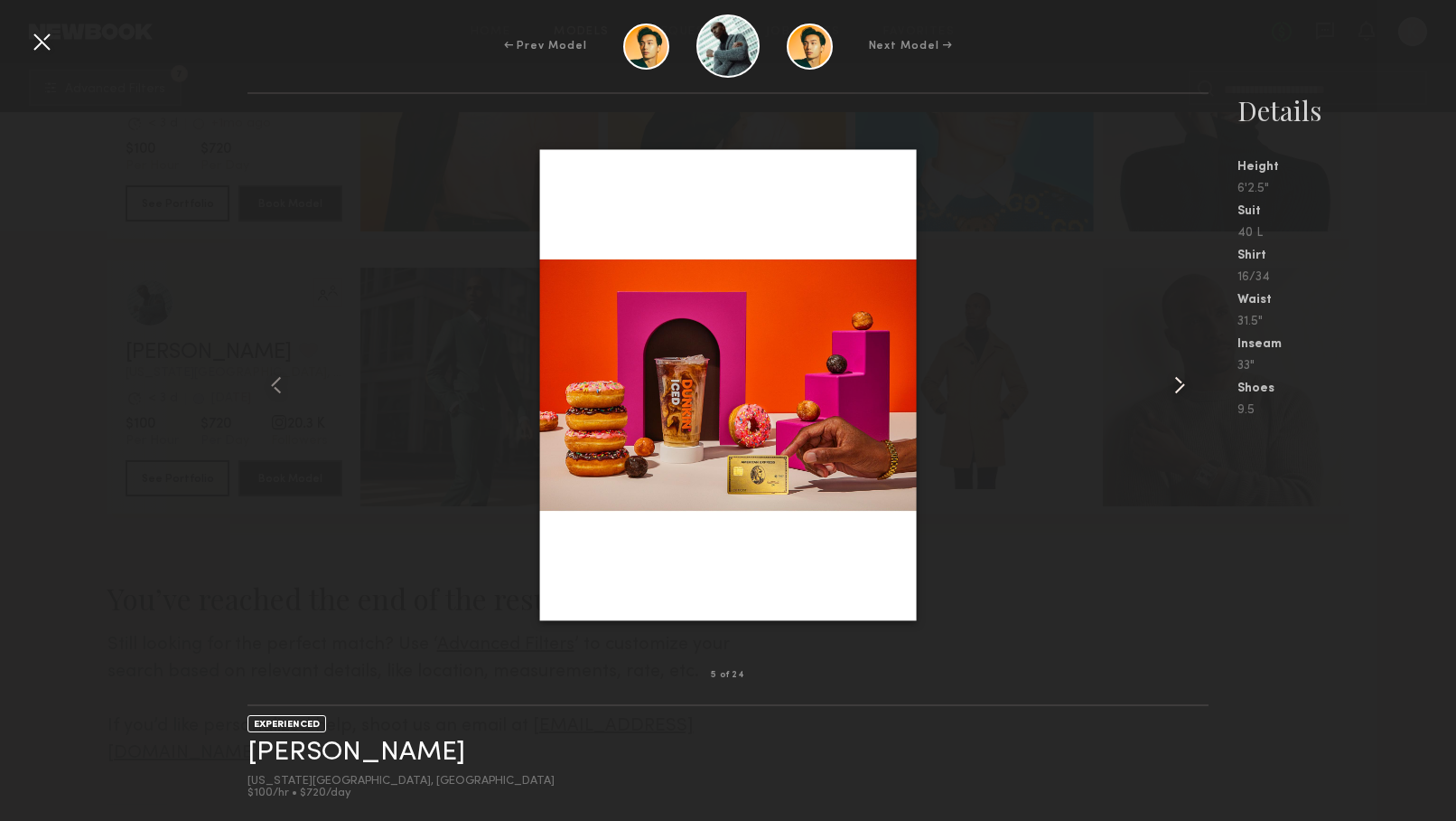
click at [1193, 385] on common-icon at bounding box center [1180, 384] width 29 height 29
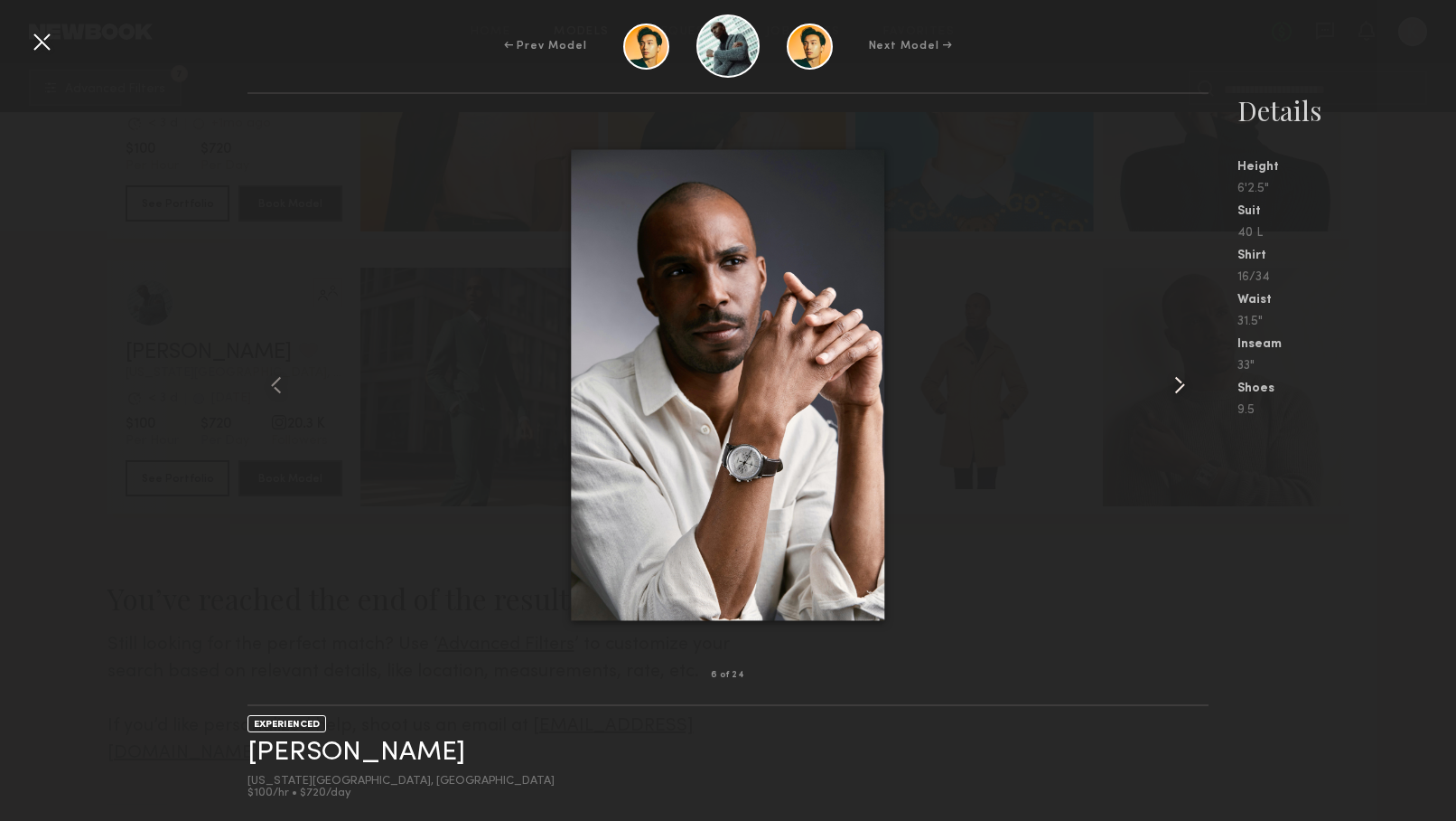
click at [1193, 385] on common-icon at bounding box center [1180, 384] width 29 height 29
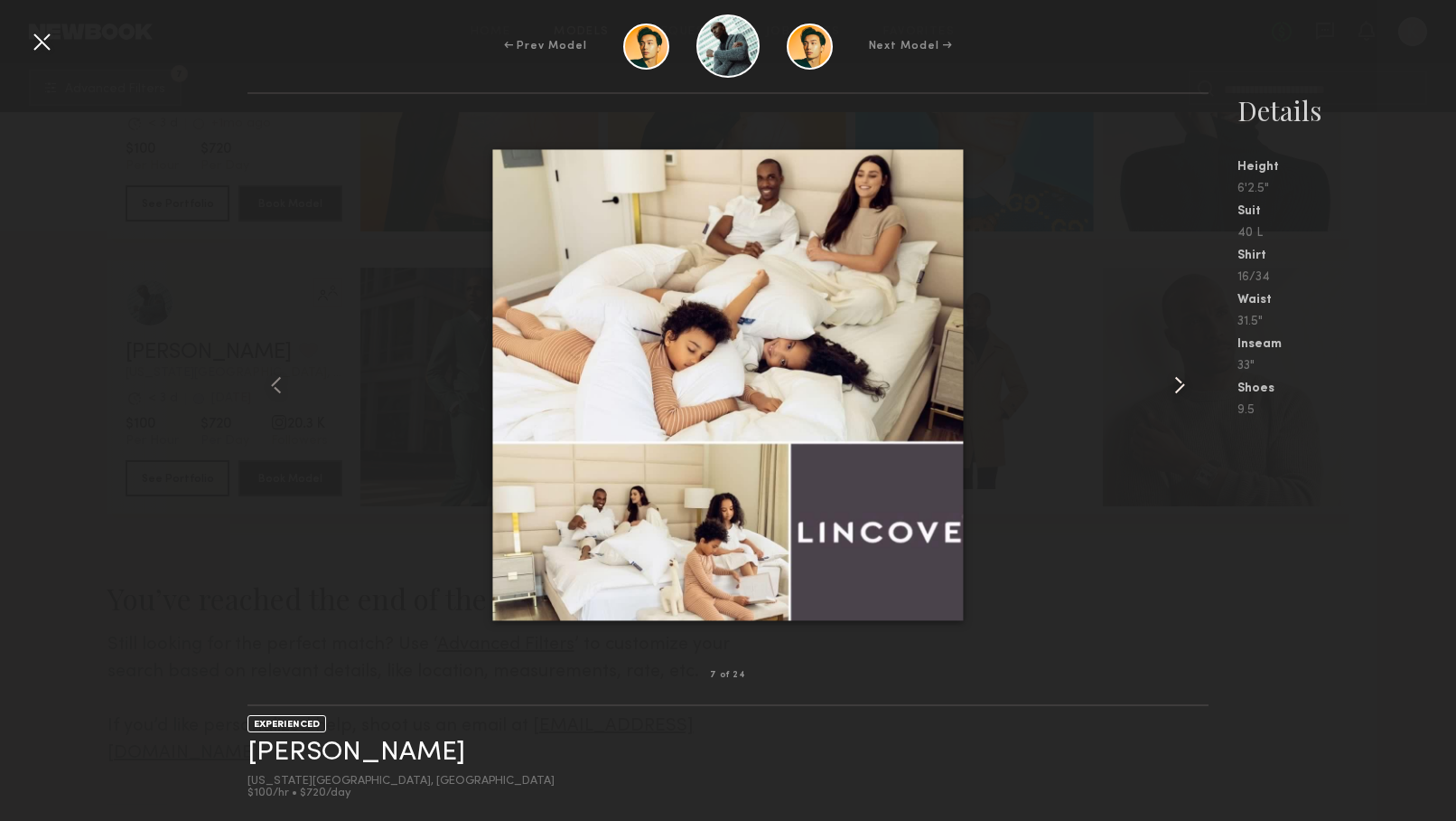
click at [1193, 385] on common-icon at bounding box center [1180, 384] width 29 height 29
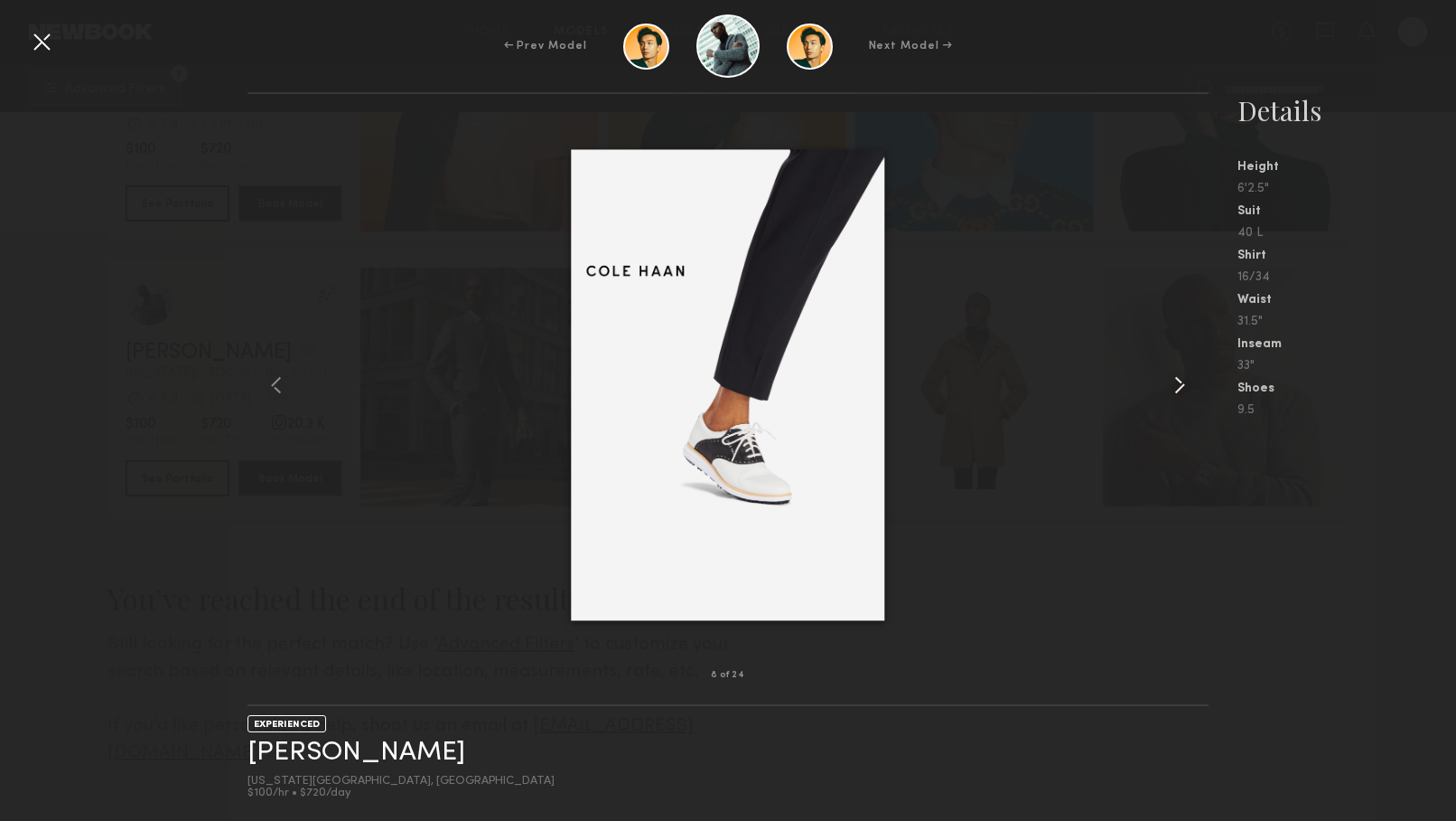
click at [1193, 385] on common-icon at bounding box center [1180, 384] width 29 height 29
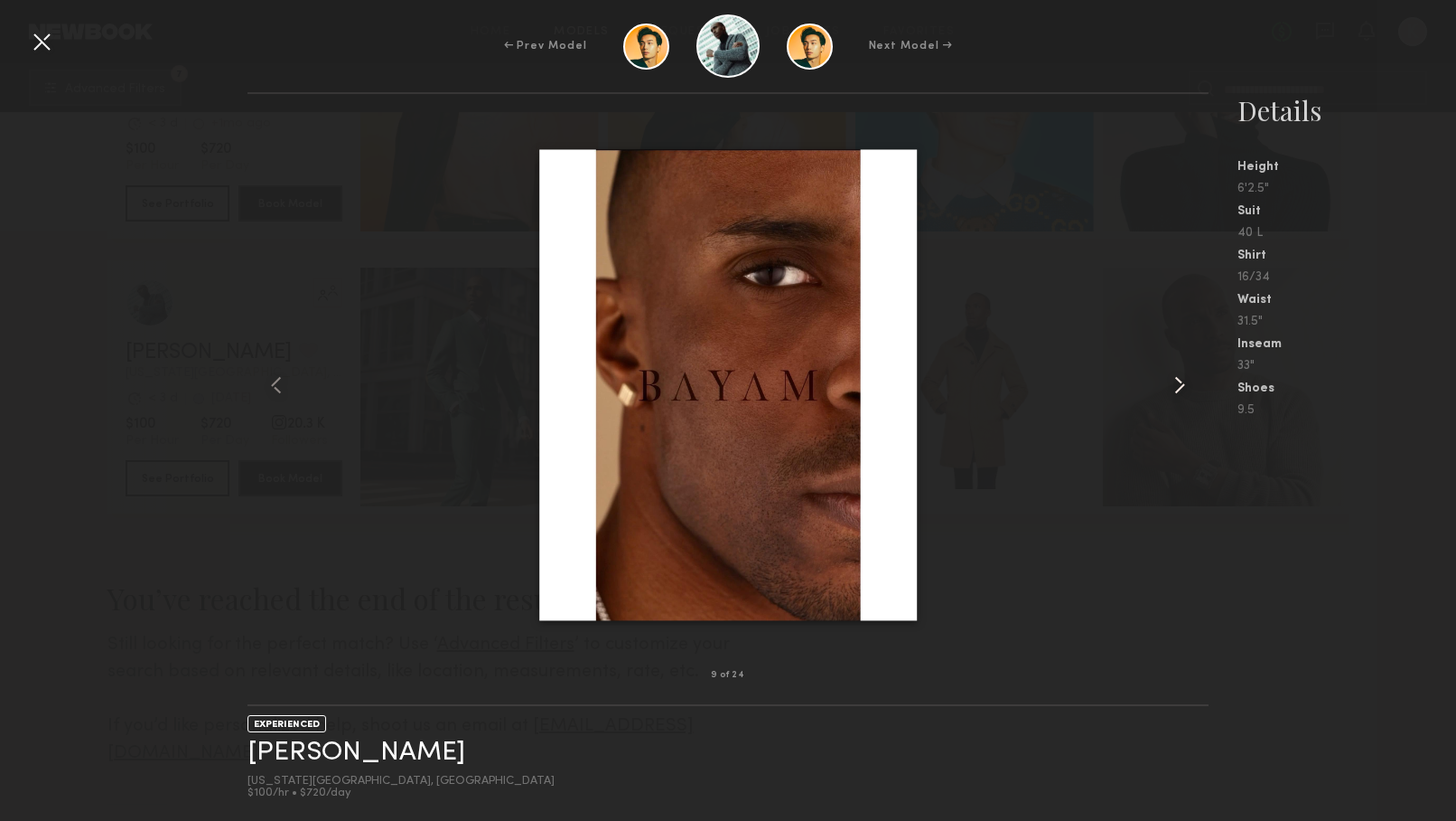
click at [1193, 385] on common-icon at bounding box center [1180, 384] width 29 height 29
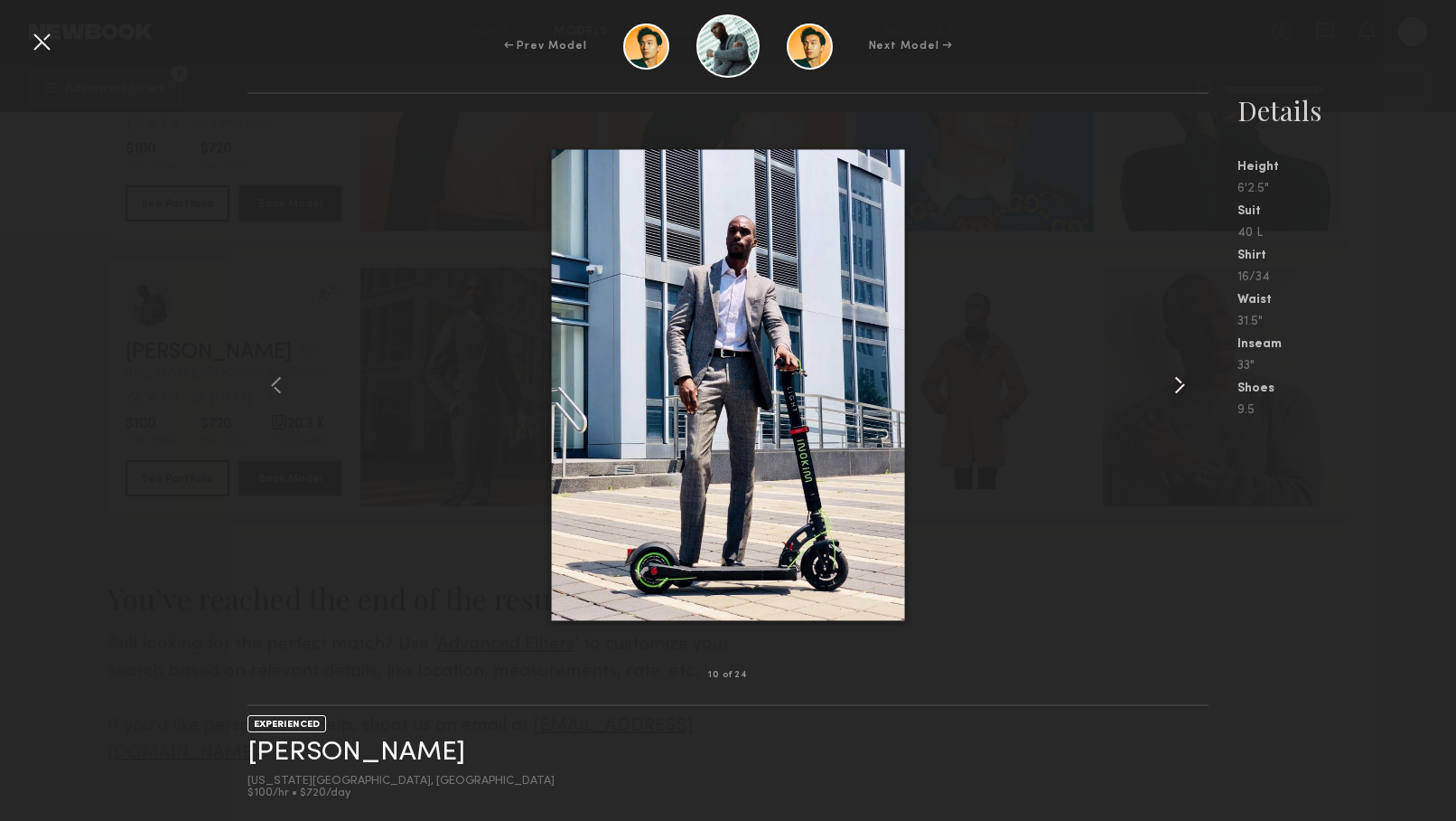
click at [1193, 385] on common-icon at bounding box center [1180, 384] width 29 height 29
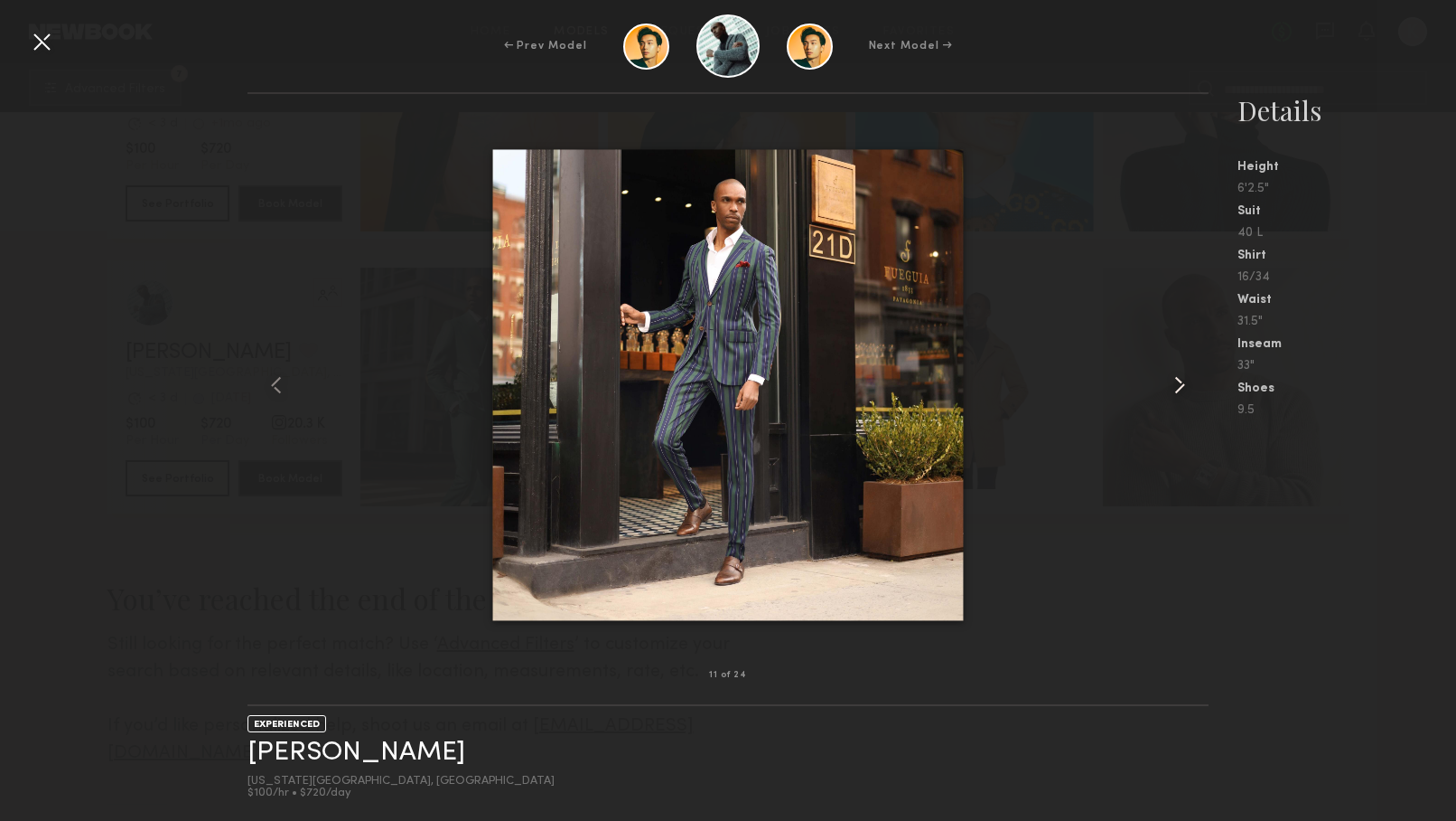
click at [1193, 385] on common-icon at bounding box center [1180, 384] width 29 height 29
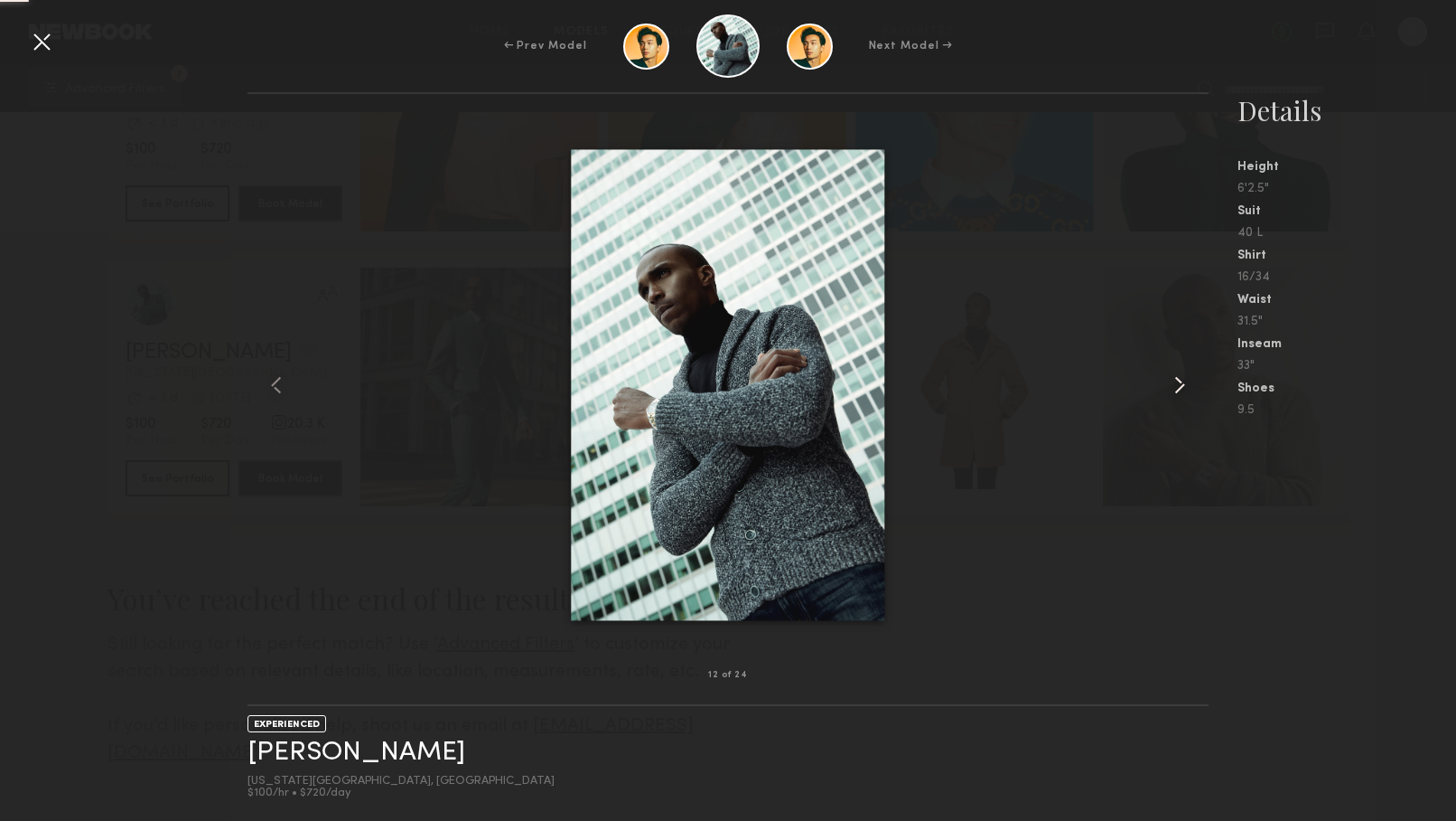
click at [1193, 385] on common-icon at bounding box center [1180, 384] width 29 height 29
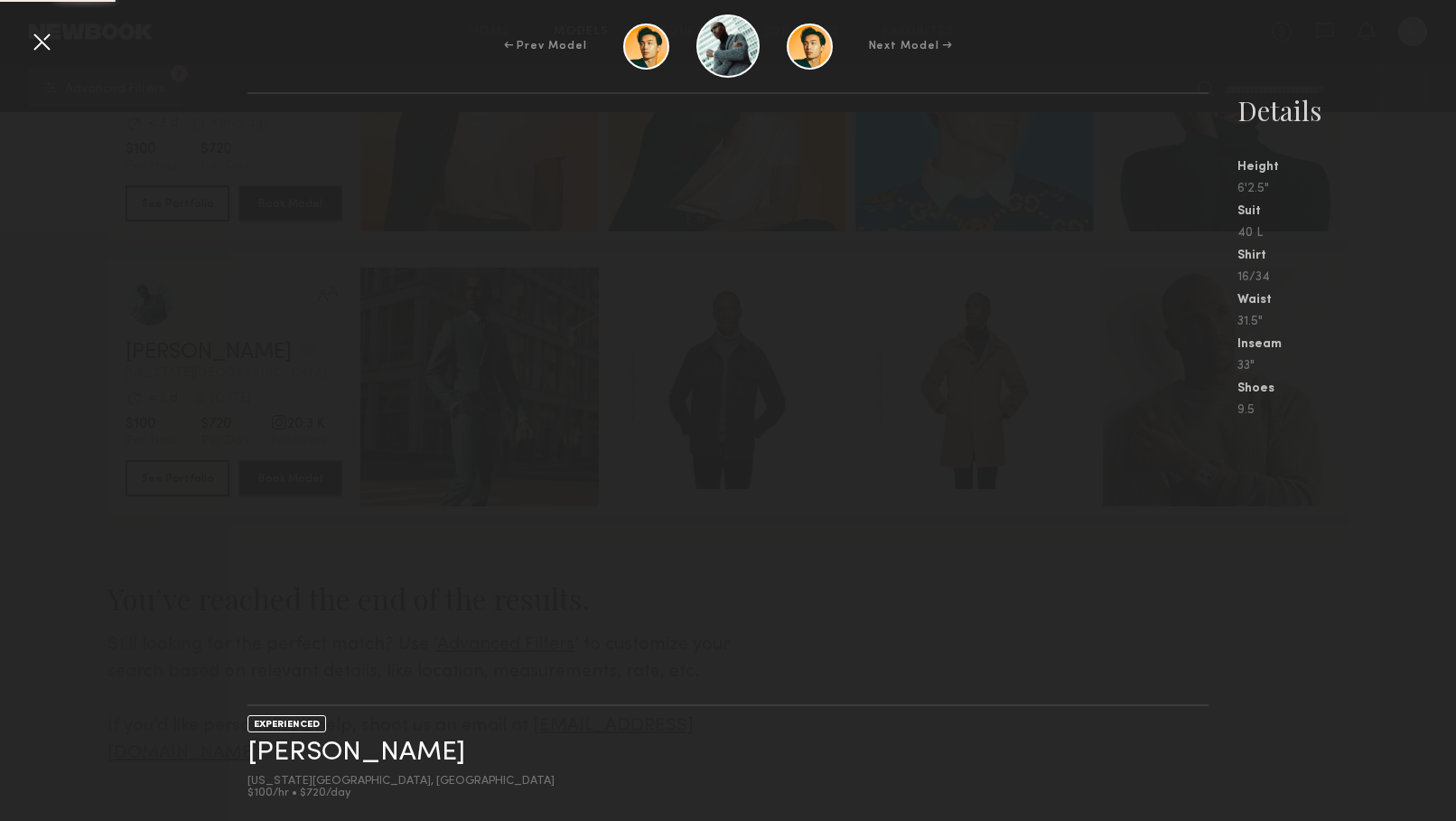
click at [1193, 385] on nb-gallery-light at bounding box center [728, 399] width 961 height 614
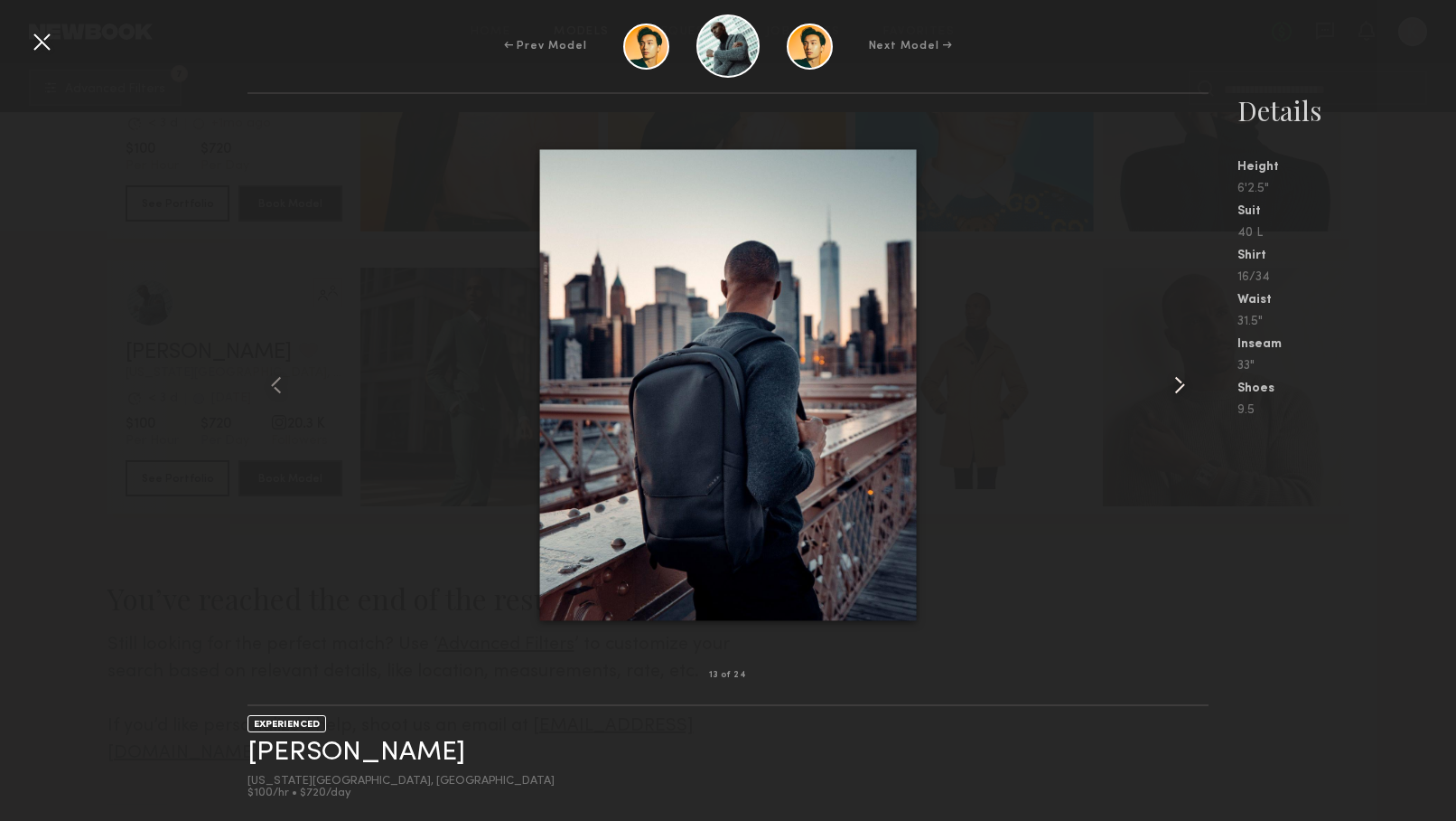
click at [1193, 386] on common-icon at bounding box center [1180, 384] width 29 height 29
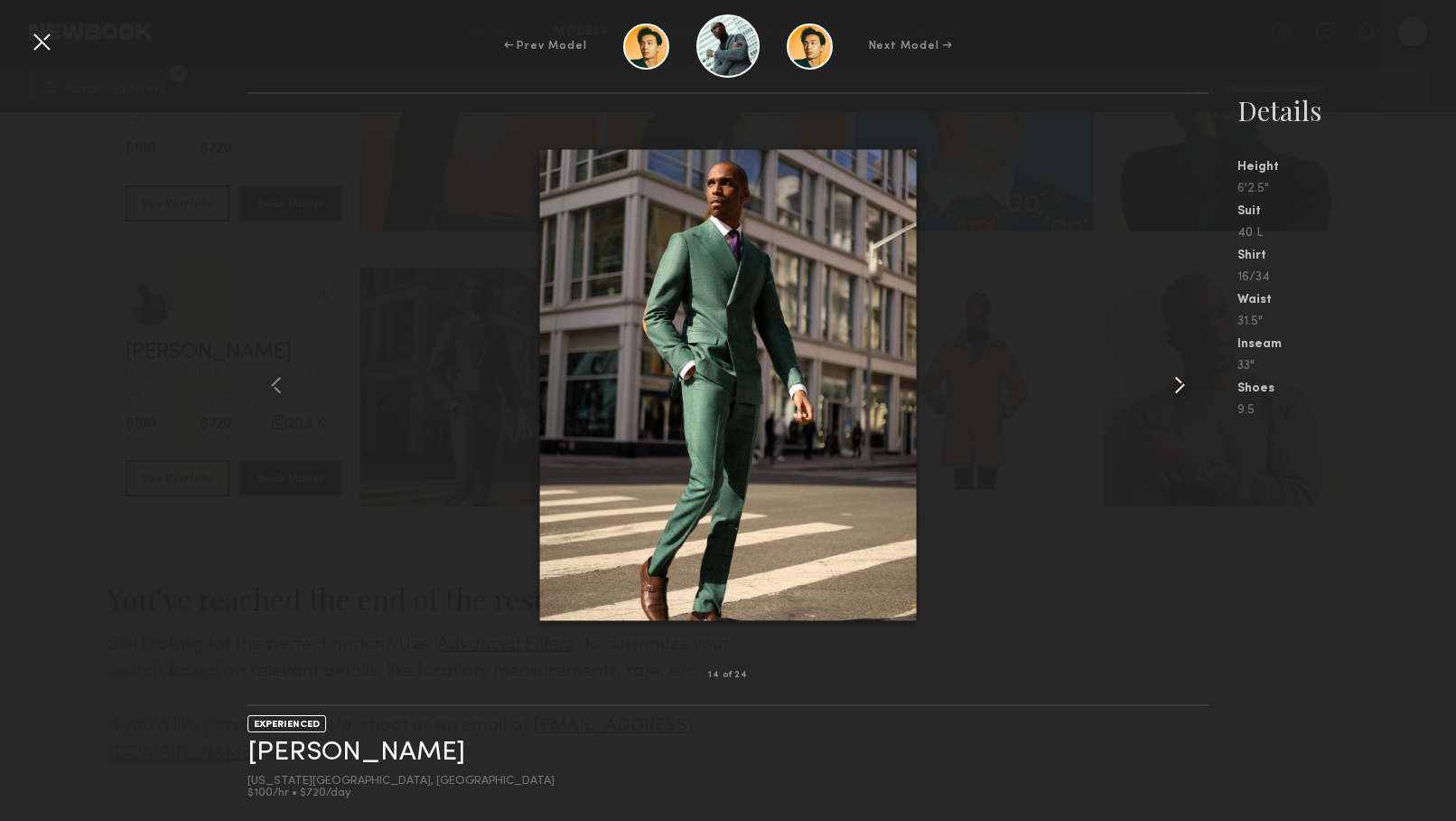
click at [1192, 386] on common-icon at bounding box center [1180, 384] width 29 height 29
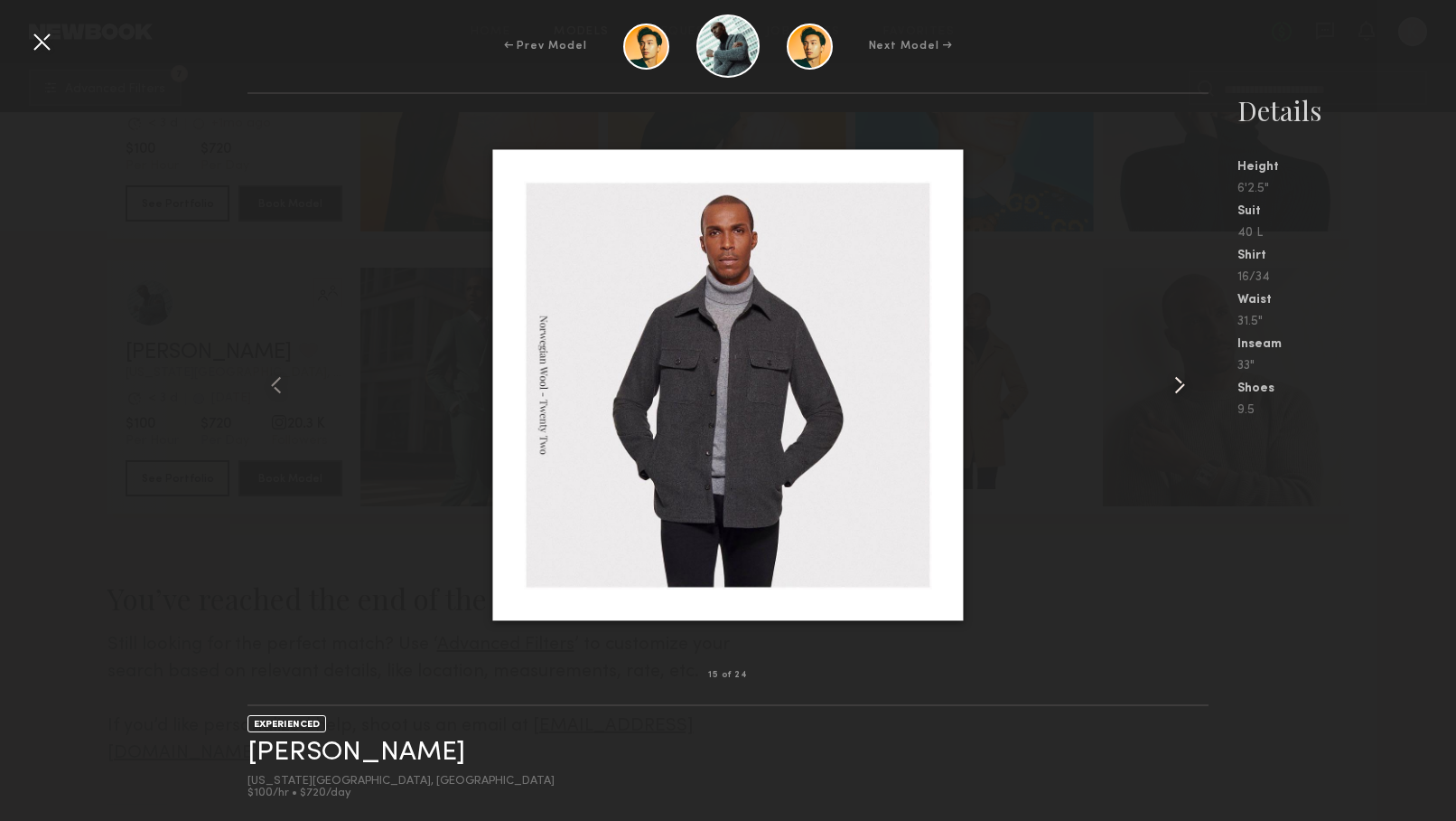
click at [1192, 386] on common-icon at bounding box center [1180, 384] width 29 height 29
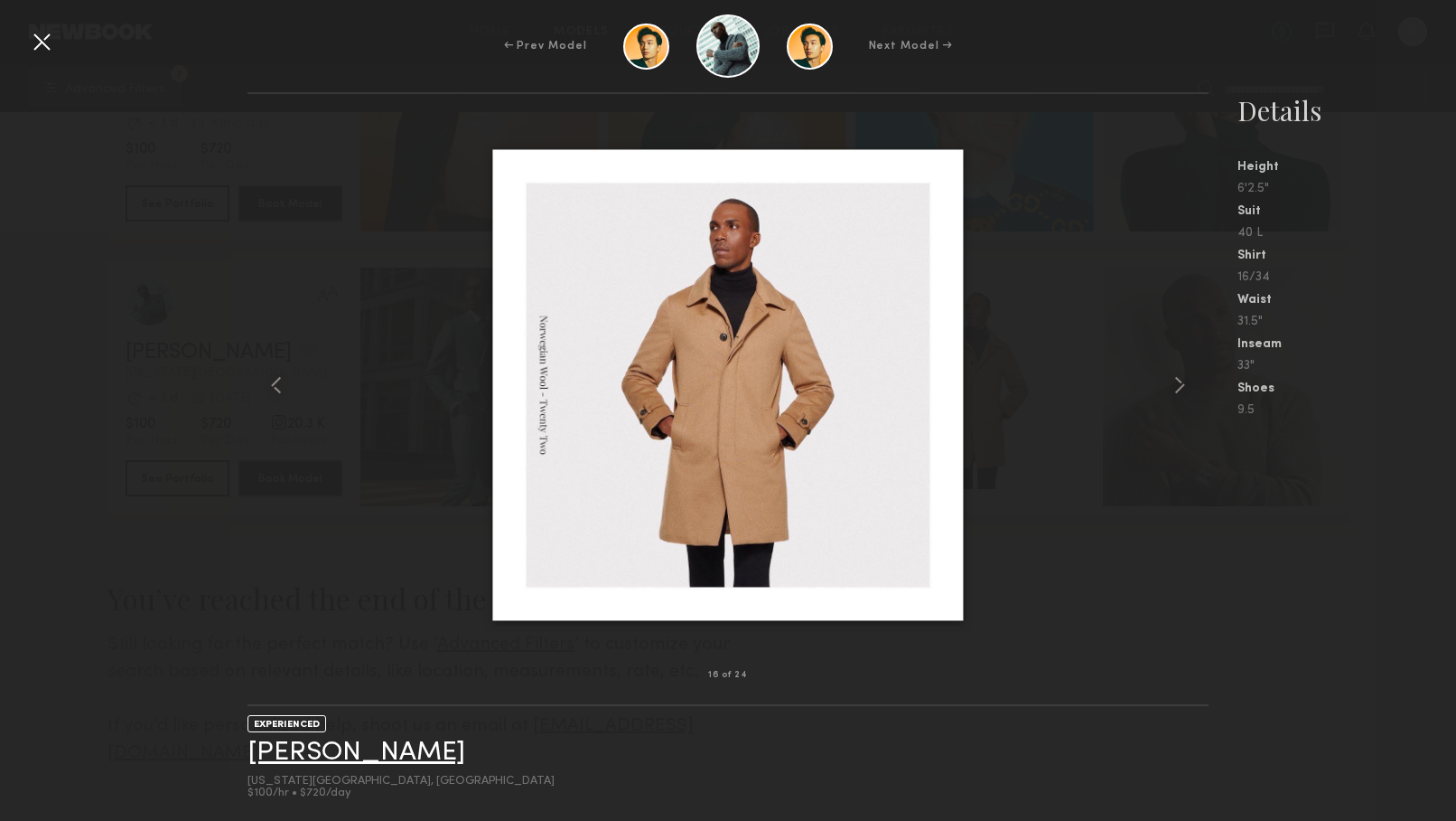
click at [338, 745] on link "Georges H." at bounding box center [356, 753] width 218 height 28
click at [48, 41] on div at bounding box center [41, 41] width 29 height 29
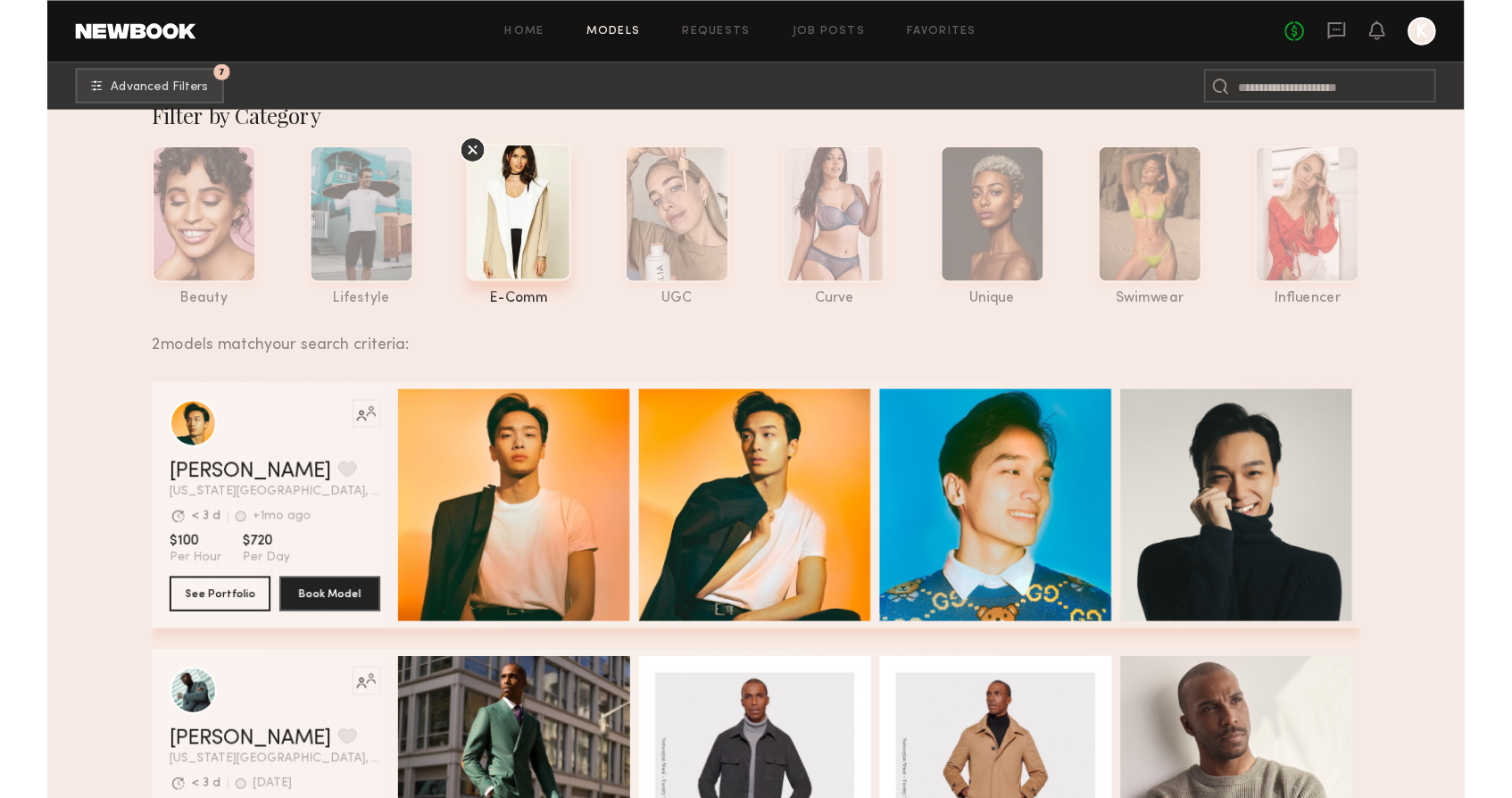
scroll to position [36, 0]
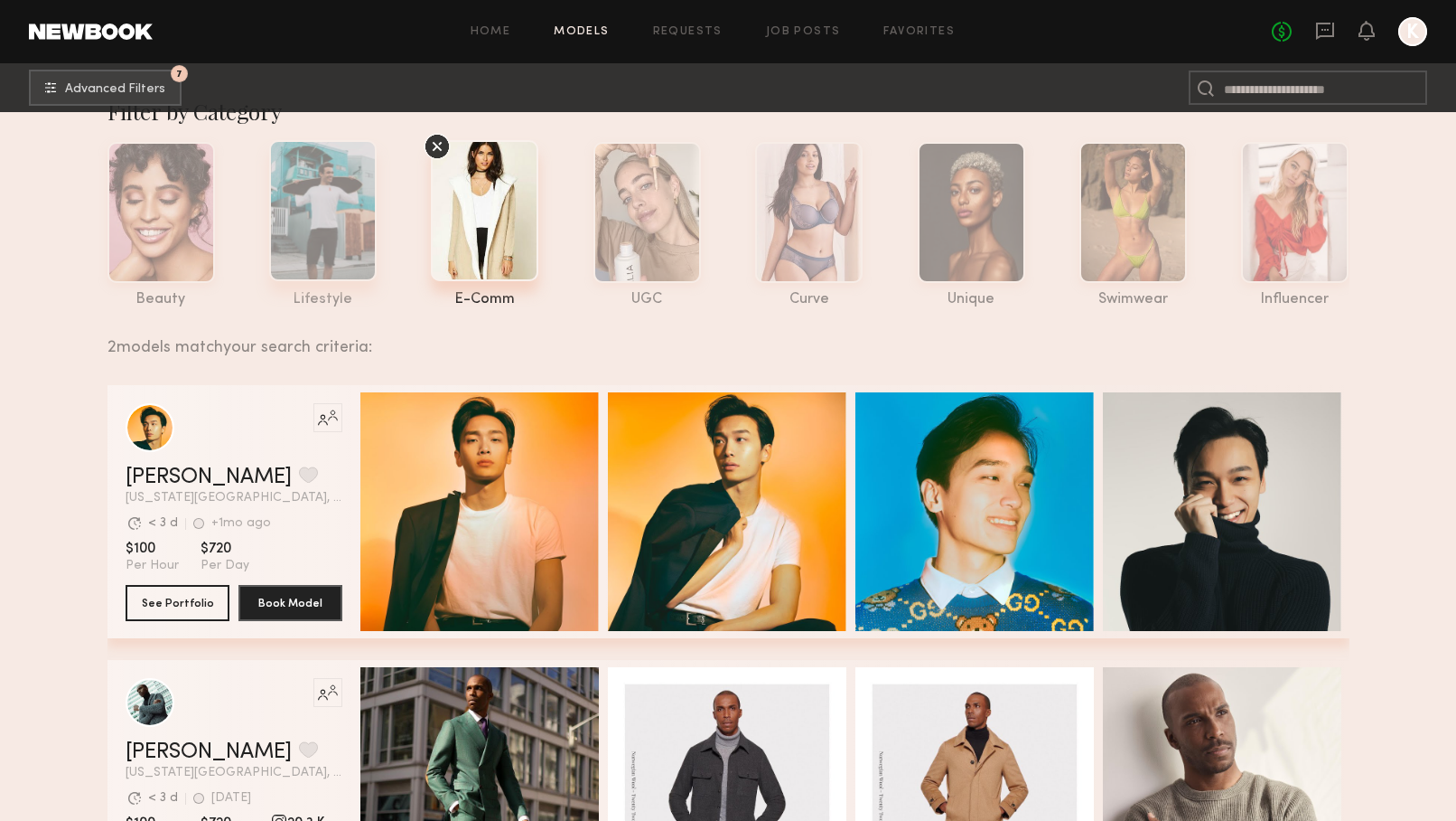
click at [345, 223] on div at bounding box center [323, 210] width 108 height 141
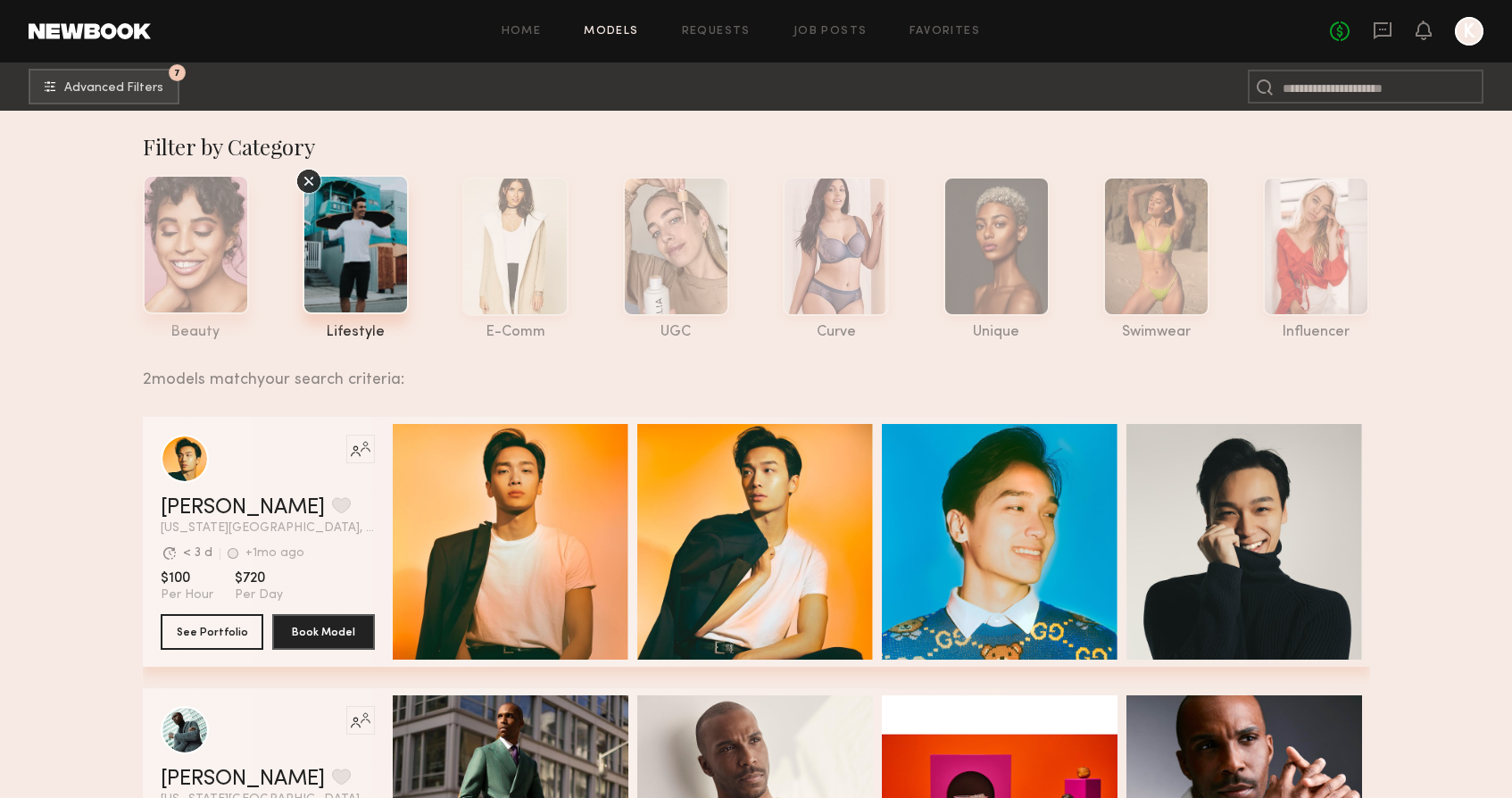
click at [219, 275] on div at bounding box center [196, 244] width 107 height 139
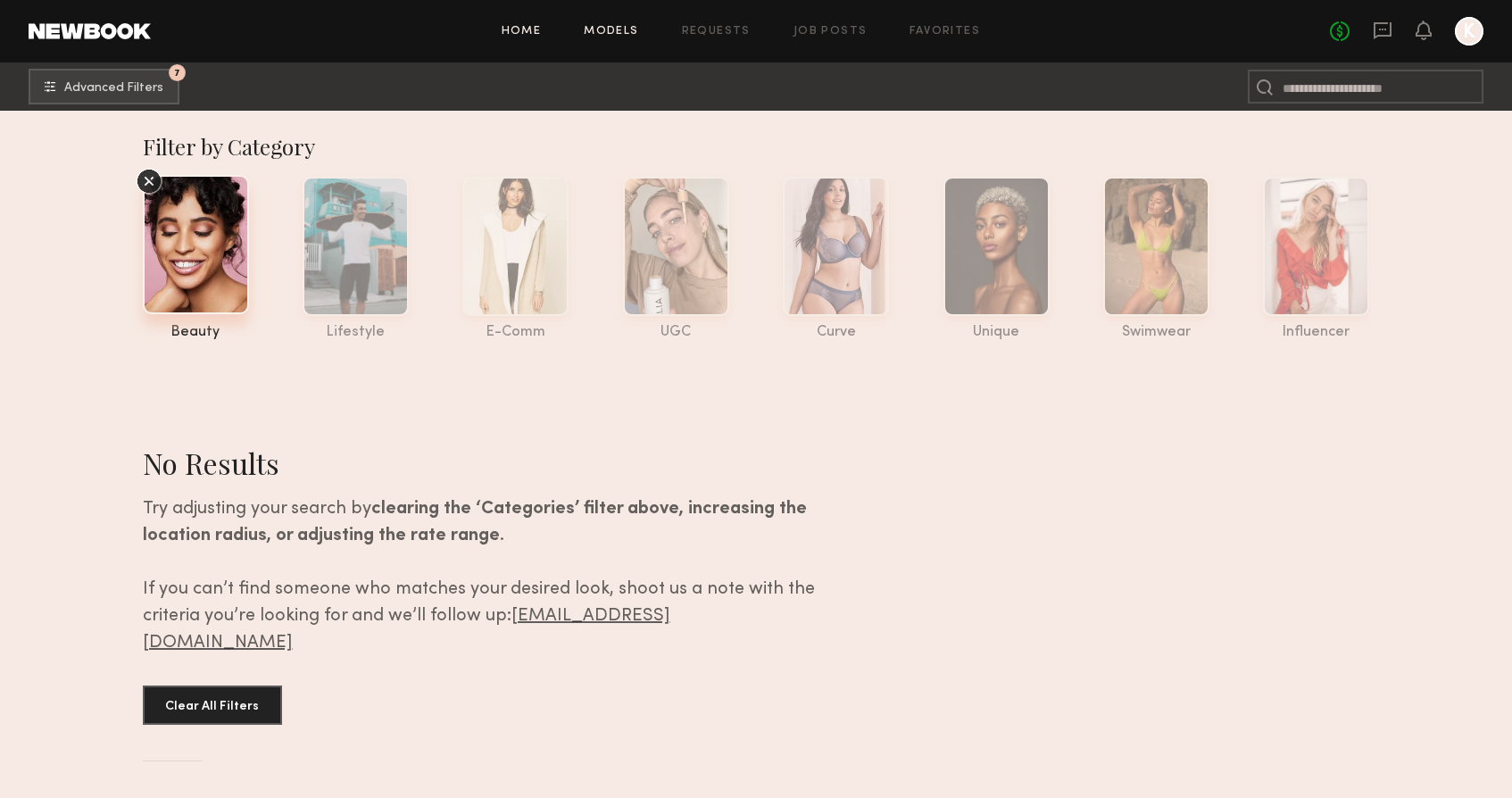
click at [527, 35] on link "Home" at bounding box center [521, 31] width 40 height 12
click at [1382, 34] on icon at bounding box center [1383, 30] width 18 height 17
click at [525, 32] on link "Home" at bounding box center [521, 31] width 40 height 12
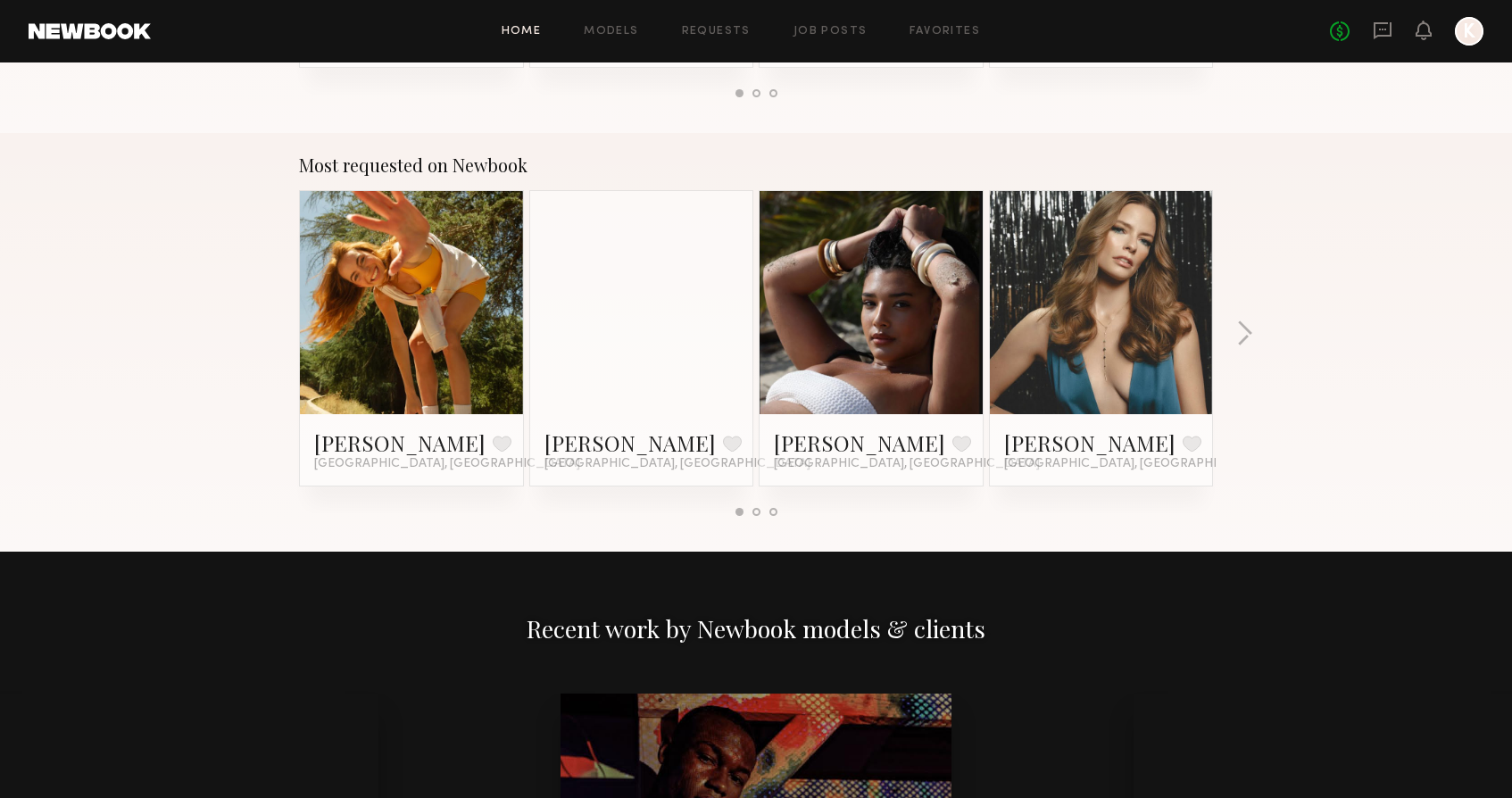
scroll to position [1470, 0]
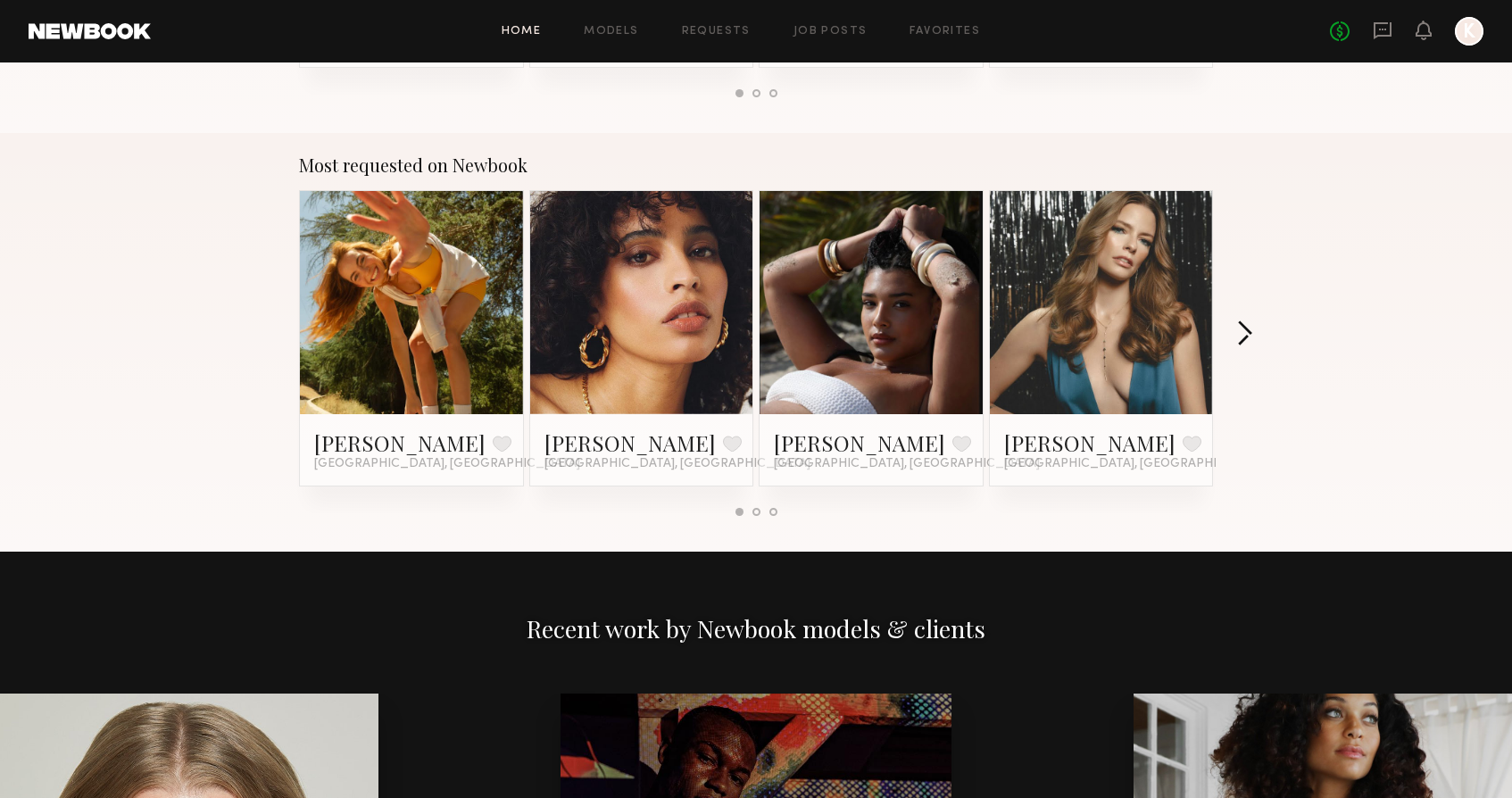
click at [1242, 332] on button "button" at bounding box center [1244, 335] width 17 height 29
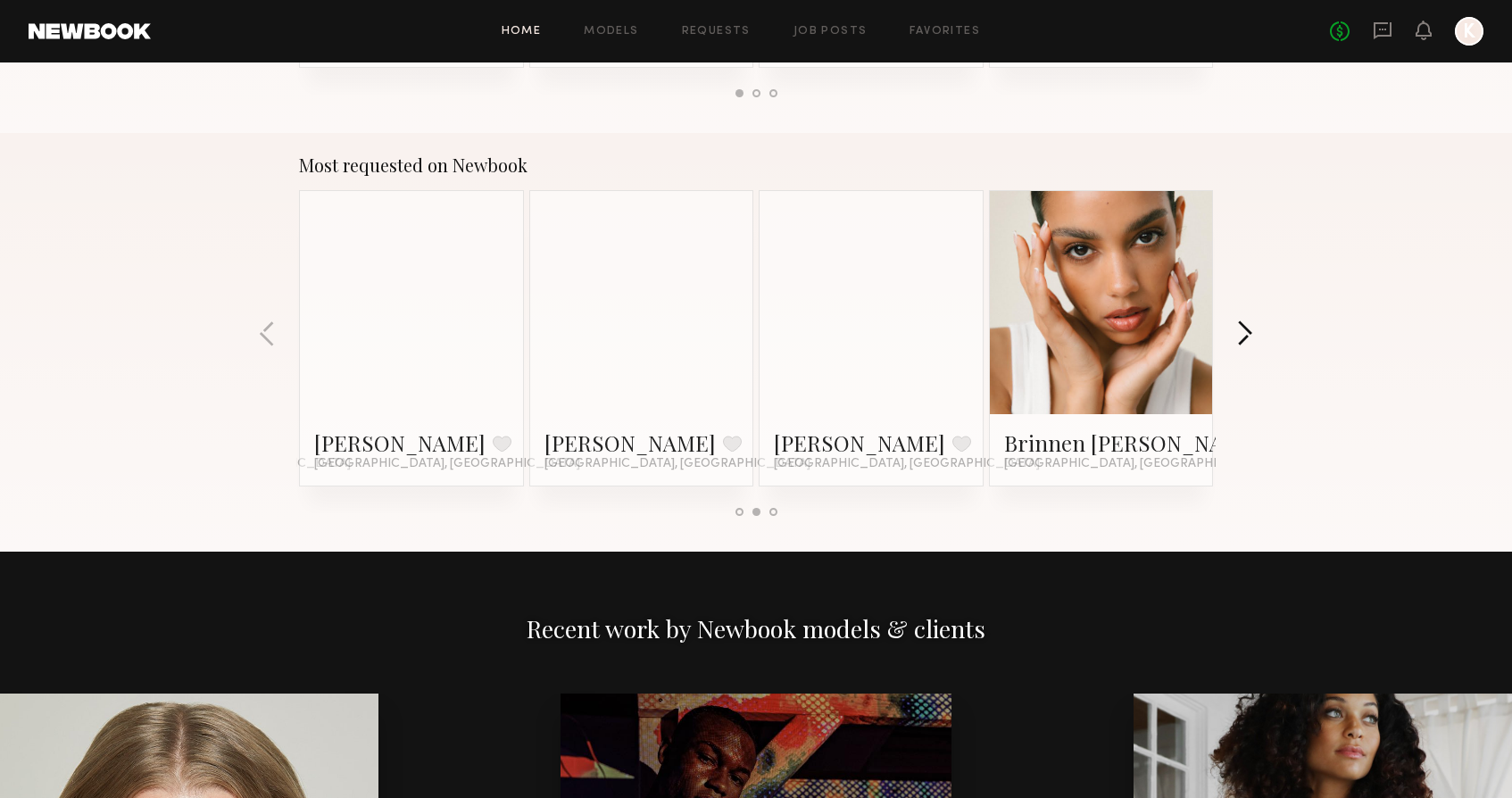
click at [1242, 332] on button "button" at bounding box center [1244, 335] width 17 height 29
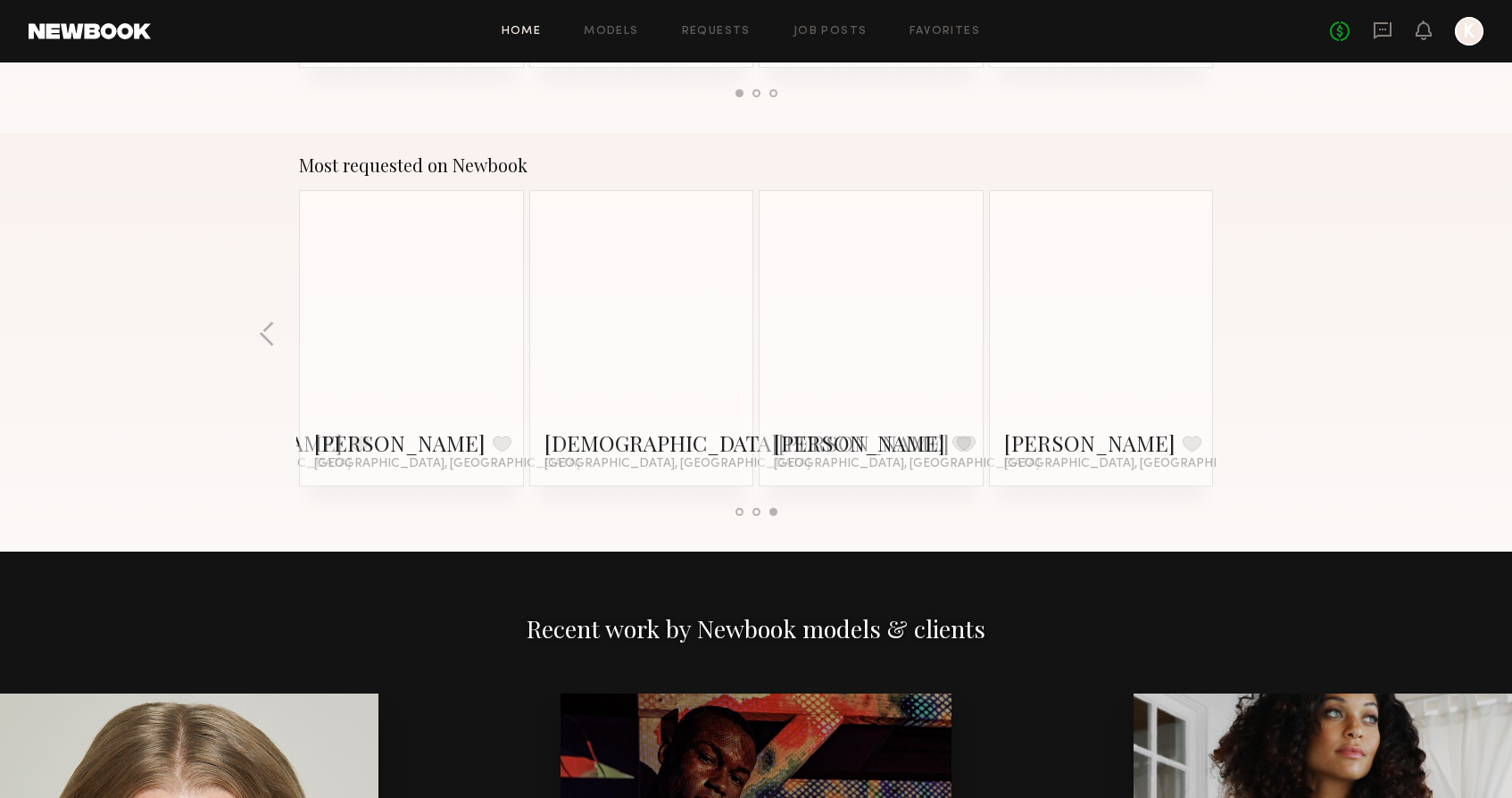
click at [1242, 332] on div "Most requested on Newbook Haley G. Favorite Los Angeles, CA Jesi L. Favorite Lo…" at bounding box center [756, 342] width 1512 height 419
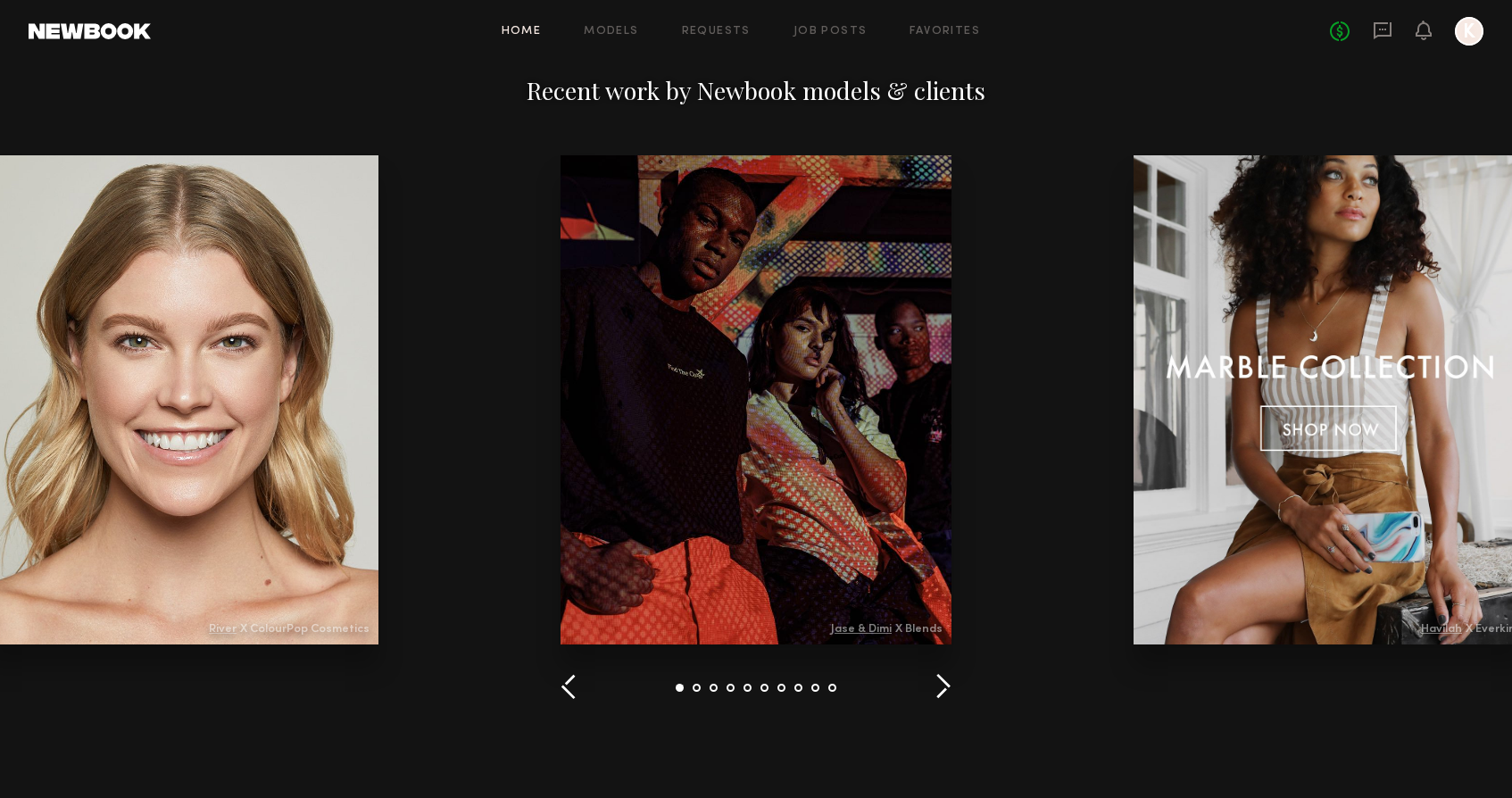
scroll to position [2062, 0]
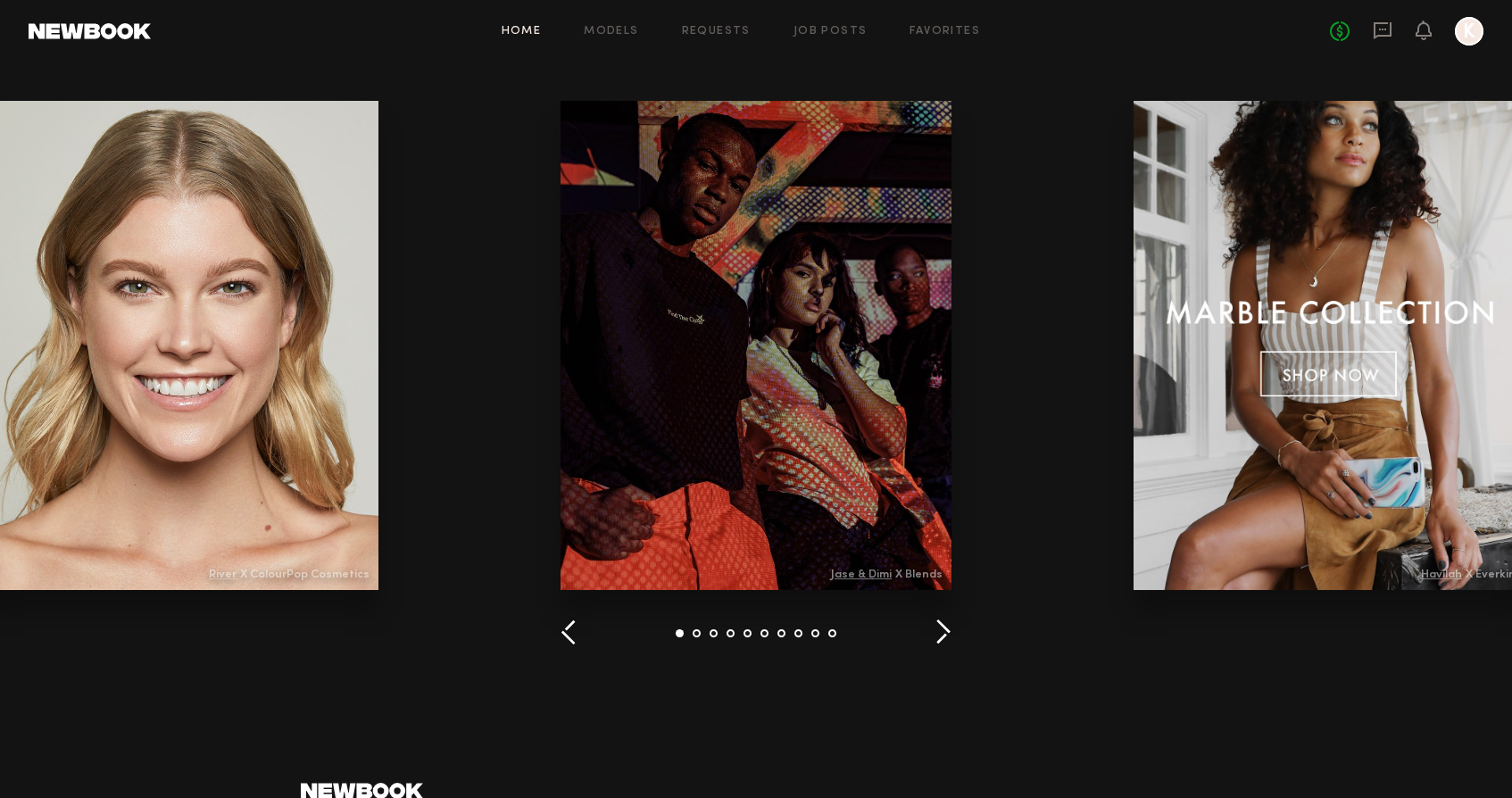
click at [942, 630] on button "button" at bounding box center [943, 634] width 17 height 29
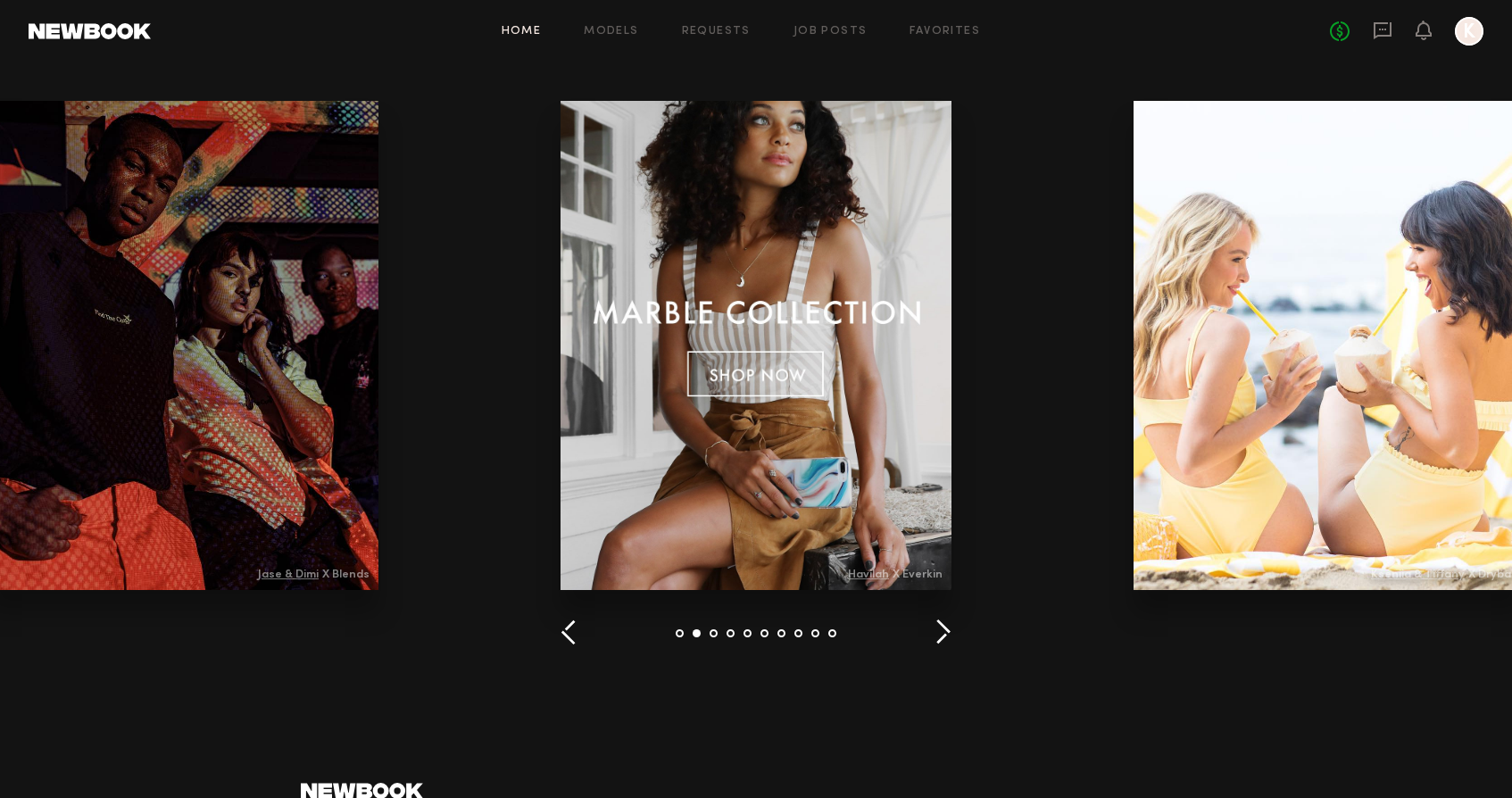
click at [942, 630] on button "button" at bounding box center [943, 634] width 17 height 29
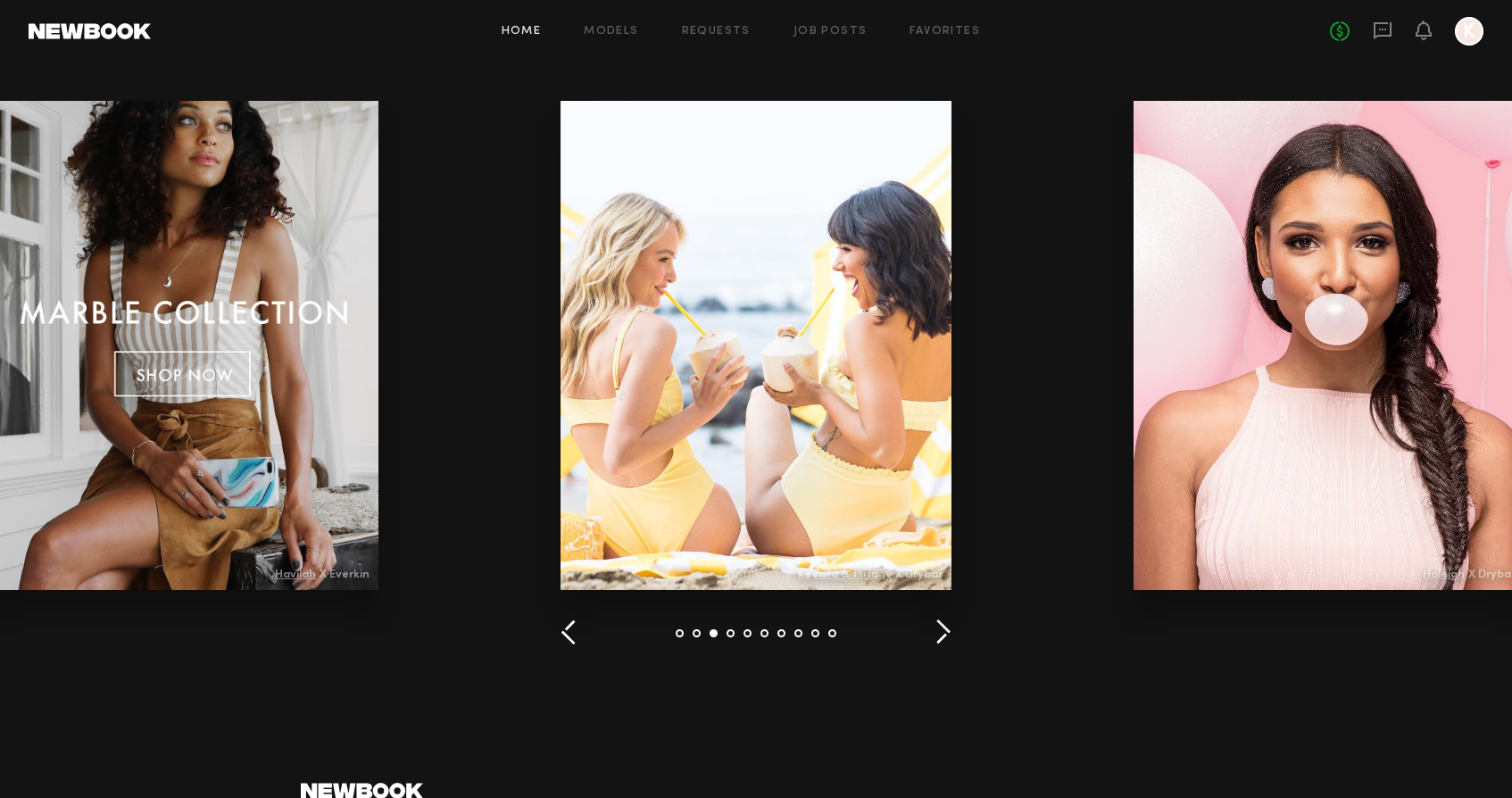
click at [942, 630] on button "button" at bounding box center [943, 634] width 17 height 29
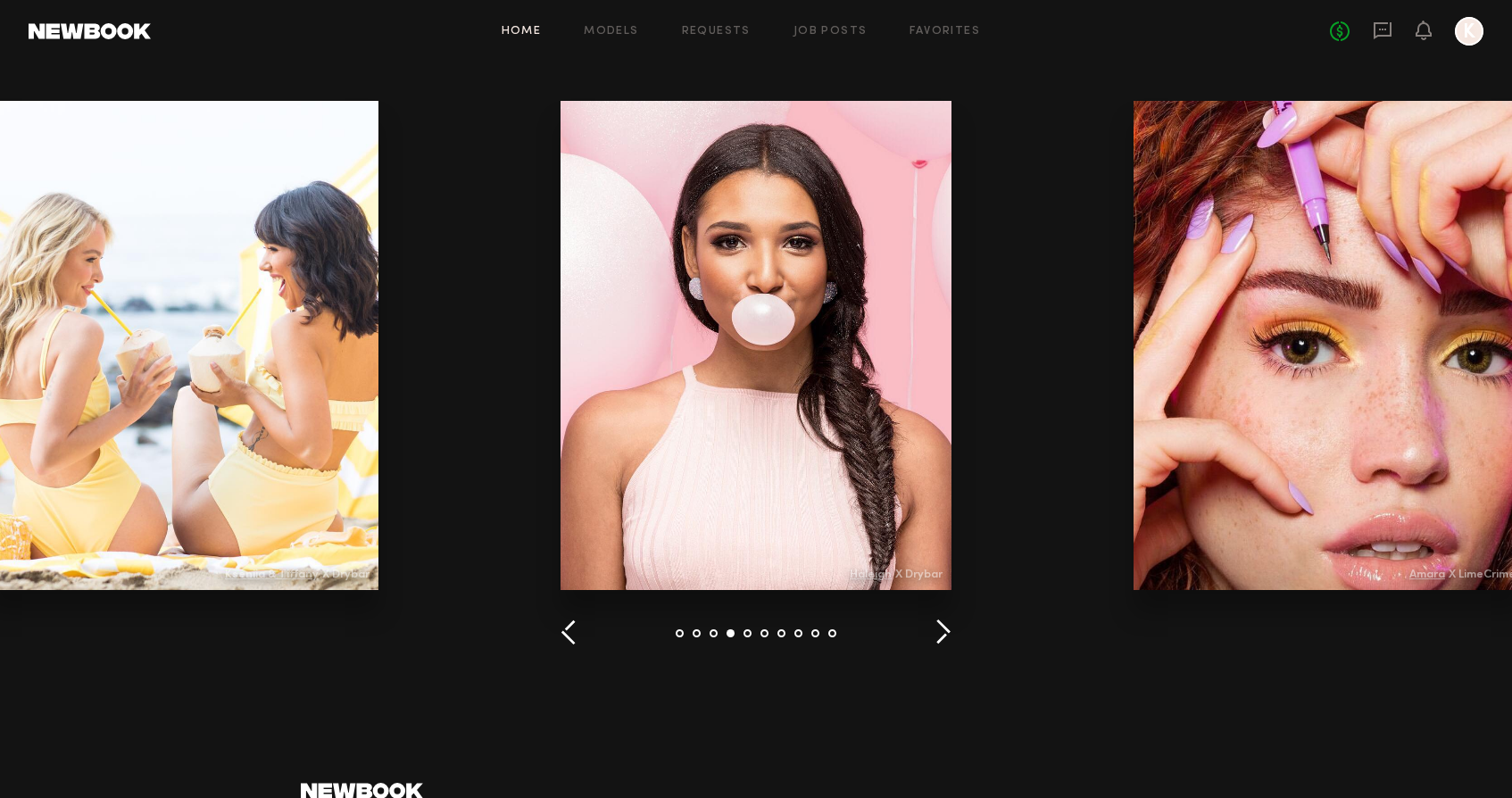
click at [946, 632] on button "button" at bounding box center [943, 634] width 17 height 29
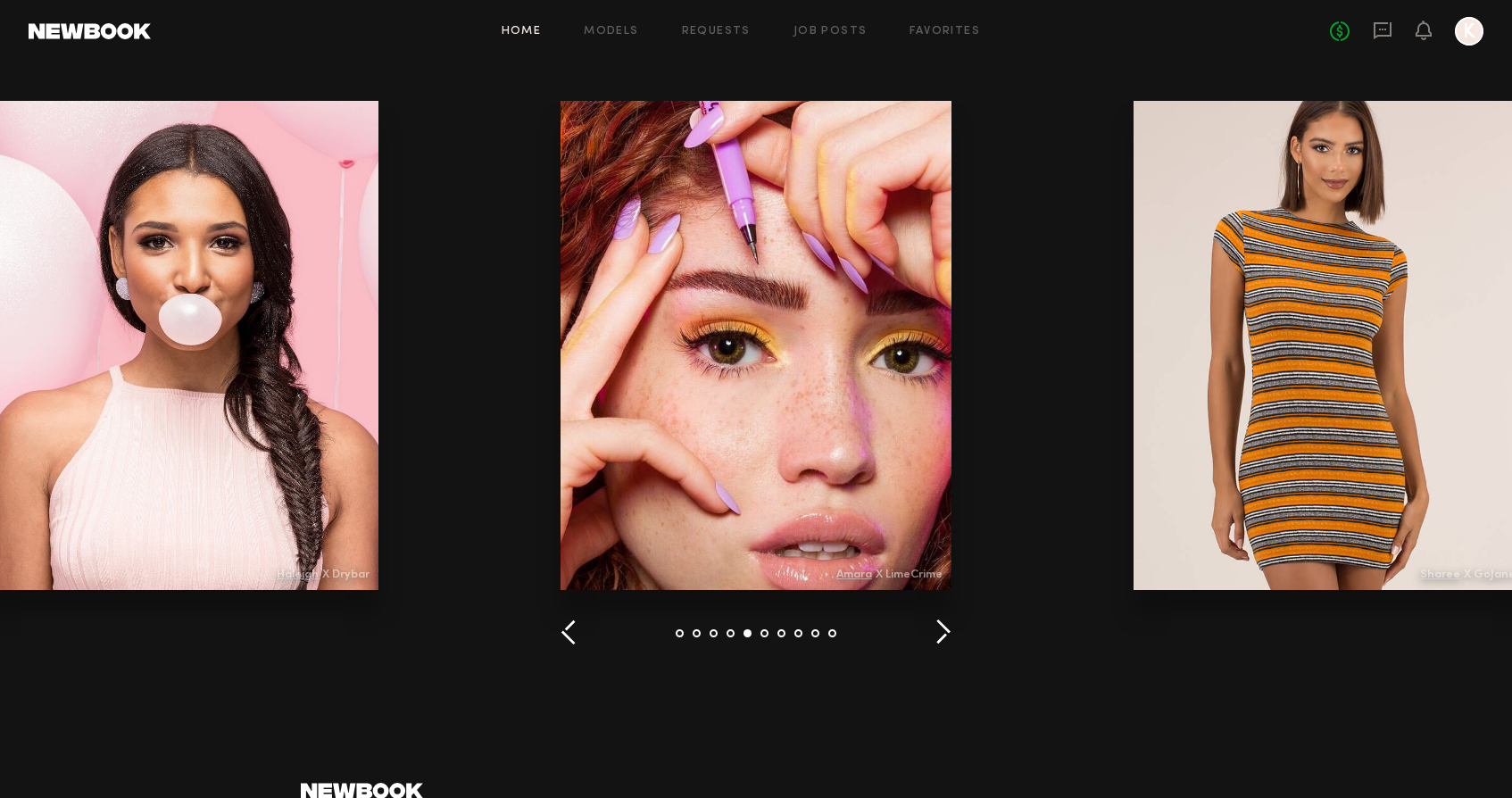
click at [944, 631] on button "button" at bounding box center [943, 634] width 17 height 29
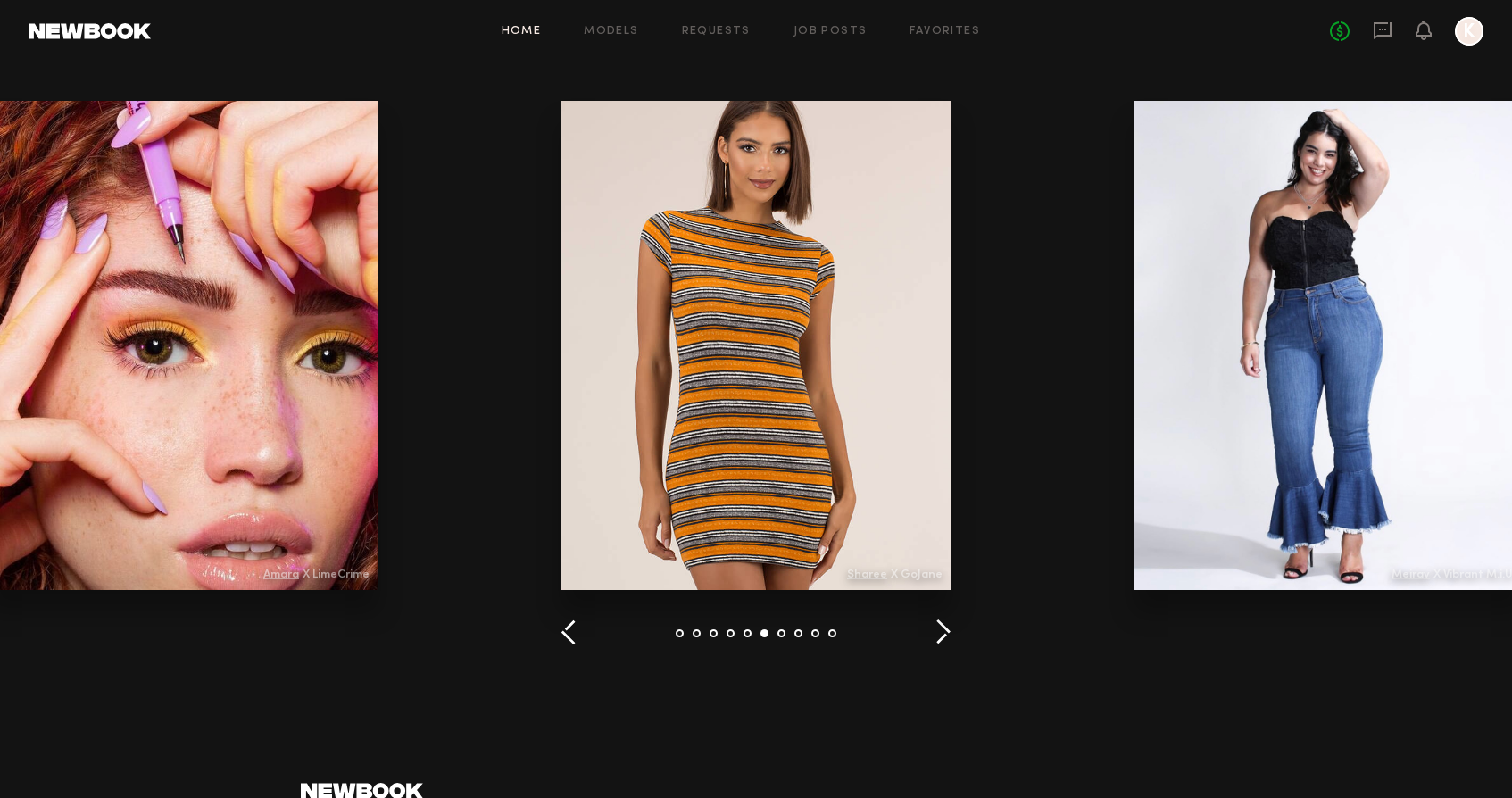
click at [944, 632] on button "button" at bounding box center [943, 634] width 17 height 29
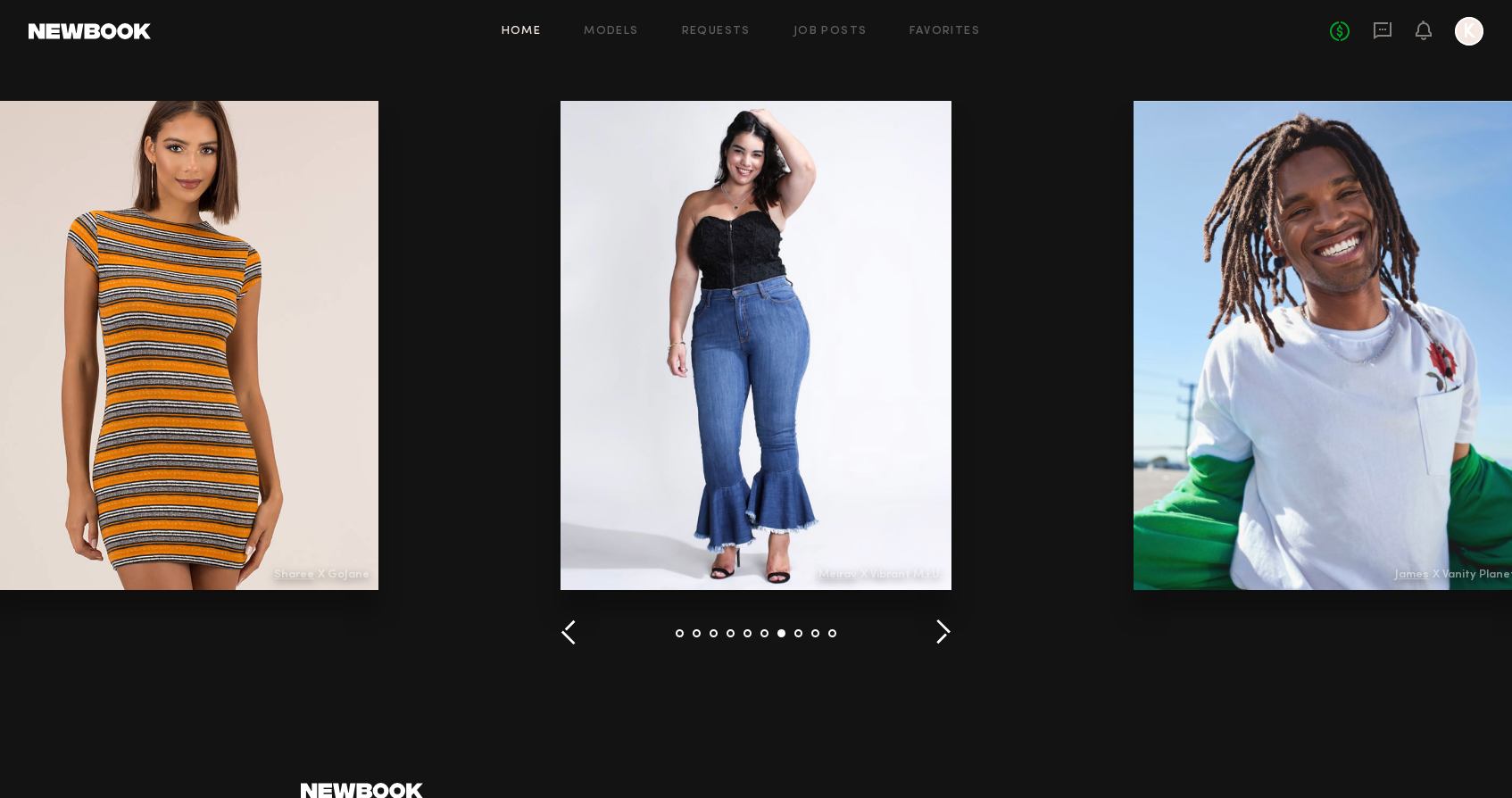
click at [944, 632] on button "button" at bounding box center [943, 634] width 17 height 29
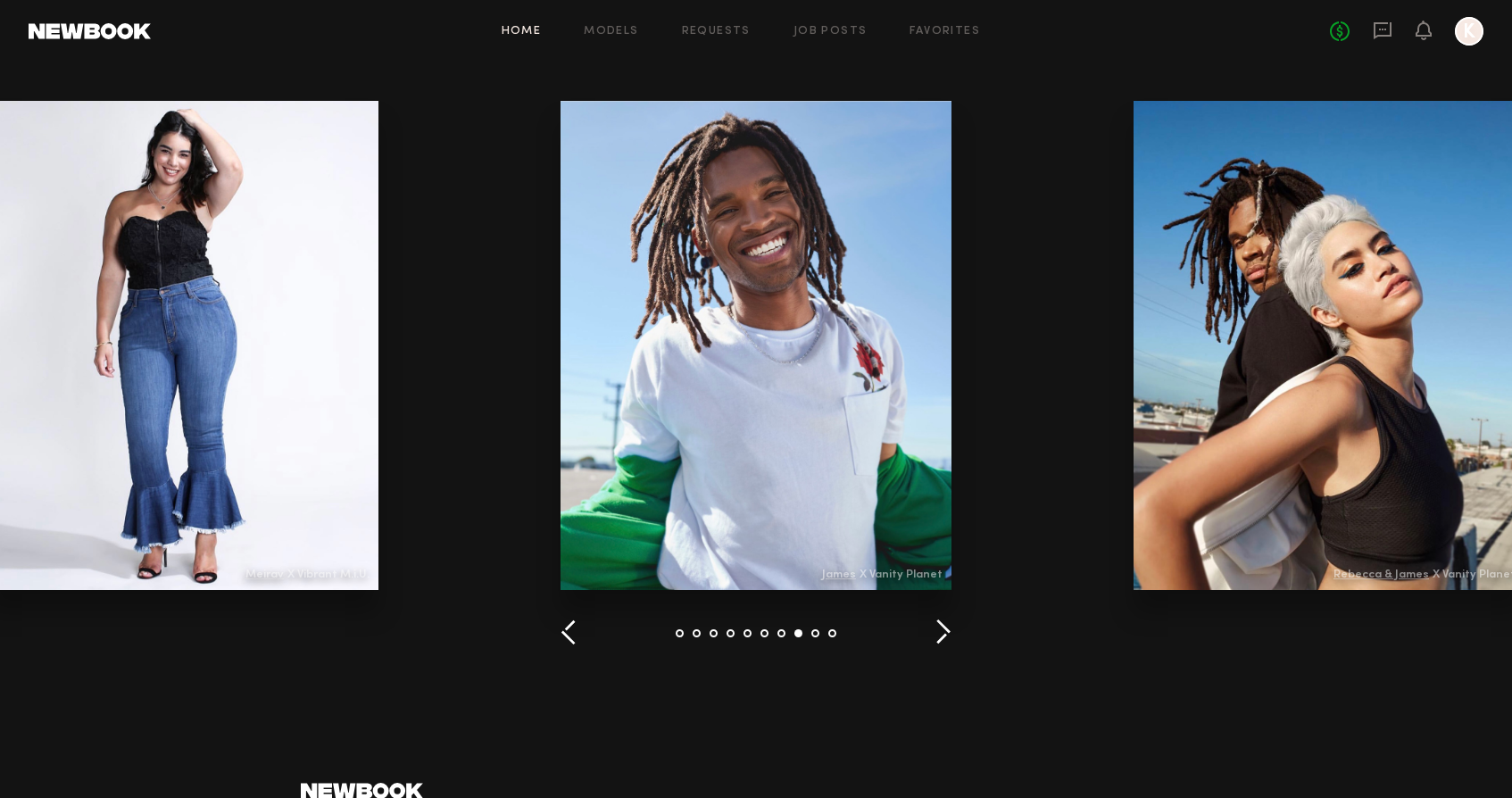
click at [944, 631] on button "button" at bounding box center [943, 634] width 17 height 29
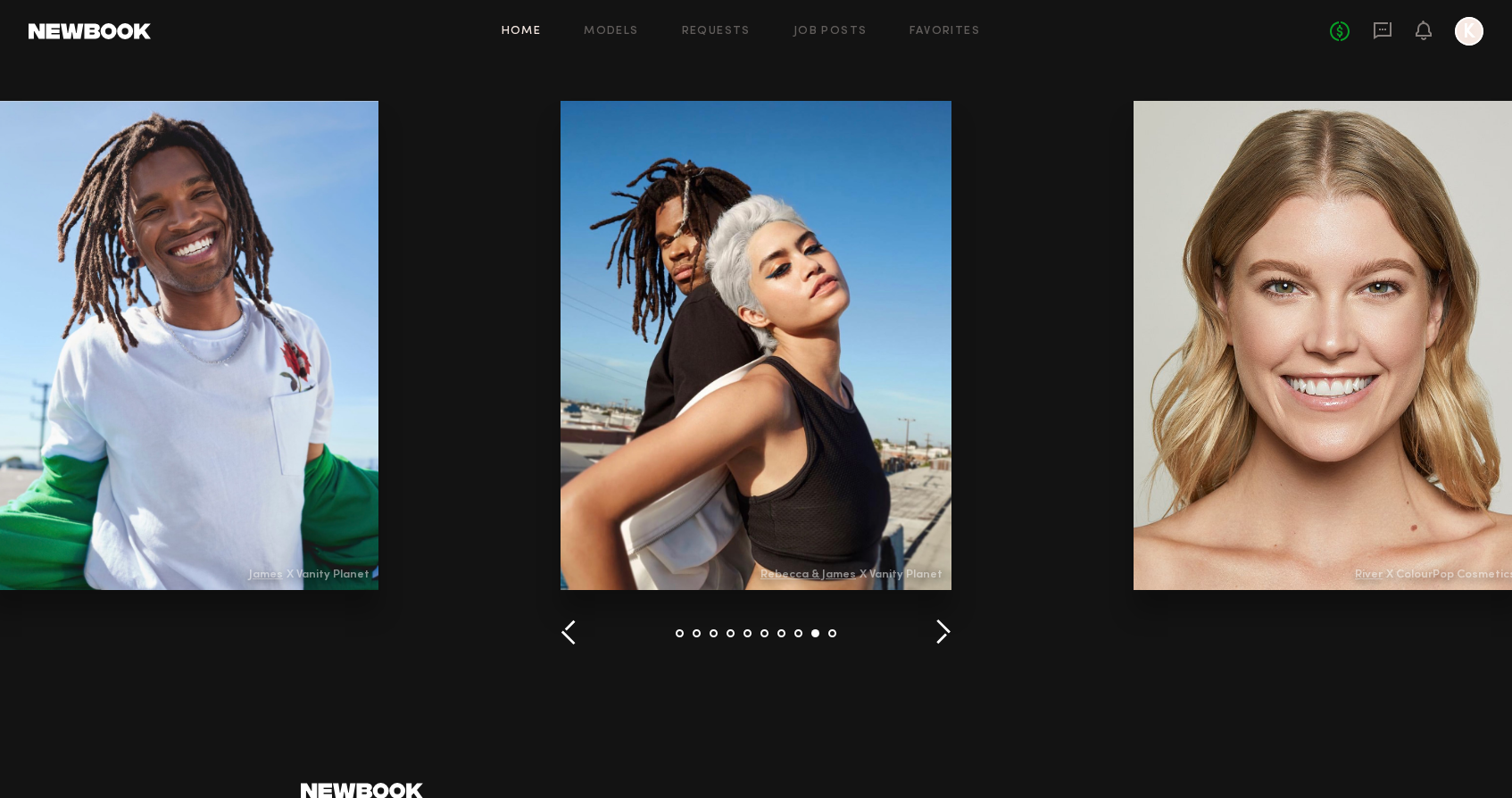
click at [944, 631] on button "button" at bounding box center [943, 634] width 17 height 29
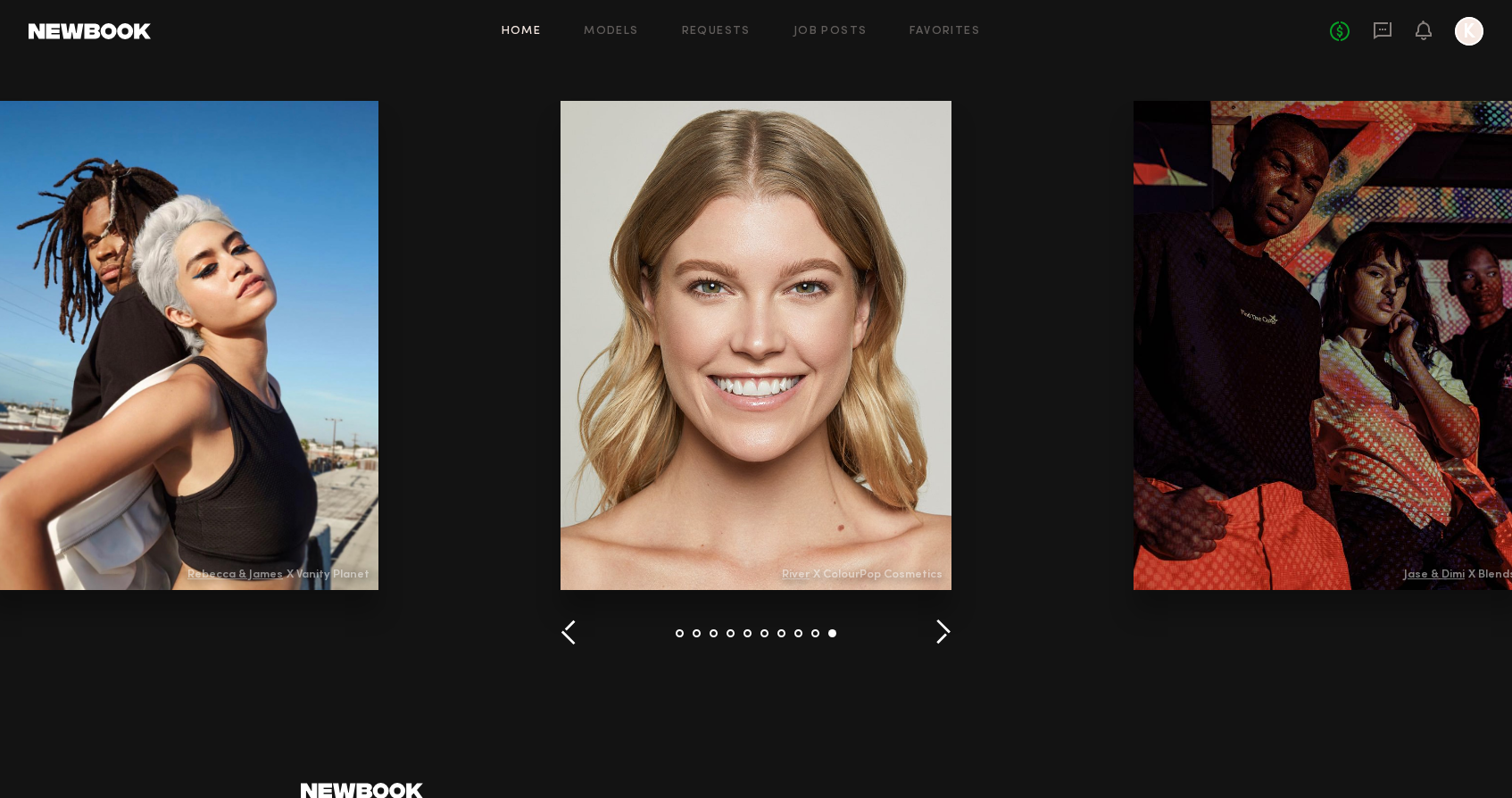
click at [944, 631] on button "button" at bounding box center [943, 634] width 17 height 29
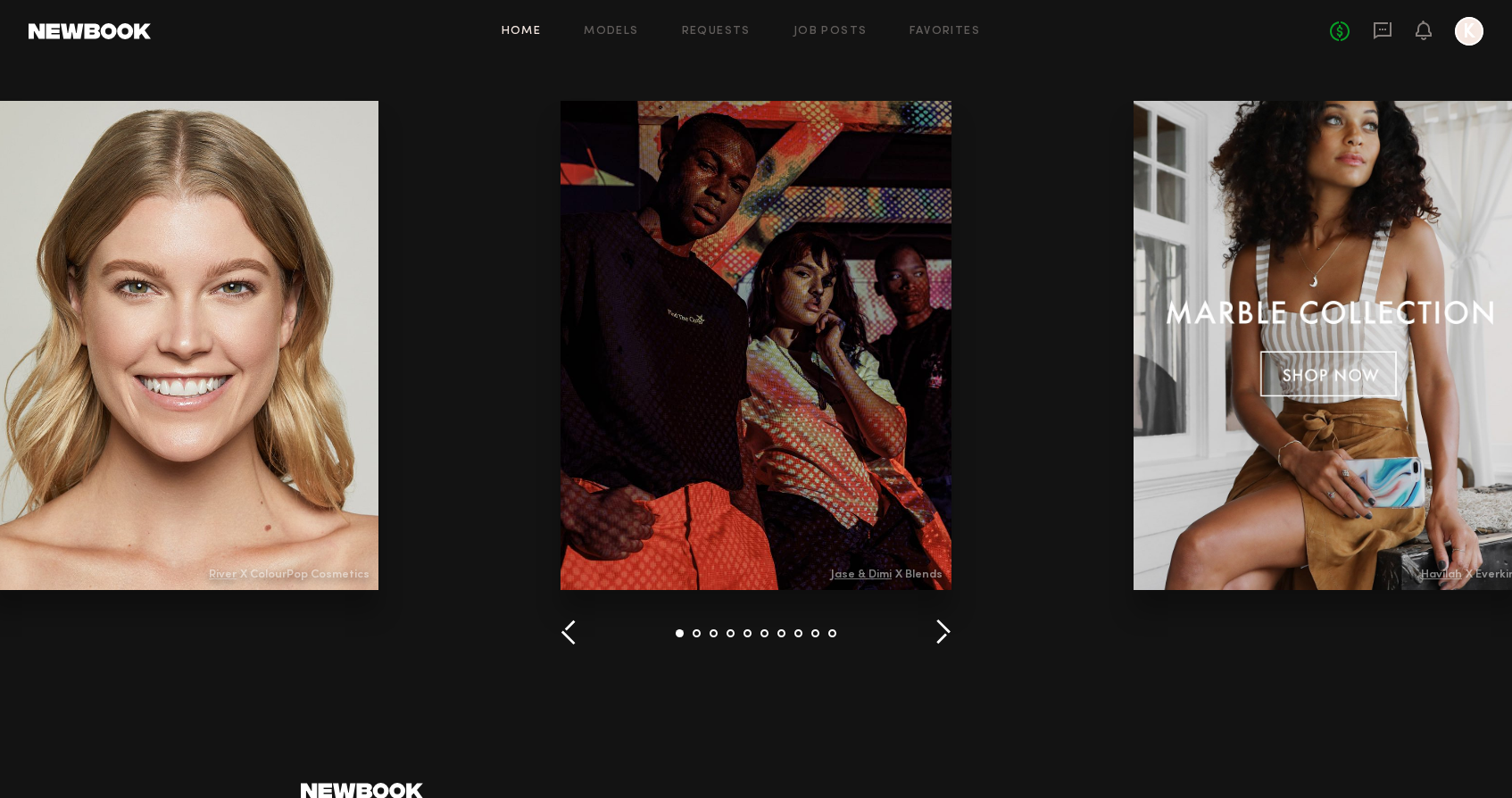
click at [944, 631] on button "button" at bounding box center [943, 634] width 17 height 29
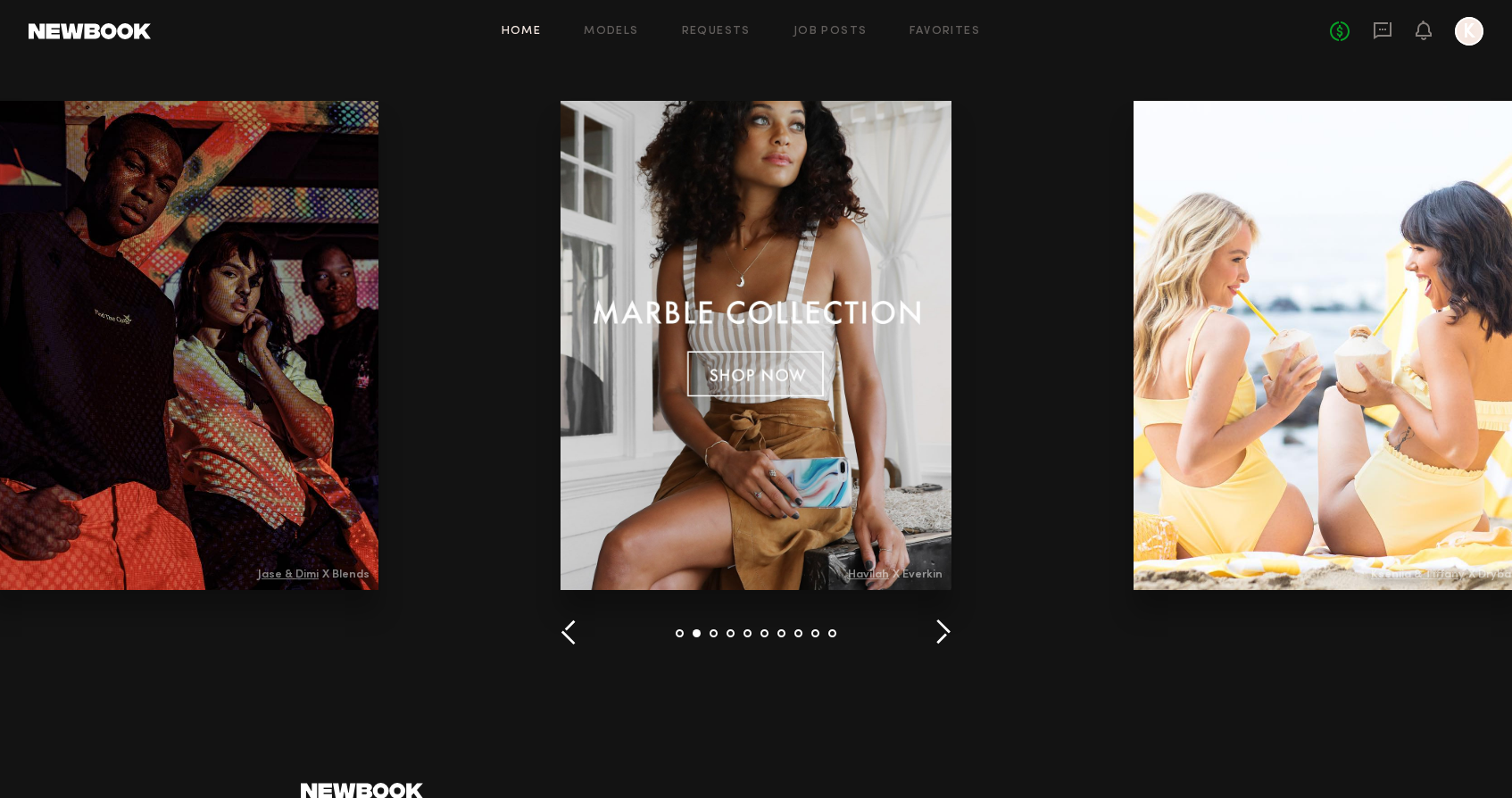
click at [942, 628] on button "button" at bounding box center [943, 634] width 17 height 29
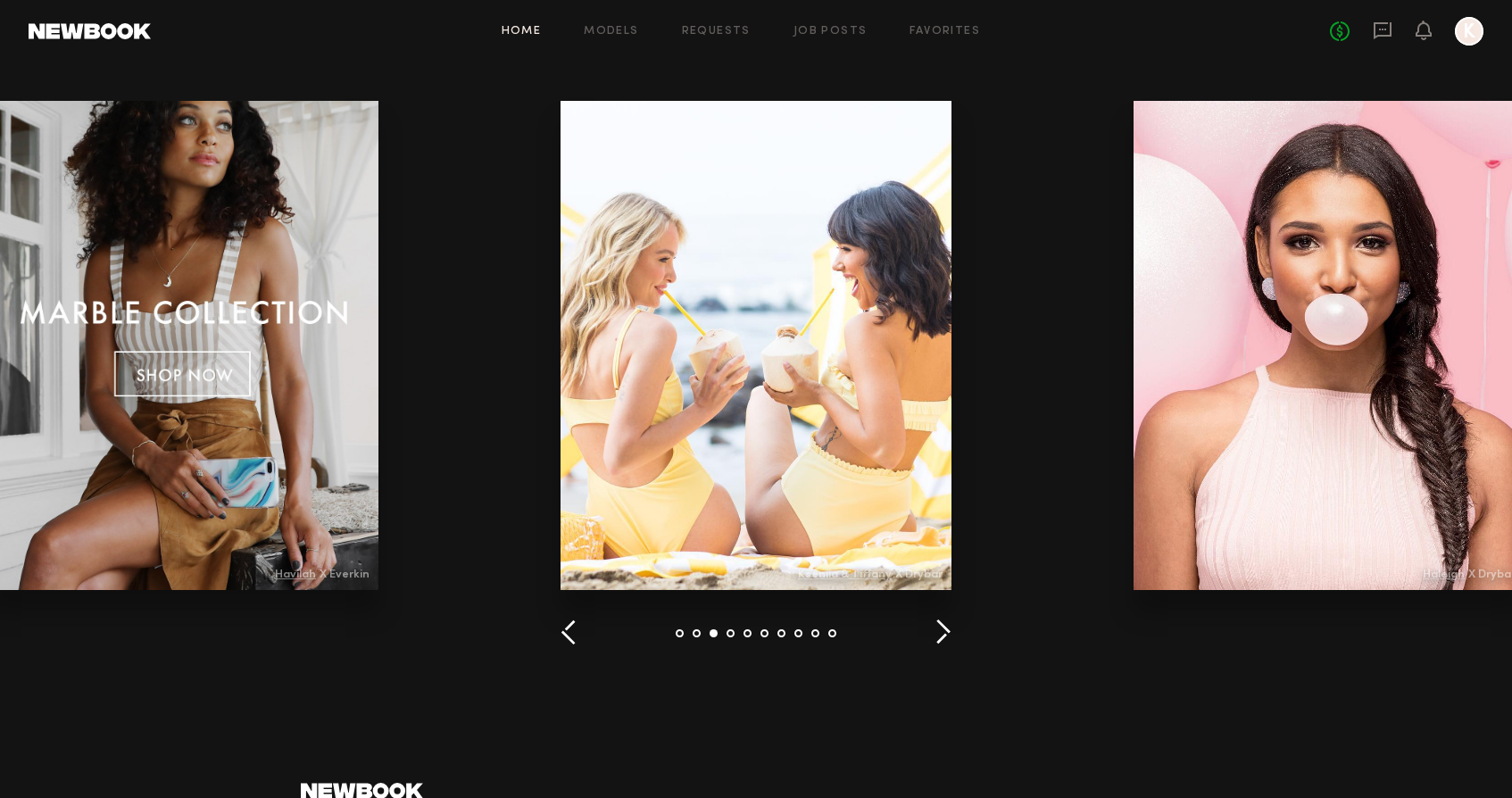
click at [942, 628] on button "button" at bounding box center [943, 634] width 17 height 29
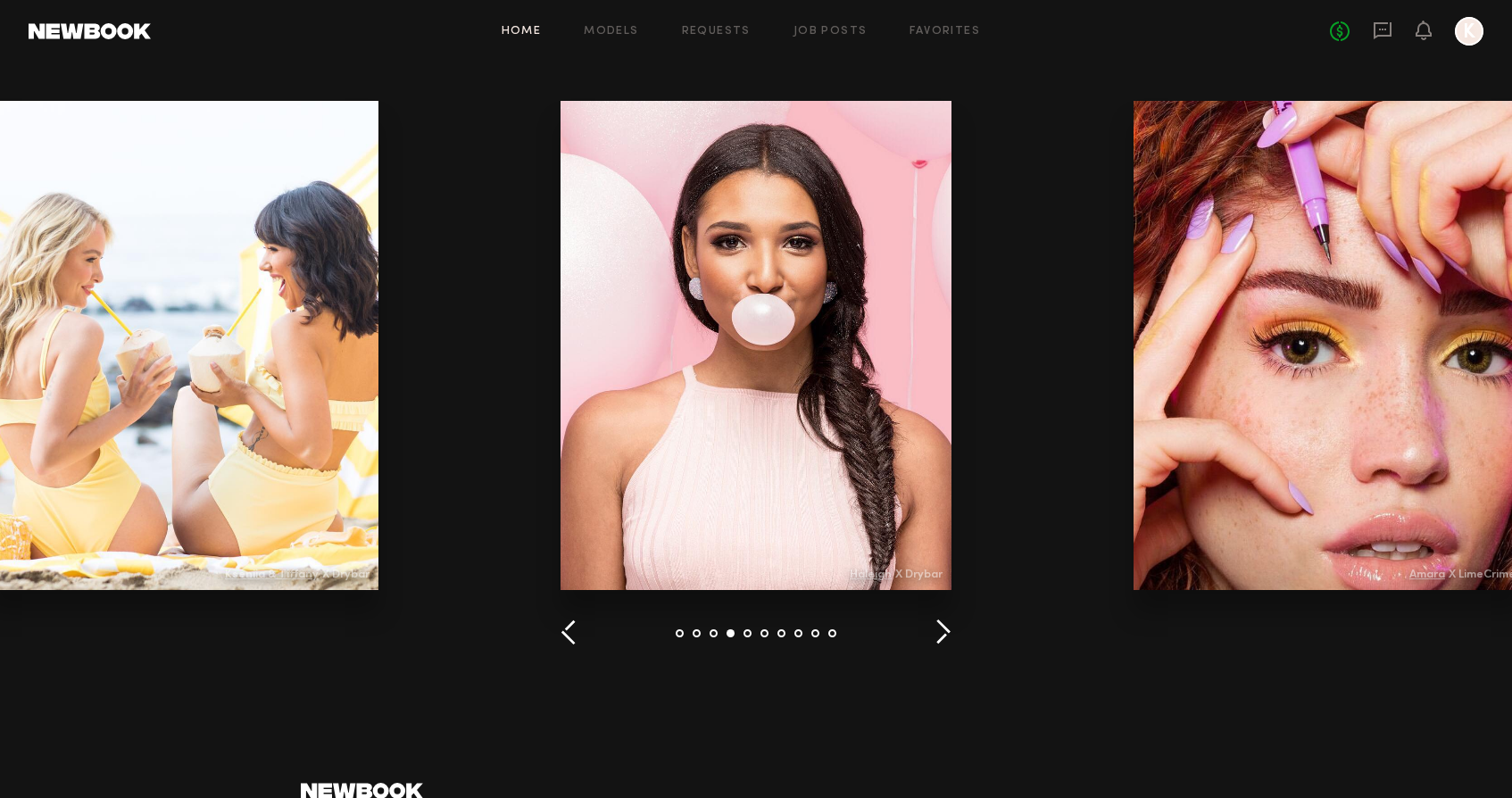
click at [942, 628] on button "button" at bounding box center [943, 634] width 17 height 29
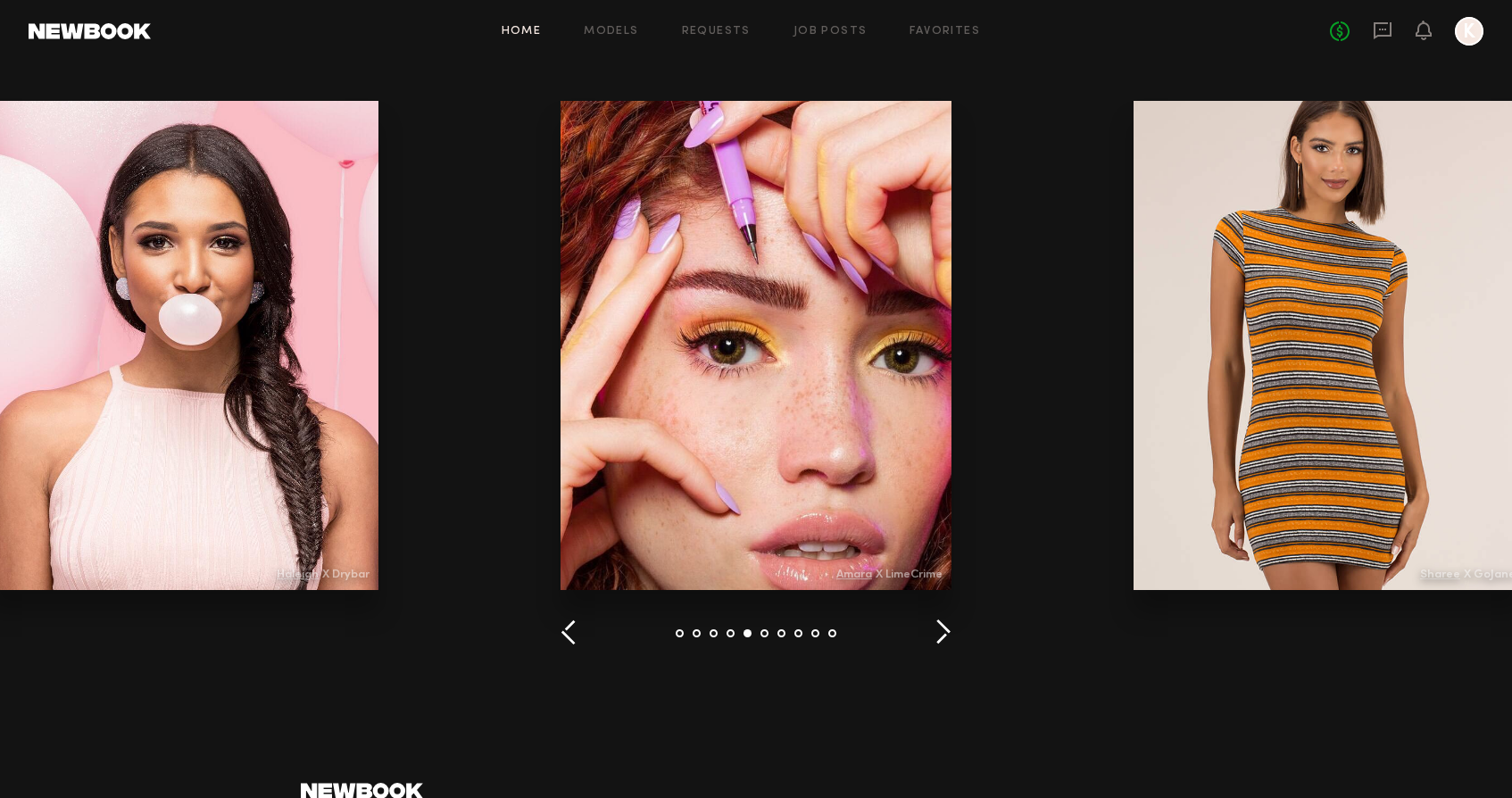
click at [942, 628] on button "button" at bounding box center [943, 634] width 17 height 29
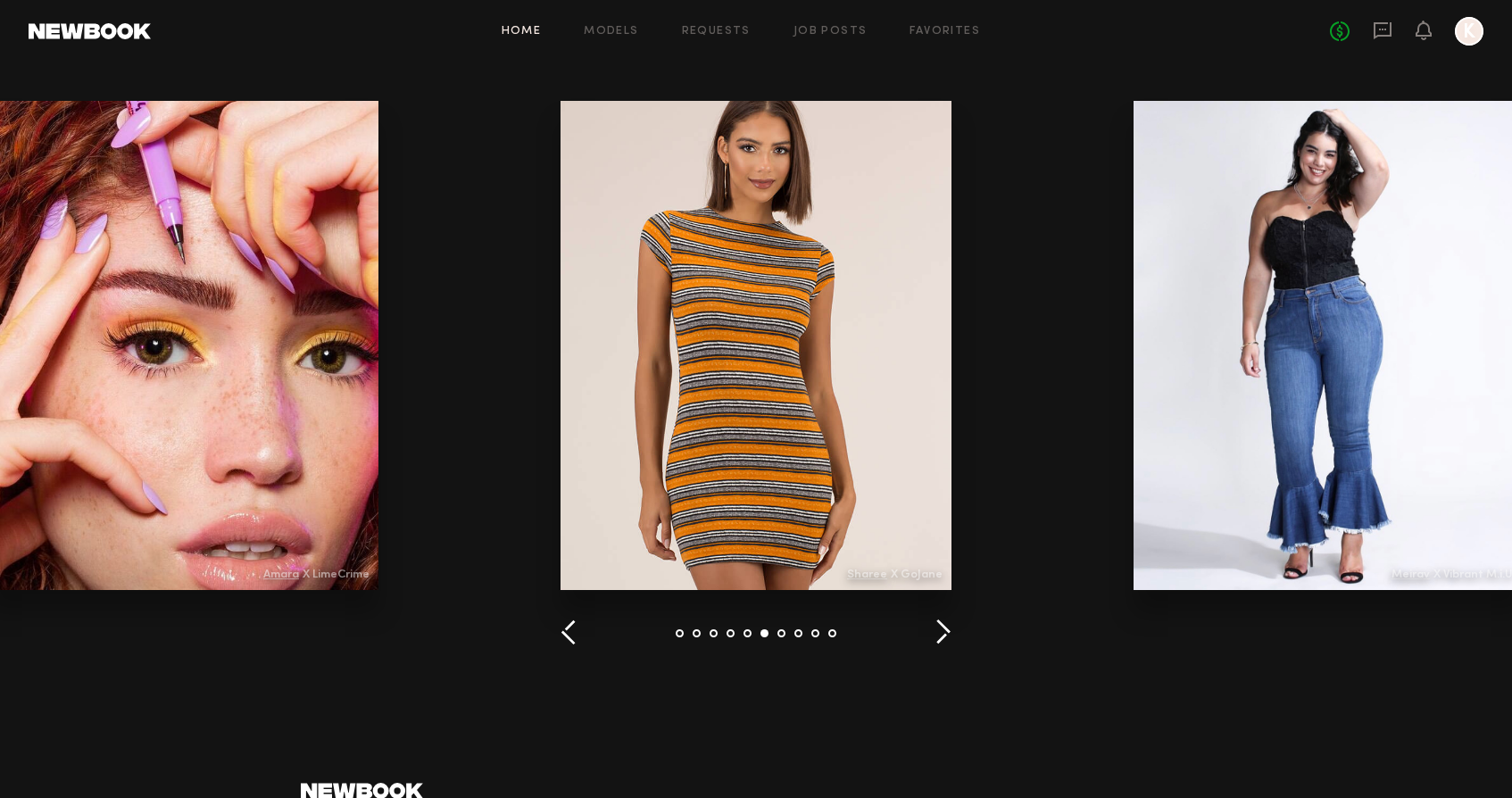
click at [942, 628] on button "button" at bounding box center [943, 634] width 17 height 29
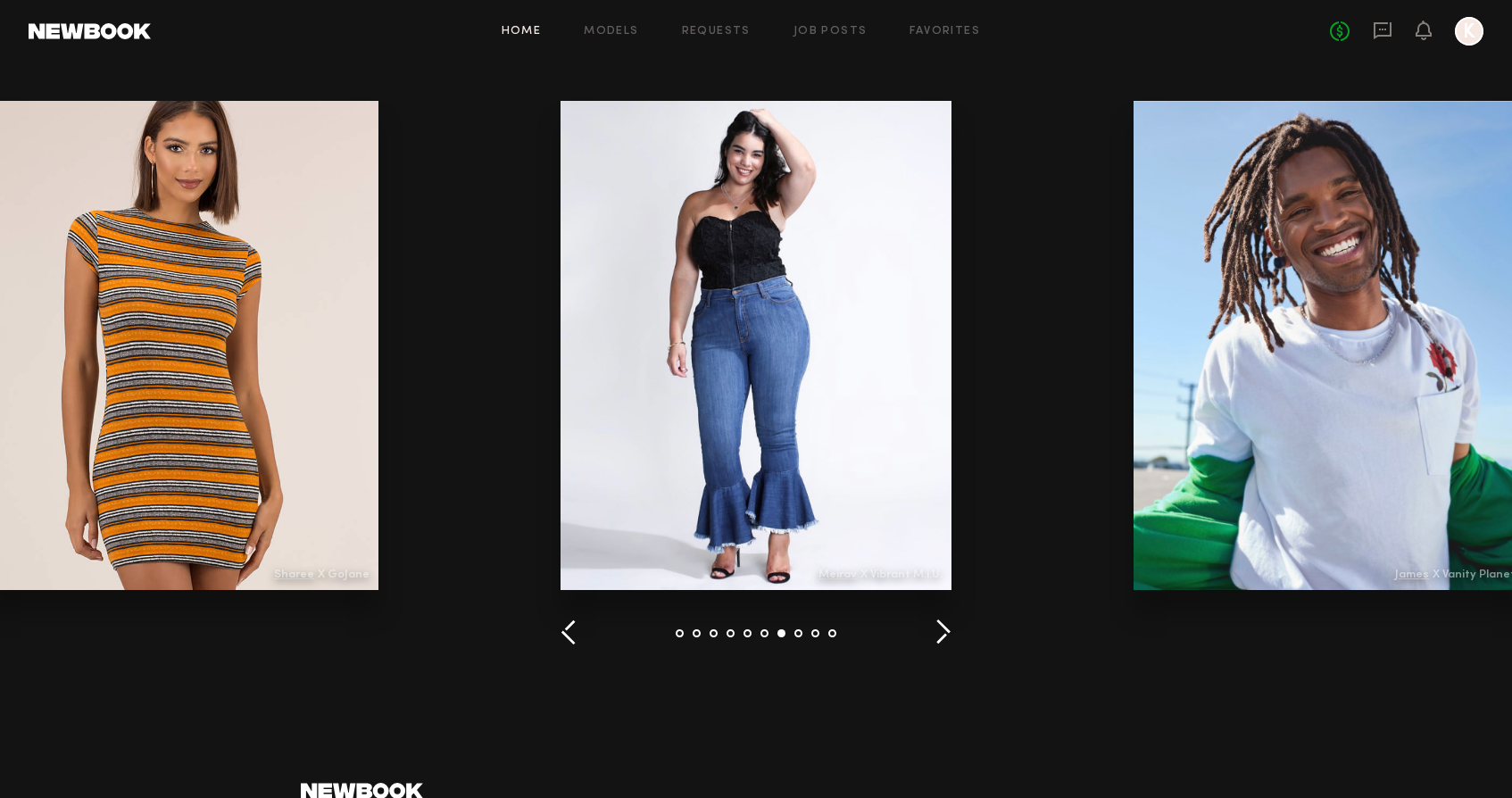
click at [942, 628] on button "button" at bounding box center [943, 634] width 17 height 29
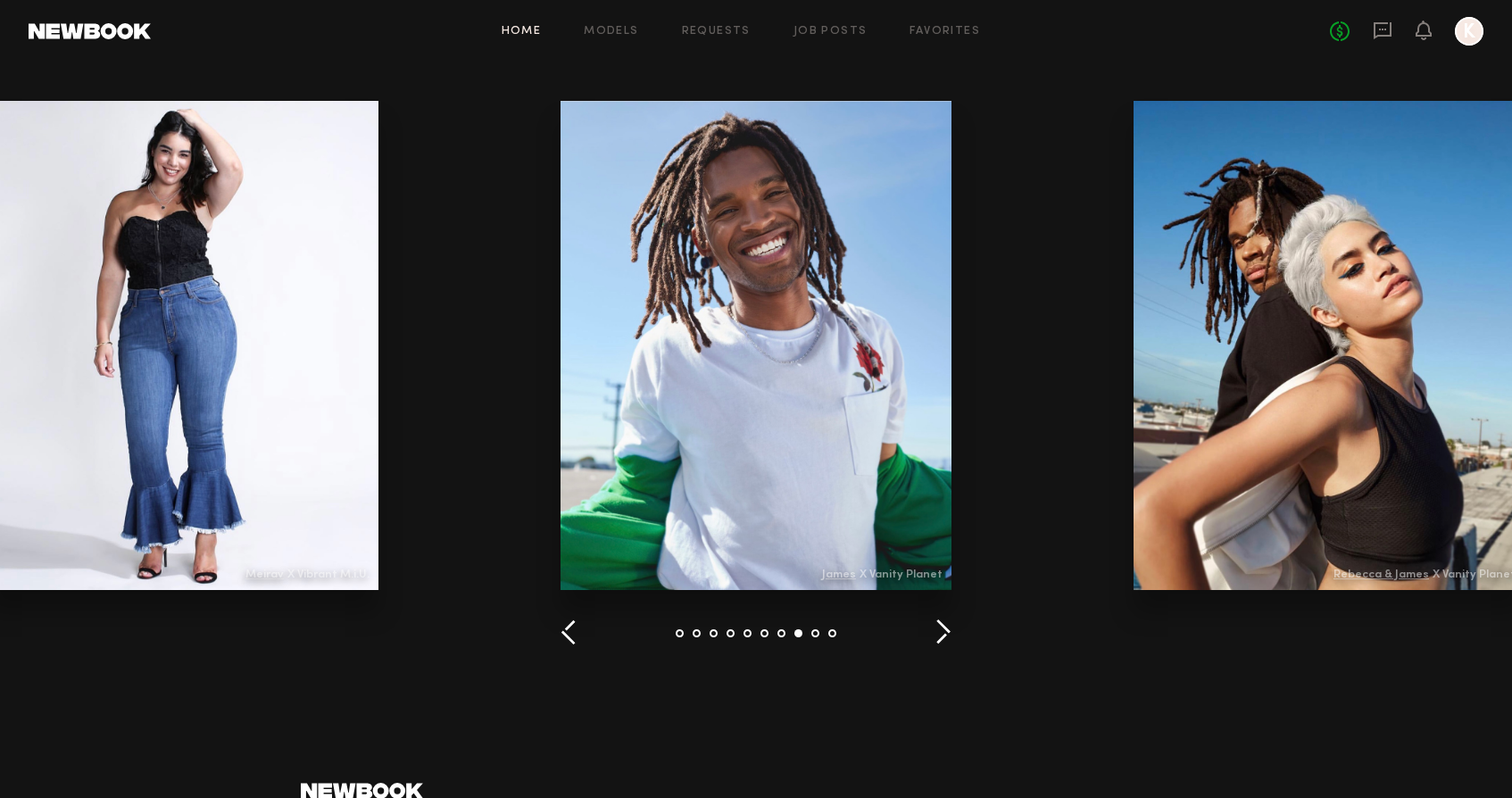
click at [937, 626] on button "button" at bounding box center [943, 634] width 17 height 29
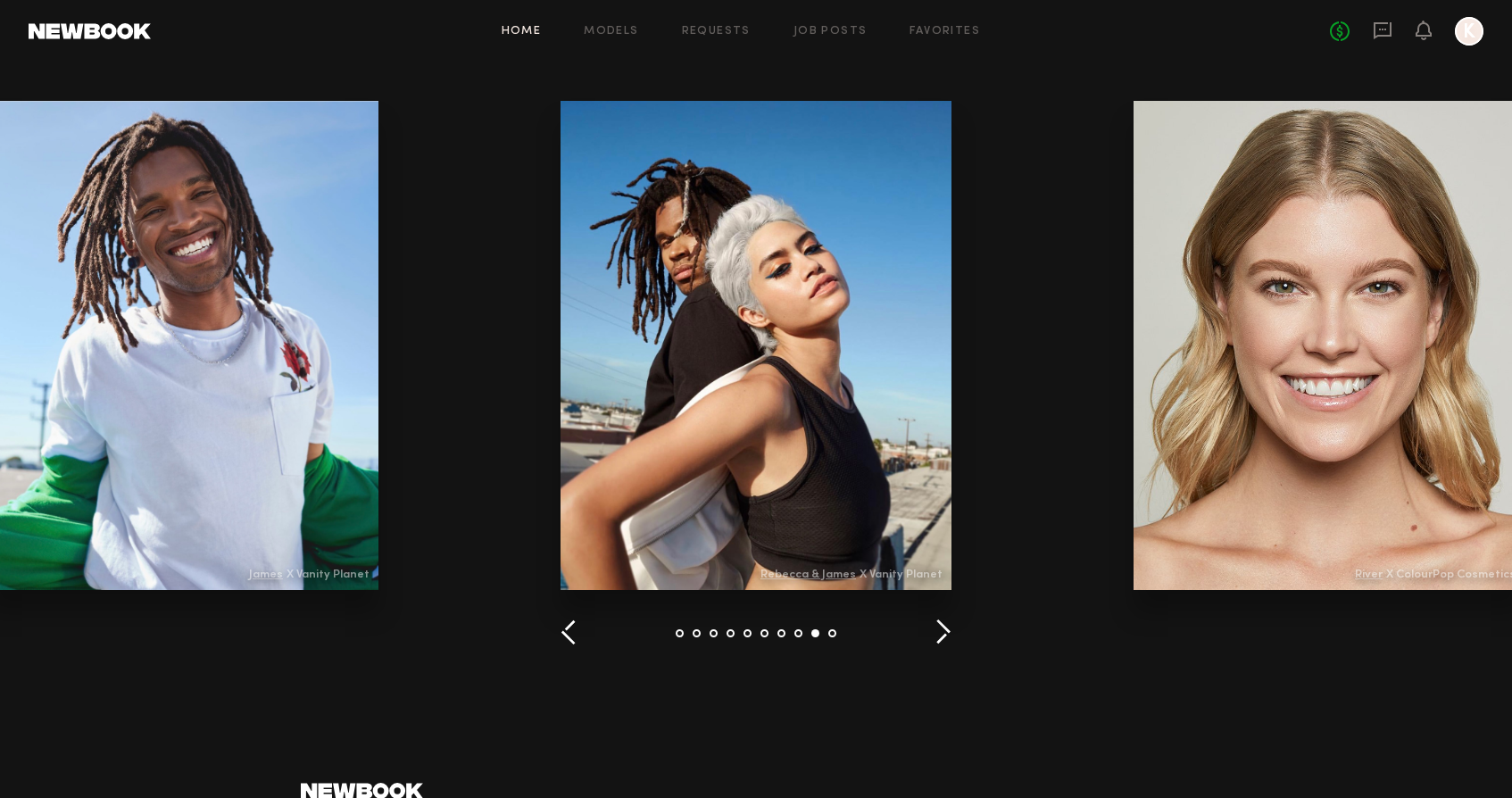
click at [937, 626] on button "button" at bounding box center [943, 634] width 17 height 29
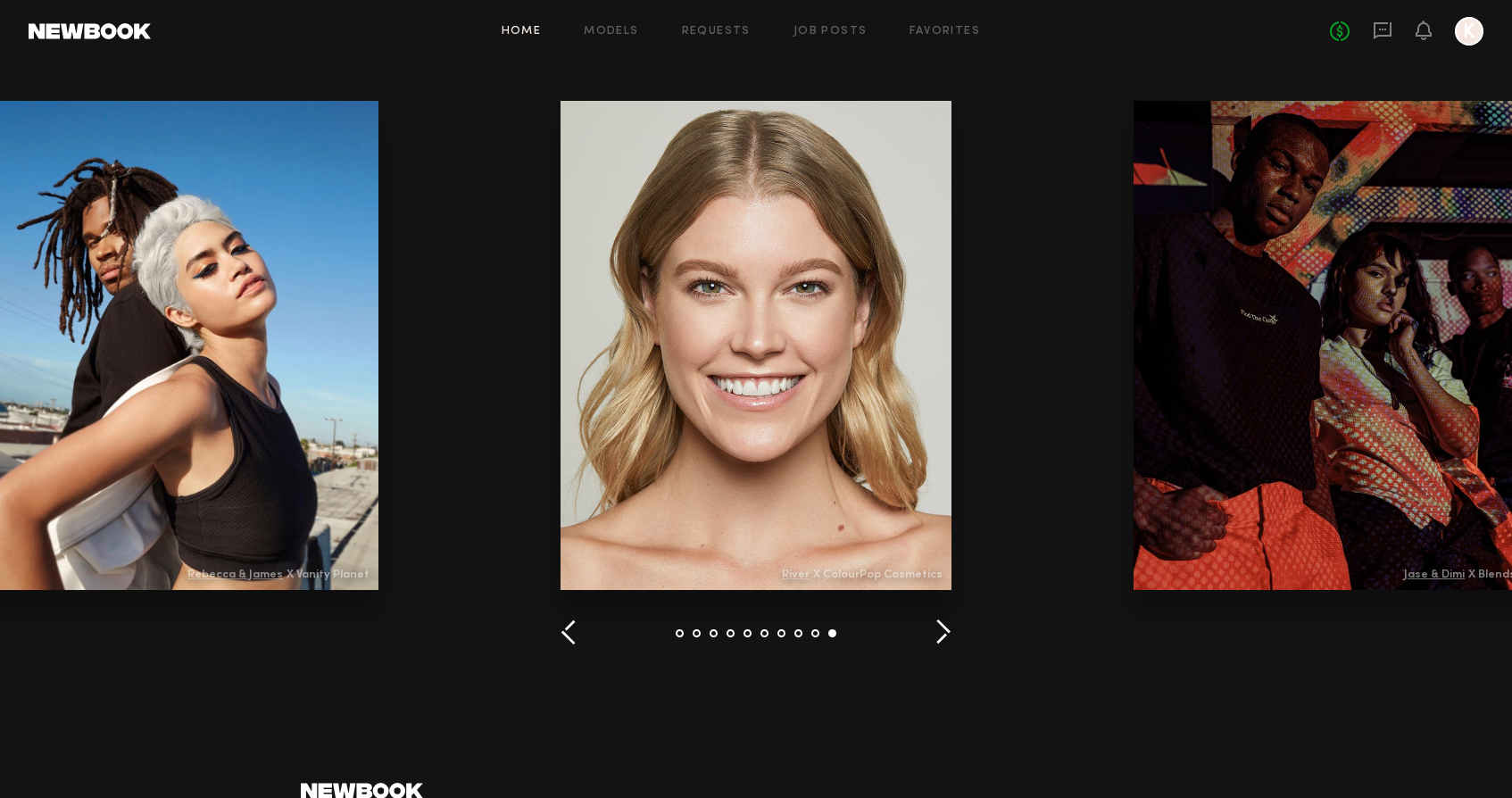
click at [937, 626] on button "button" at bounding box center [943, 634] width 17 height 29
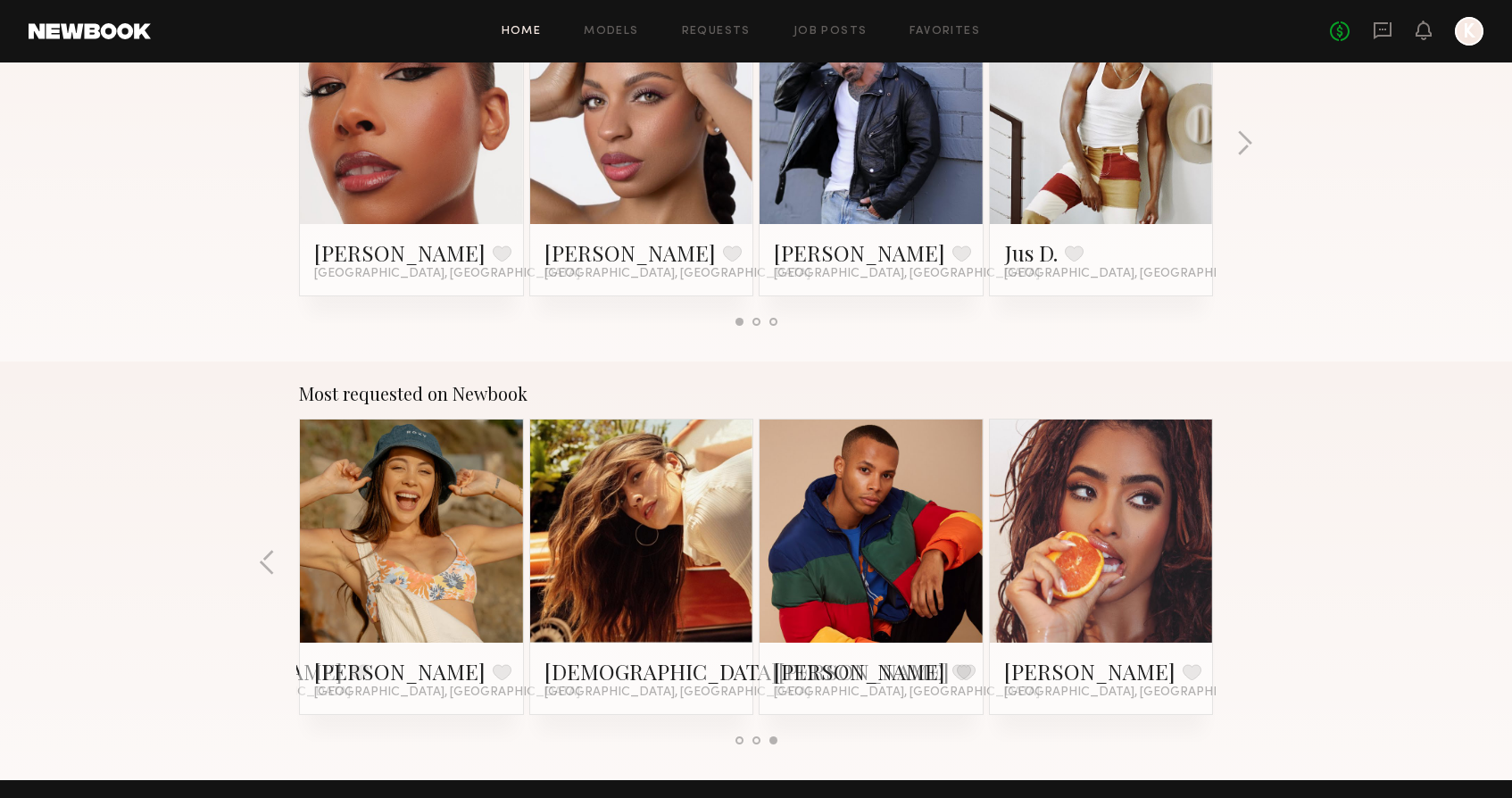
scroll to position [1220, 0]
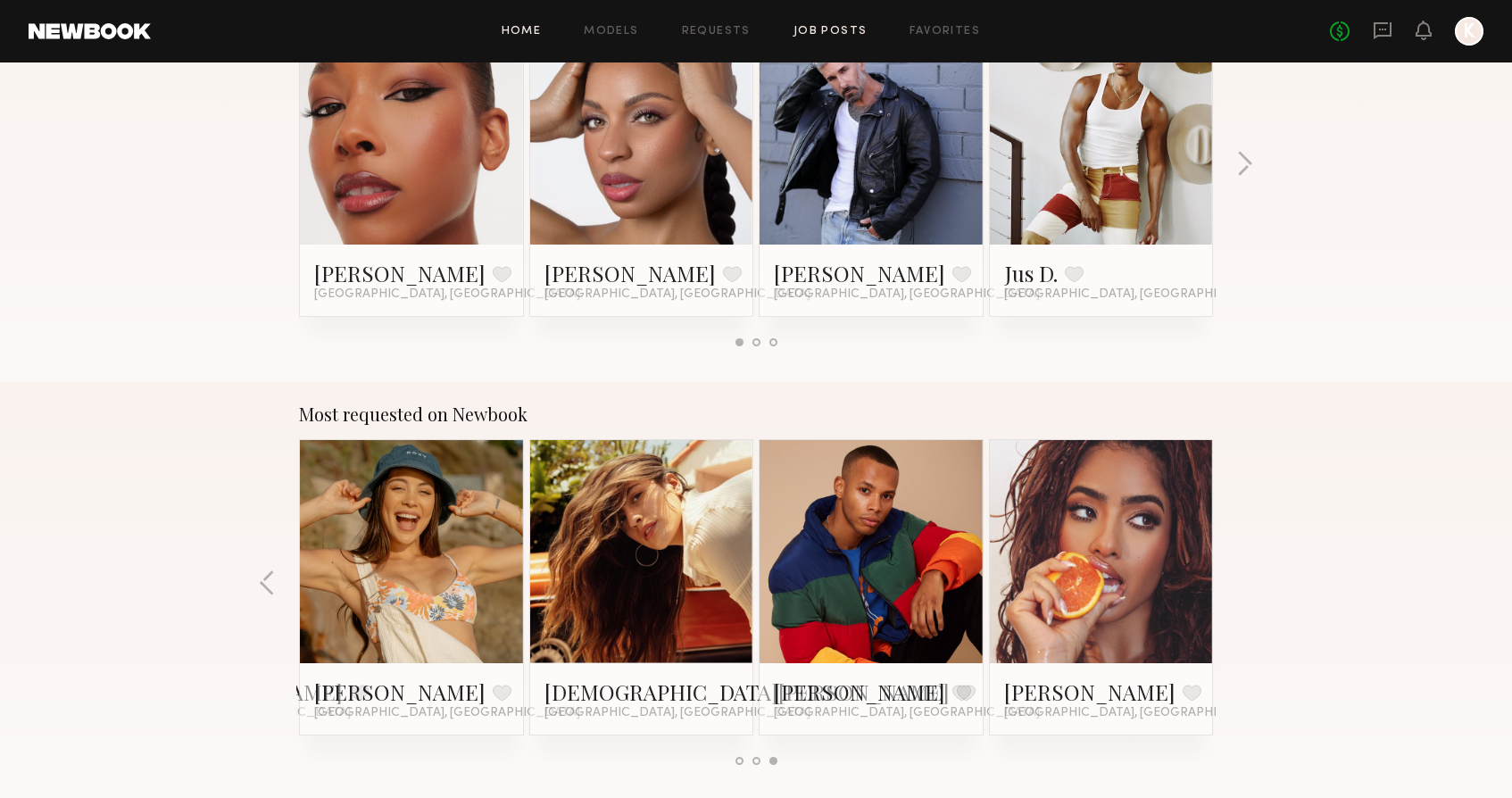
click at [815, 26] on link "Job Posts" at bounding box center [831, 31] width 74 height 12
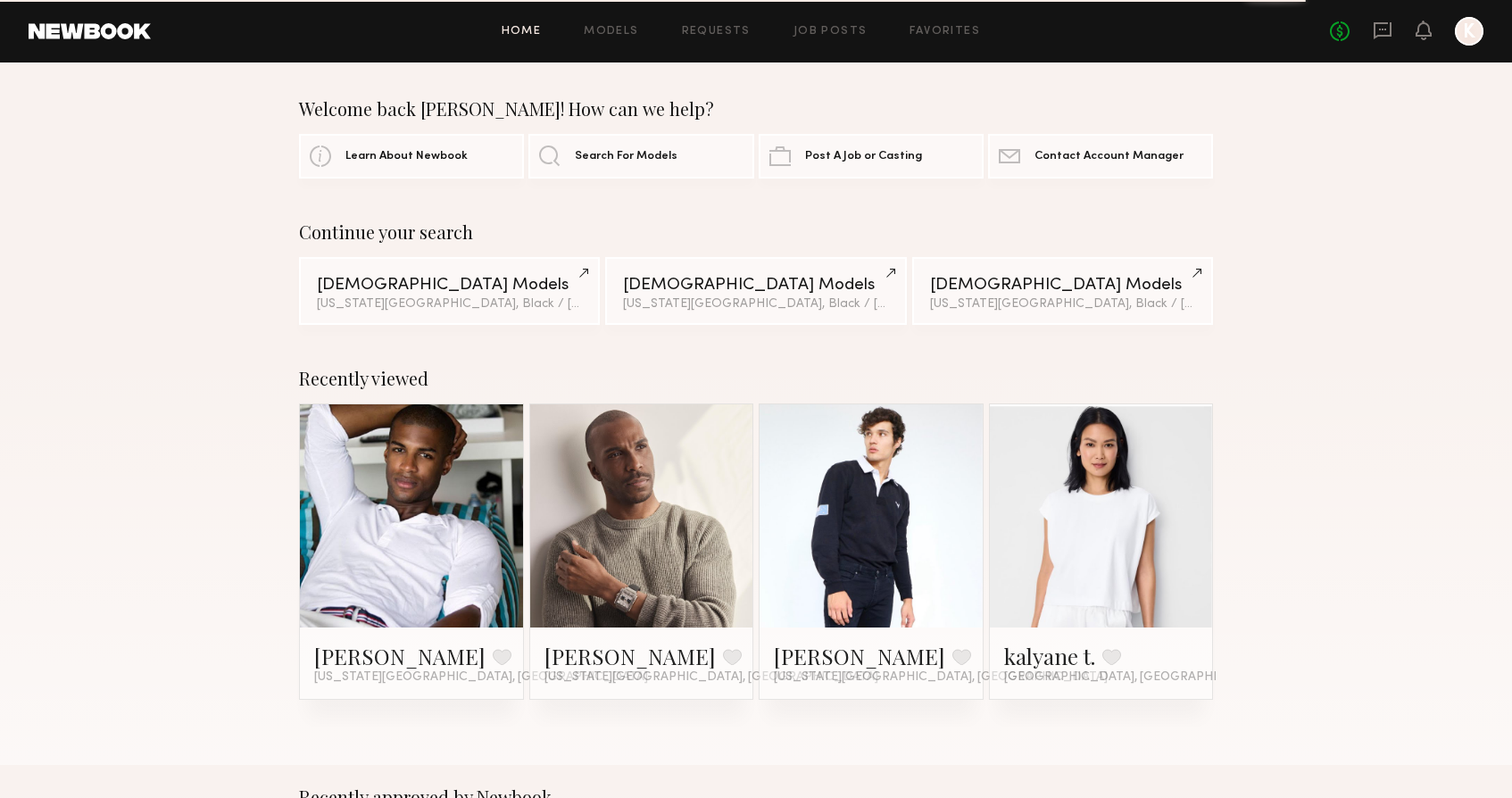
scroll to position [0, 0]
click at [439, 147] on link "Learn About Newbook" at bounding box center [412, 155] width 225 height 45
click at [439, 154] on span "Learn About Newbook" at bounding box center [406, 155] width 122 height 12
click at [850, 147] on link "Post A Job or Casting" at bounding box center [871, 155] width 225 height 45
click at [835, 156] on span "Post A Job or Casting" at bounding box center [864, 155] width 117 height 12
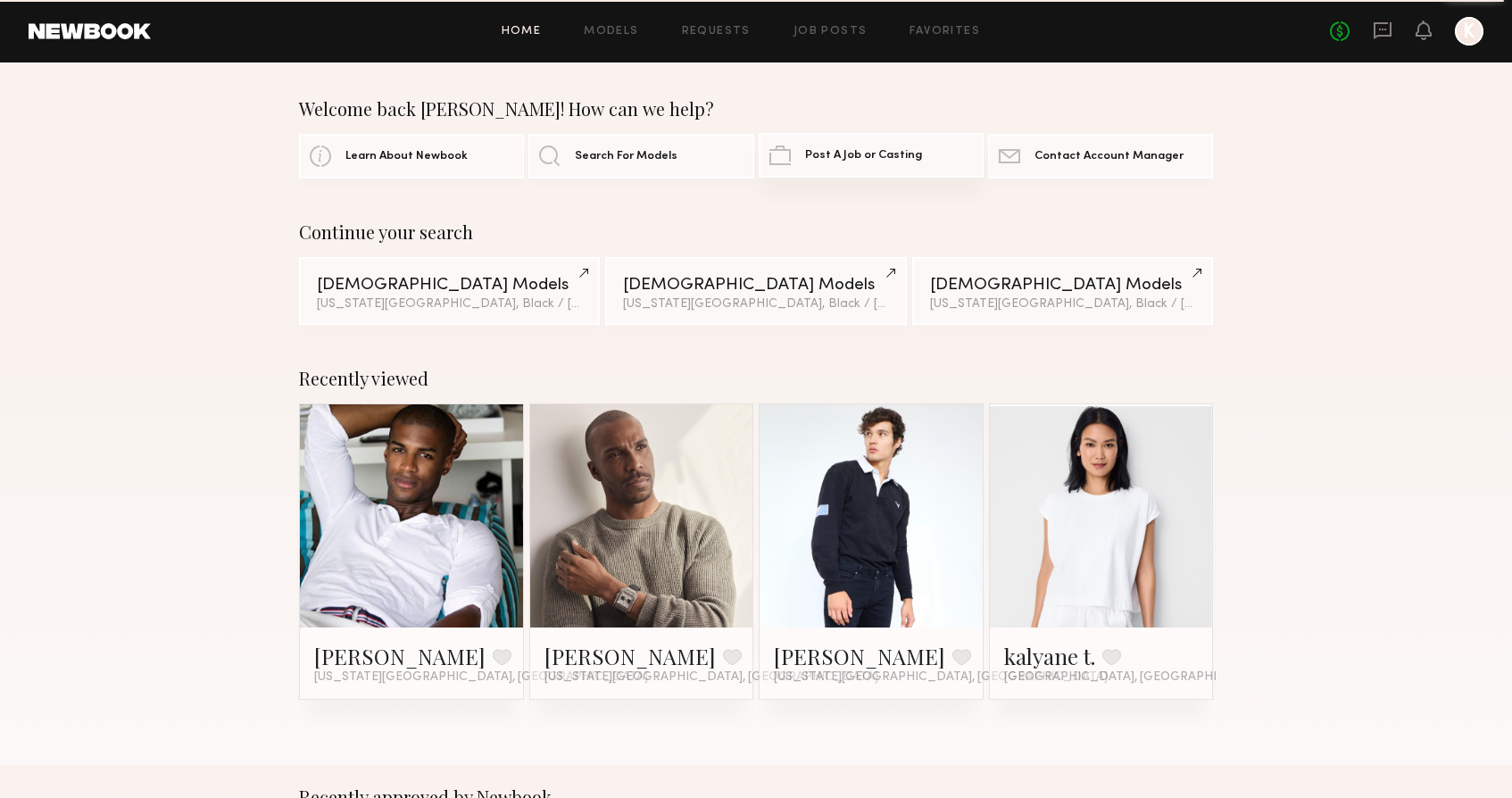
click at [897, 149] on link "Post A Job or Casting" at bounding box center [871, 155] width 225 height 45
click at [865, 148] on link "Post A Job or Casting" at bounding box center [871, 155] width 225 height 45
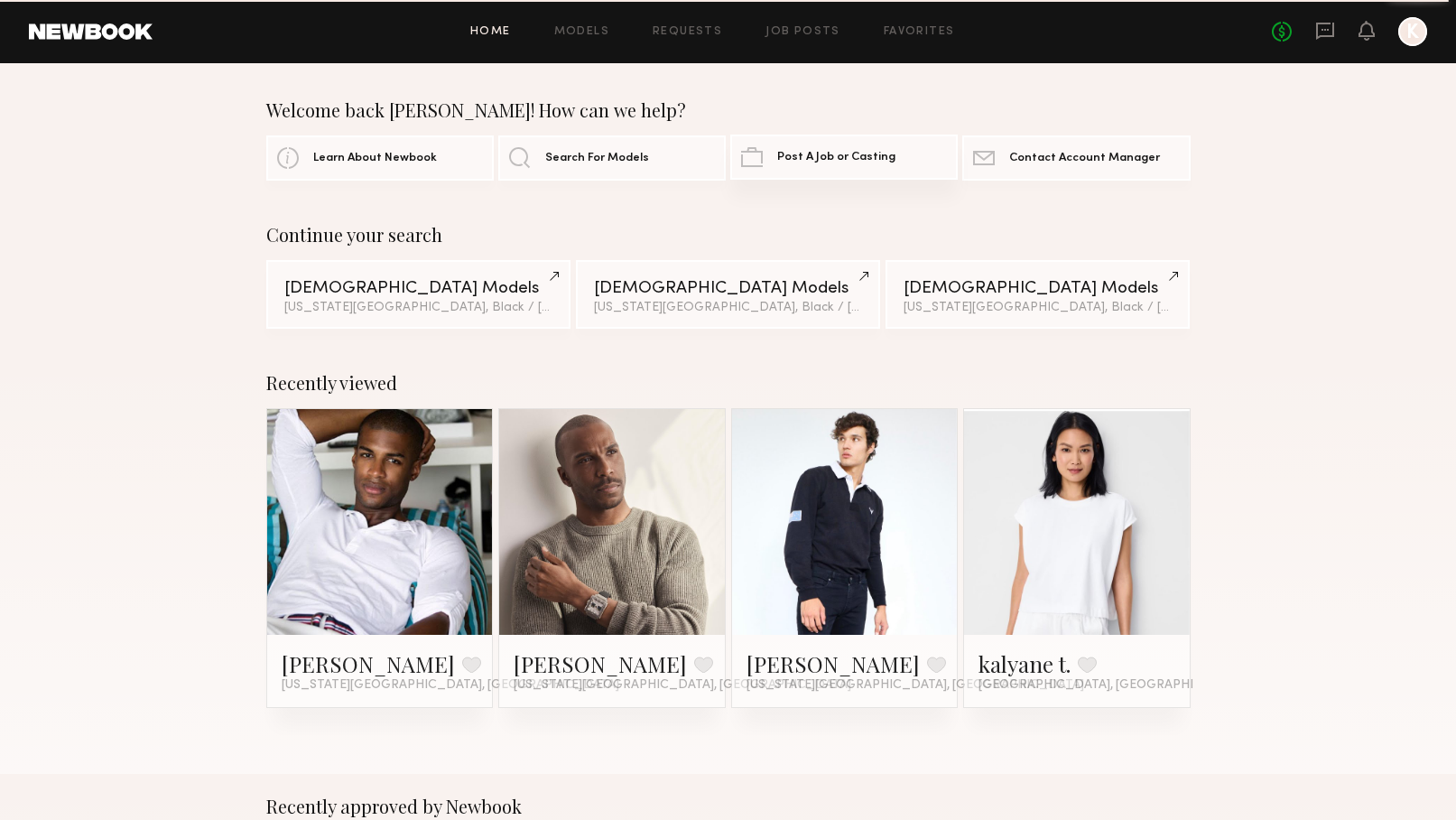
click at [856, 153] on span "Post A Job or Casting" at bounding box center [837, 157] width 119 height 12
click at [752, 160] on link "Post A Job or Casting" at bounding box center [844, 157] width 228 height 46
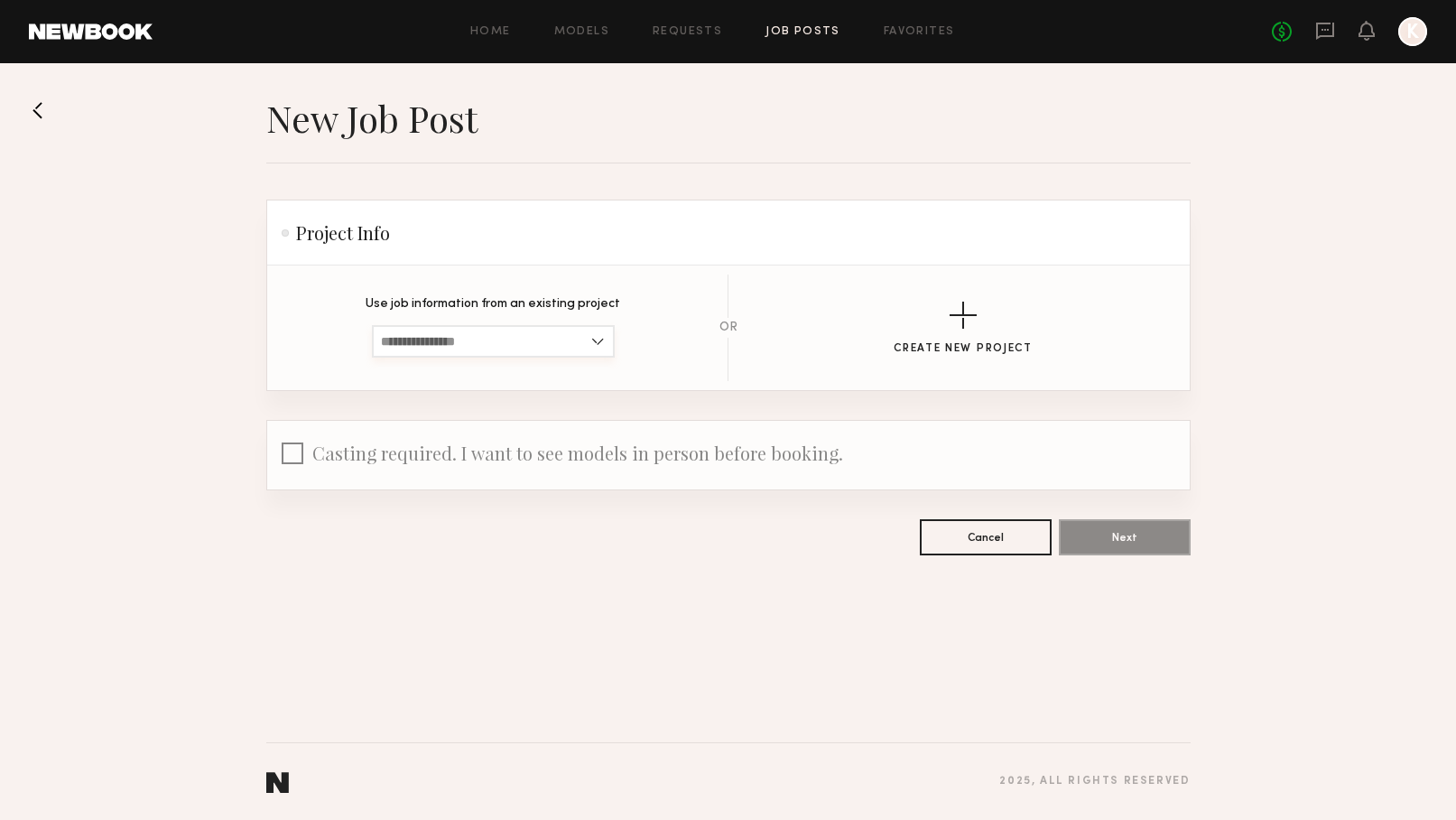
click at [595, 337] on input at bounding box center [494, 341] width 243 height 33
click at [655, 336] on div "Use job information from an existing project No Past Projects Exist" at bounding box center [493, 327] width 395 height 59
click at [960, 328] on div "button" at bounding box center [962, 315] width 27 height 27
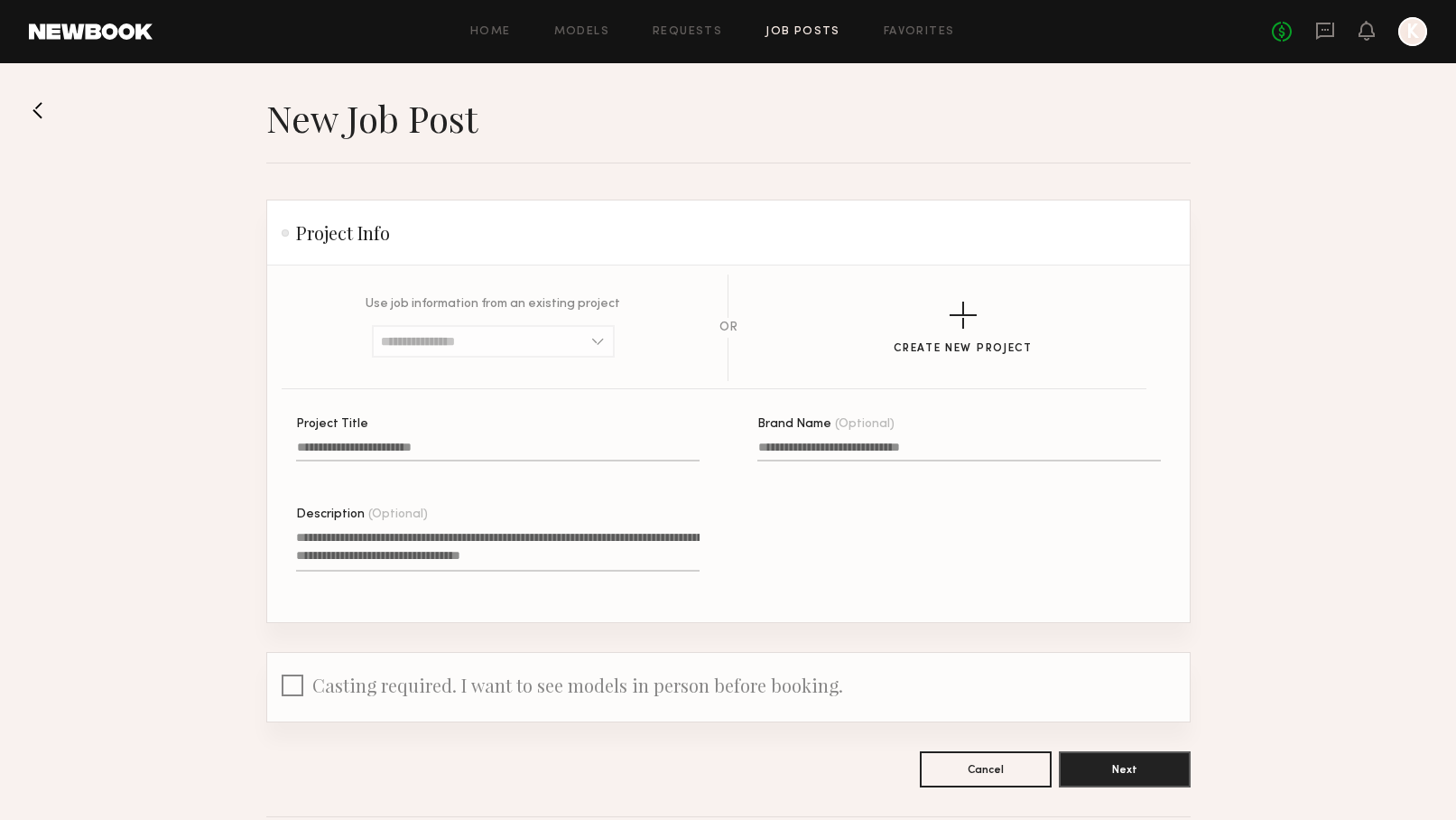
click at [465, 444] on input "Project Title" at bounding box center [498, 450] width 404 height 21
click at [358, 441] on input "****" at bounding box center [498, 450] width 404 height 21
click at [362, 449] on input "****" at bounding box center [498, 450] width 404 height 21
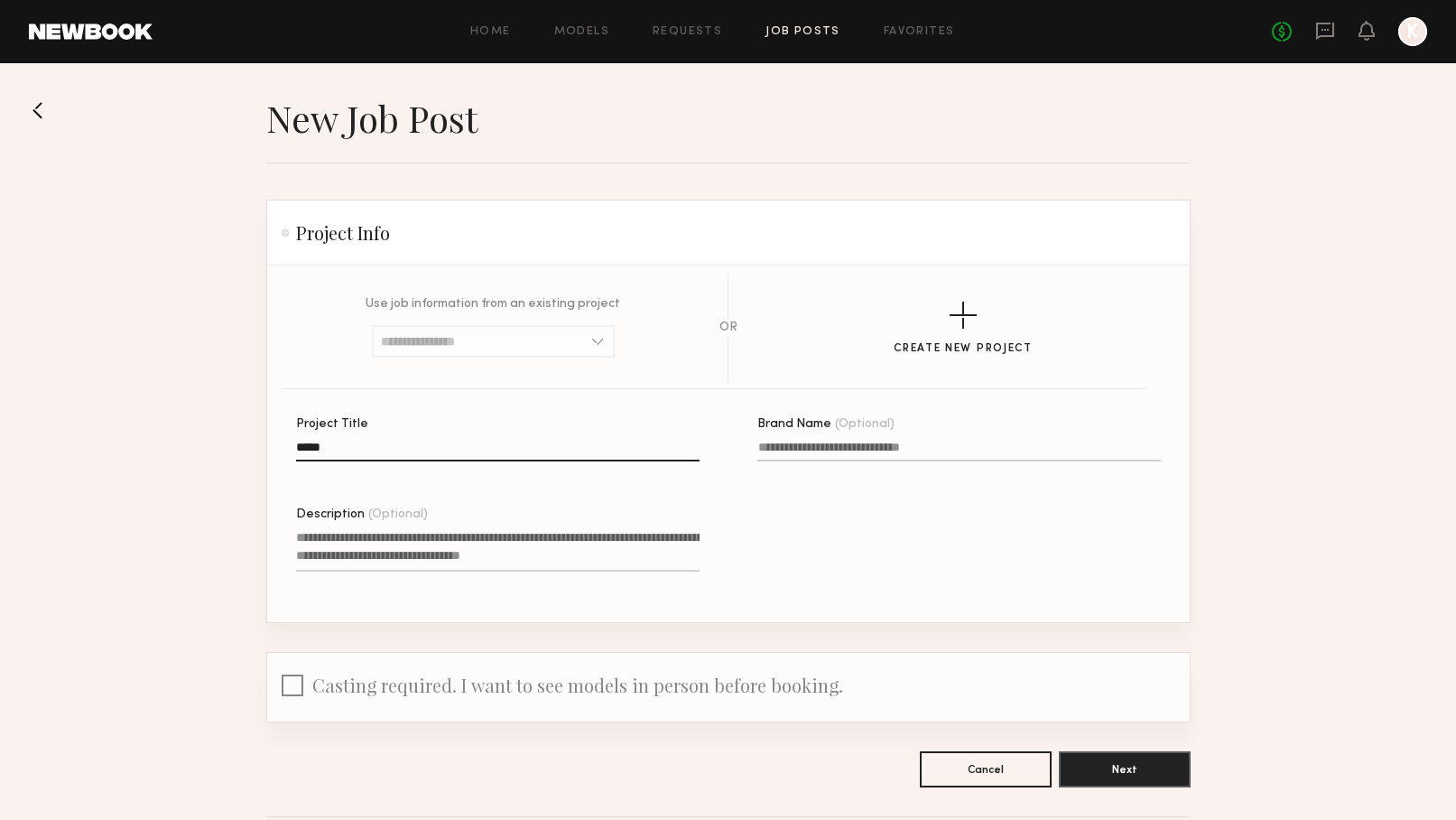
click at [322, 455] on input "****" at bounding box center [498, 450] width 404 height 21
click at [344, 448] on input "****" at bounding box center [498, 450] width 404 height 21
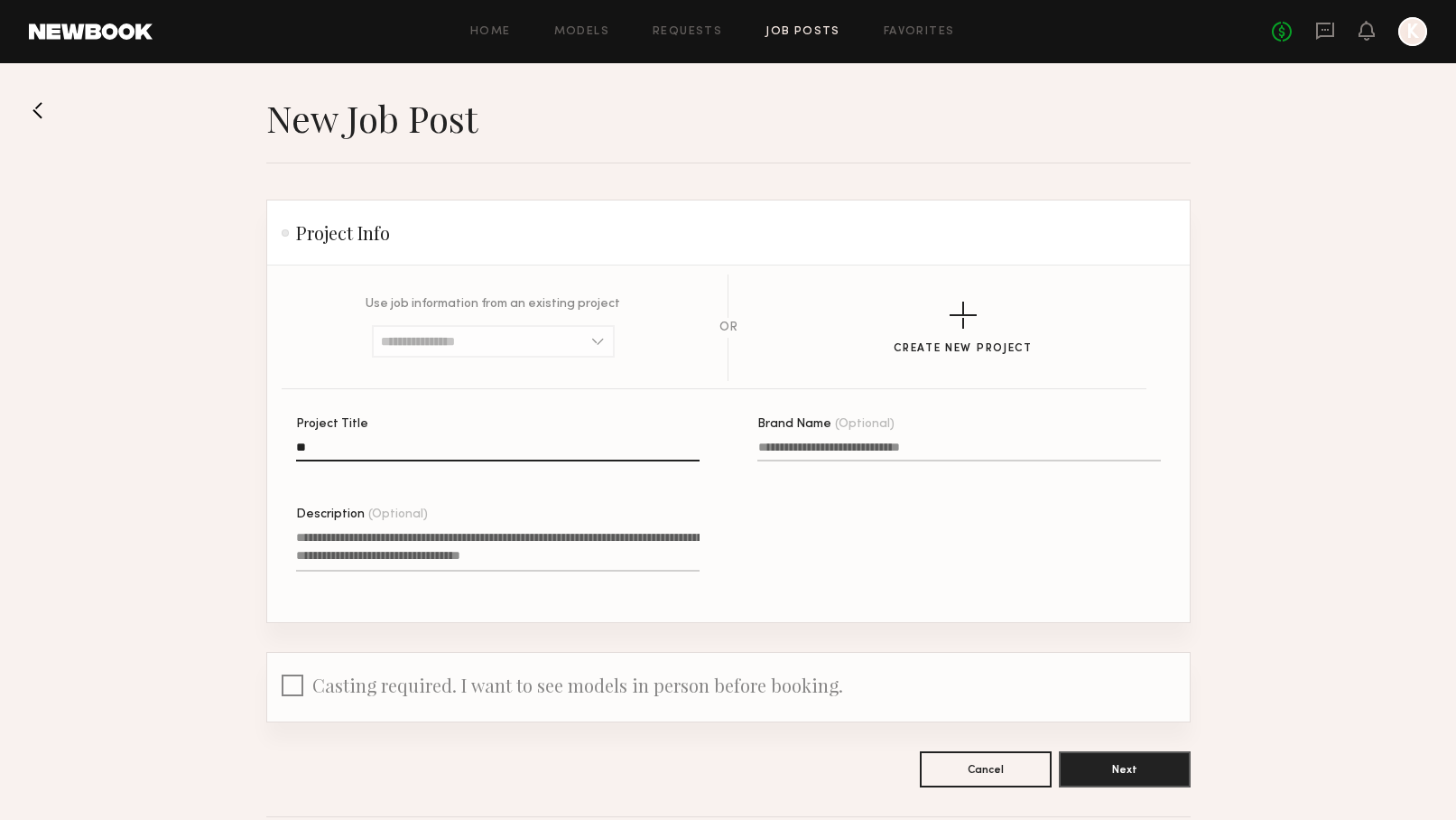
type input "*"
type input "**********"
click at [833, 454] on input "Brand Name (Optional)" at bounding box center [959, 450] width 404 height 21
type input "**********"
click at [507, 551] on textarea "Description (Optional)" at bounding box center [498, 550] width 404 height 44
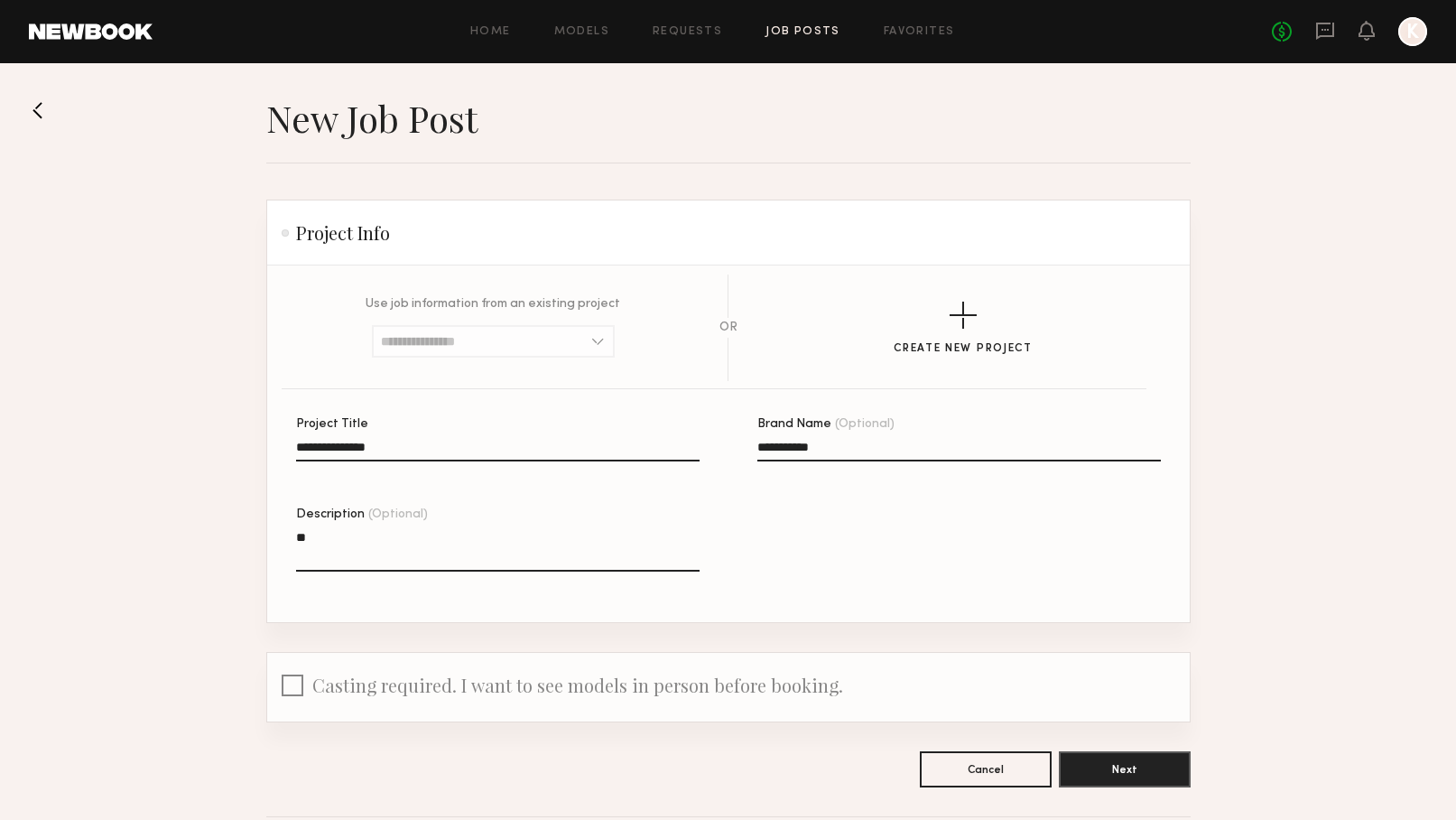
type textarea "*"
click at [639, 537] on textarea "**********" at bounding box center [498, 550] width 404 height 44
click at [641, 549] on textarea "**********" at bounding box center [498, 550] width 404 height 44
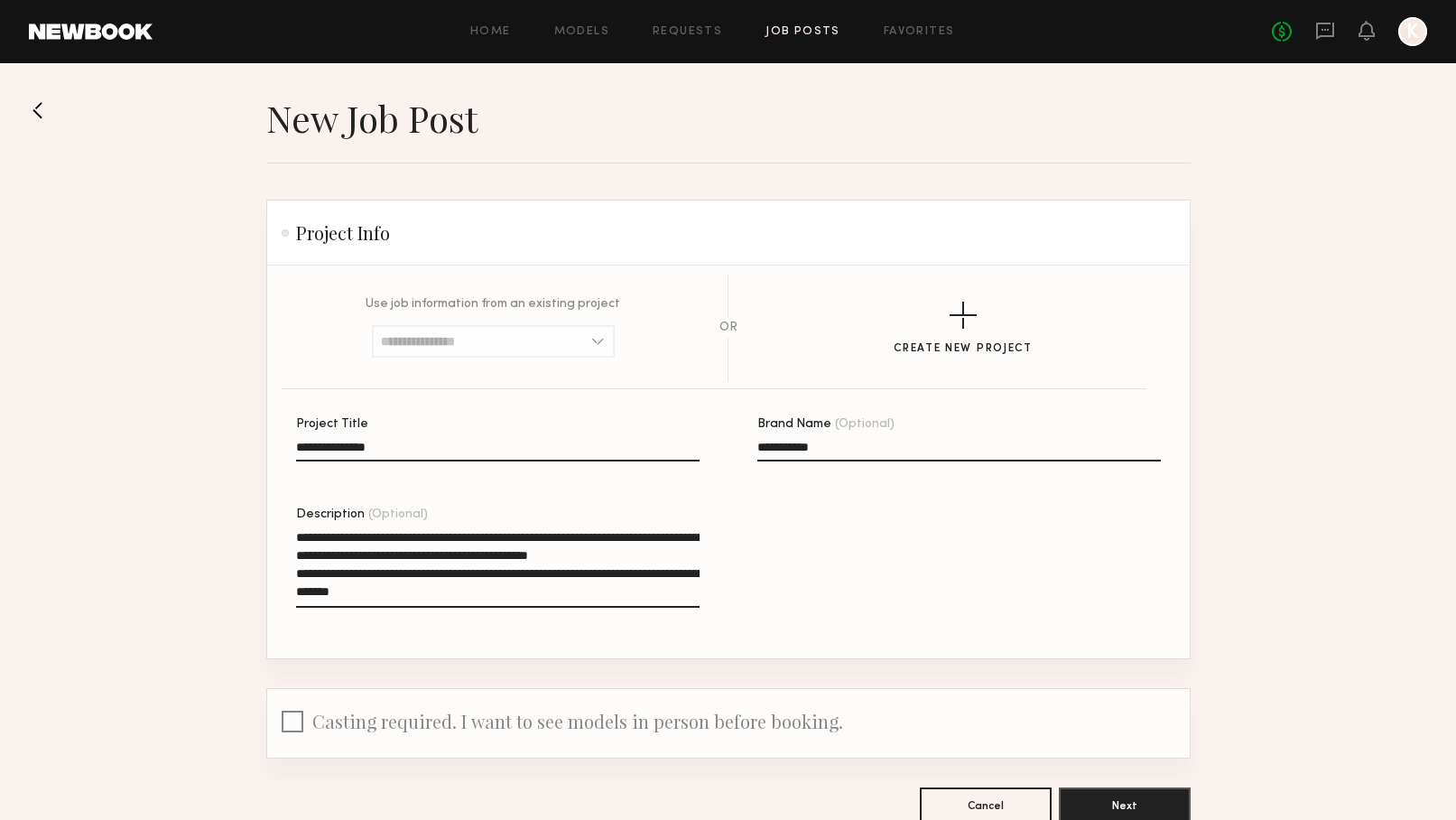
click at [359, 573] on textarea "**********" at bounding box center [498, 568] width 404 height 79
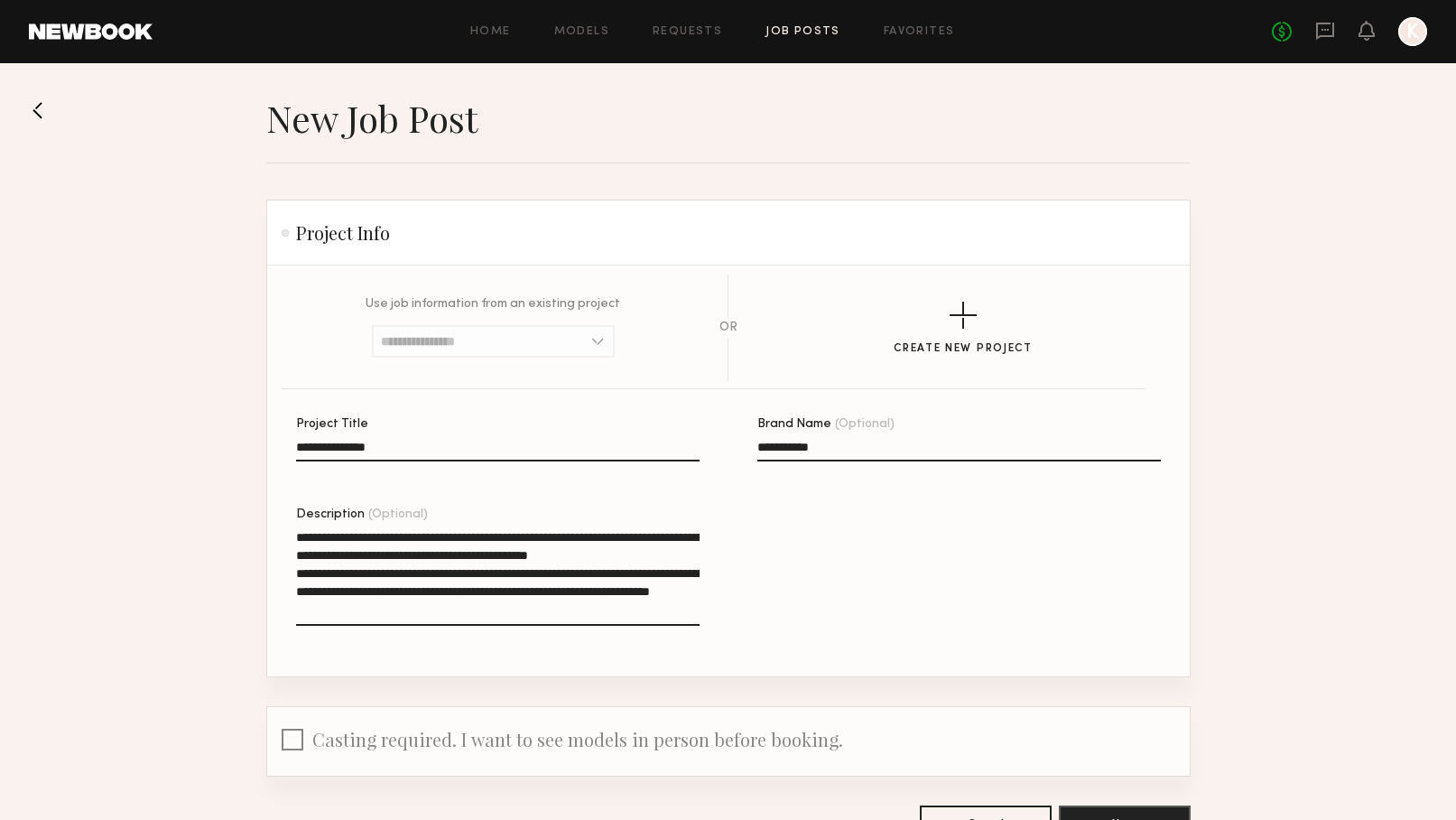
click at [583, 594] on textarea "**********" at bounding box center [498, 577] width 404 height 98
click at [565, 616] on textarea "**********" at bounding box center [498, 577] width 404 height 98
drag, startPoint x: 541, startPoint y: 607, endPoint x: 296, endPoint y: 521, distance: 259.7
click at [296, 521] on label "**********" at bounding box center [498, 578] width 404 height 139
click at [296, 528] on textarea "**********" at bounding box center [498, 577] width 404 height 98
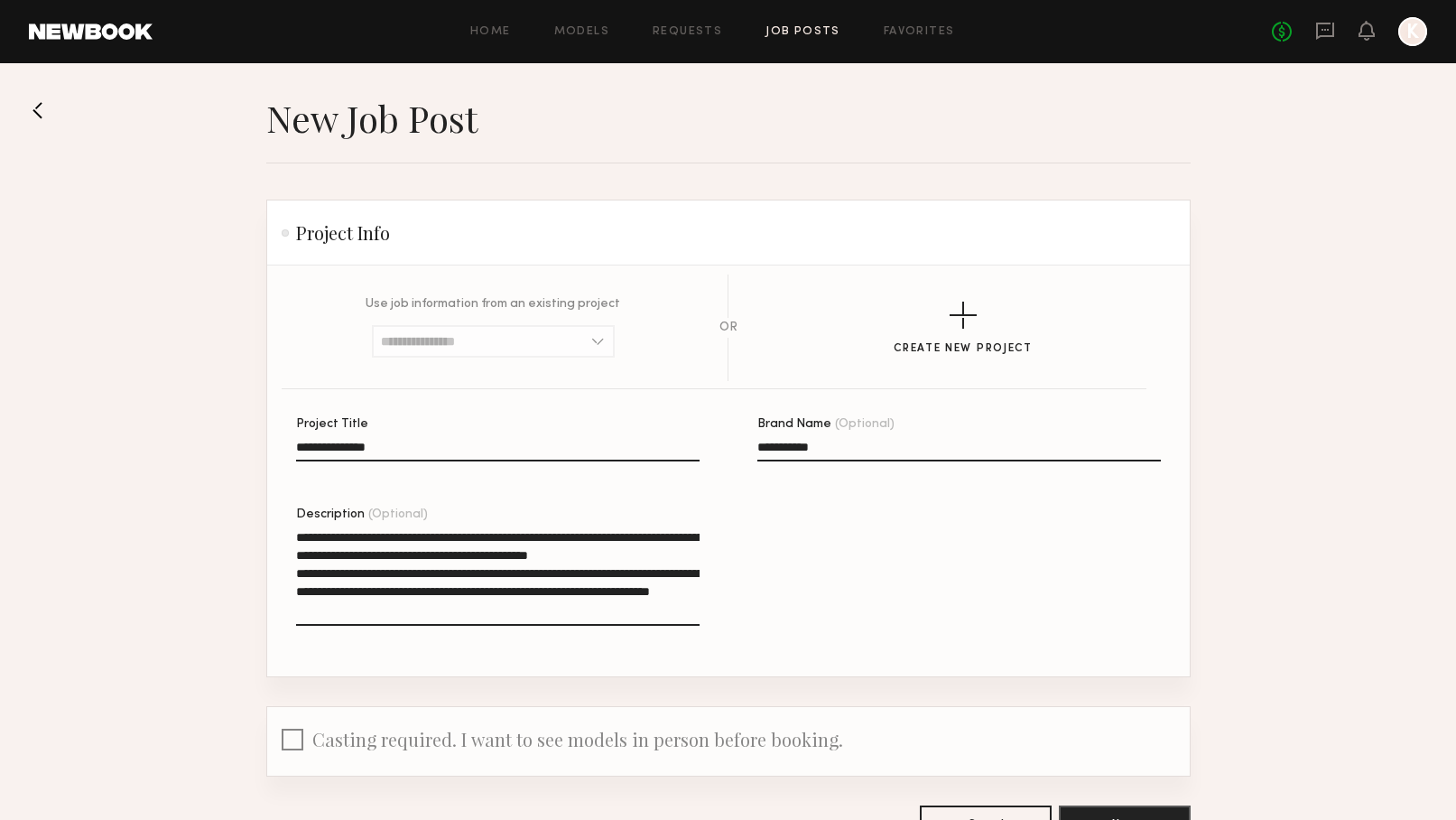
type textarea "**********"
click at [880, 629] on div "**********" at bounding box center [757, 547] width 923 height 258
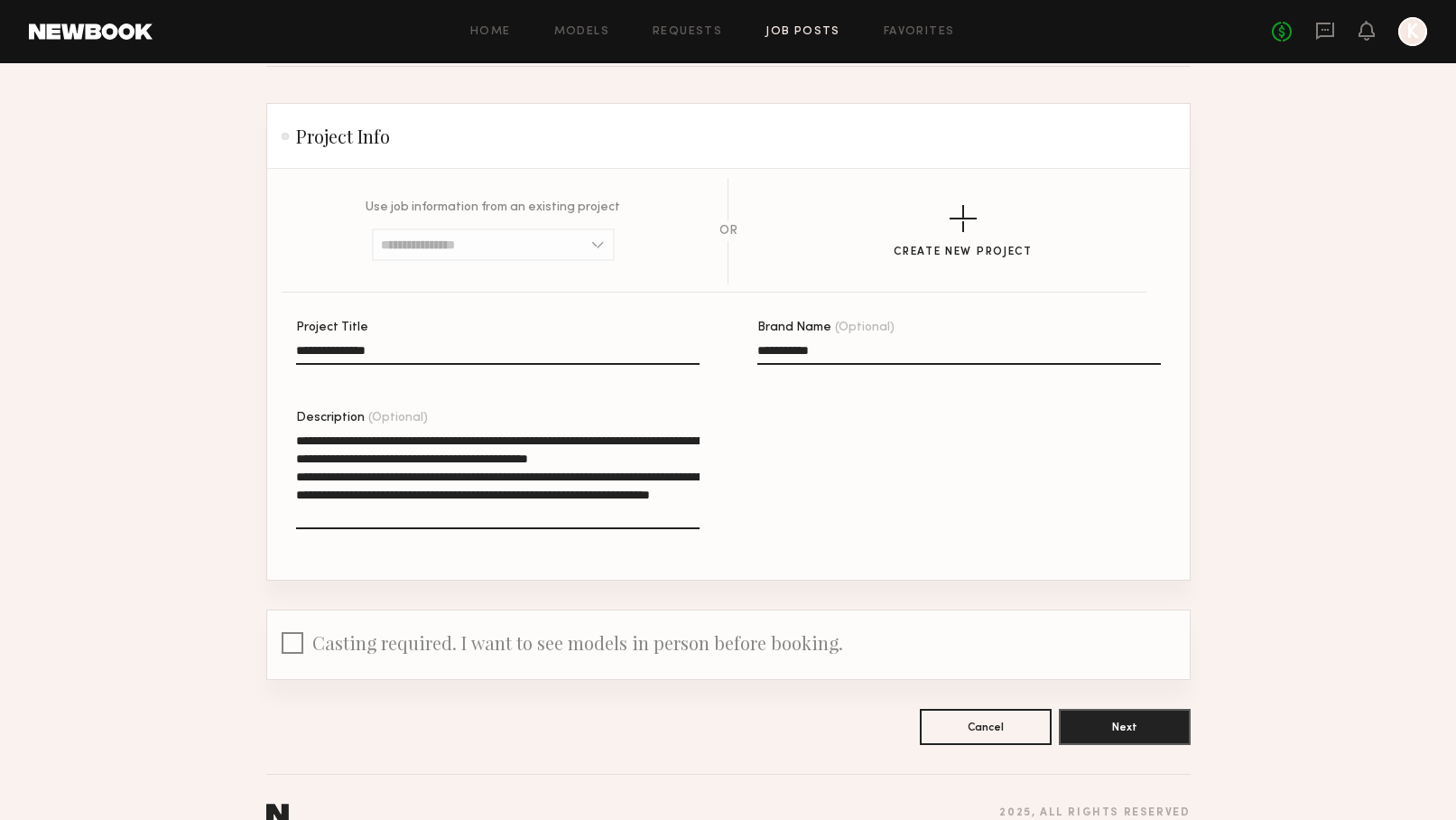
scroll to position [89, 0]
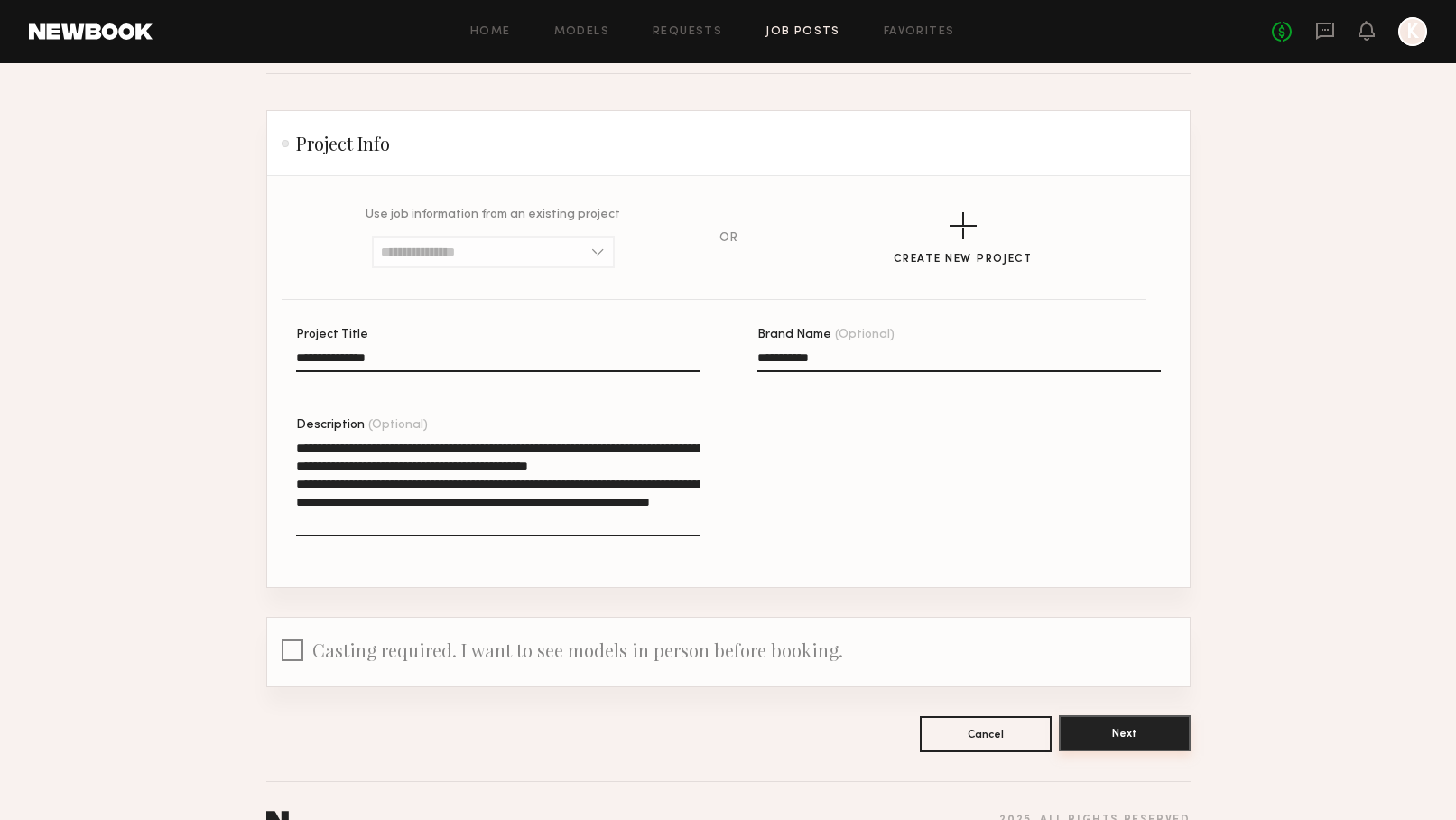
click at [1144, 729] on button "Next" at bounding box center [1125, 733] width 132 height 37
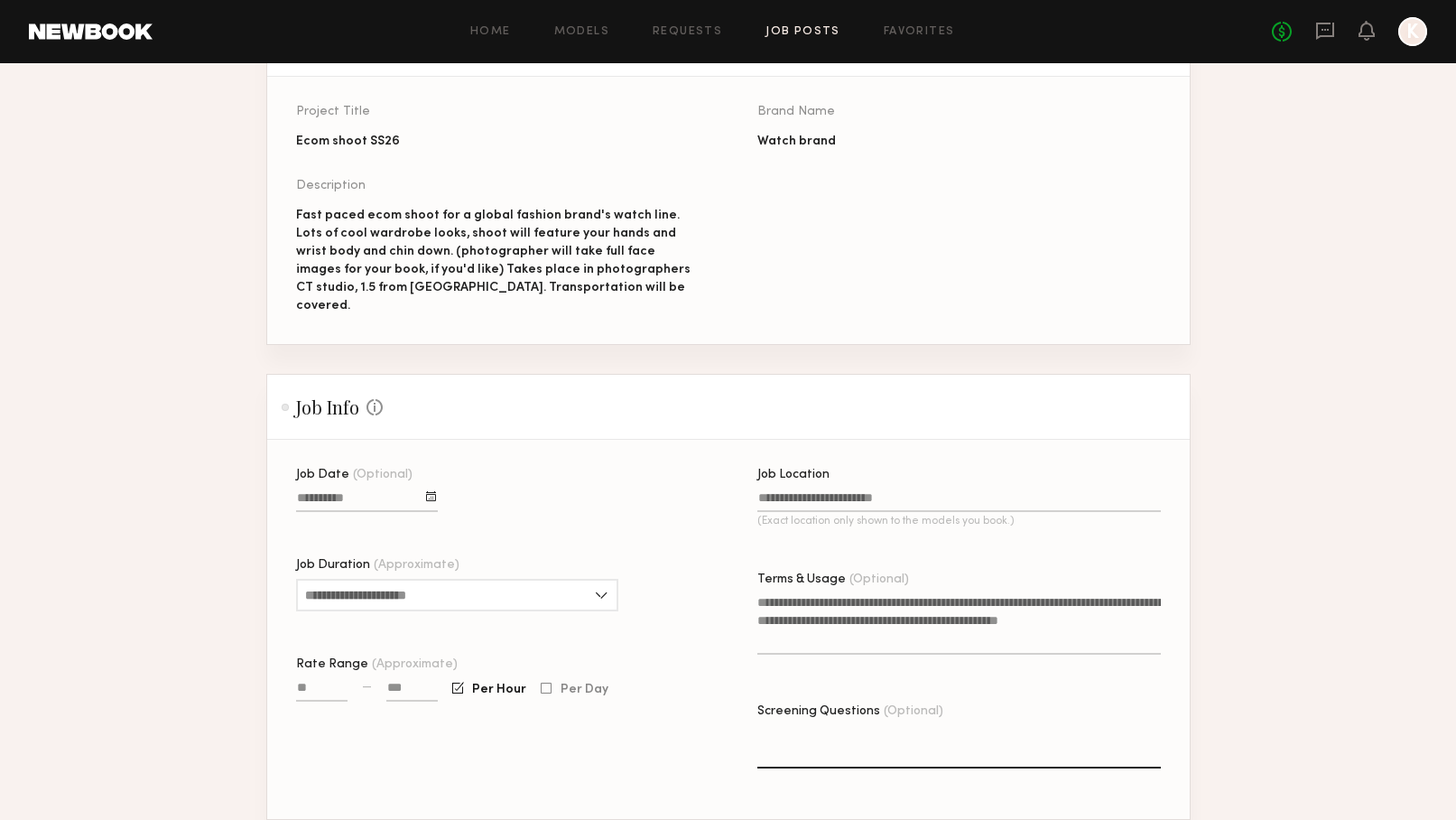
scroll to position [192, 0]
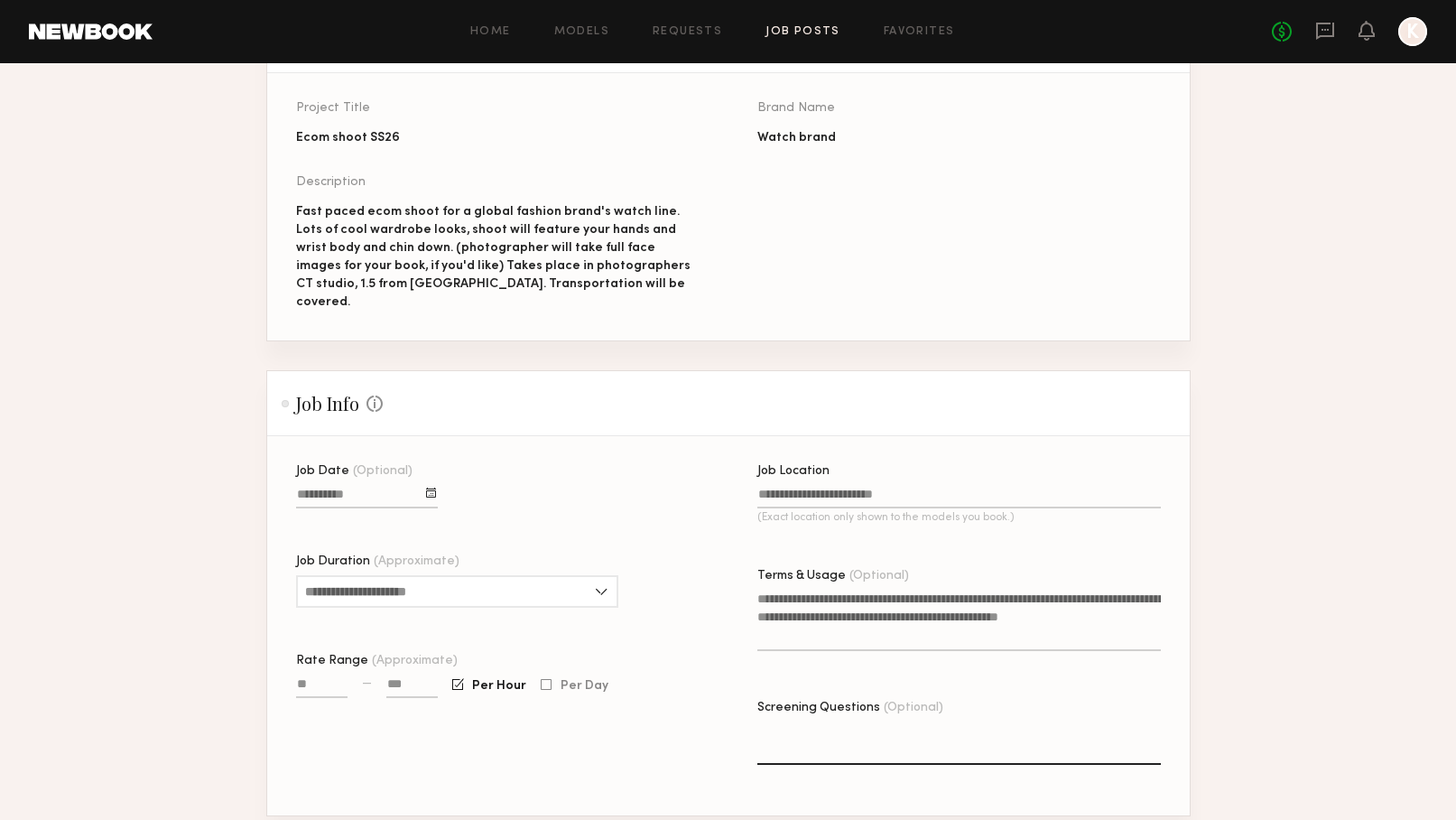
click at [428, 488] on div at bounding box center [431, 493] width 10 height 10
click at [493, 517] on header "August 2025" at bounding box center [407, 526] width 202 height 18
click at [500, 521] on button "button" at bounding box center [500, 526] width 11 height 11
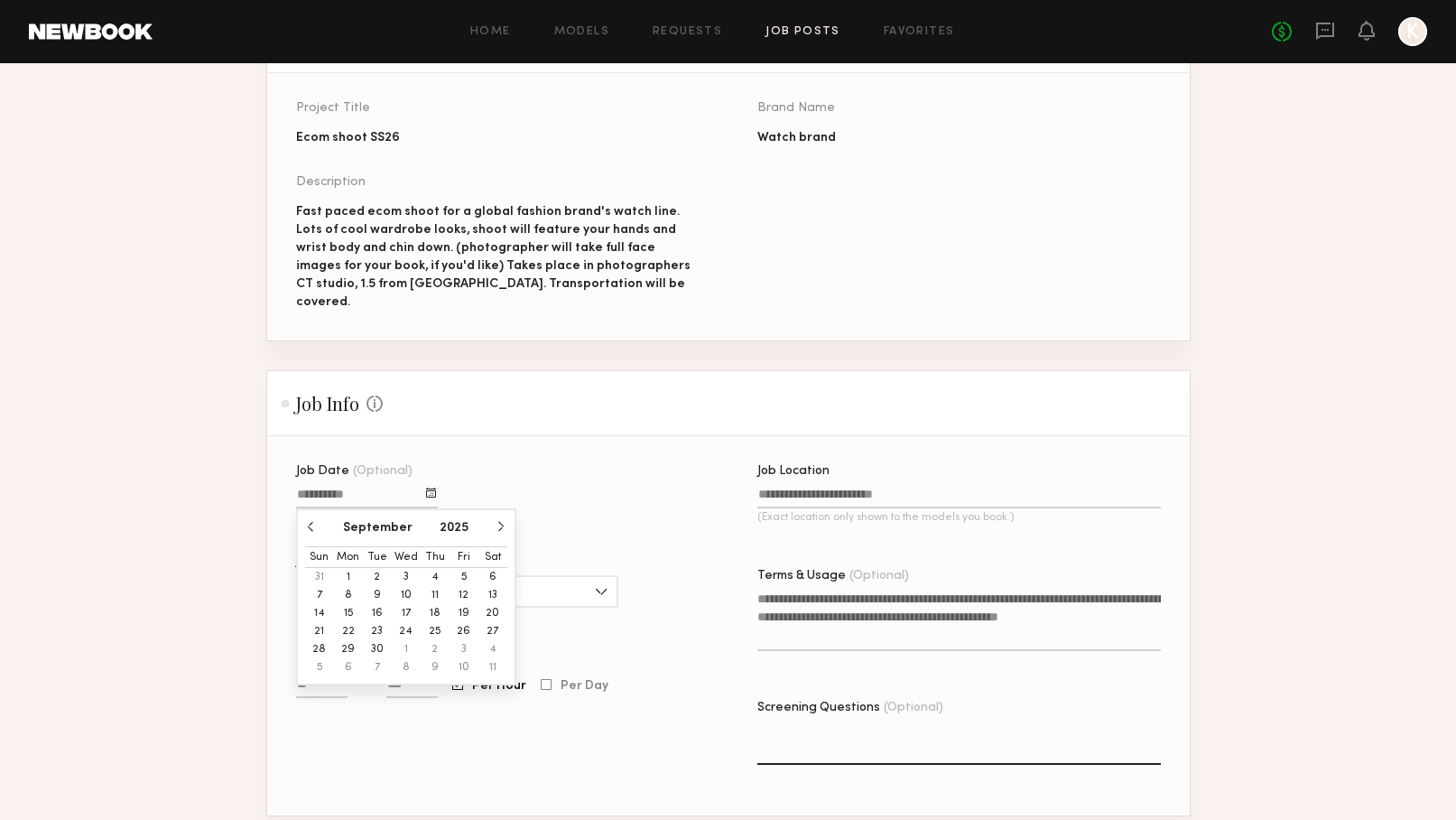
click at [374, 586] on button "9" at bounding box center [377, 594] width 29 height 18
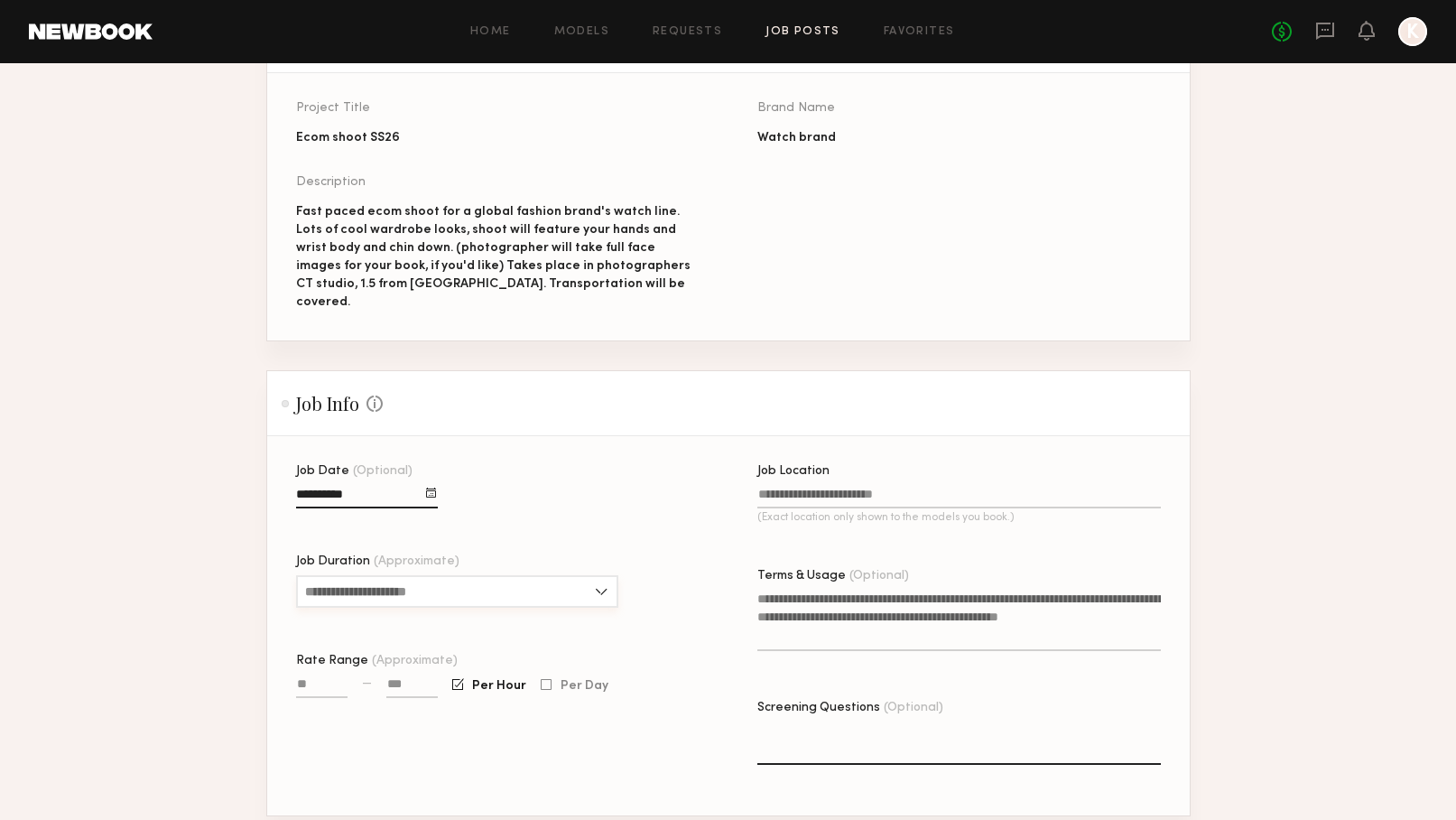
click at [430, 575] on input "Job Duration (Approximate)" at bounding box center [457, 591] width 322 height 33
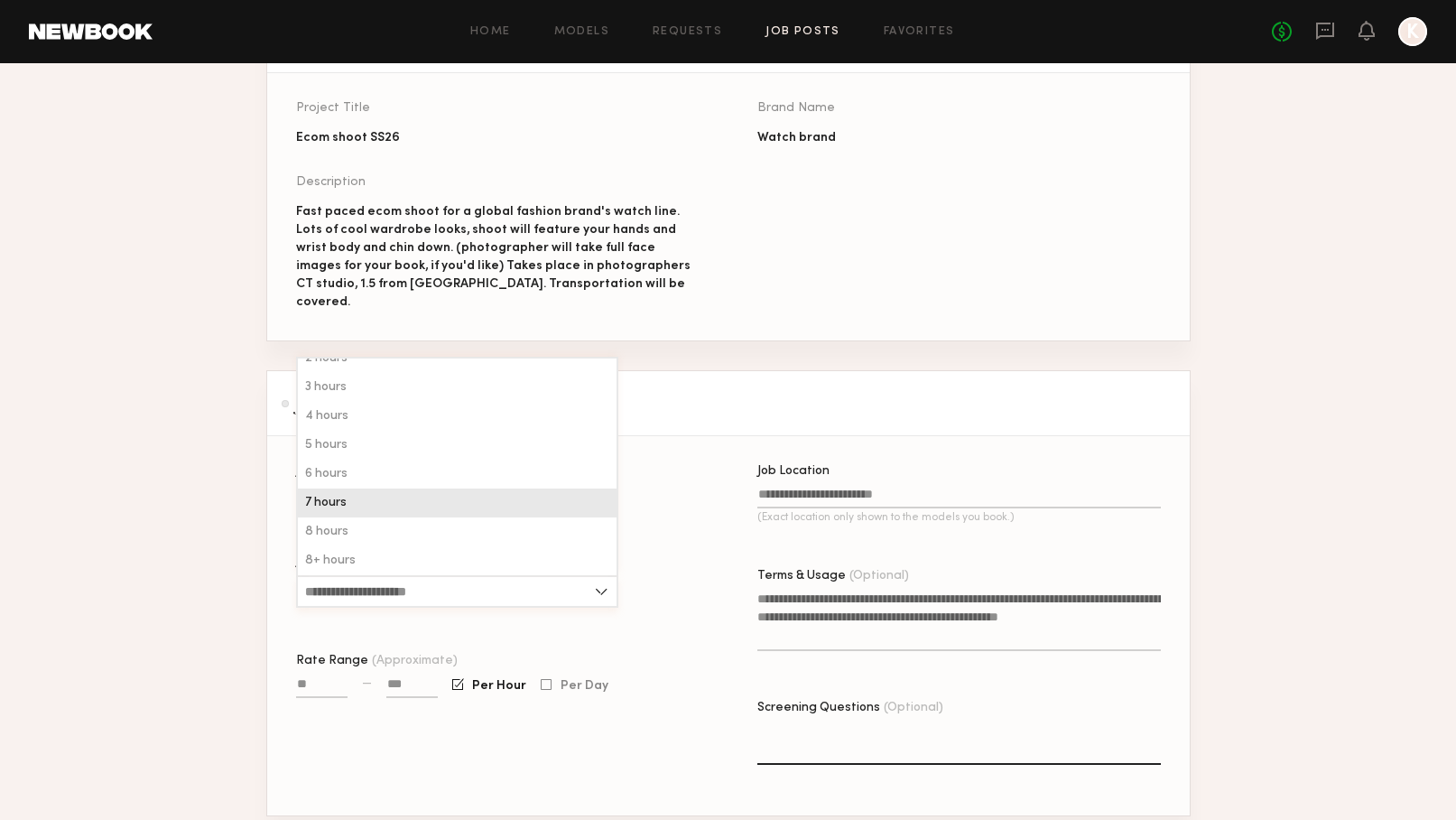
scroll to position [44, 0]
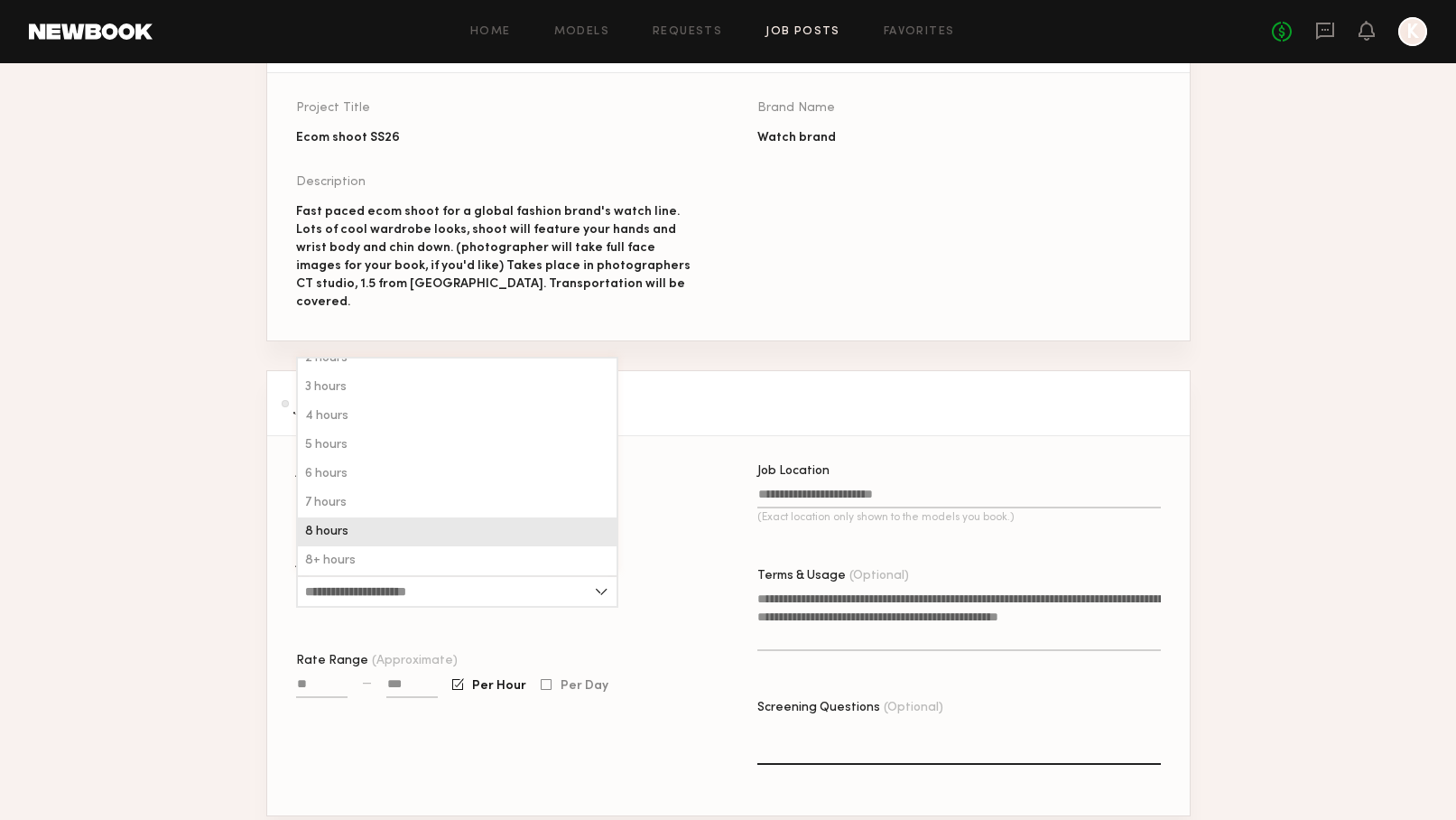
click at [371, 517] on div "8 hours" at bounding box center [457, 531] width 318 height 29
type input "*******"
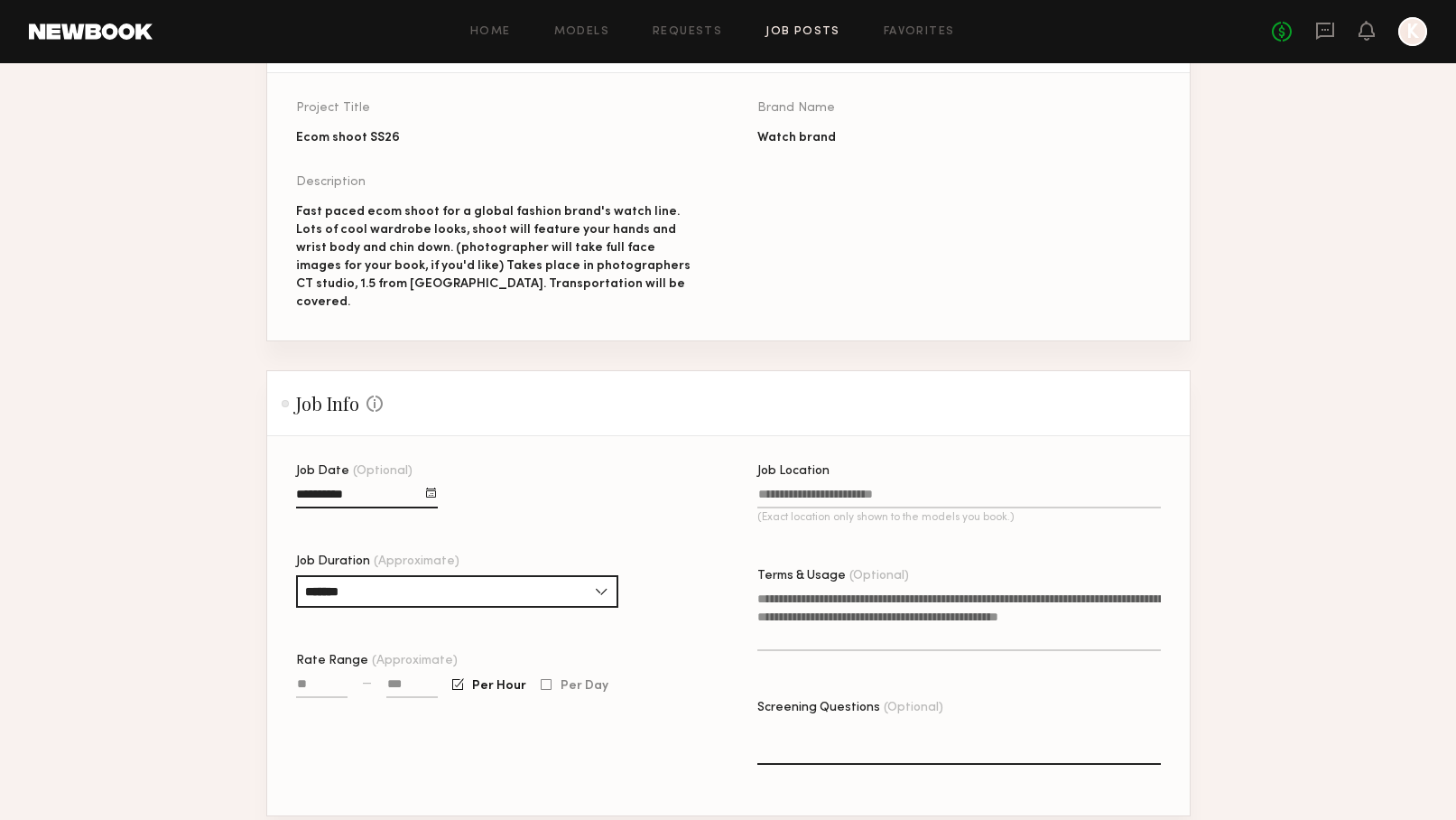
click at [399, 488] on input "Job Date (Optional)" at bounding box center [366, 498] width 141 height 21
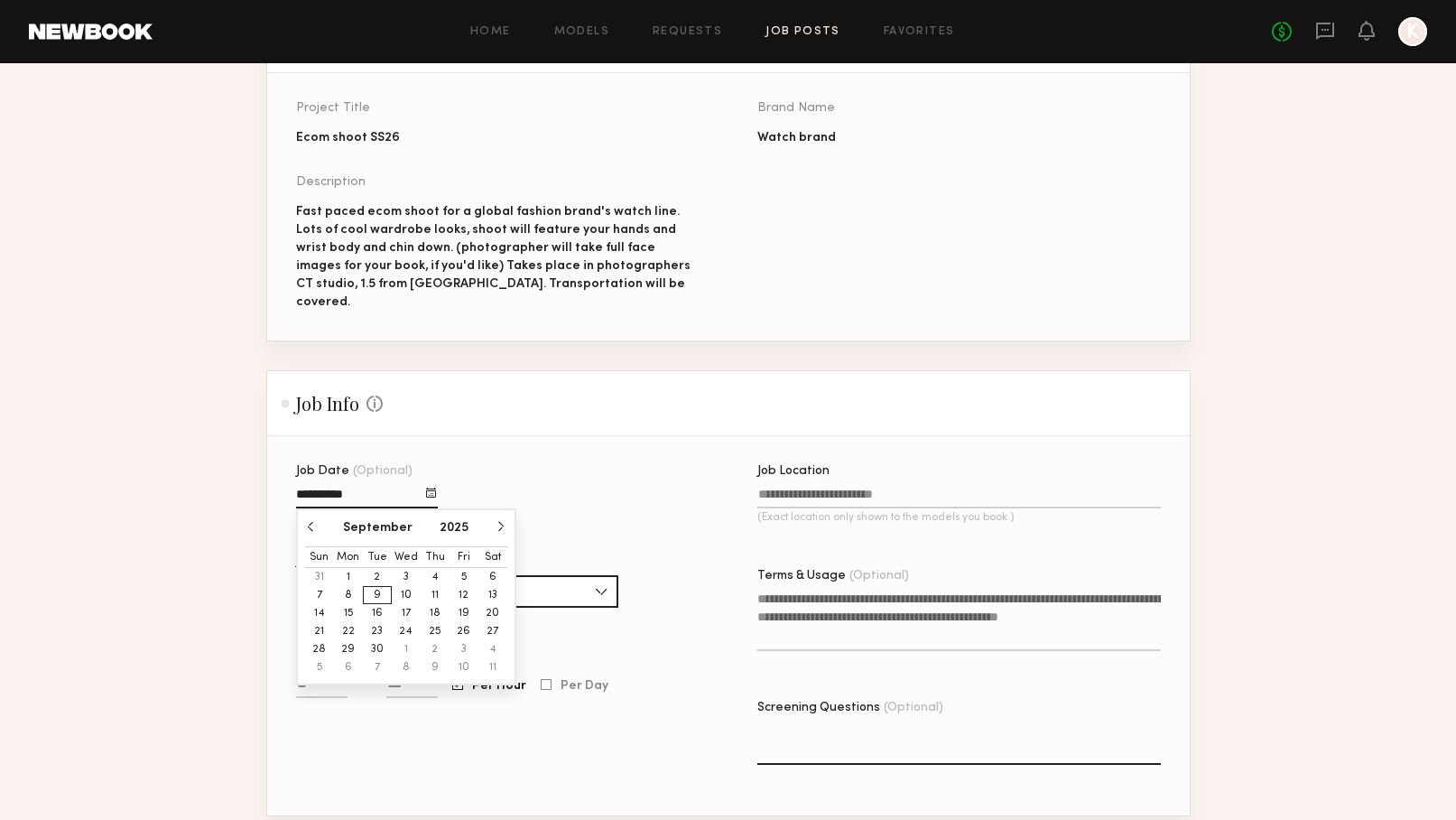
click at [434, 586] on button "11" at bounding box center [434, 594] width 29 height 18
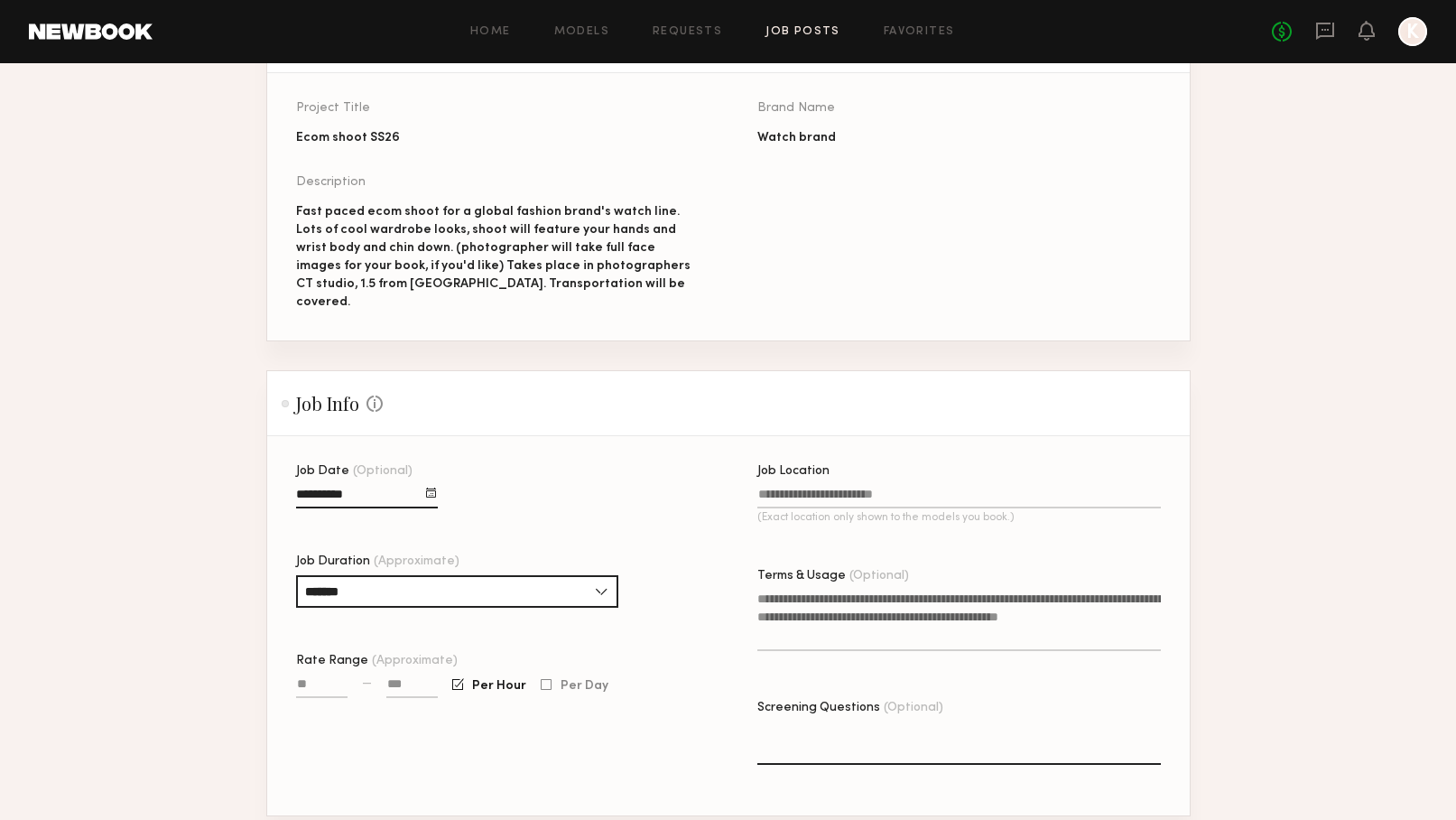
click at [371, 488] on input "Job Date (Optional)" at bounding box center [366, 498] width 141 height 21
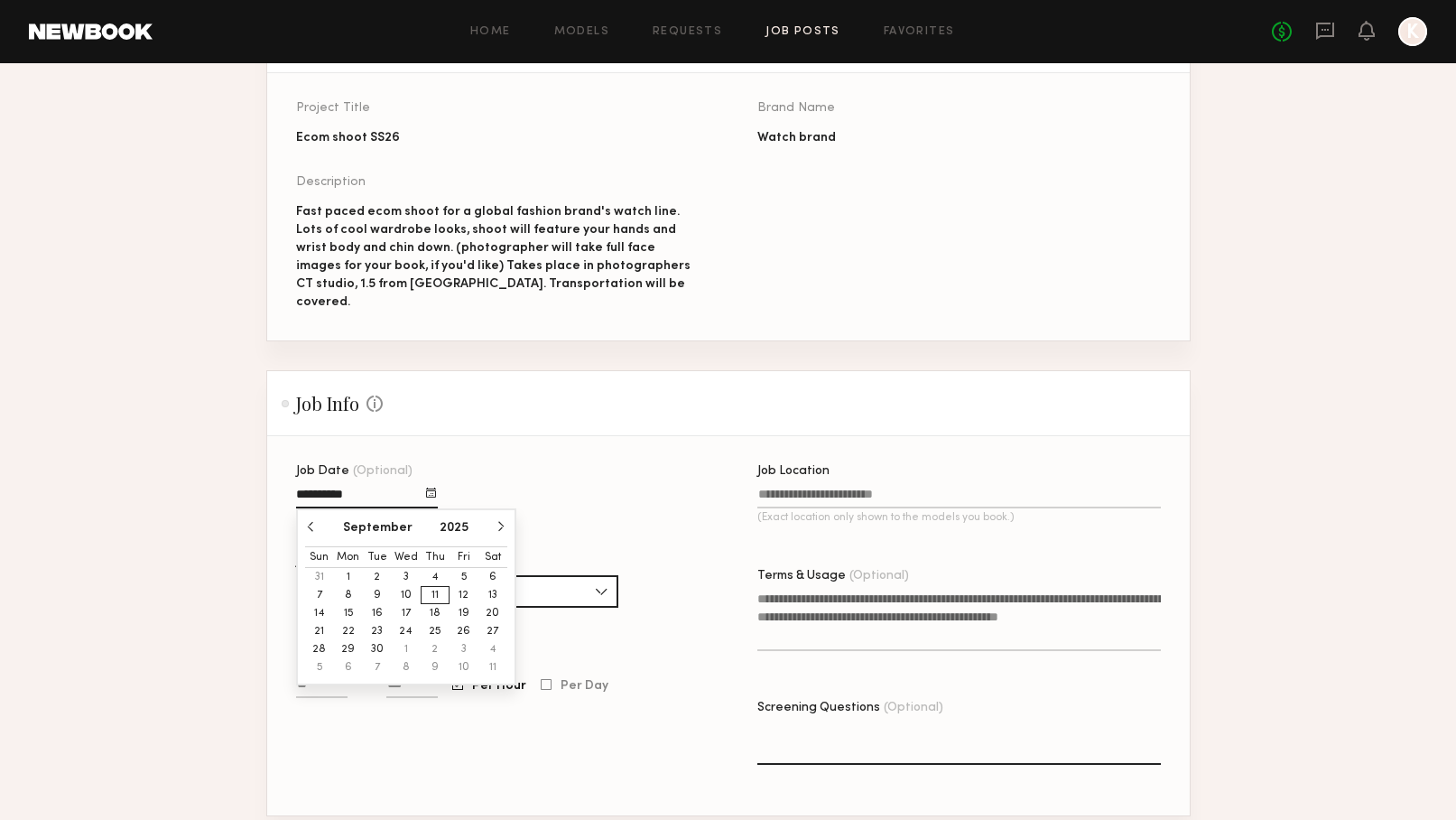
click at [436, 488] on div at bounding box center [431, 493] width 10 height 10
click at [378, 586] on button "9" at bounding box center [377, 594] width 29 height 18
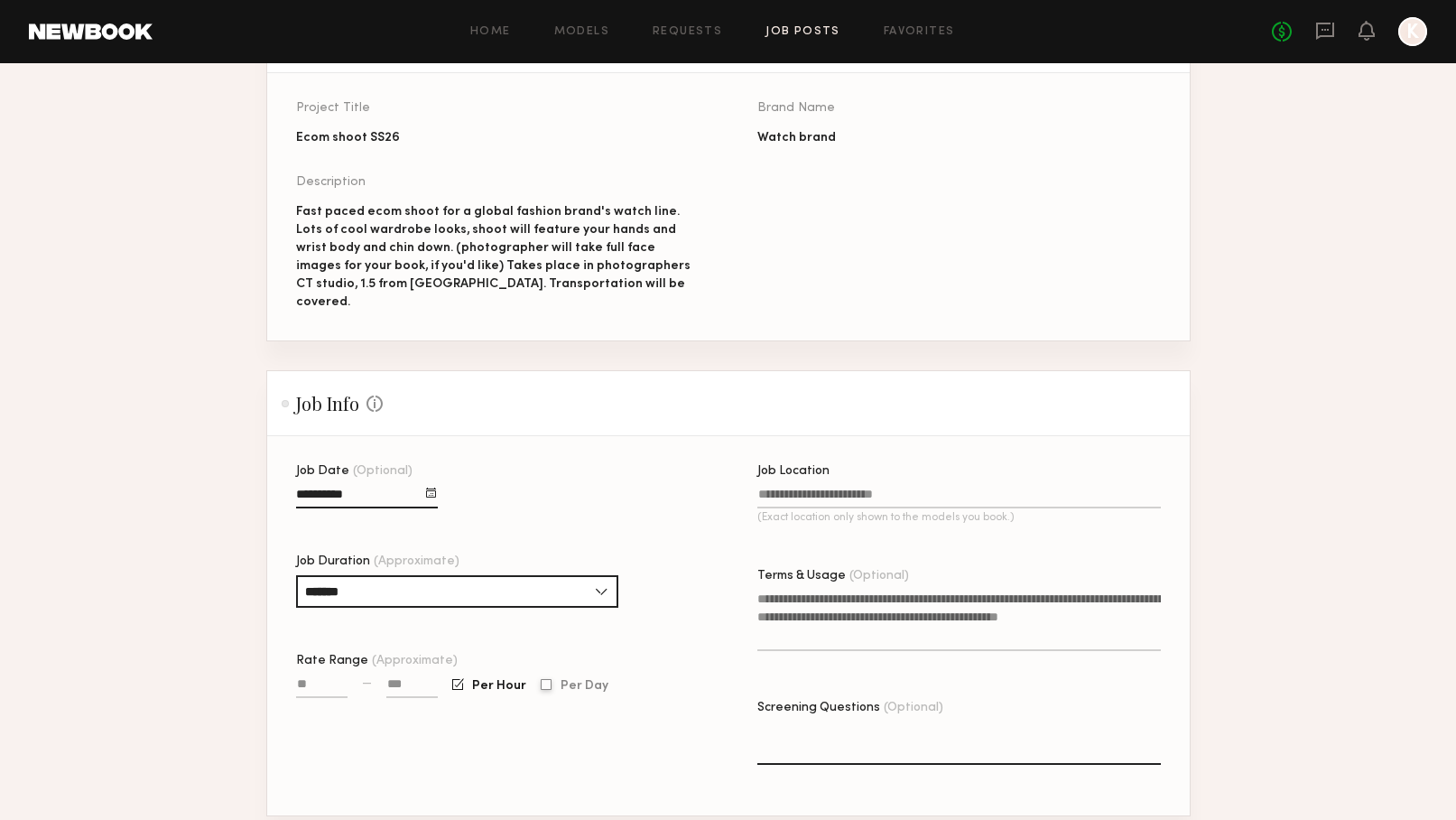
click at [544, 679] on div at bounding box center [546, 684] width 11 height 12
click at [415, 675] on div at bounding box center [412, 695] width 51 height 42
click at [397, 675] on div at bounding box center [412, 695] width 51 height 42
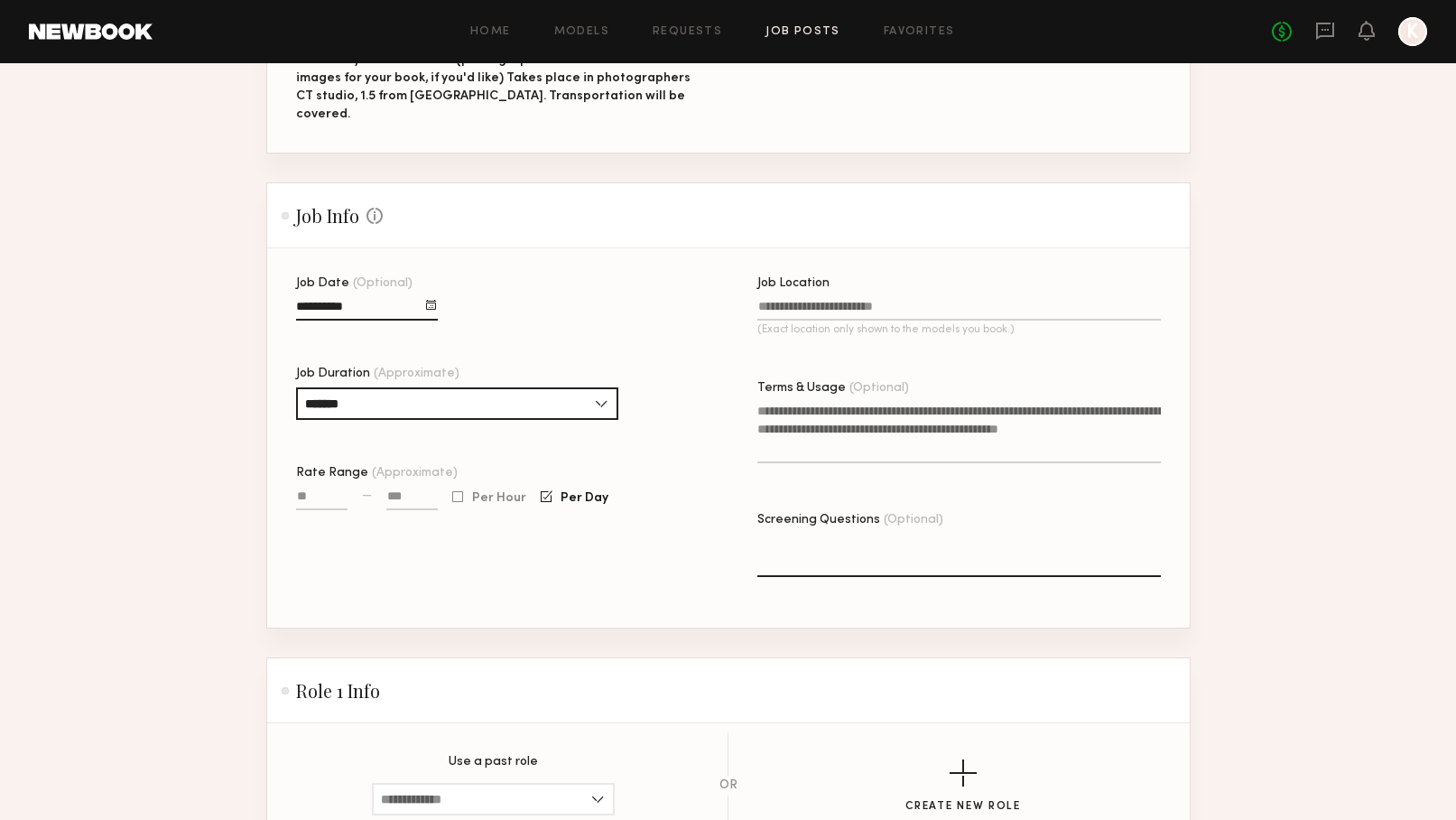
scroll to position [326, 0]
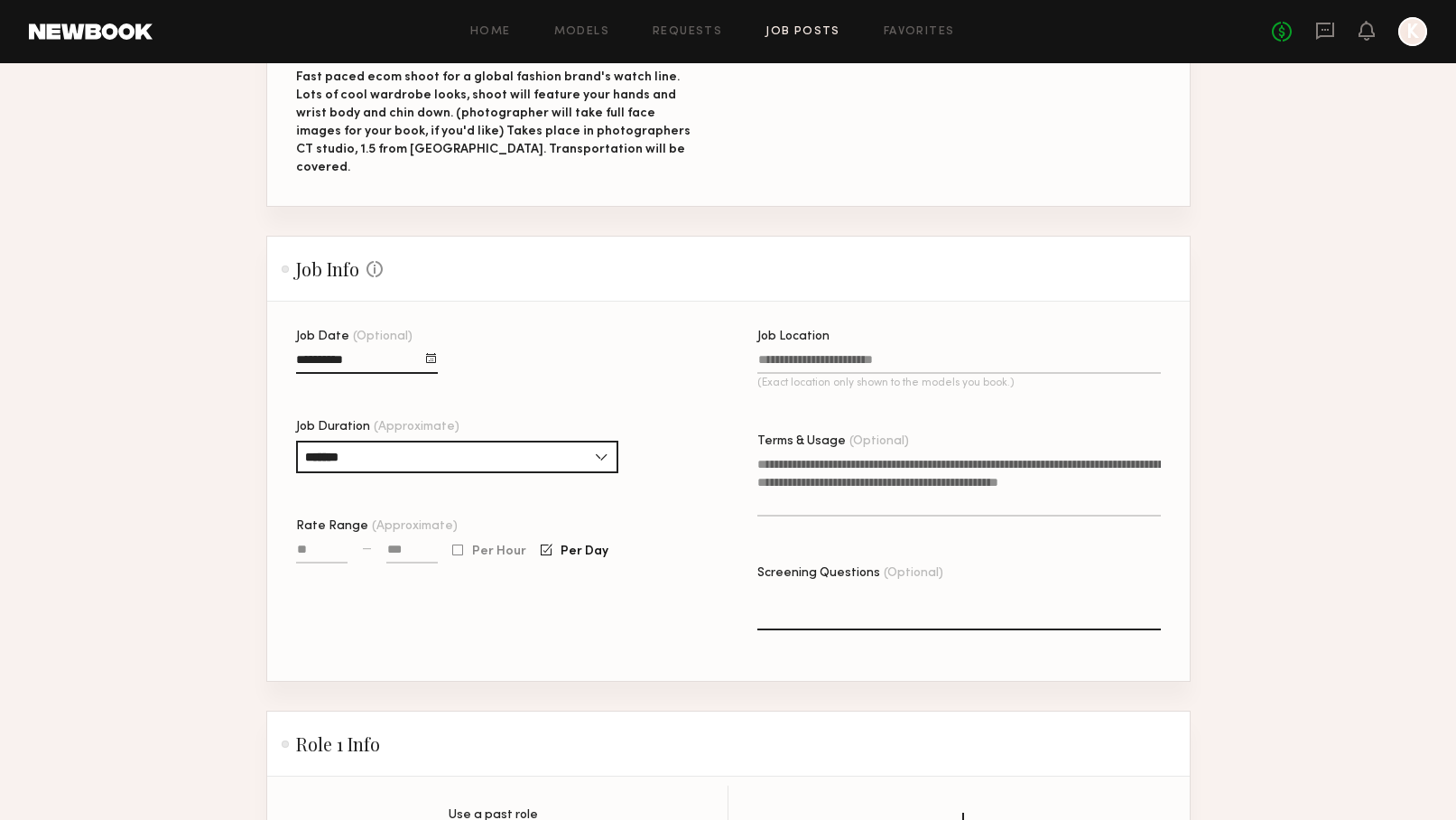
click at [391, 543] on input at bounding box center [412, 553] width 51 height 21
type input "****"
click at [566, 572] on div "Job Date (Optional) Job Duration (Approximate) ******* 1 hour 2 hours 3 hours 4…" at bounding box center [498, 505] width 404 height 350
click at [420, 543] on input "****" at bounding box center [412, 553] width 51 height 21
click at [856, 353] on input "Job Location (Exact location only shown to the models you book.)" at bounding box center [959, 363] width 404 height 21
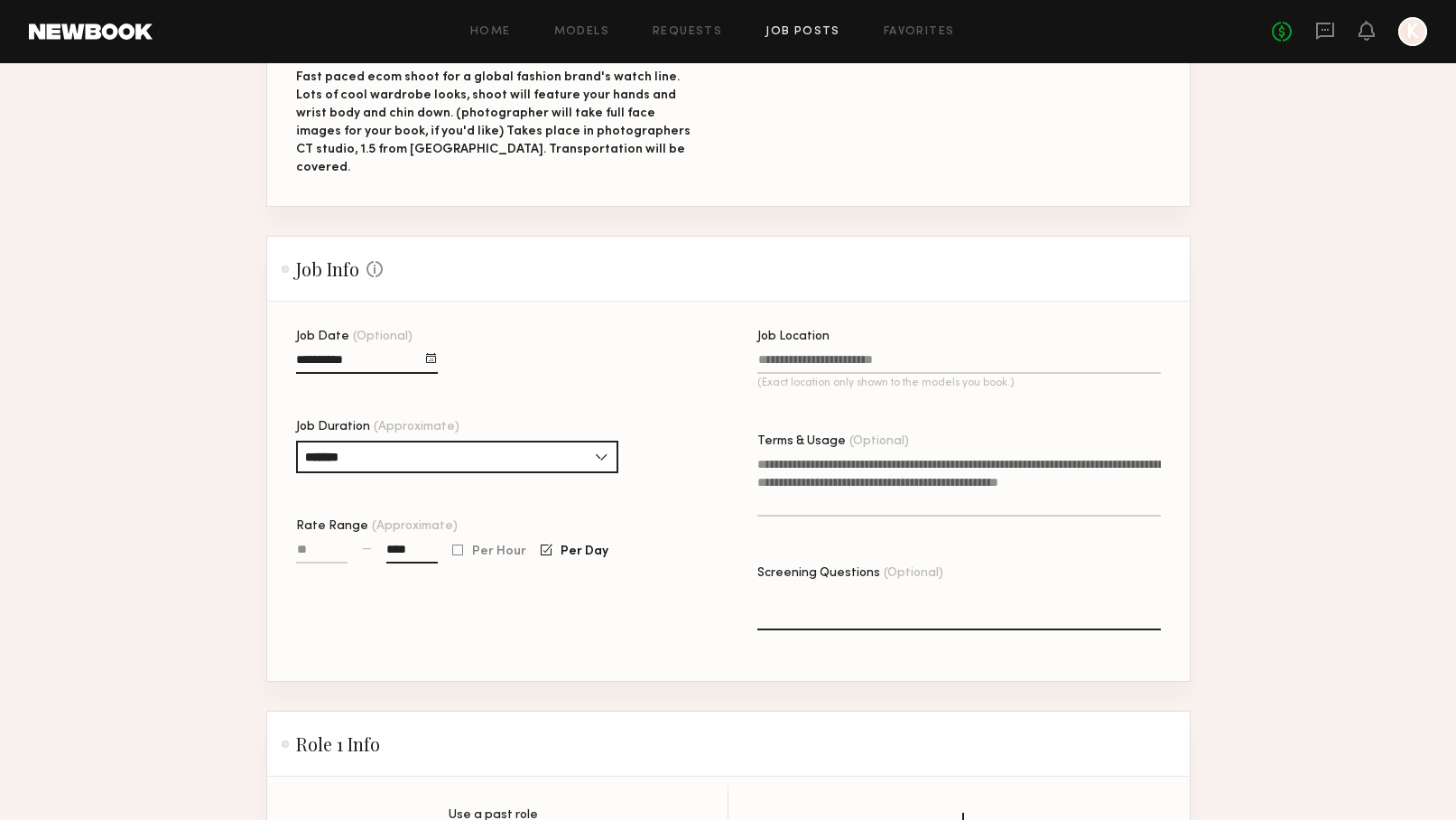
type input "*"
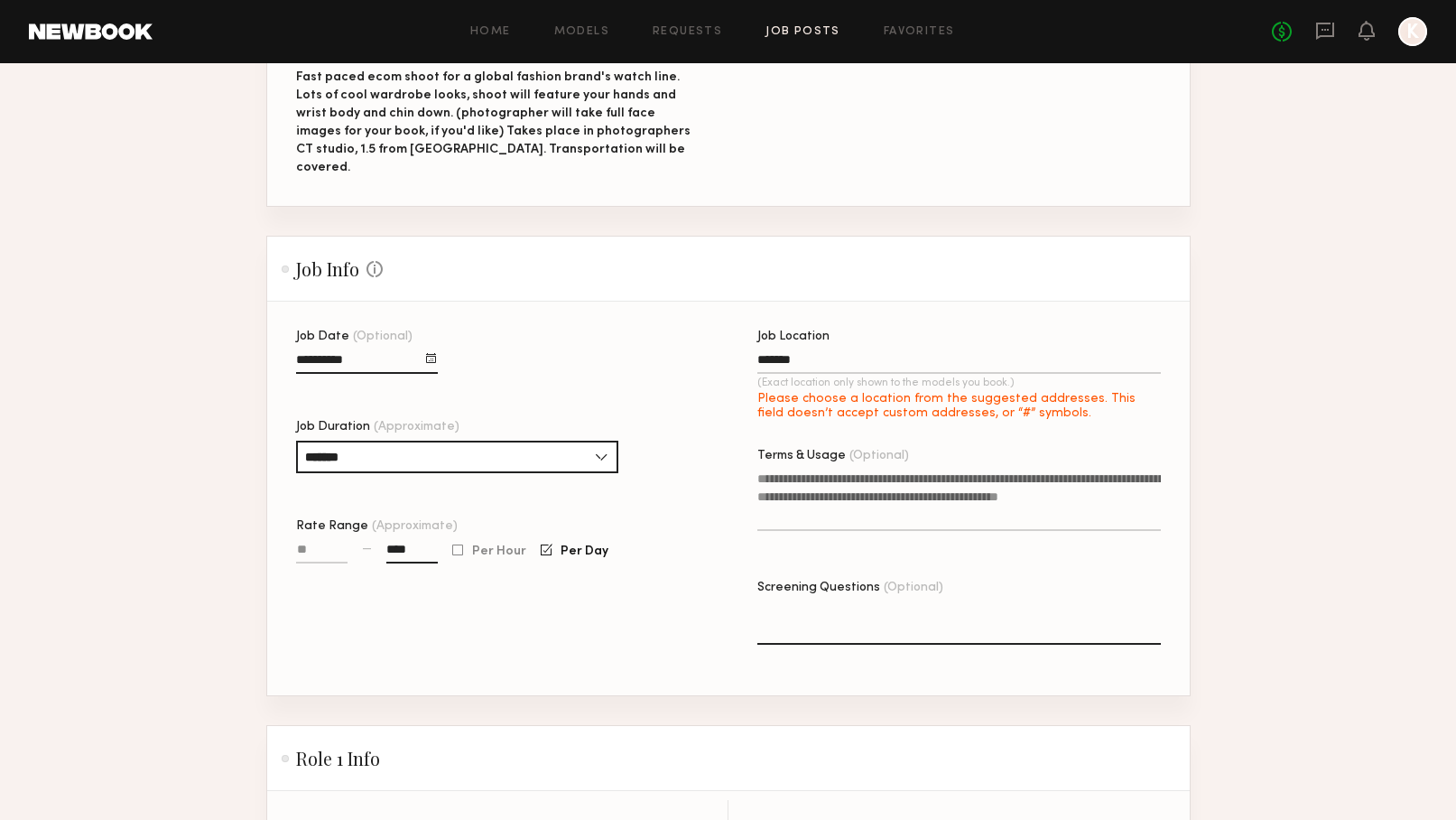
type input "*******"
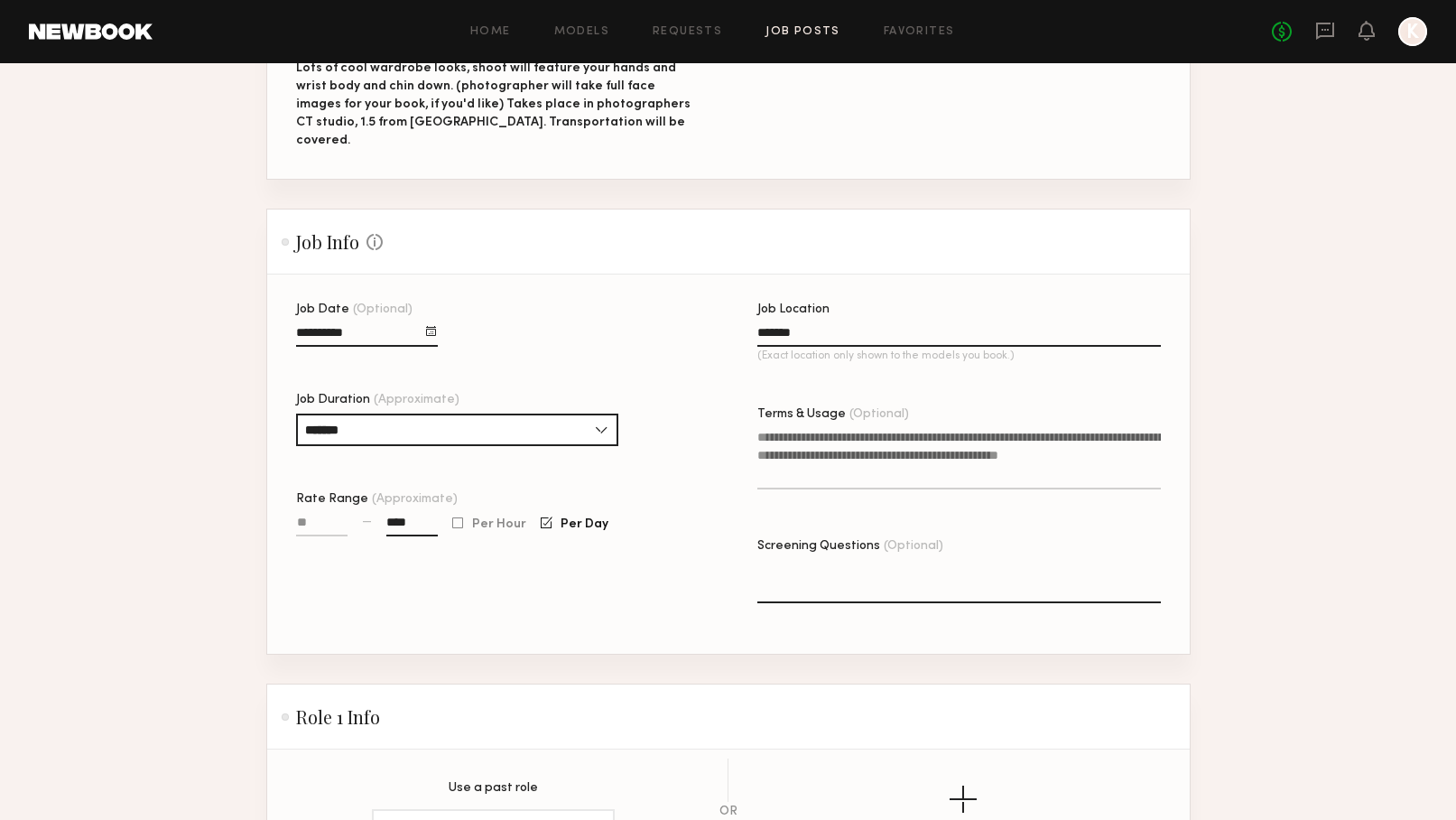
scroll to position [355, 0]
drag, startPoint x: 909, startPoint y: 456, endPoint x: 832, endPoint y: 419, distance: 85.4
click at [832, 427] on textarea "Terms & Usage (Optional)" at bounding box center [959, 458] width 404 height 61
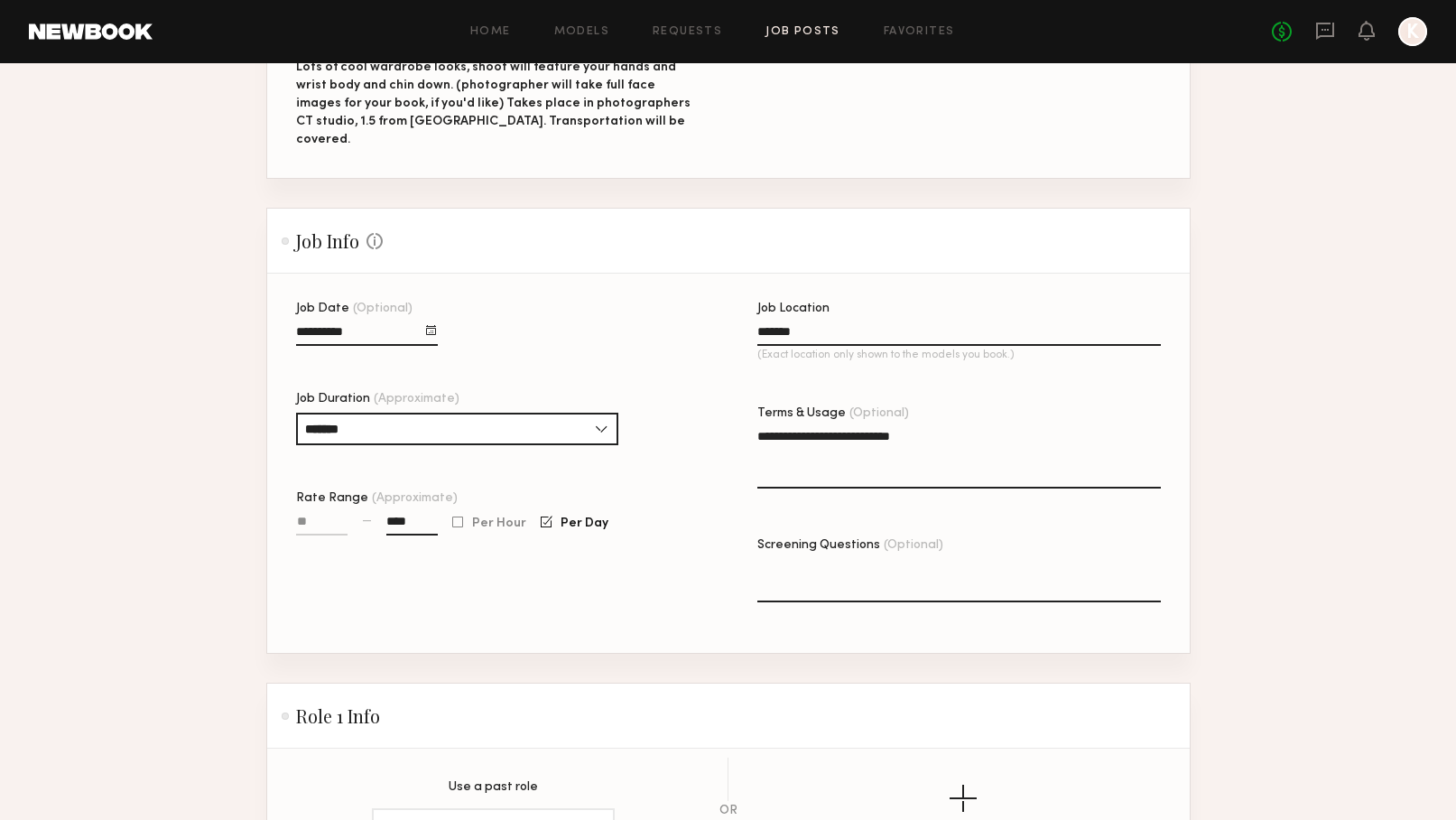
click at [807, 427] on textarea "**********" at bounding box center [959, 458] width 404 height 61
click at [886, 427] on textarea "**********" at bounding box center [959, 458] width 404 height 61
type textarea "**********"
click at [859, 559] on textarea "Screening Questions (Optional)" at bounding box center [959, 581] width 404 height 44
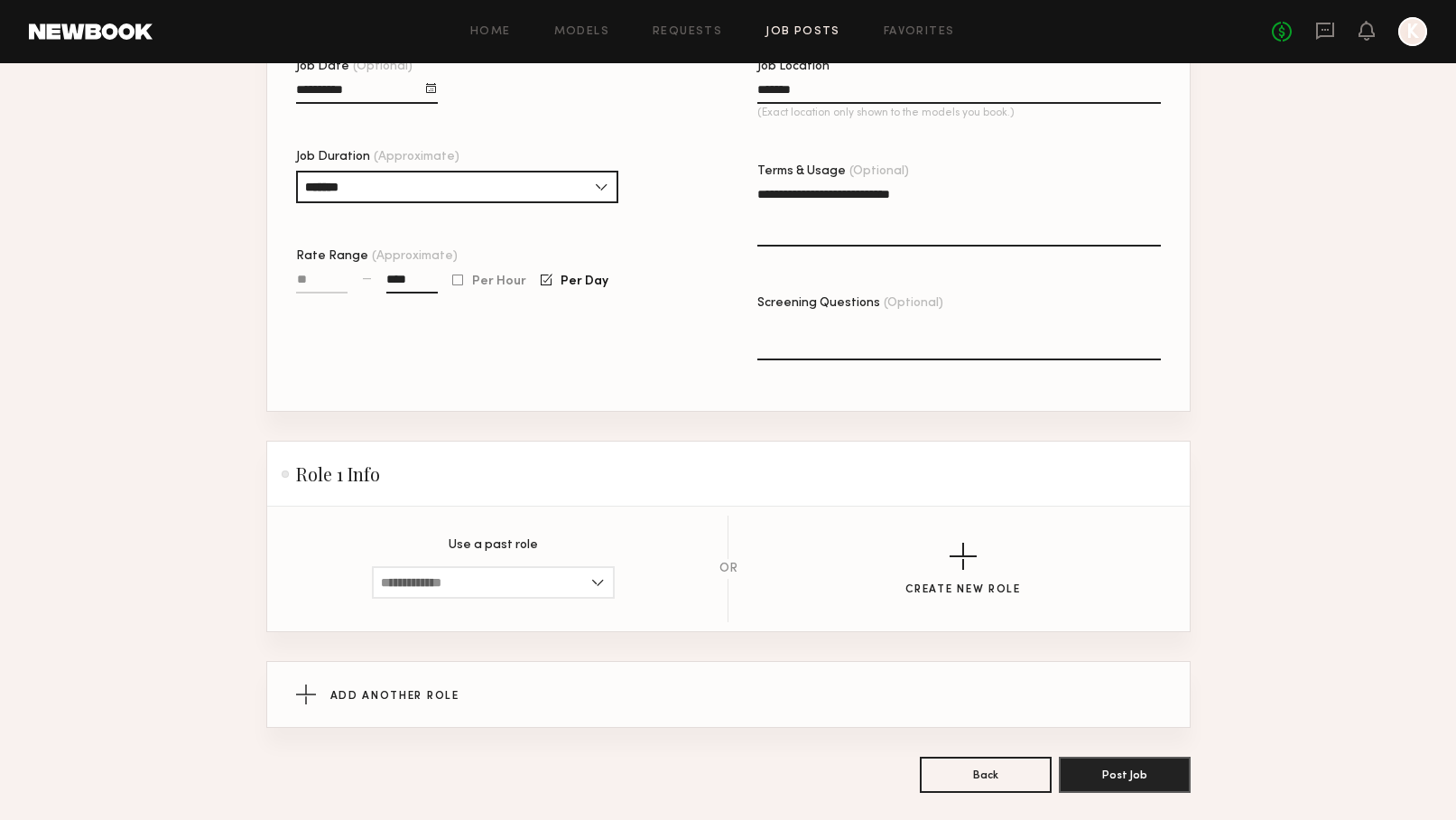
scroll to position [595, 0]
click at [595, 567] on input at bounding box center [494, 583] width 243 height 33
click at [672, 540] on div "Use a past role No Past Roles Exist" at bounding box center [493, 570] width 395 height 59
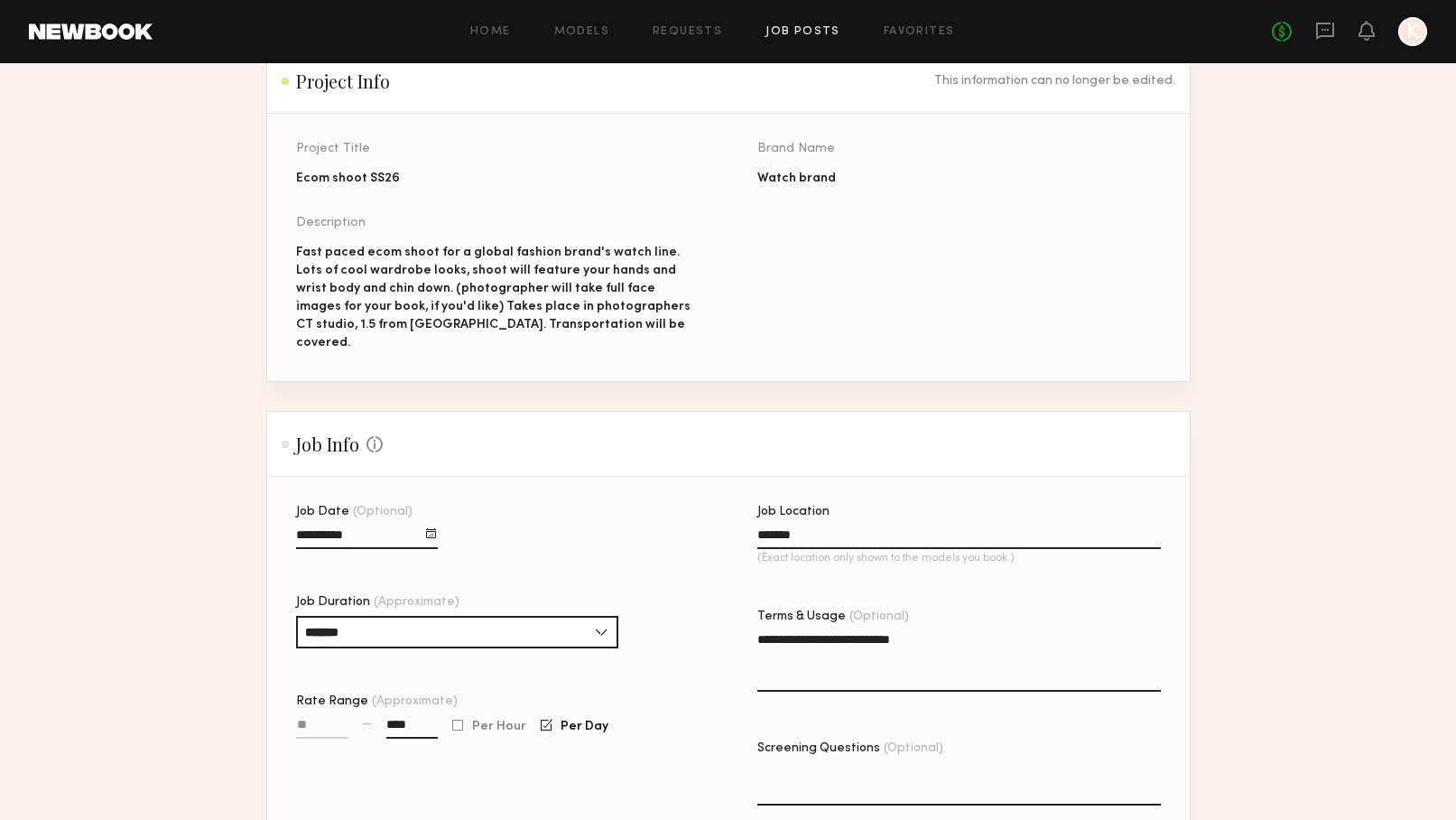
scroll to position [150, 0]
click at [800, 175] on div "Watch brand" at bounding box center [959, 180] width 404 height 18
click at [806, 178] on div "Watch brand" at bounding box center [959, 180] width 404 height 18
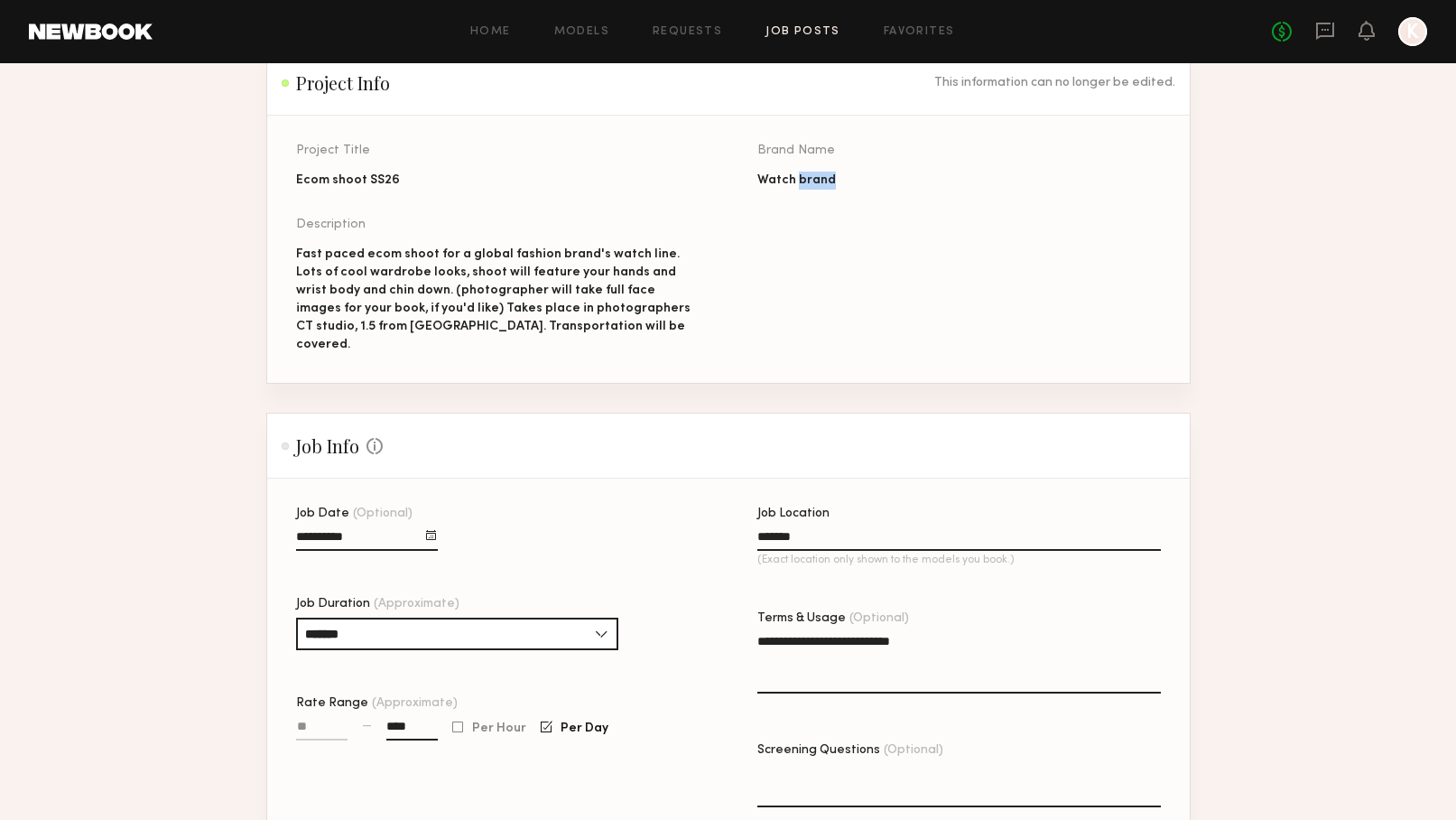
click at [806, 178] on div "Watch brand" at bounding box center [959, 180] width 404 height 18
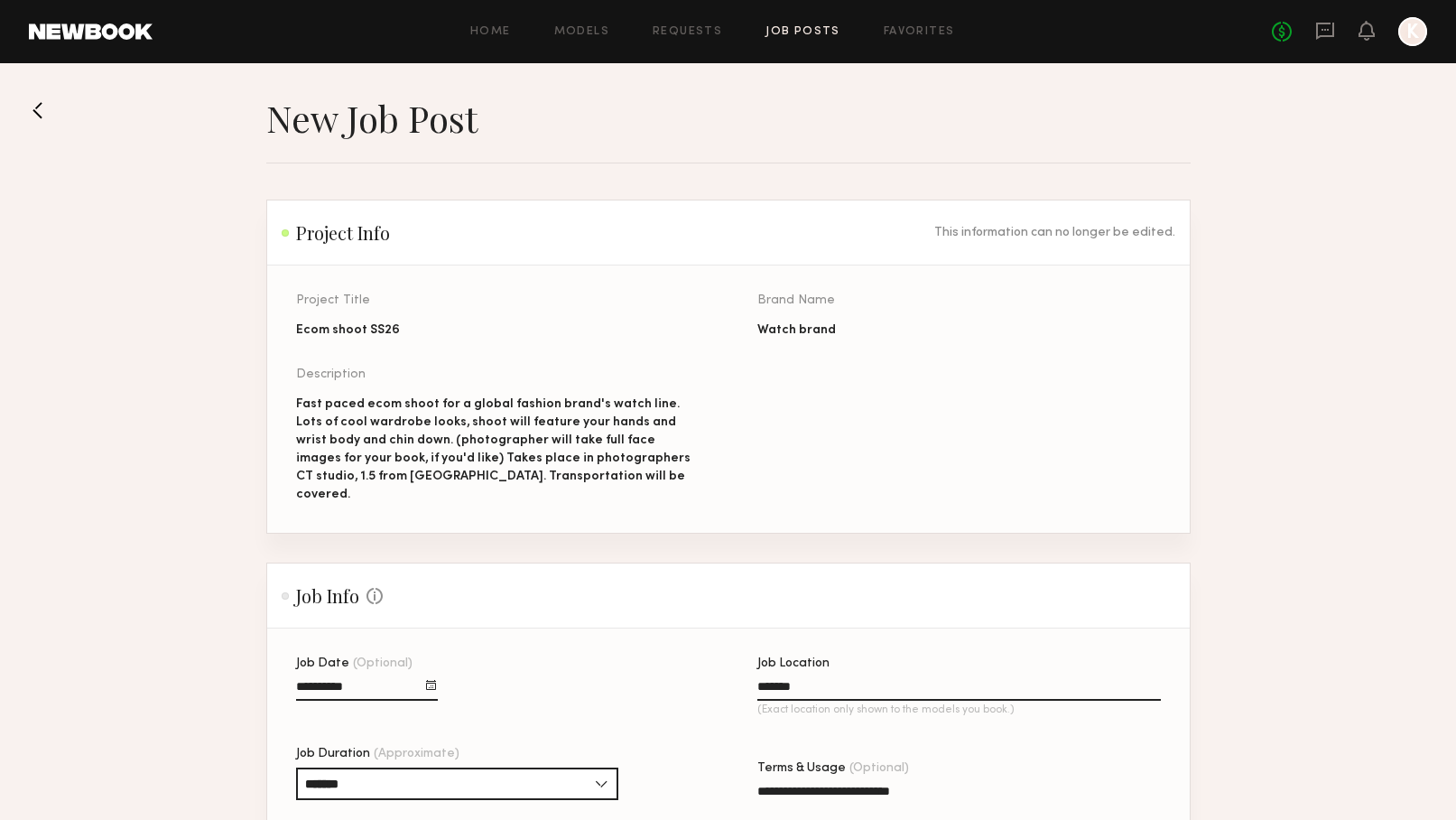
scroll to position [0, 0]
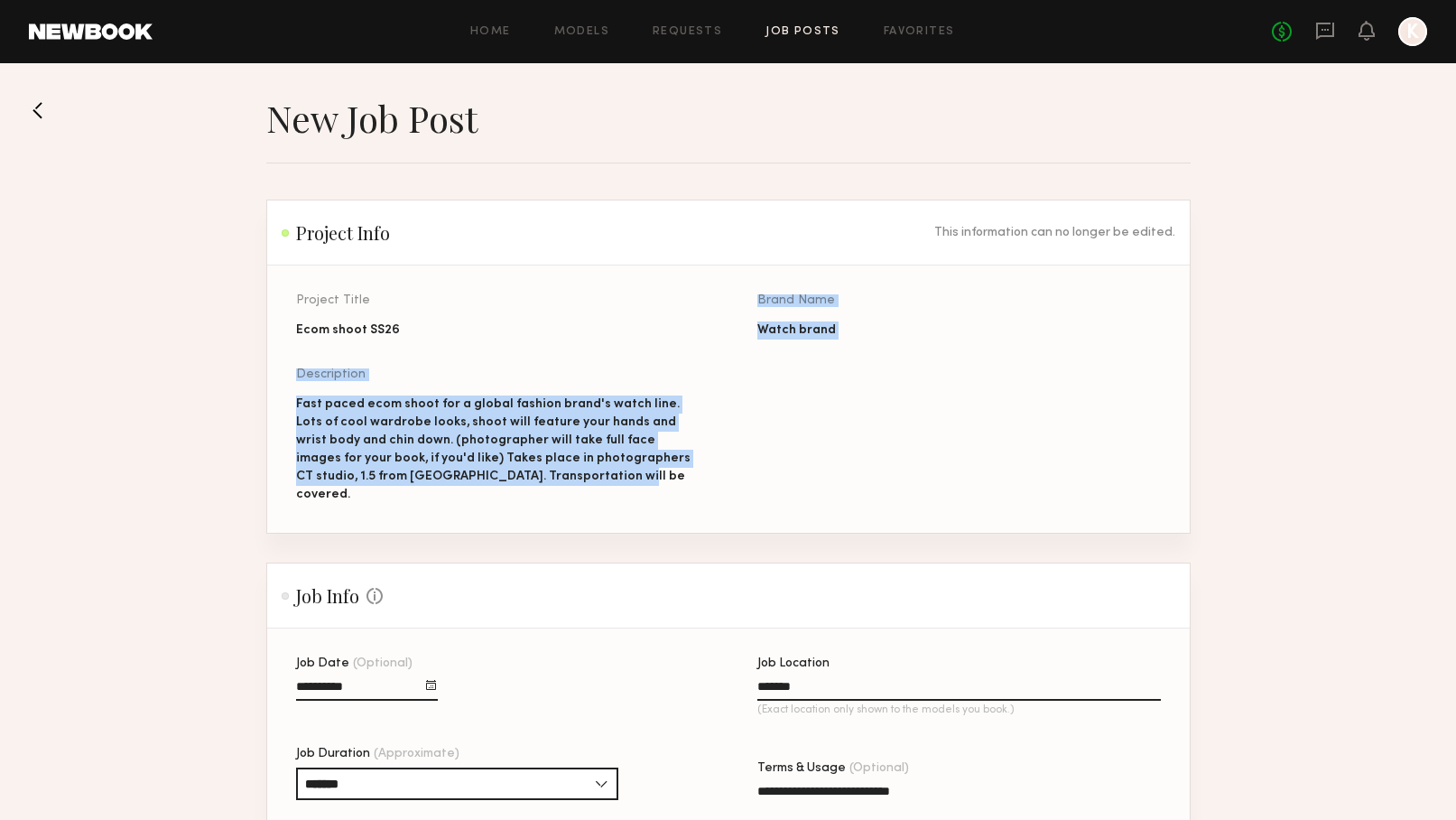
drag, startPoint x: 545, startPoint y: 482, endPoint x: 288, endPoint y: 353, distance: 287.6
click at [288, 353] on section "Project Title Ecom shoot SS26 Brand Name Watch brand Description Fast paced eco…" at bounding box center [728, 399] width 923 height 267
click at [43, 102] on button at bounding box center [43, 110] width 29 height 29
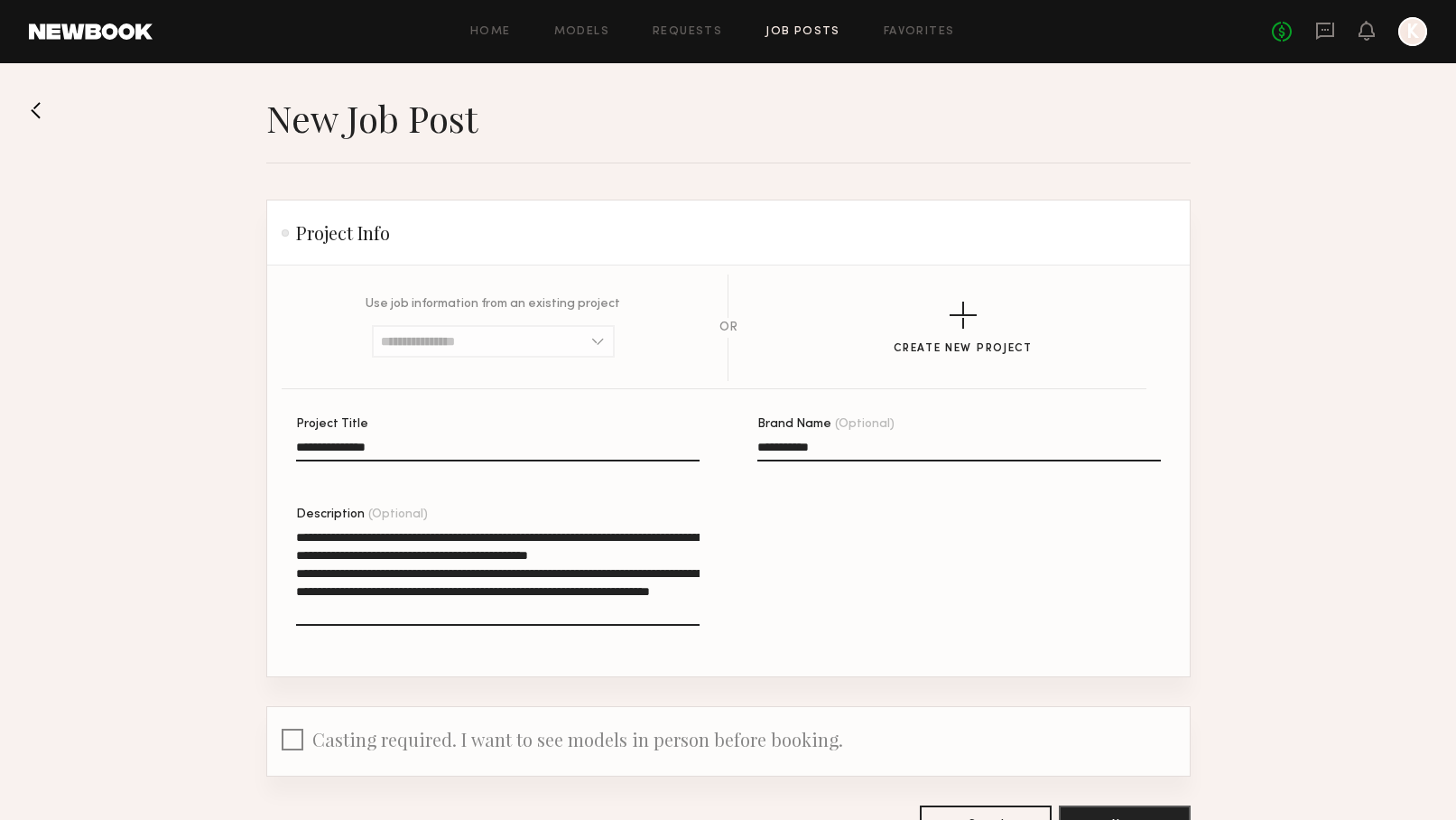
click at [45, 109] on button at bounding box center [43, 110] width 29 height 29
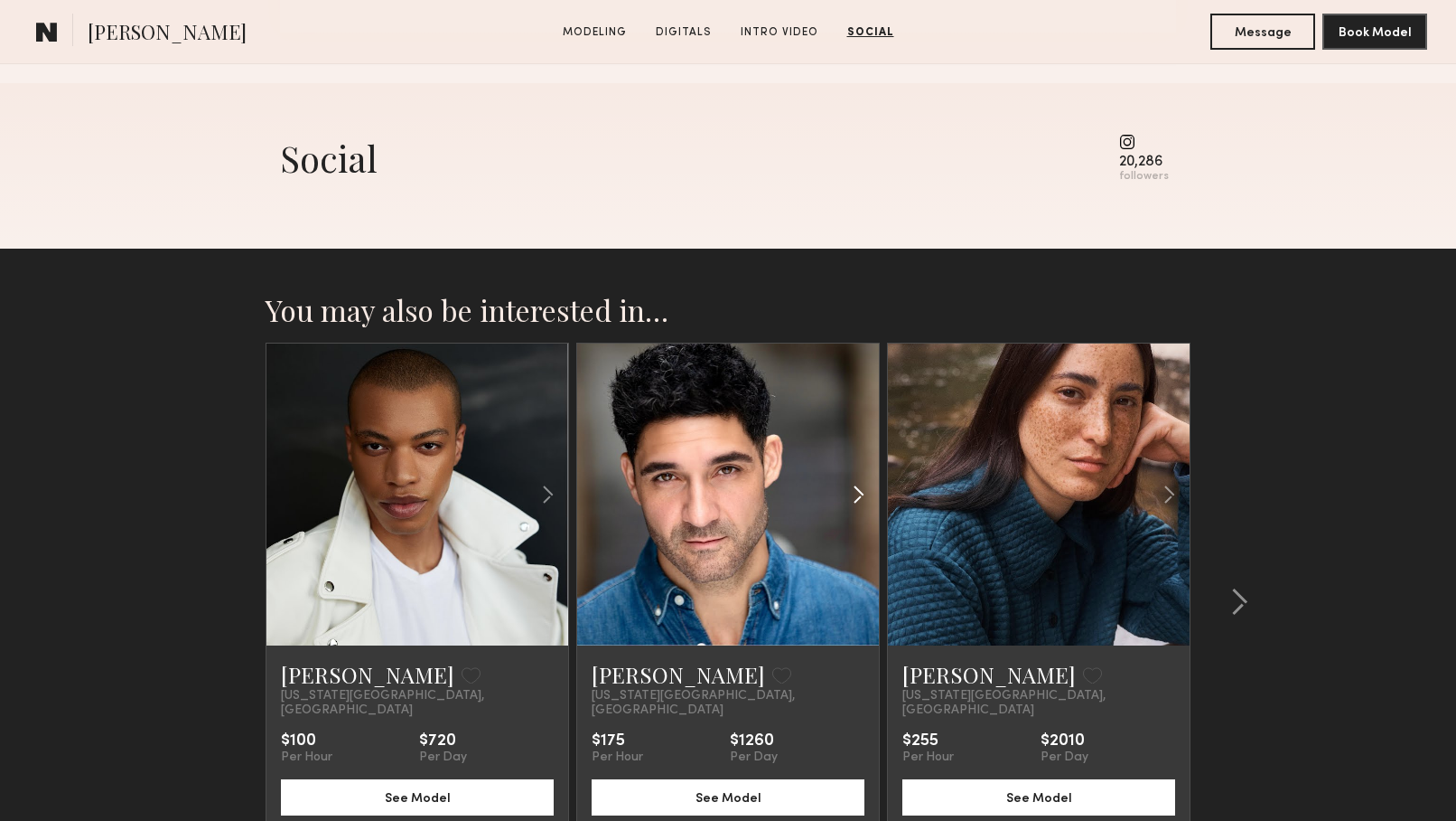
scroll to position [3179, 0]
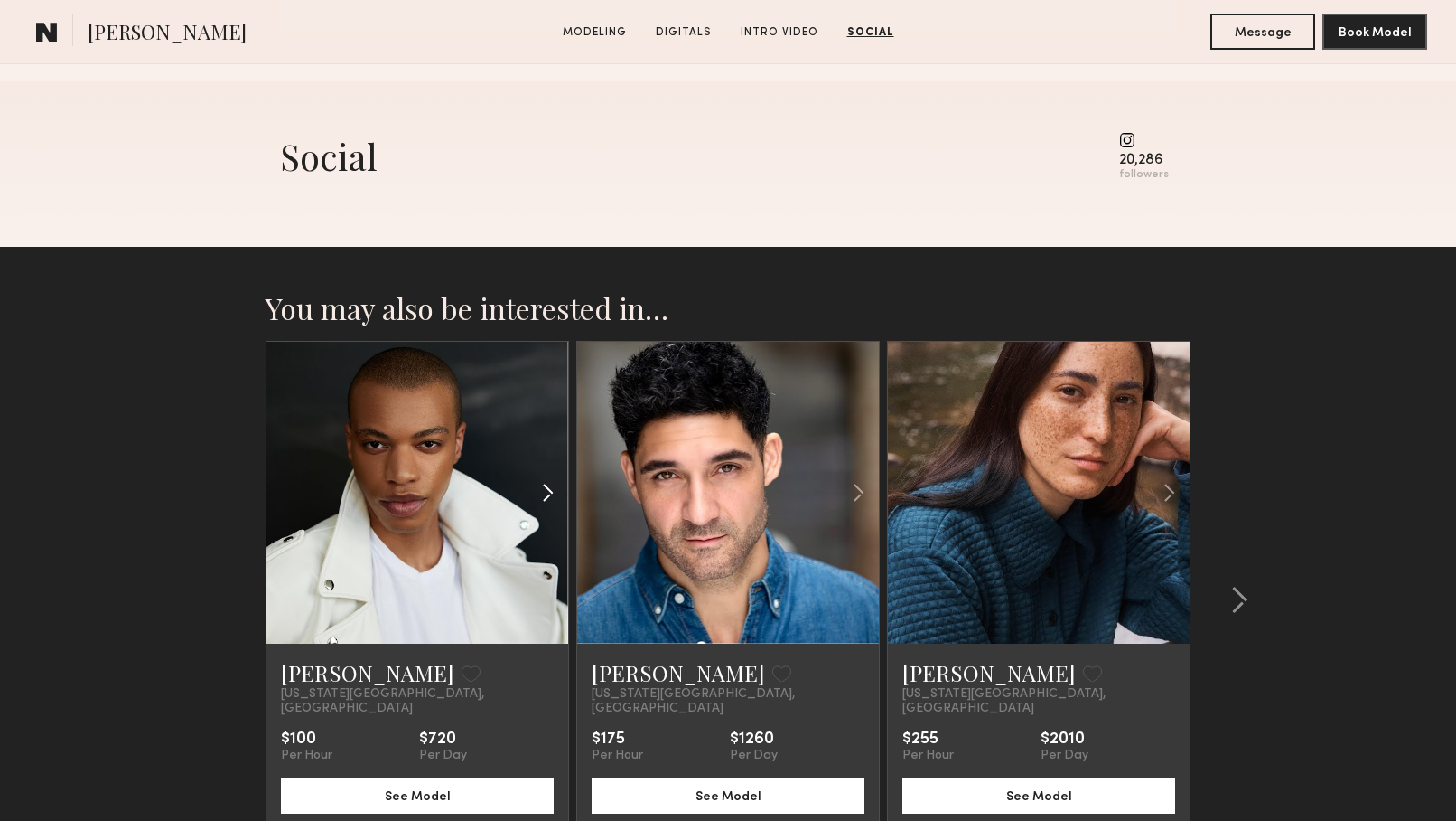
click at [542, 489] on common-icon at bounding box center [547, 492] width 26 height 35
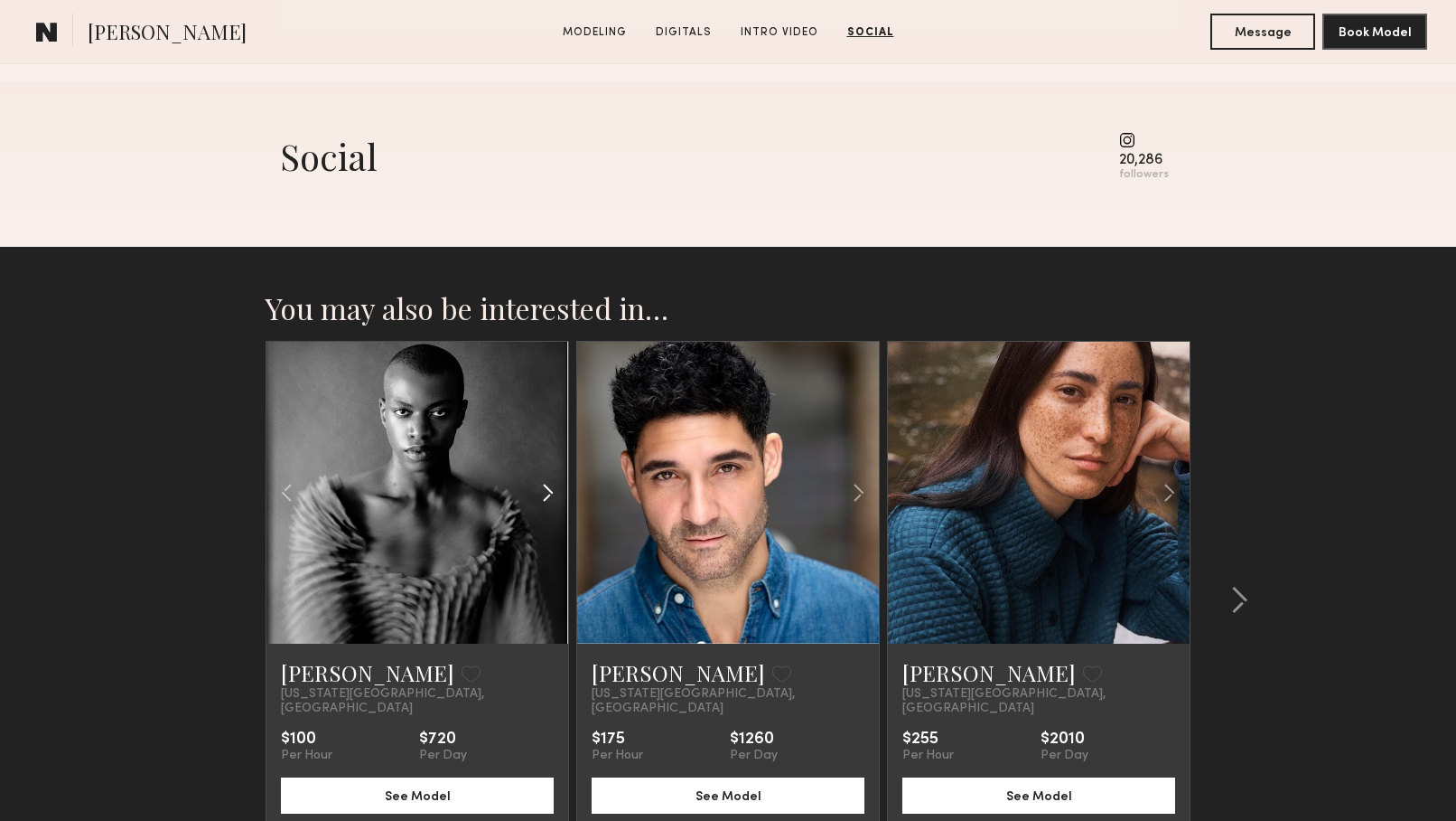
click at [542, 489] on common-icon at bounding box center [547, 492] width 26 height 35
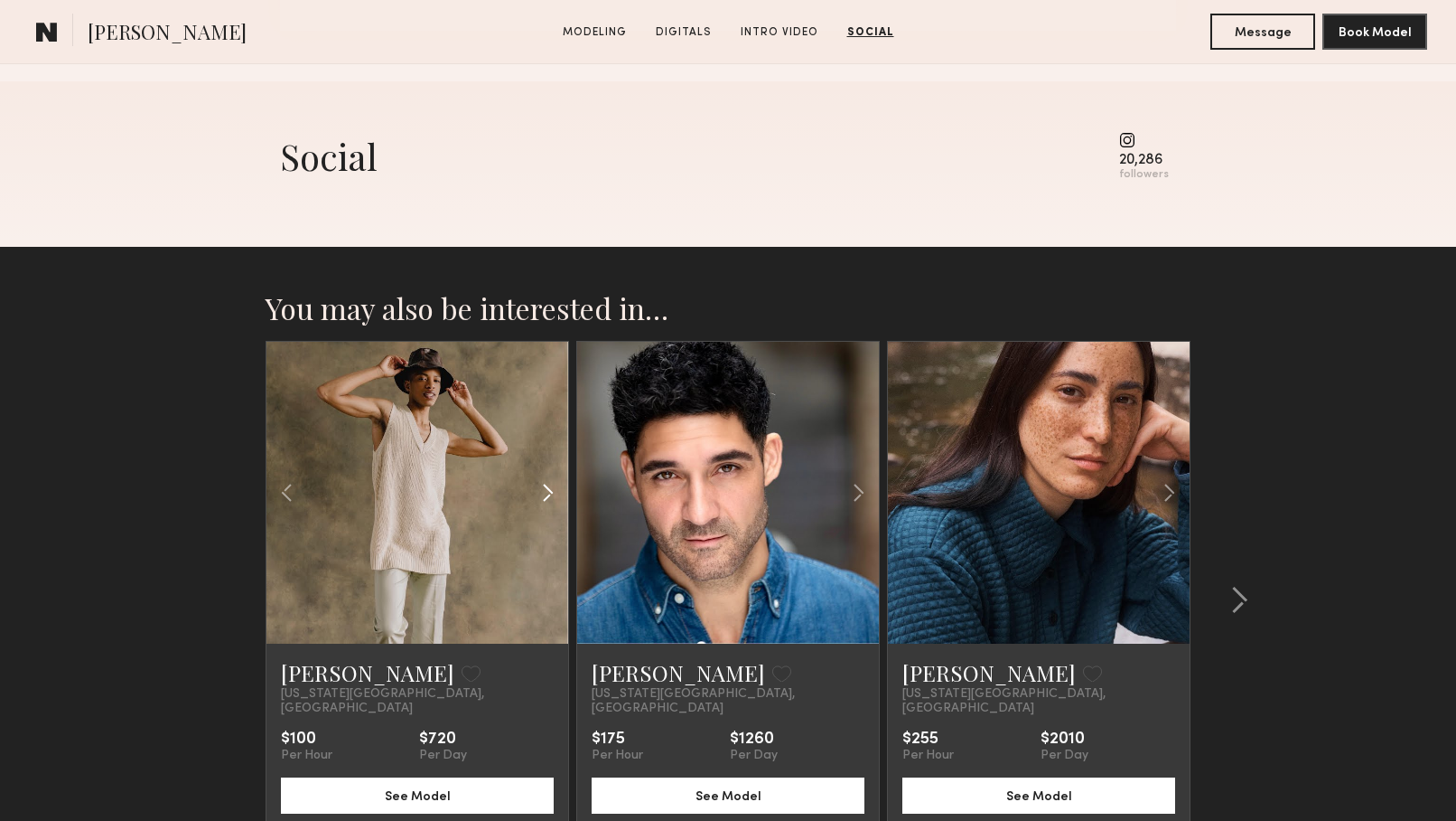
click at [542, 489] on common-icon at bounding box center [547, 492] width 26 height 35
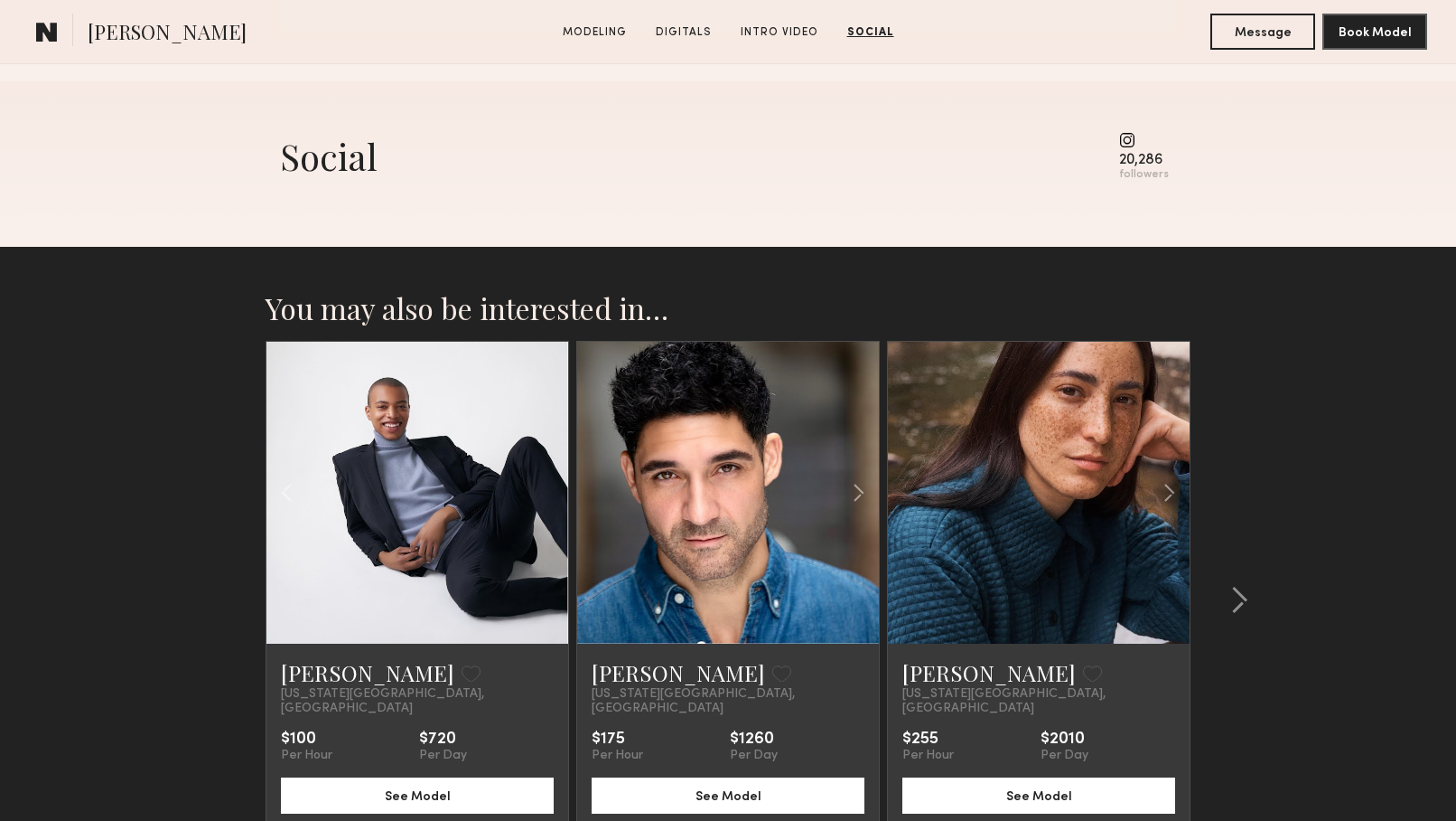
click at [542, 489] on div at bounding box center [417, 492] width 302 height 302
click at [544, 489] on div at bounding box center [417, 492] width 302 height 302
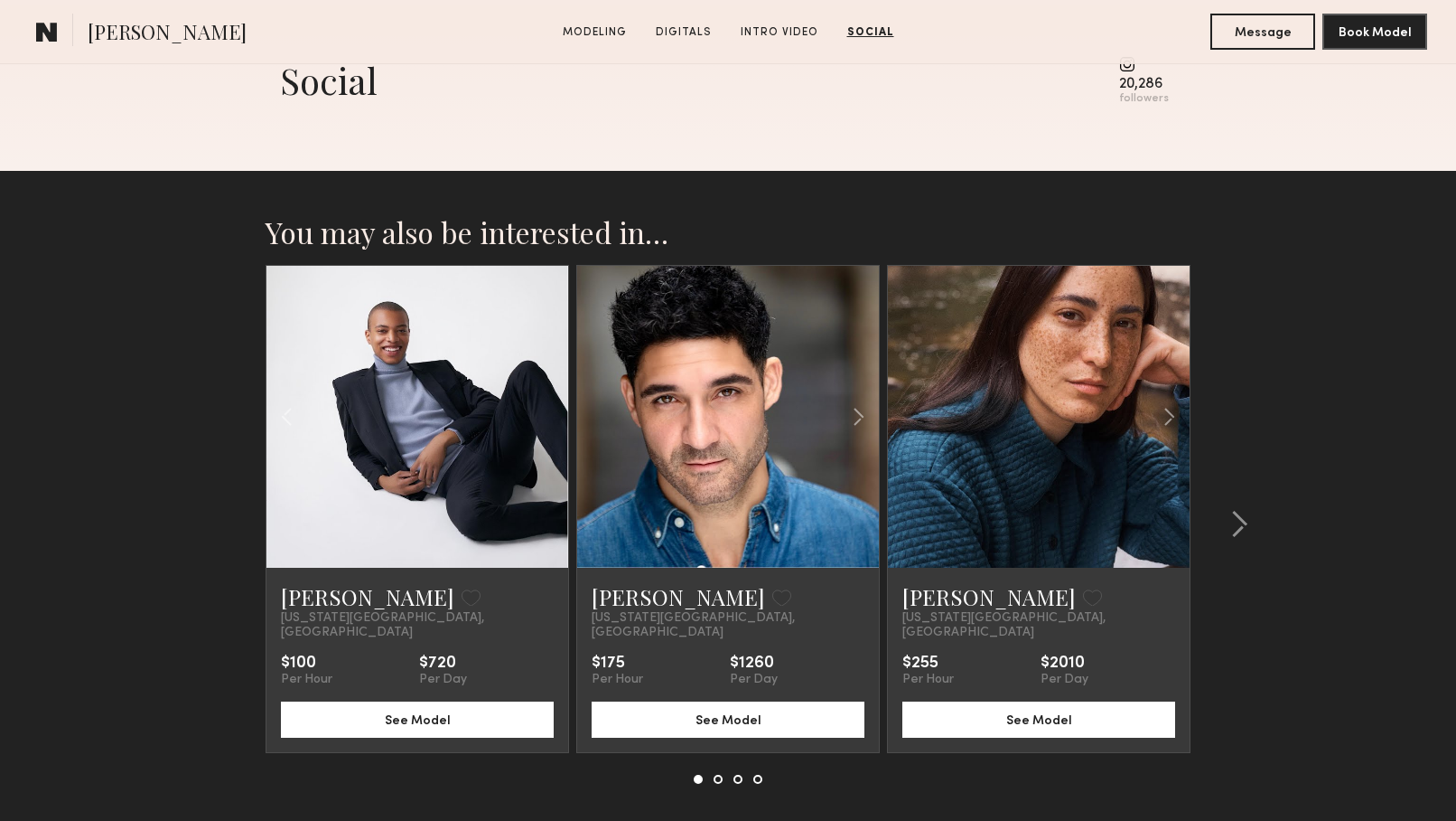
scroll to position [3261, 0]
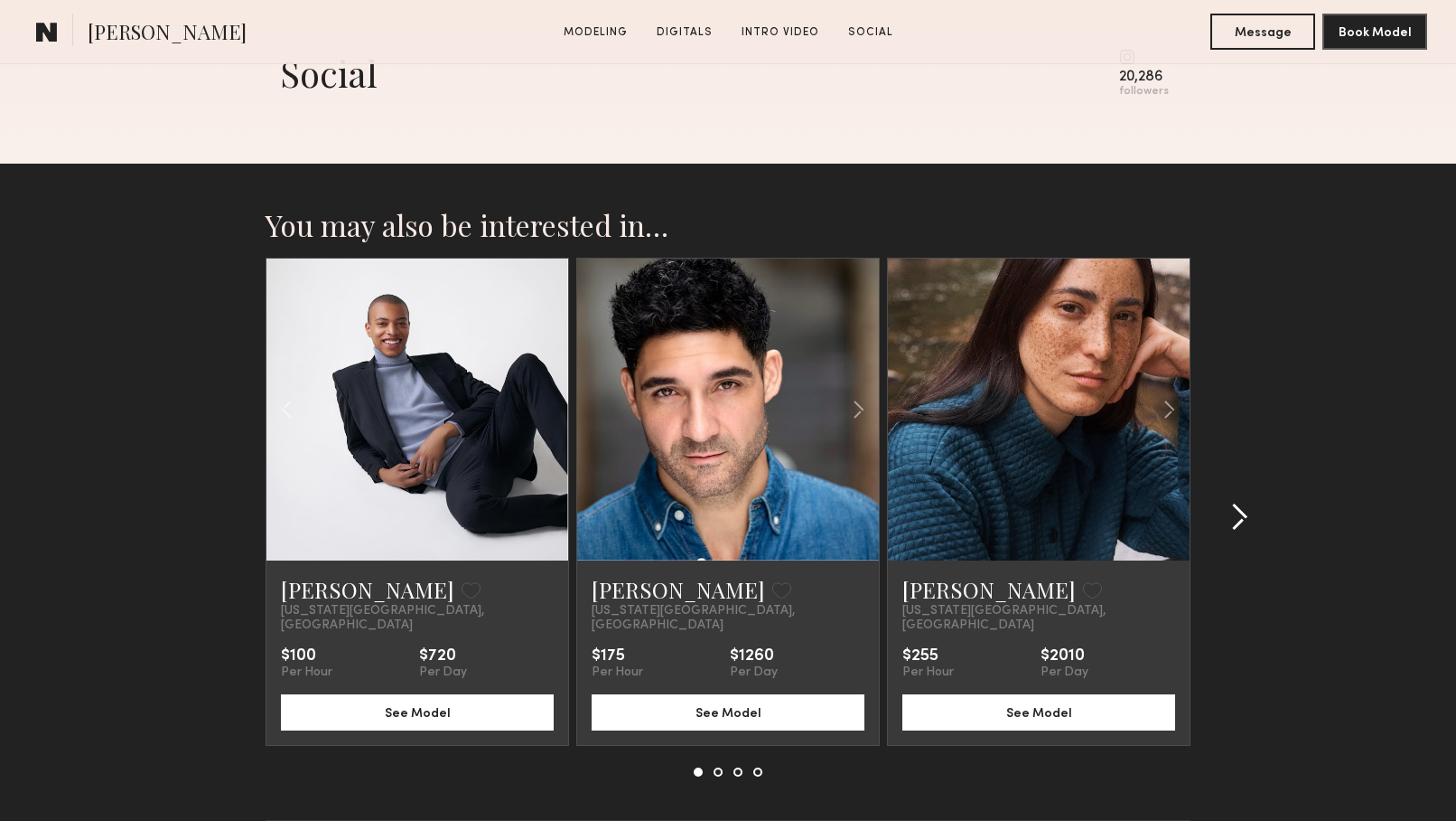
click at [1233, 503] on common-icon at bounding box center [1239, 517] width 18 height 29
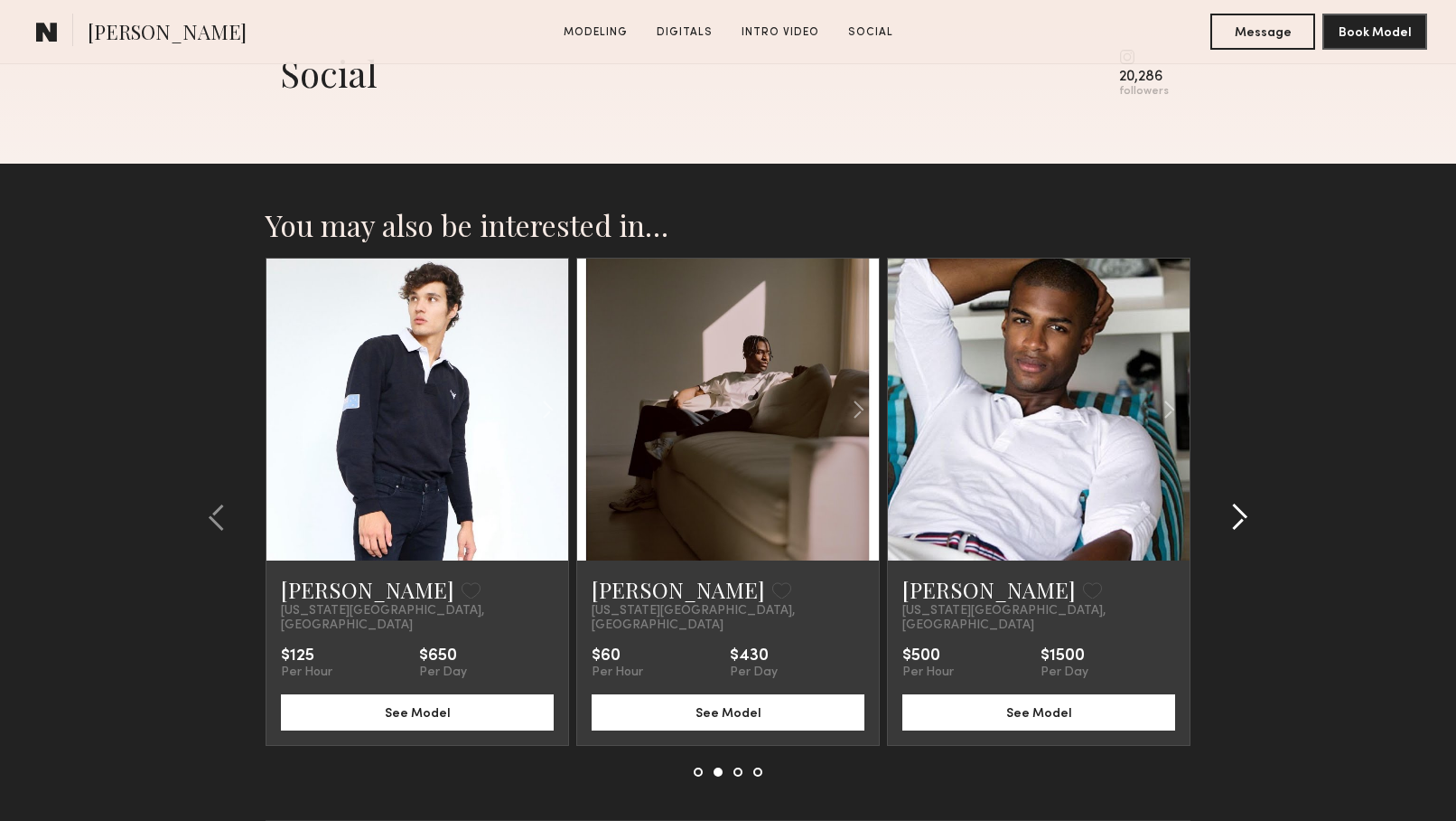
click at [1233, 503] on common-icon at bounding box center [1239, 517] width 18 height 29
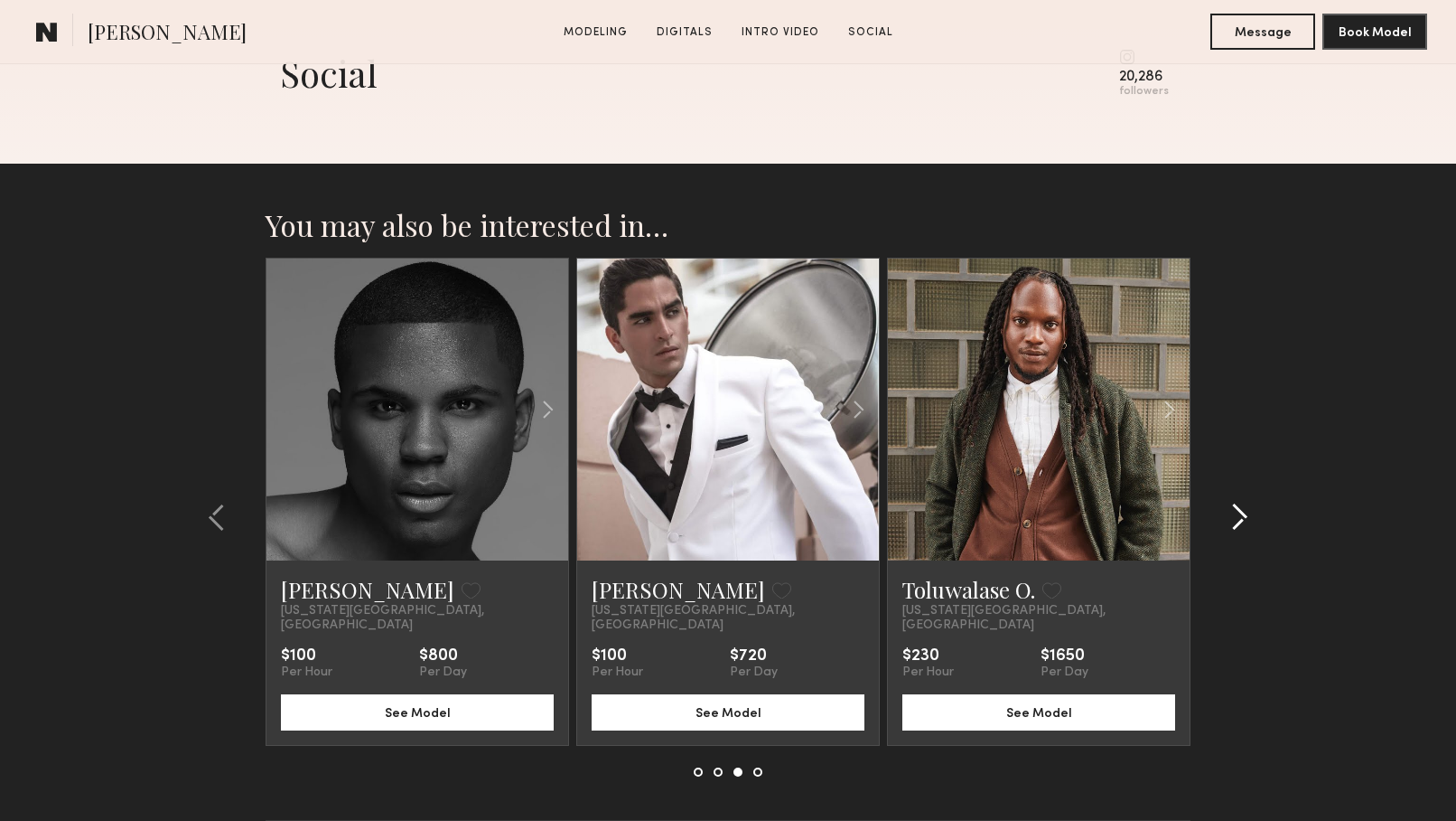
click at [1233, 503] on common-icon at bounding box center [1239, 517] width 18 height 29
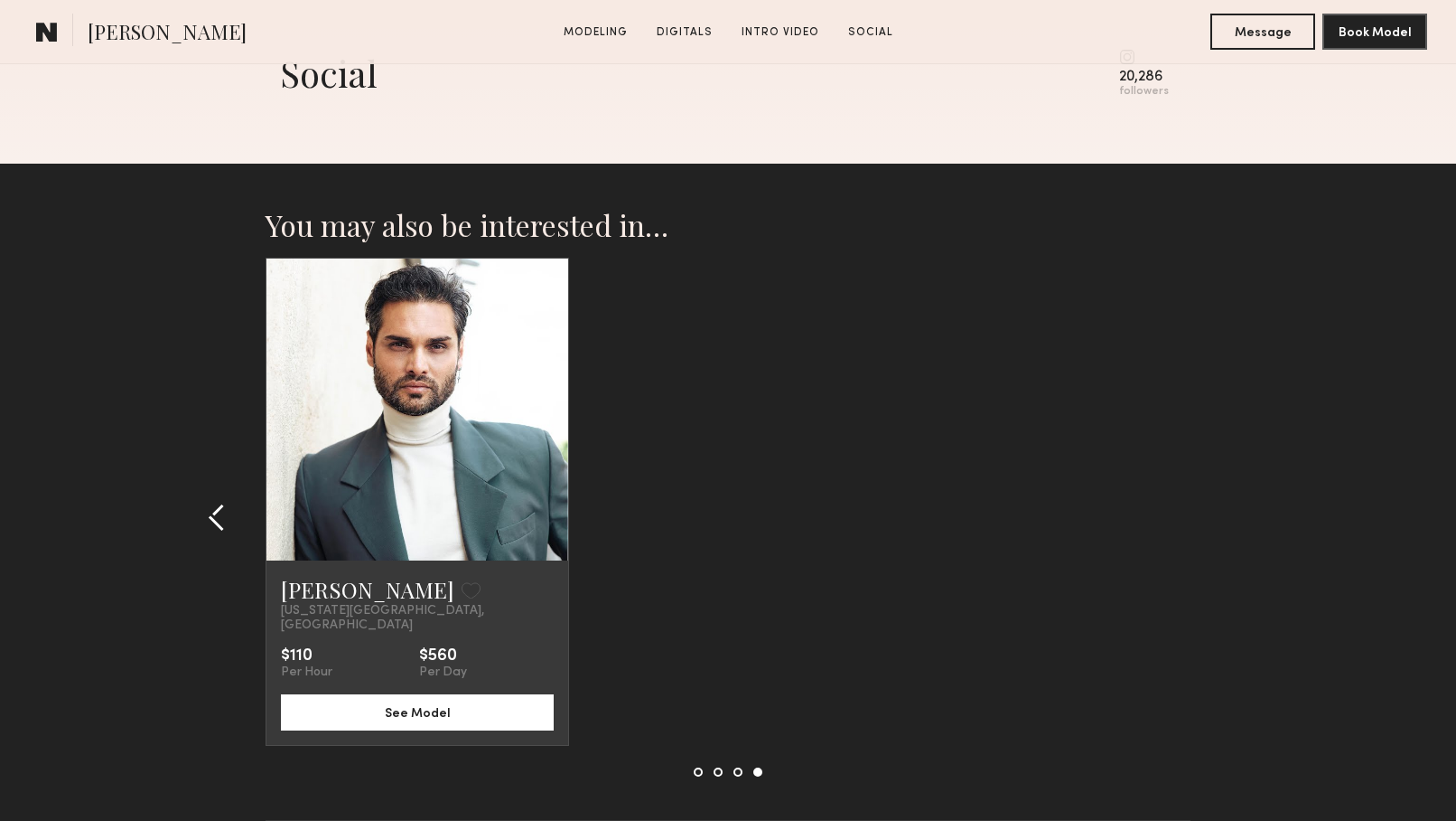
click at [212, 516] on common-icon at bounding box center [217, 517] width 18 height 29
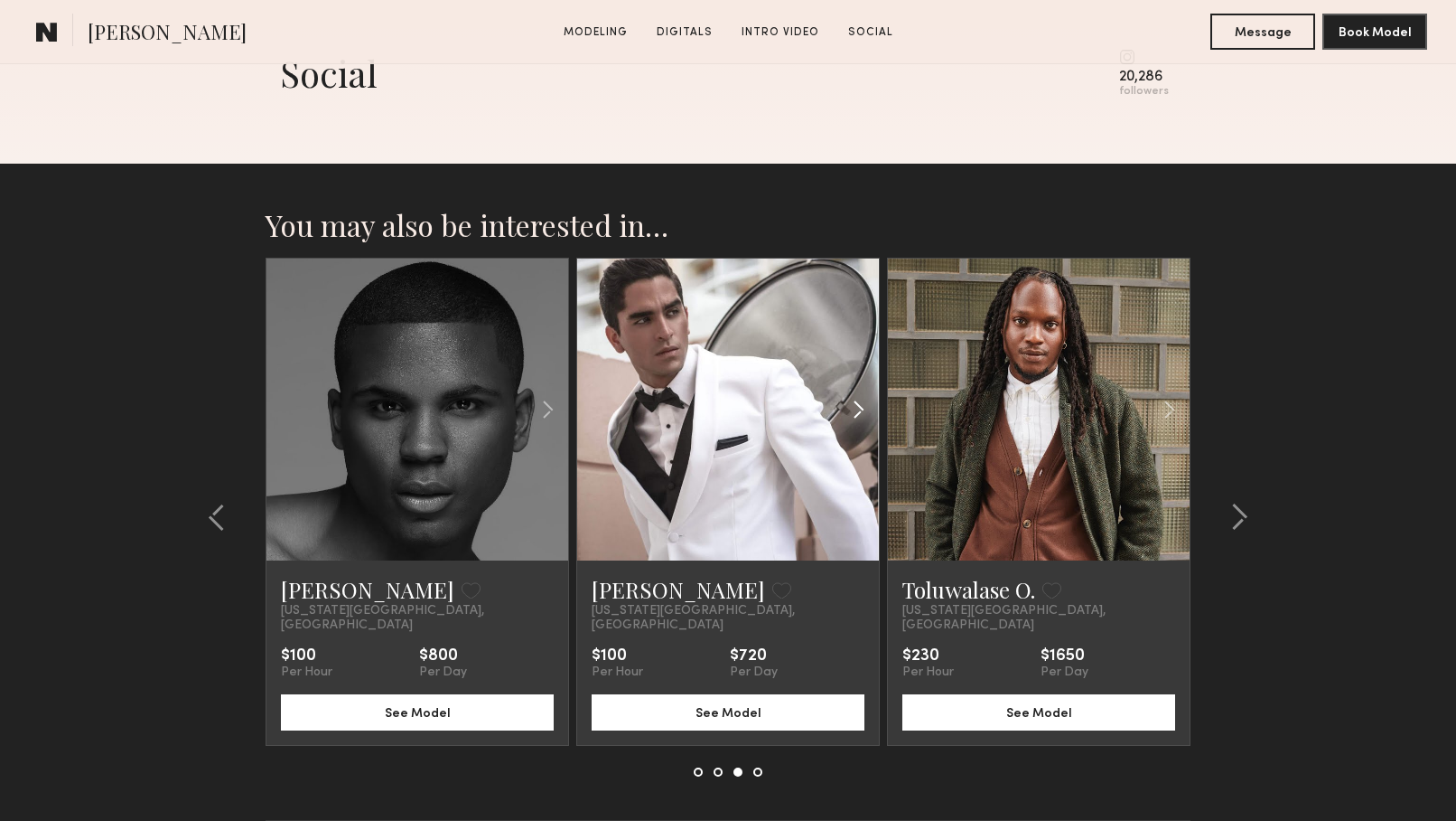
click at [851, 409] on common-icon at bounding box center [858, 409] width 26 height 35
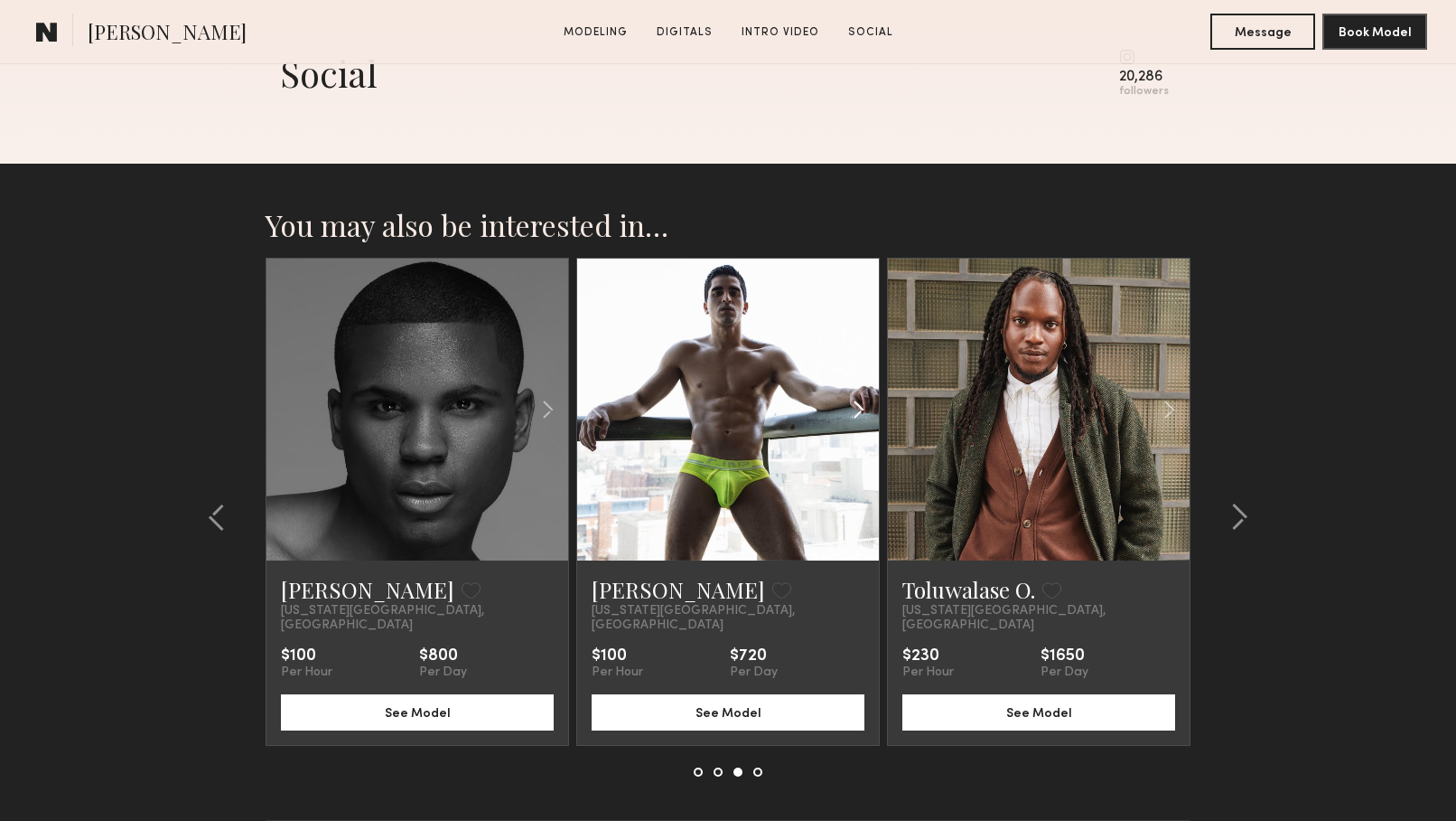
click at [851, 409] on common-icon at bounding box center [858, 409] width 26 height 35
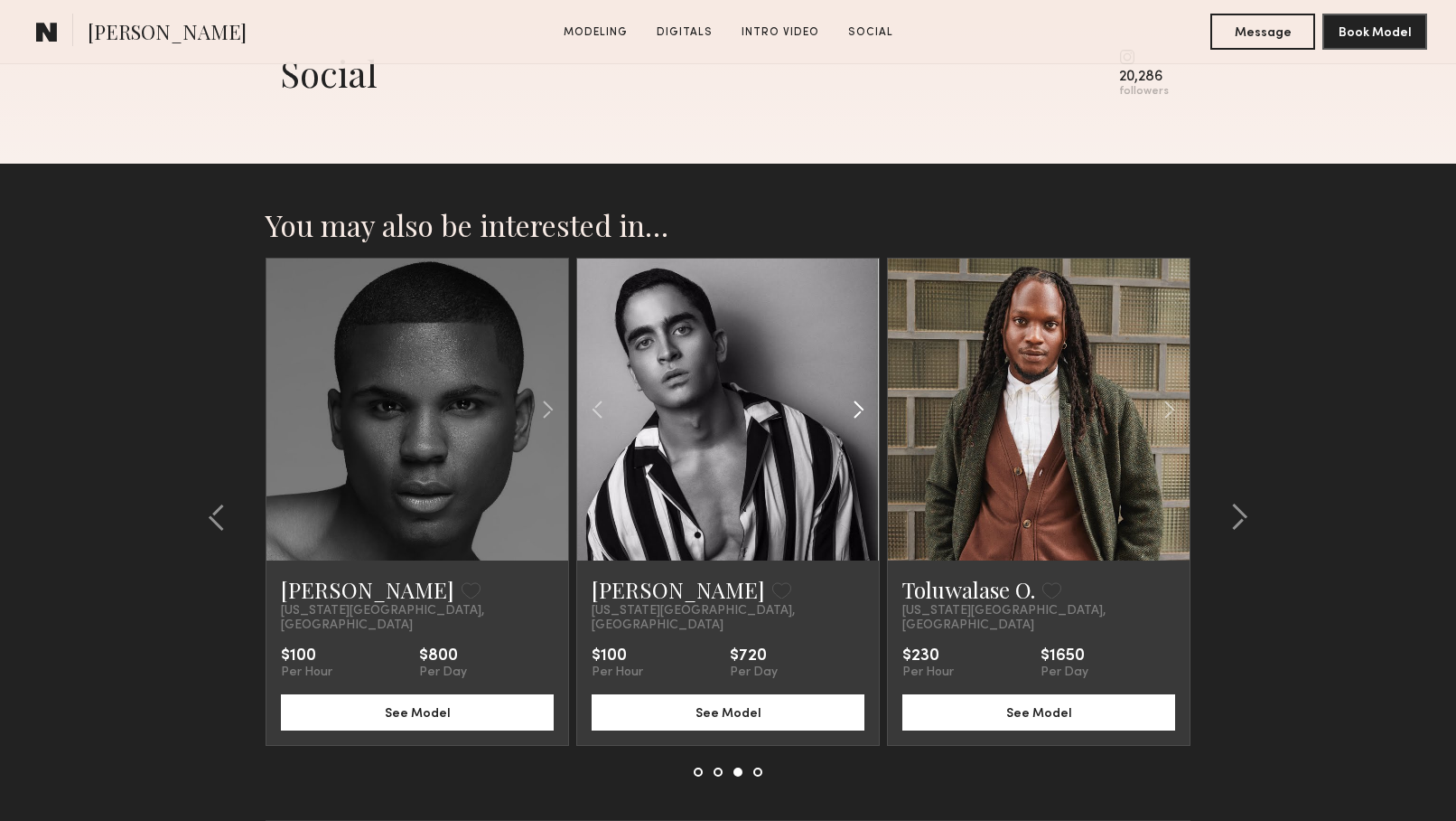
click at [851, 409] on common-icon at bounding box center [858, 409] width 26 height 35
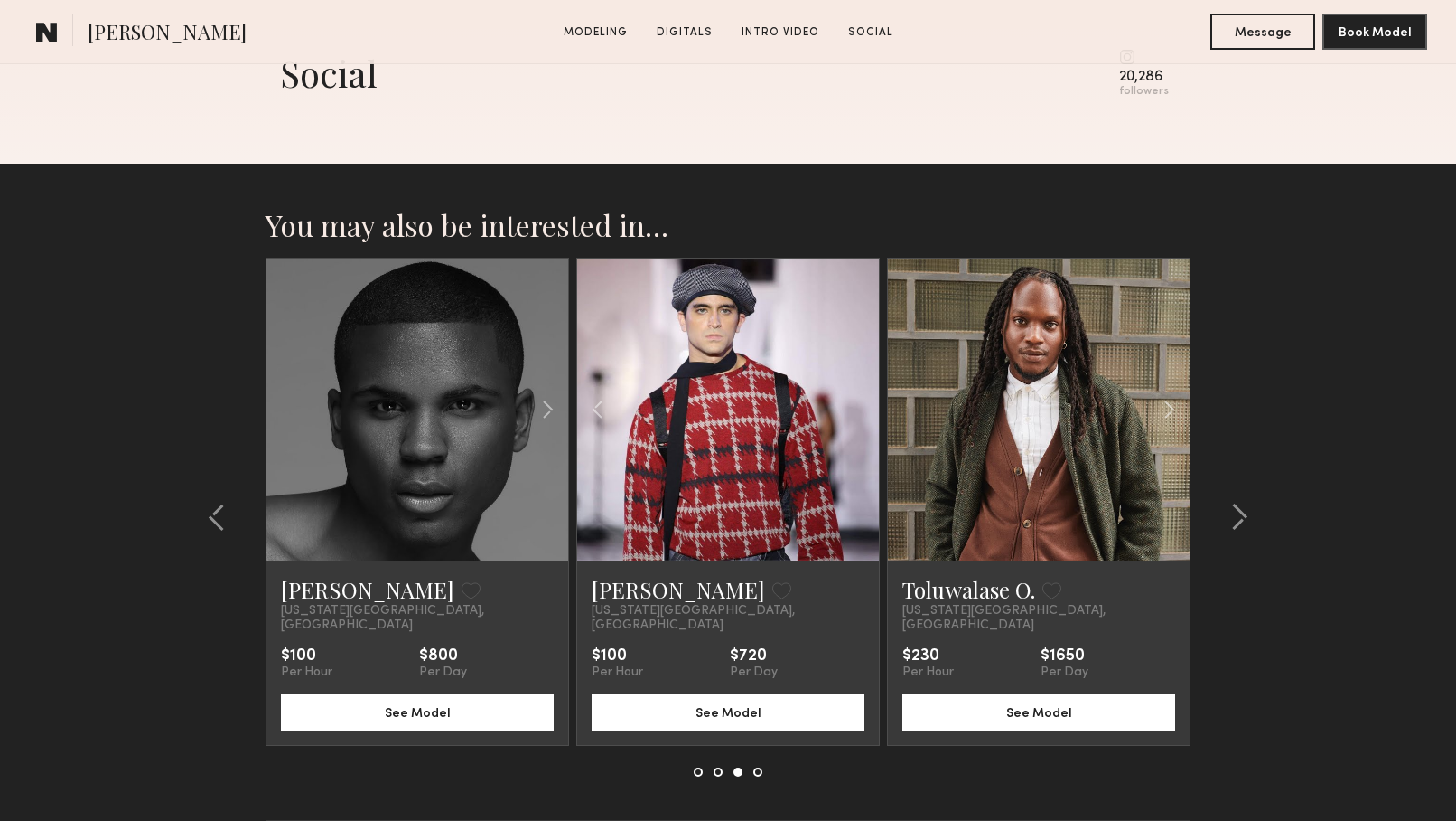
click at [851, 409] on div at bounding box center [728, 409] width 302 height 302
click at [544, 408] on common-icon at bounding box center [547, 409] width 26 height 35
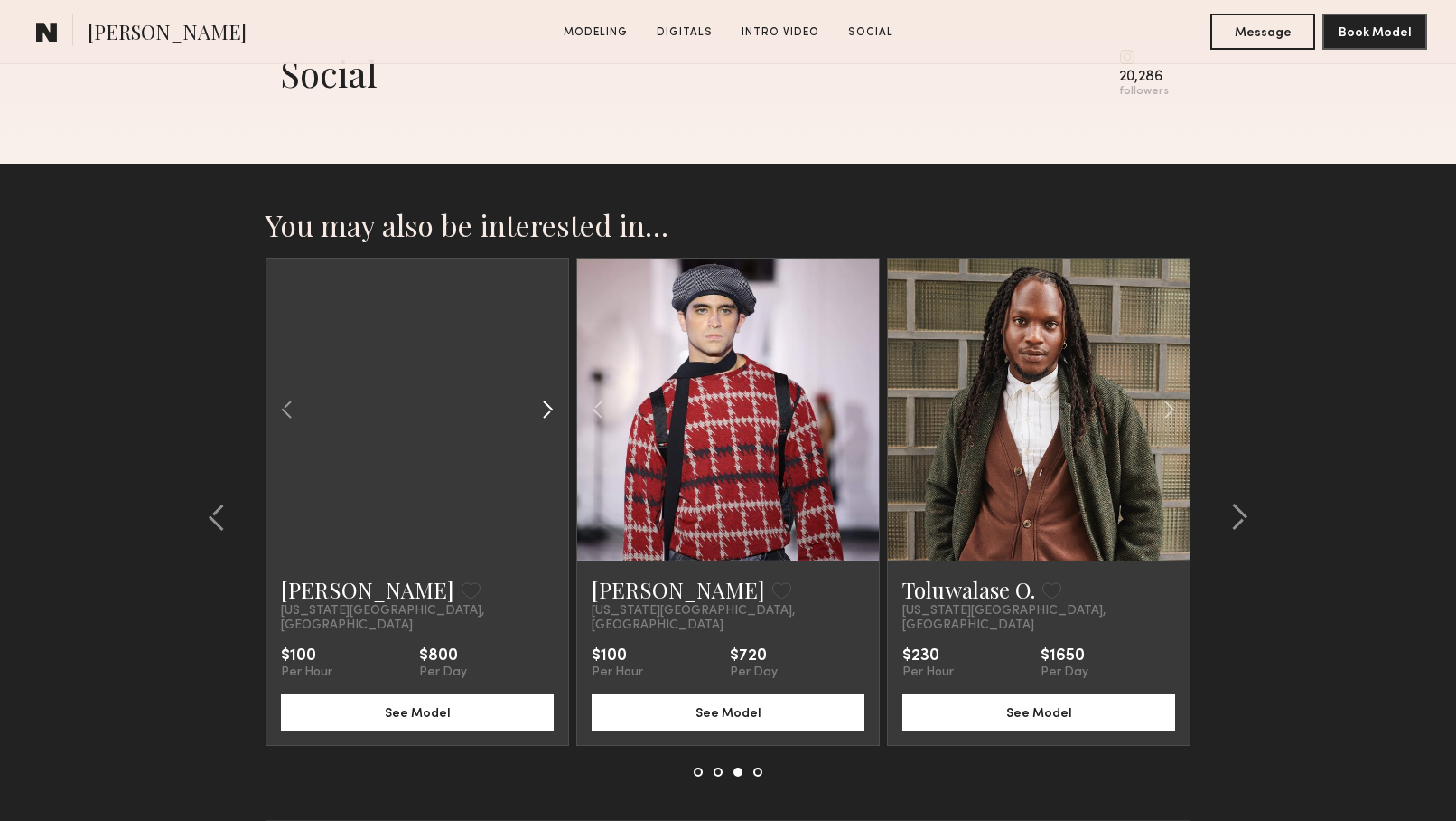
click at [544, 408] on common-icon at bounding box center [547, 409] width 26 height 35
click at [544, 408] on div at bounding box center [417, 409] width 302 height 302
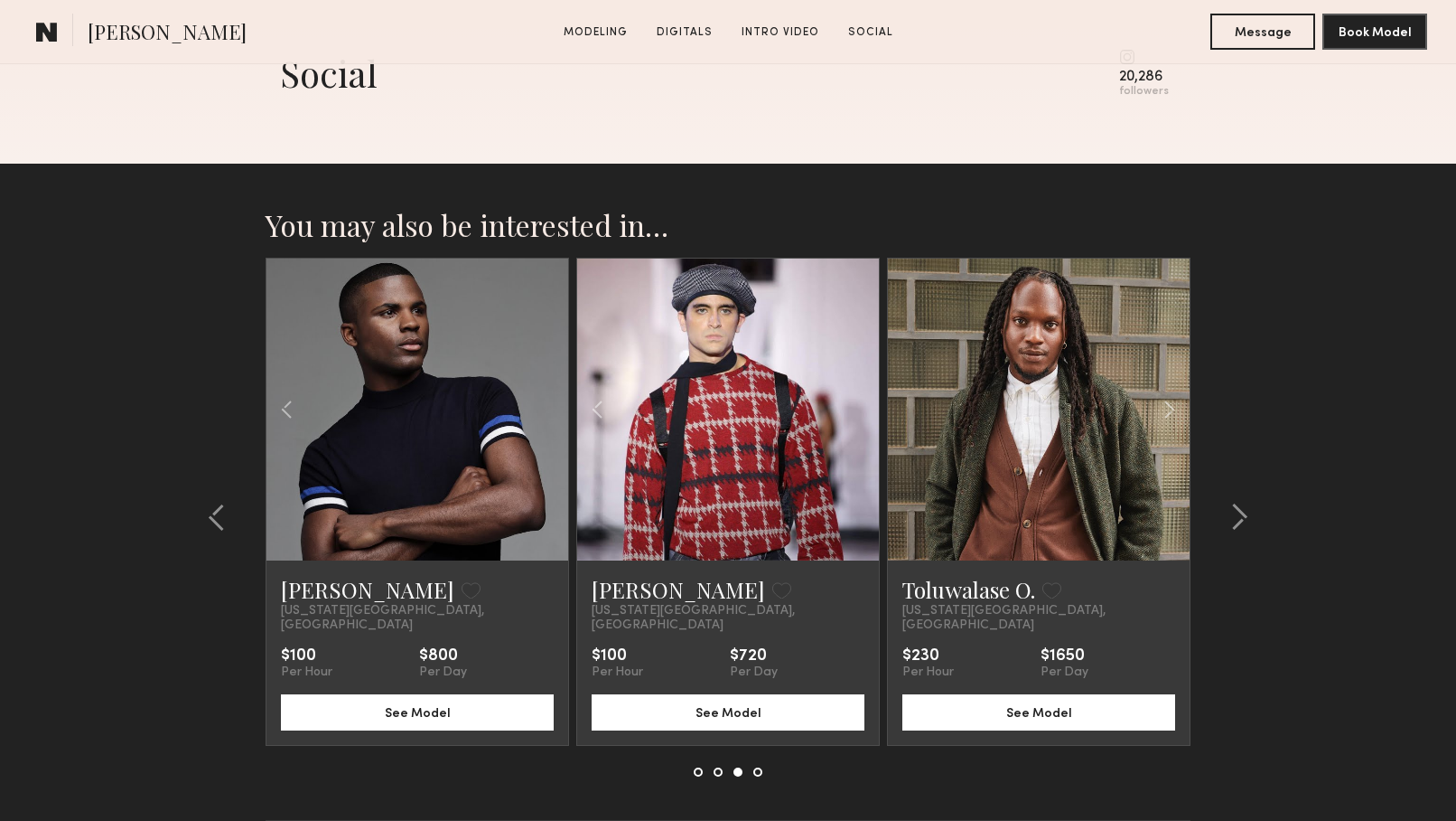
click at [544, 408] on div at bounding box center [417, 409] width 302 height 302
click at [215, 503] on common-icon at bounding box center [217, 517] width 18 height 29
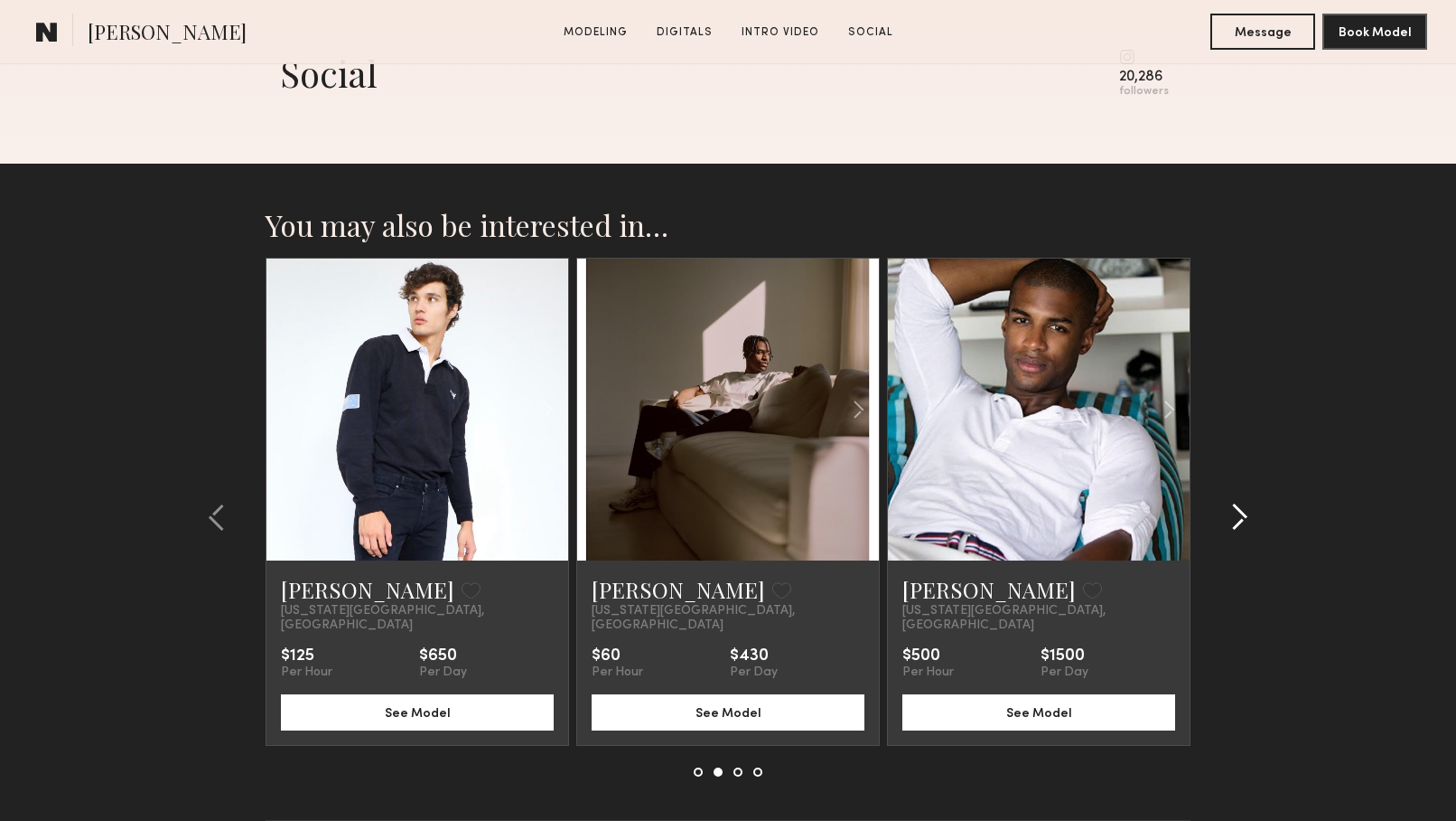
click at [1233, 505] on common-icon at bounding box center [1239, 517] width 18 height 29
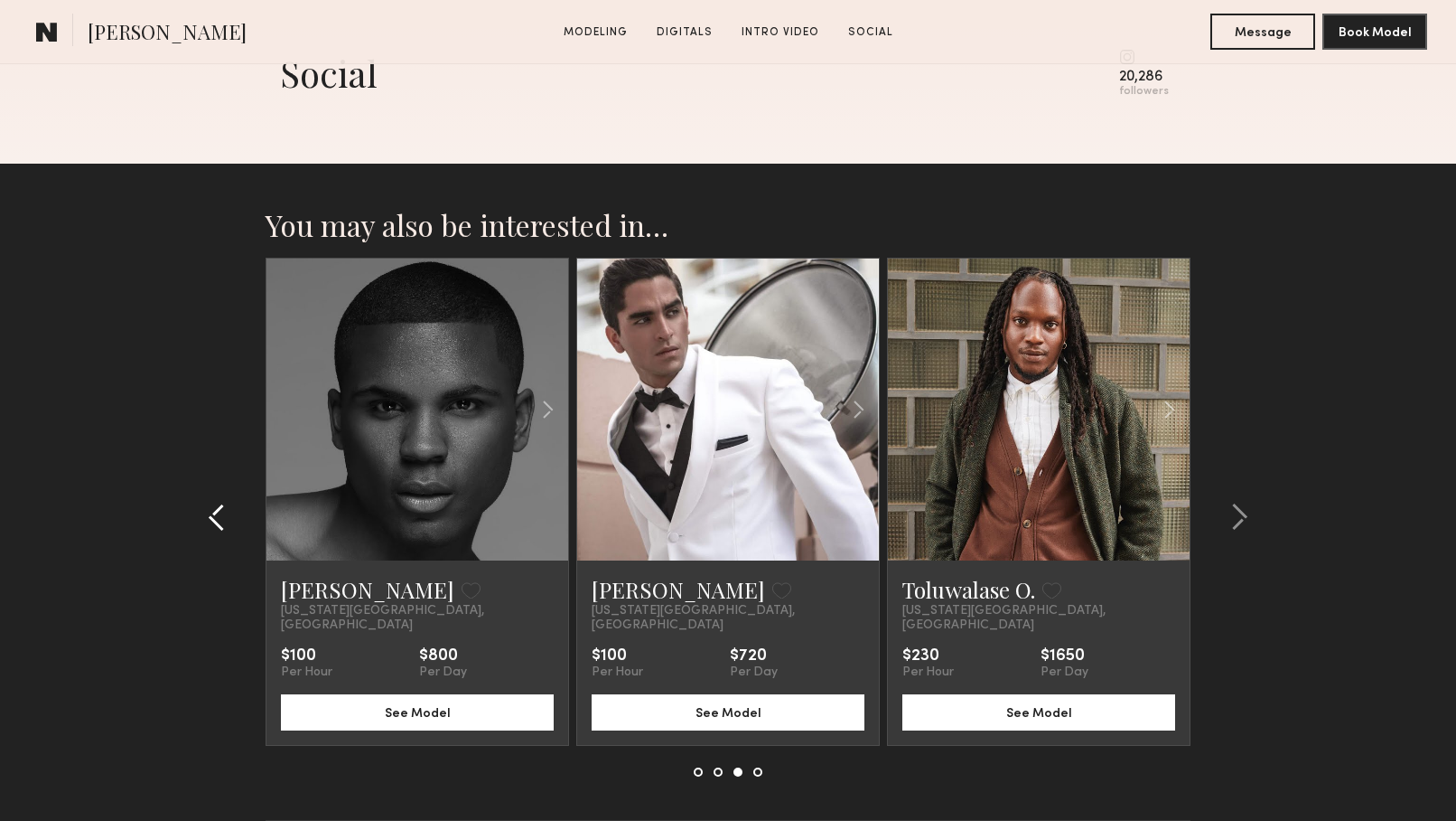
click at [215, 505] on common-icon at bounding box center [217, 517] width 18 height 29
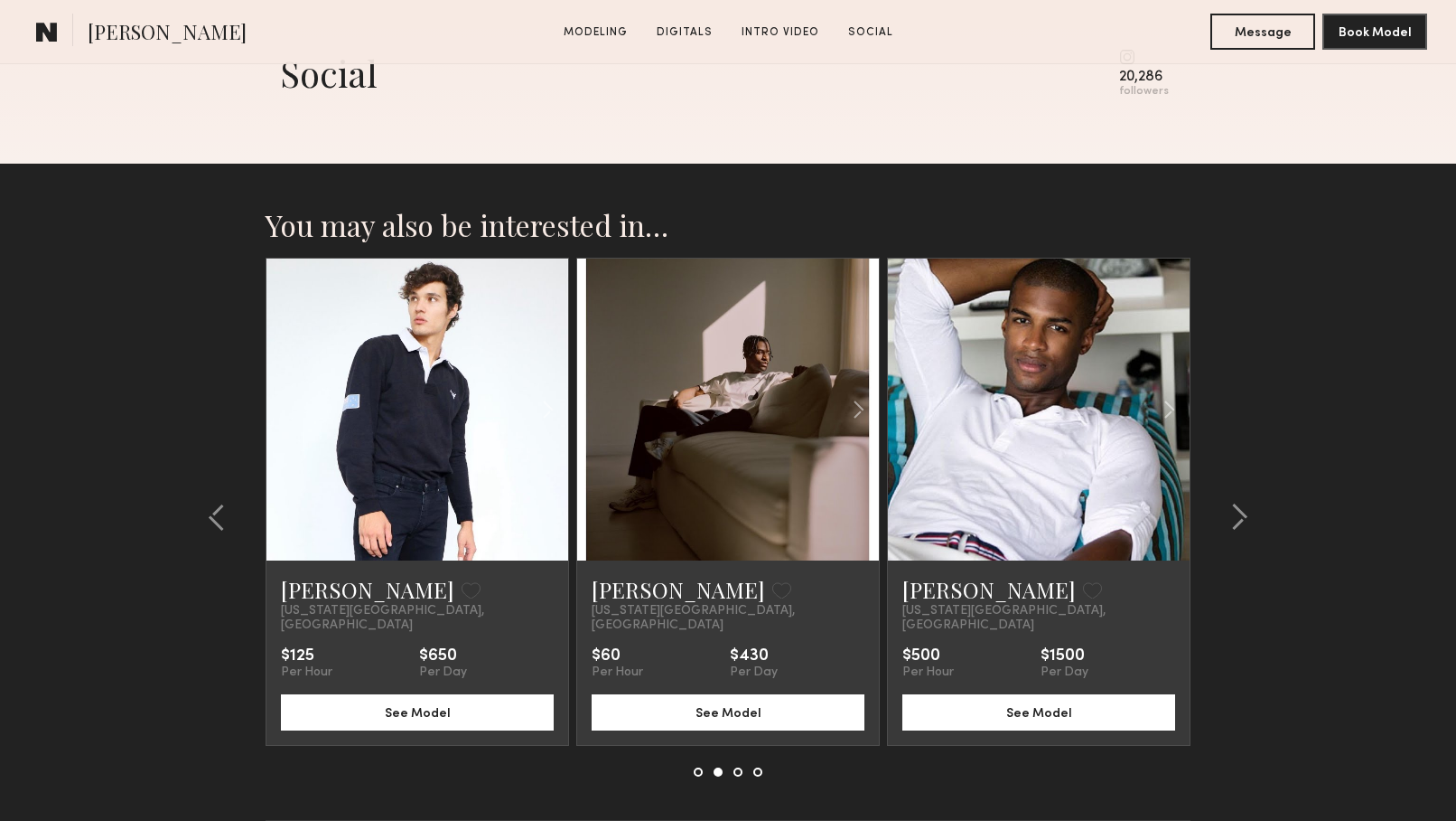
click at [996, 461] on link at bounding box center [1039, 409] width 103 height 302
click at [355, 440] on div at bounding box center [417, 409] width 302 height 302
click at [322, 503] on div at bounding box center [417, 409] width 302 height 302
click at [428, 693] on button "See Model" at bounding box center [418, 711] width 273 height 37
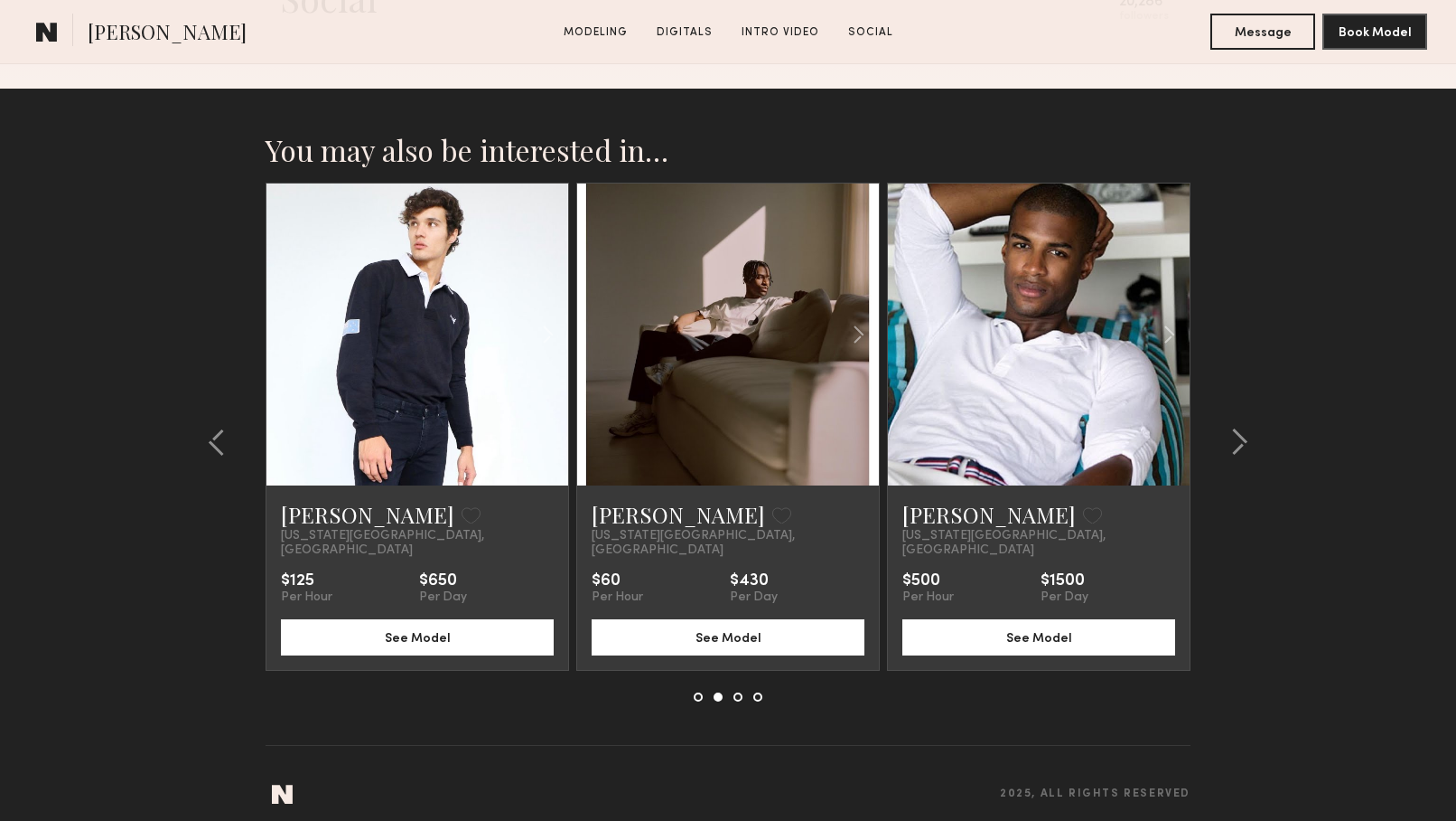
scroll to position [3335, 0]
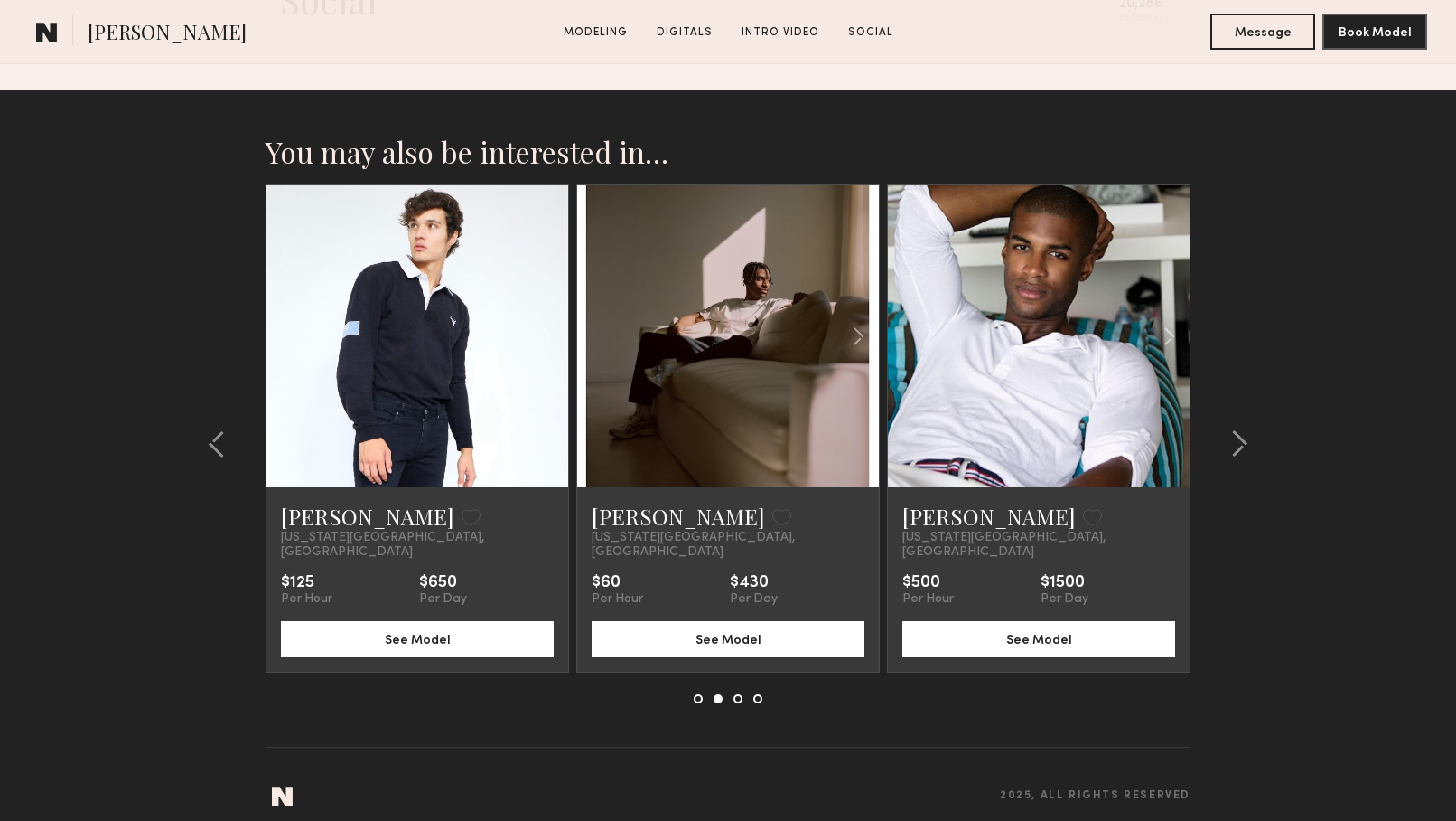
click at [736, 694] on button at bounding box center [737, 698] width 9 height 9
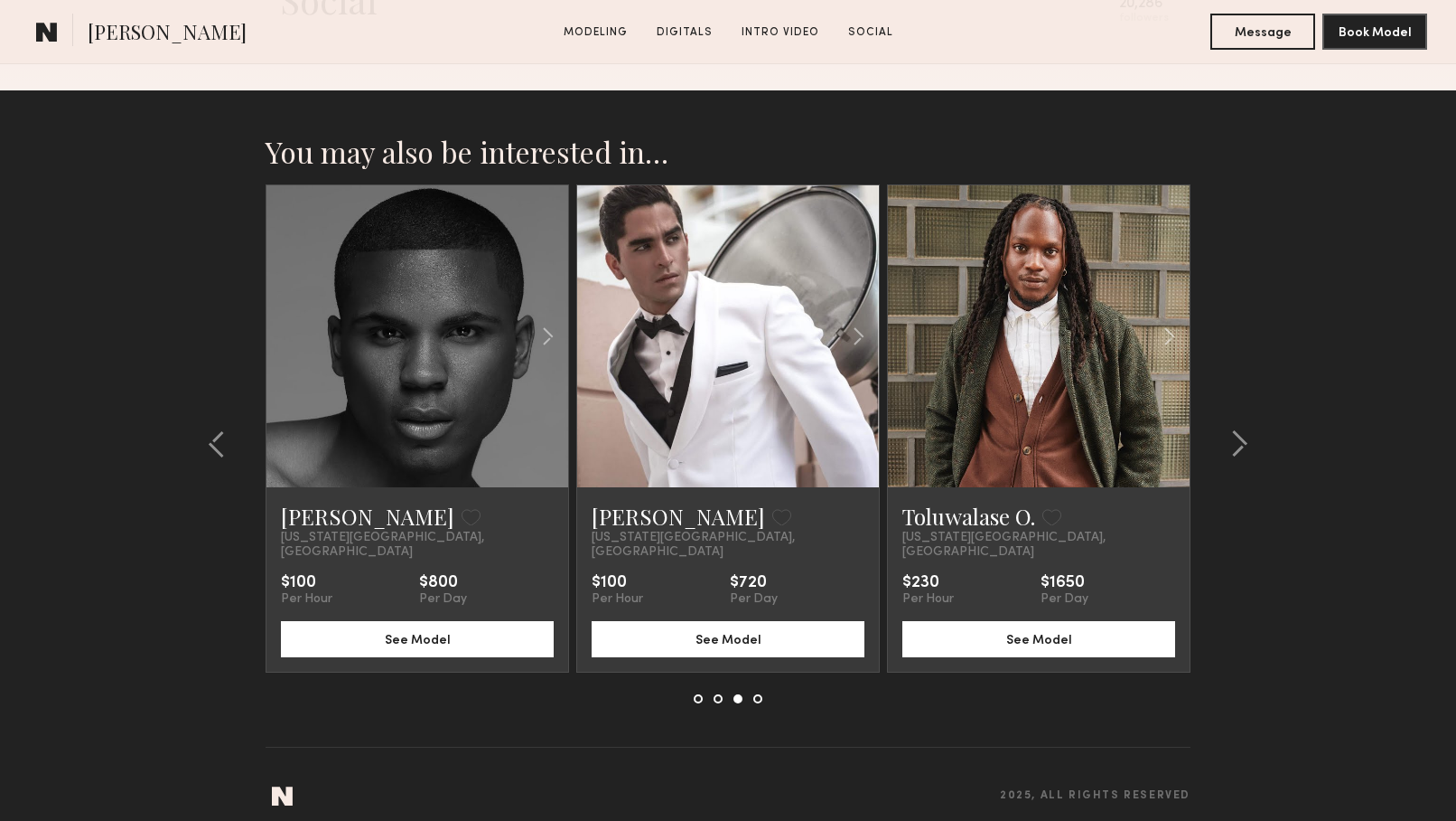
click at [700, 694] on button at bounding box center [698, 698] width 9 height 9
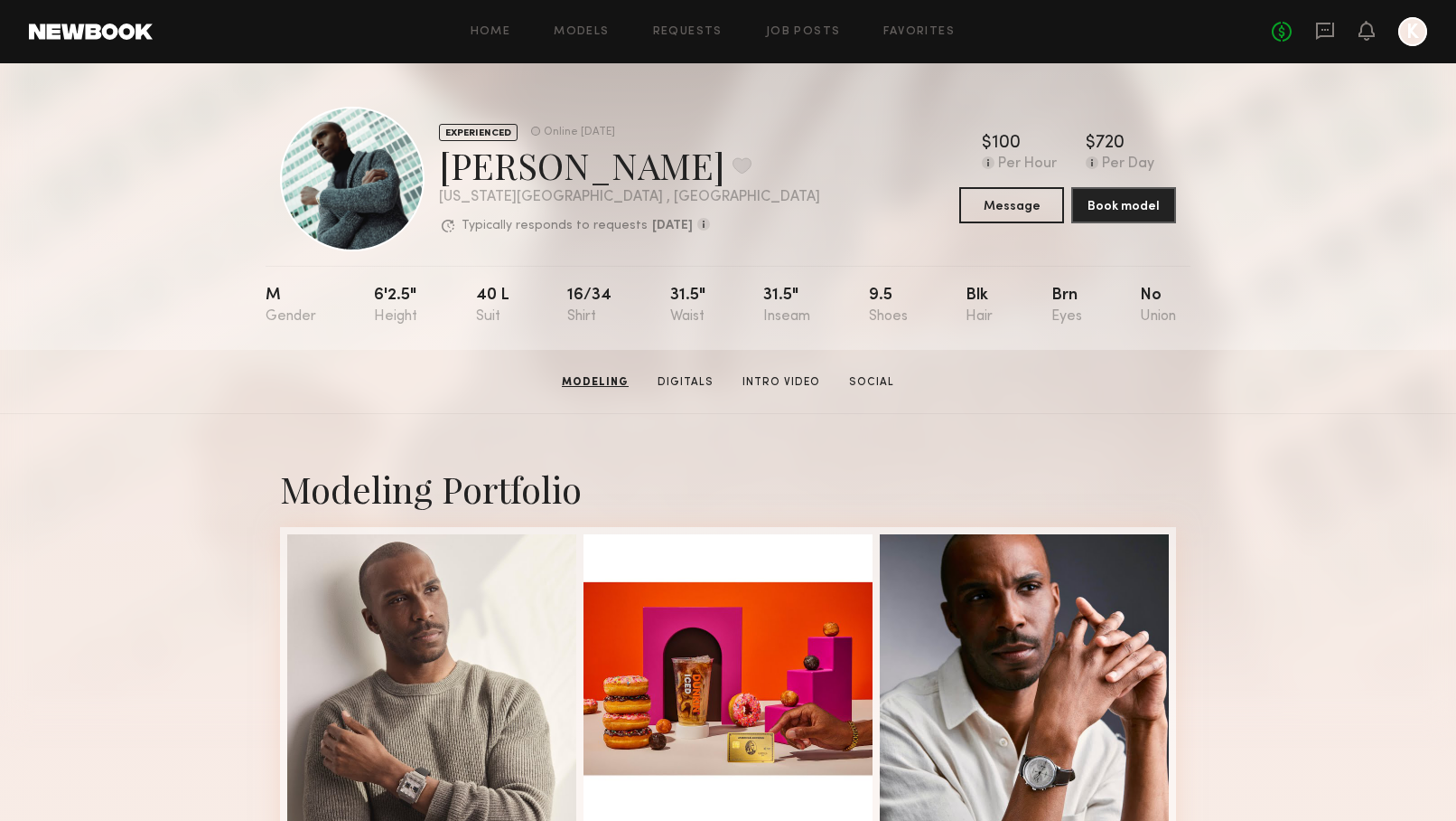
scroll to position [0, 0]
click at [992, 192] on button "Message" at bounding box center [1012, 204] width 105 height 37
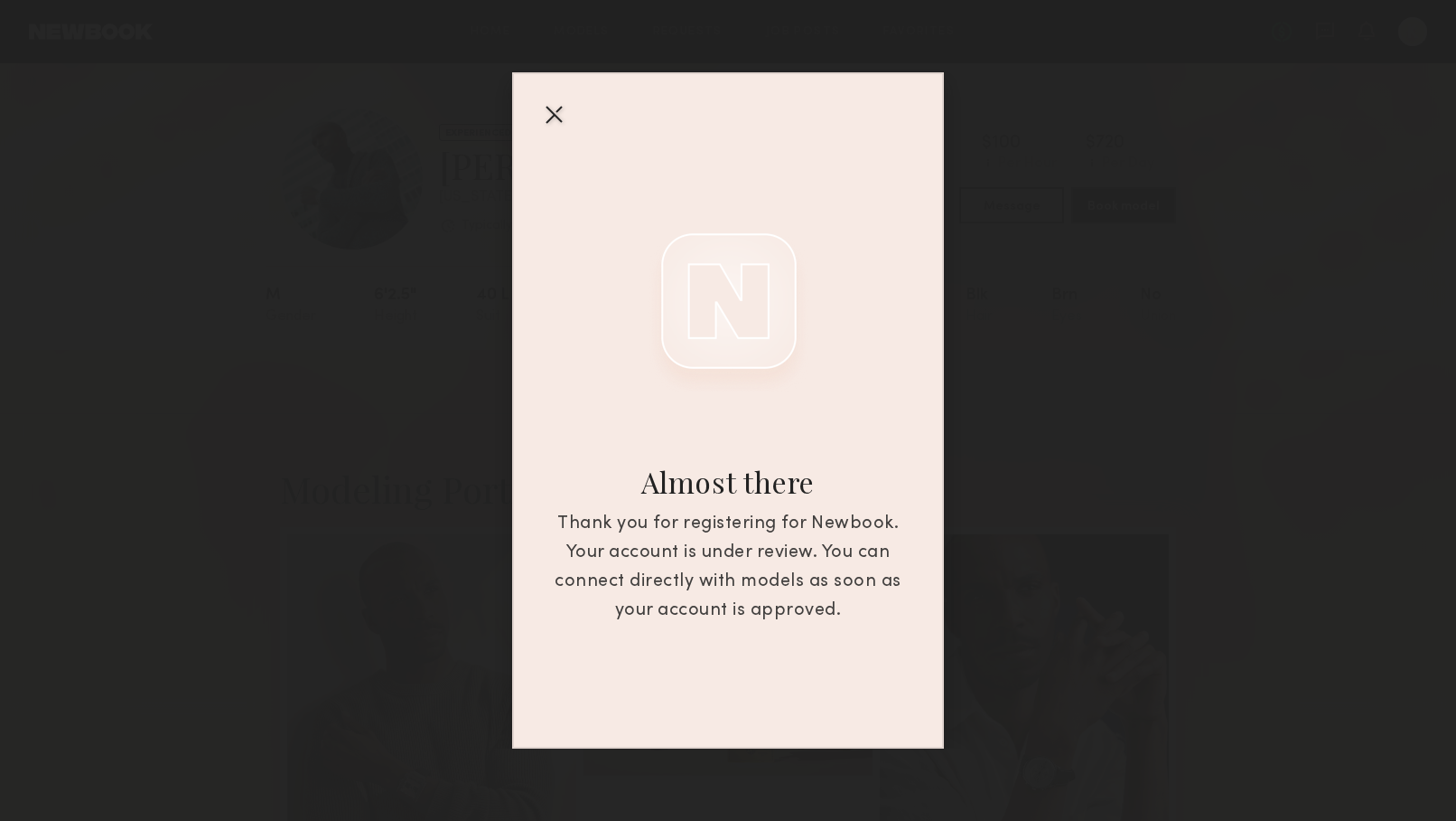
click at [554, 116] on div at bounding box center [553, 113] width 29 height 29
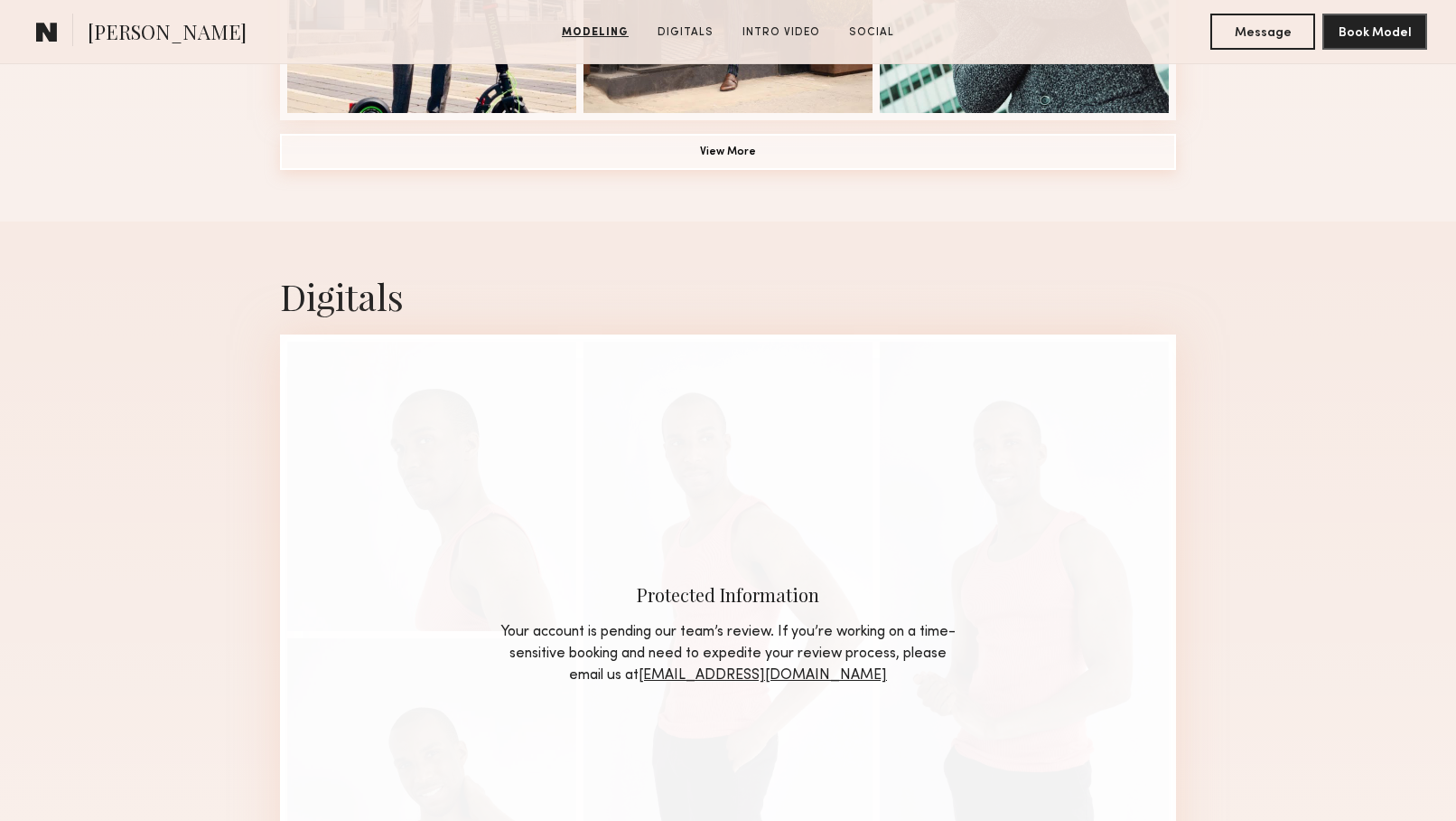
scroll to position [1600, 0]
click at [584, 149] on button "View More" at bounding box center [728, 152] width 897 height 37
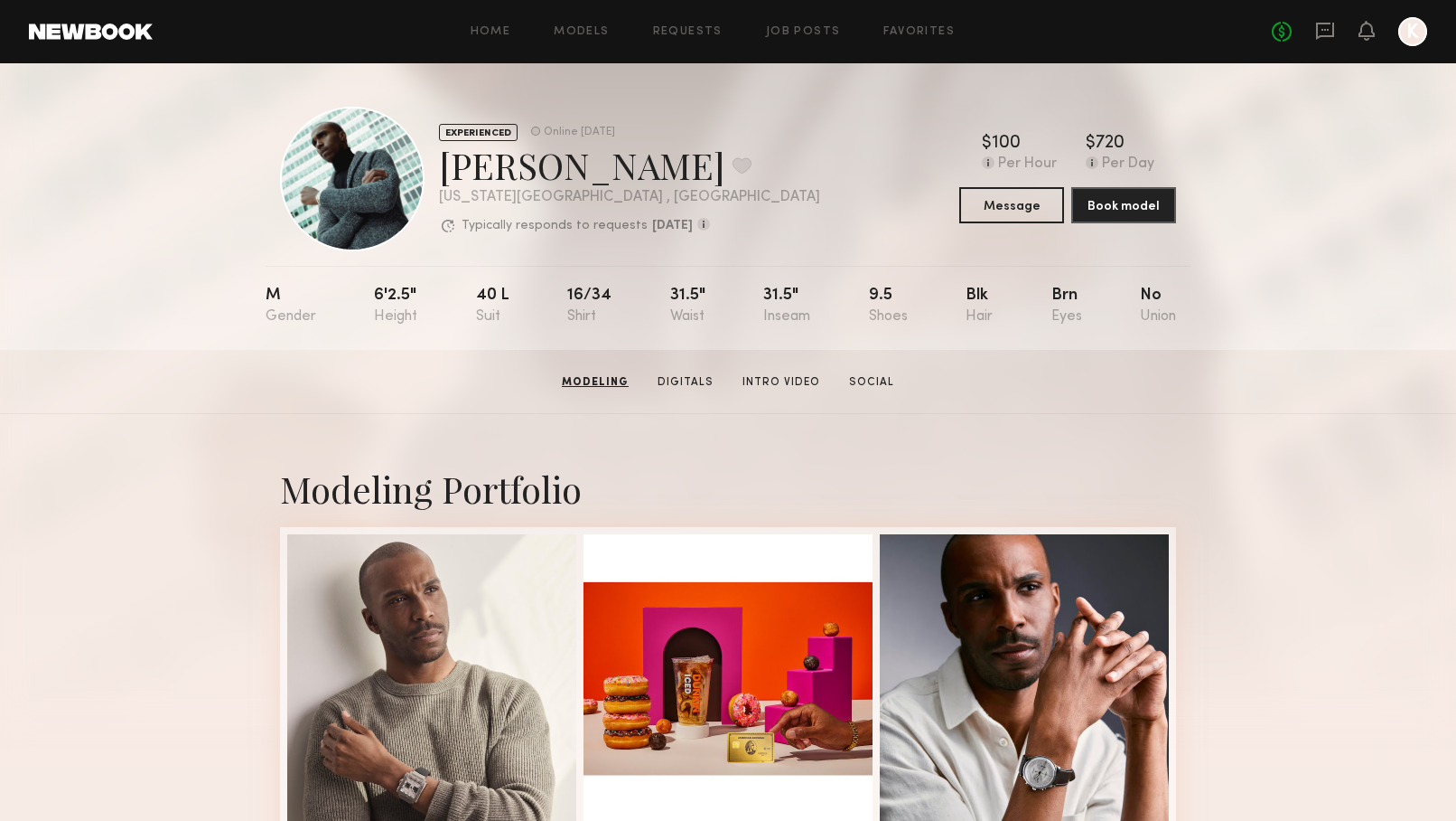
scroll to position [0, 0]
click at [867, 378] on link "Social" at bounding box center [871, 382] width 59 height 16
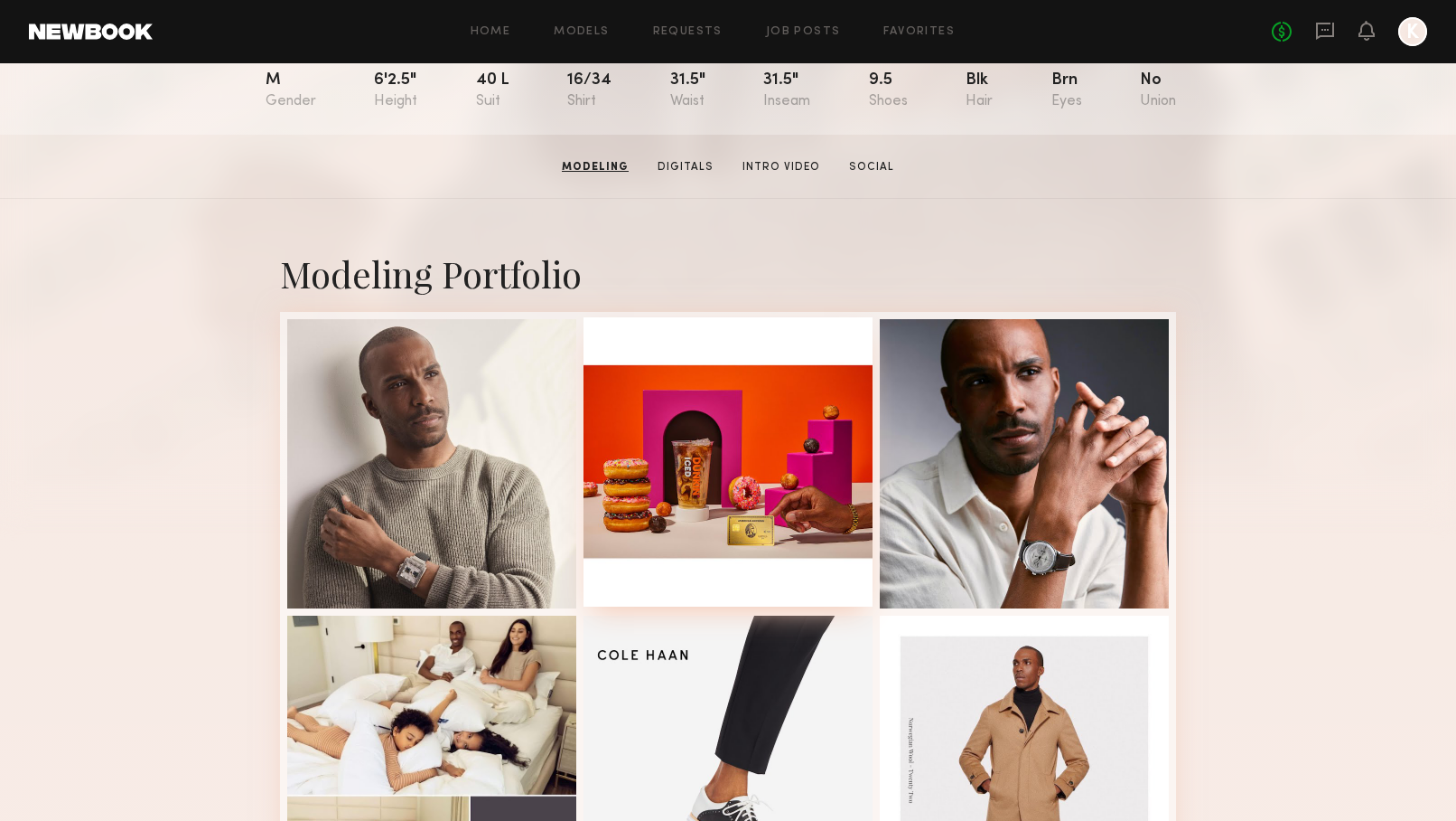
scroll to position [216, 0]
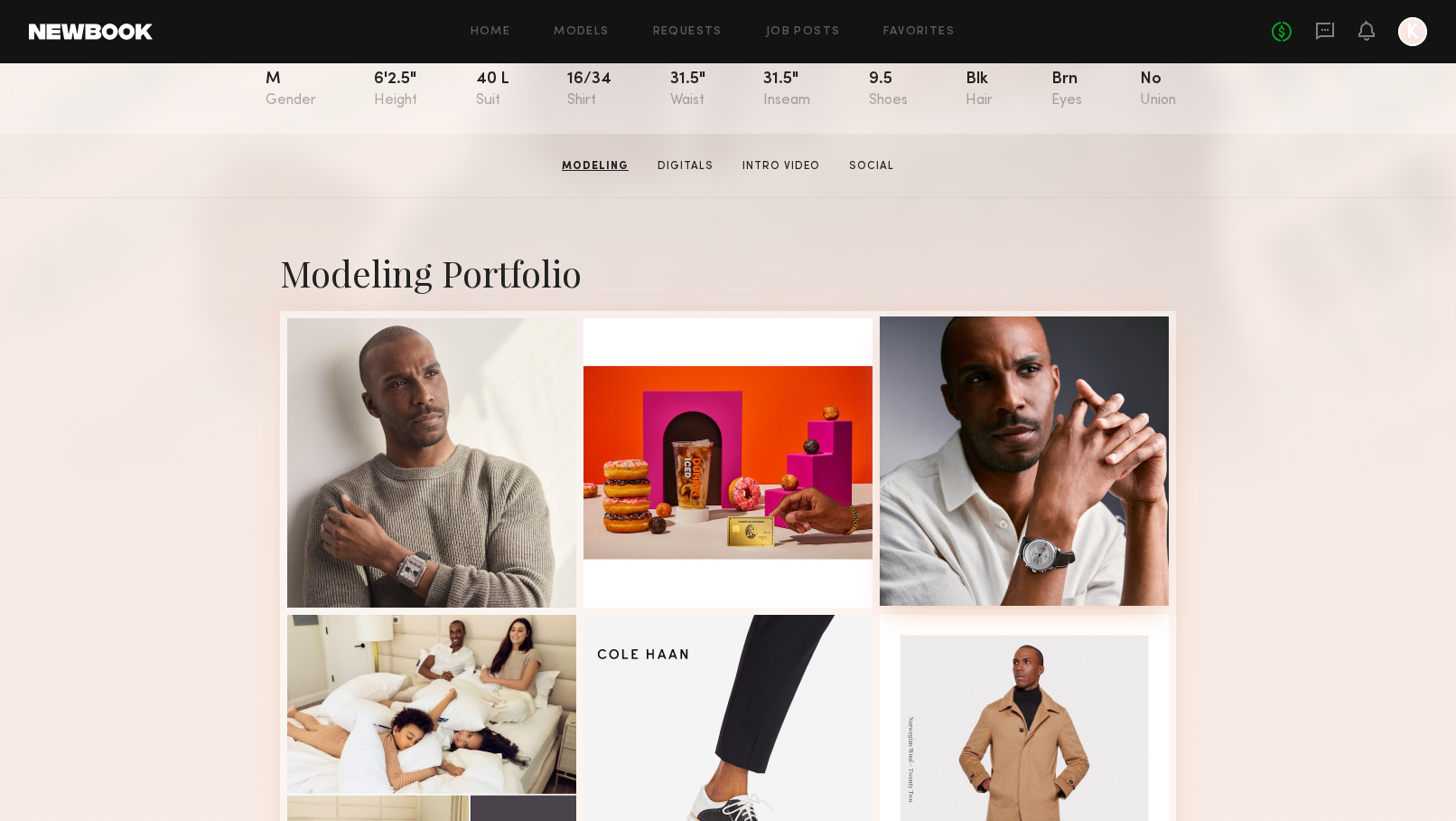
click at [1025, 480] on div at bounding box center [1024, 461] width 289 height 289
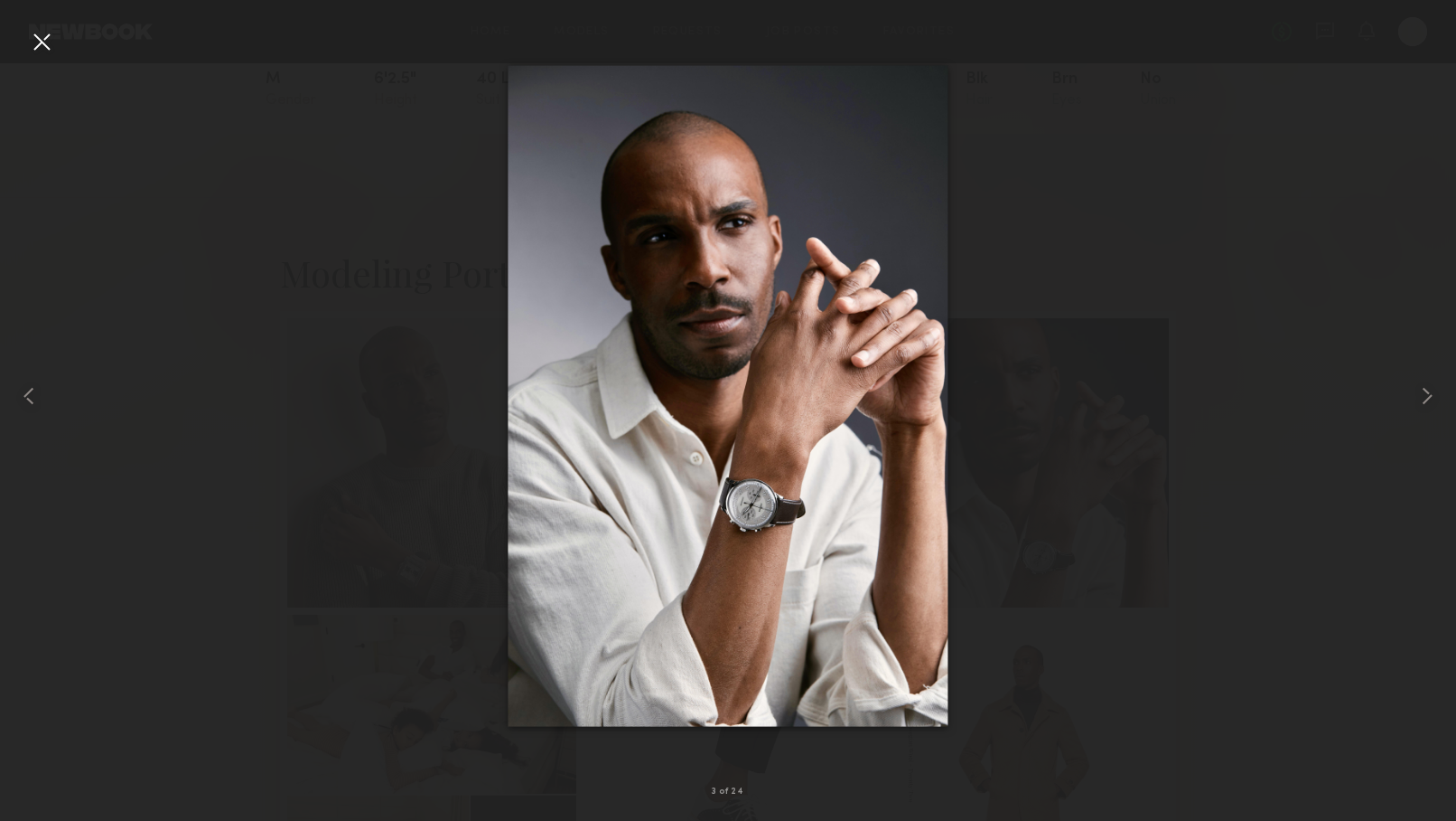
click at [41, 38] on div at bounding box center [41, 41] width 29 height 29
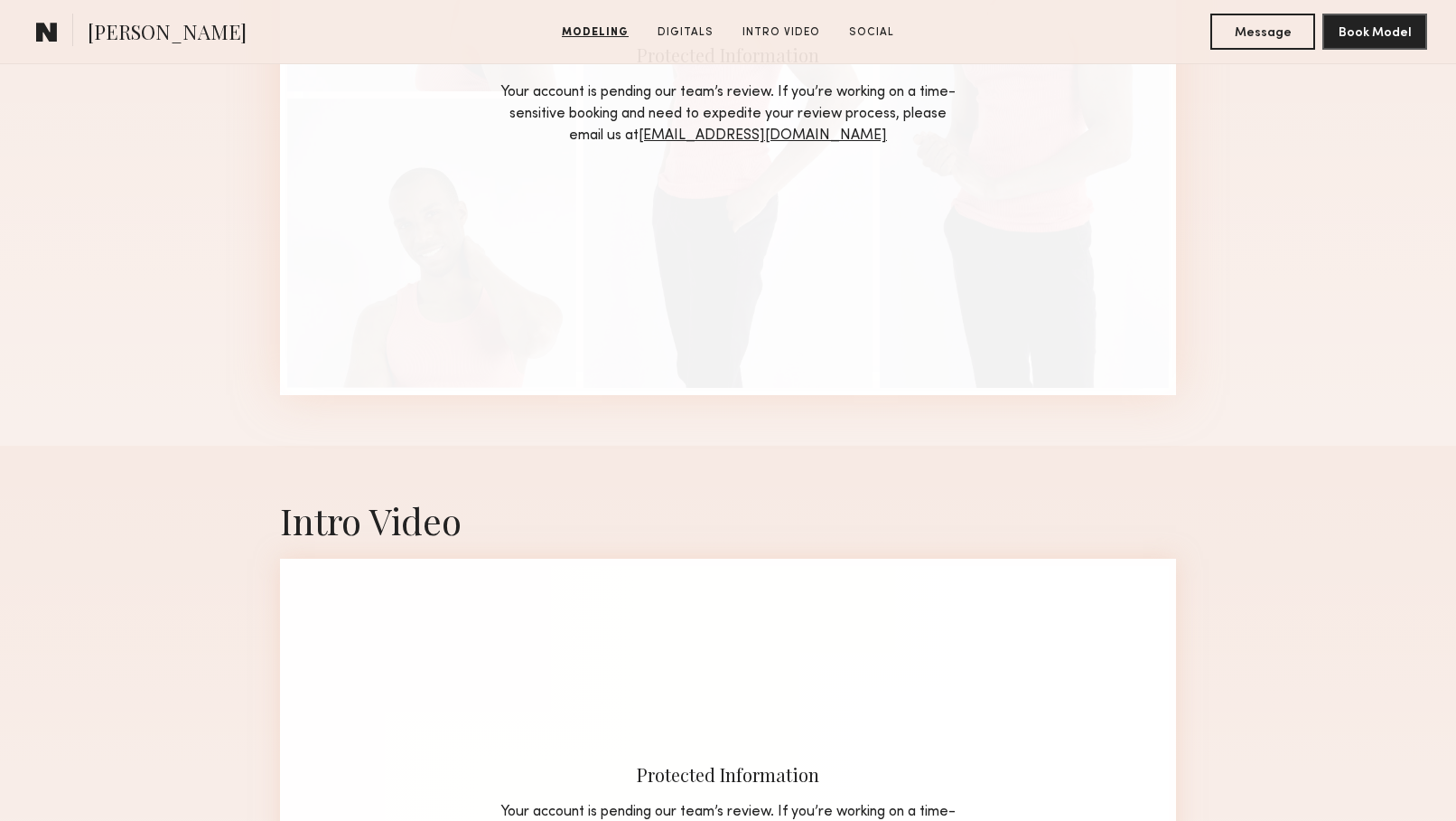
scroll to position [3499, 0]
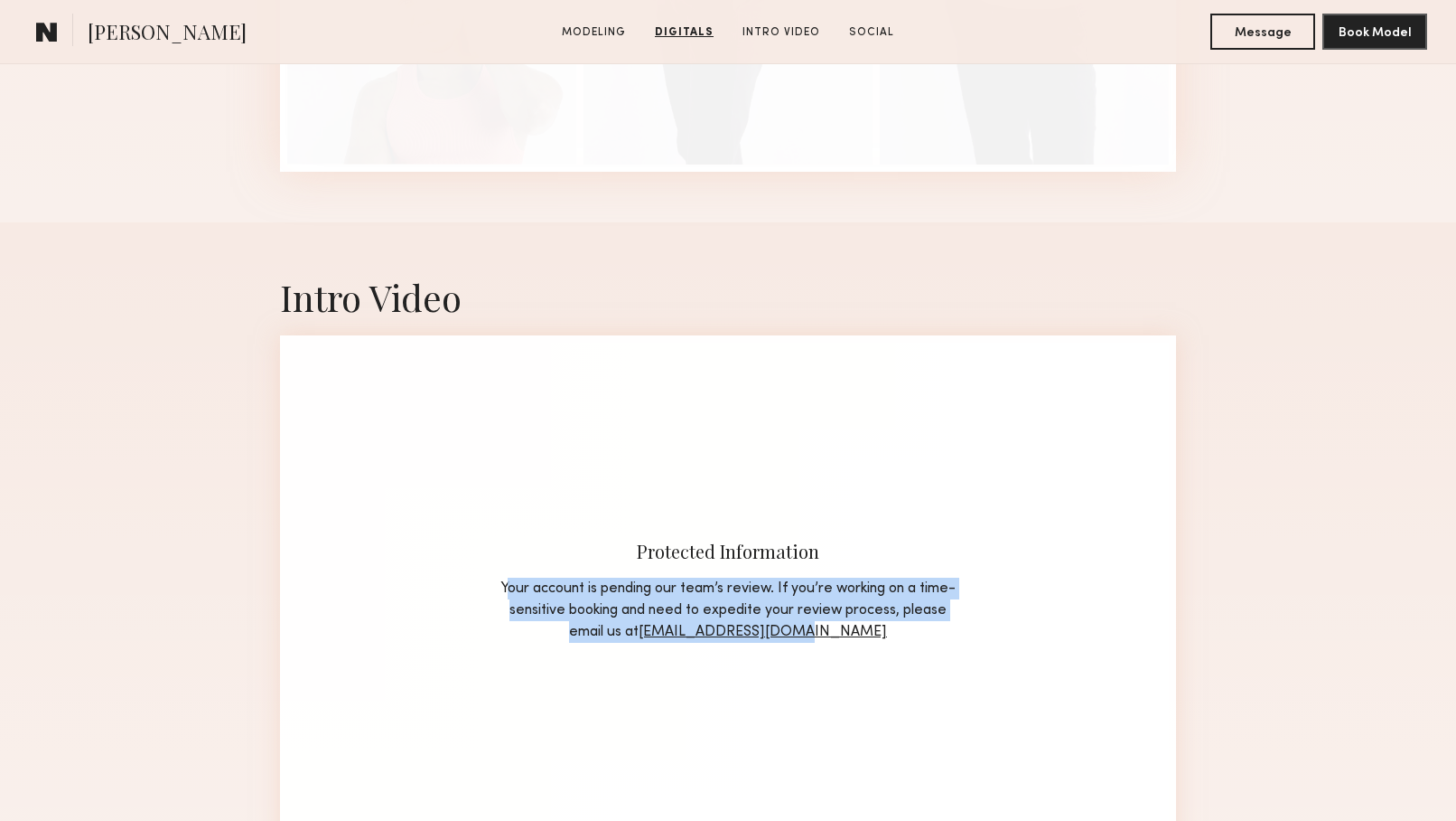
drag, startPoint x: 881, startPoint y: 631, endPoint x: 513, endPoint y: 584, distance: 371.0
click at [513, 584] on div "Your account is pending our team’s review. If you’re working on a time-sensitiv…" at bounding box center [728, 610] width 461 height 65
copy div "Your account is pending our team’s review. If you’re working on a time-sensitiv…"
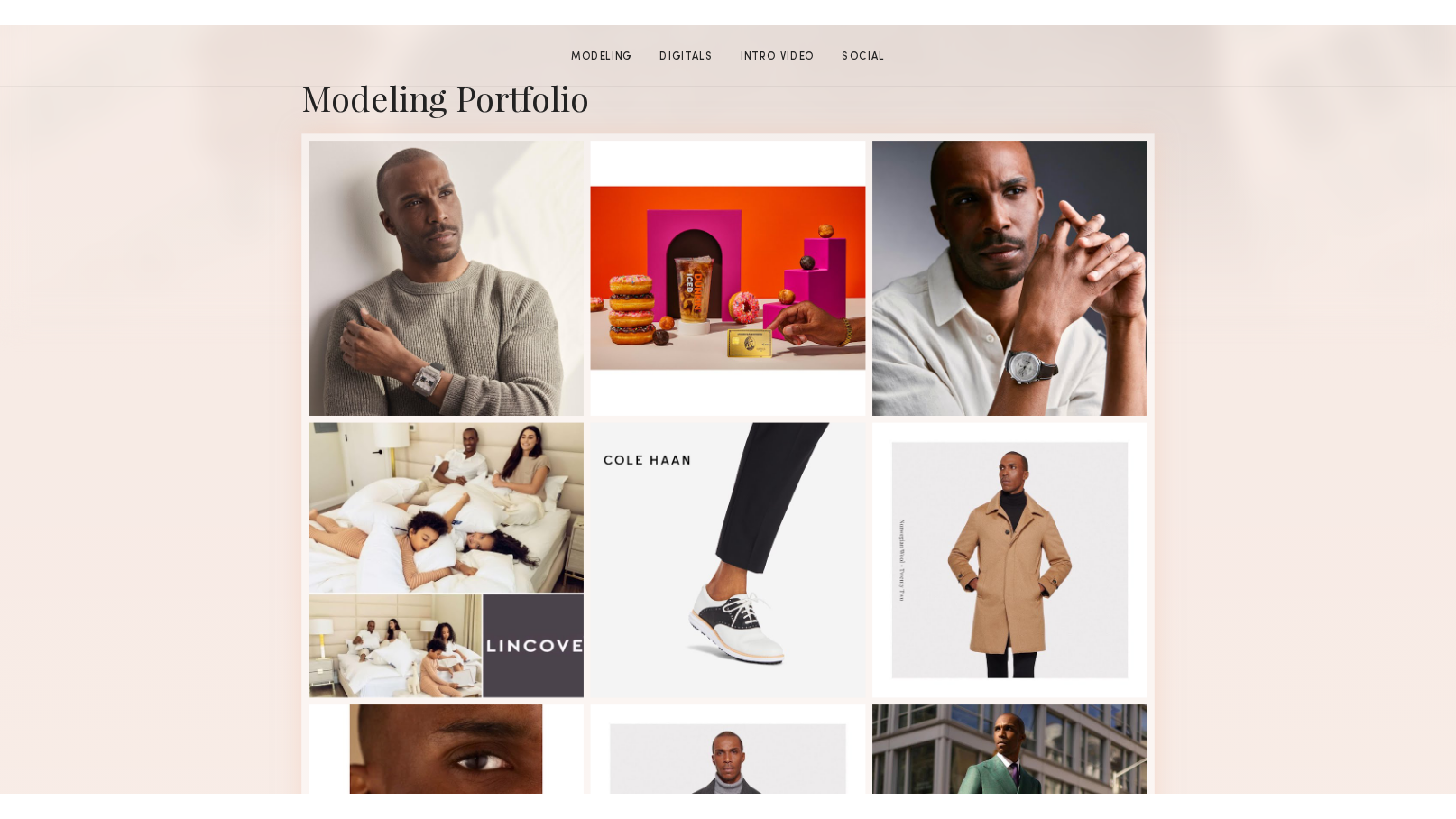
scroll to position [420, 0]
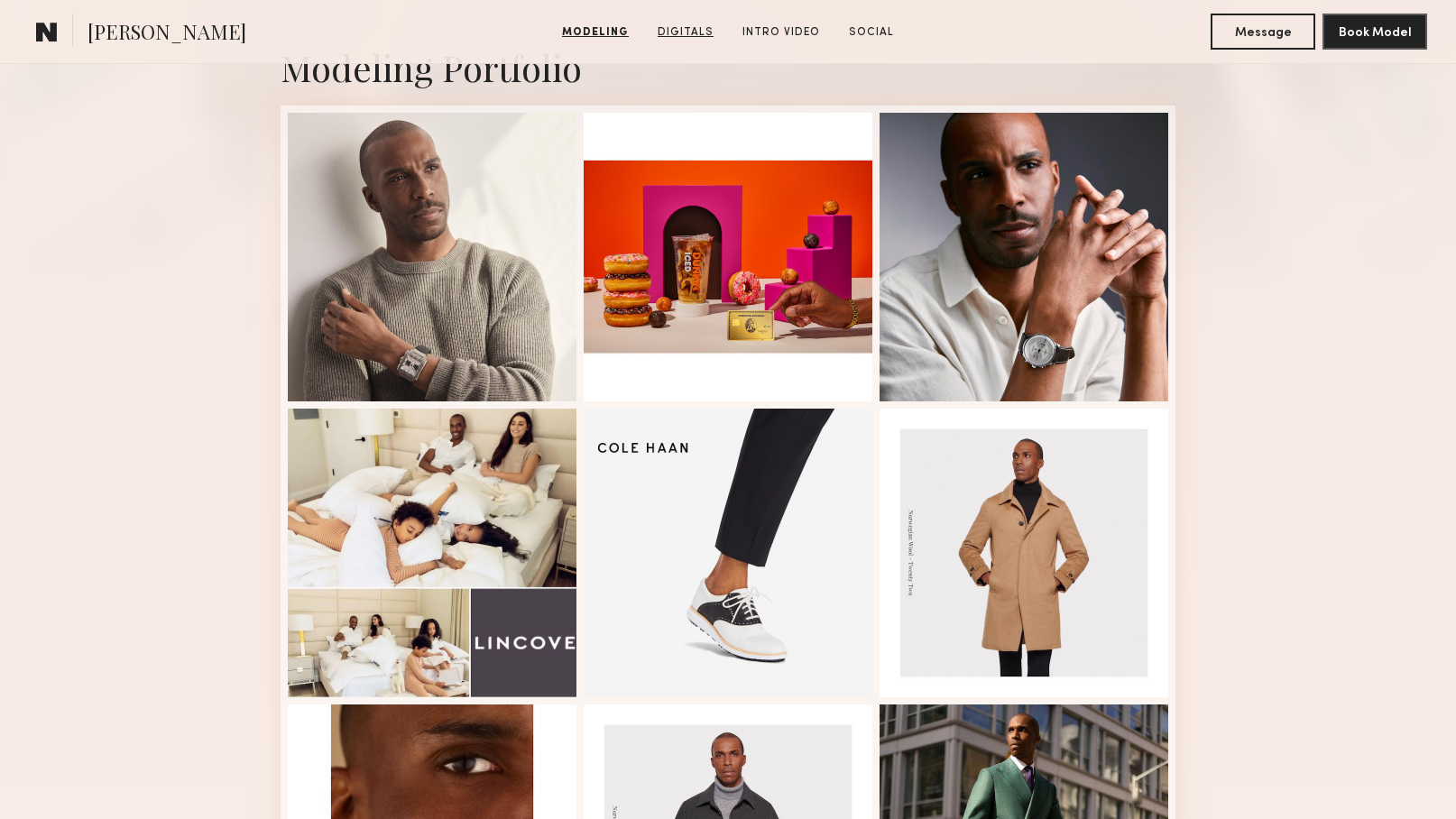
click at [693, 34] on link "Digitals" at bounding box center [685, 33] width 70 height 16
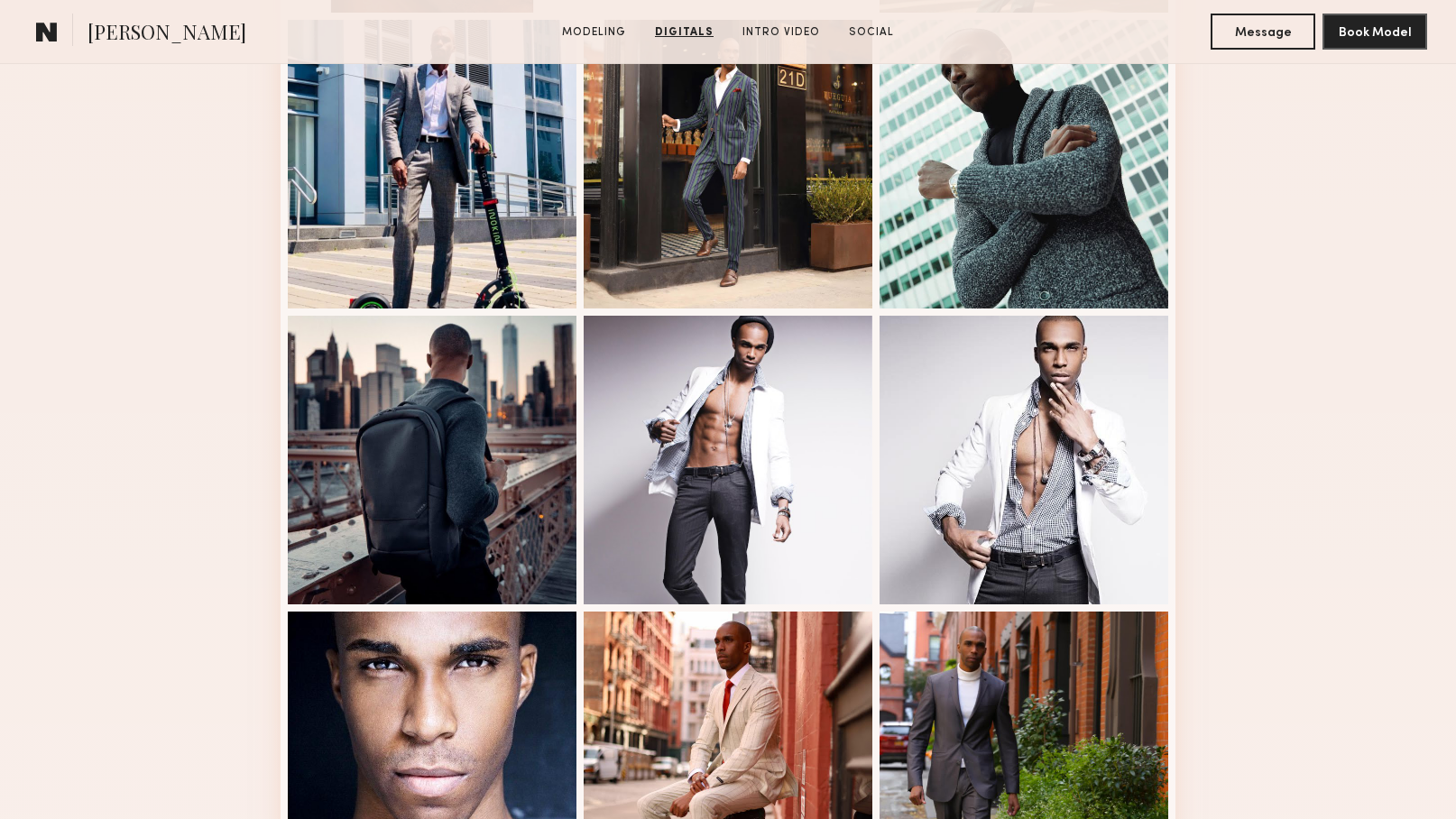
scroll to position [1085, 0]
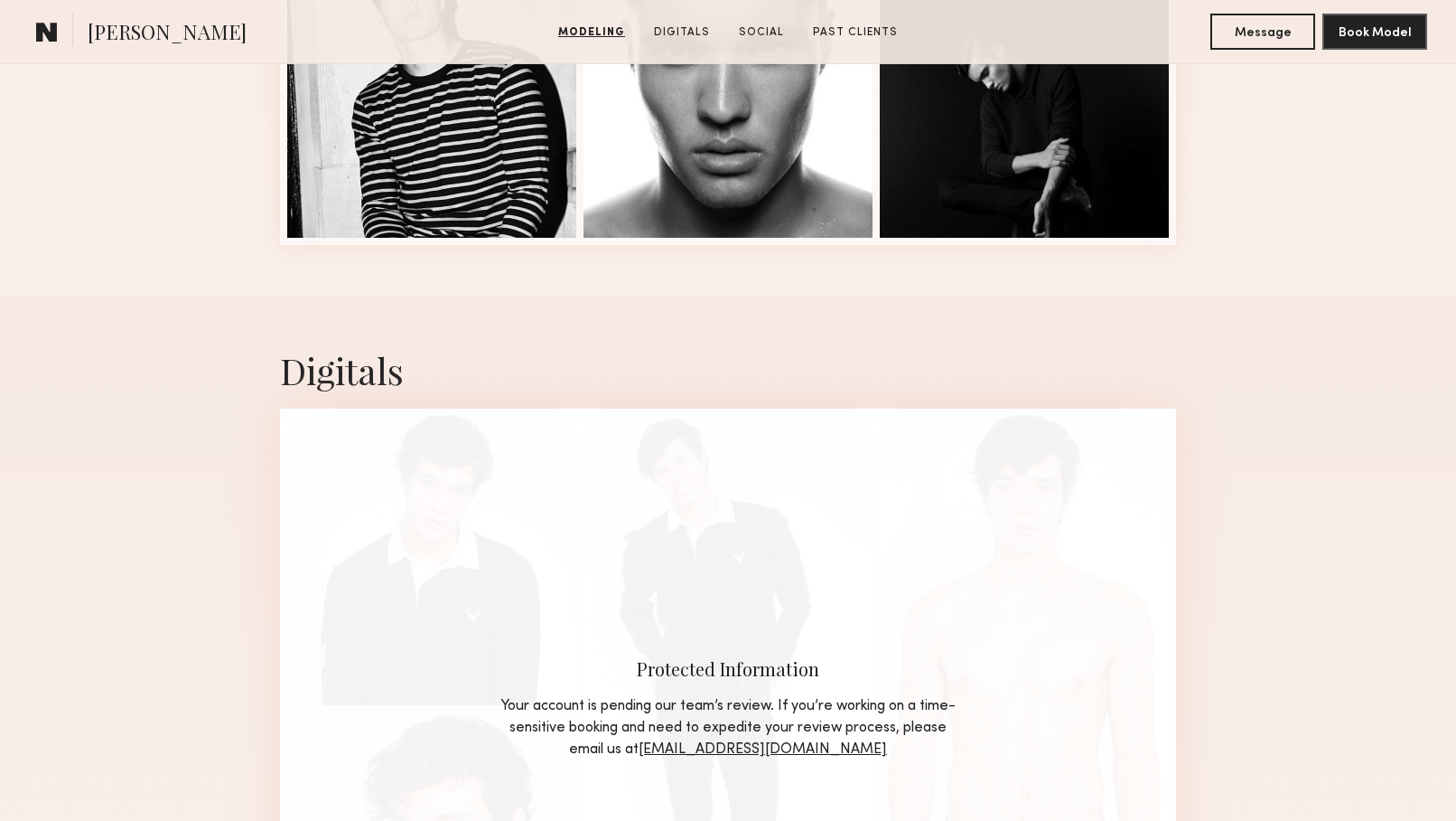
scroll to position [1617, 0]
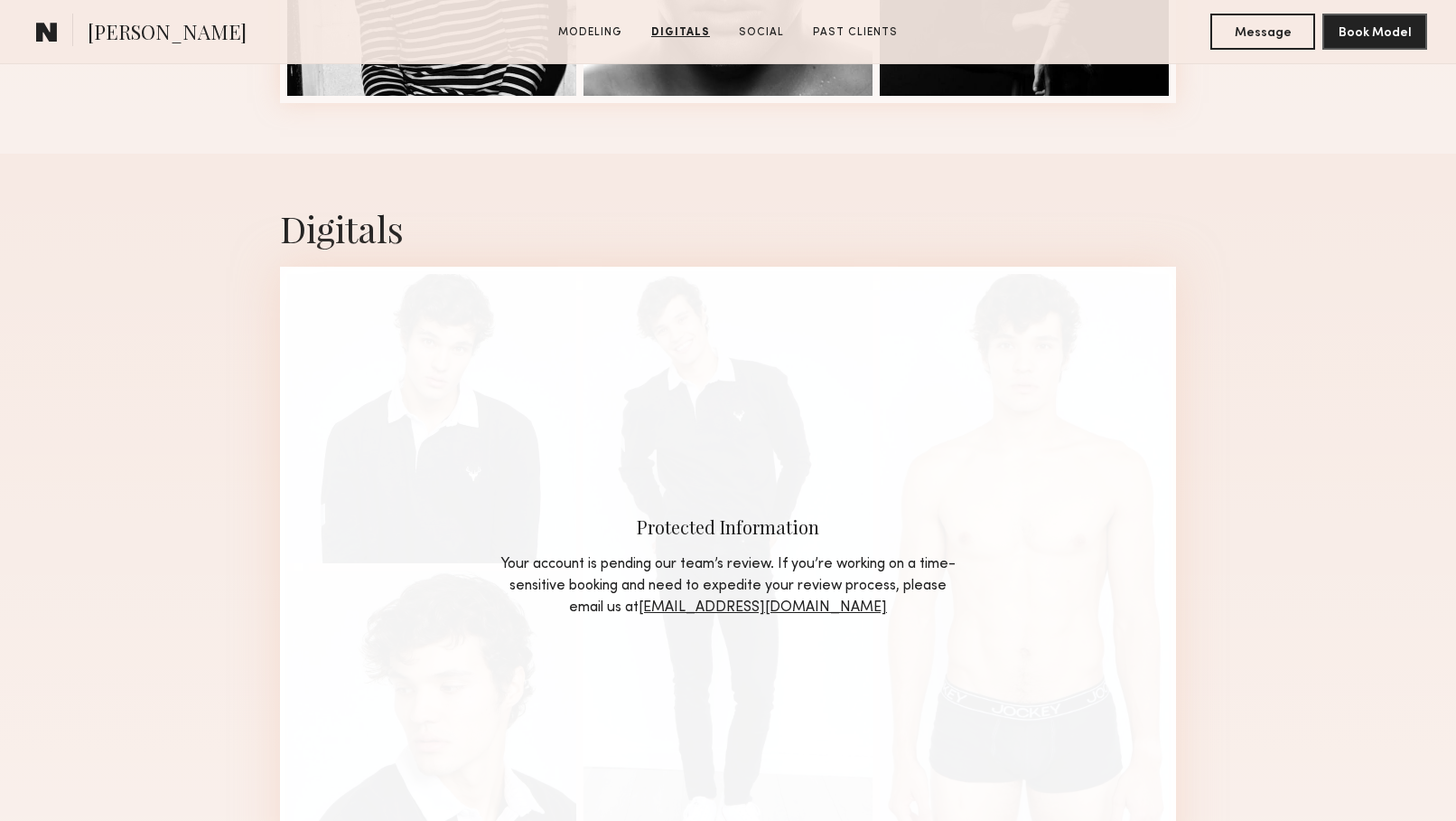
click at [842, 611] on link "[EMAIL_ADDRESS][DOMAIN_NAME]" at bounding box center [762, 607] width 248 height 15
drag, startPoint x: 881, startPoint y: 609, endPoint x: 706, endPoint y: 612, distance: 175.0
click at [706, 612] on div "Your account is pending our team’s review. If you’re working on a time-sensitiv…" at bounding box center [728, 586] width 461 height 65
copy div "Your account is pending our team’s review. If you’re working on a time-sensitiv…"
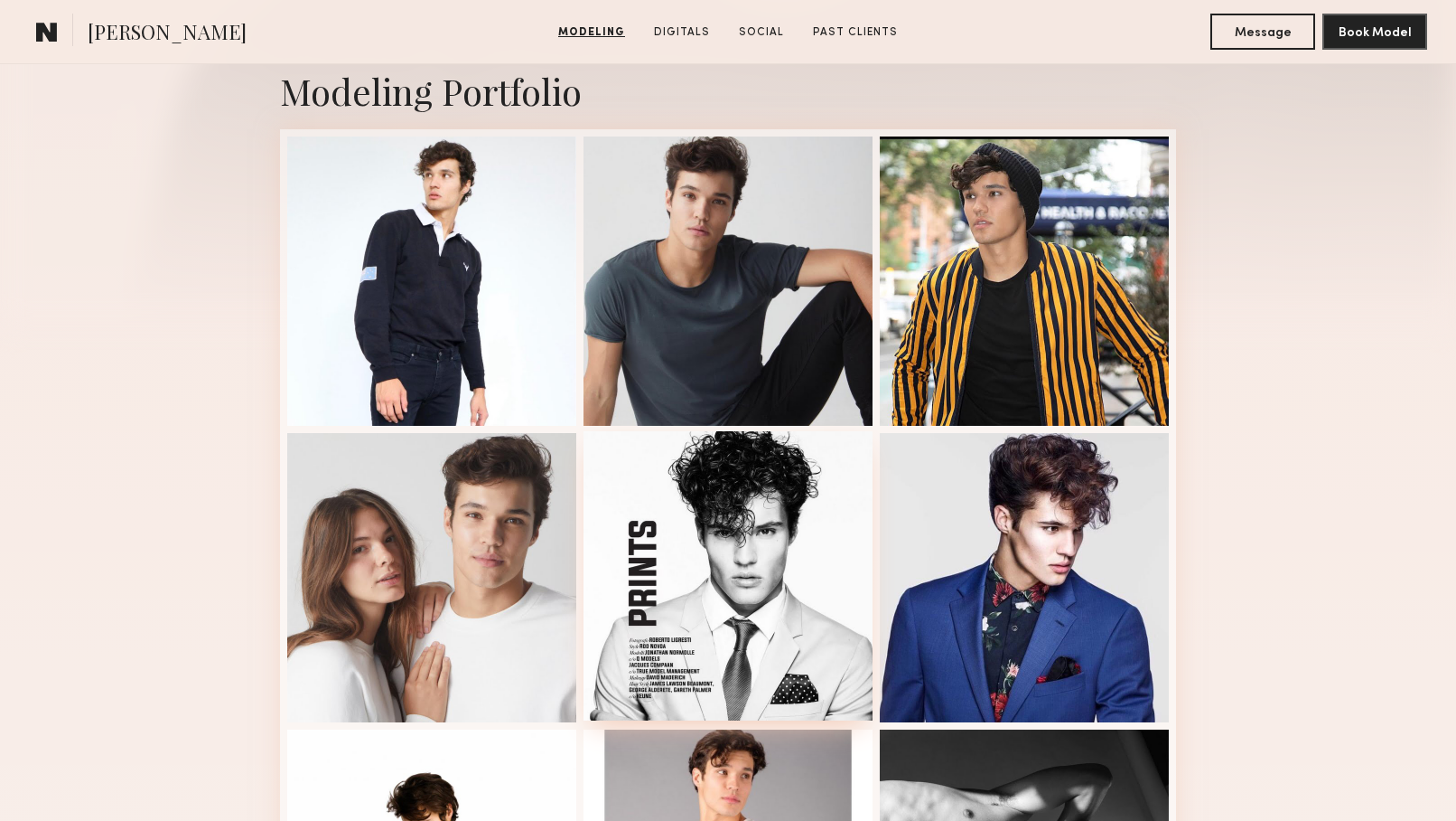
scroll to position [414, 0]
